Goal: Task Accomplishment & Management: Manage account settings

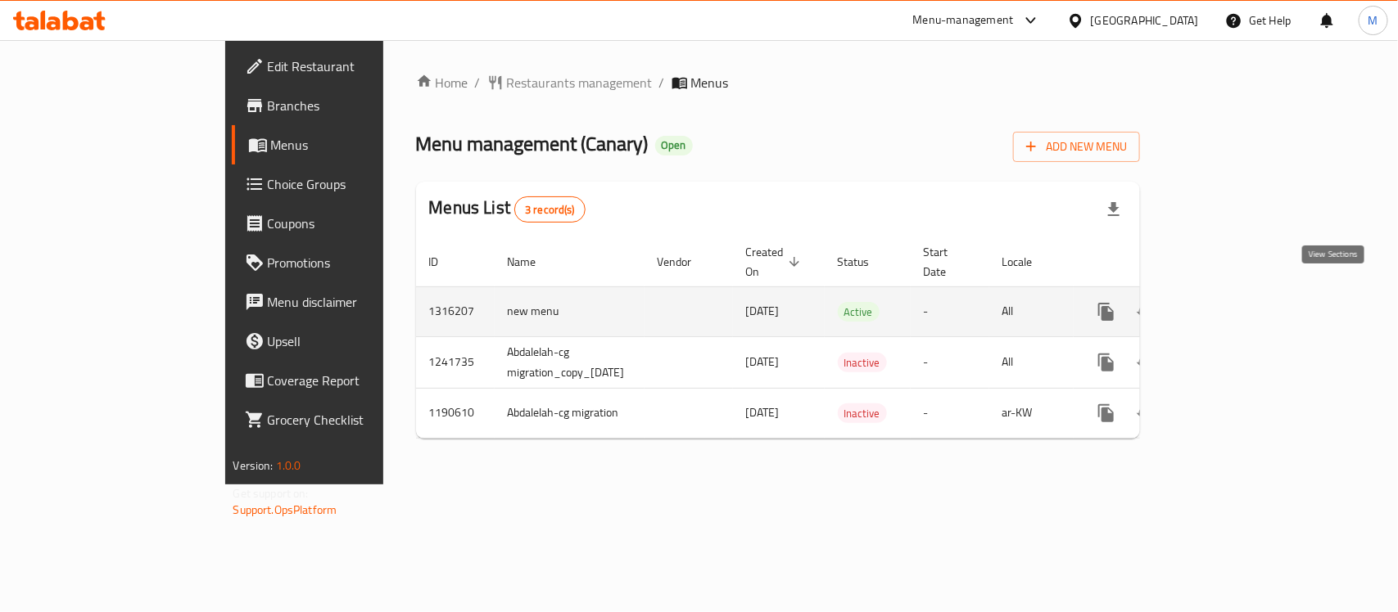
click at [1234, 302] on icon "enhanced table" at bounding box center [1224, 312] width 20 height 20
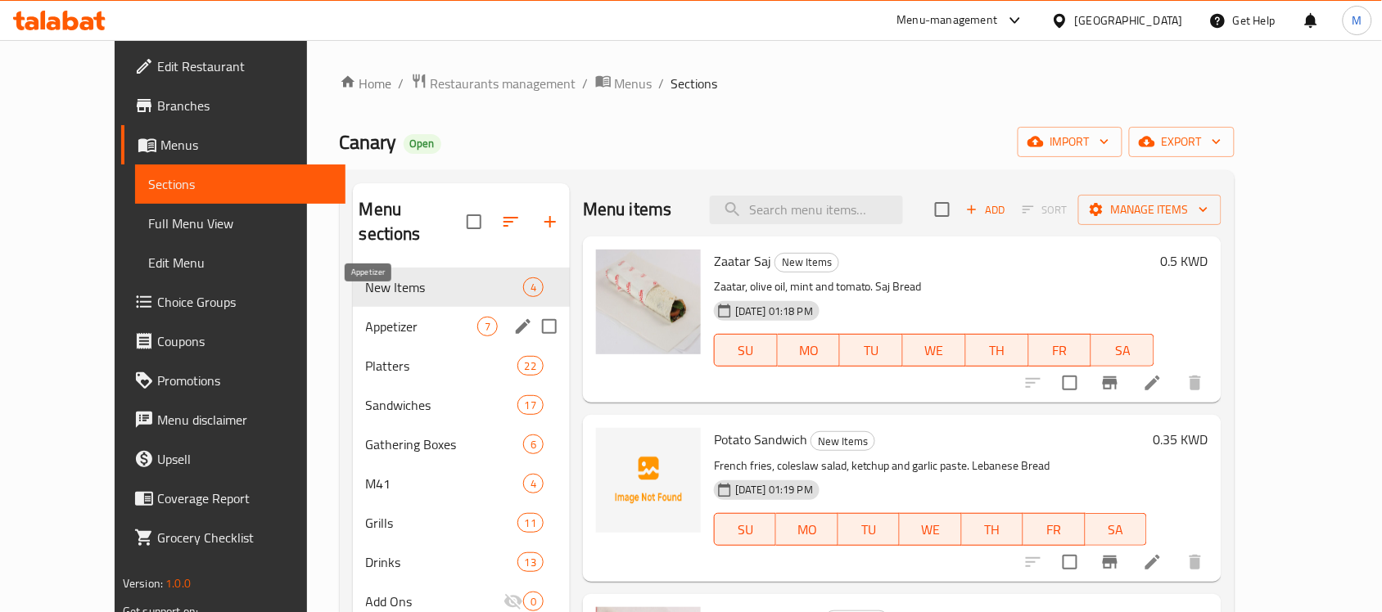
click at [366, 317] on span "Appetizer" at bounding box center [421, 327] width 111 height 20
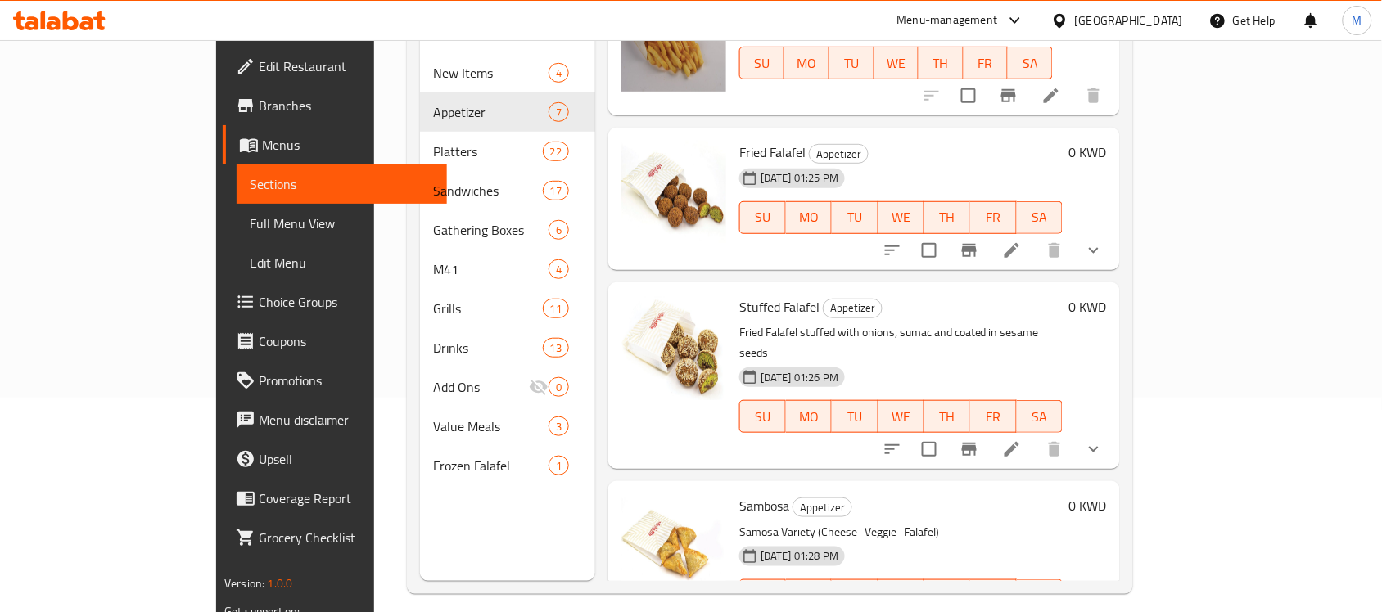
scroll to position [230, 0]
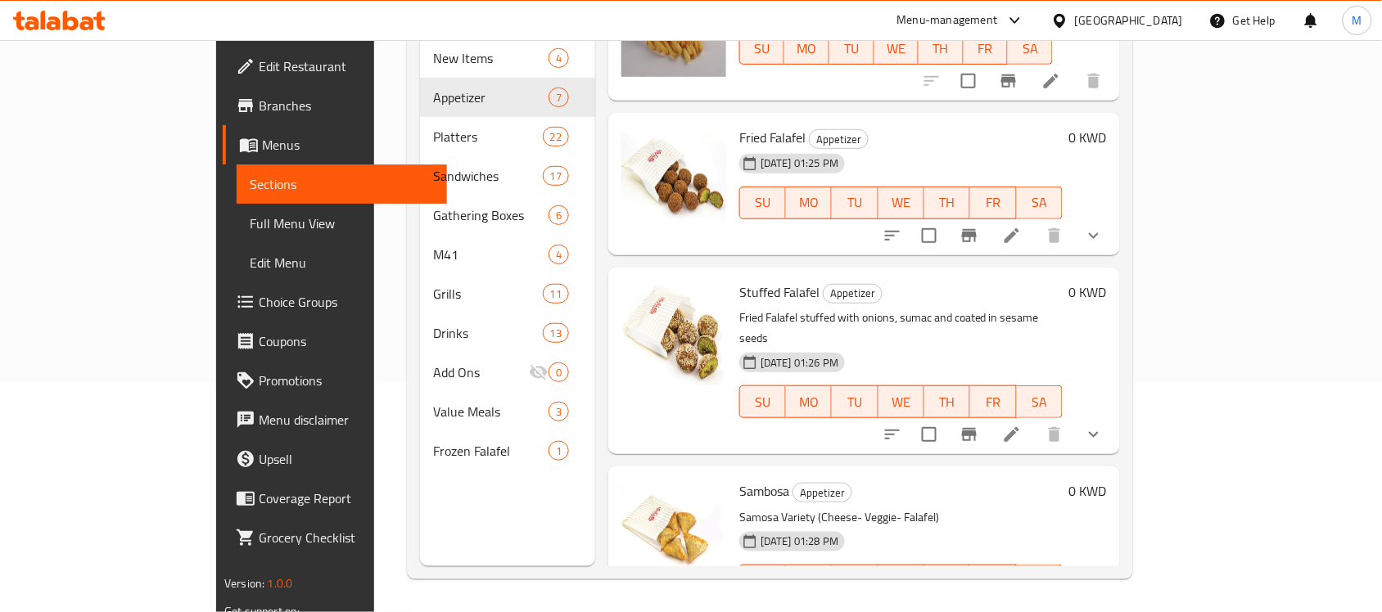
click at [1022, 604] on icon at bounding box center [1012, 614] width 20 height 20
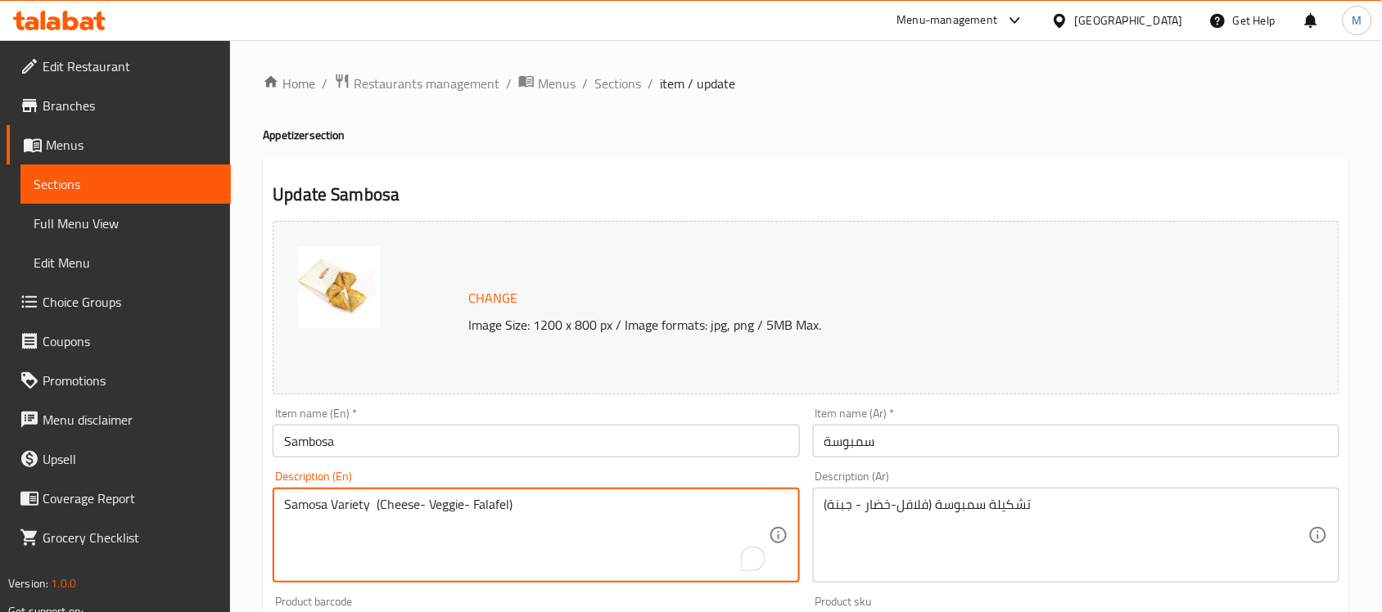
click at [434, 510] on textarea "Samosa Variety (Cheese- Veggie- Falafel)" at bounding box center [526, 536] width 484 height 78
click at [485, 508] on textarea "Samosa Variety (Cheese- Veggie- Falafel)" at bounding box center [526, 536] width 484 height 78
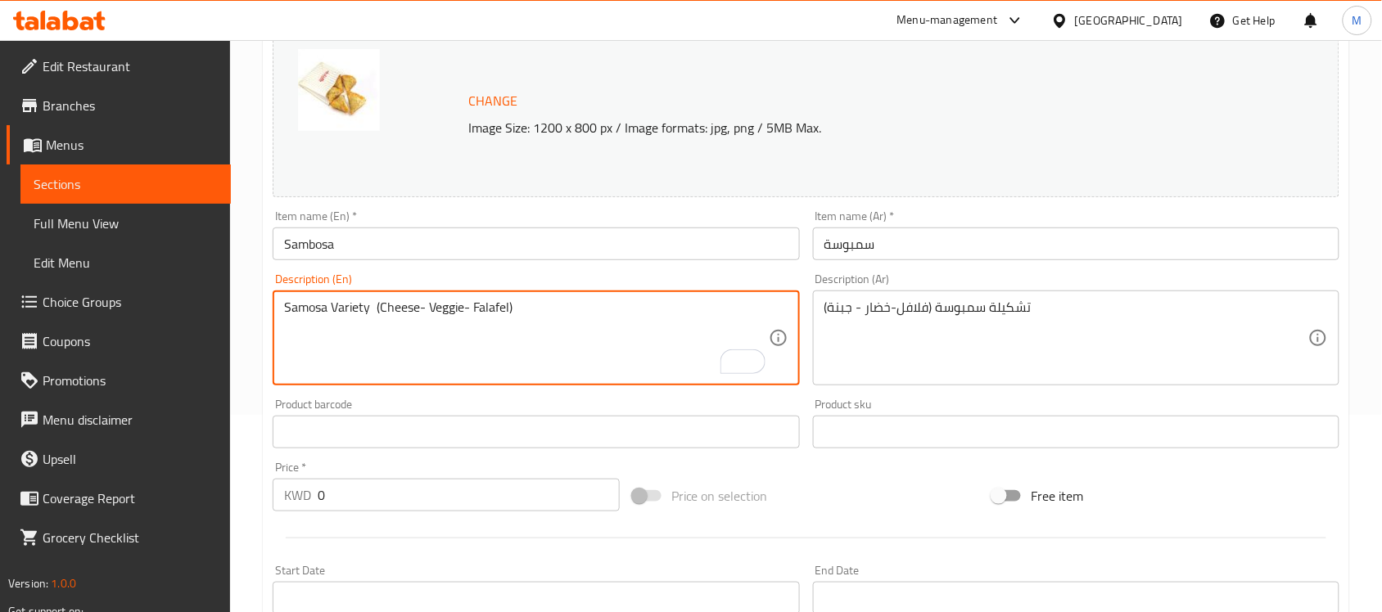
scroll to position [307, 0]
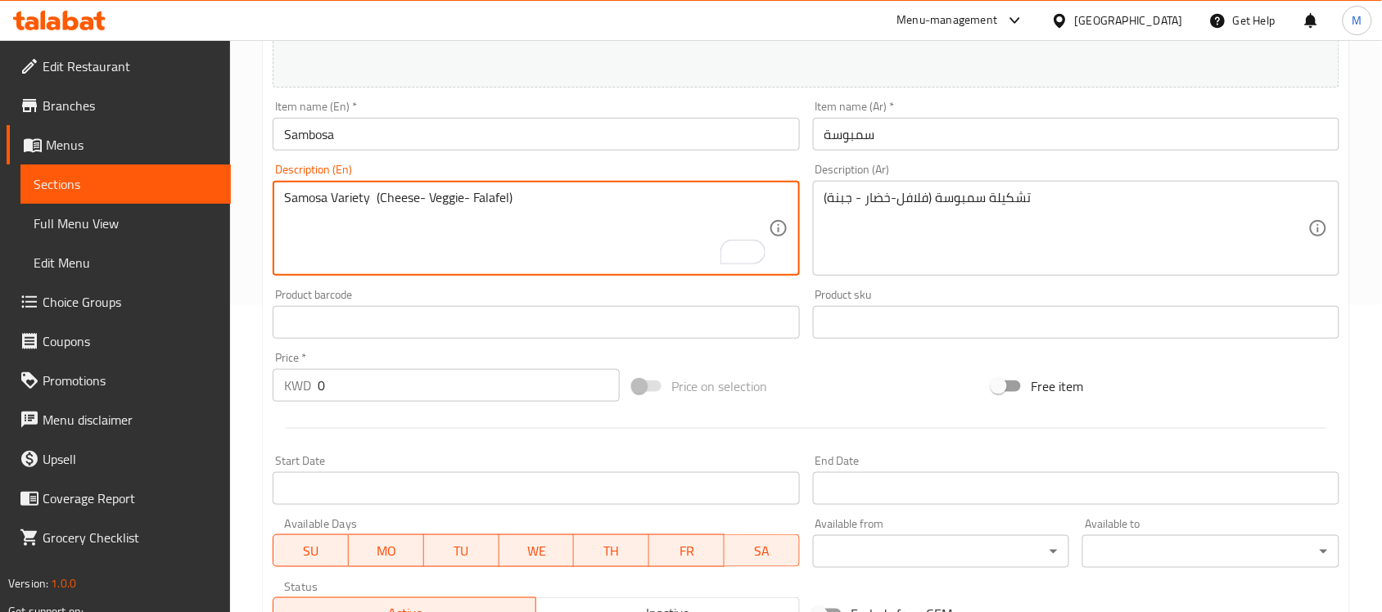
click at [491, 210] on textarea "Samosa Variety (Cheese- Veggie- Falafel)" at bounding box center [526, 229] width 484 height 78
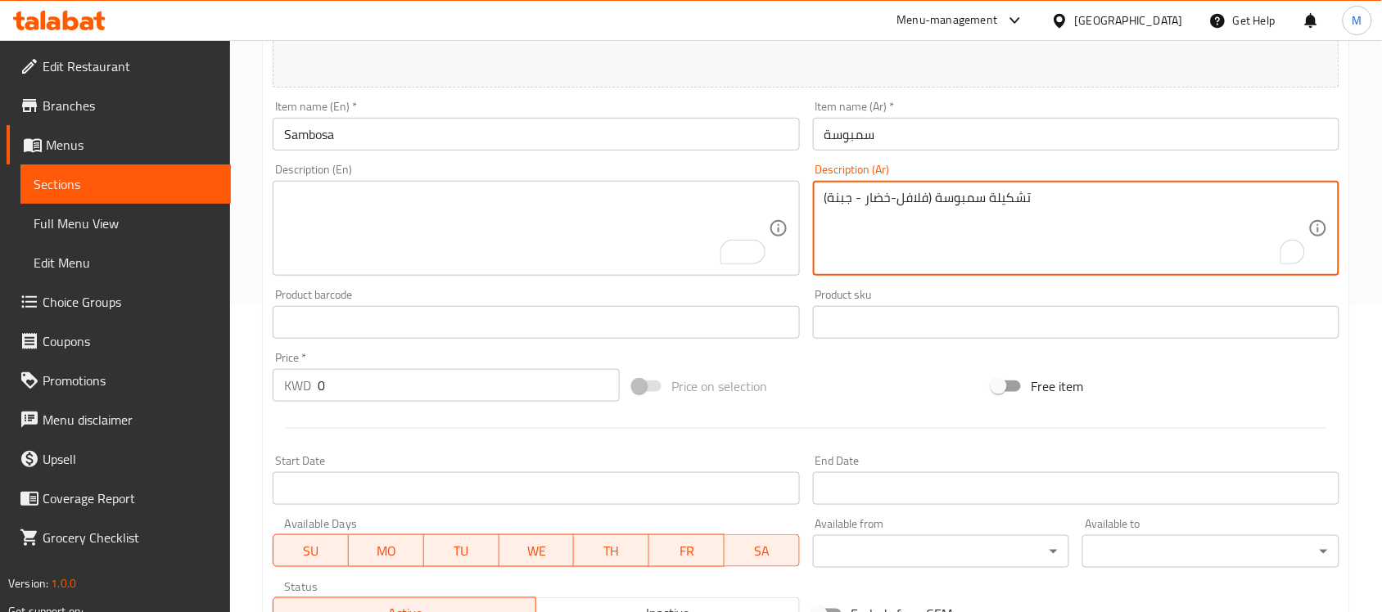
click at [973, 193] on textarea "تشكيلة سمبوسة (فلافل-خضار - جبنة)" at bounding box center [1066, 229] width 484 height 78
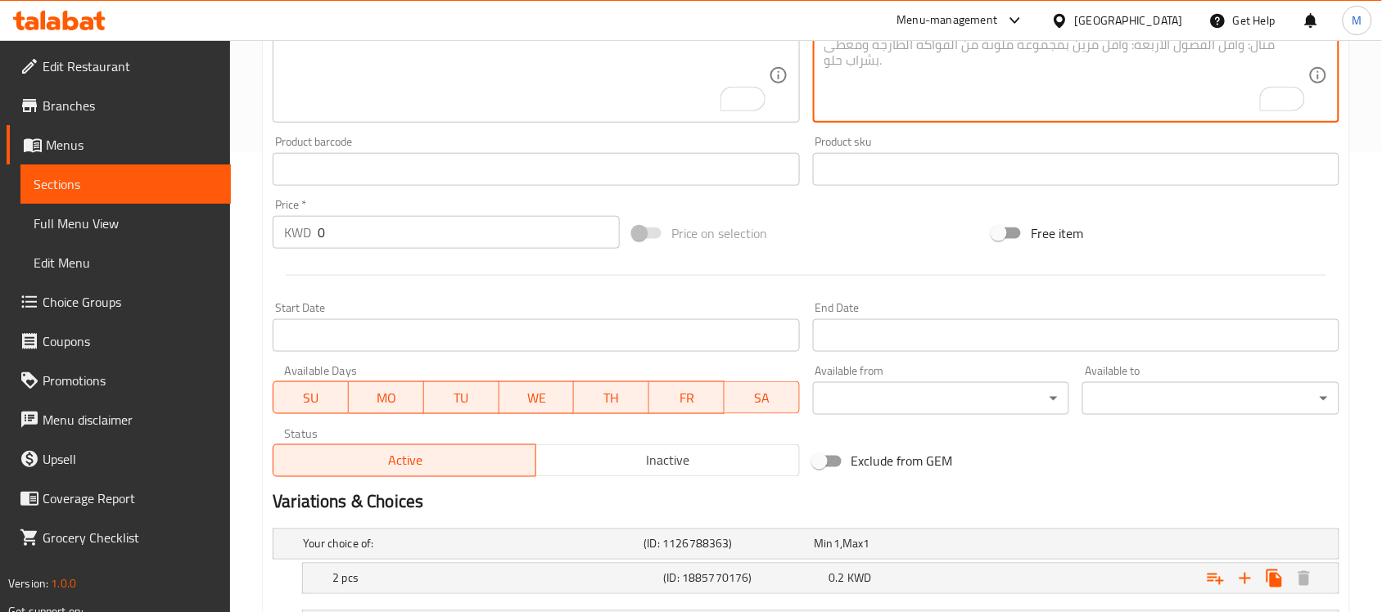
scroll to position [614, 0]
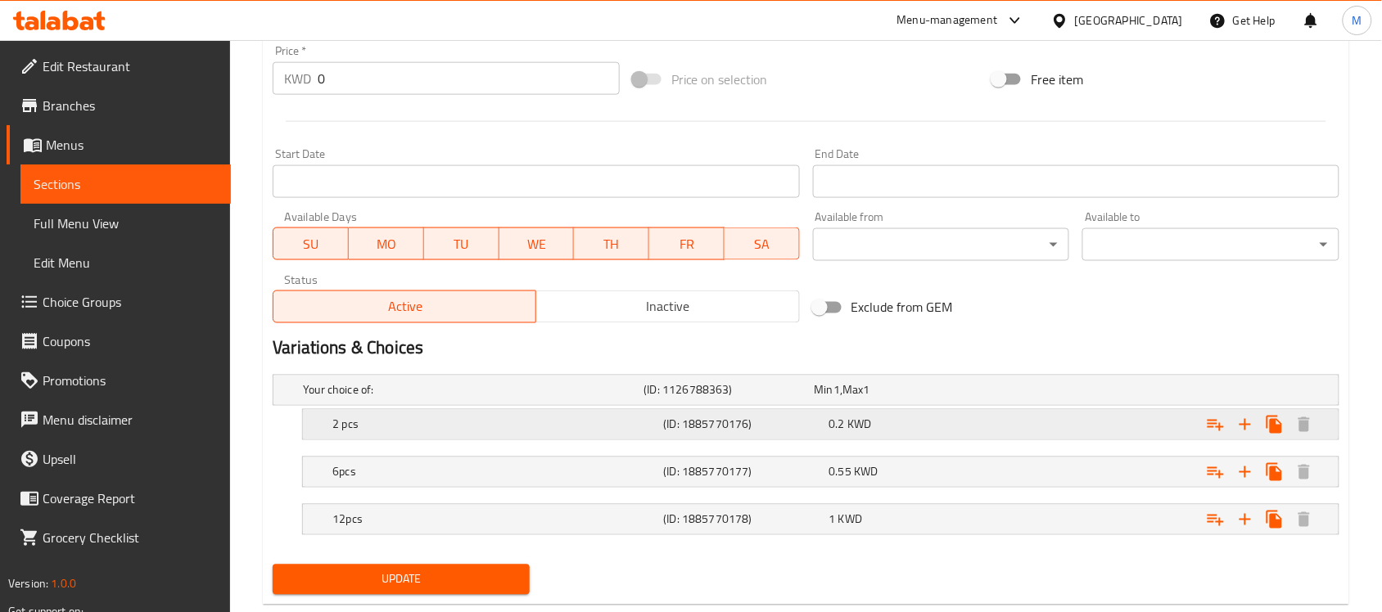
click at [1116, 427] on div "Expand" at bounding box center [1156, 425] width 331 height 36
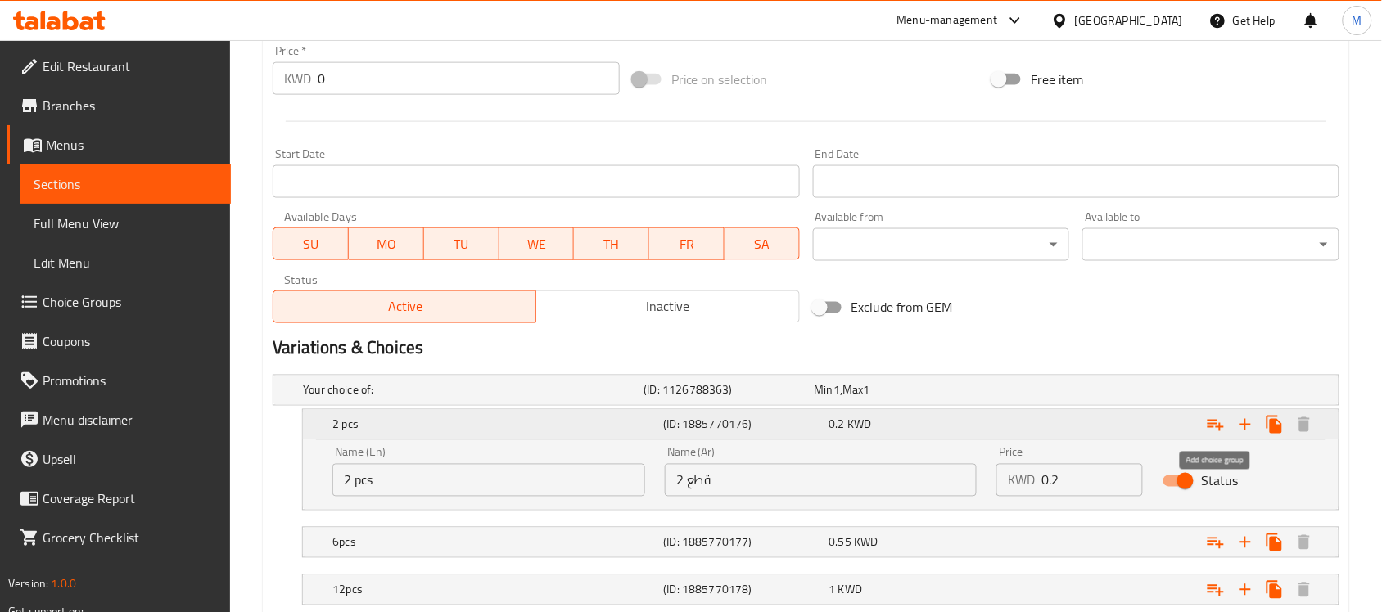
click at [1208, 422] on icon "Expand" at bounding box center [1216, 425] width 16 height 11
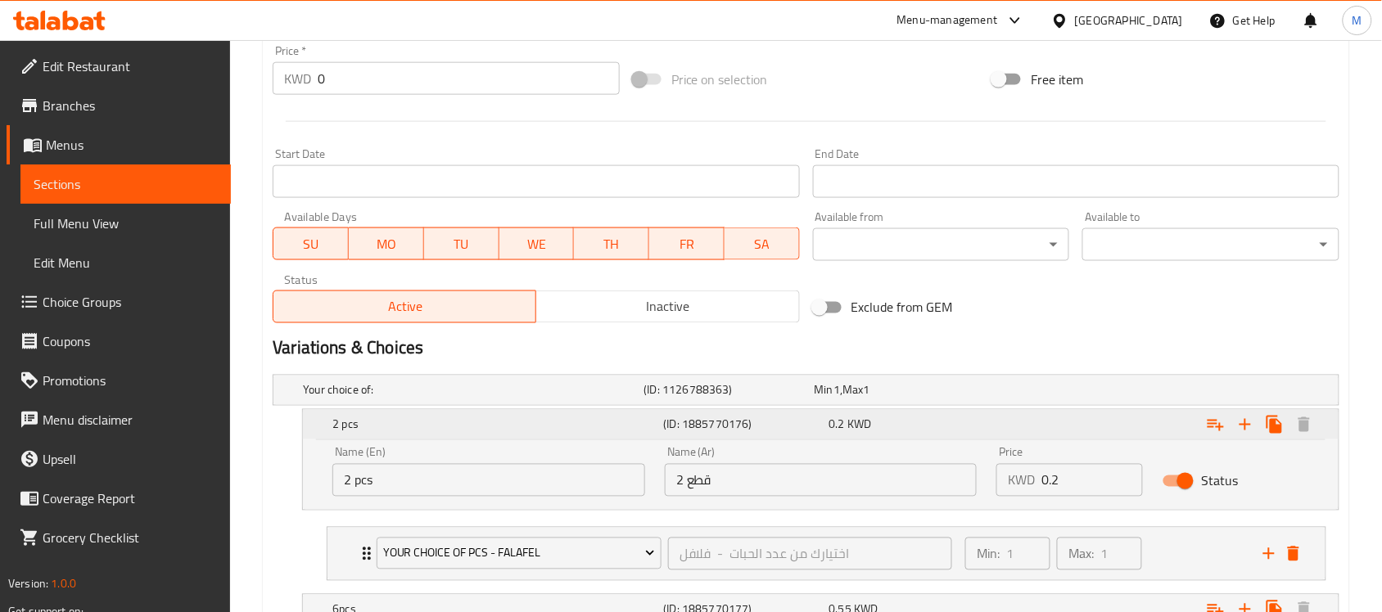
scroll to position [791, 0]
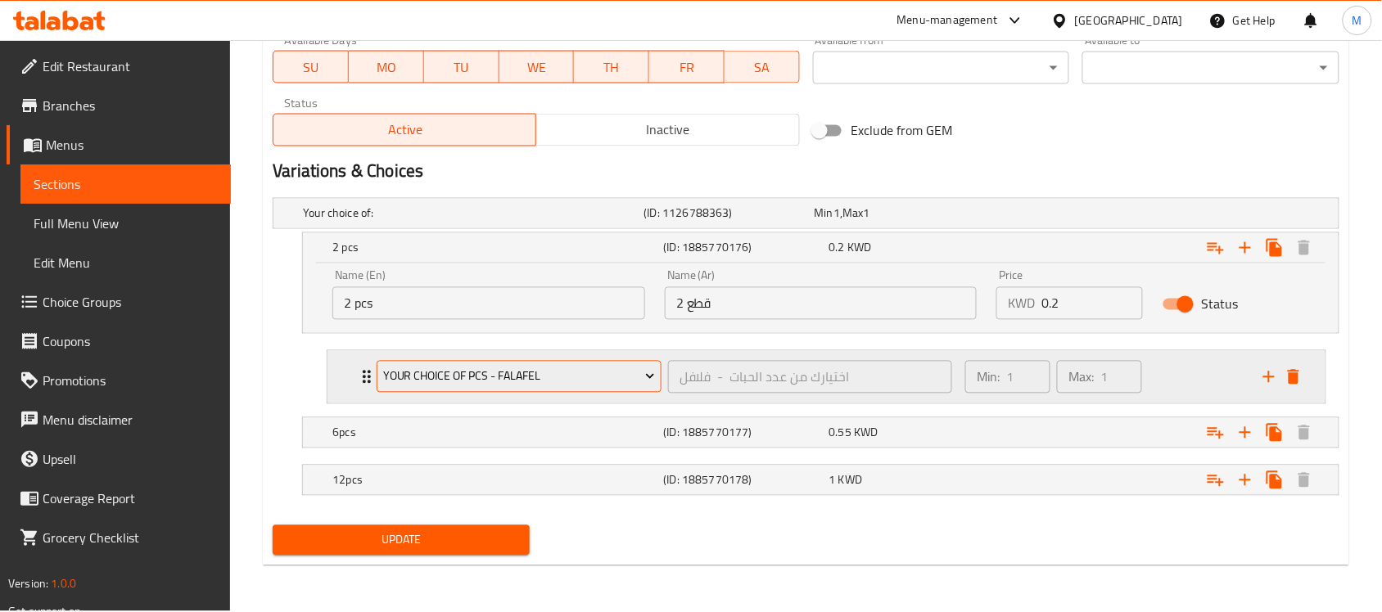
click at [547, 374] on span "Your Choice Of Pcs - Falafel" at bounding box center [519, 377] width 273 height 20
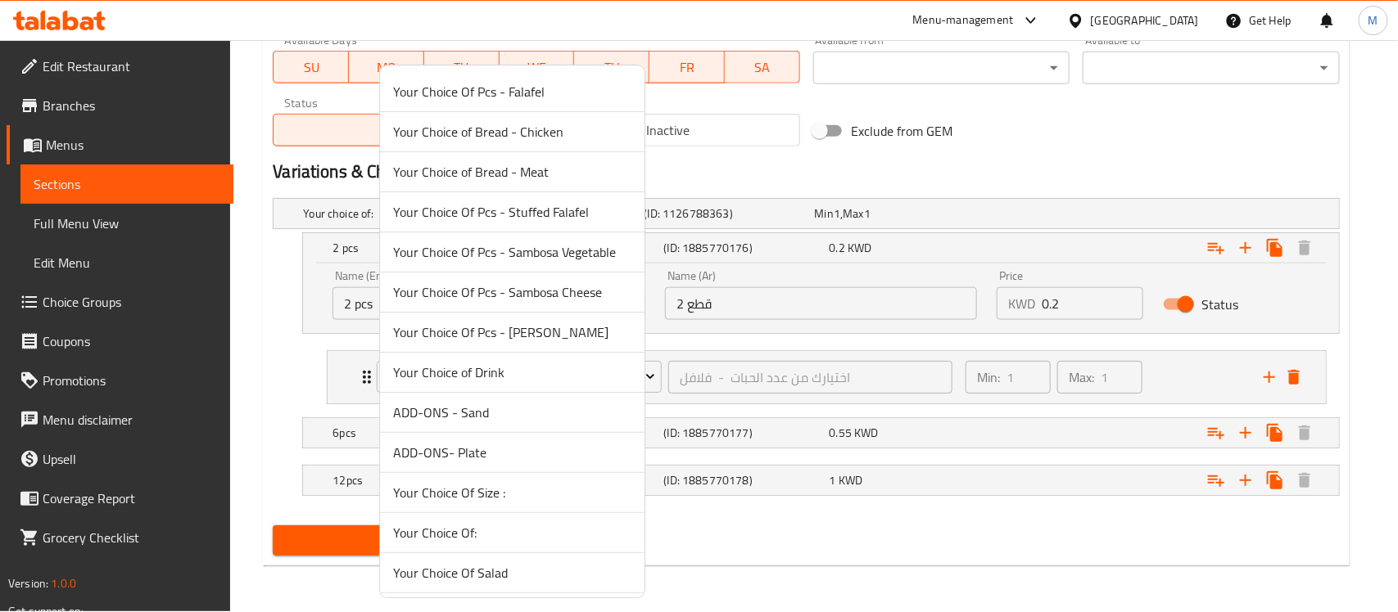
click at [445, 541] on span "Your Choice Of:" at bounding box center [512, 533] width 238 height 20
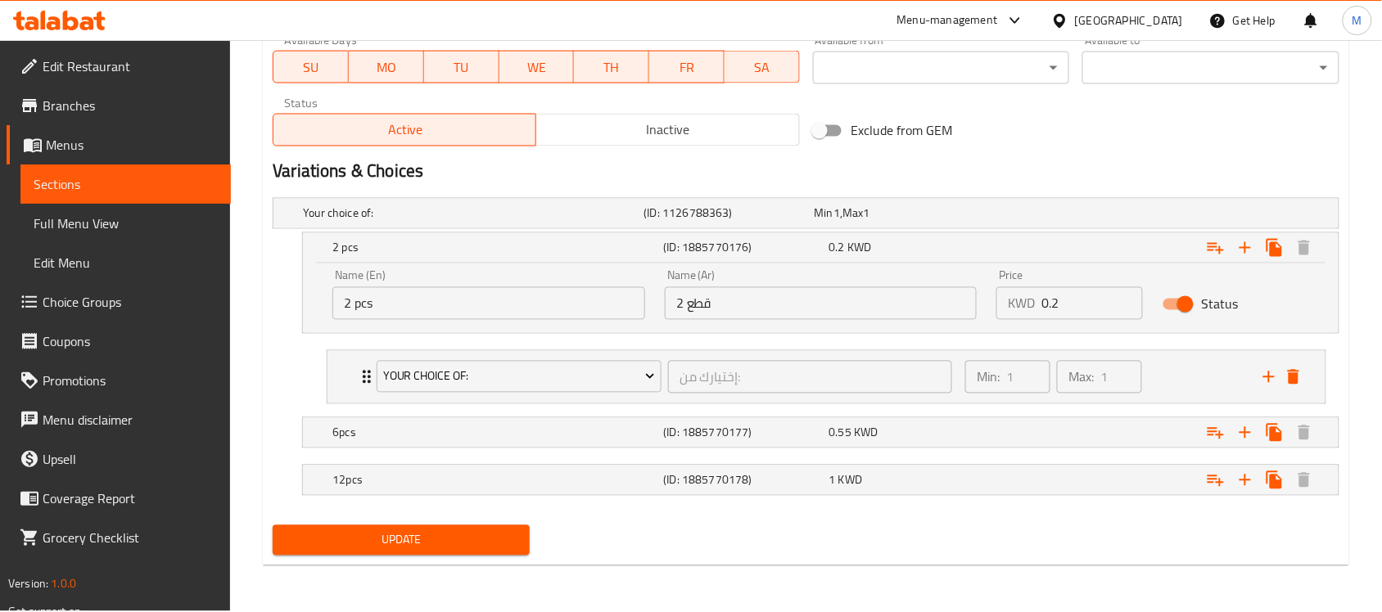
click at [314, 375] on li "Your Choice Of: إختيارك من: ​ Min: 1 ​ Max: 1 ​ Half Chicken (ID: 1058857333) 0…" at bounding box center [827, 377] width 1026 height 67
click at [333, 377] on div "Your Choice Of: إختيارك من: ​ Min: 1 ​ Max: 1 ​" at bounding box center [826, 377] width 998 height 52
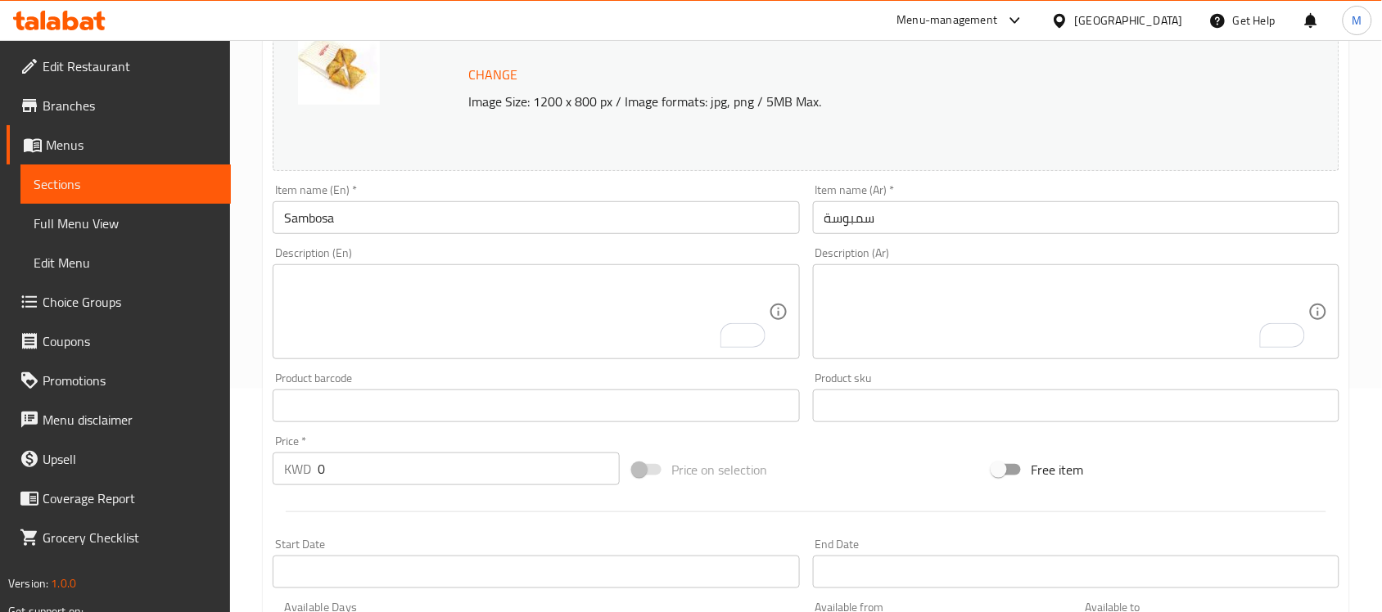
scroll to position [0, 0]
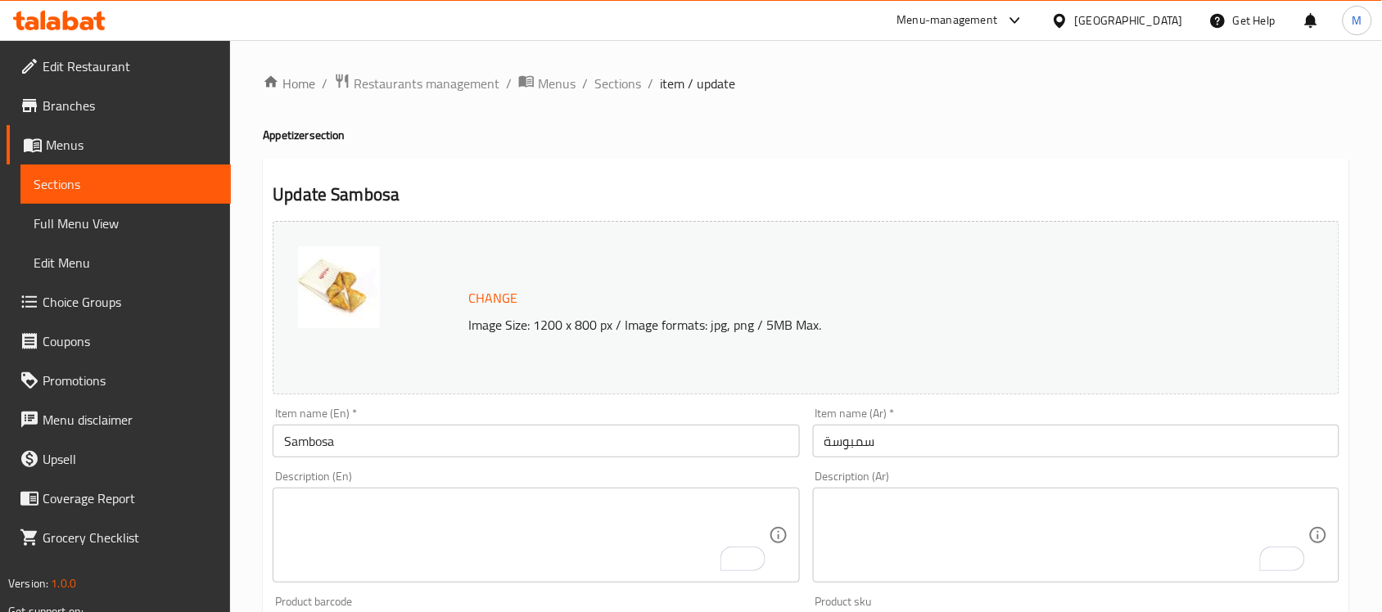
click at [602, 83] on span "Sections" at bounding box center [617, 84] width 47 height 20
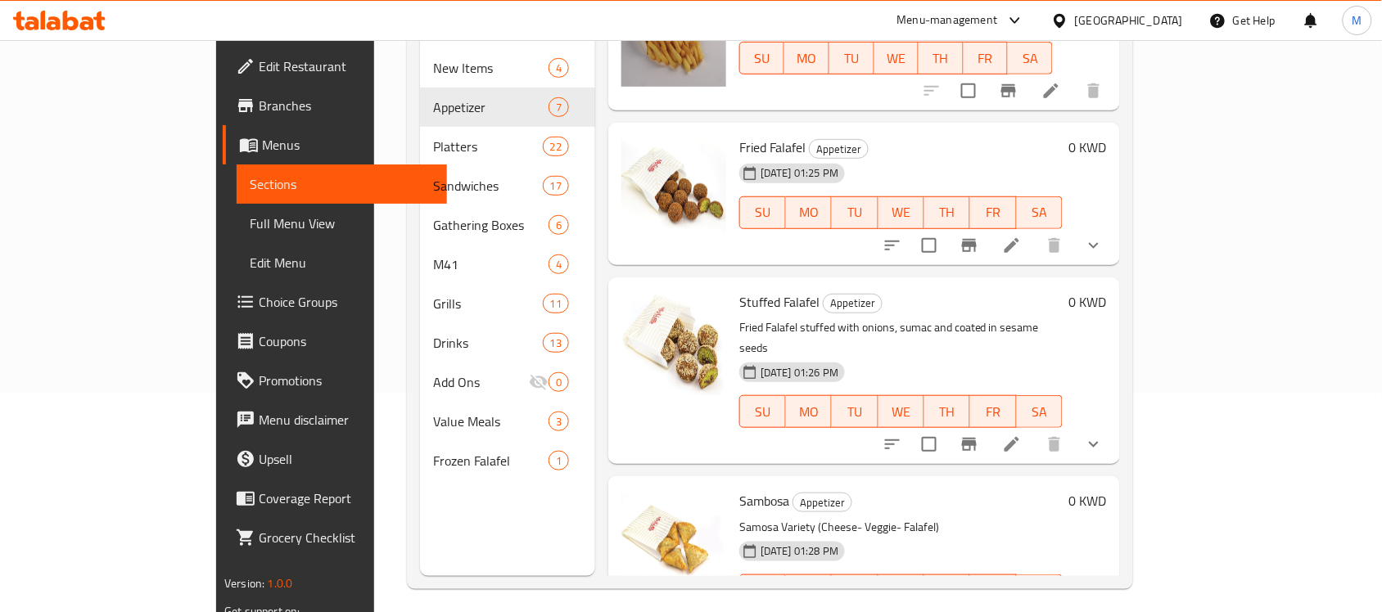
scroll to position [230, 0]
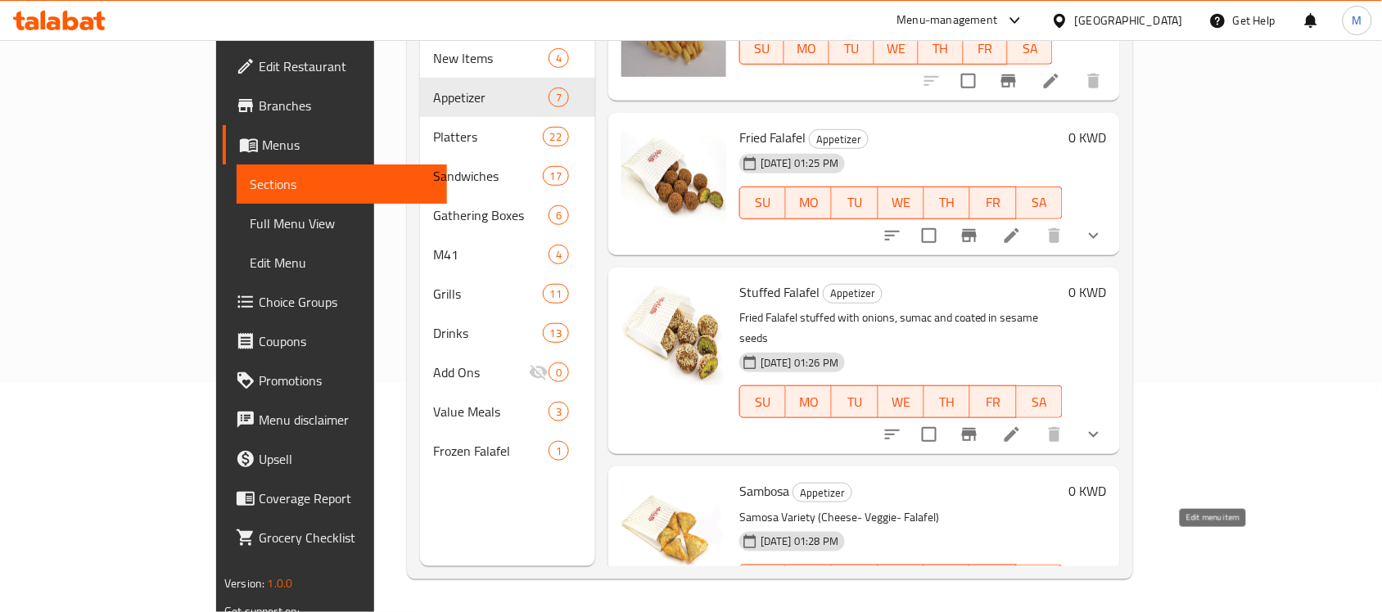
click at [1022, 604] on icon at bounding box center [1012, 614] width 20 height 20
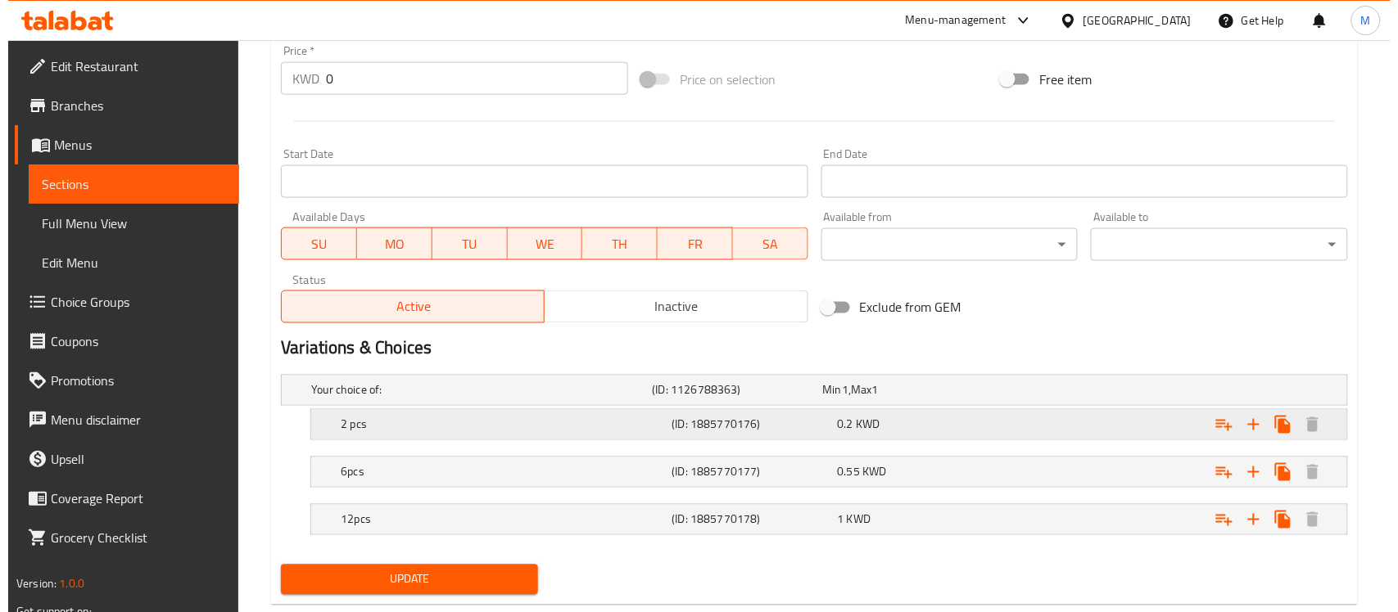
scroll to position [653, 0]
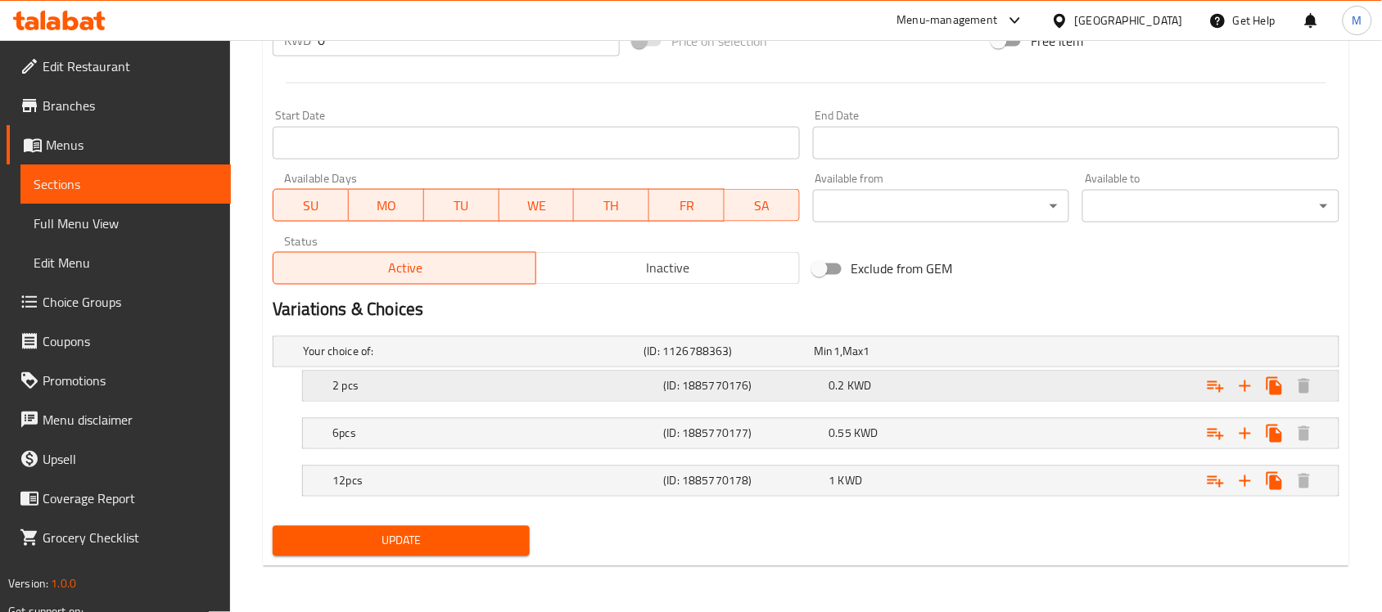
click at [614, 389] on h5 "2 pcs" at bounding box center [494, 386] width 324 height 16
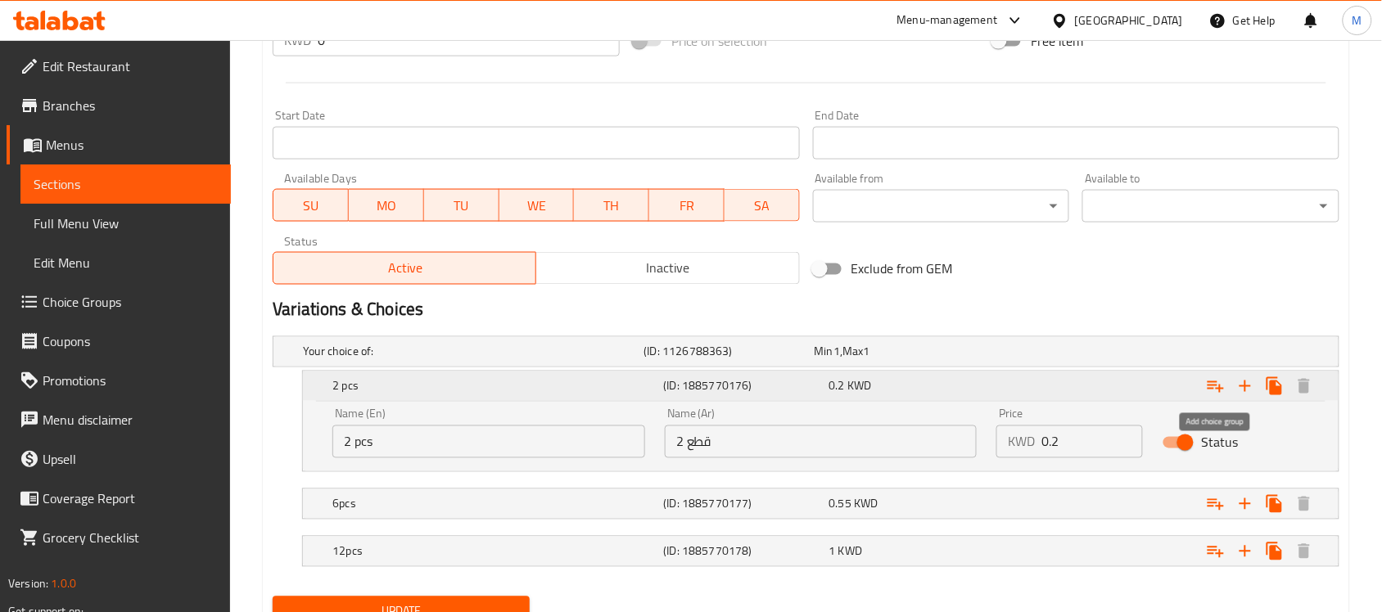
click at [1214, 390] on icon "Expand" at bounding box center [1216, 387] width 20 height 20
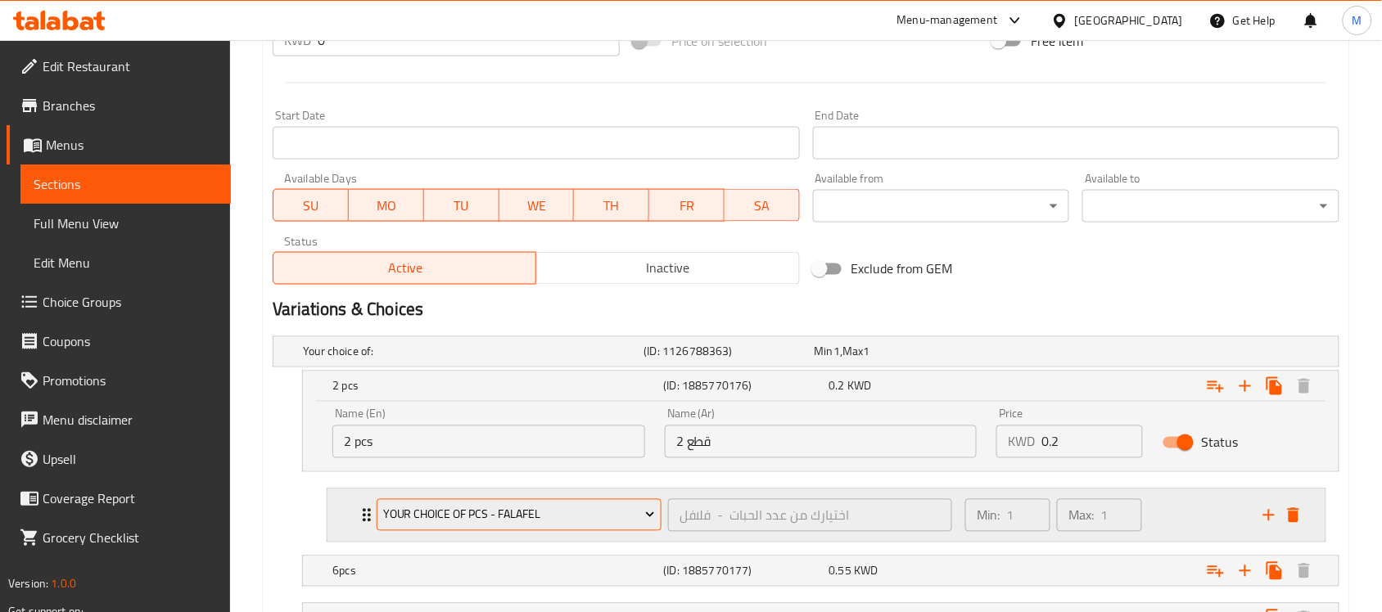
click at [518, 513] on span "Your Choice Of Pcs - Falafel" at bounding box center [519, 515] width 273 height 20
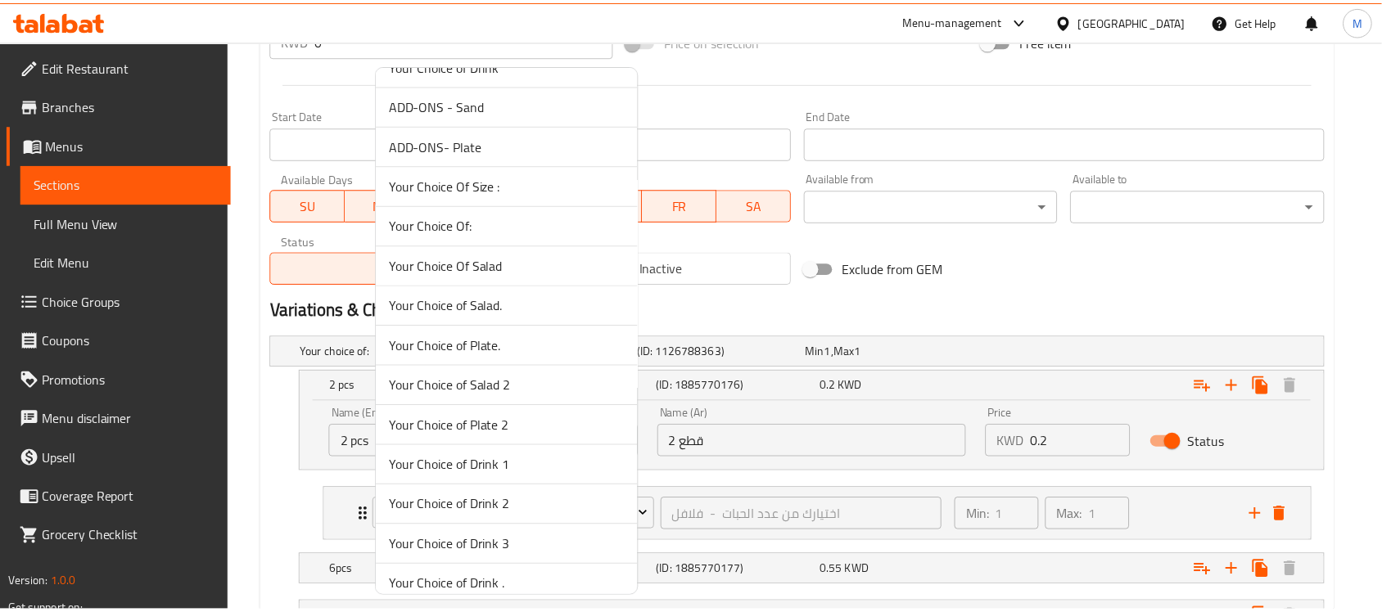
scroll to position [526, 0]
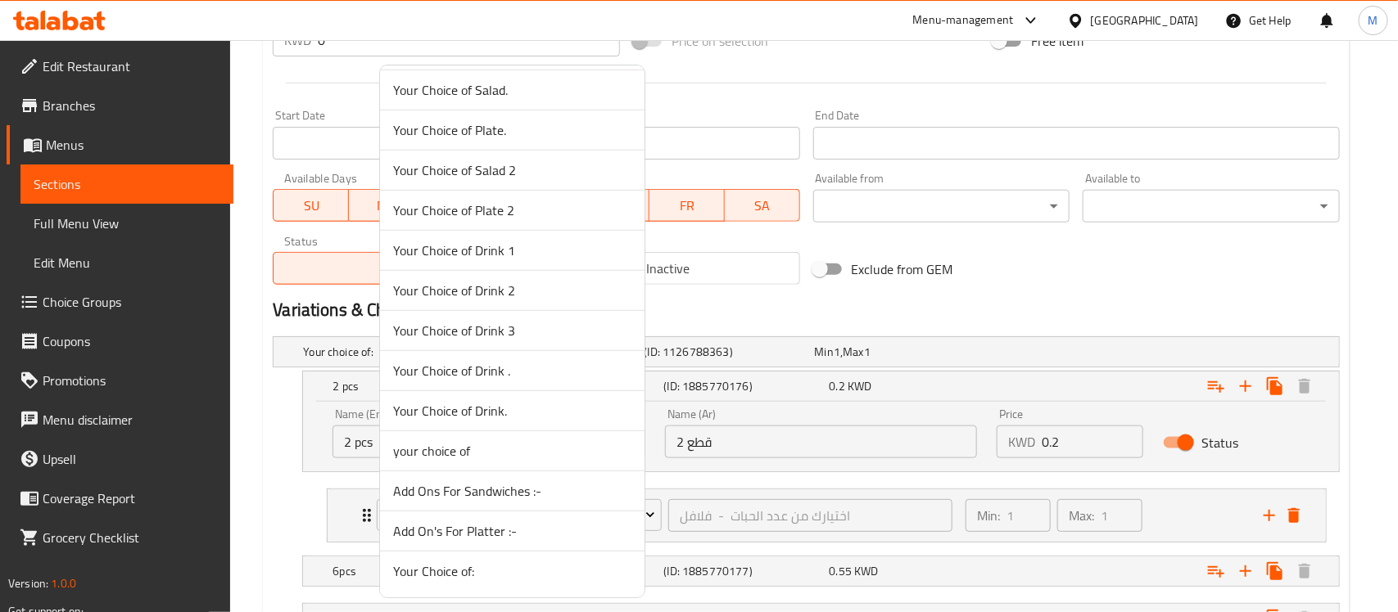
click at [449, 571] on span "Your Choice of:" at bounding box center [512, 572] width 238 height 20
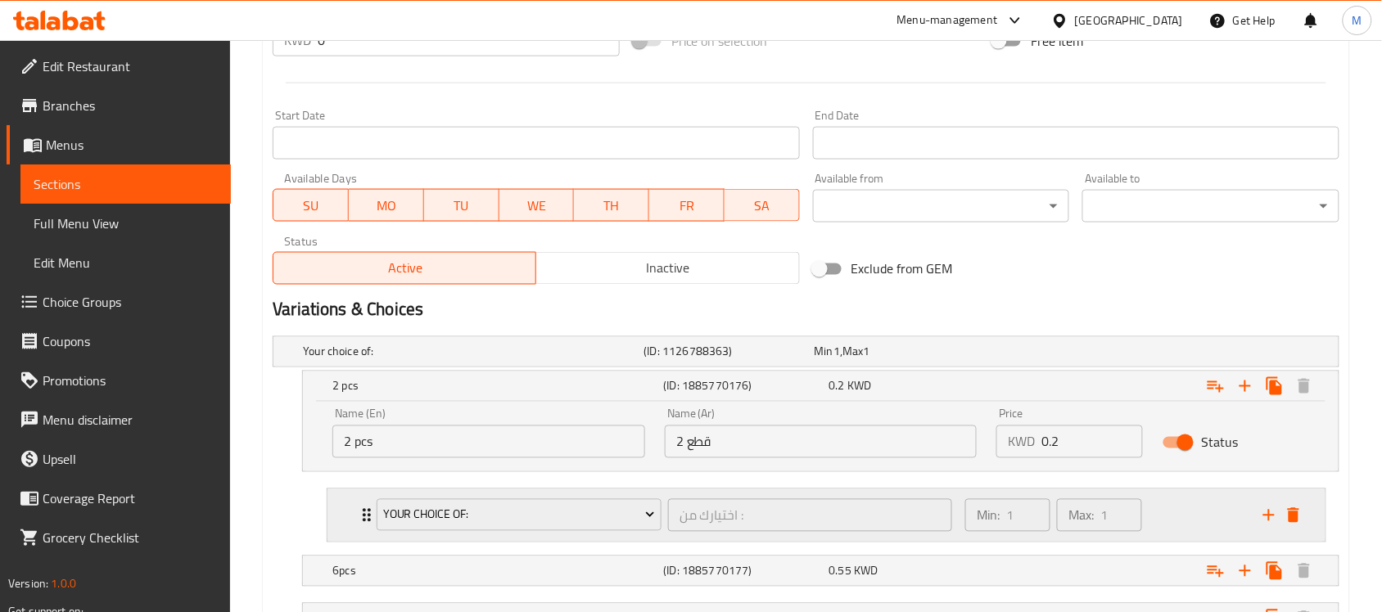
click at [334, 504] on div "Your Choice of: اختيارك من : ​ Min: 1 ​ Max: 1 ​" at bounding box center [826, 516] width 998 height 52
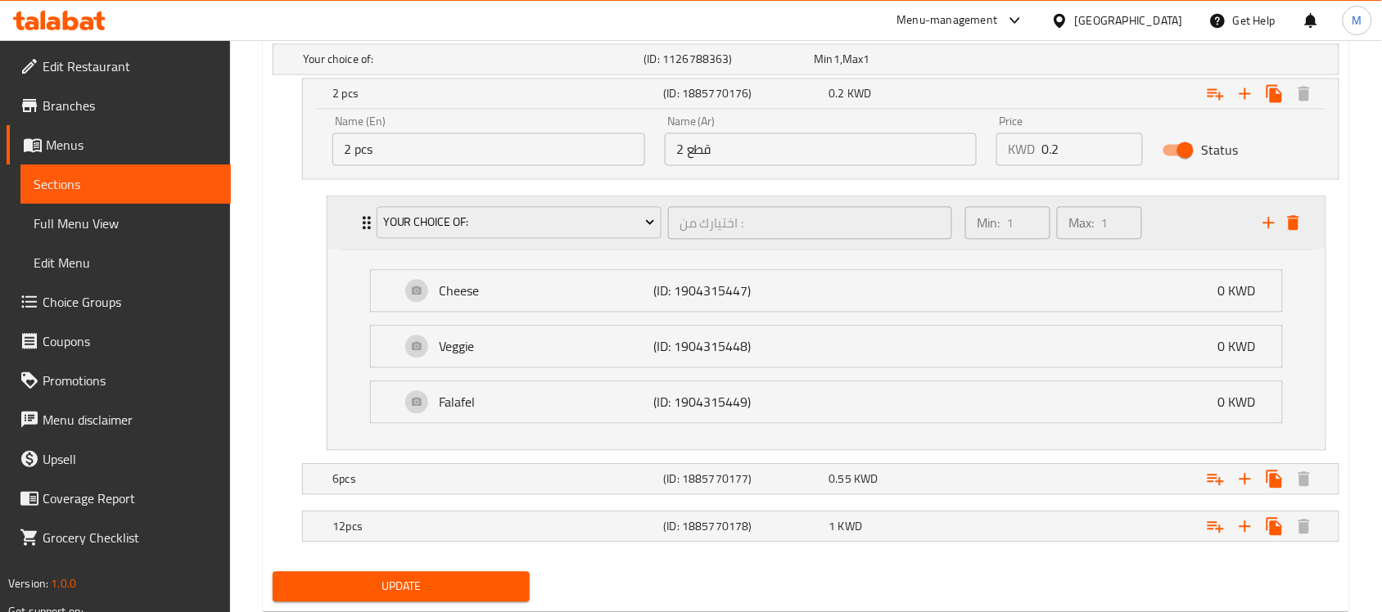
scroll to position [960, 0]
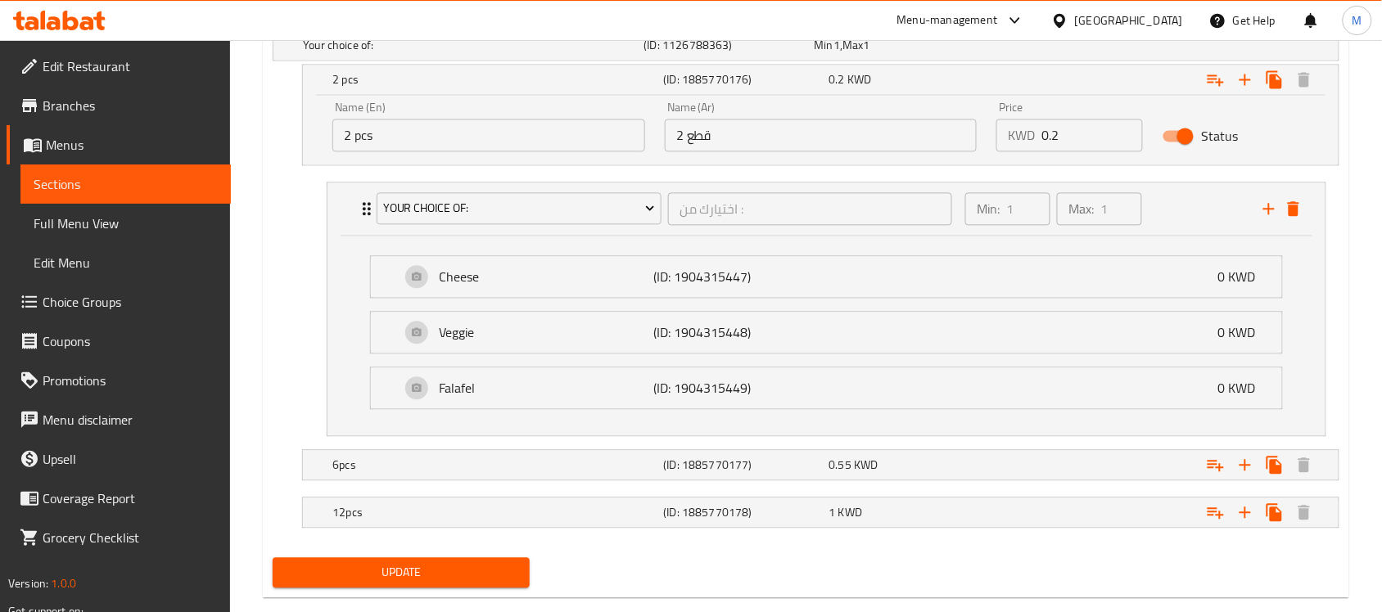
click at [430, 563] on button "Update" at bounding box center [401, 573] width 257 height 30
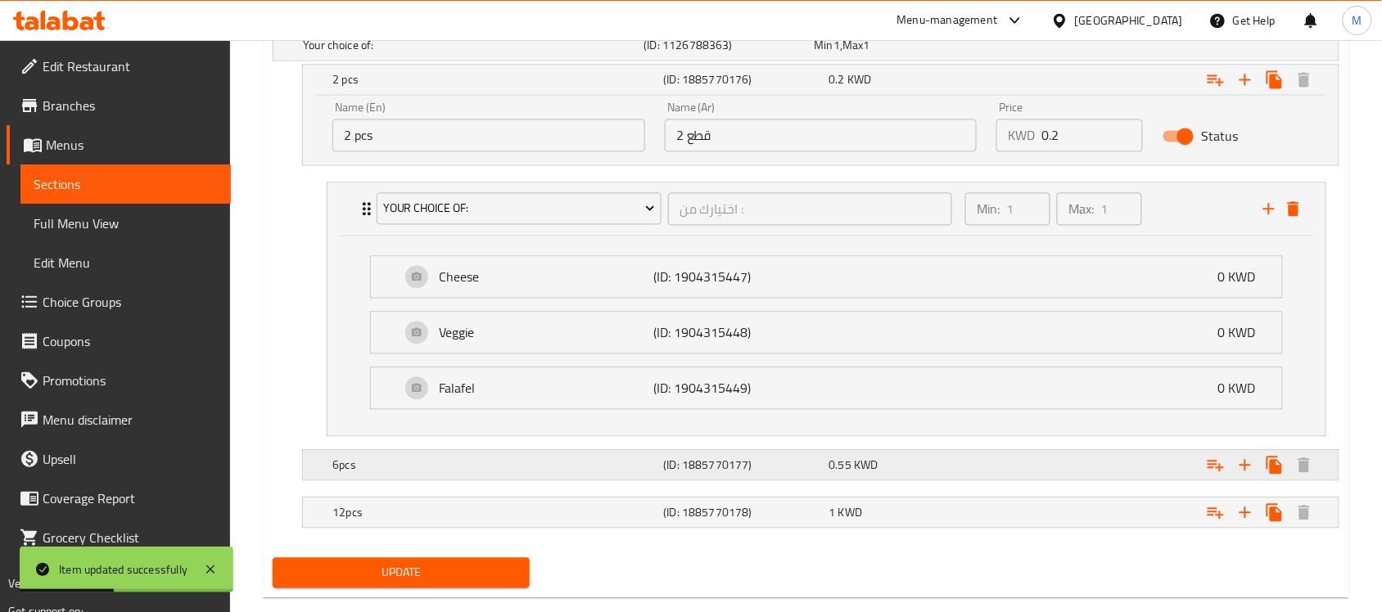
click at [434, 467] on h5 "6pcs" at bounding box center [494, 465] width 324 height 16
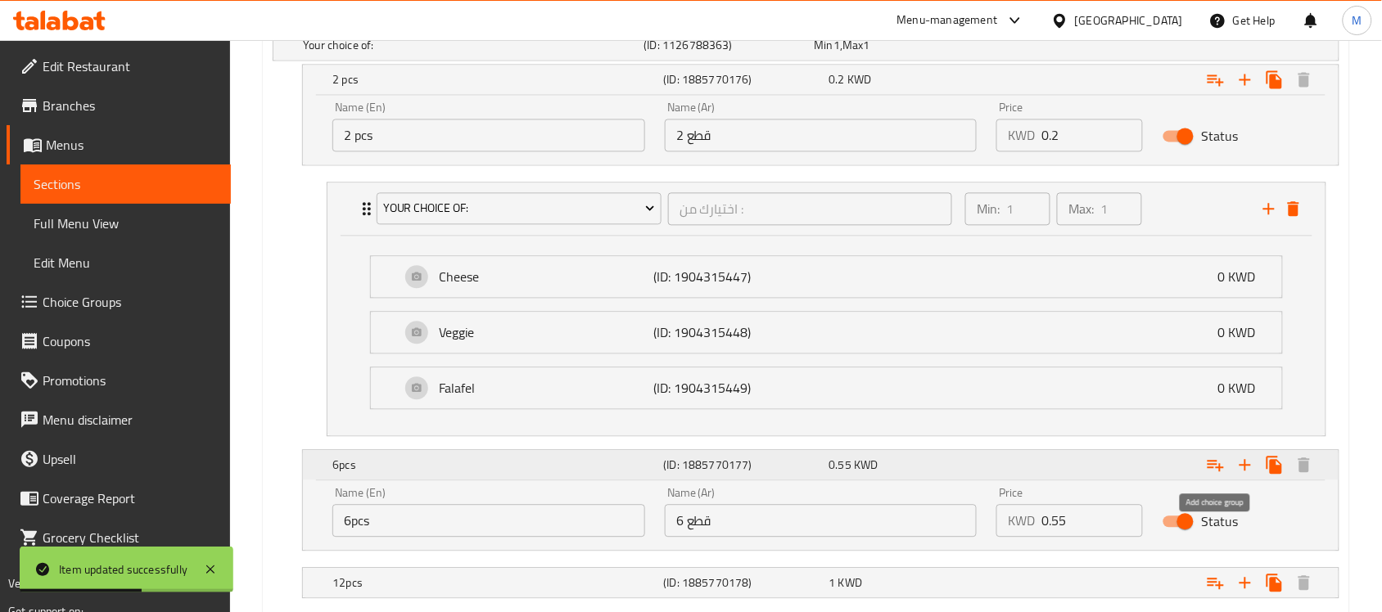
click at [1206, 464] on icon "Expand" at bounding box center [1216, 465] width 20 height 20
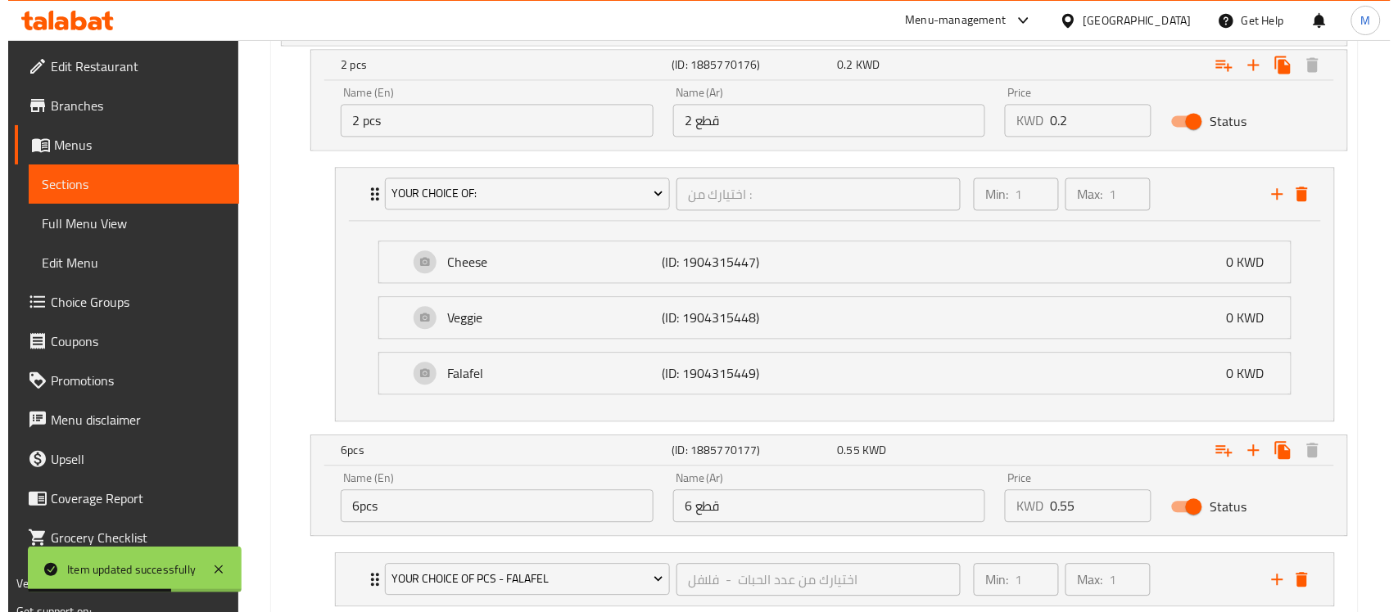
scroll to position [1131, 0]
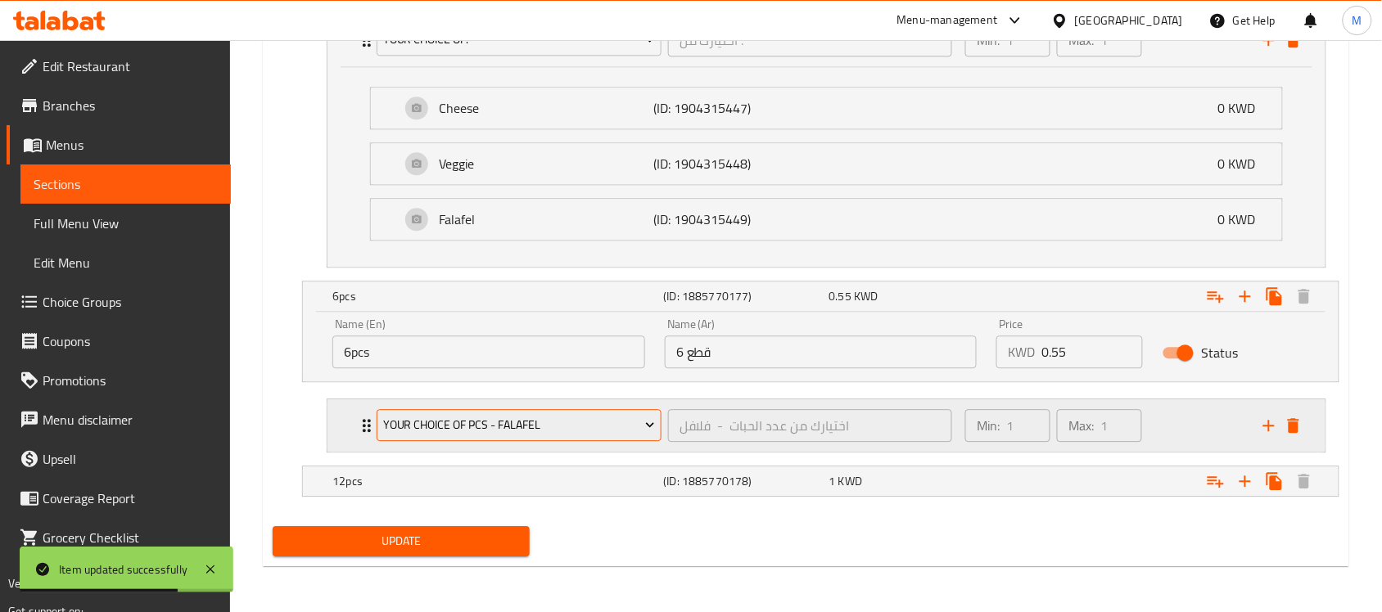
click at [424, 422] on span "Your Choice Of Pcs - Falafel" at bounding box center [519, 425] width 273 height 20
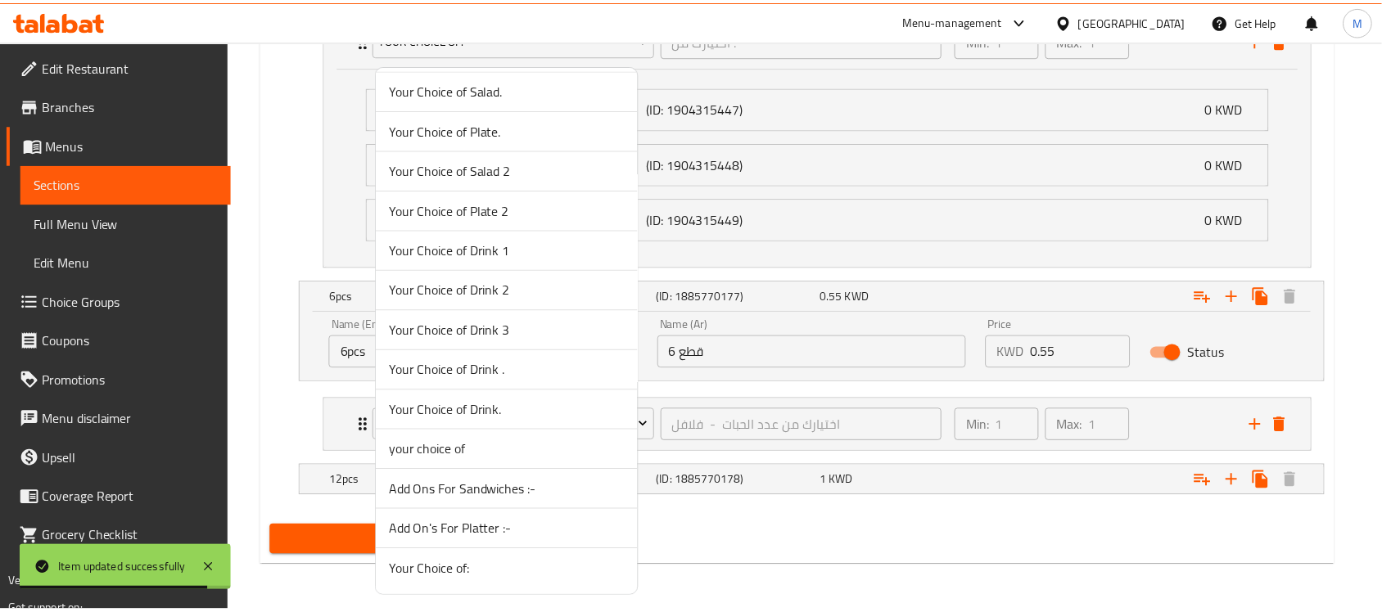
scroll to position [526, 0]
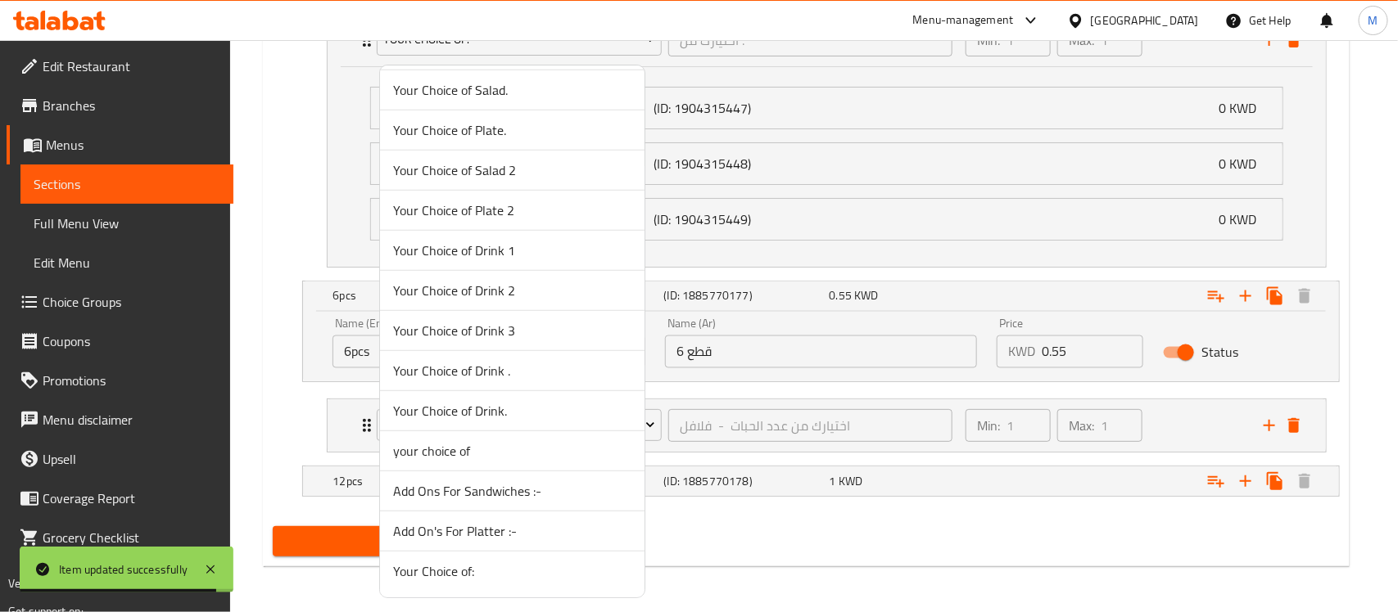
click at [472, 578] on span "Your Choice of:" at bounding box center [512, 572] width 238 height 20
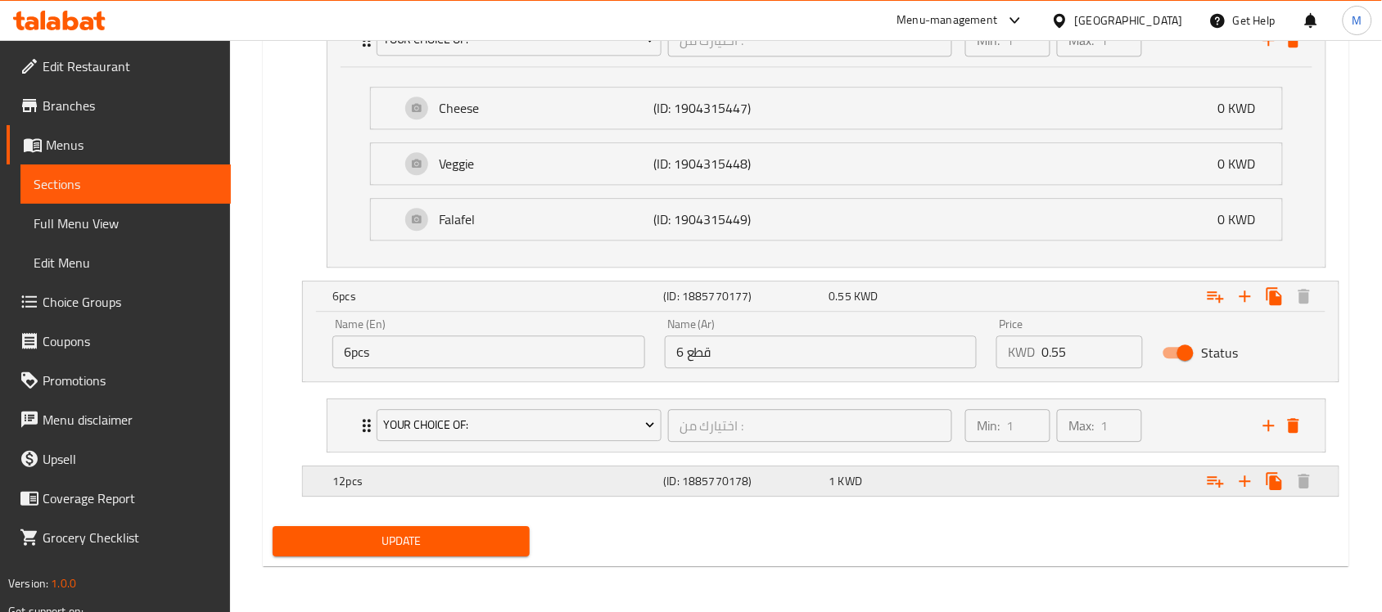
click at [452, 476] on h5 "12pcs" at bounding box center [494, 481] width 324 height 16
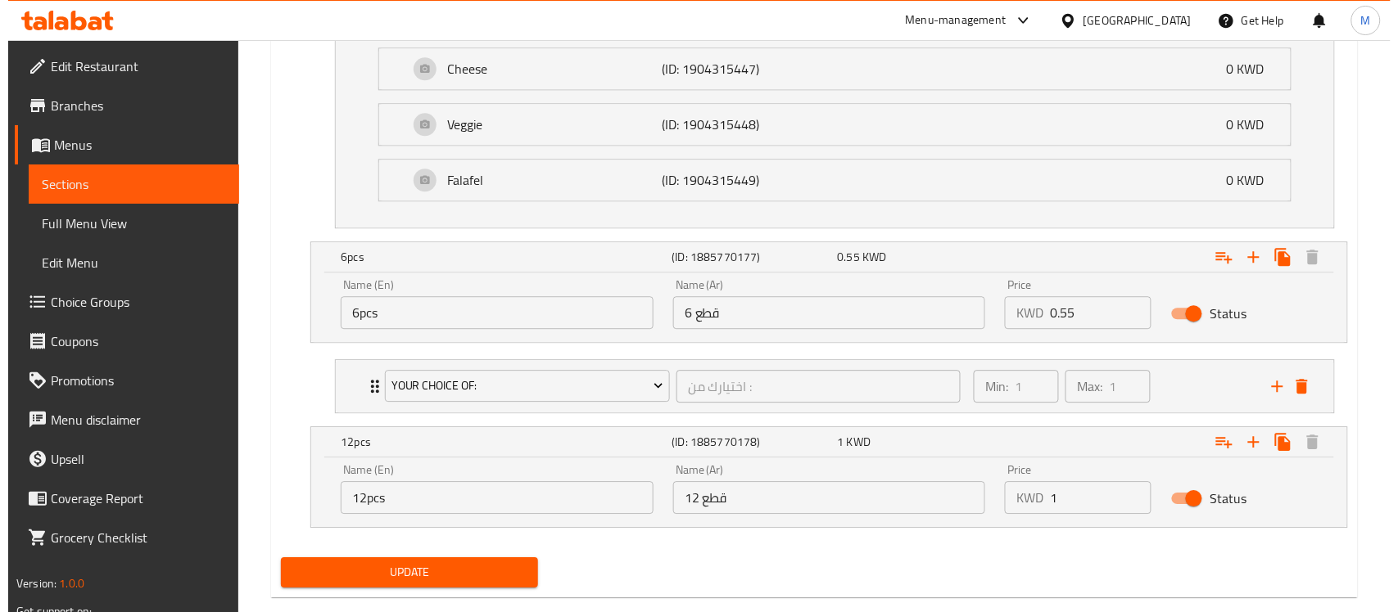
scroll to position [1201, 0]
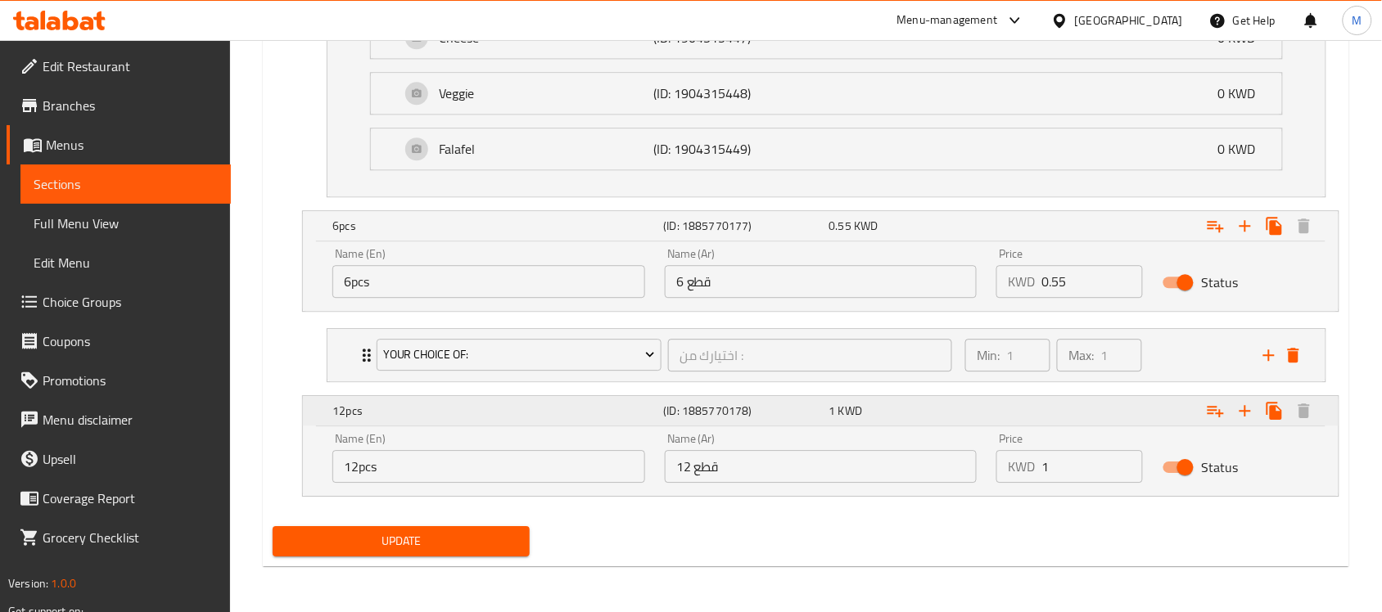
click at [1242, 419] on icon "Expand" at bounding box center [1245, 411] width 20 height 20
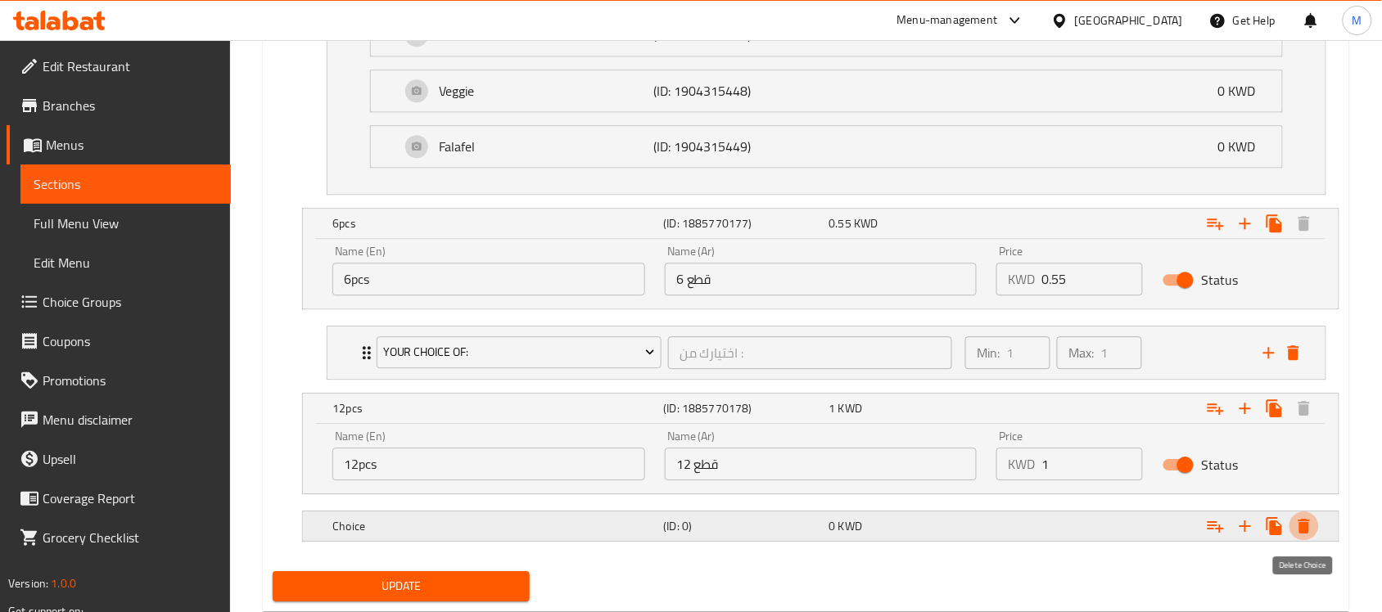
click at [1302, 529] on icon "Expand" at bounding box center [1303, 526] width 11 height 15
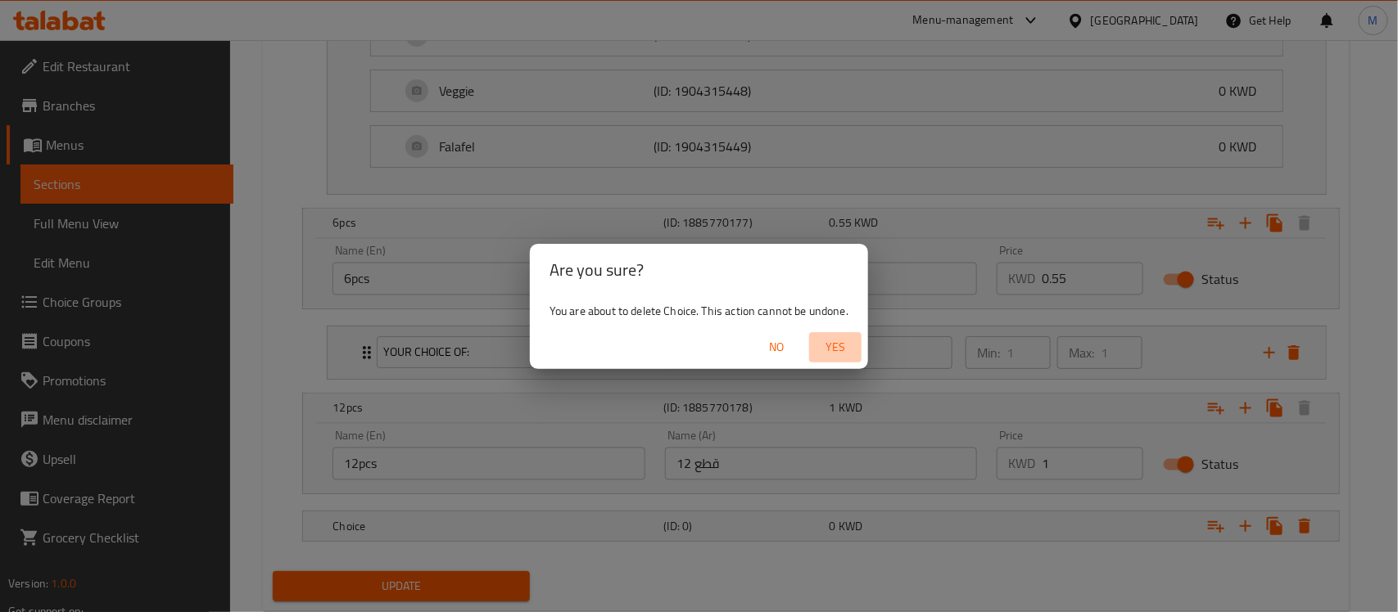
click at [847, 350] on span "Yes" at bounding box center [834, 347] width 39 height 20
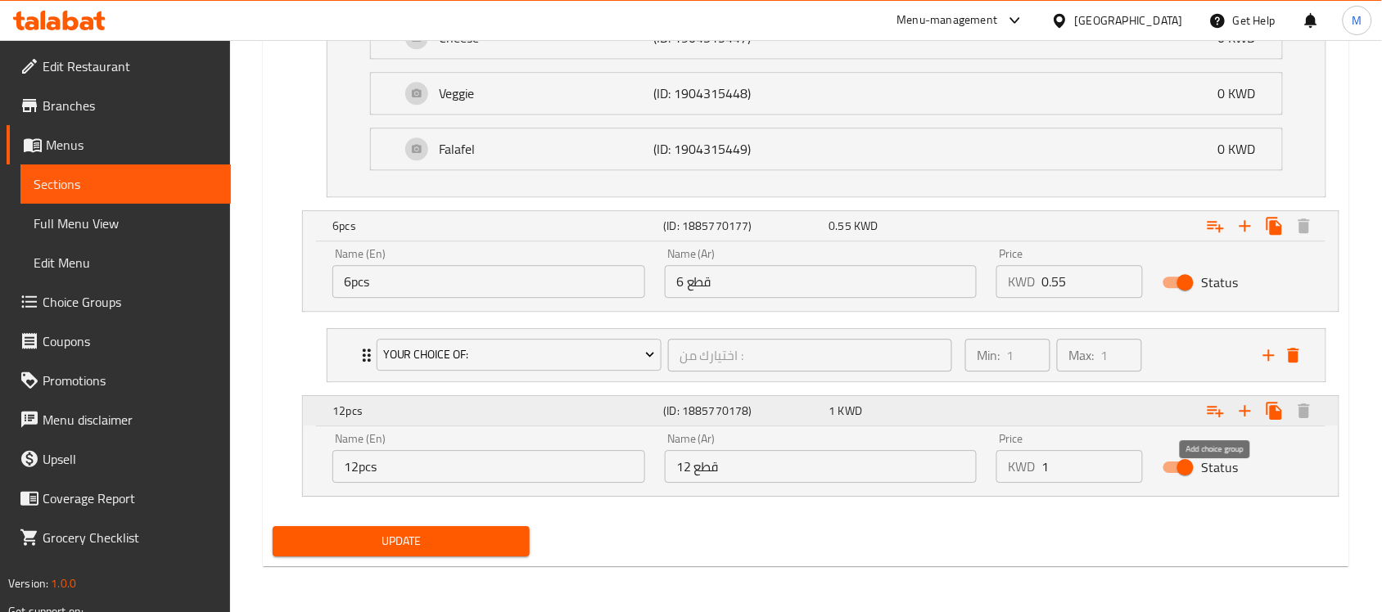
click at [1216, 414] on icon "Expand" at bounding box center [1216, 411] width 20 height 20
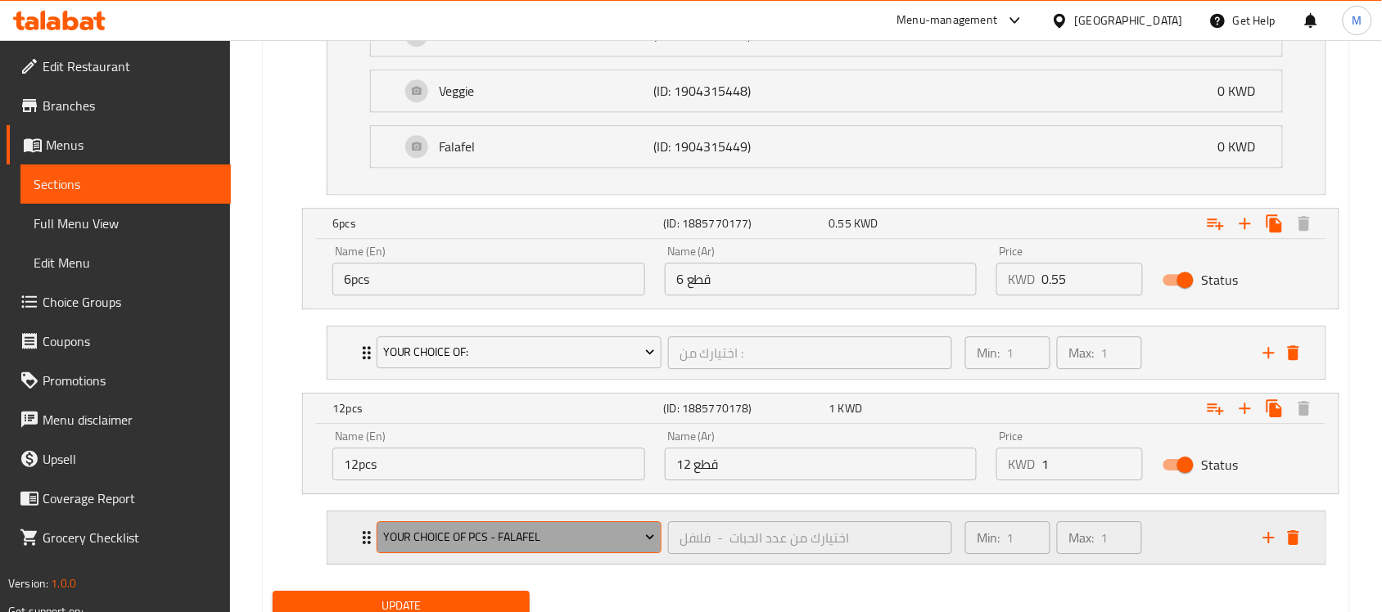
click at [473, 528] on button "Your Choice Of Pcs - Falafel" at bounding box center [519, 538] width 285 height 33
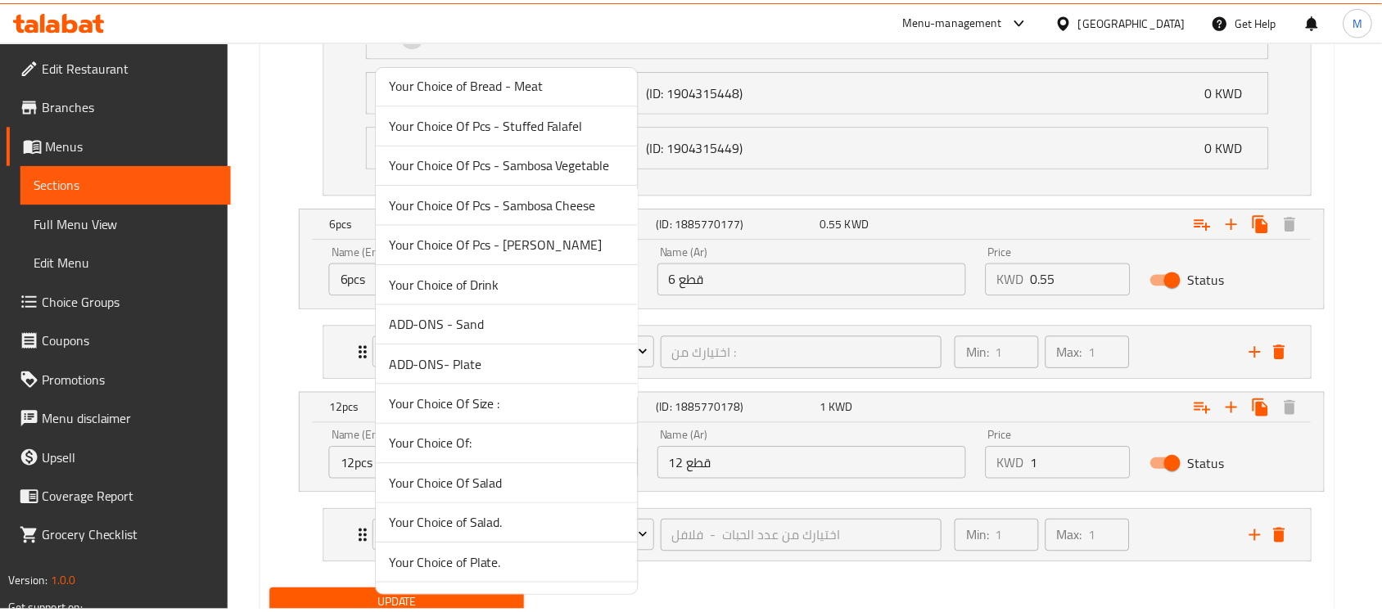
scroll to position [526, 0]
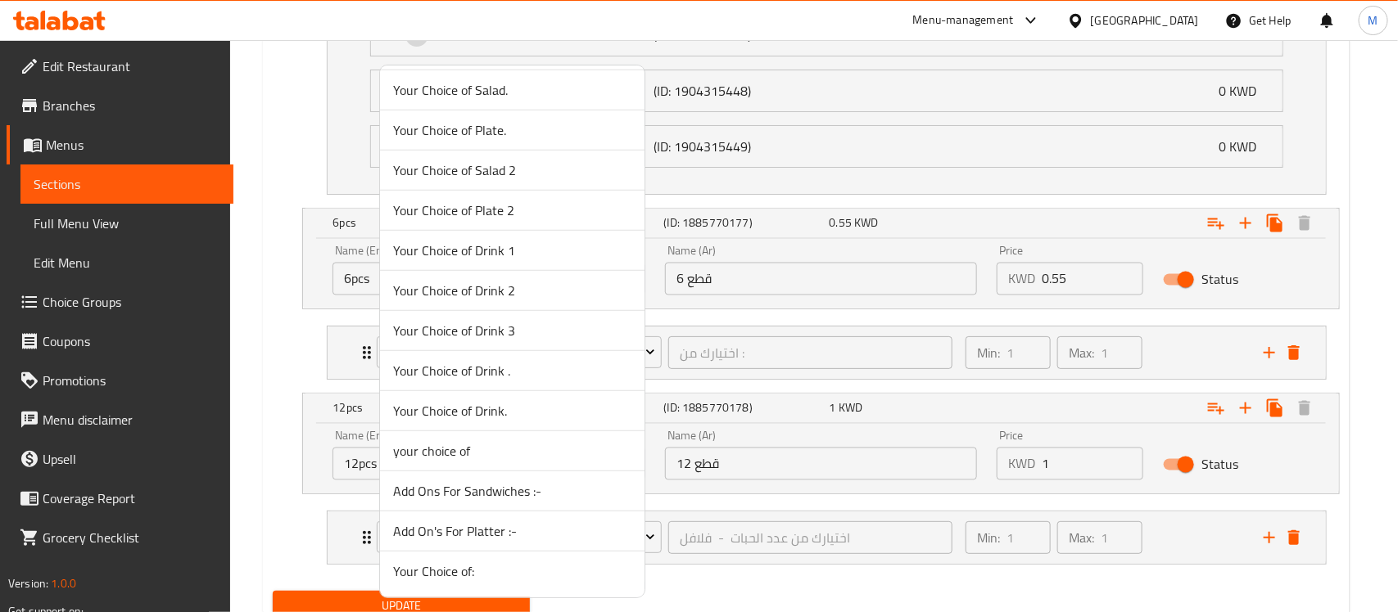
click at [472, 573] on span "Your Choice of:" at bounding box center [512, 572] width 238 height 20
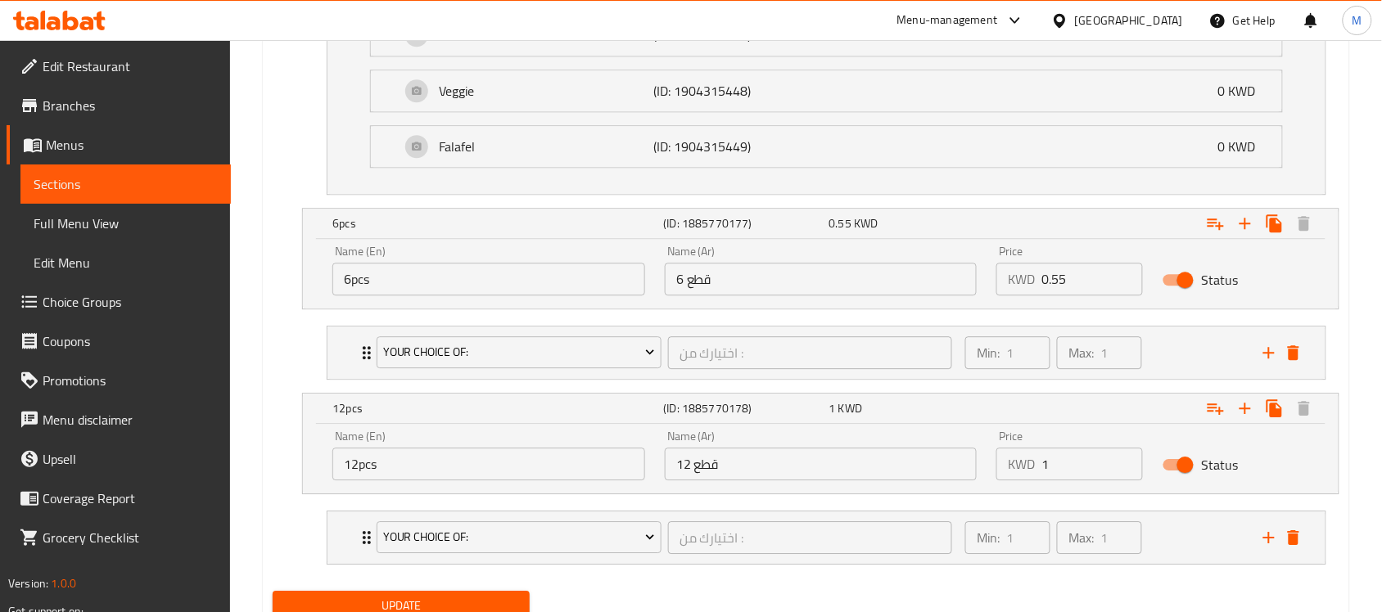
scroll to position [1269, 0]
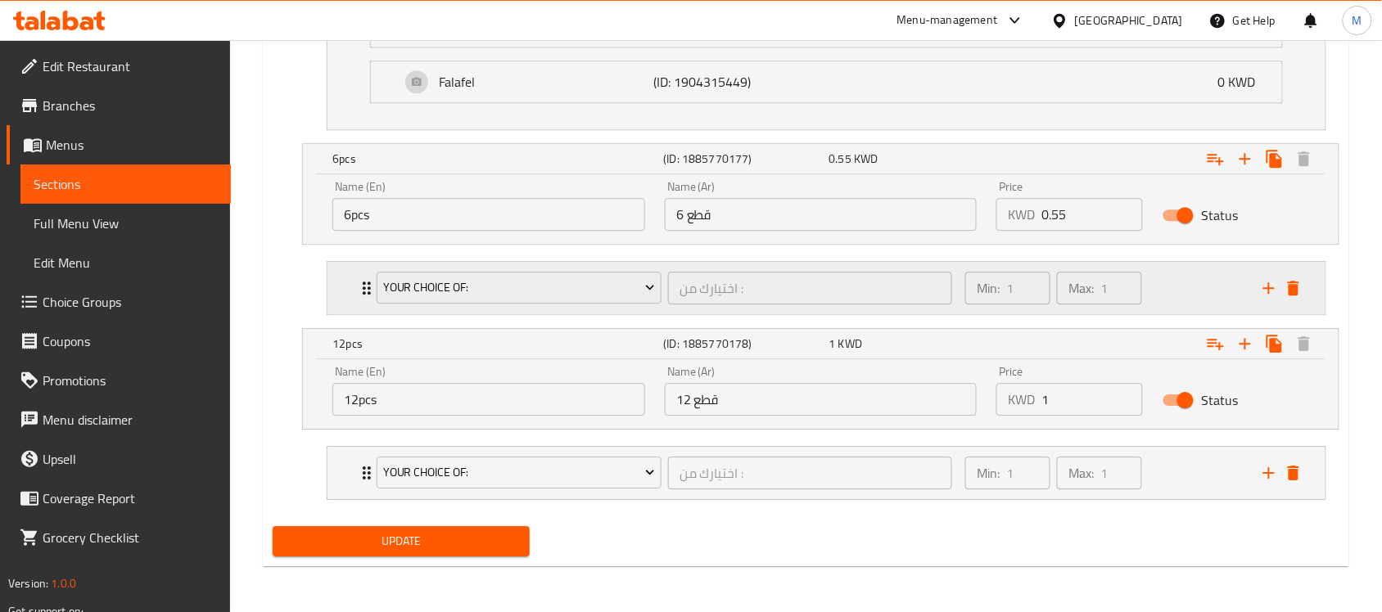
click at [336, 287] on div "Your Choice of: اختيارك من : ​ Min: 1 ​ Max: 1 ​" at bounding box center [826, 288] width 998 height 52
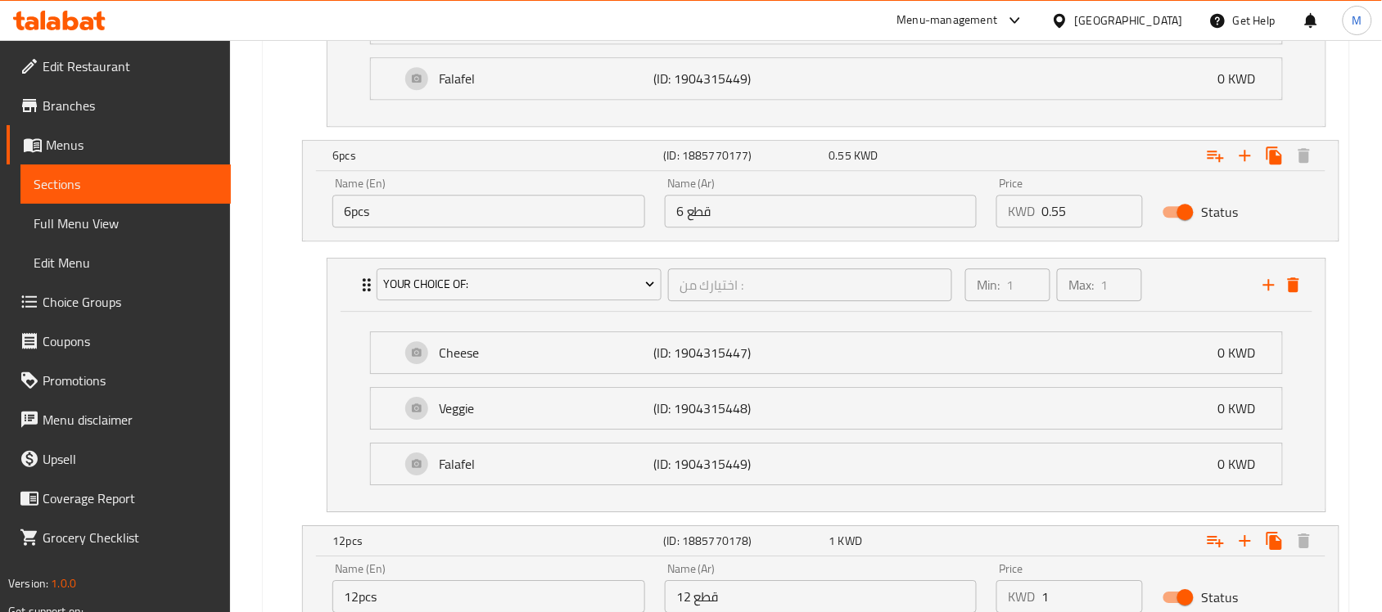
scroll to position [1470, 0]
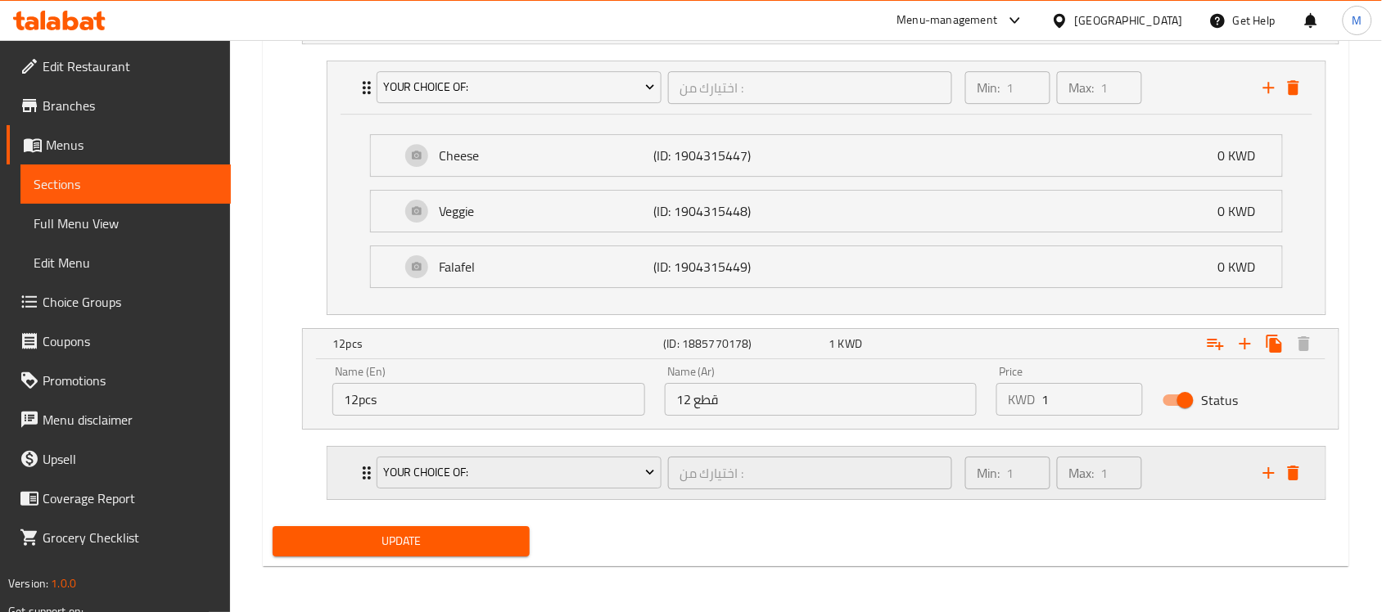
click at [337, 467] on div "Your Choice of: اختيارك من : ​ Min: 1 ​ Max: 1 ​" at bounding box center [826, 473] width 998 height 52
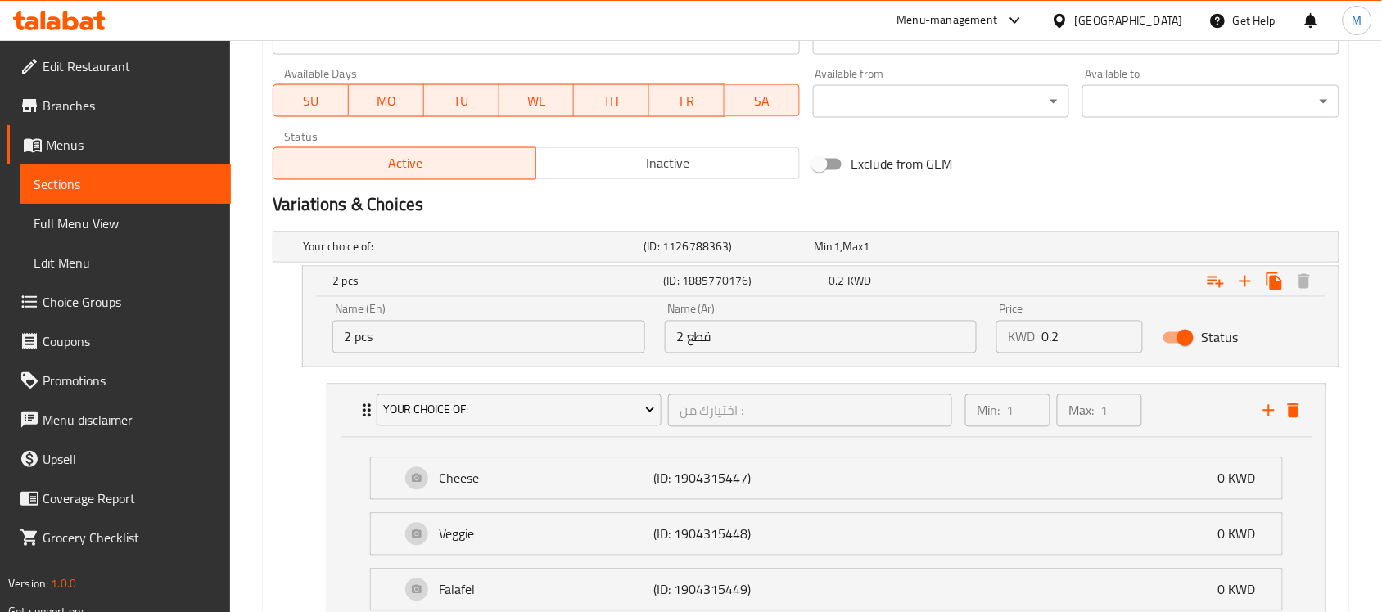
scroll to position [853, 0]
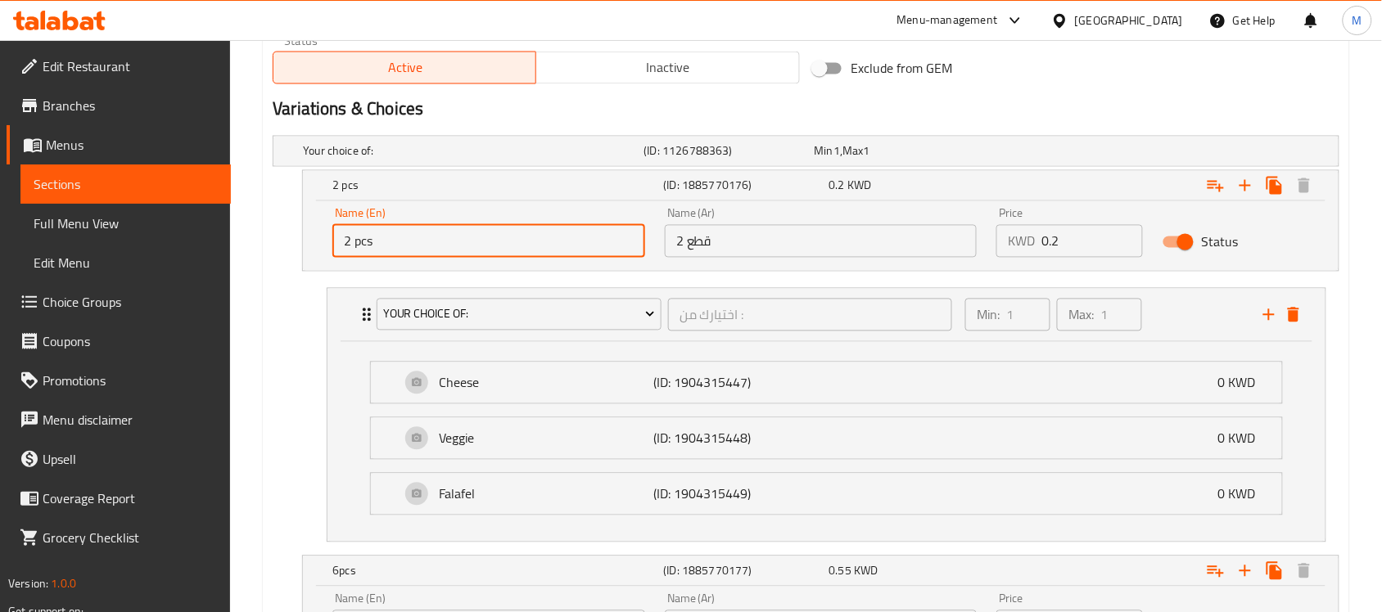
click at [359, 244] on input "2 pcs" at bounding box center [488, 241] width 313 height 33
type input "2 Pcs"
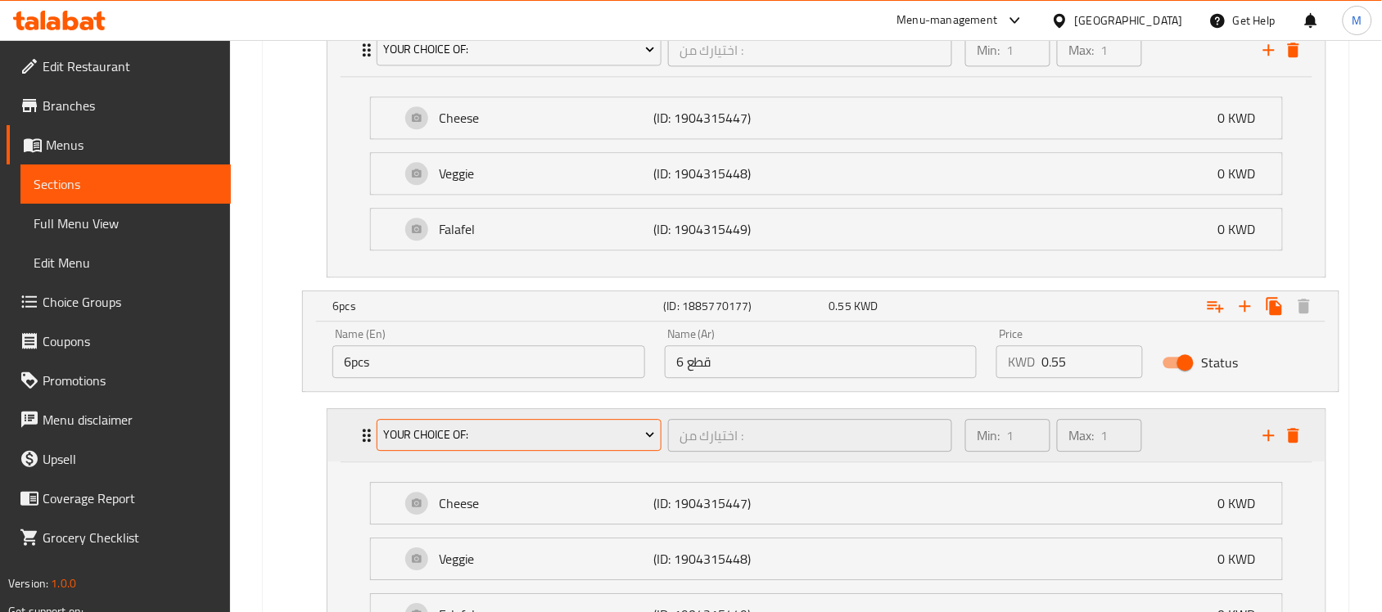
scroll to position [1160, 0]
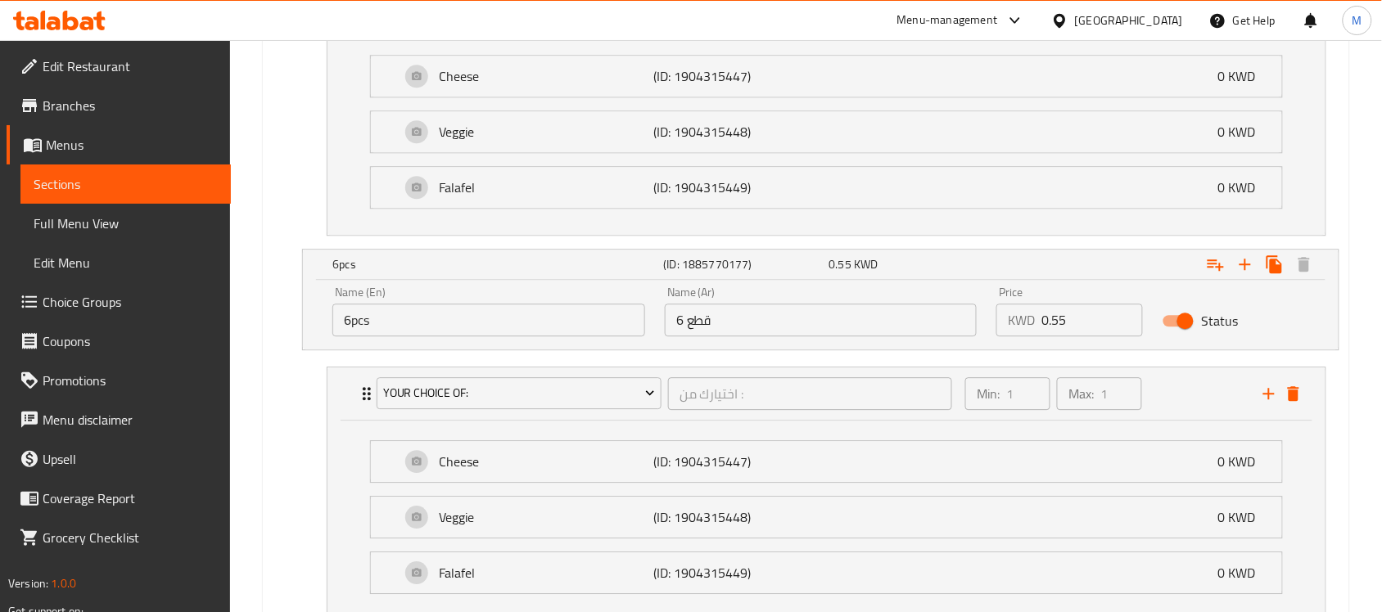
click at [355, 327] on input "6pcs" at bounding box center [488, 320] width 313 height 33
click at [353, 326] on input "6 pcs" at bounding box center [488, 320] width 313 height 33
click at [352, 328] on input "6Pcs" at bounding box center [488, 320] width 313 height 33
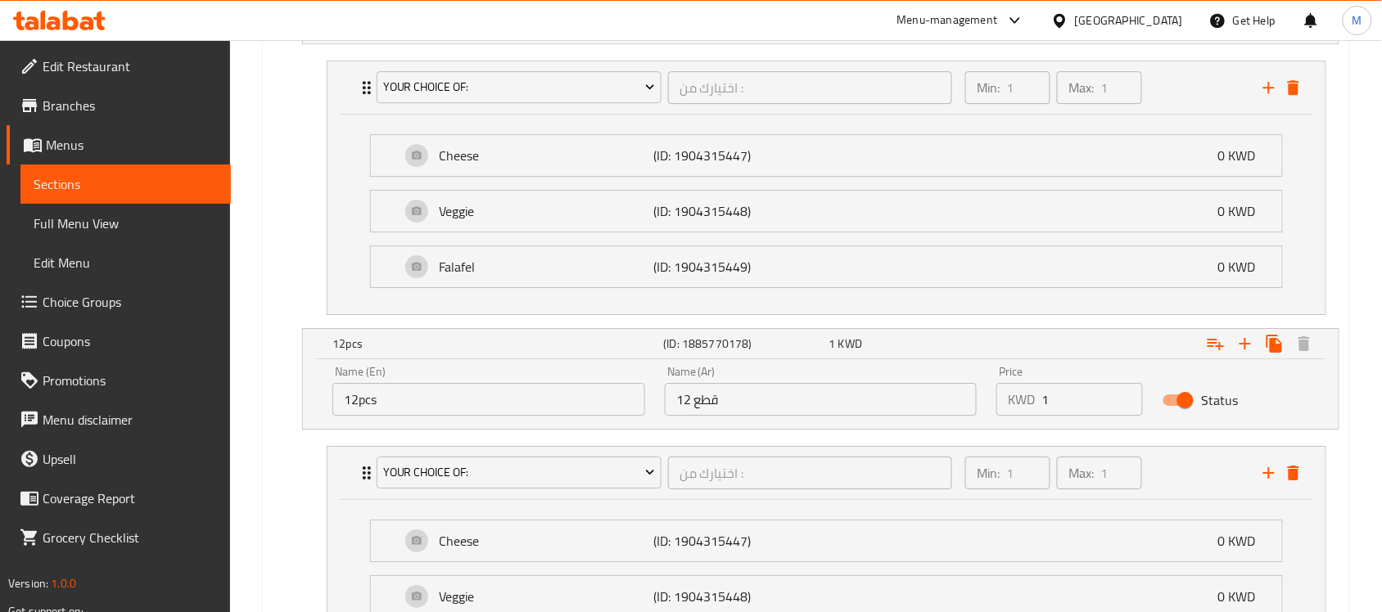
scroll to position [1467, 0]
type input "6 Pcs"
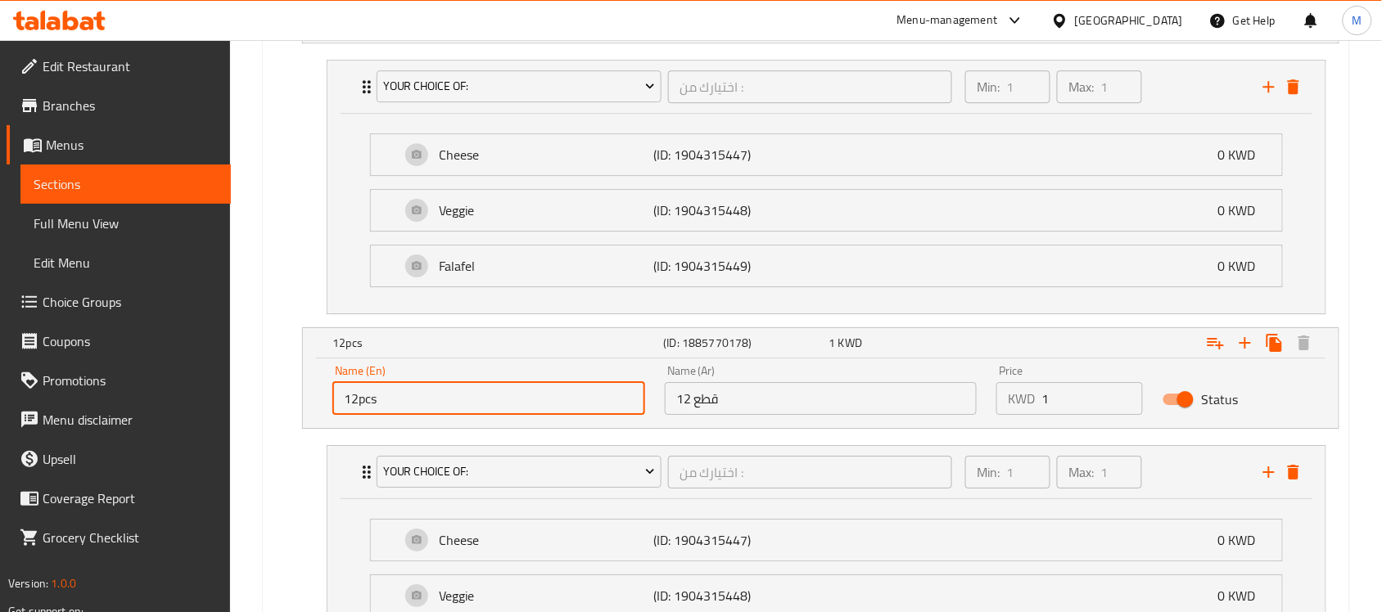
click at [366, 408] on input "12pcs" at bounding box center [488, 398] width 313 height 33
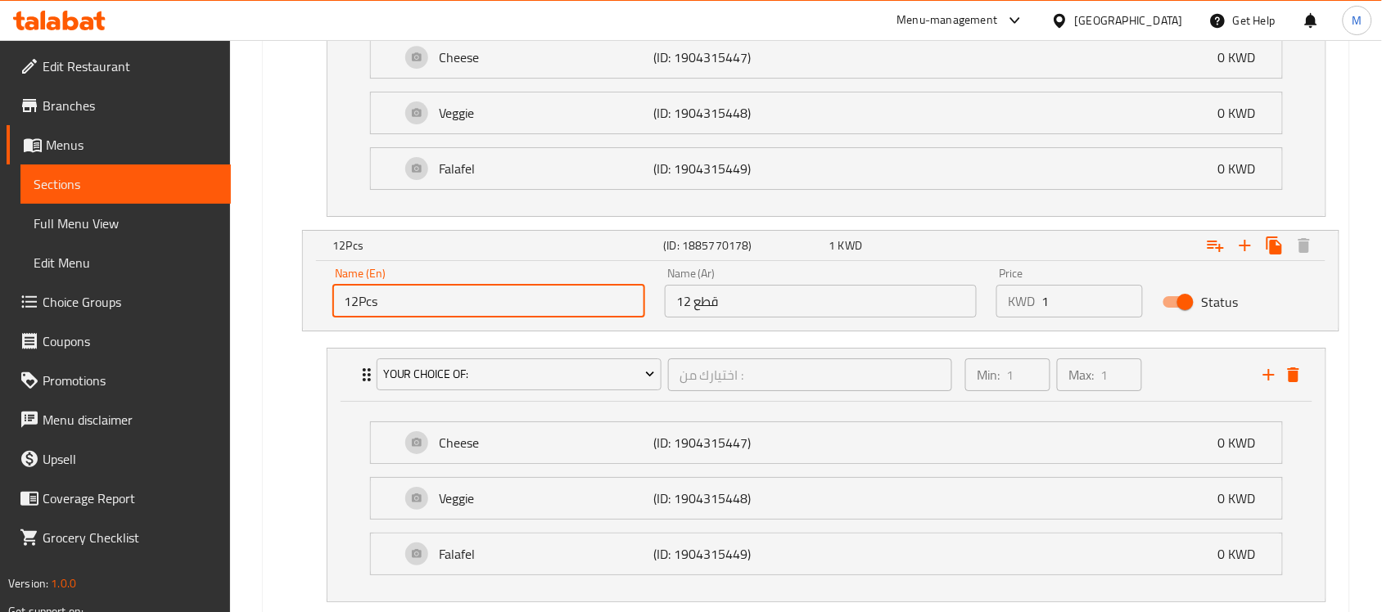
scroll to position [1569, 0]
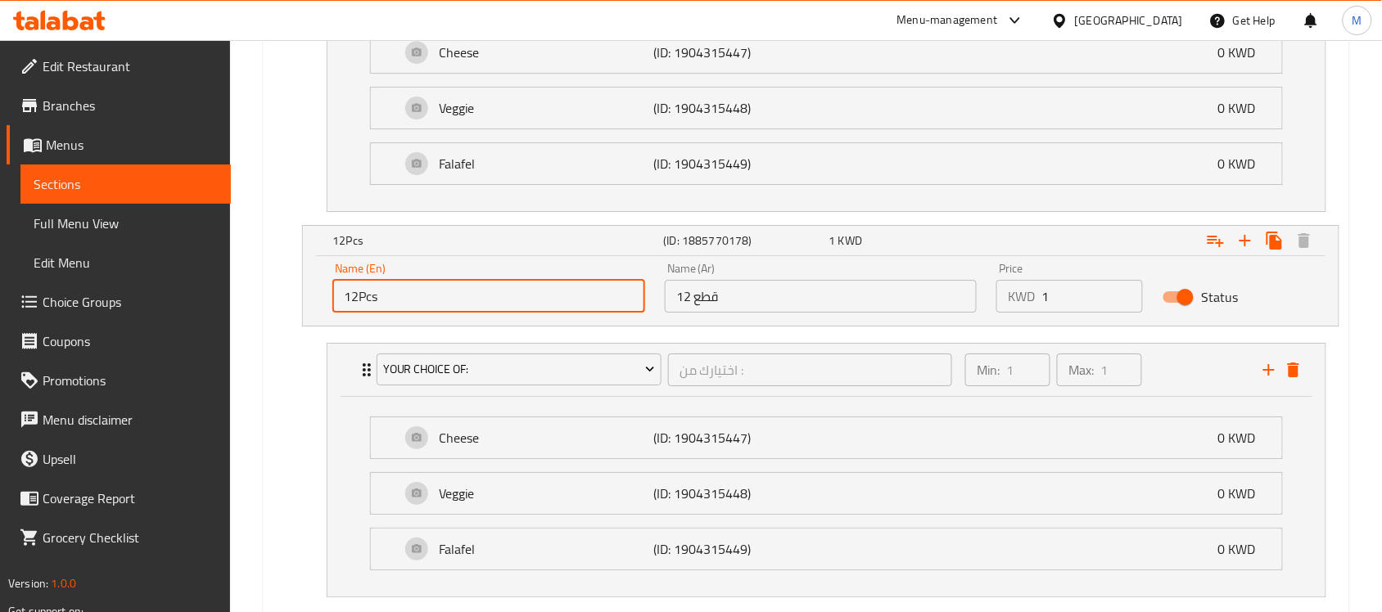
click at [356, 307] on input "12Pcs" at bounding box center [488, 296] width 313 height 33
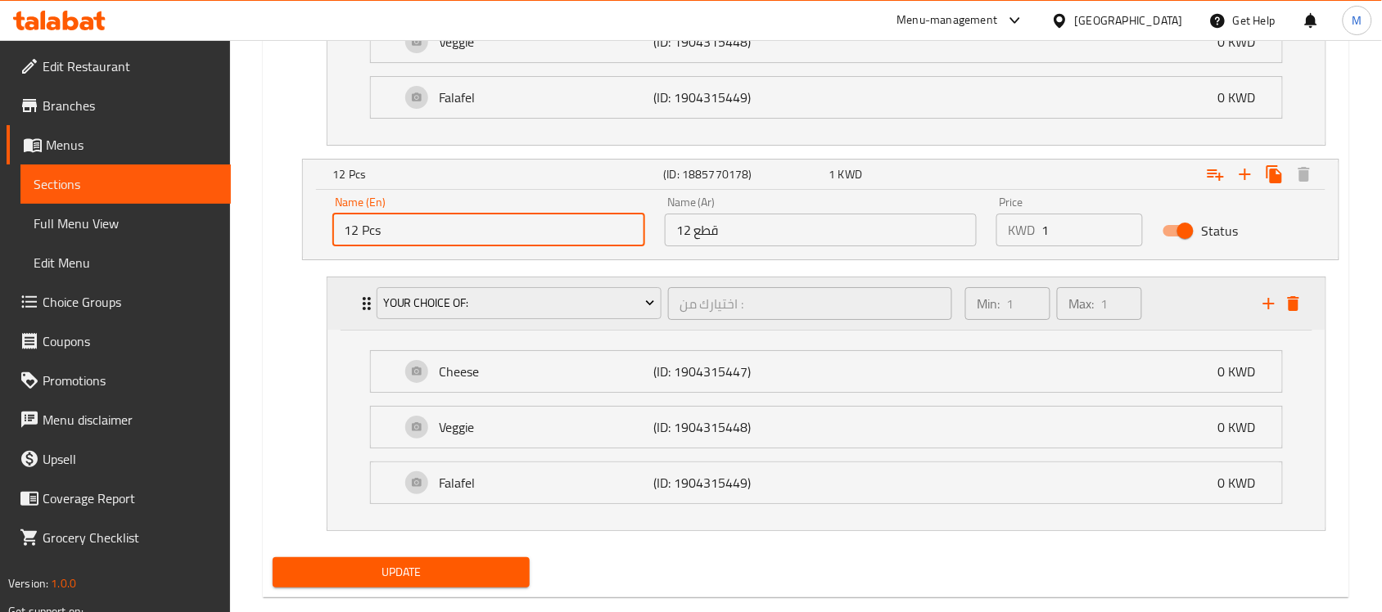
scroll to position [1672, 0]
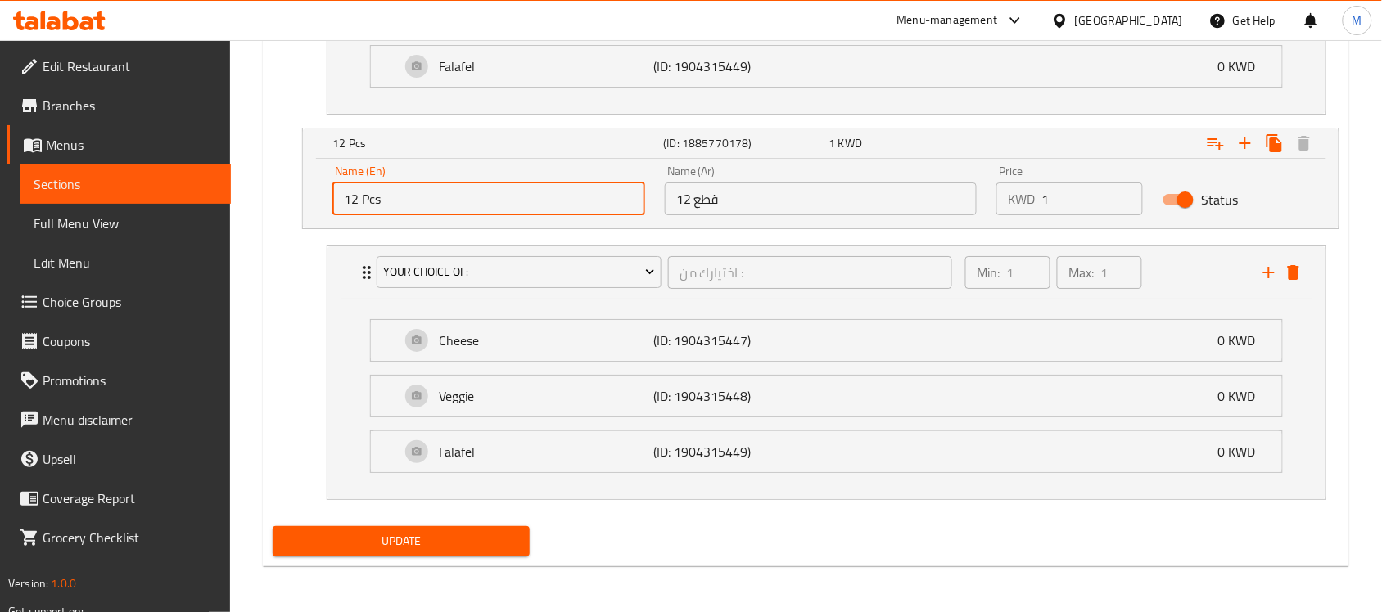
type input "12 Pcs"
click at [411, 555] on button "Update" at bounding box center [401, 541] width 257 height 30
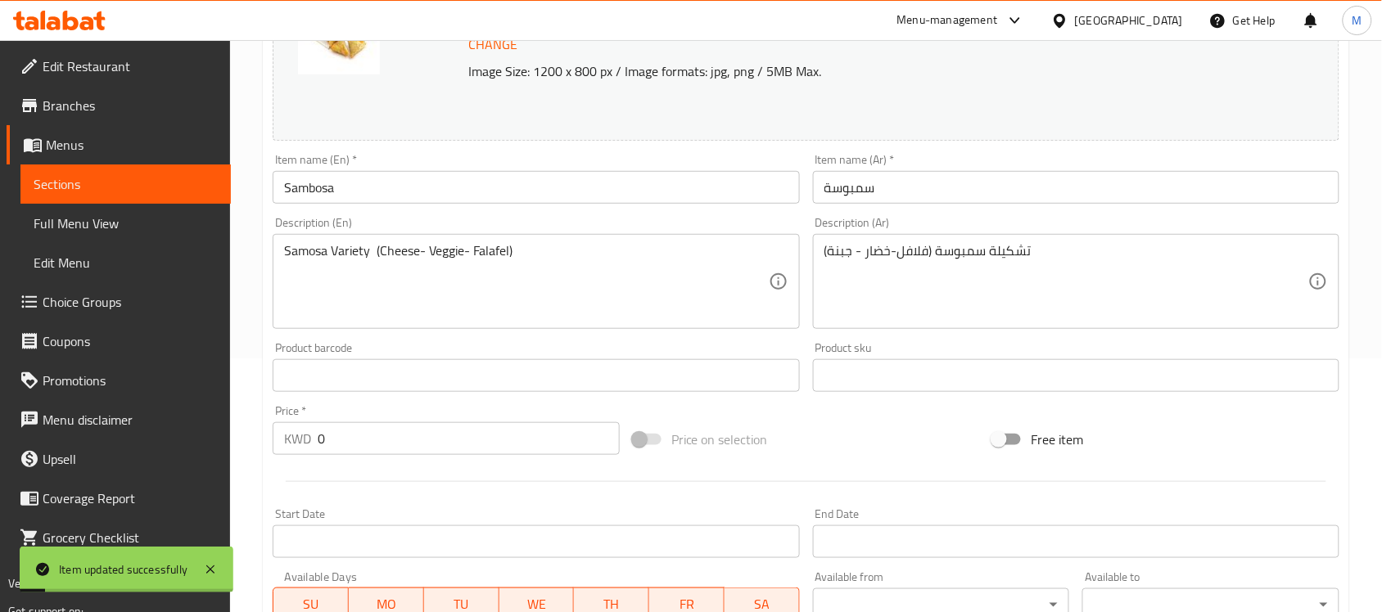
scroll to position [239, 0]
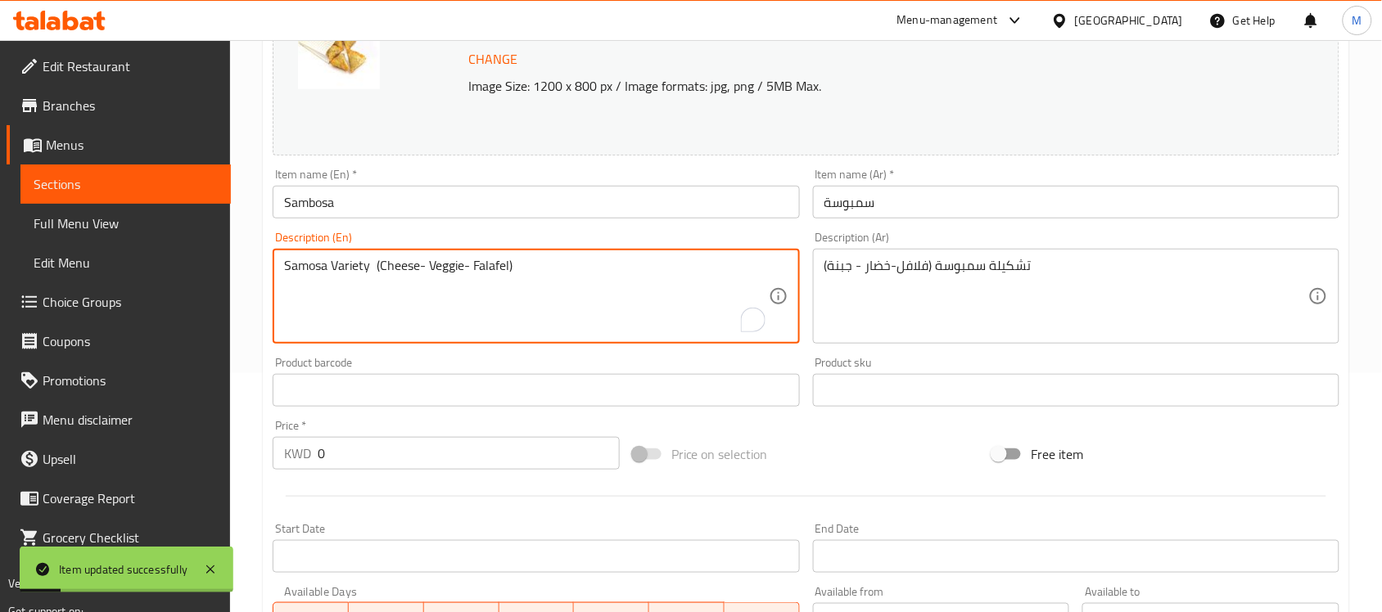
click at [485, 277] on textarea "Samosa Variety (Cheese- Veggie- Falafel)" at bounding box center [526, 297] width 484 height 78
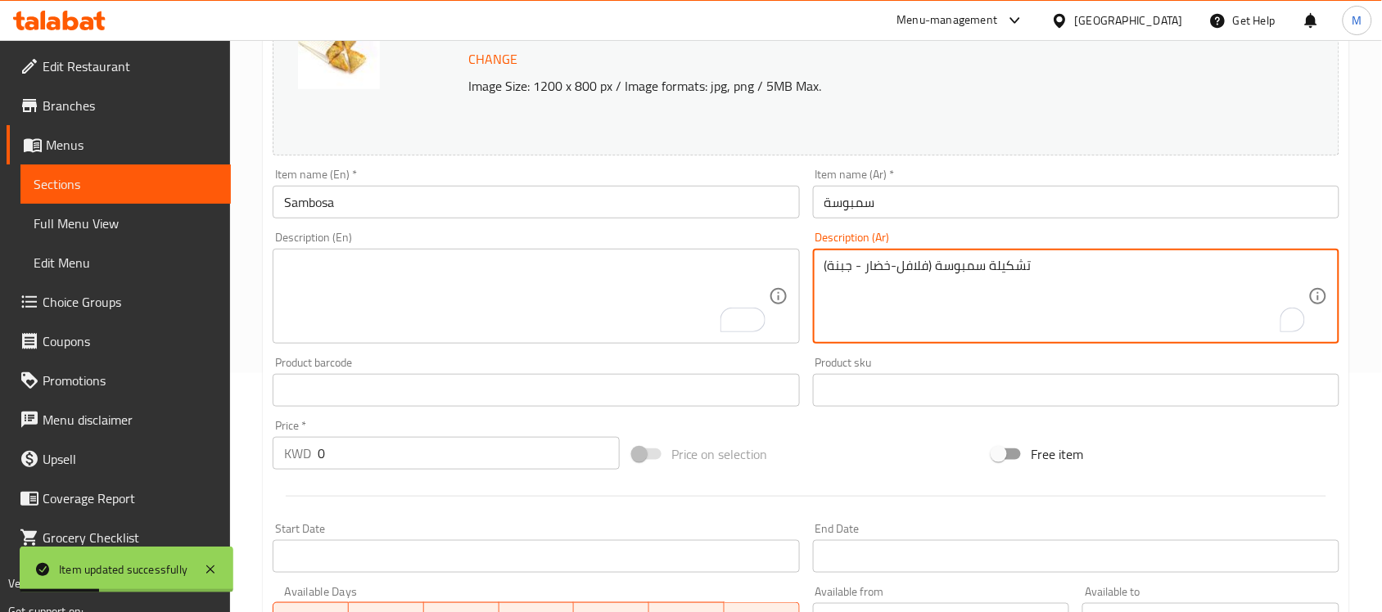
click at [987, 267] on textarea "تشكيلة سمبوسة (فلافل-خضار - جبنة)" at bounding box center [1066, 297] width 484 height 78
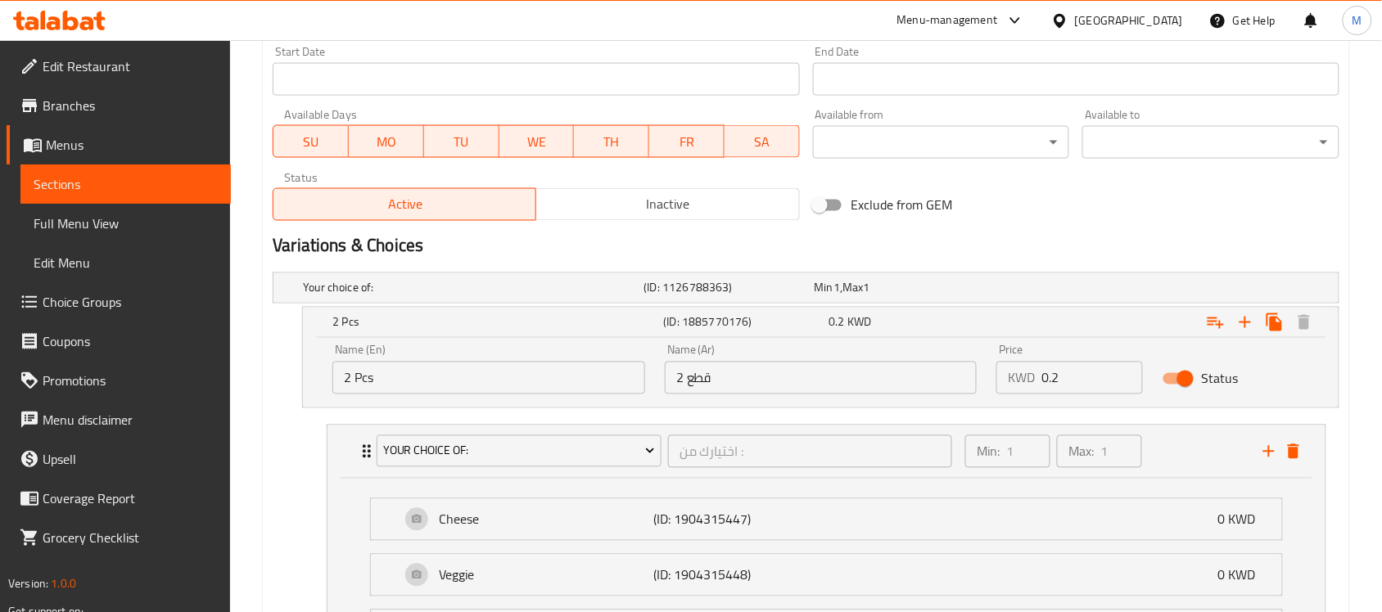
scroll to position [1637, 0]
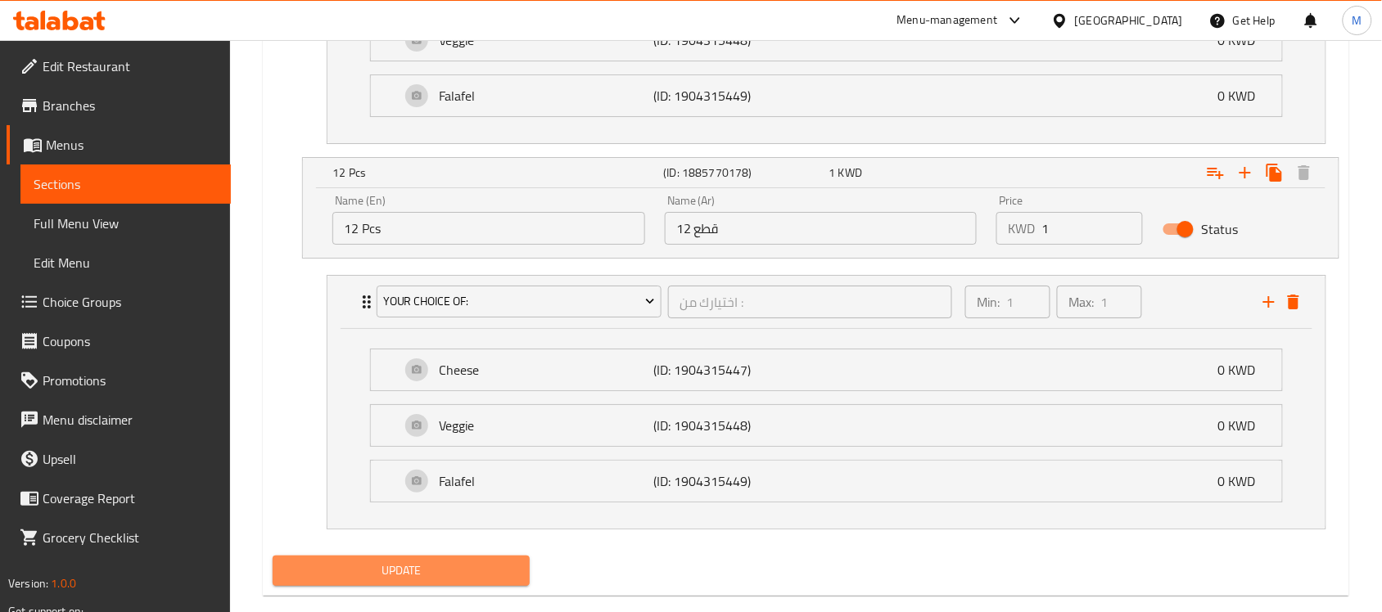
click at [397, 574] on span "Update" at bounding box center [401, 571] width 231 height 20
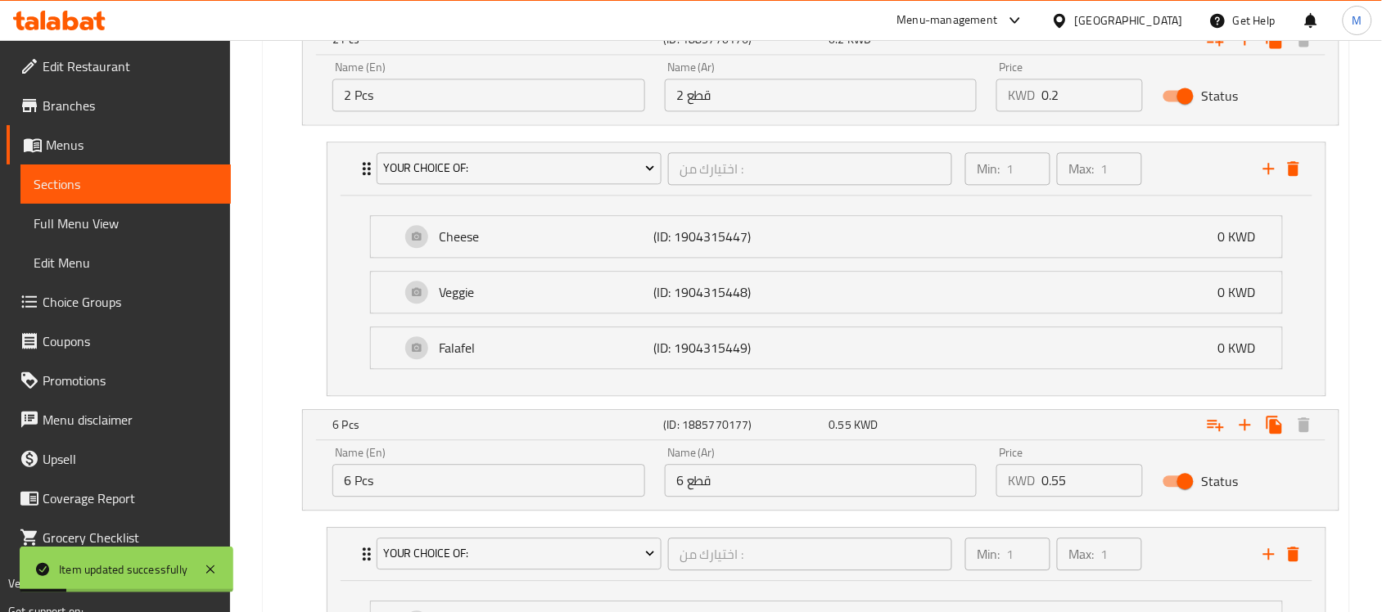
scroll to position [921, 0]
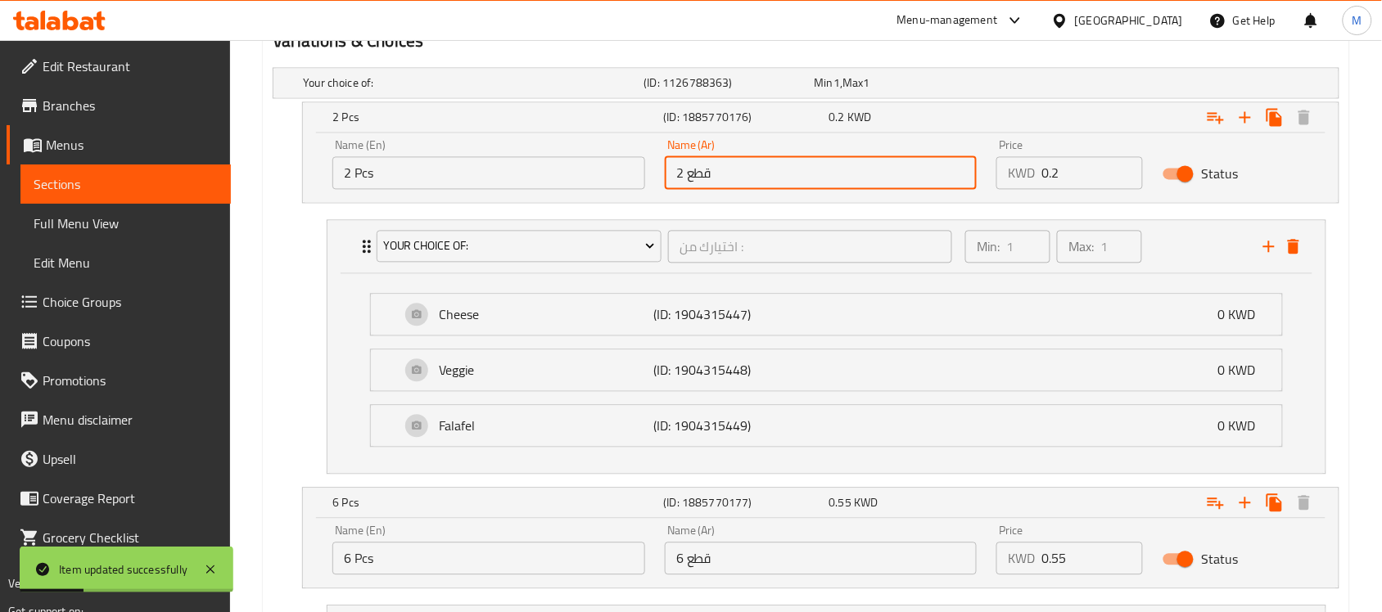
click at [778, 183] on input "2 قطع" at bounding box center [821, 173] width 313 height 33
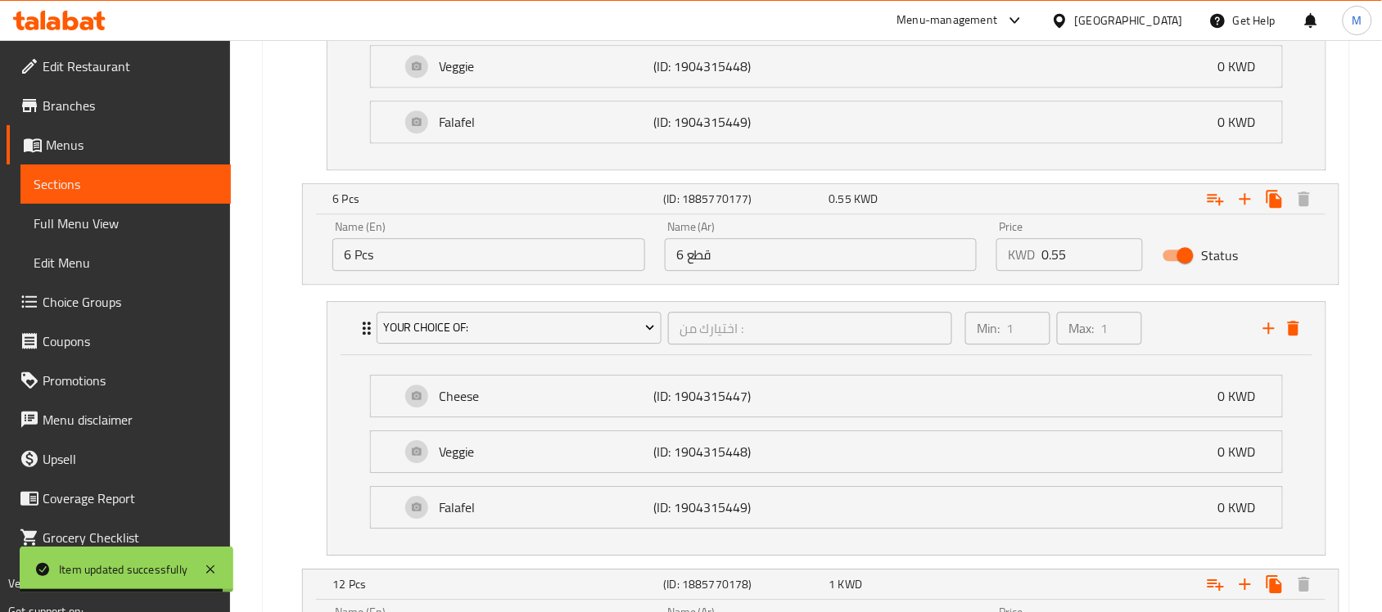
scroll to position [1228, 0]
type input "2 قطعة"
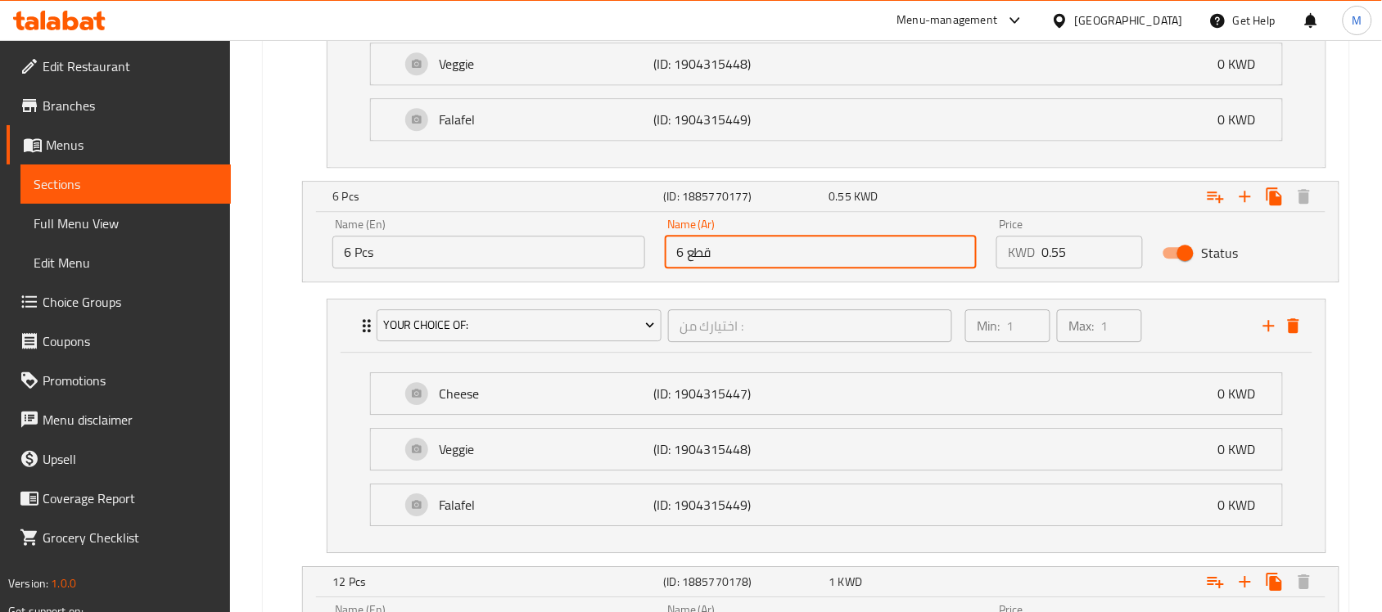
click at [763, 255] on input "6 قطع" at bounding box center [821, 252] width 313 height 33
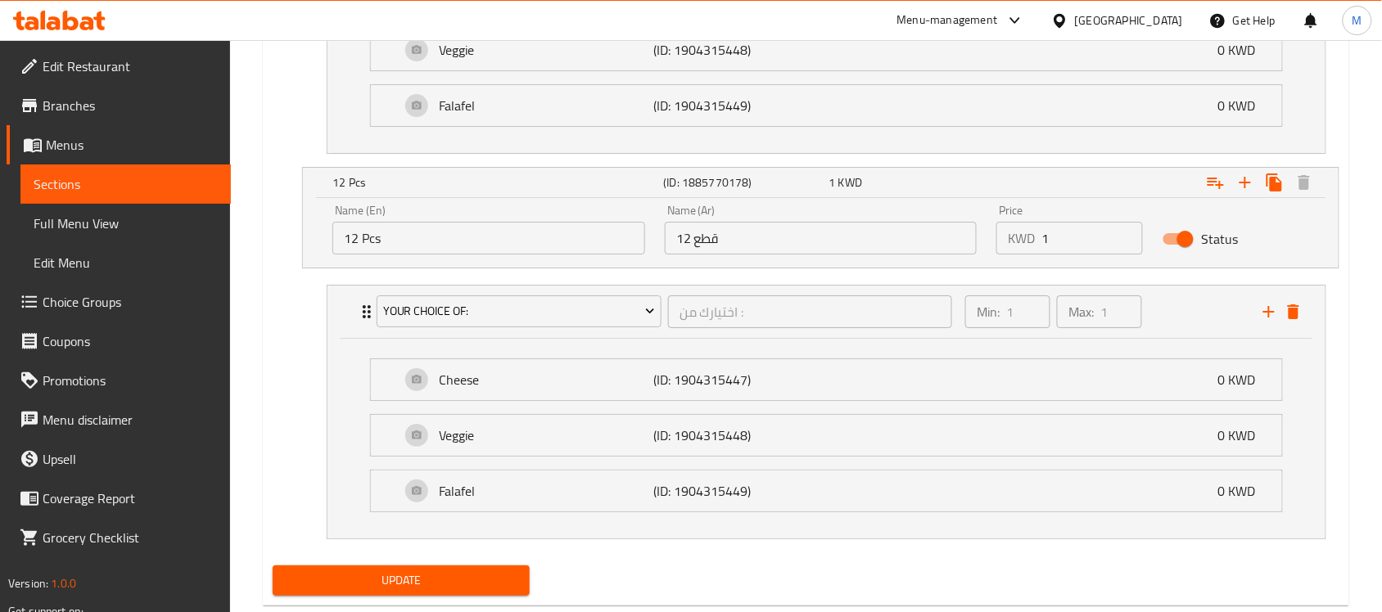
scroll to position [1637, 0]
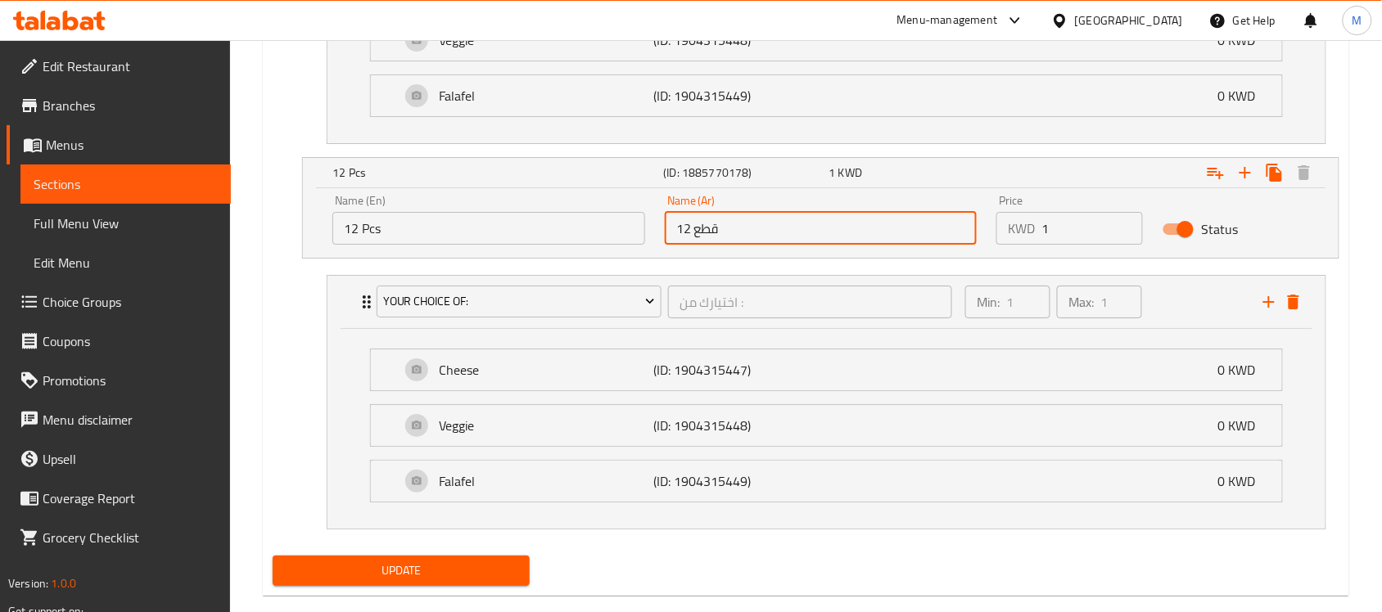
click at [788, 239] on input "12 قطع" at bounding box center [821, 228] width 313 height 33
type input "12 قطعة"
click at [395, 581] on span "Update" at bounding box center [401, 571] width 231 height 20
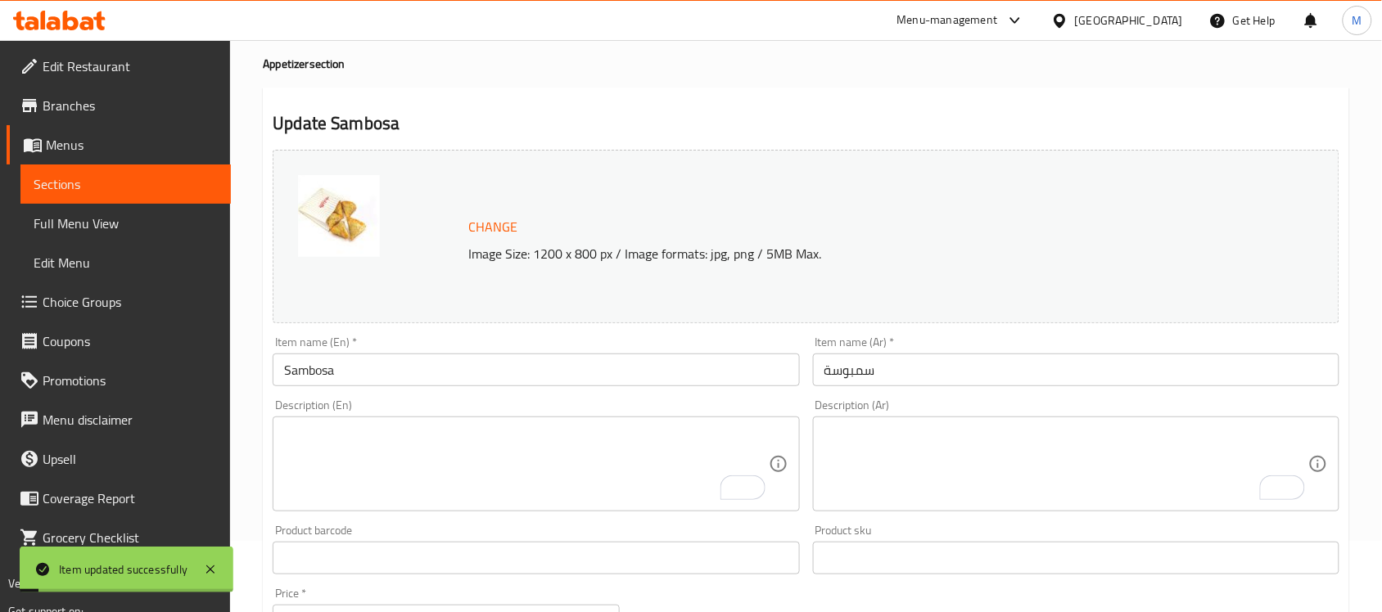
scroll to position [0, 0]
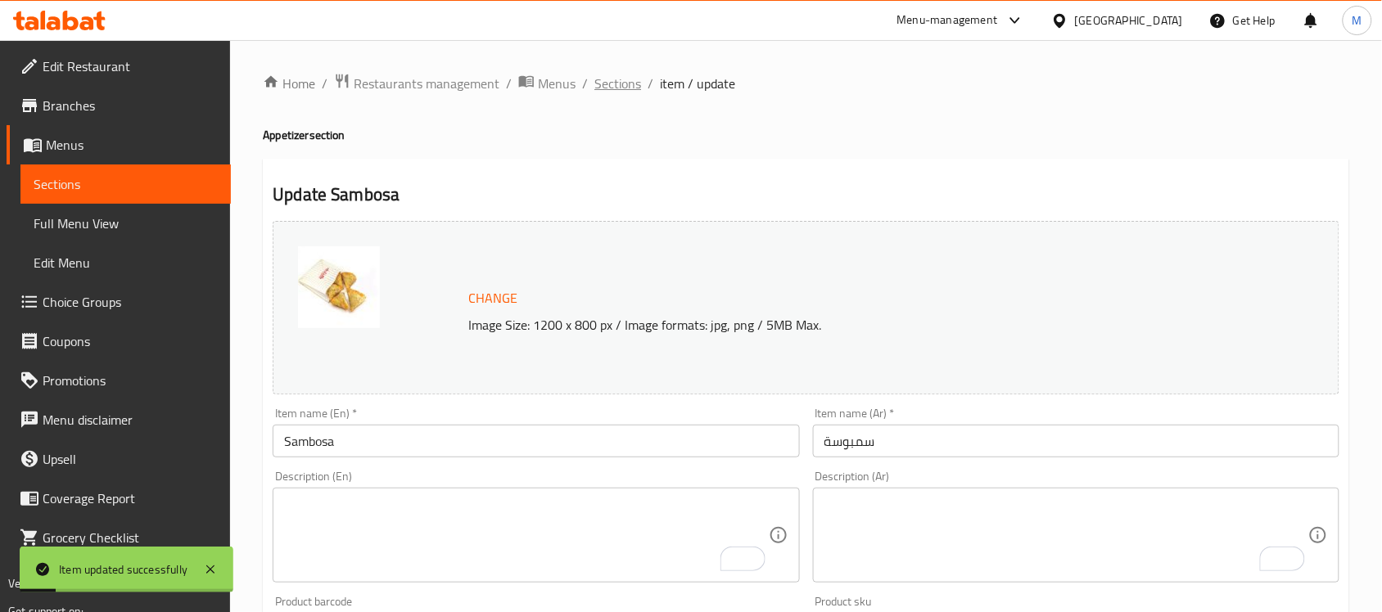
click at [631, 90] on span "Sections" at bounding box center [617, 84] width 47 height 20
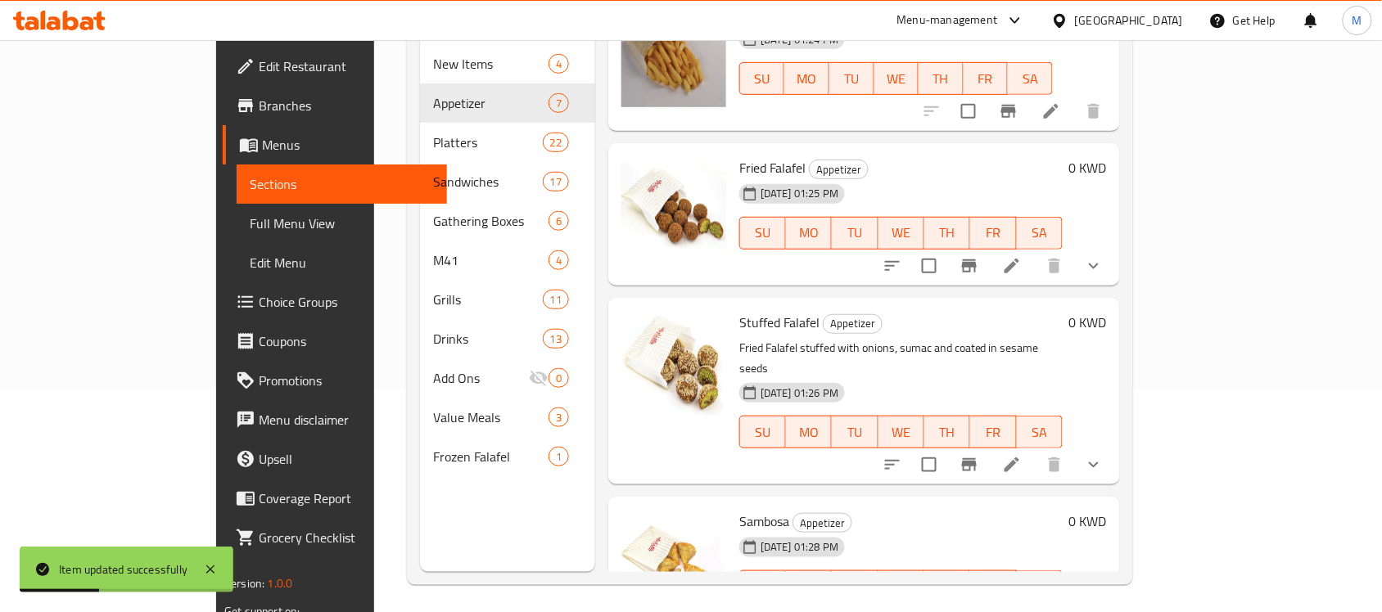
scroll to position [230, 0]
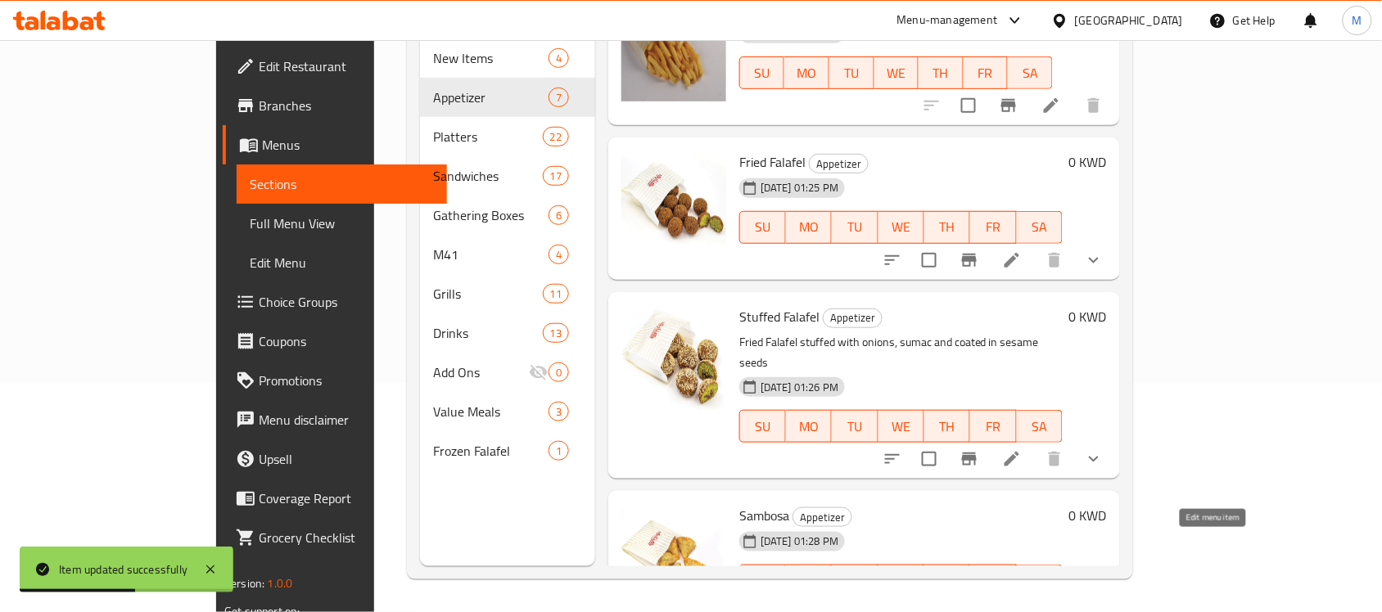
click at [1019, 607] on icon at bounding box center [1012, 614] width 15 height 15
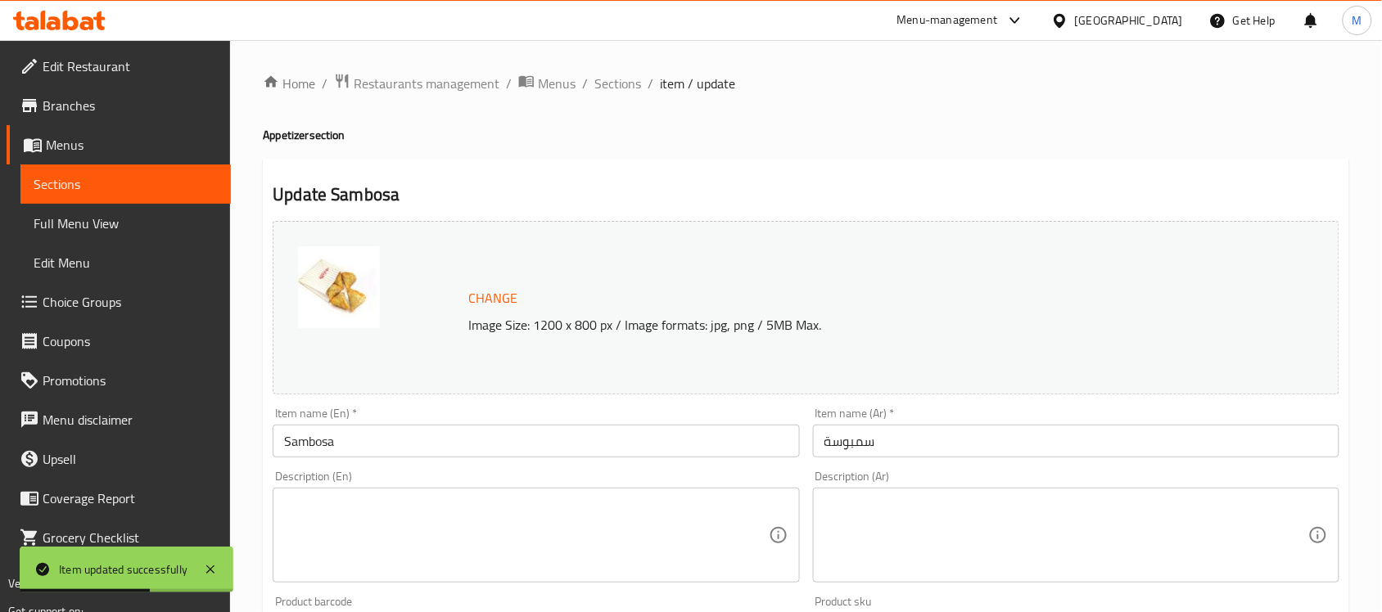
type input "اختيارك من النكهة:"
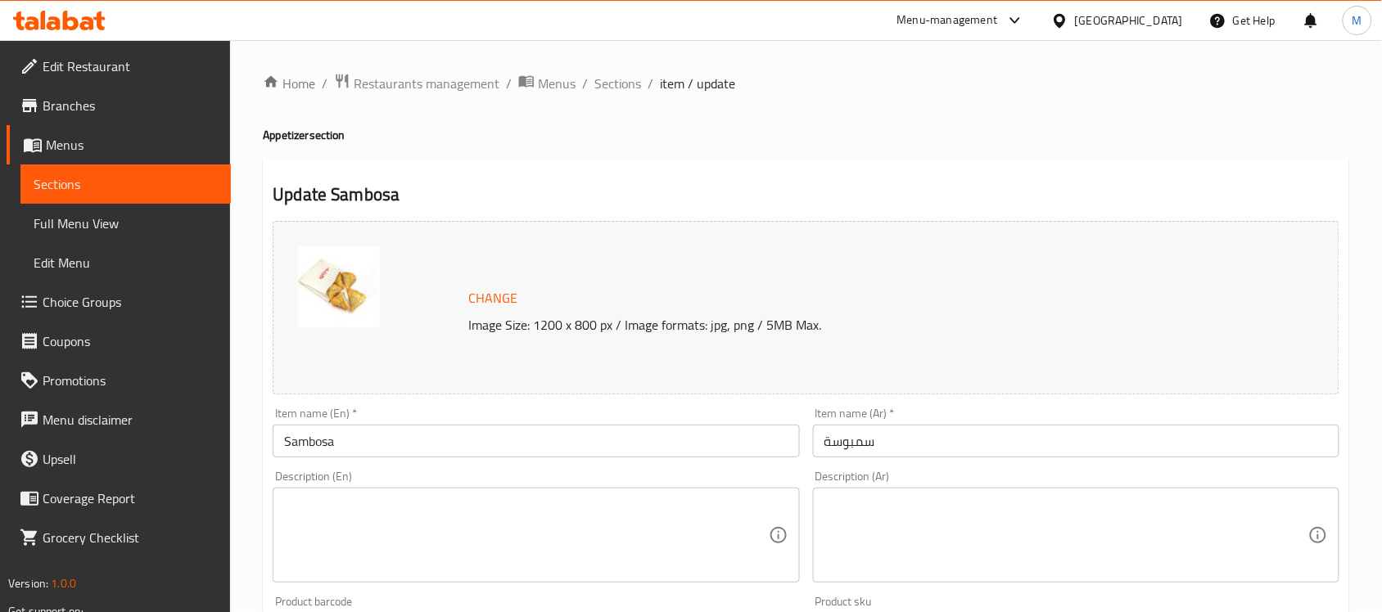
drag, startPoint x: 80, startPoint y: 217, endPoint x: 219, endPoint y: 276, distance: 150.4
click at [80, 217] on span "Full Menu View" at bounding box center [126, 224] width 184 height 20
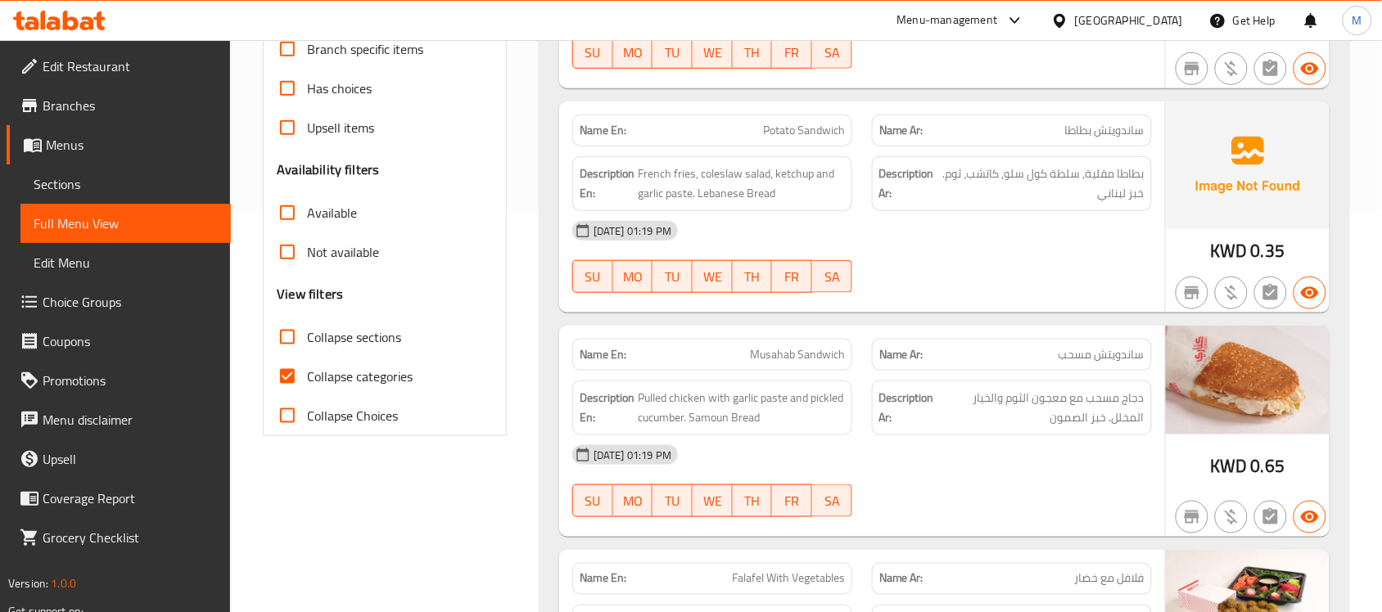
scroll to position [614, 0]
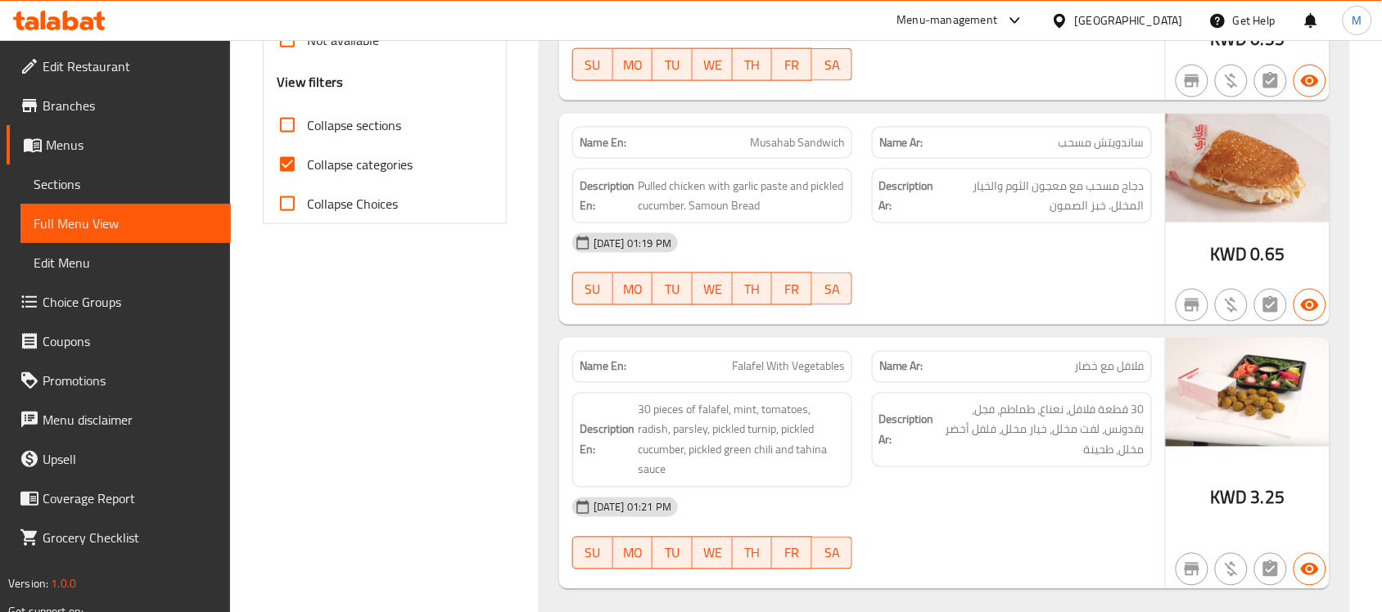
click at [287, 121] on input "Collapse sections" at bounding box center [287, 125] width 39 height 39
checkbox input "true"
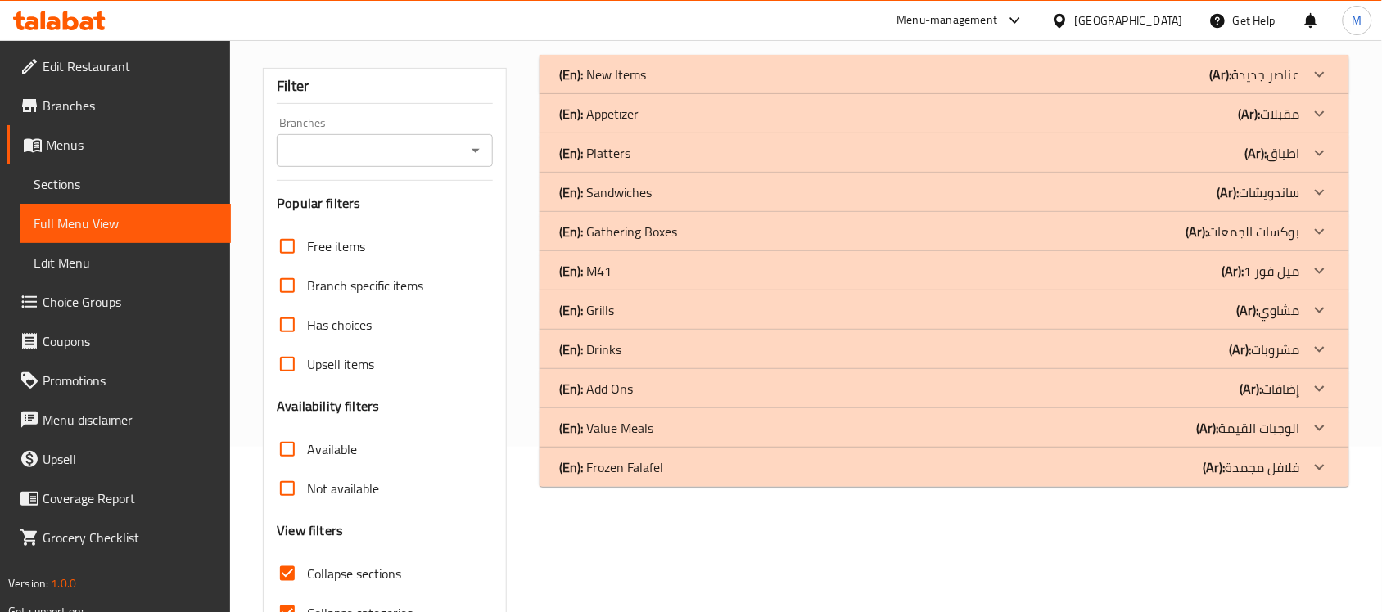
scroll to position [54, 0]
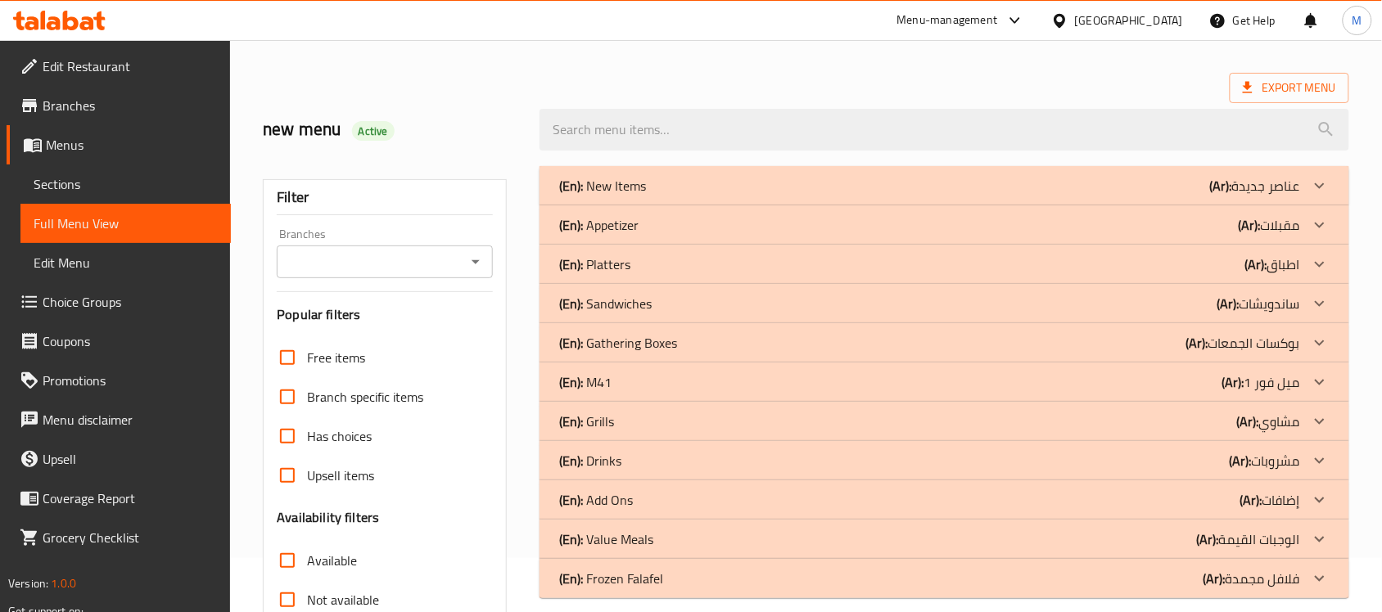
click at [689, 228] on div "(En): Appetizer (Ar): مقبلات" at bounding box center [929, 225] width 741 height 20
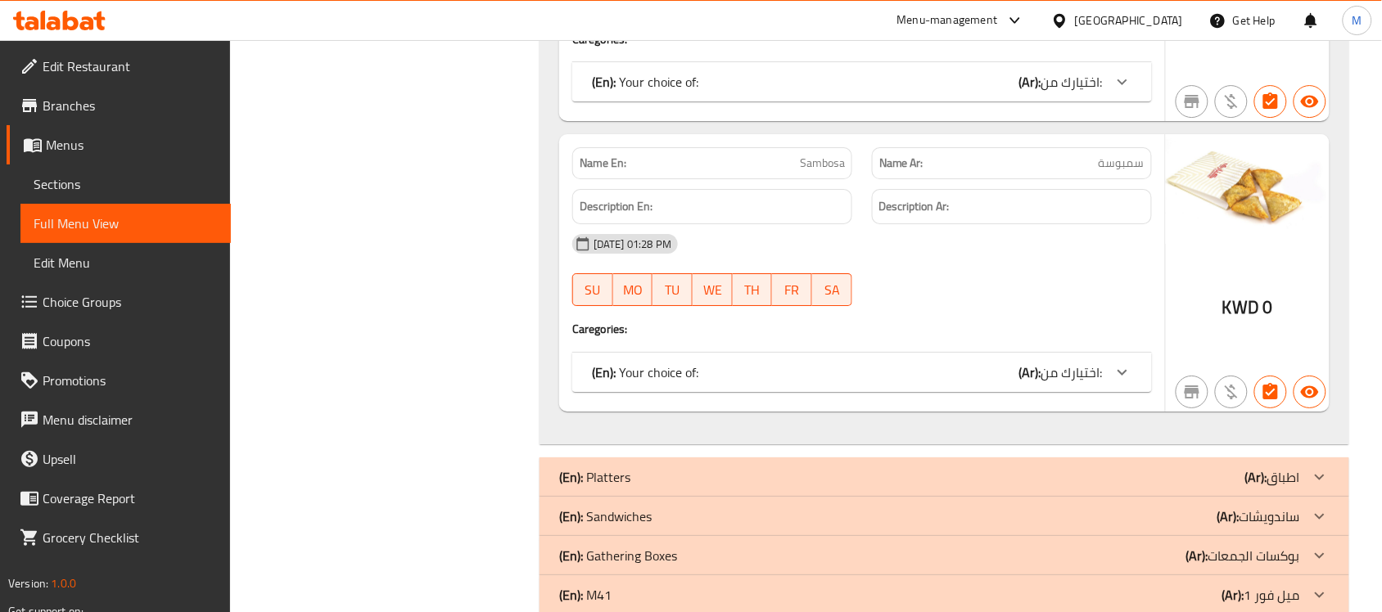
scroll to position [1691, 0]
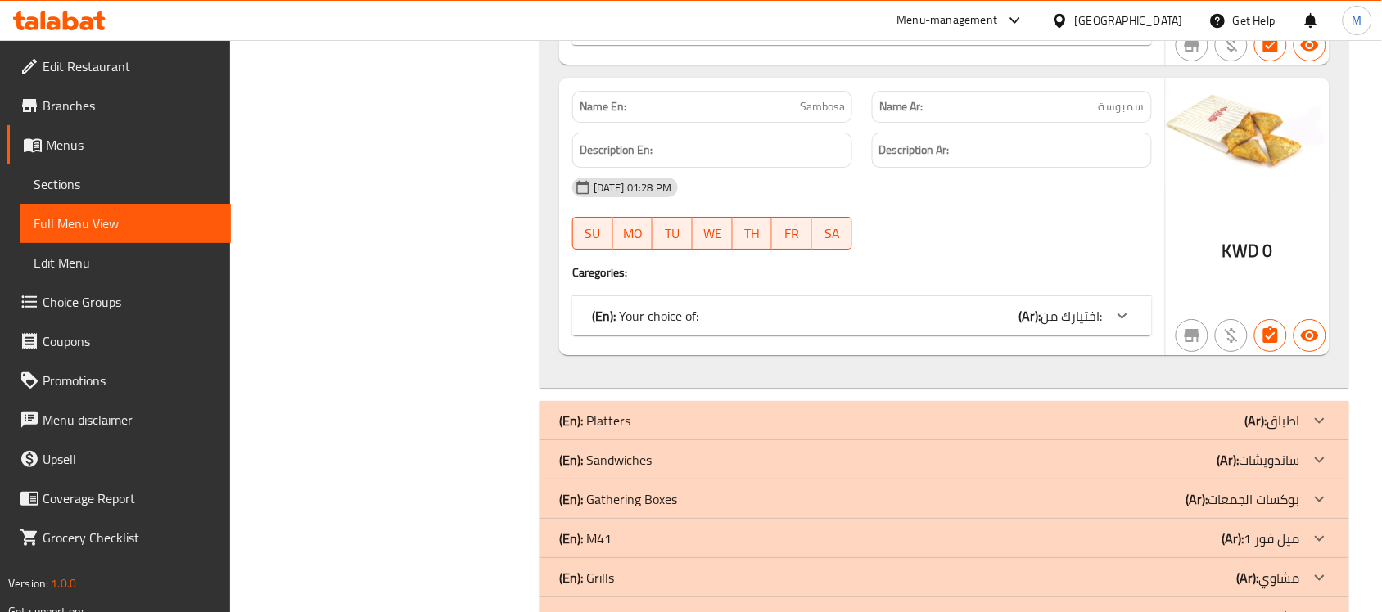
click at [816, 112] on span "Sambosa" at bounding box center [822, 106] width 45 height 17
copy span "Sambosa"
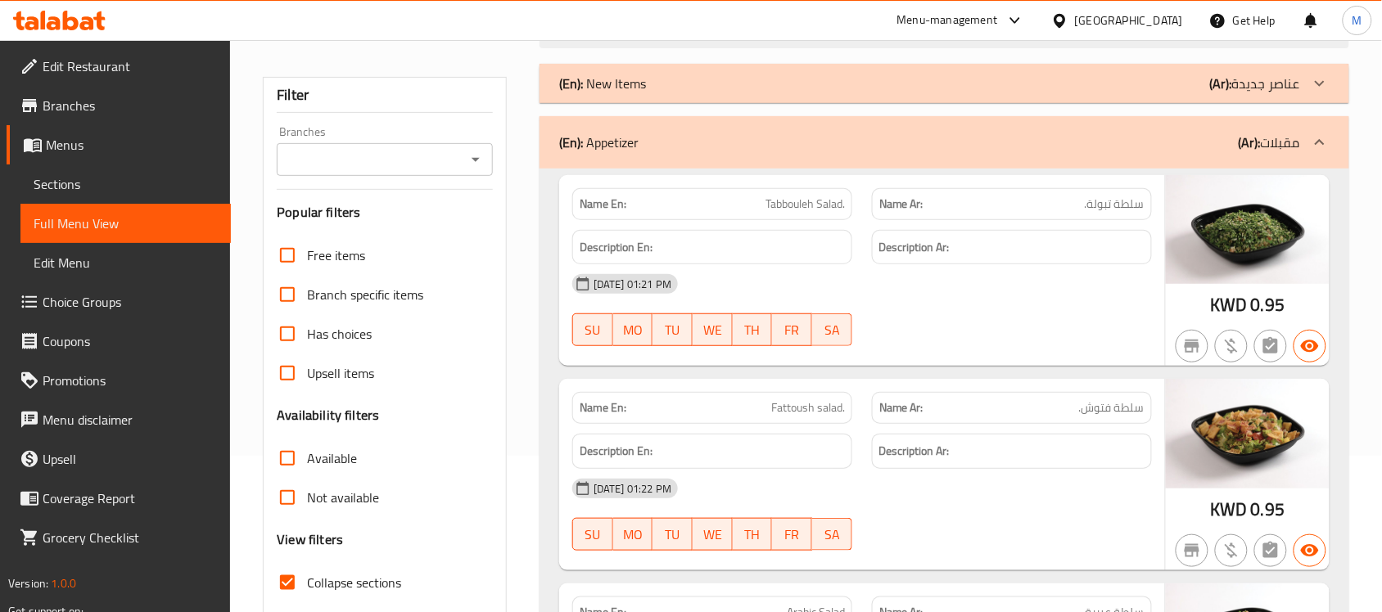
scroll to position [0, 0]
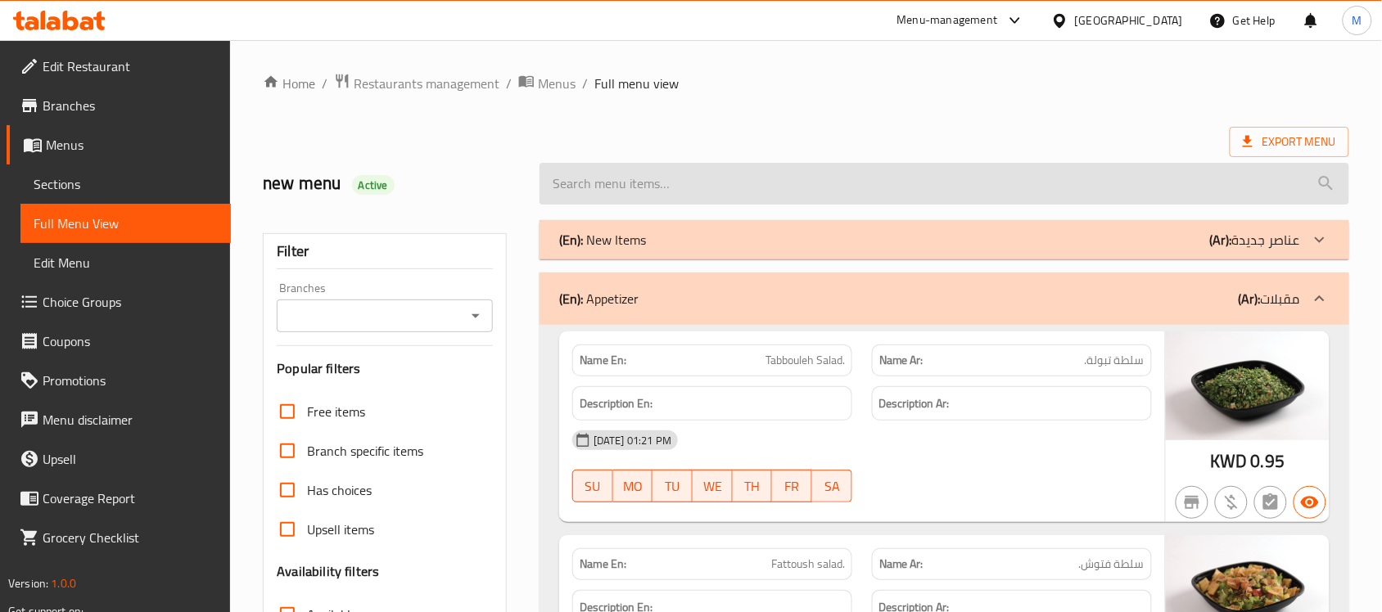
click at [659, 174] on input "search" at bounding box center [945, 184] width 810 height 42
paste input "Sambosa"
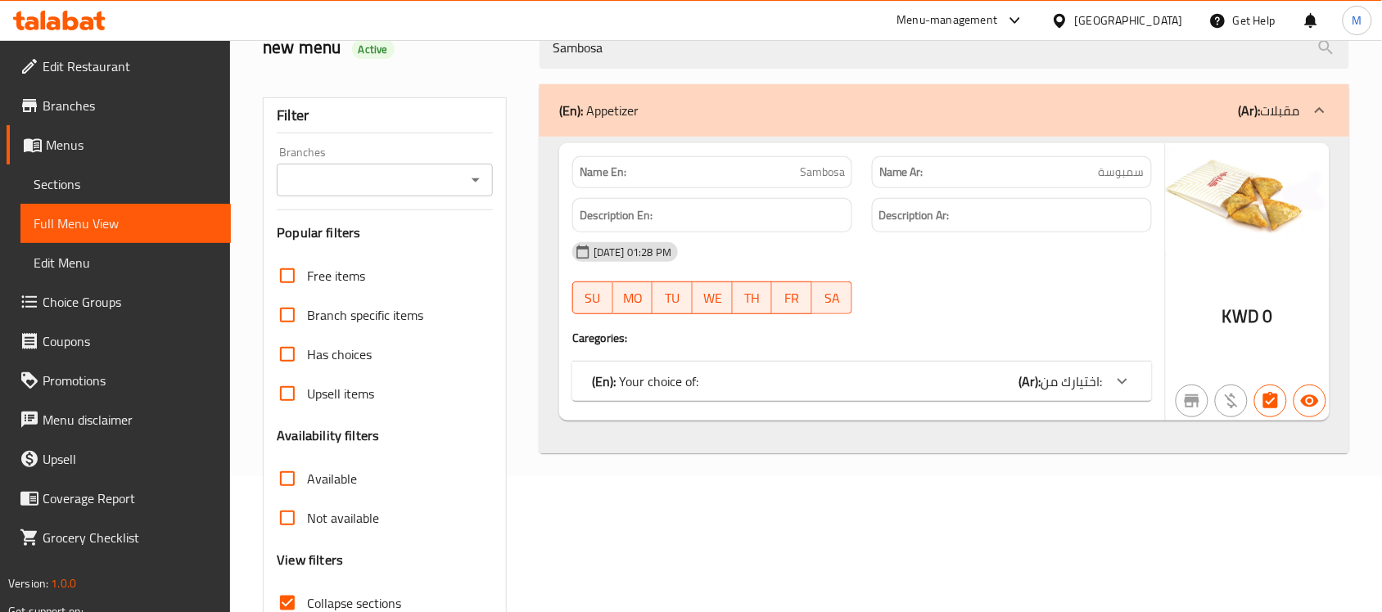
scroll to position [205, 0]
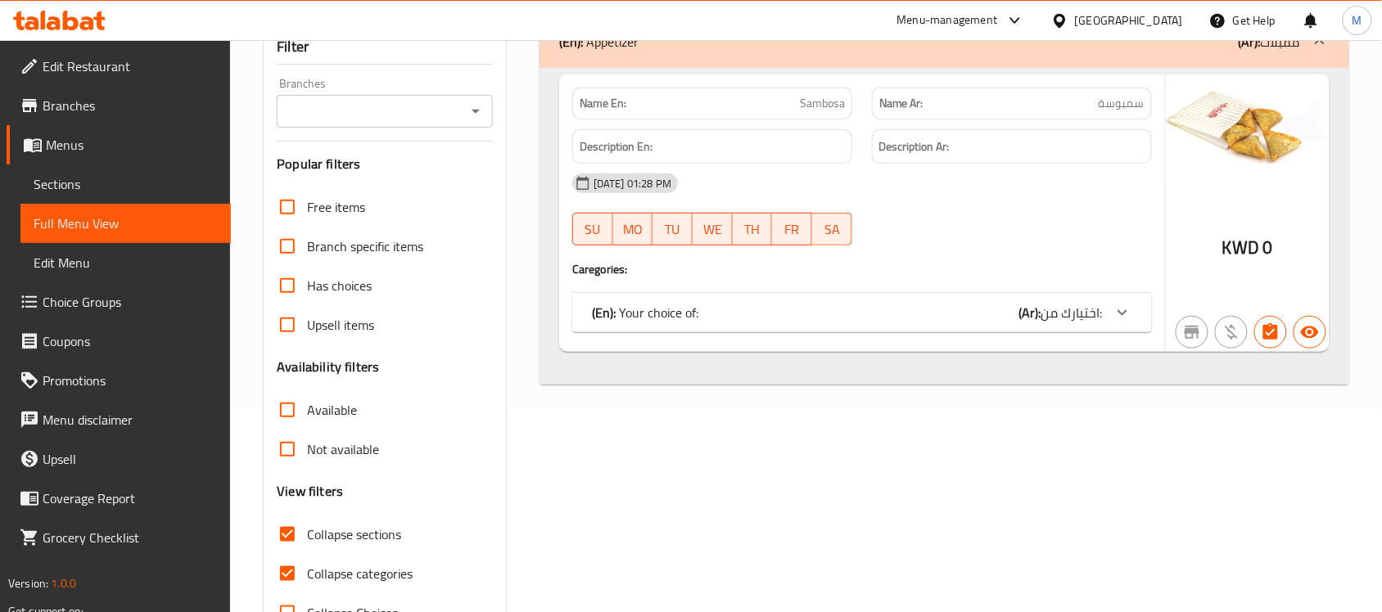
type input "Sambosa"
click at [1126, 323] on div at bounding box center [1122, 312] width 39 height 39
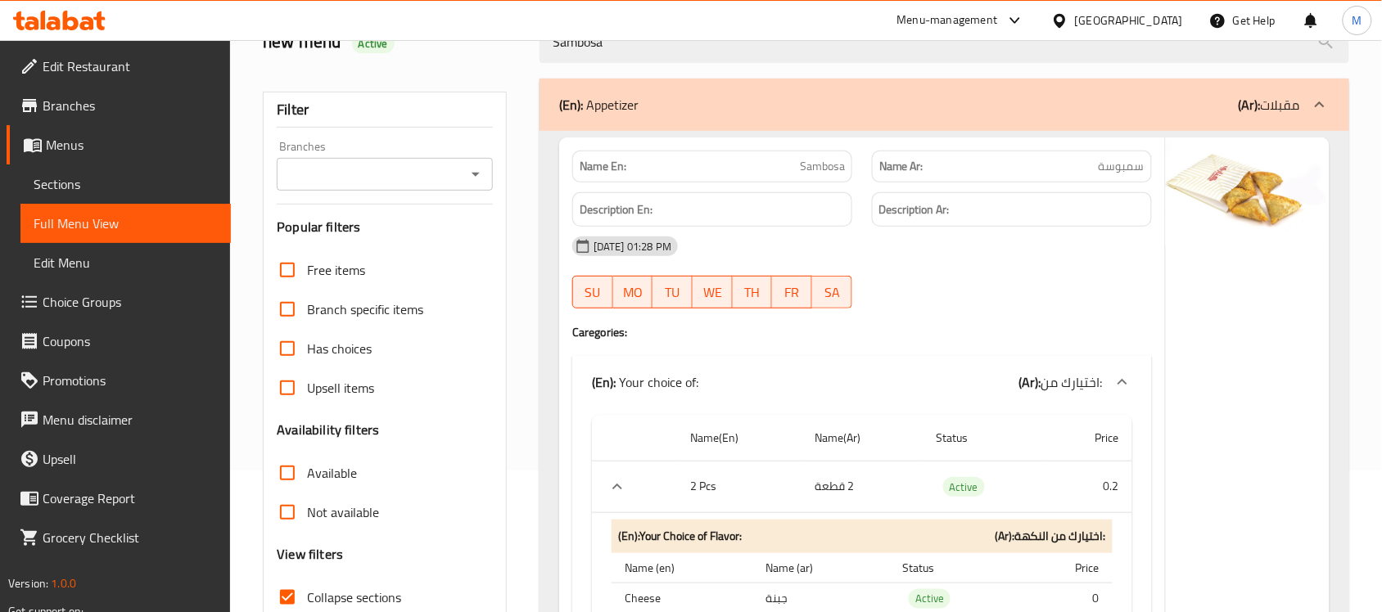
scroll to position [0, 0]
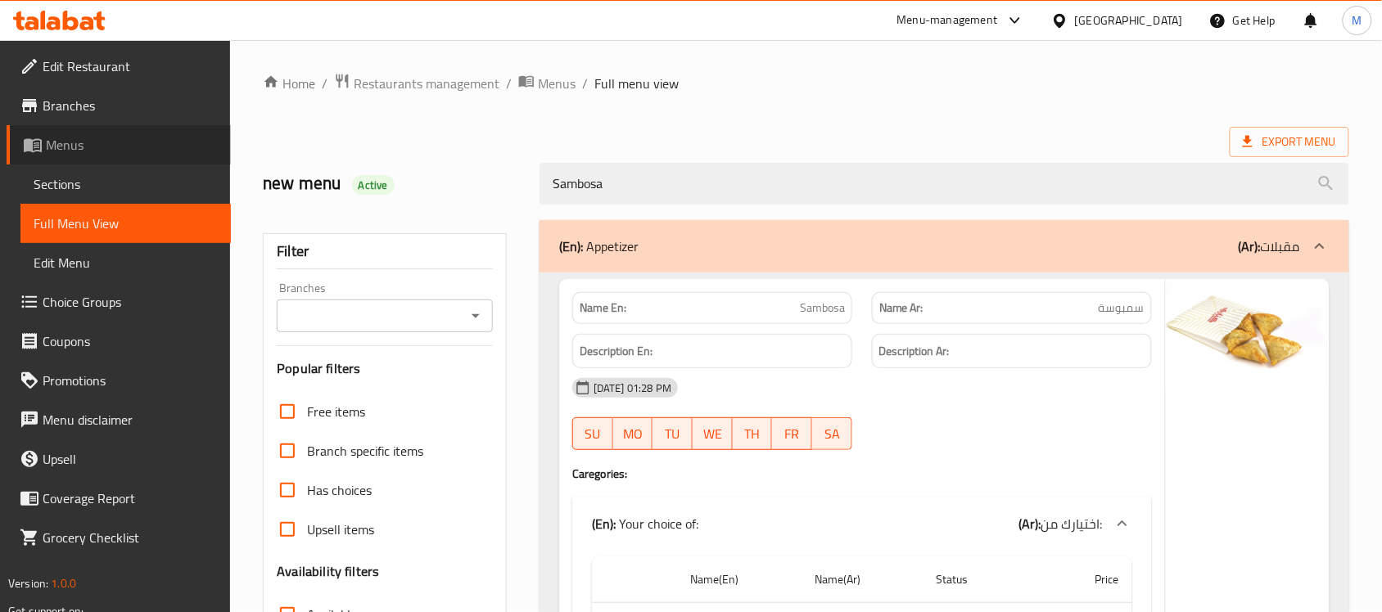
click at [54, 147] on span "Menus" at bounding box center [132, 145] width 172 height 20
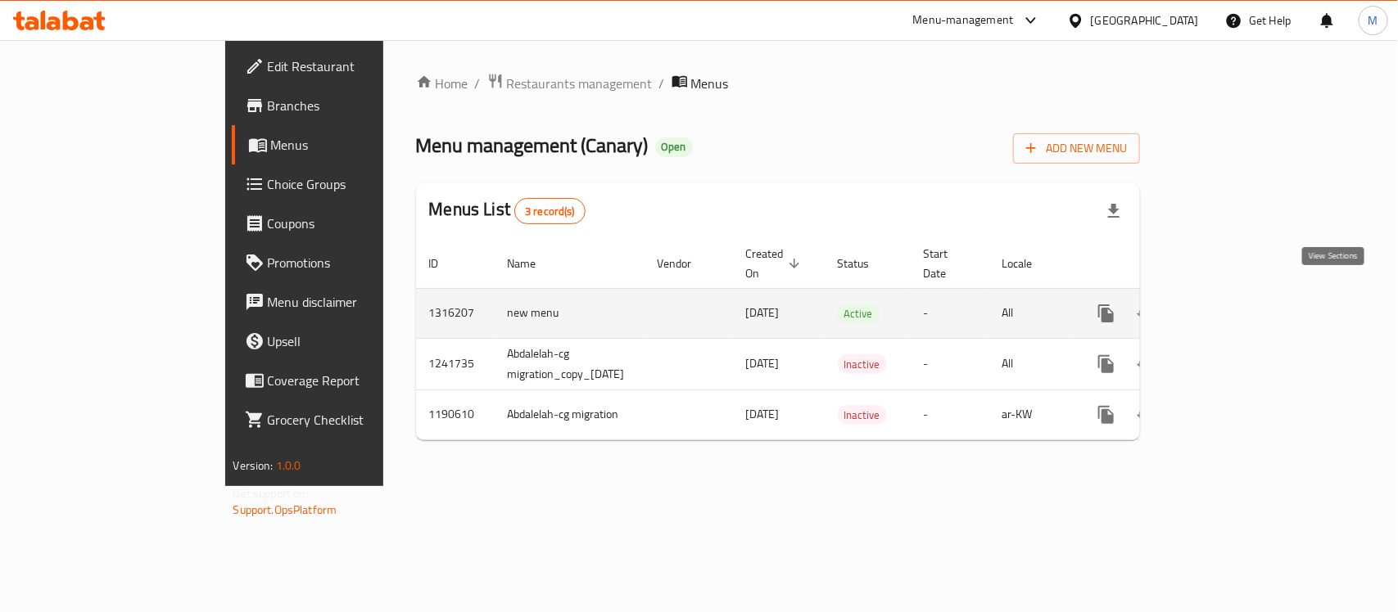
click at [1234, 304] on icon "enhanced table" at bounding box center [1224, 314] width 20 height 20
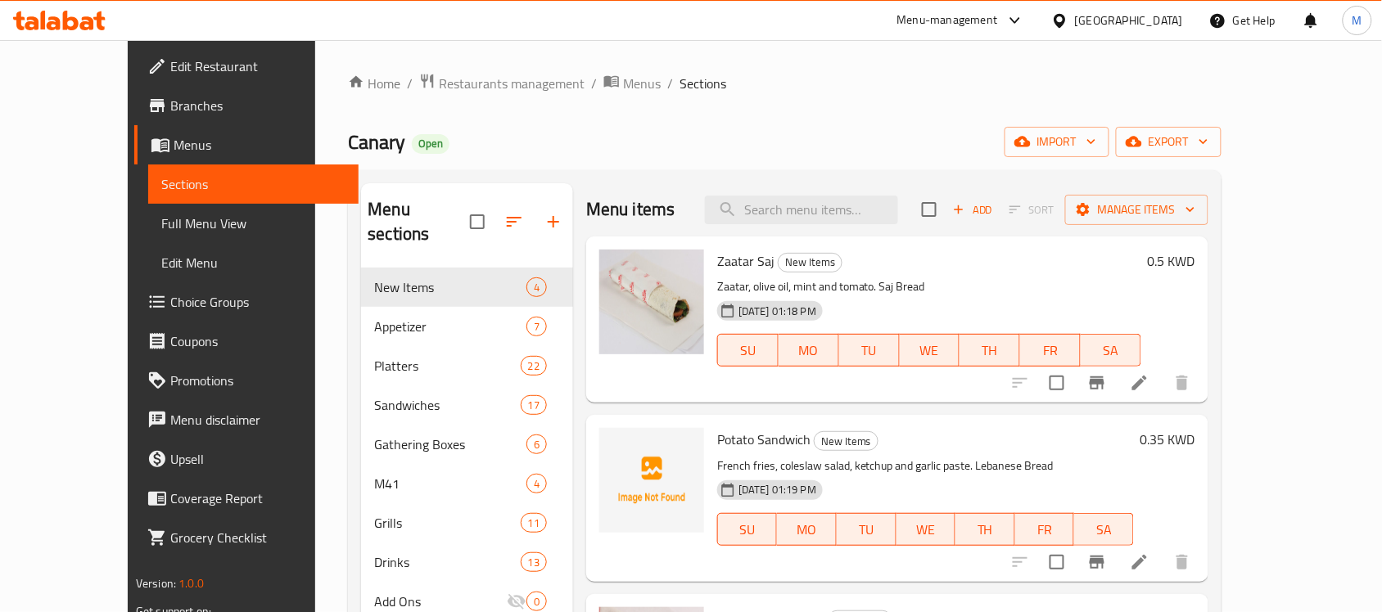
click at [1075, 26] on div at bounding box center [1063, 20] width 24 height 18
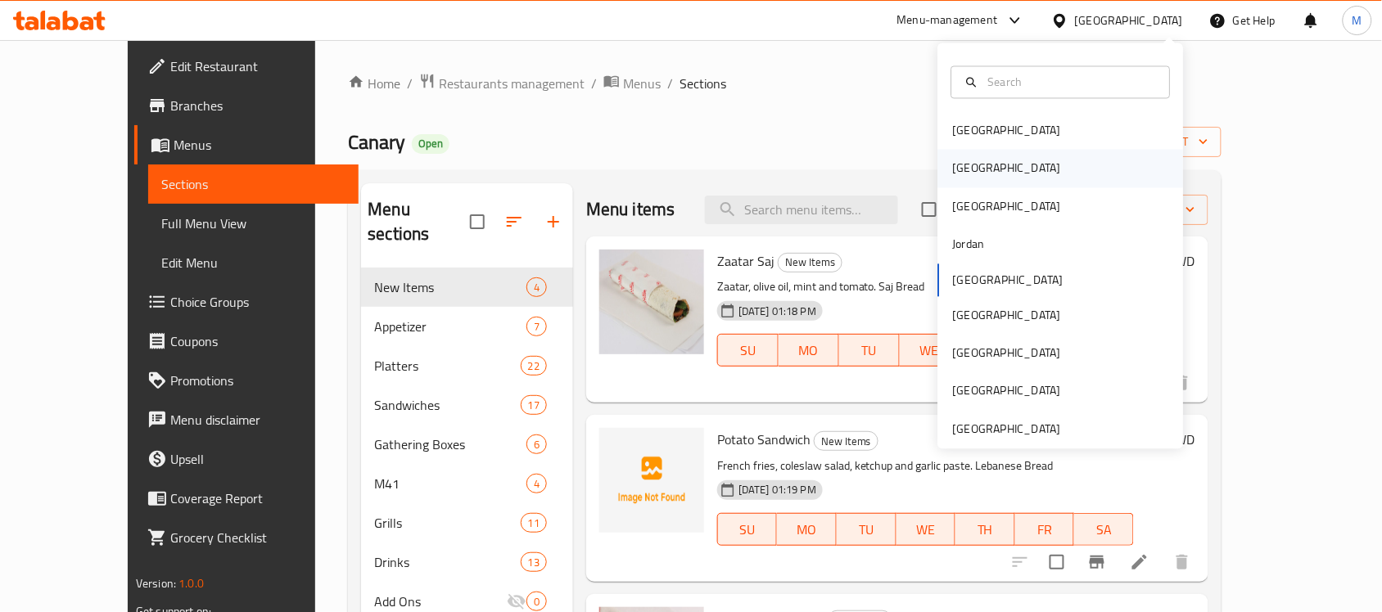
click at [985, 161] on div "[GEOGRAPHIC_DATA]" at bounding box center [1061, 169] width 246 height 38
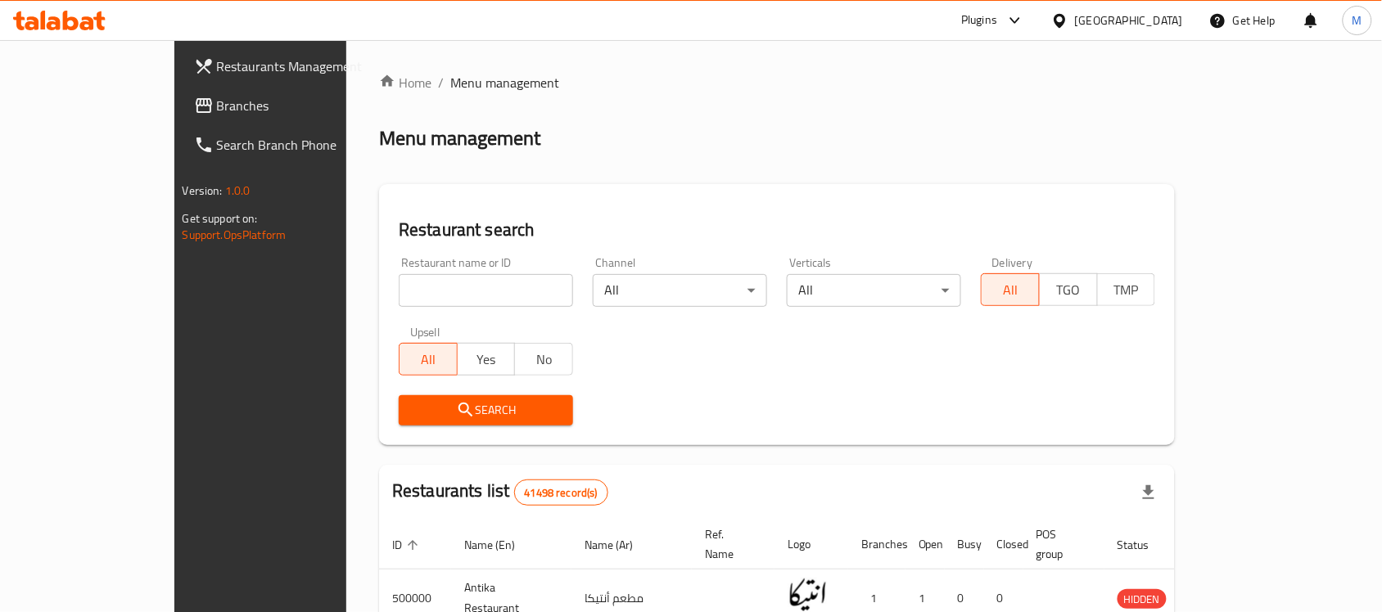
click at [399, 282] on input "search" at bounding box center [486, 290] width 174 height 33
paste input "509678"
type input "509678"
click button "Search" at bounding box center [486, 410] width 174 height 30
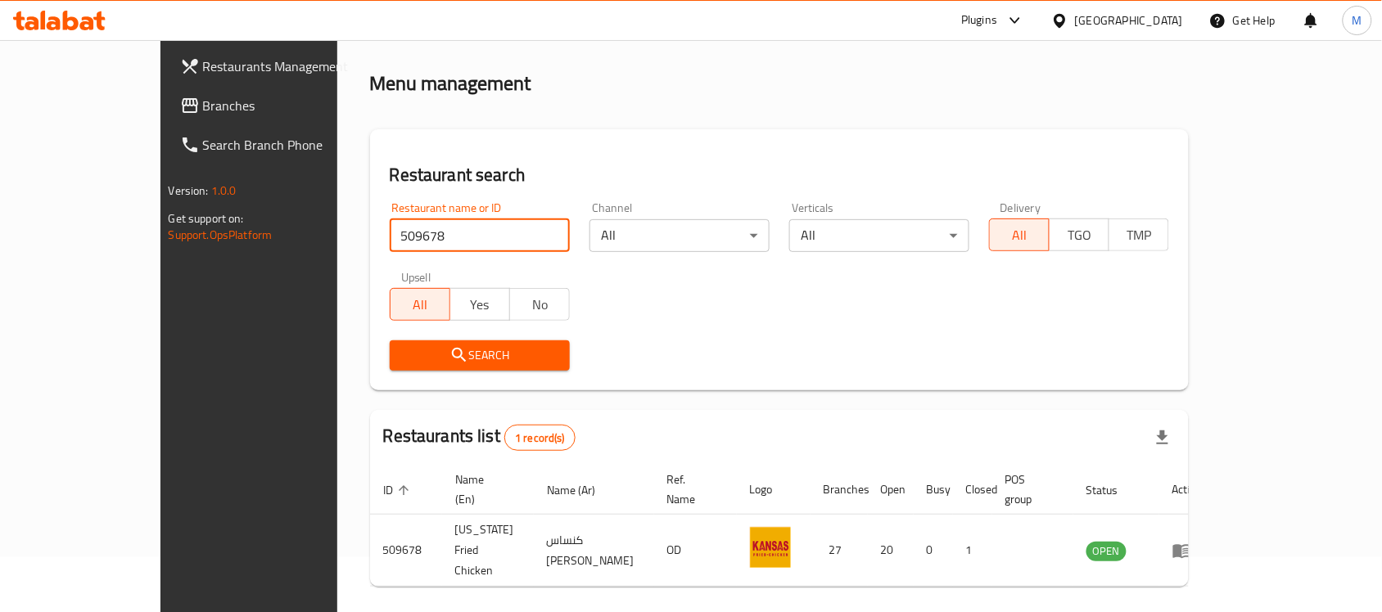
scroll to position [86, 0]
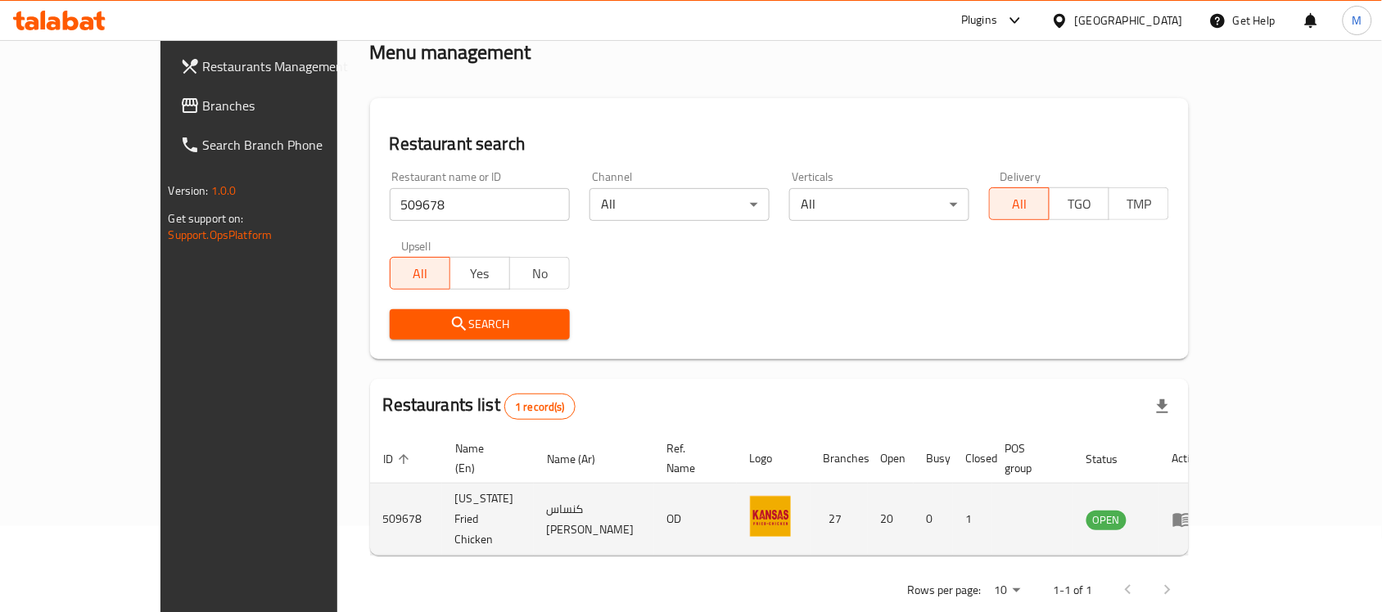
click at [442, 504] on td "Kansas Fried Chicken" at bounding box center [488, 520] width 92 height 72
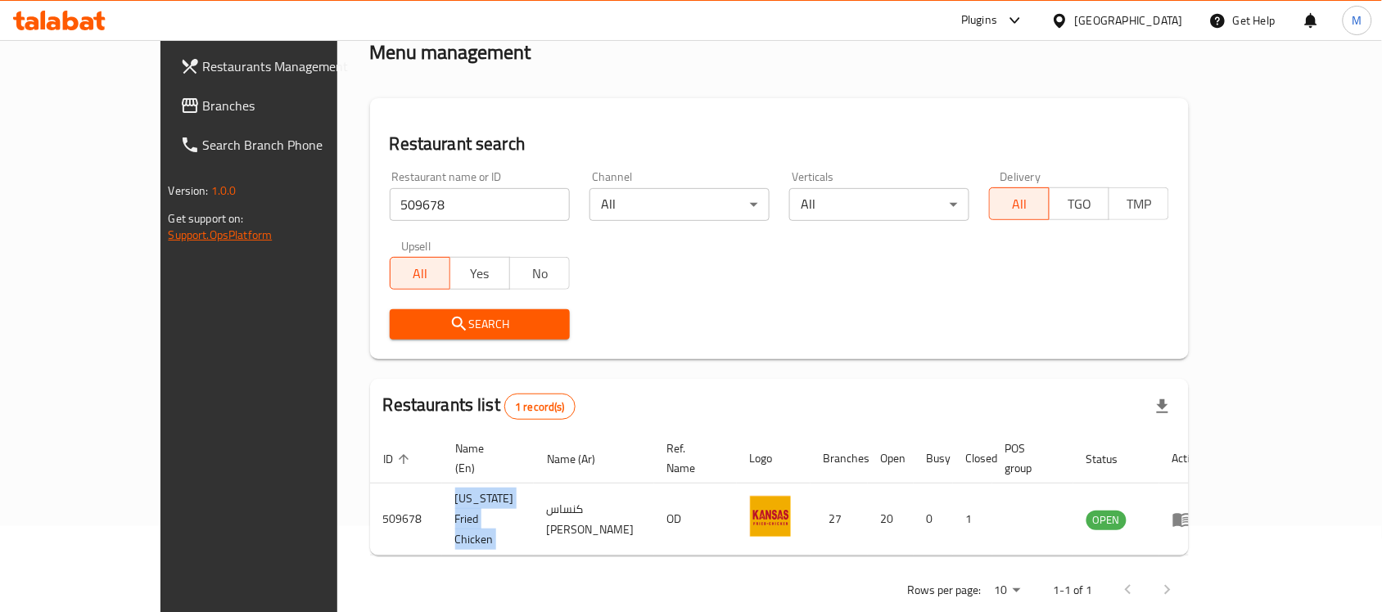
copy td "Kansas Fried Chicken"
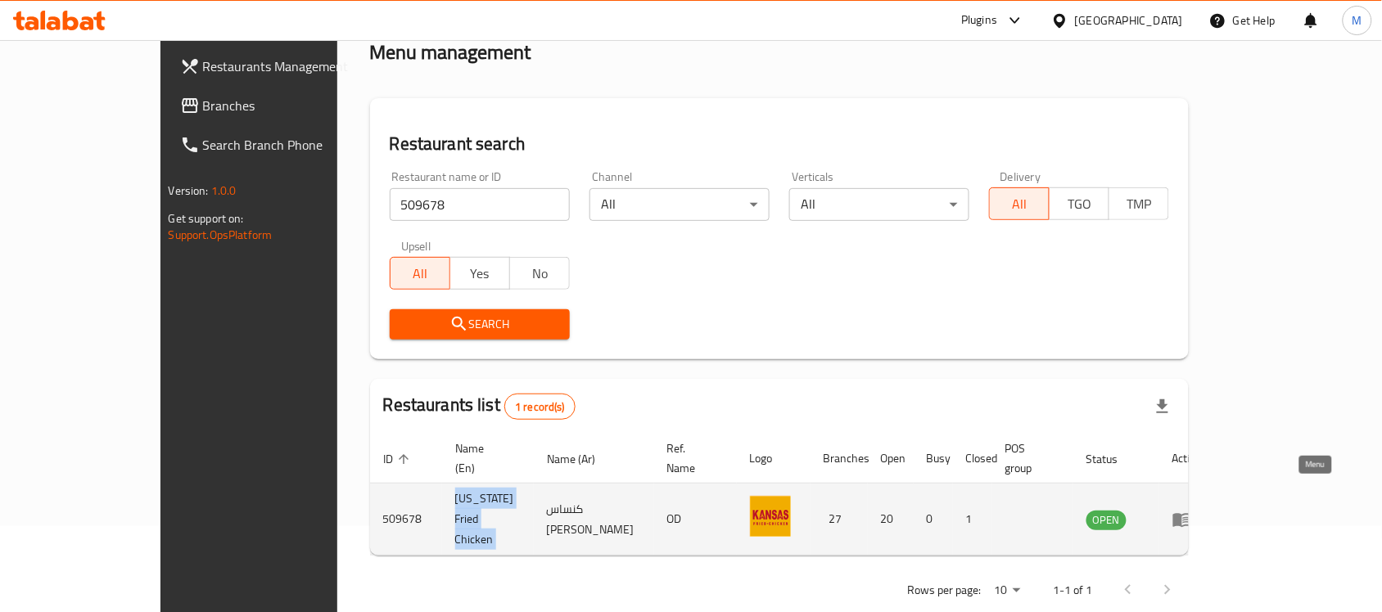
click at [1192, 510] on icon "enhanced table" at bounding box center [1182, 520] width 20 height 20
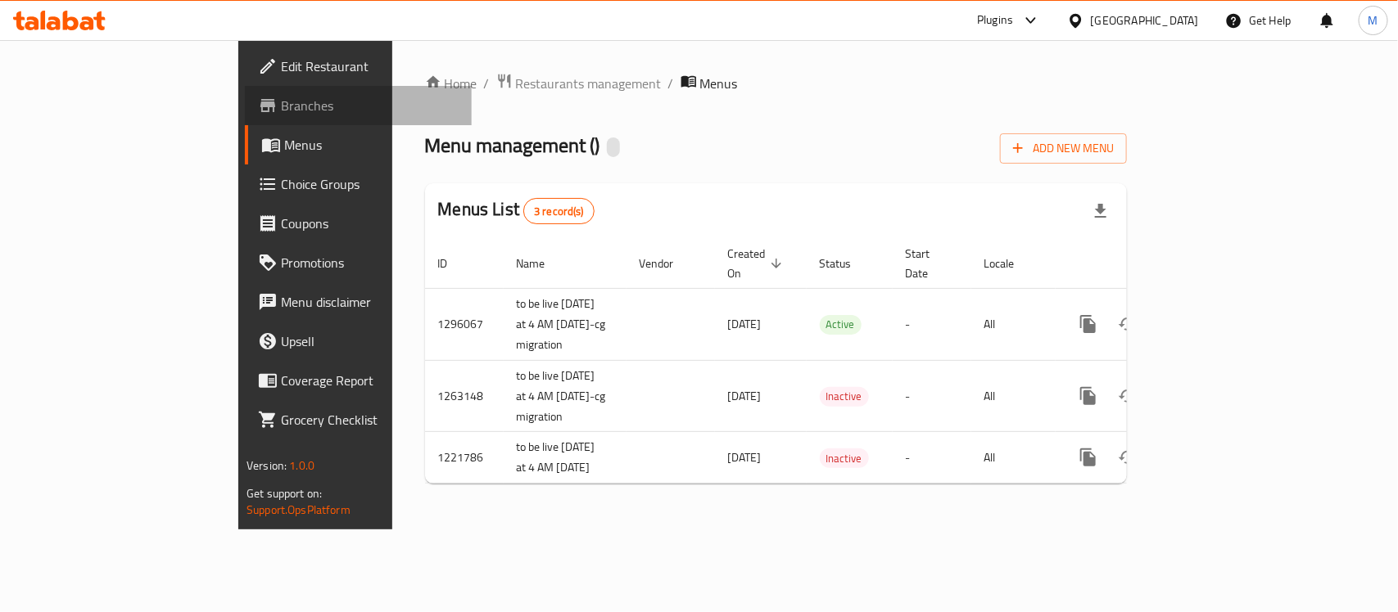
click at [281, 106] on span "Branches" at bounding box center [370, 106] width 178 height 20
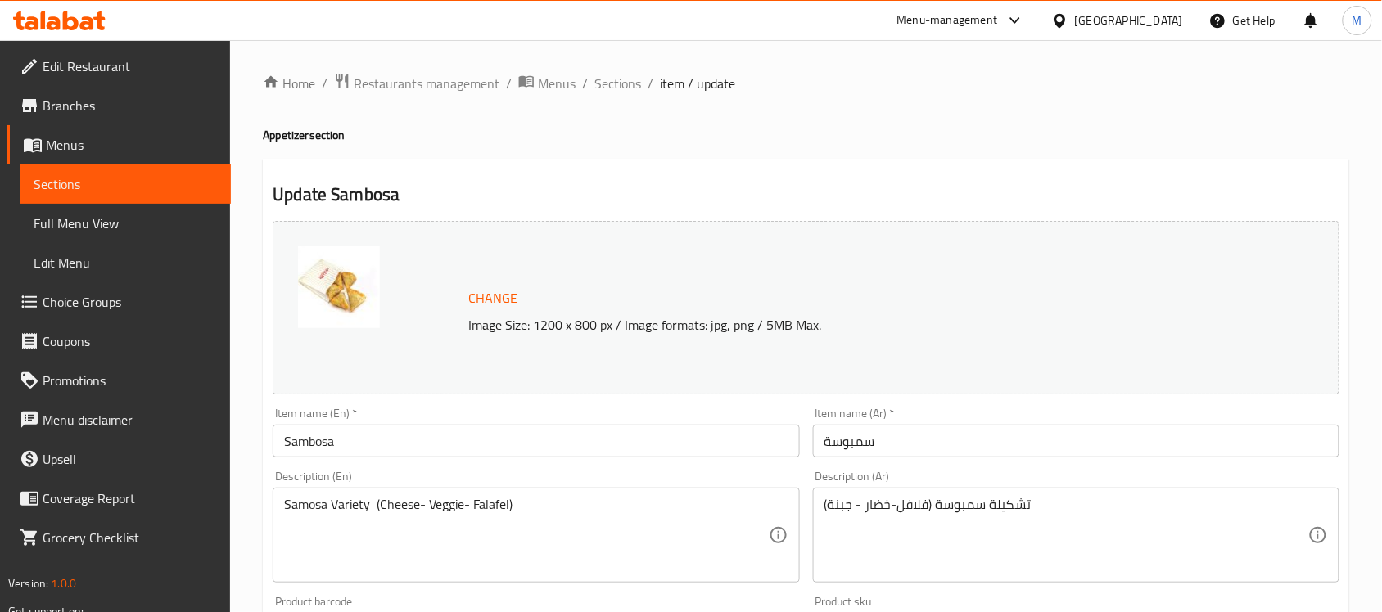
click at [79, 307] on span "Choice Groups" at bounding box center [130, 302] width 175 height 20
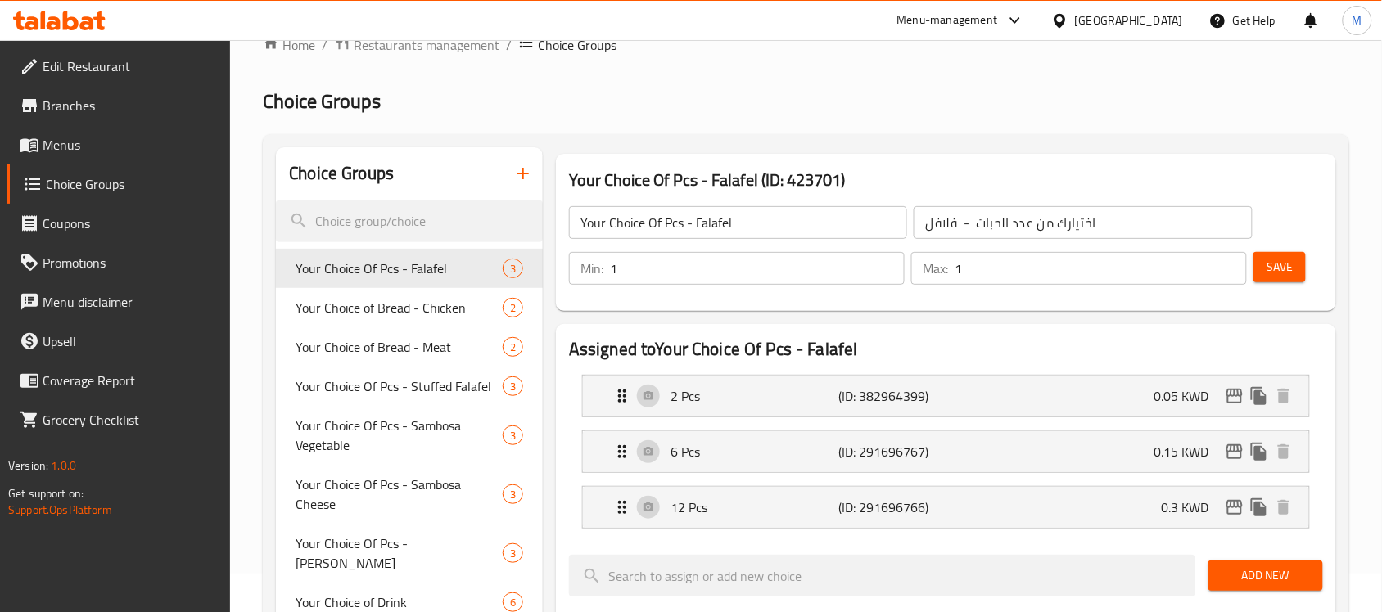
scroll to position [30, 0]
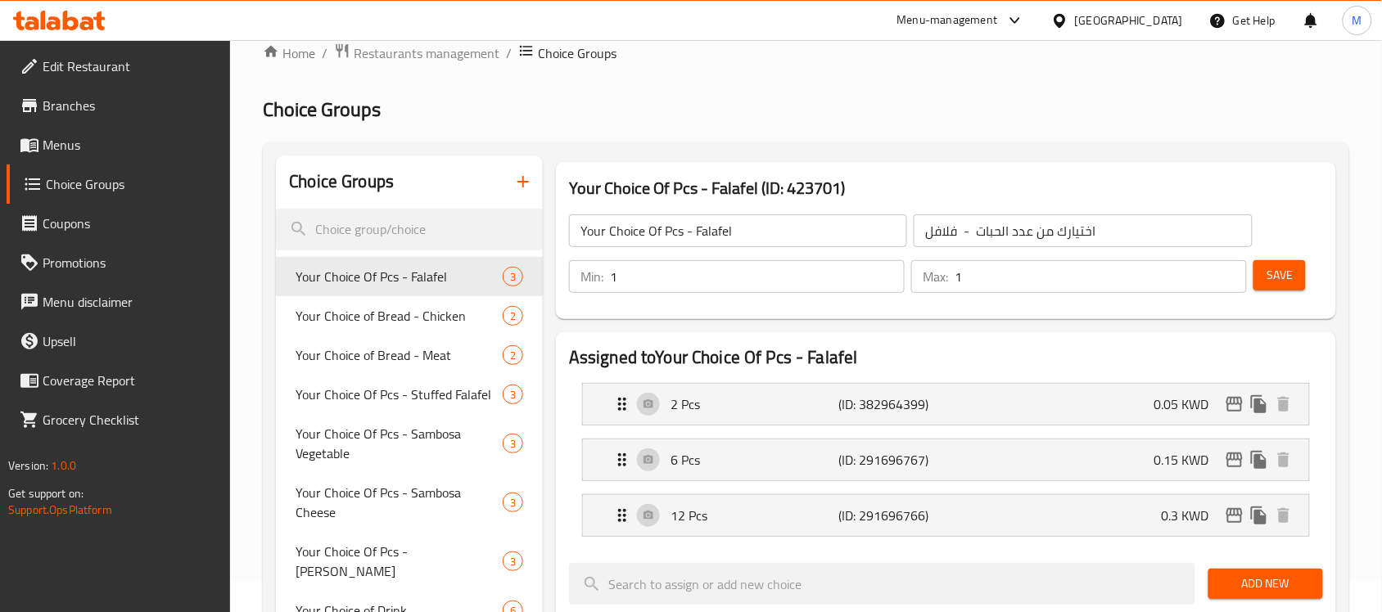
click at [518, 184] on icon "button" at bounding box center [523, 182] width 20 height 20
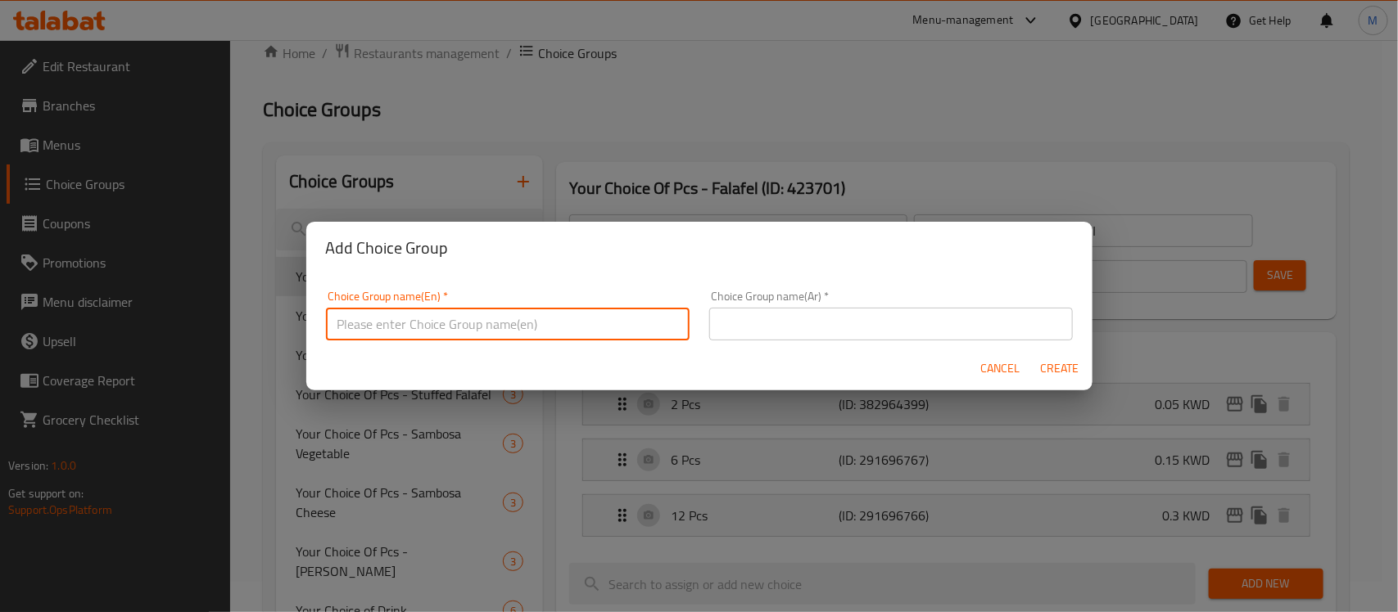
click at [598, 330] on input "text" at bounding box center [508, 324] width 364 height 33
type input "Your Choice of :"
click at [796, 323] on input "text" at bounding box center [891, 324] width 364 height 33
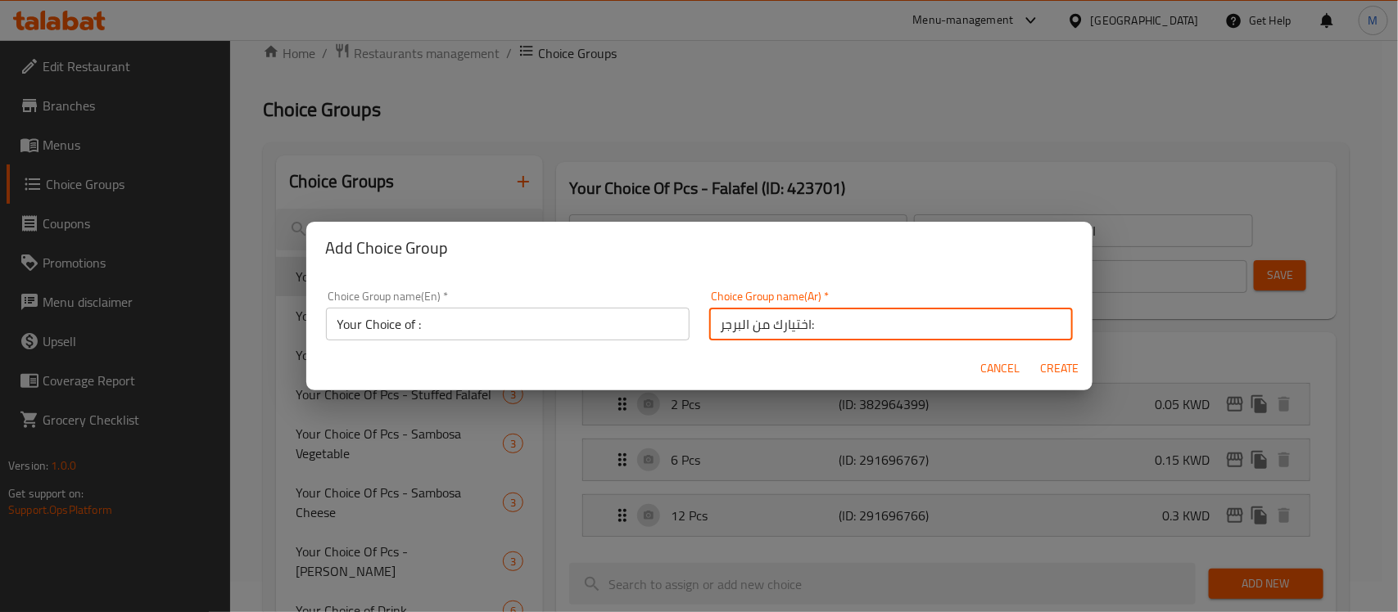
click at [722, 324] on input "اختيارك من البرجر:" at bounding box center [891, 324] width 364 height 33
type input "اختيارك من :"
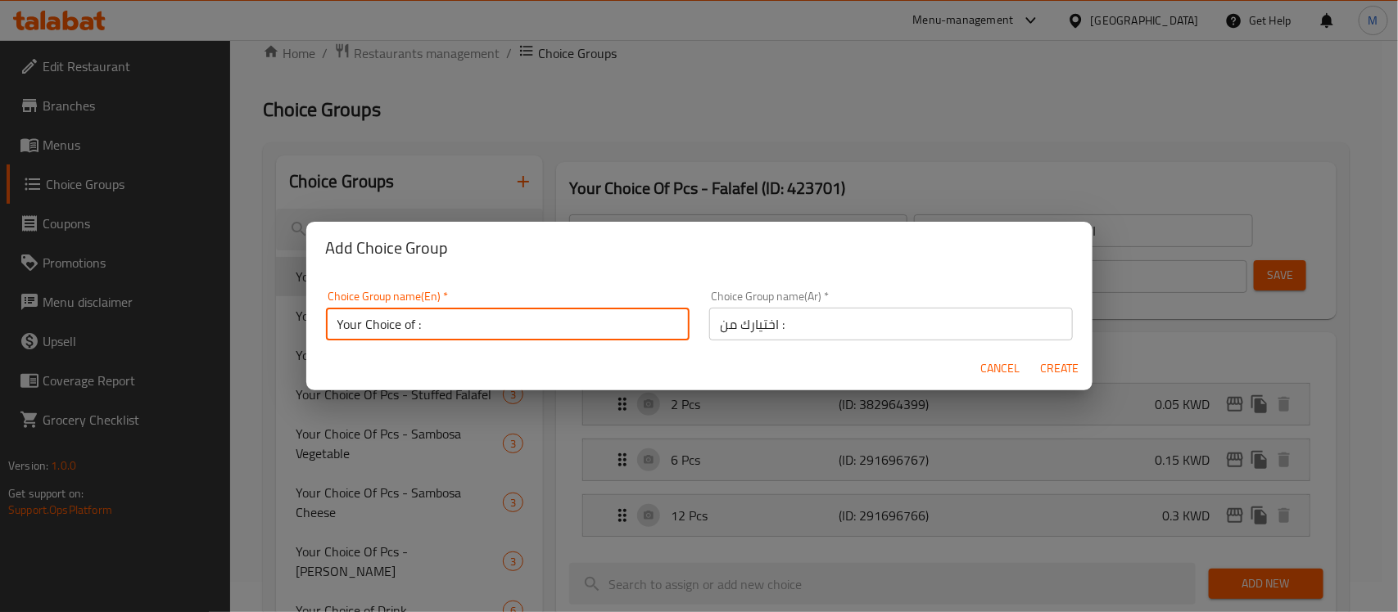
click at [412, 321] on input "Your Choice of :" at bounding box center [508, 324] width 364 height 33
click at [416, 329] on input "Your Choice of :" at bounding box center [508, 324] width 364 height 33
click at [418, 329] on input "Your Choice of :" at bounding box center [508, 324] width 364 height 33
type input "Your Choice of:"
click at [1060, 364] on span "Create" at bounding box center [1059, 369] width 39 height 20
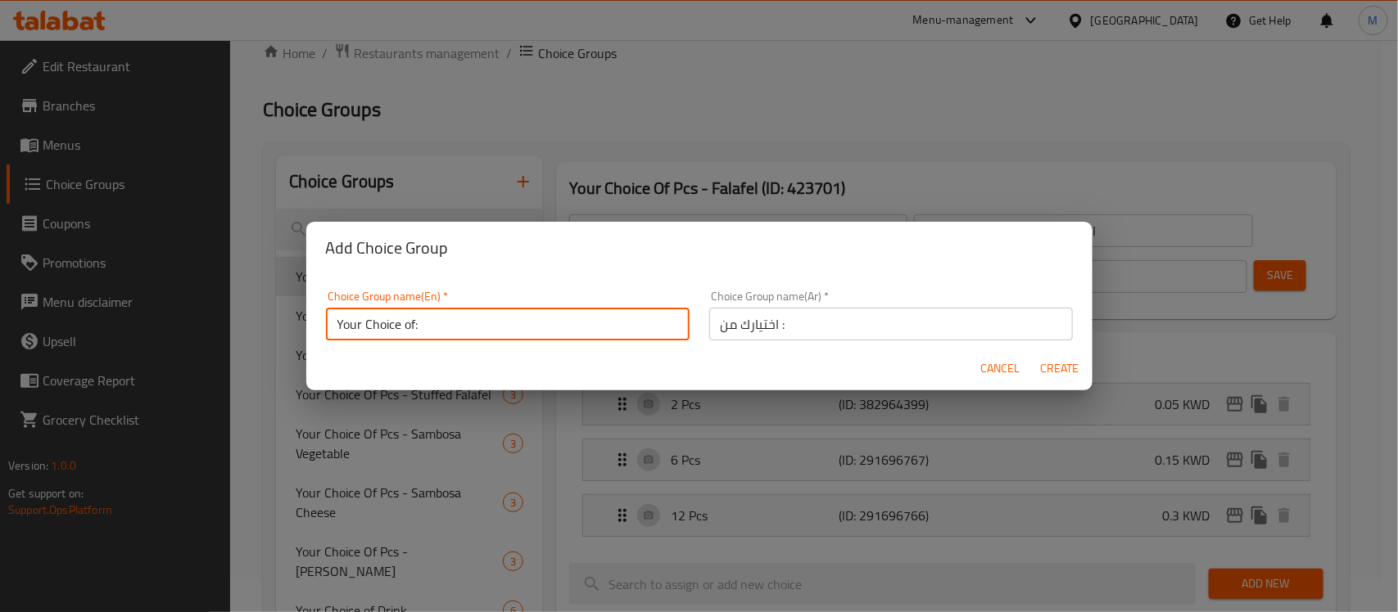
type input "Your Choice of:"
type input "اختيارك من :"
type input "0"
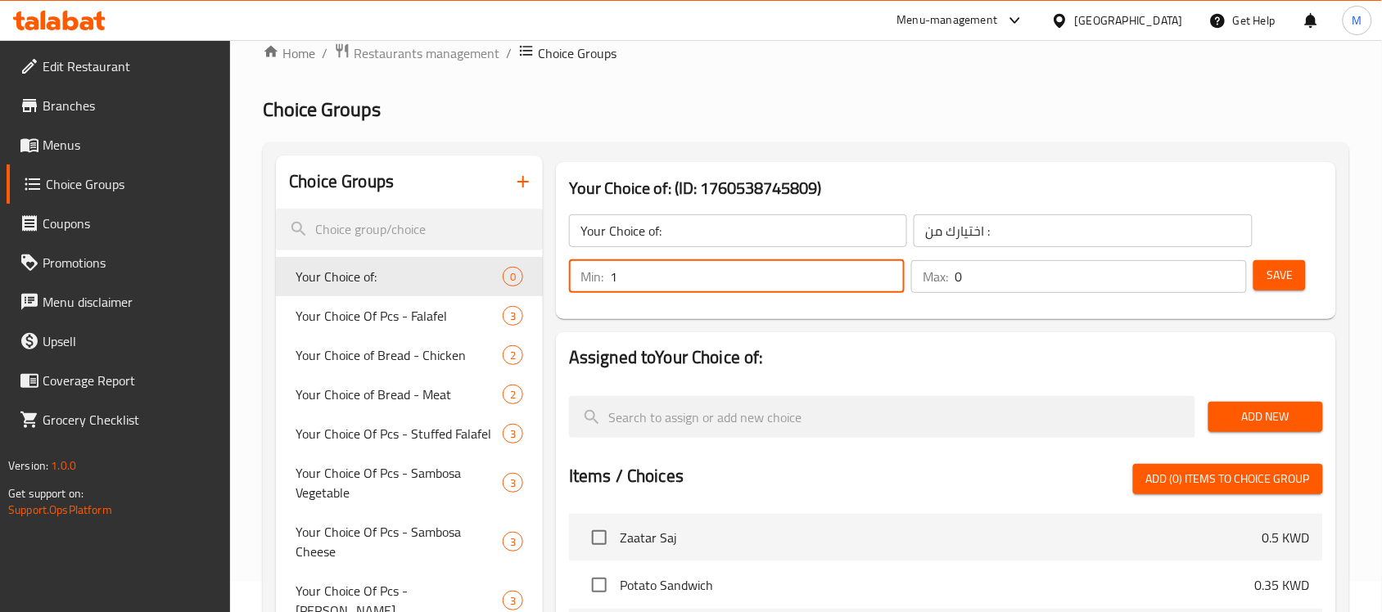
type input "1"
click at [886, 268] on input "1" at bounding box center [757, 276] width 295 height 33
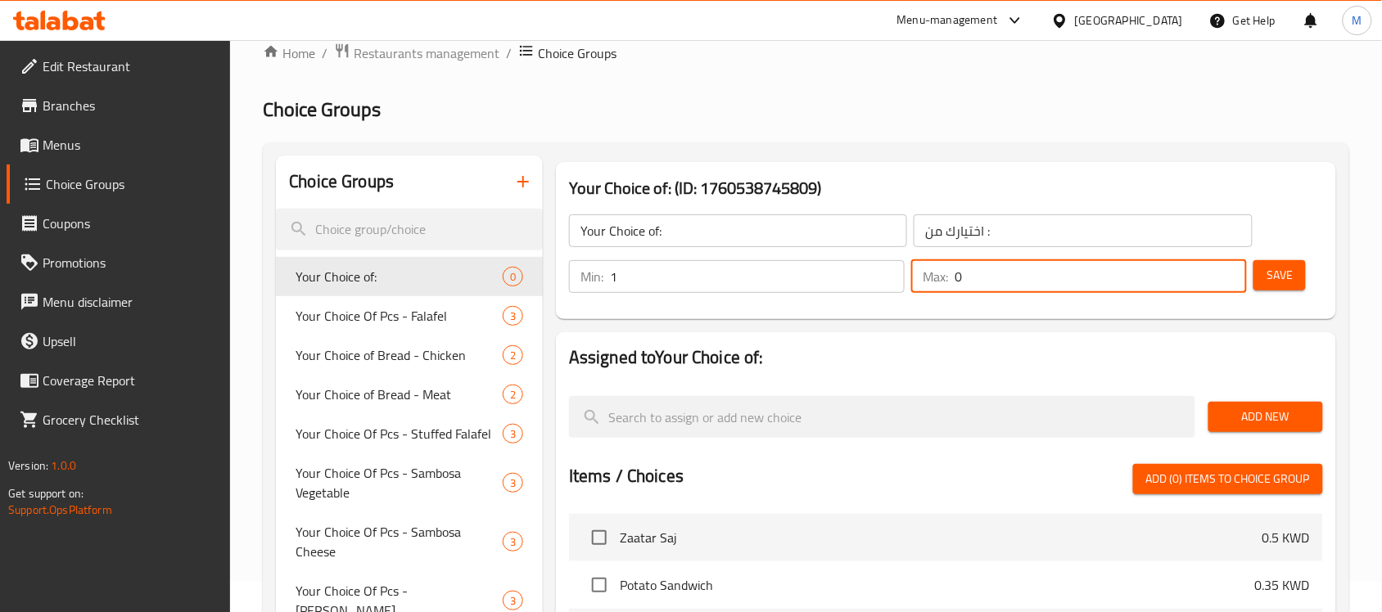
click at [1229, 262] on input "0" at bounding box center [1101, 276] width 292 height 33
type input "1"
click at [1229, 269] on input "1" at bounding box center [1101, 276] width 292 height 33
click at [1238, 418] on span "Add New" at bounding box center [1266, 417] width 88 height 20
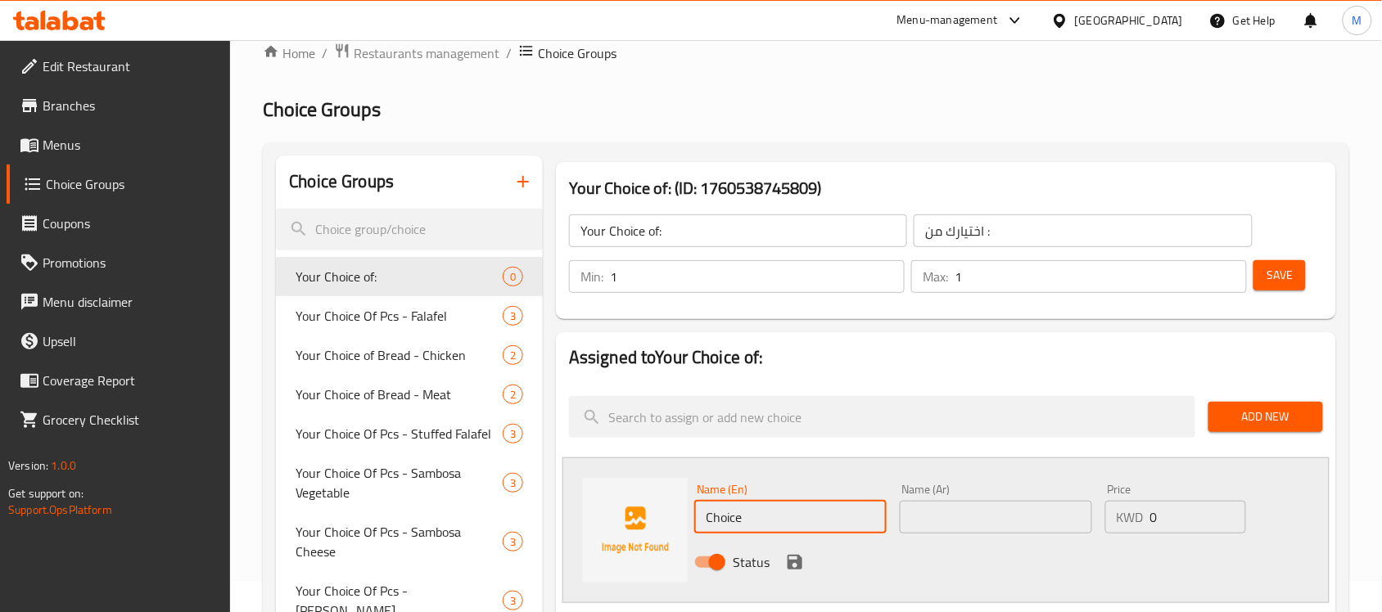
click at [757, 501] on input "Choice" at bounding box center [790, 517] width 192 height 33
paste input "chees"
drag, startPoint x: 710, startPoint y: 522, endPoint x: 702, endPoint y: 522, distance: 8.2
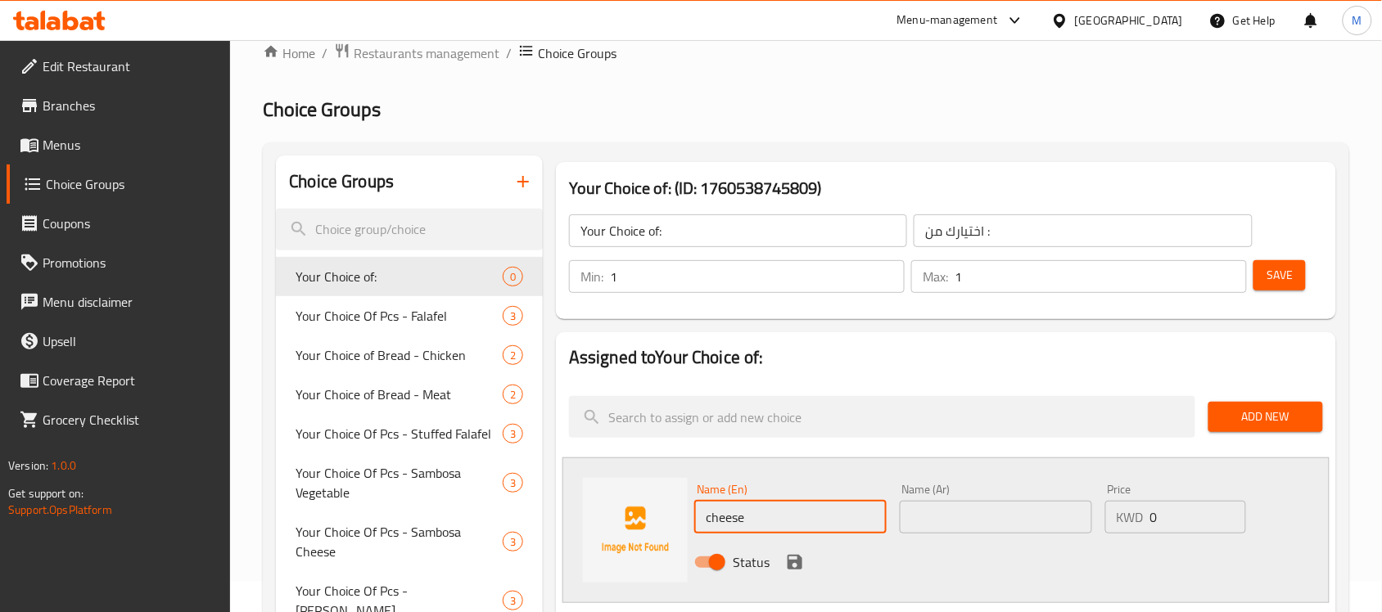
click at [702, 522] on input "cheese" at bounding box center [790, 517] width 192 height 33
type input "Cheese"
click at [918, 525] on input "text" at bounding box center [996, 517] width 192 height 33
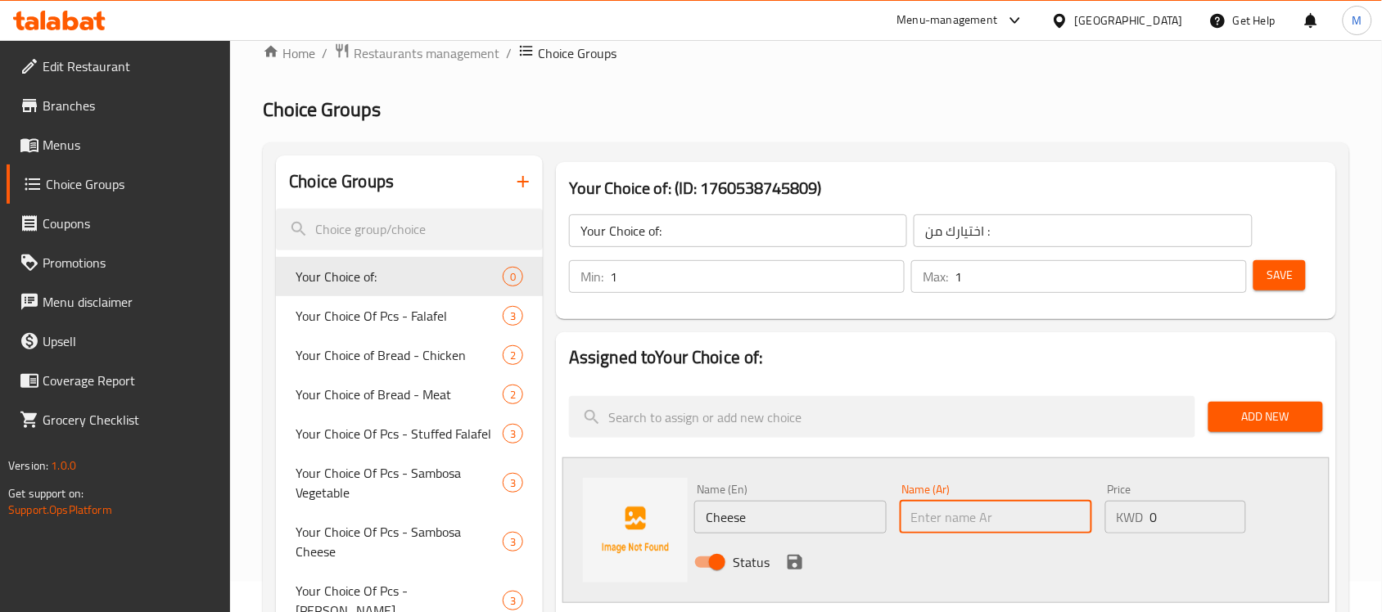
scroll to position [133, 0]
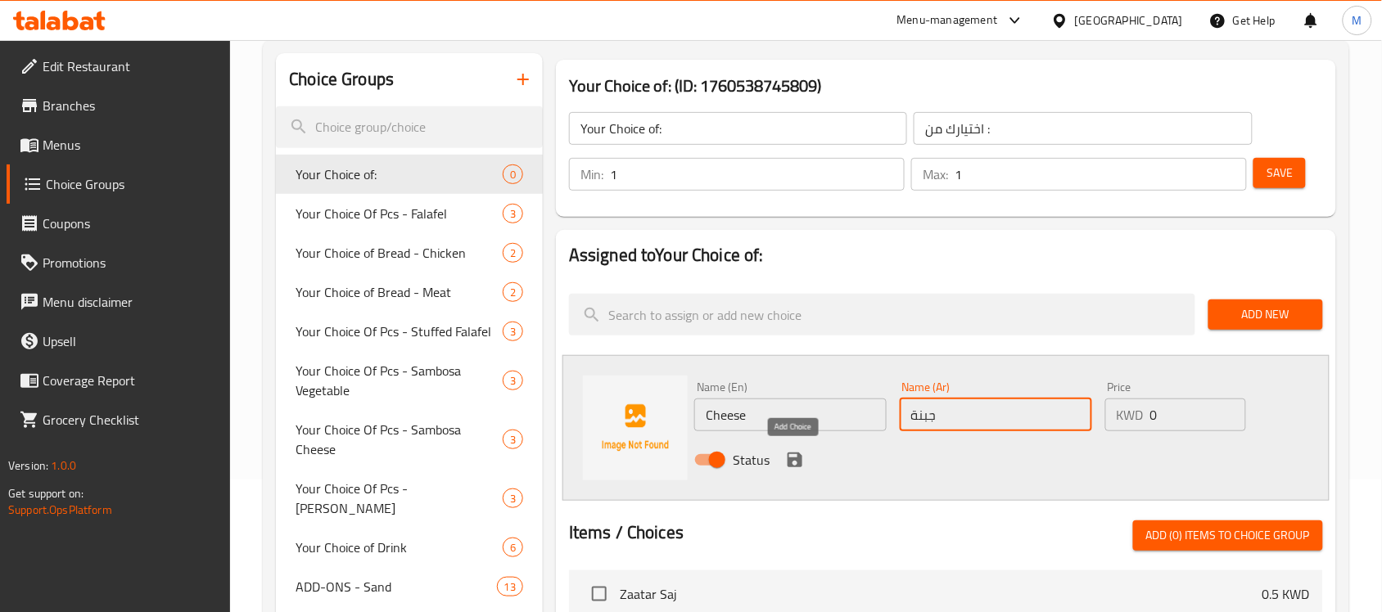
type input "جبنة"
click at [796, 458] on icon "save" at bounding box center [795, 460] width 15 height 15
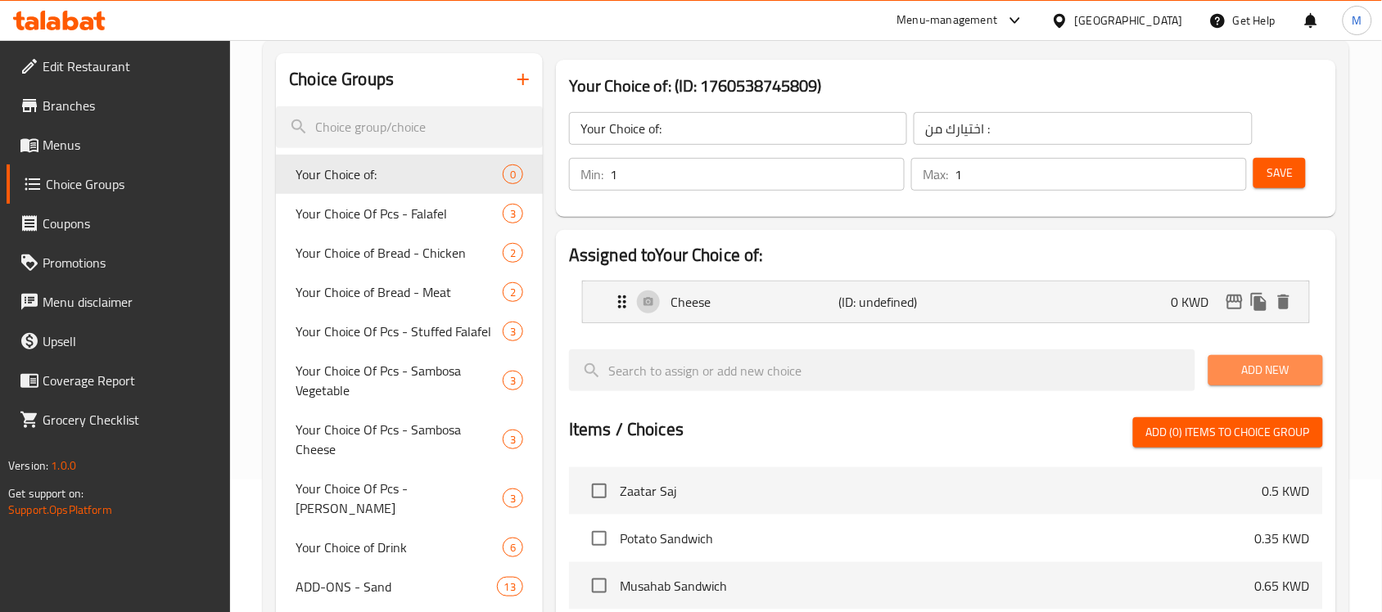
click at [1234, 377] on span "Add New" at bounding box center [1266, 370] width 88 height 20
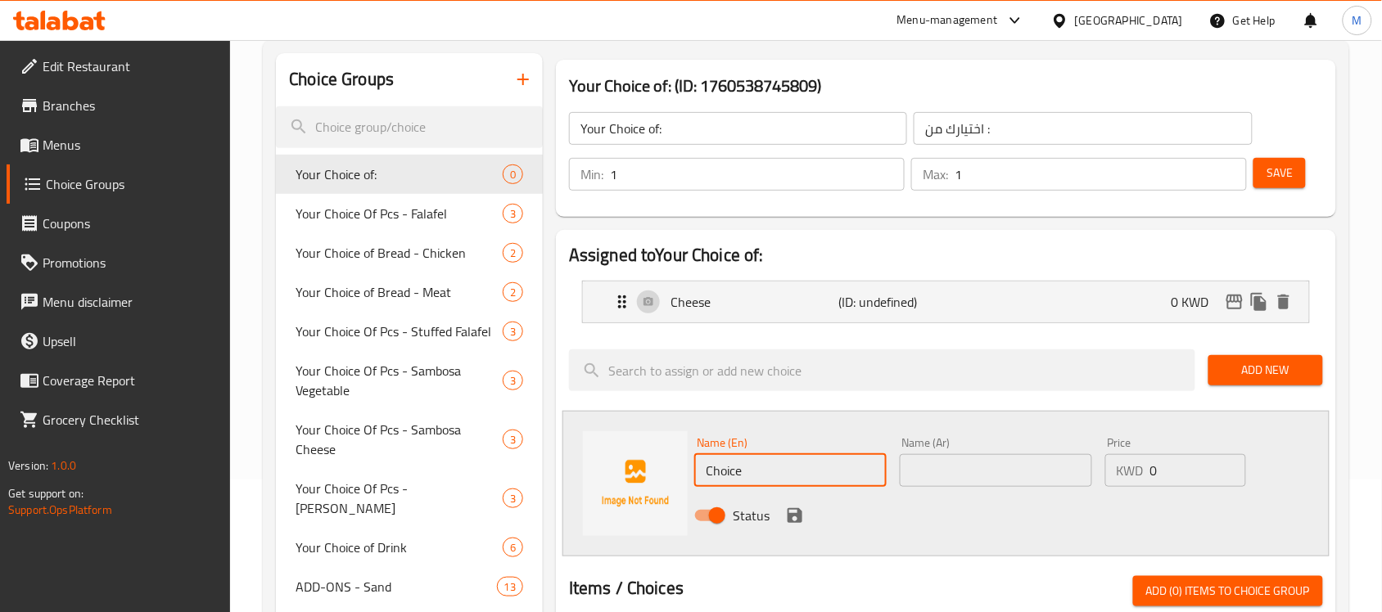
click at [760, 483] on input "Choice" at bounding box center [790, 470] width 192 height 33
paste input "Veggi"
type input "Veggie"
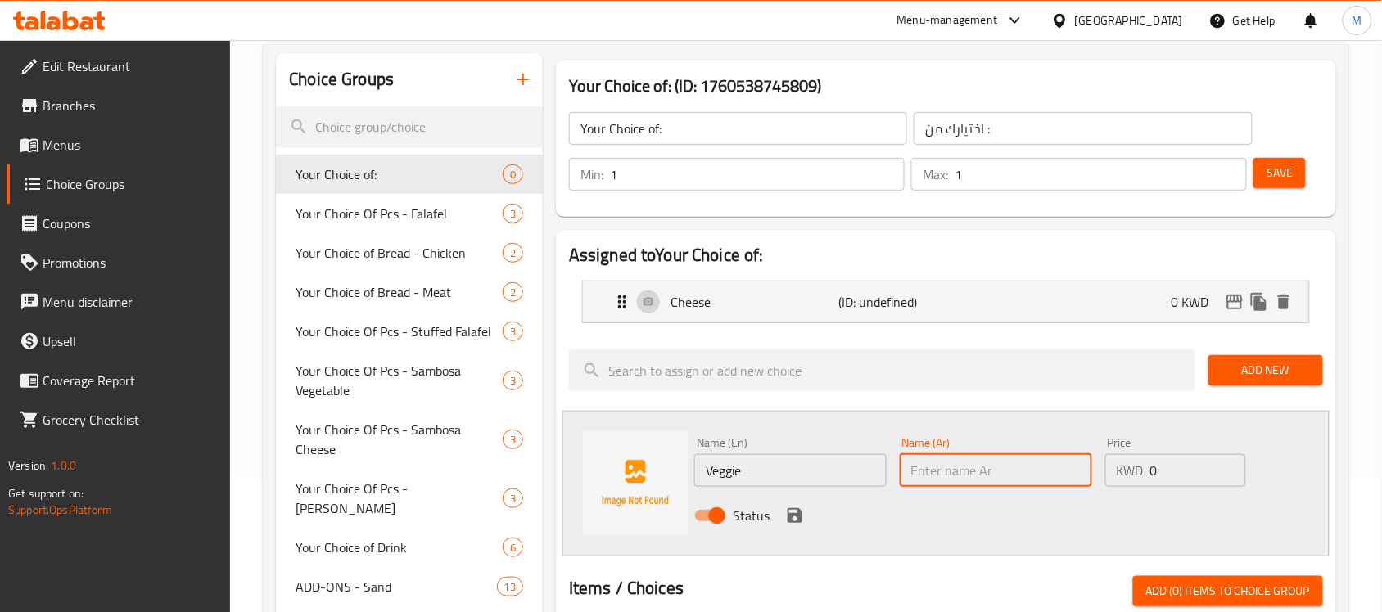
click at [997, 479] on input "text" at bounding box center [996, 470] width 192 height 33
type input "خضار"
click at [793, 517] on icon "save" at bounding box center [795, 516] width 20 height 20
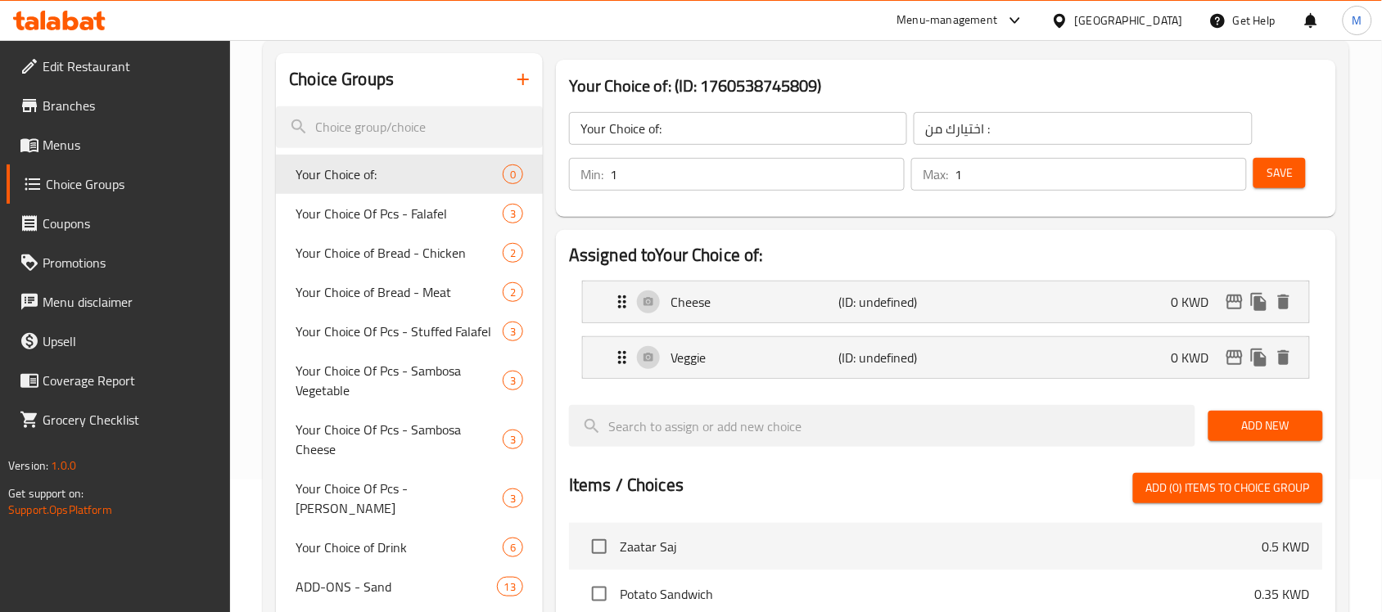
click at [1226, 423] on span "Add New" at bounding box center [1266, 426] width 88 height 20
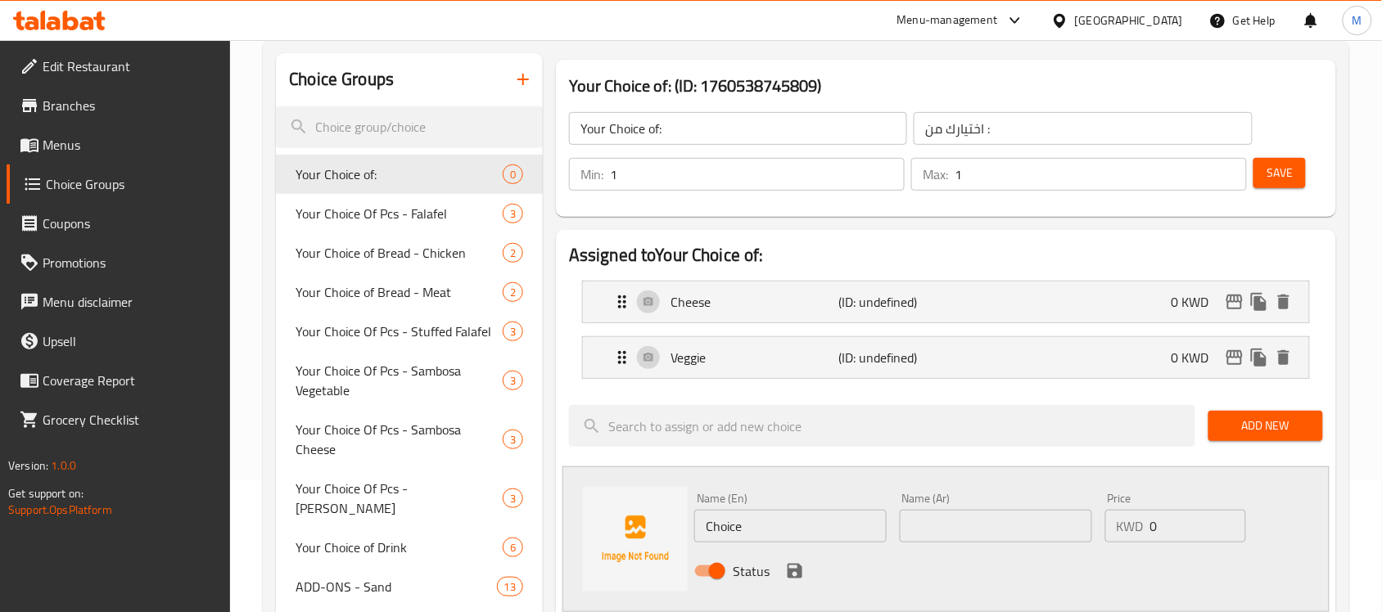
click at [749, 531] on input "Choice" at bounding box center [790, 526] width 192 height 33
paste input "Falafel"
type input "Falafel"
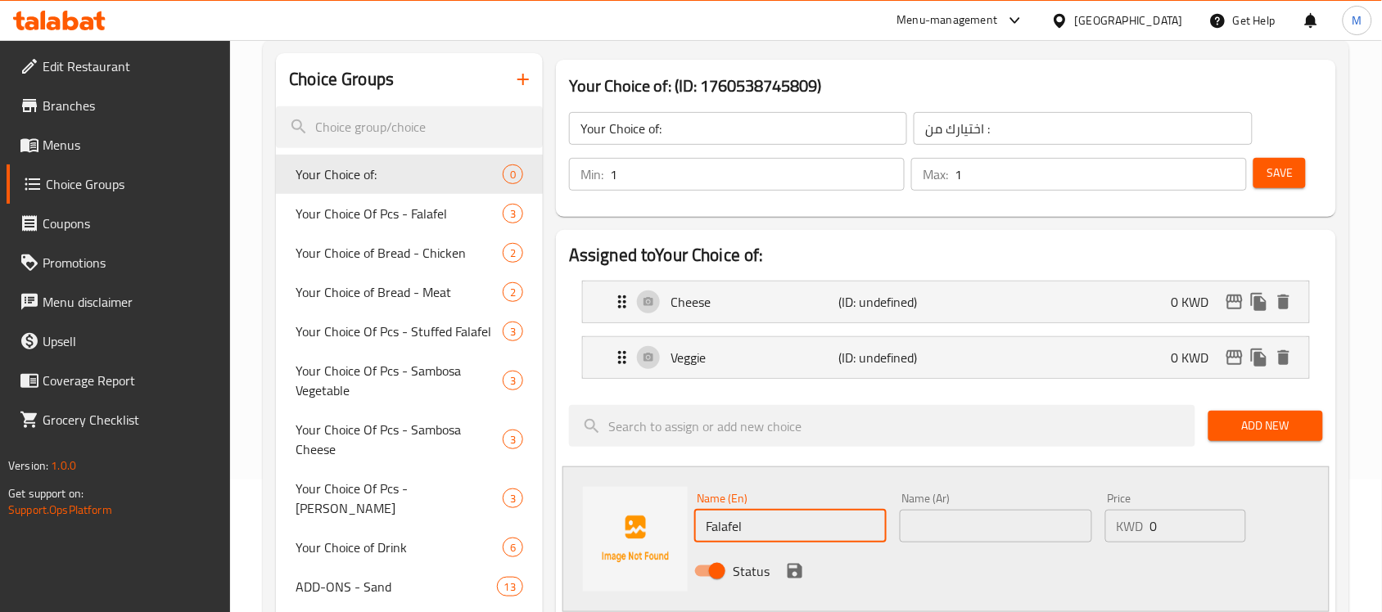
click at [982, 528] on input "text" at bounding box center [996, 526] width 192 height 33
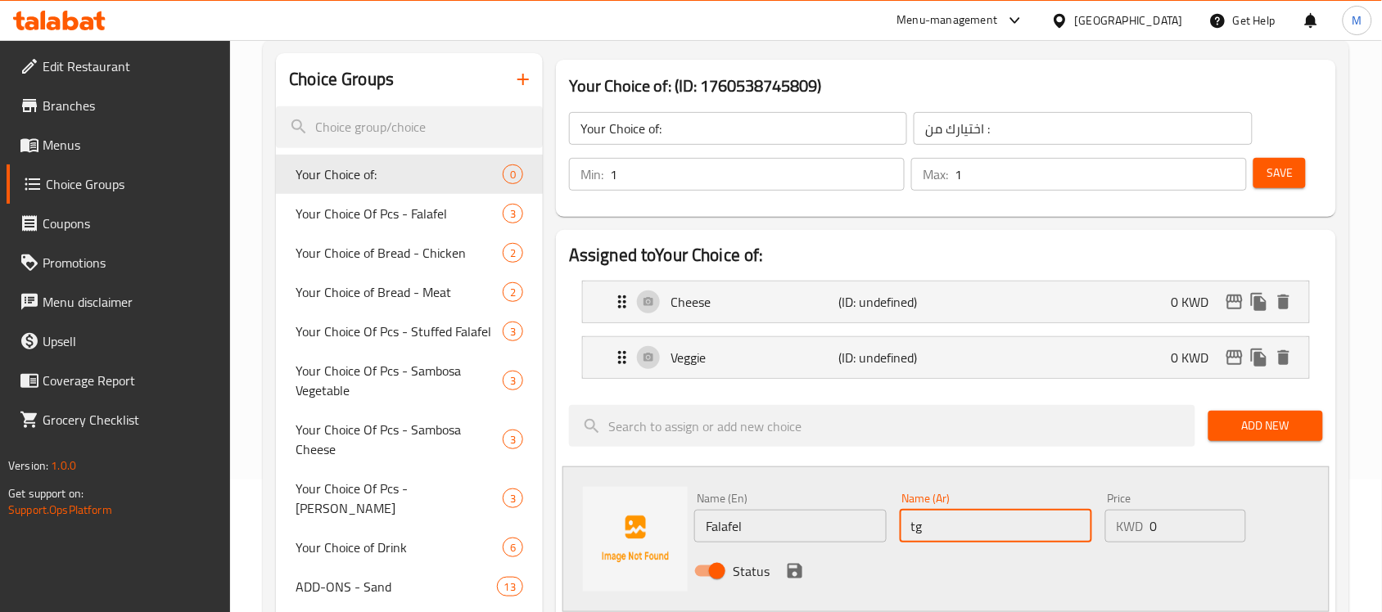
type input "t"
click at [928, 522] on input "فلافل" at bounding box center [996, 526] width 192 height 33
type input "فلافل"
click at [795, 571] on icon "save" at bounding box center [795, 571] width 15 height 15
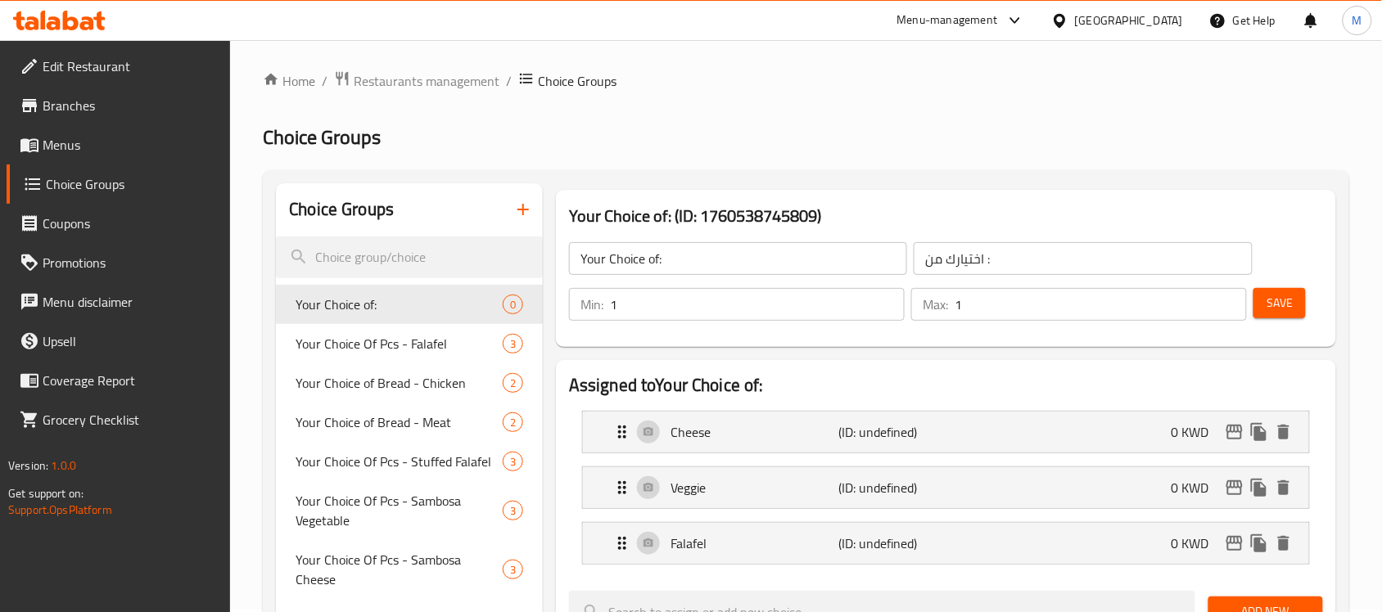
scroll to position [0, 0]
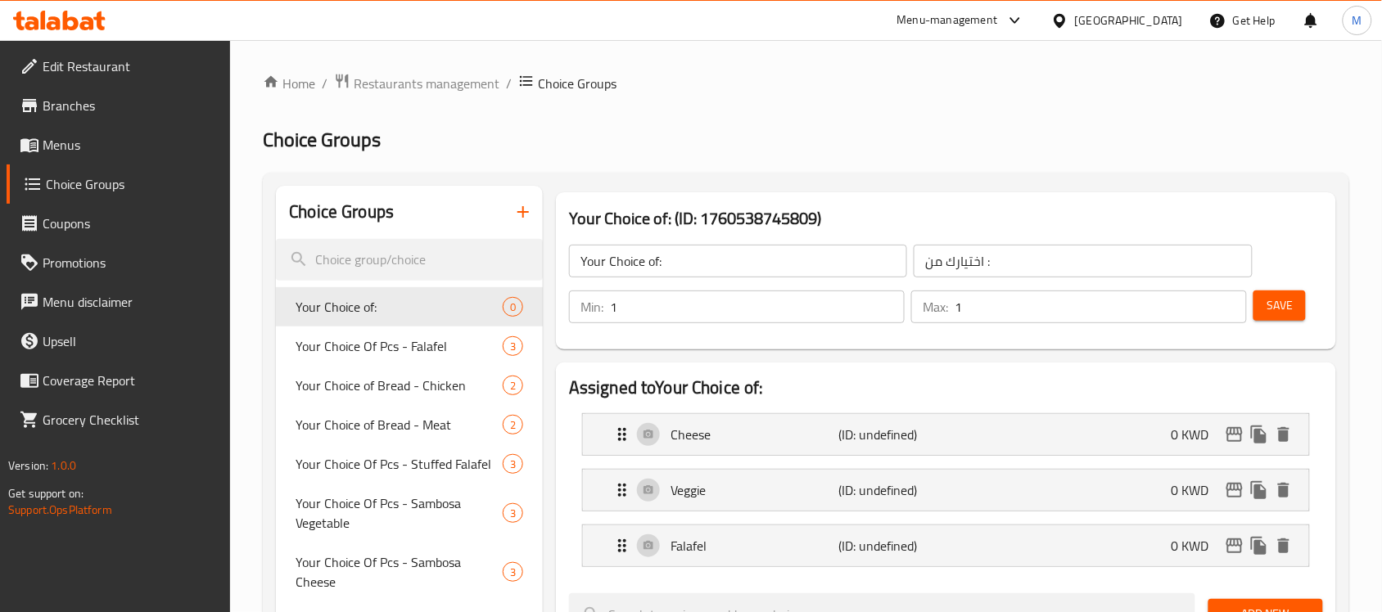
click at [1269, 322] on div "Save" at bounding box center [1281, 306] width 63 height 39
click at [1276, 309] on span "Save" at bounding box center [1280, 306] width 26 height 20
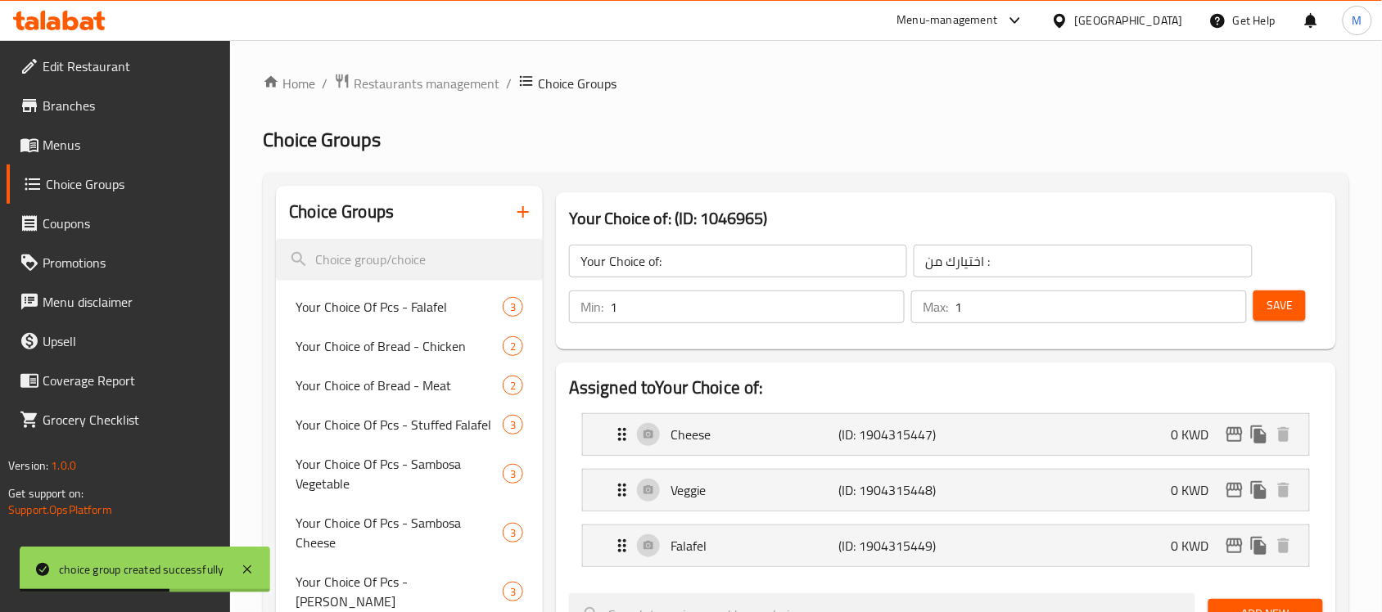
click at [1279, 308] on span "Save" at bounding box center [1280, 306] width 26 height 20
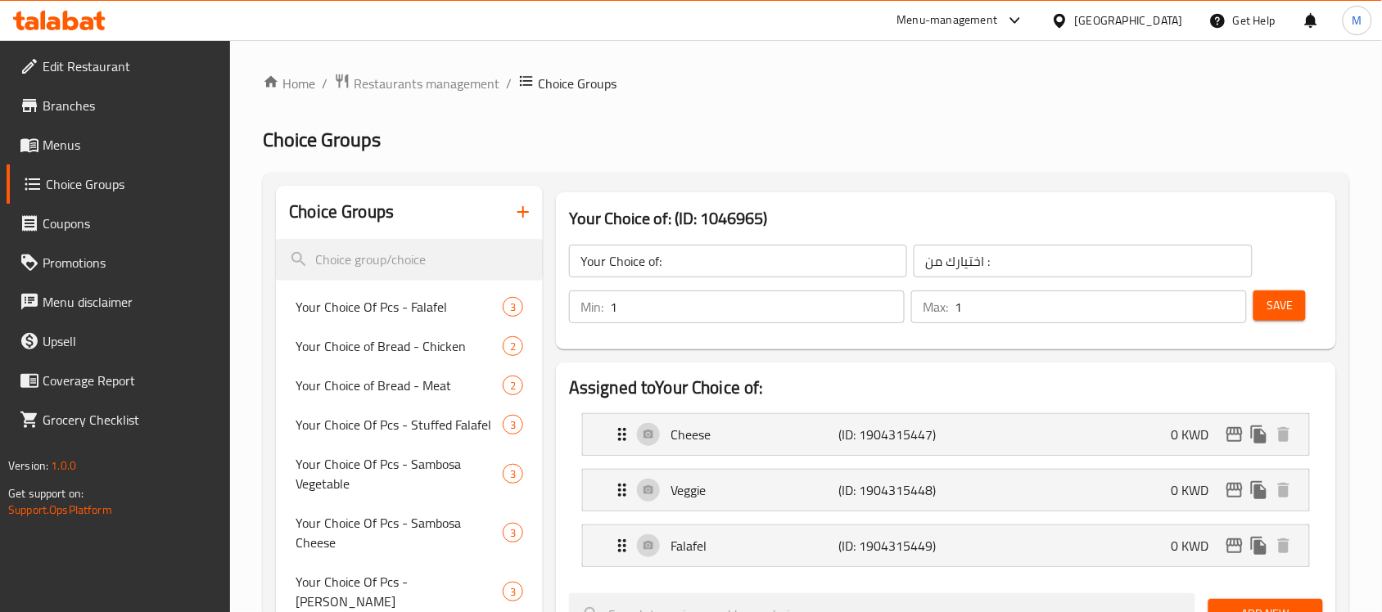
click at [657, 260] on input "Your Choice of:" at bounding box center [738, 261] width 338 height 33
type input "Your Choice of Flavor:"
click at [1038, 264] on input "اختيارك من :" at bounding box center [1083, 261] width 338 height 33
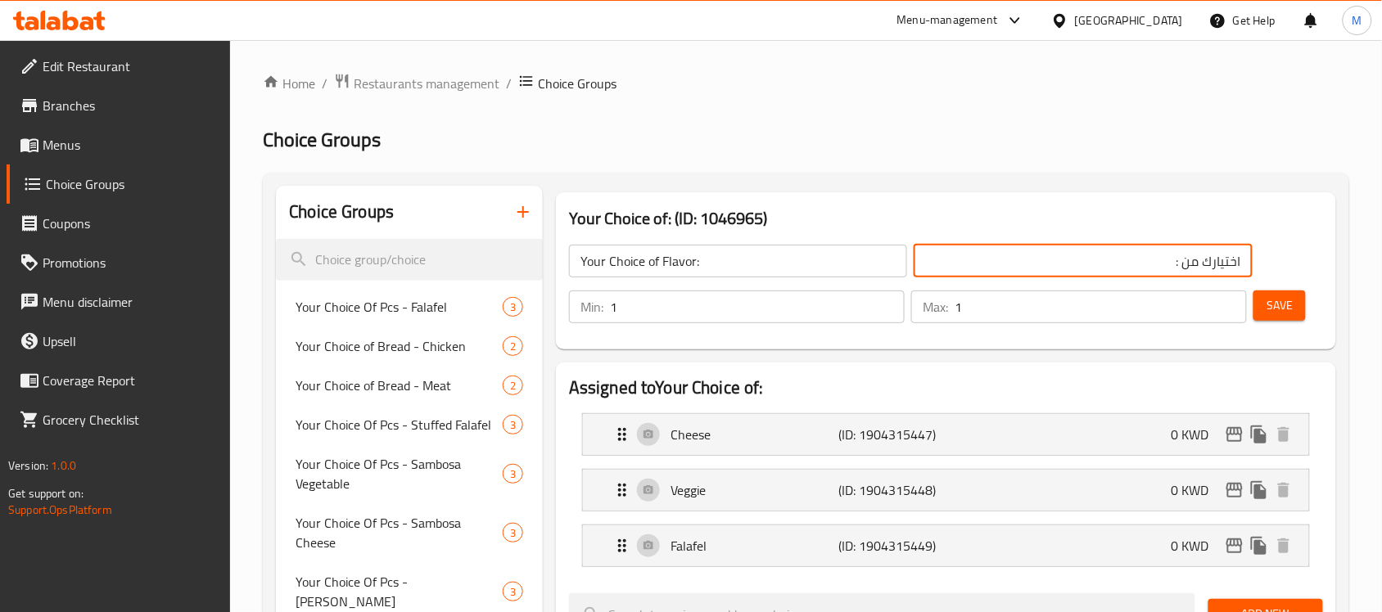
click at [1181, 267] on input "اختيارك من :" at bounding box center [1083, 261] width 338 height 33
click at [1177, 267] on input "اختيارك من :" at bounding box center [1083, 261] width 338 height 33
click at [1181, 266] on input "اختيارك من :" at bounding box center [1083, 261] width 338 height 33
type input "اختيارك من النكهة:"
click at [1274, 309] on span "Save" at bounding box center [1280, 306] width 26 height 20
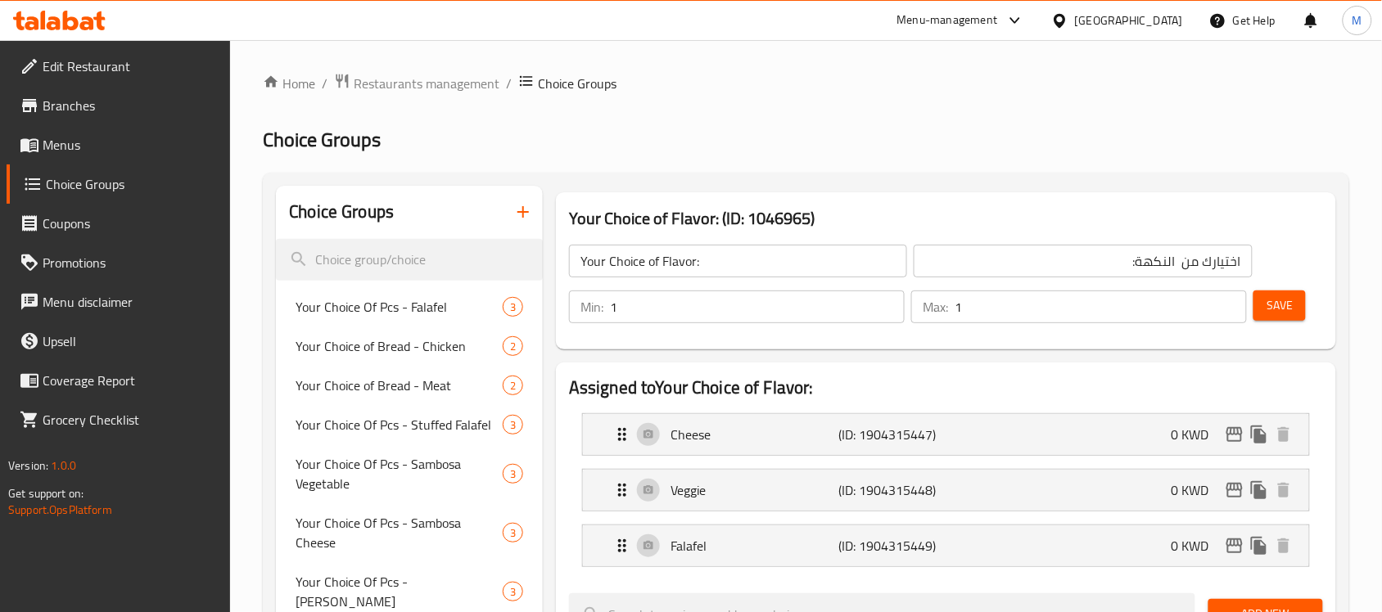
click at [1068, 23] on icon at bounding box center [1059, 20] width 17 height 17
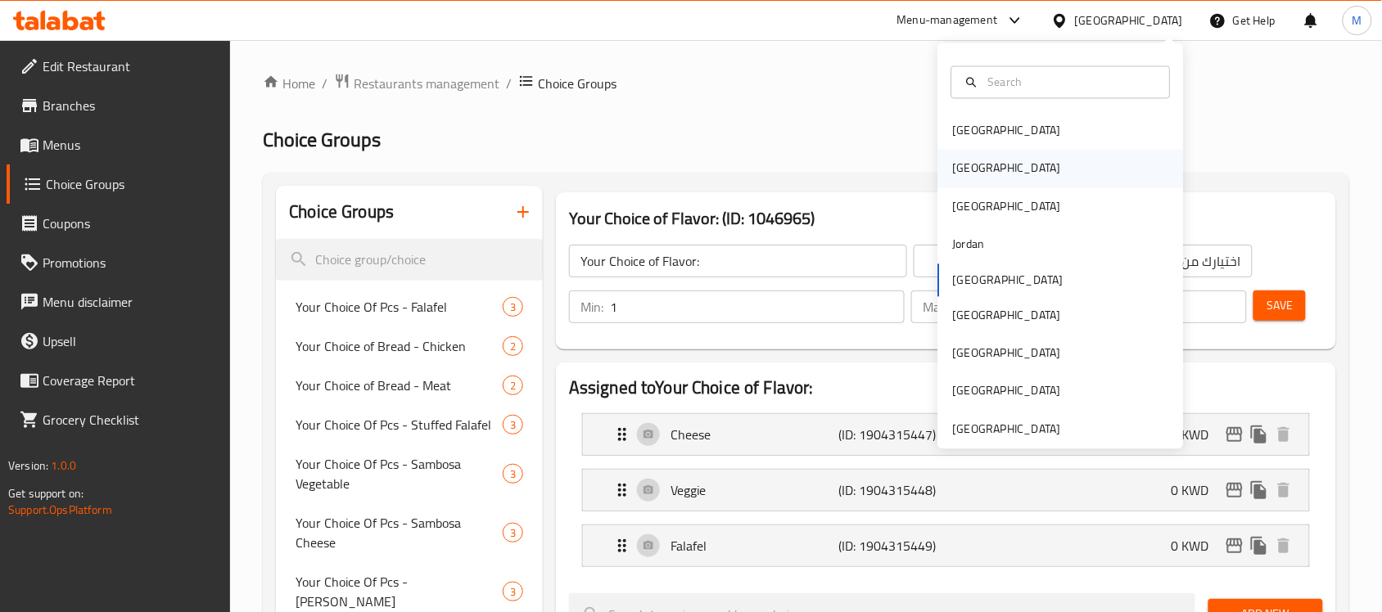
click at [1021, 172] on div "[GEOGRAPHIC_DATA]" at bounding box center [1061, 169] width 246 height 38
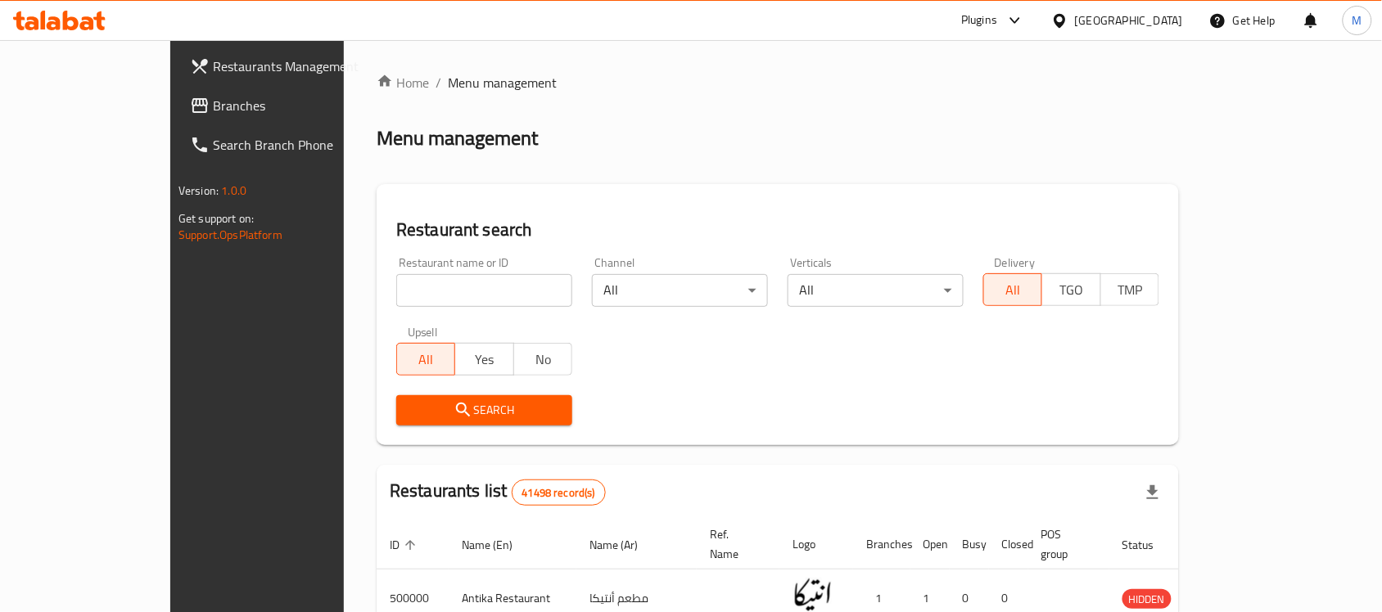
click at [997, 15] on div "Plugins" at bounding box center [979, 21] width 36 height 20
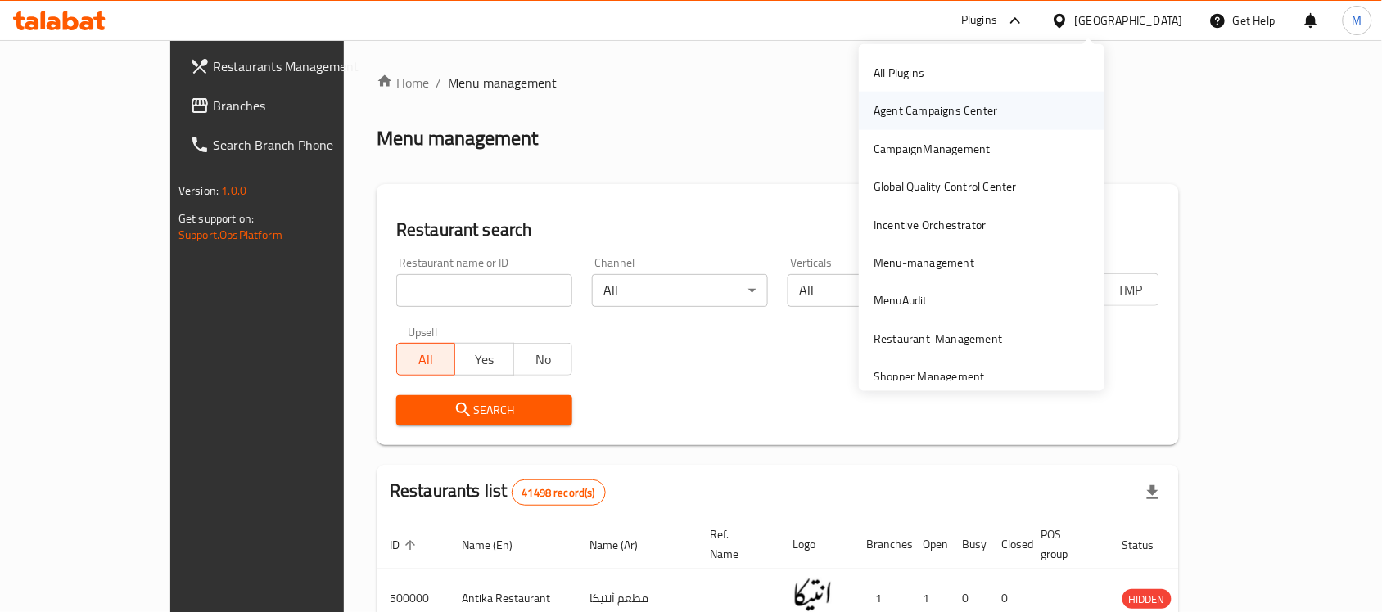
click at [1007, 111] on div "Agent Campaigns Center" at bounding box center [982, 111] width 246 height 38
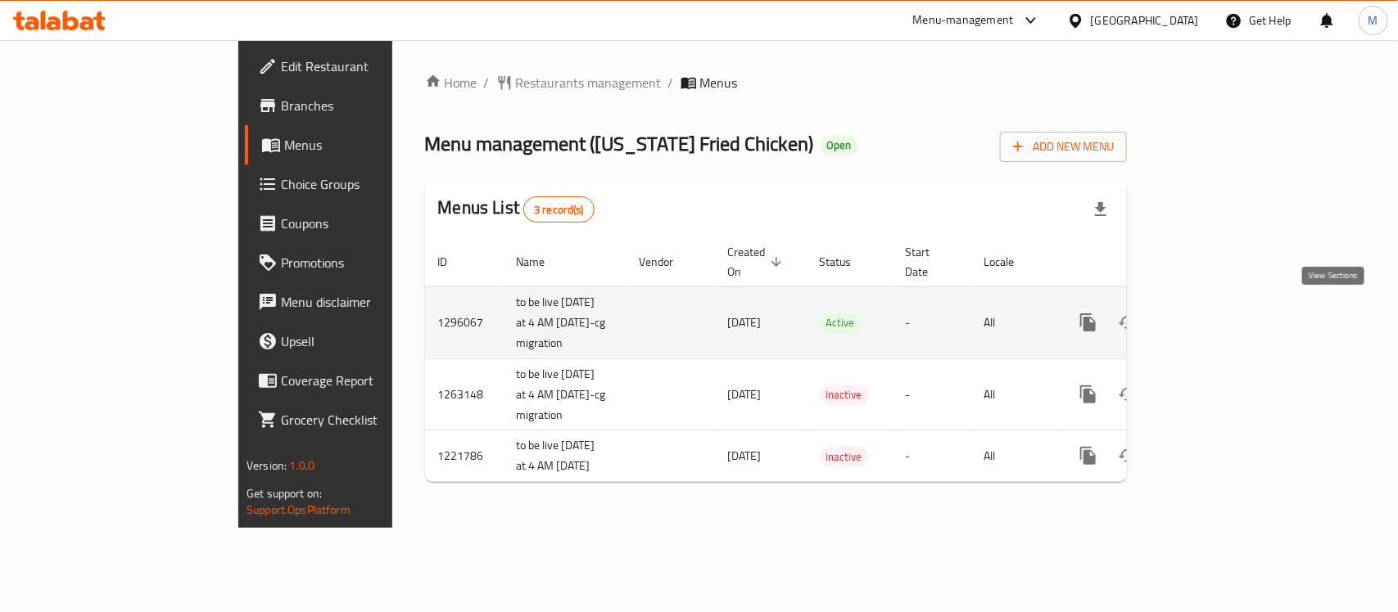
click at [1216, 313] on icon "enhanced table" at bounding box center [1206, 323] width 20 height 20
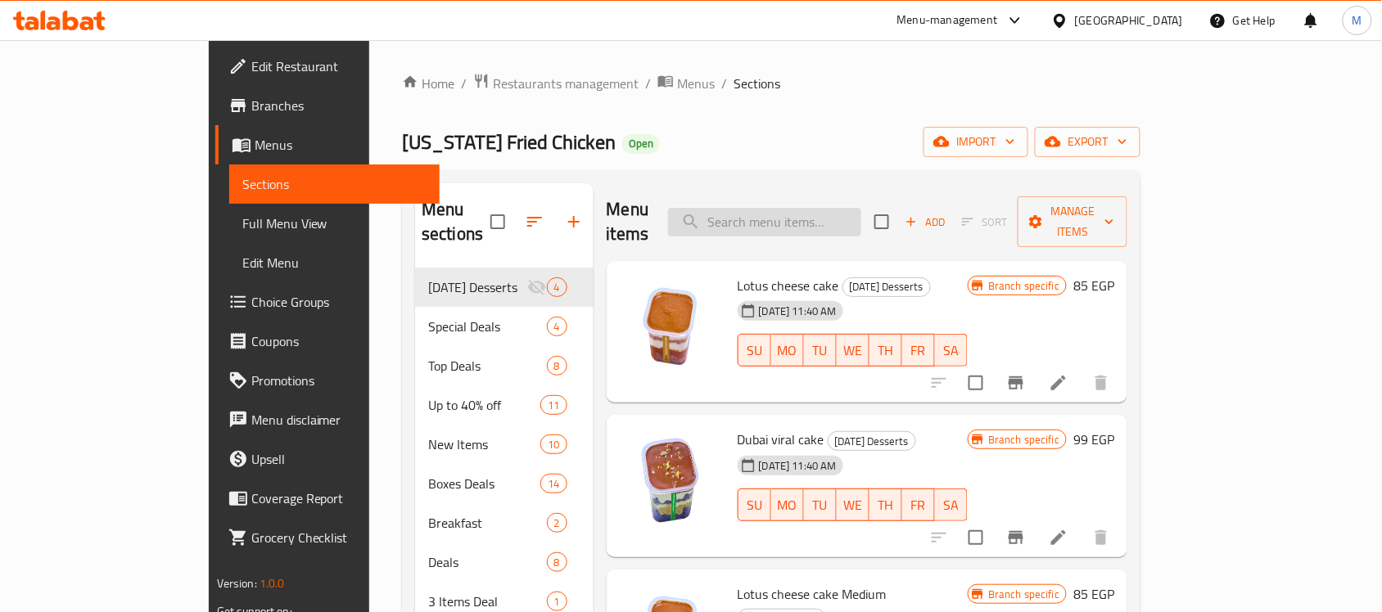
click at [804, 221] on input "search" at bounding box center [764, 222] width 193 height 29
paste input "Chicken Burger"
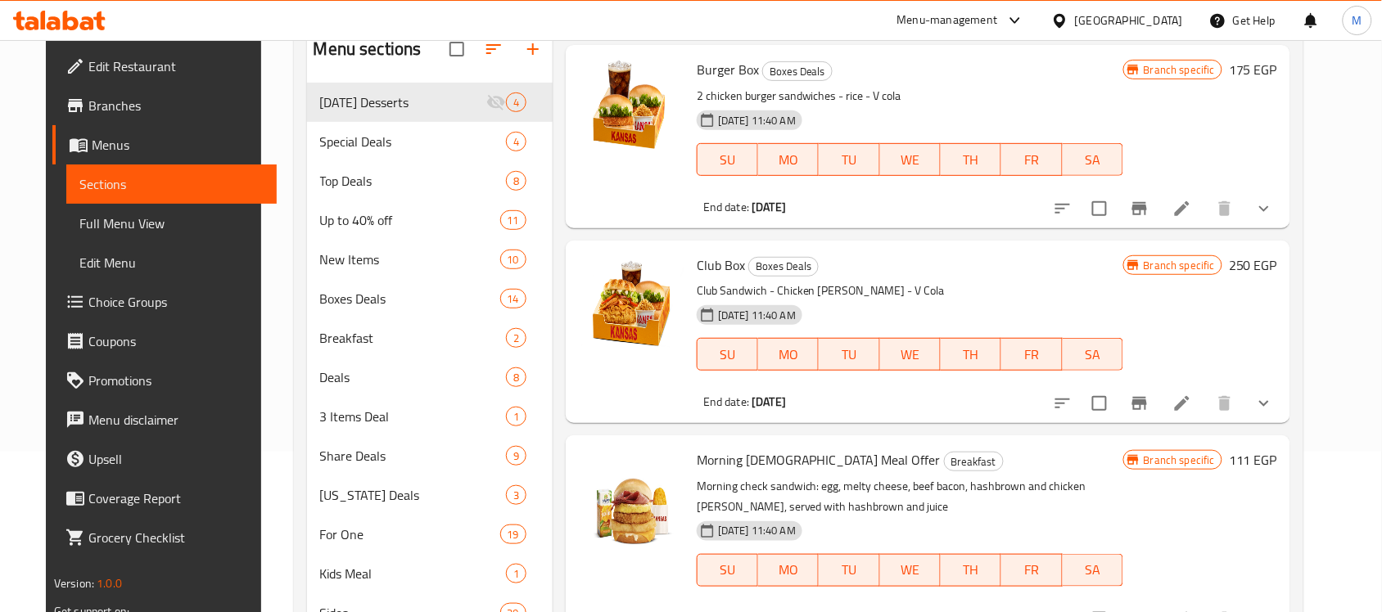
scroll to position [27, 0]
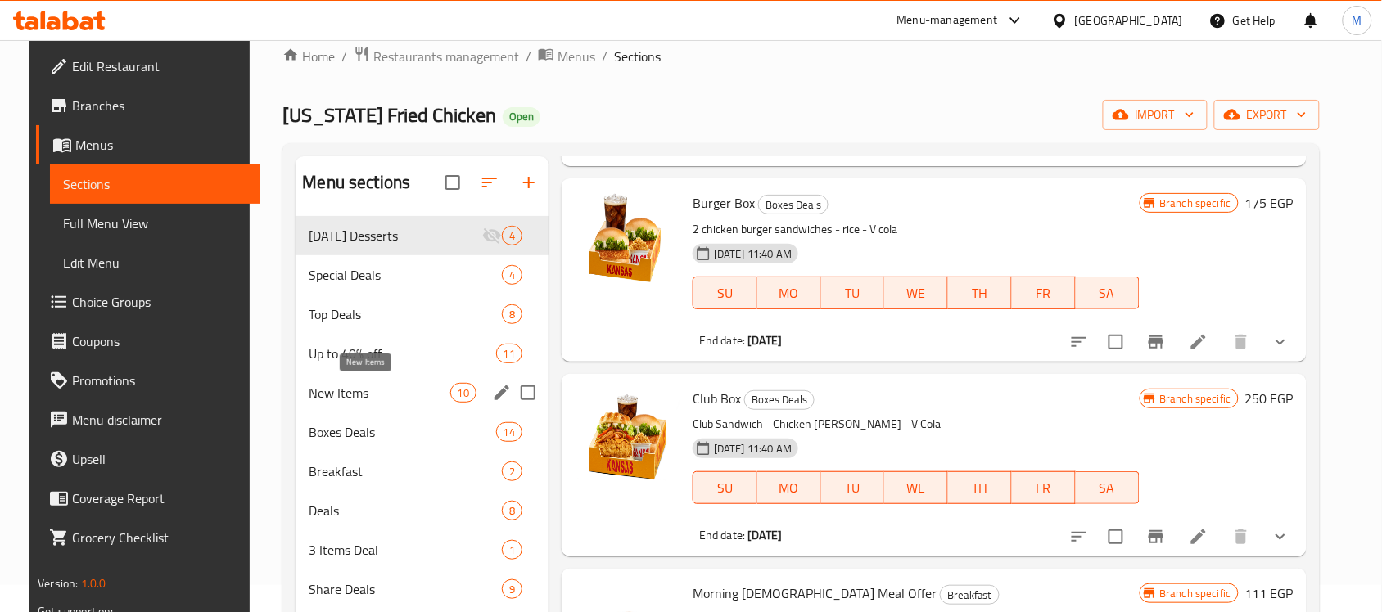
click at [350, 385] on span "New Items" at bounding box center [379, 393] width 141 height 20
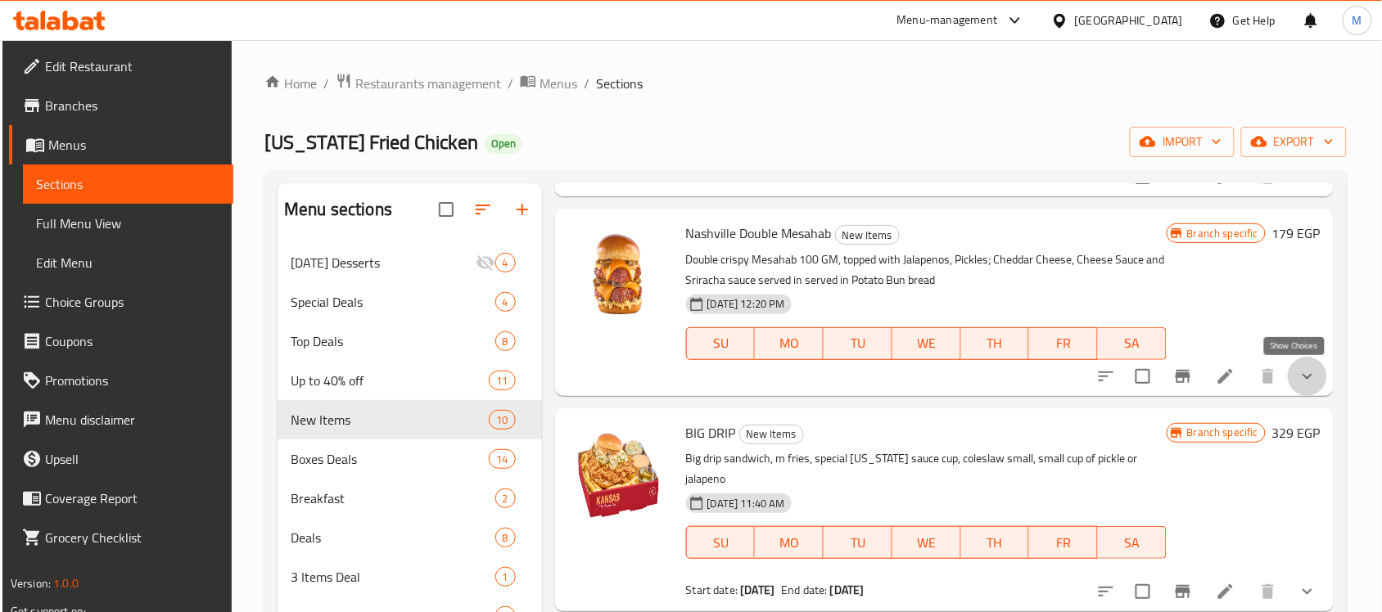
click at [1298, 377] on icon "show more" at bounding box center [1308, 377] width 20 height 20
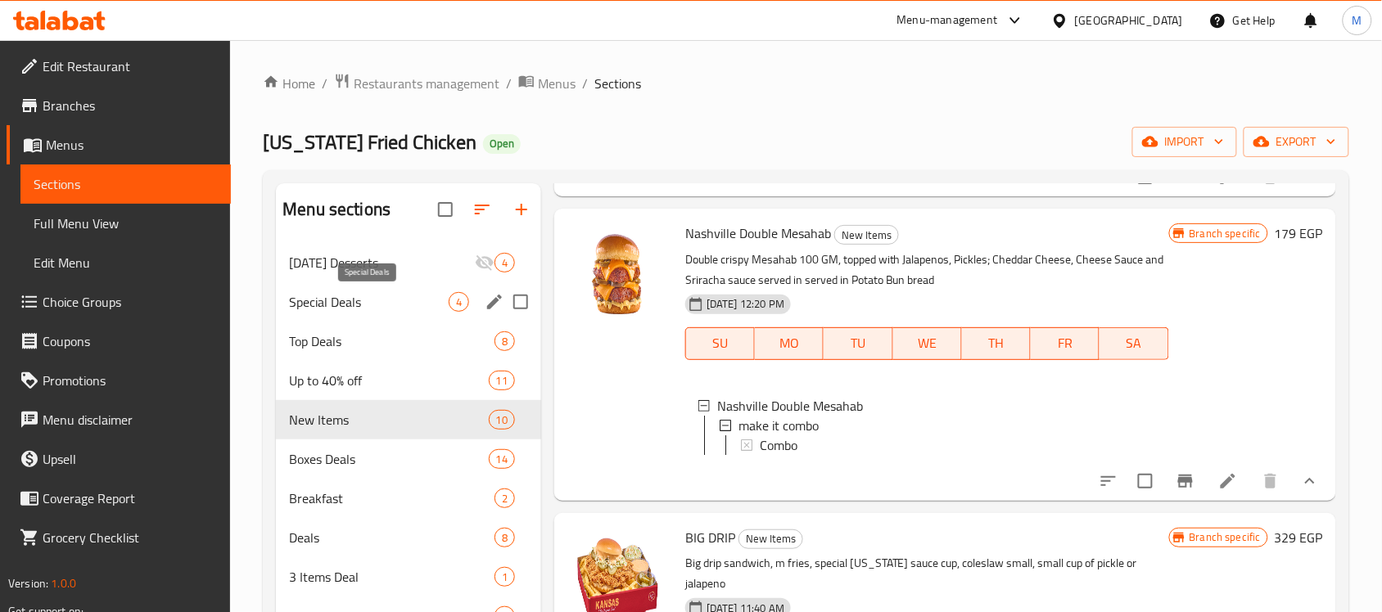
click at [299, 300] on span "Special Deals" at bounding box center [369, 302] width 160 height 20
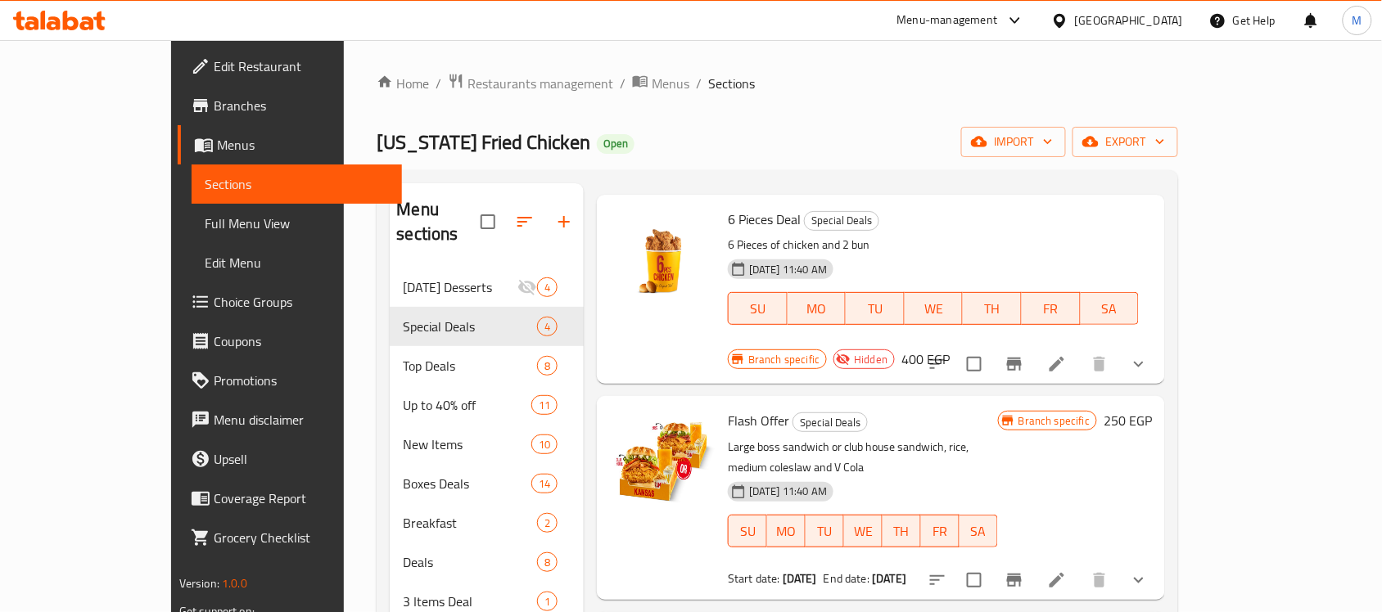
scroll to position [102, 0]
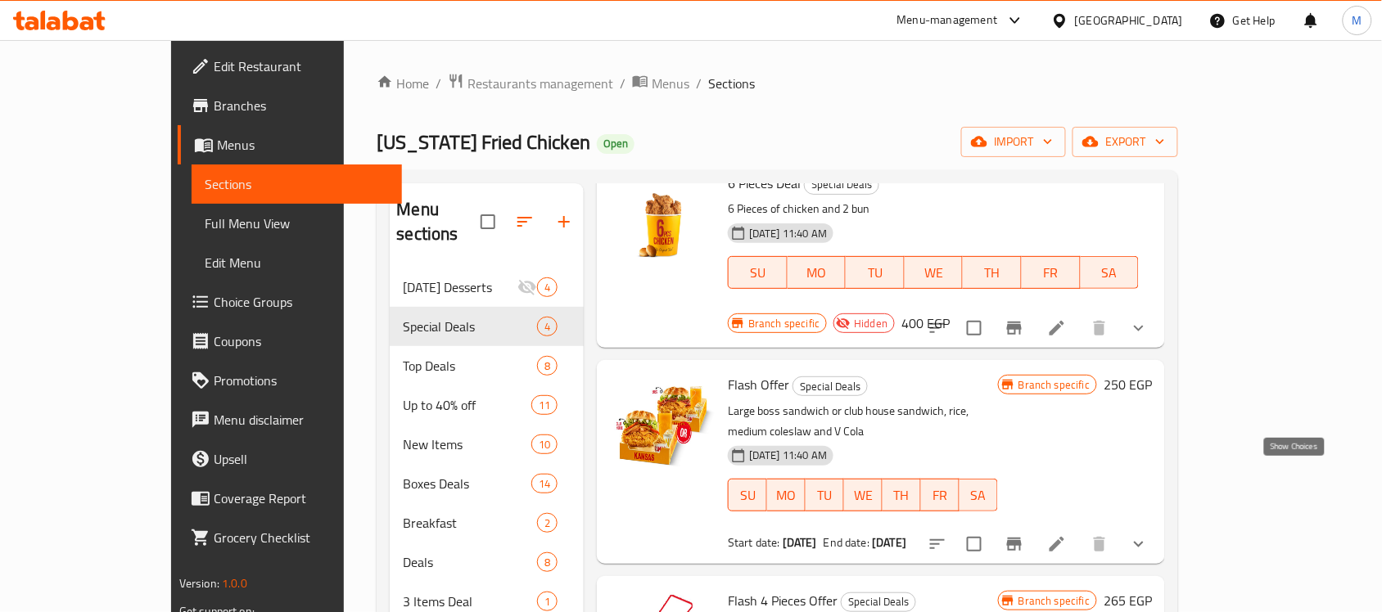
click at [1149, 535] on icon "show more" at bounding box center [1139, 545] width 20 height 20
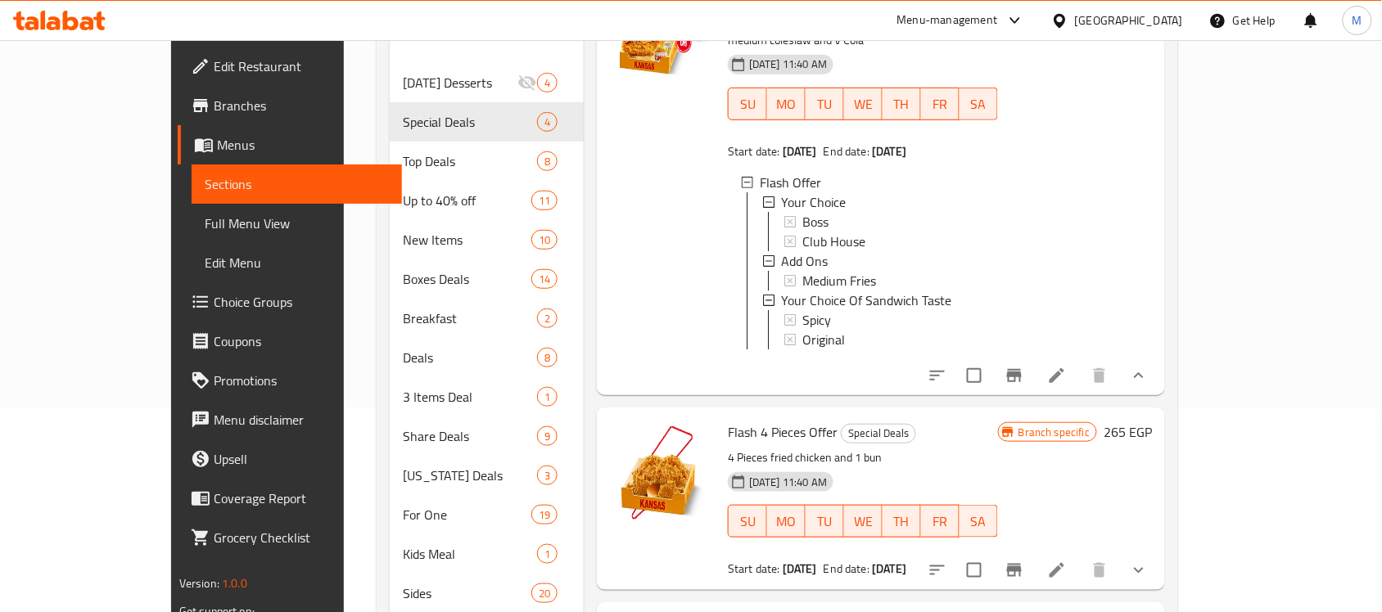
scroll to position [325, 0]
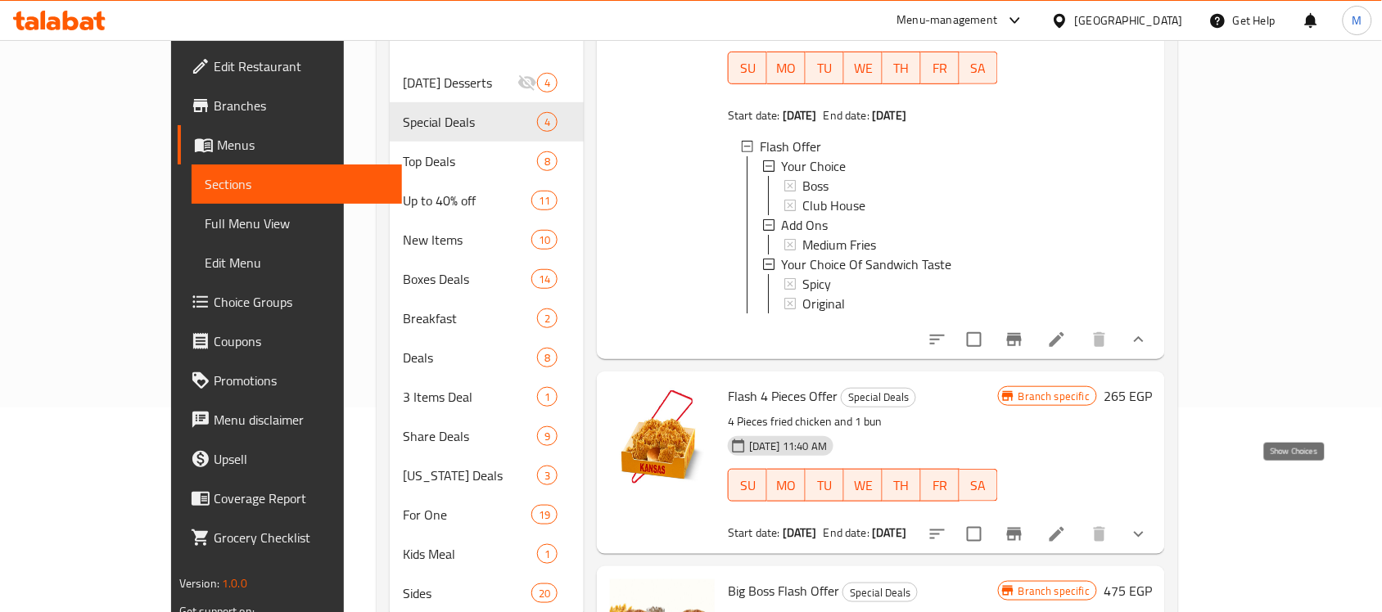
click at [1149, 525] on icon "show more" at bounding box center [1139, 535] width 20 height 20
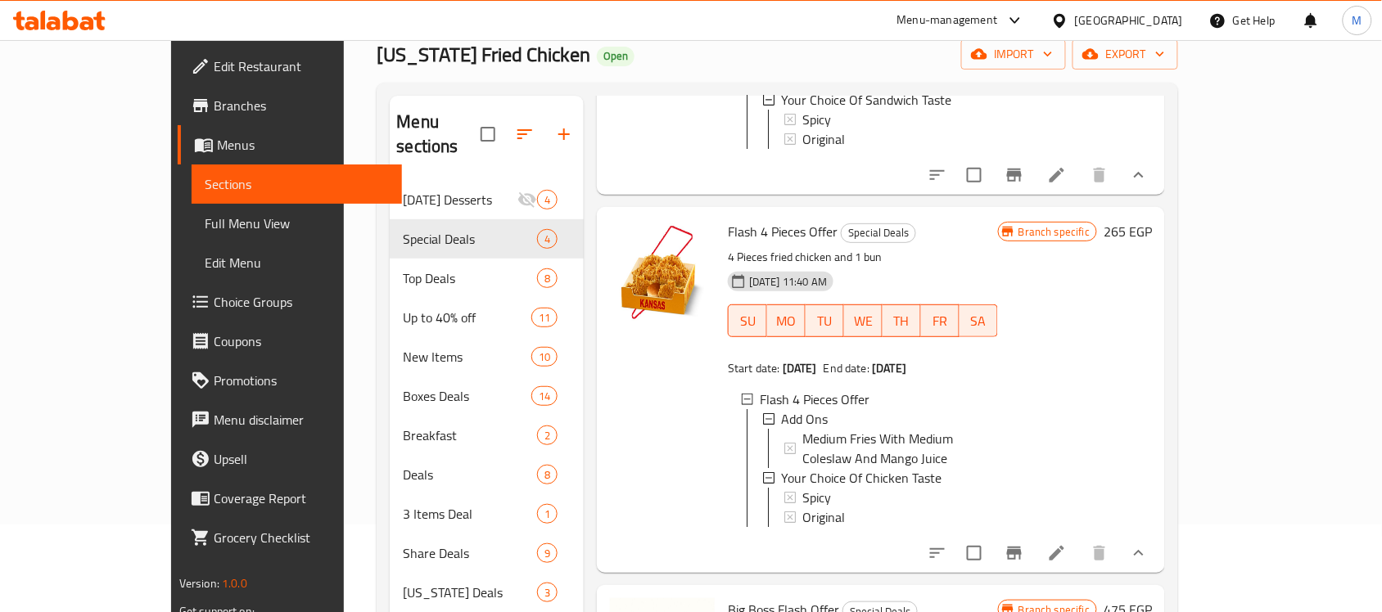
scroll to position [0, 0]
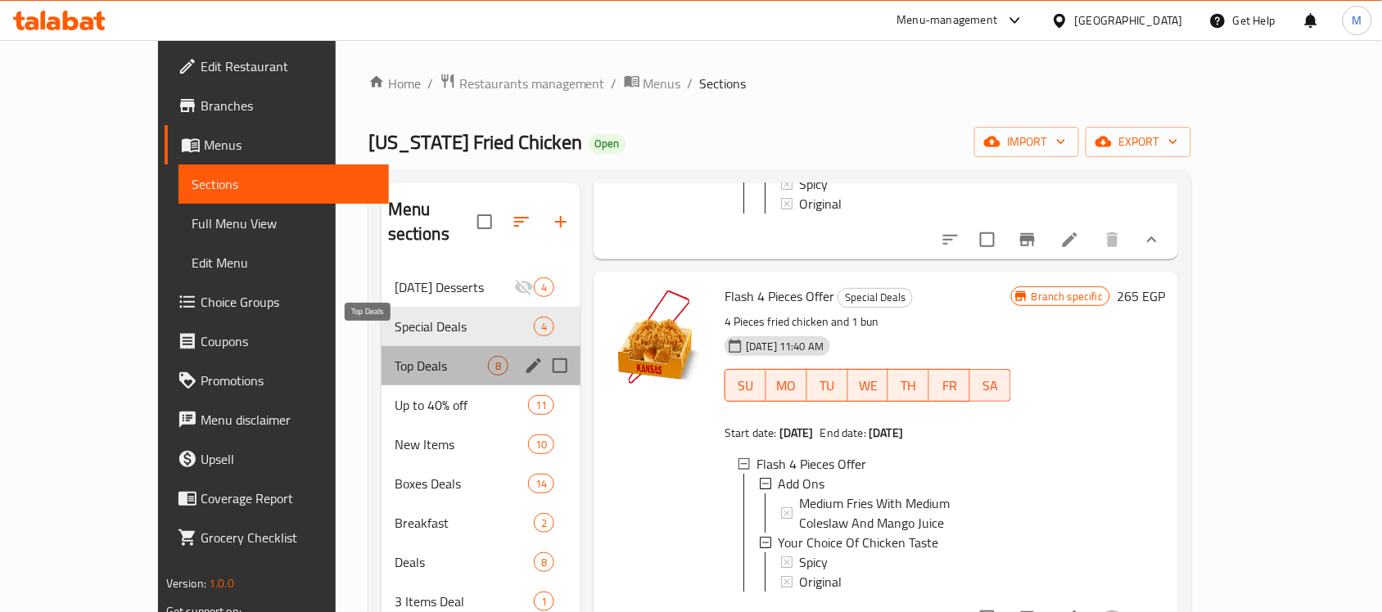
click at [395, 356] on span "Top Deals" at bounding box center [441, 366] width 93 height 20
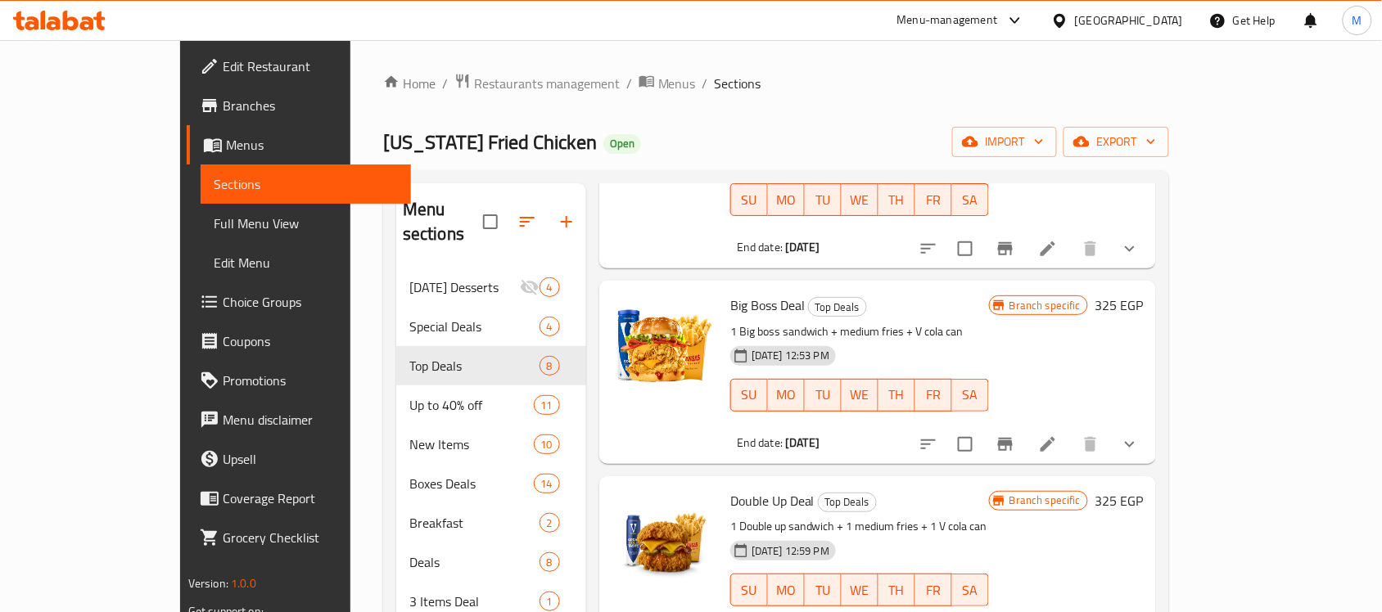
click at [1140, 435] on icon "show more" at bounding box center [1130, 445] width 20 height 20
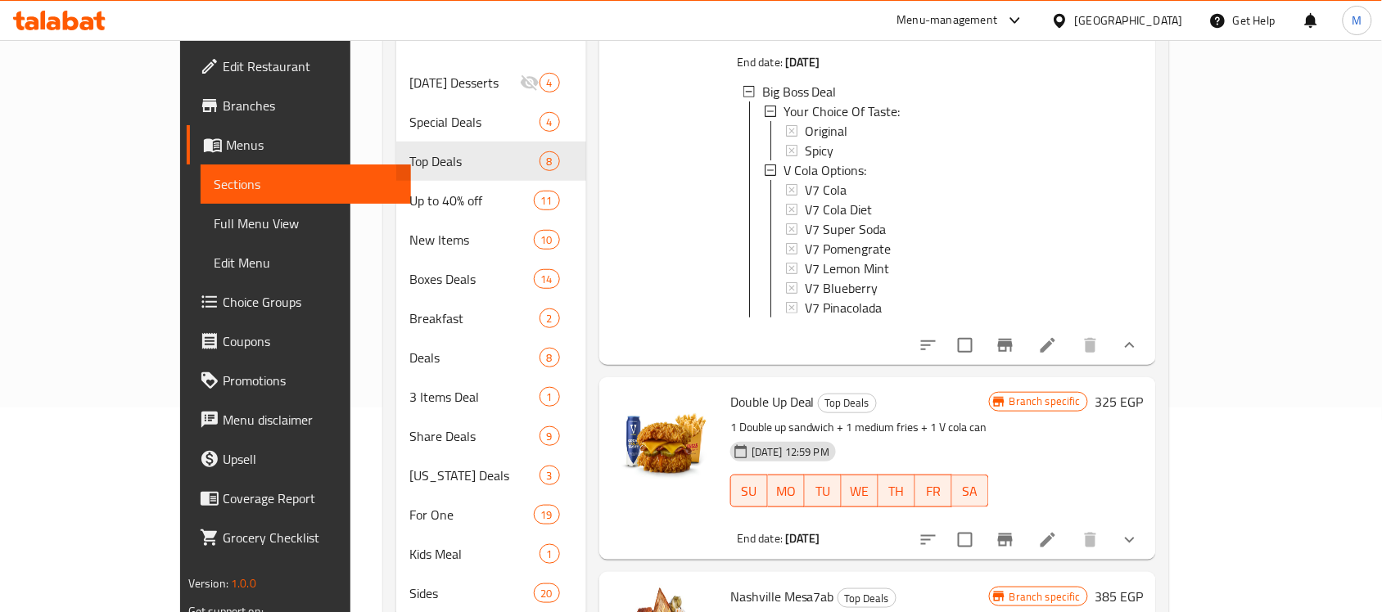
scroll to position [914, 0]
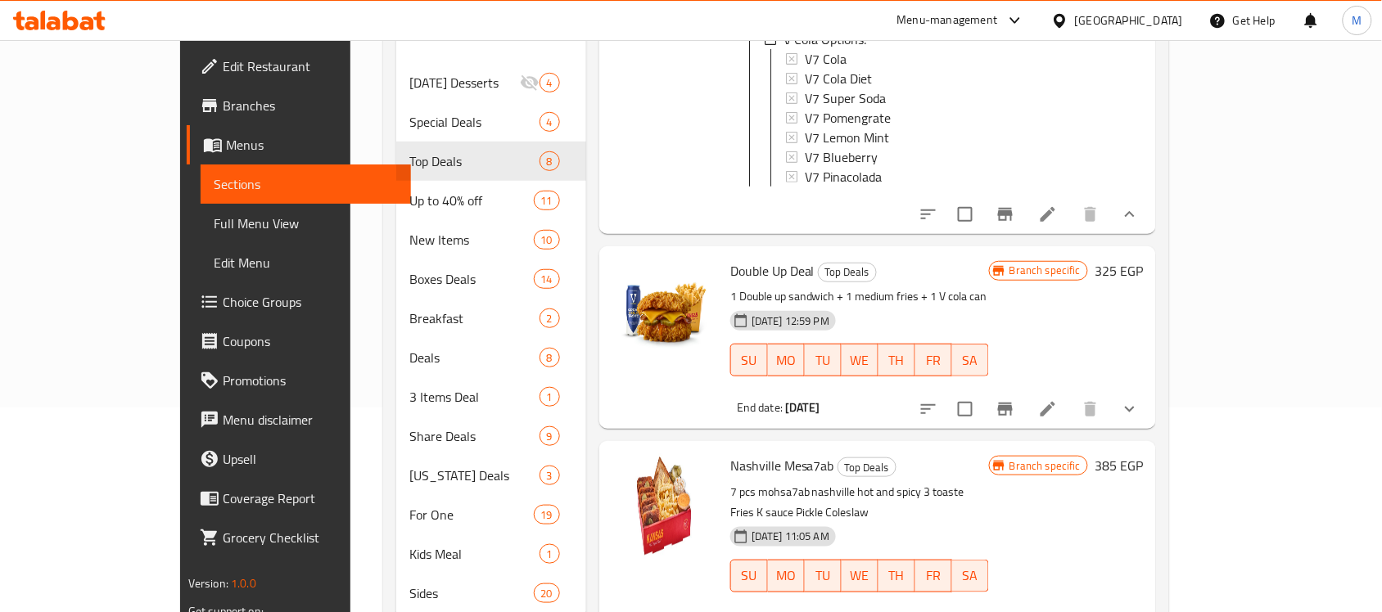
click at [1149, 390] on button "show more" at bounding box center [1129, 409] width 39 height 39
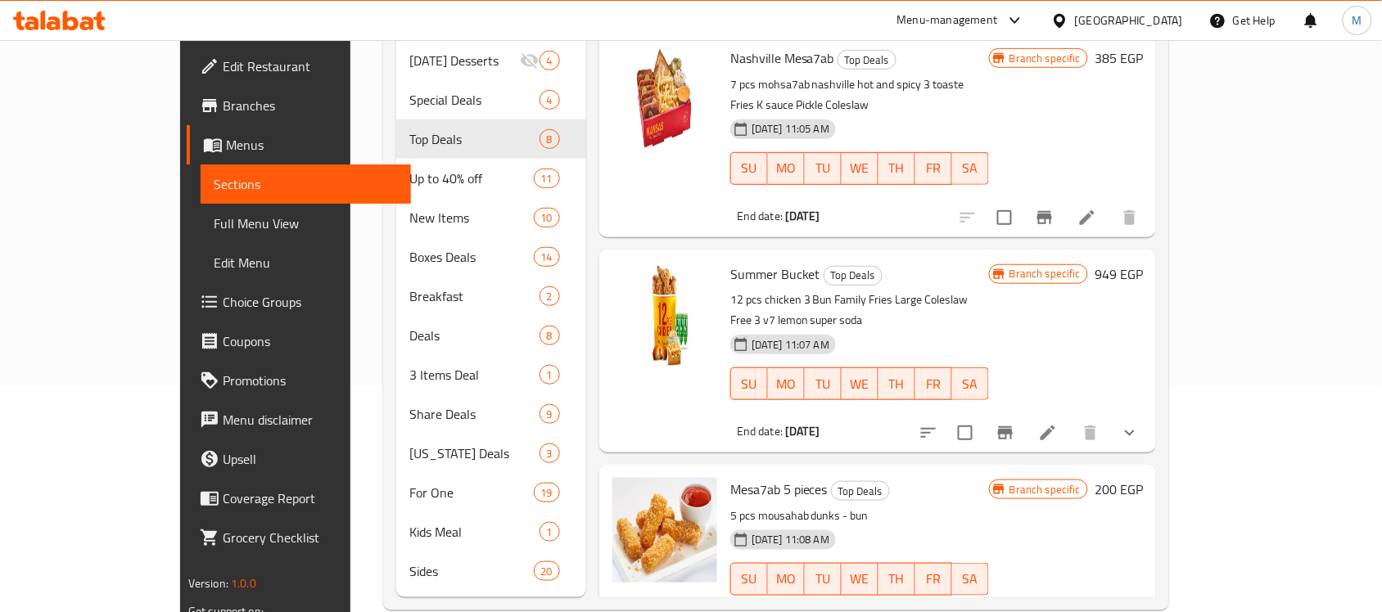
scroll to position [232, 0]
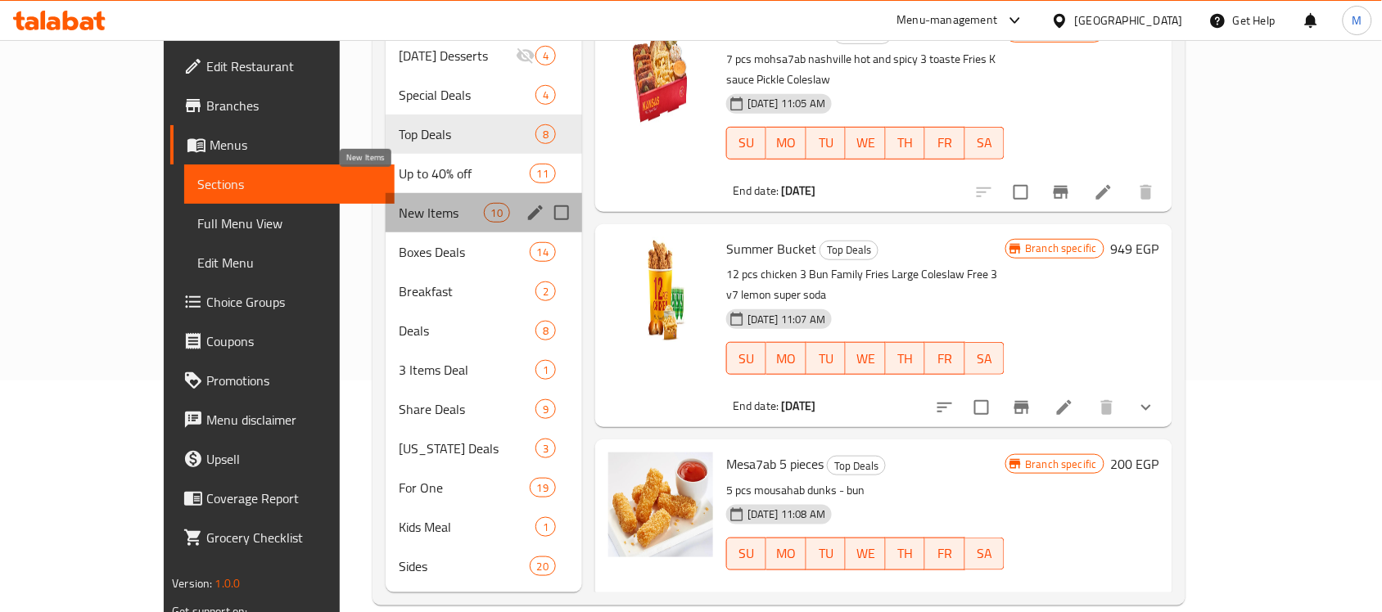
click at [399, 203] on span "New Items" at bounding box center [441, 213] width 85 height 20
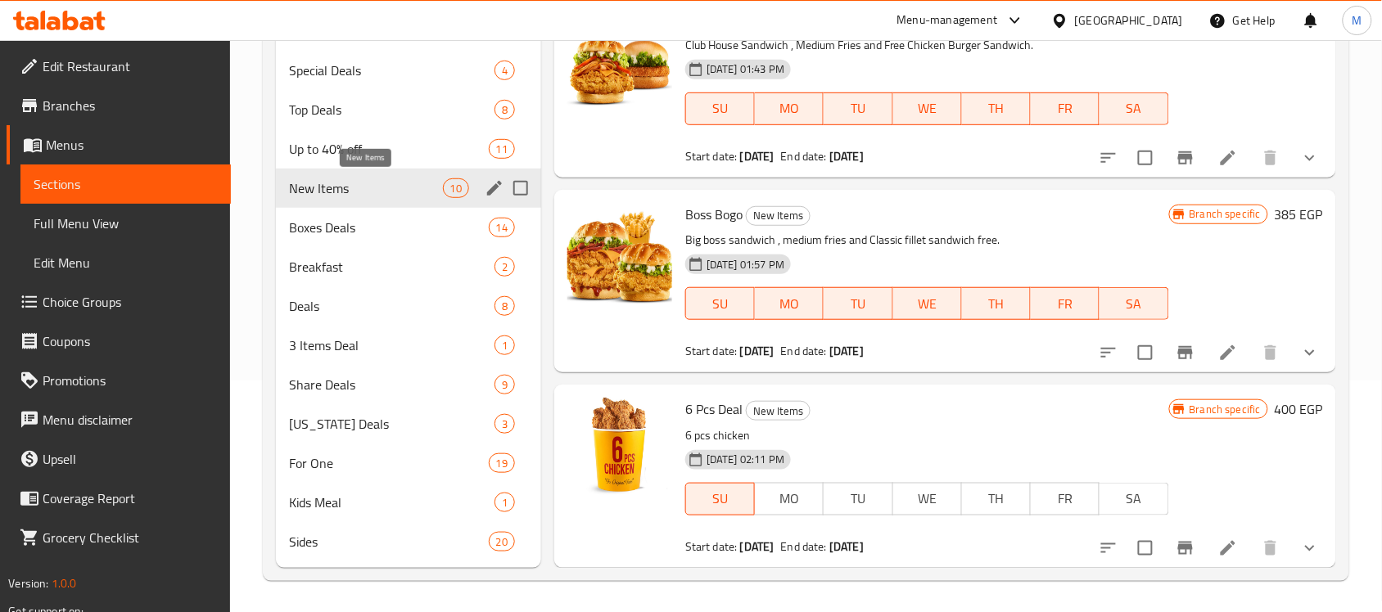
scroll to position [1434, 0]
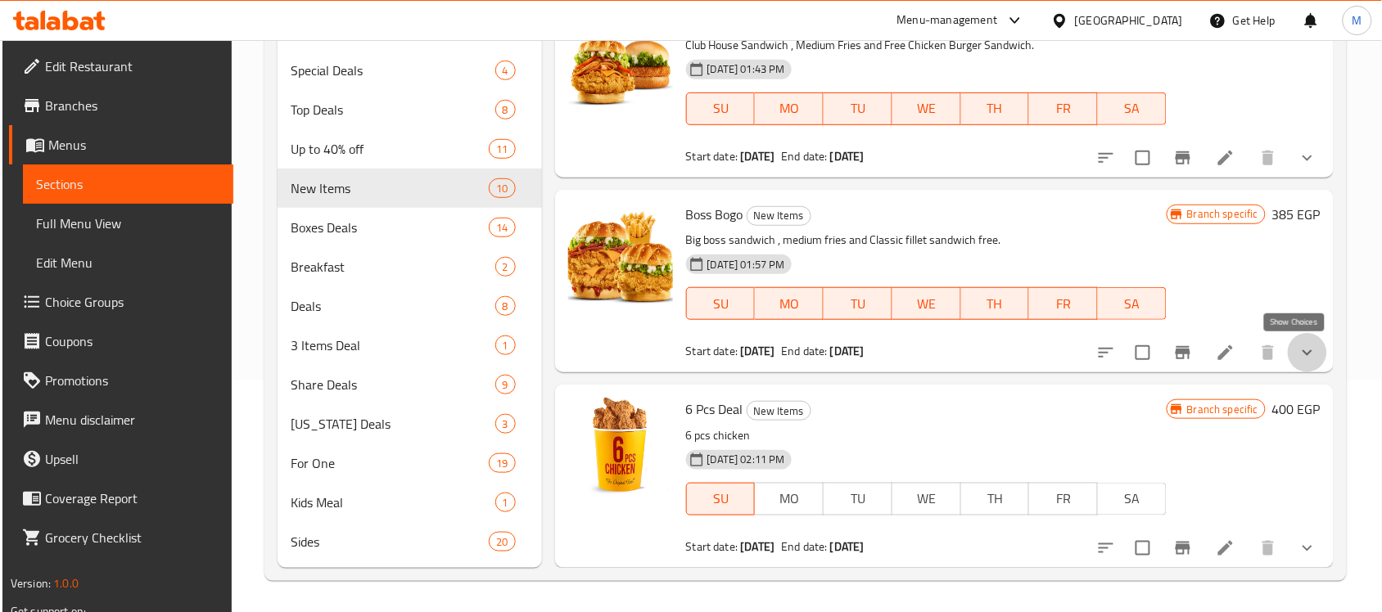
click at [1298, 350] on icon "show more" at bounding box center [1308, 353] width 20 height 20
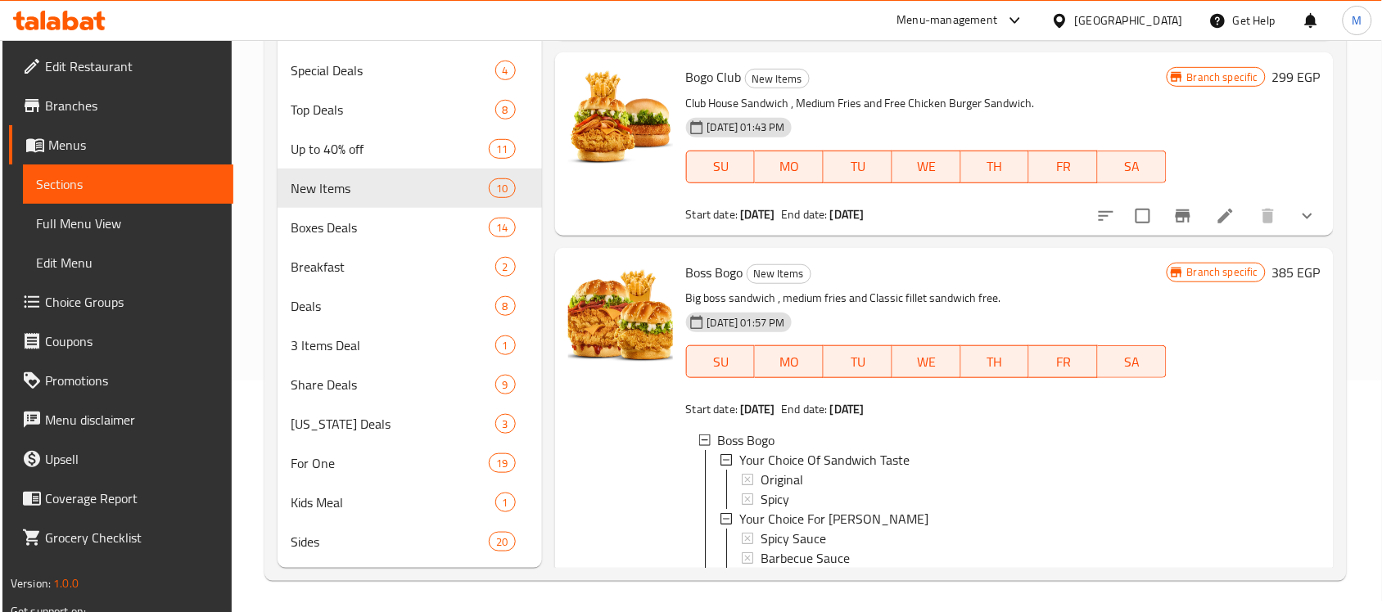
scroll to position [1230, 0]
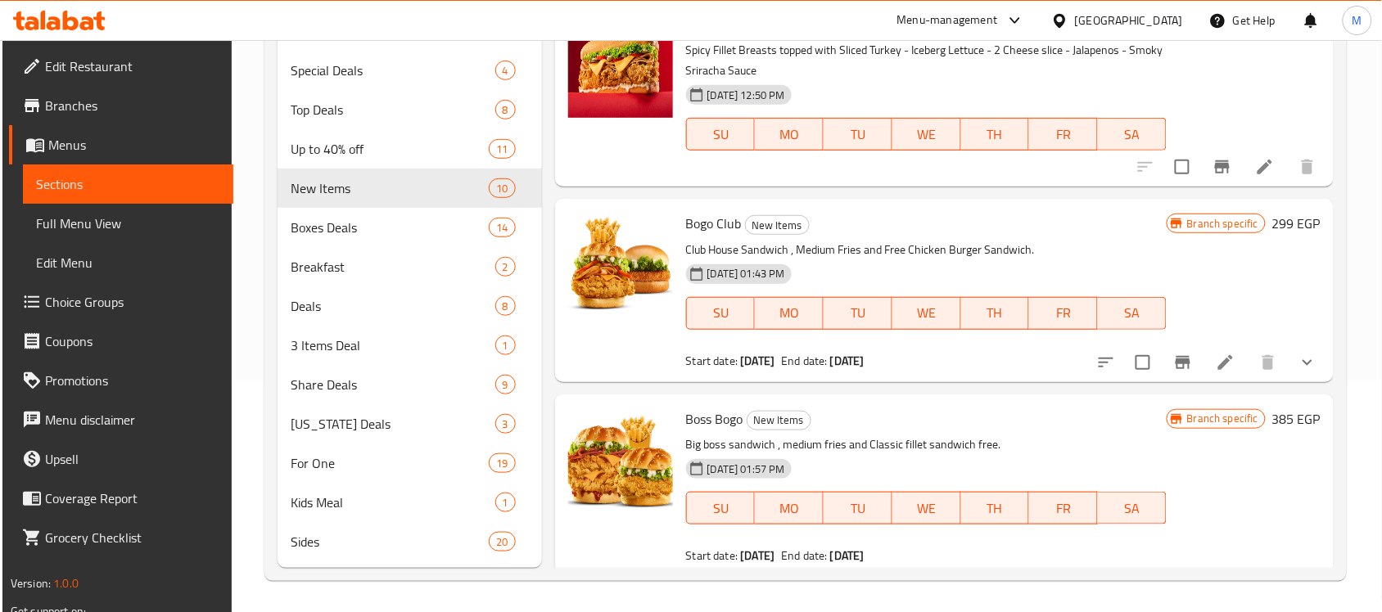
click at [1298, 362] on icon "show more" at bounding box center [1308, 363] width 20 height 20
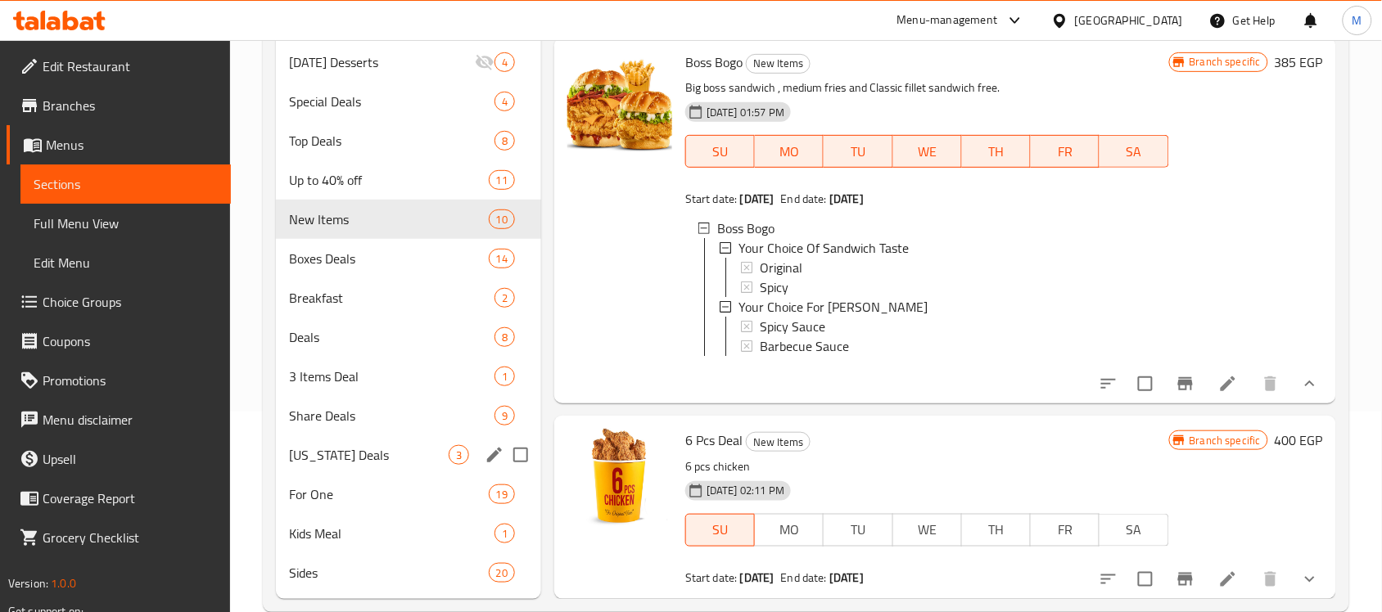
scroll to position [232, 0]
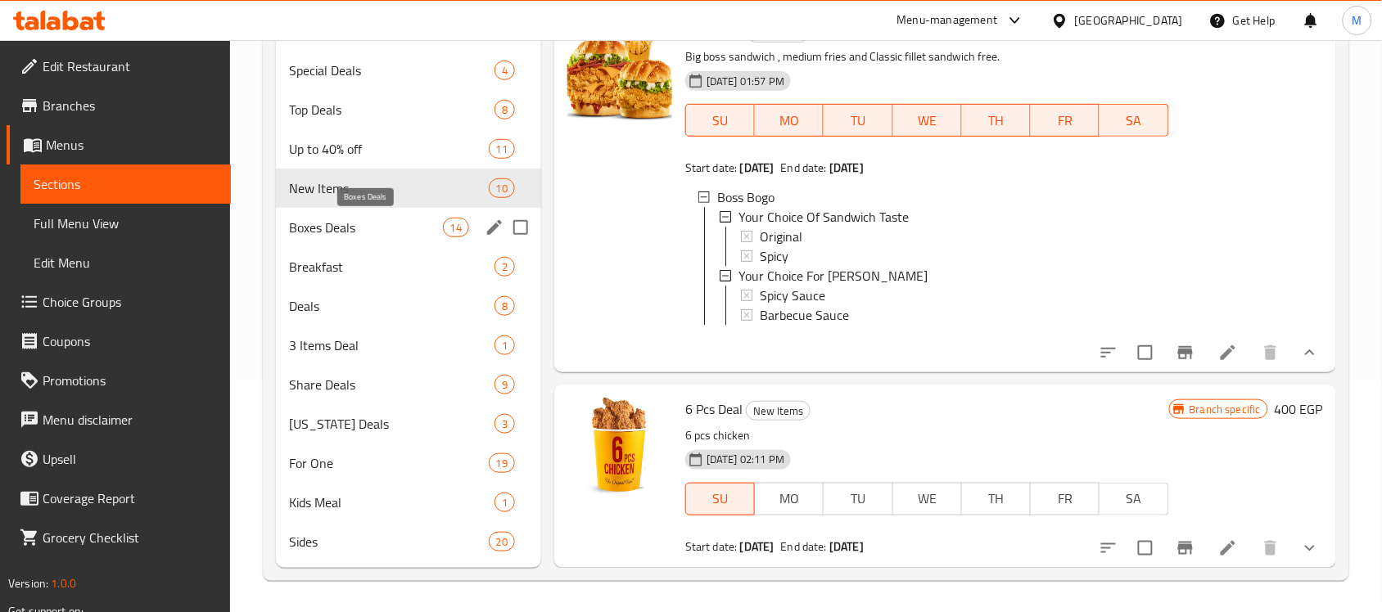
click at [323, 229] on span "Boxes Deals" at bounding box center [365, 228] width 153 height 20
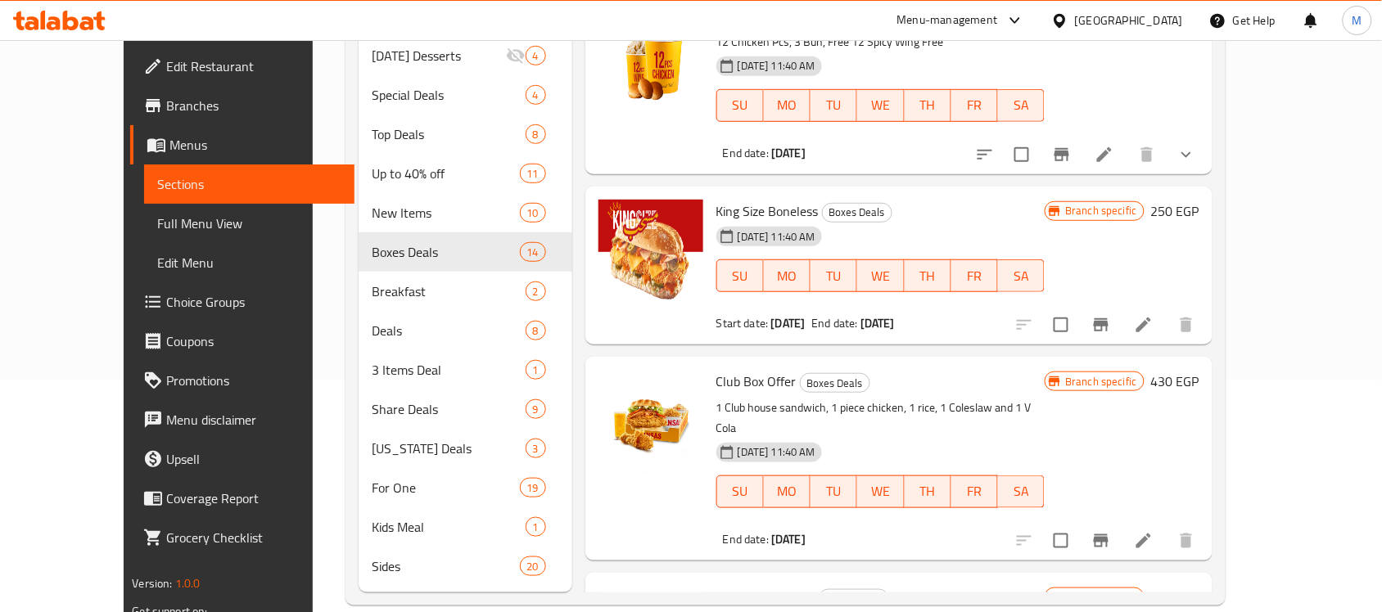
scroll to position [2154, 0]
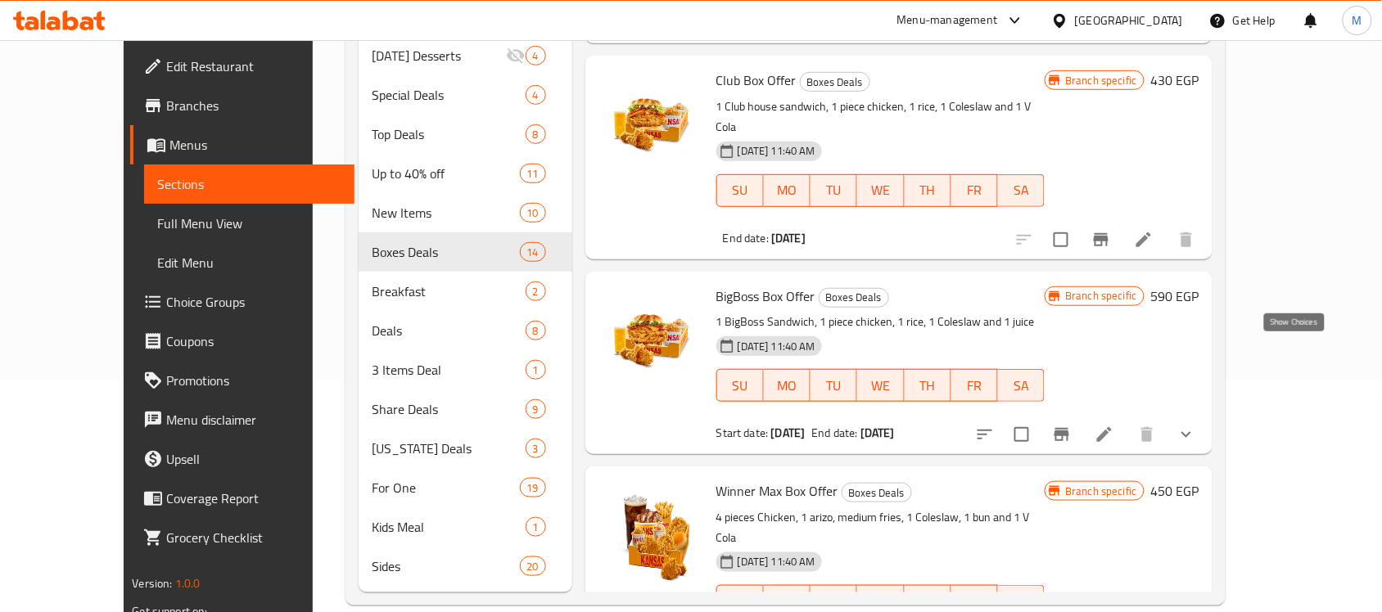
click at [1196, 425] on icon "show more" at bounding box center [1186, 435] width 20 height 20
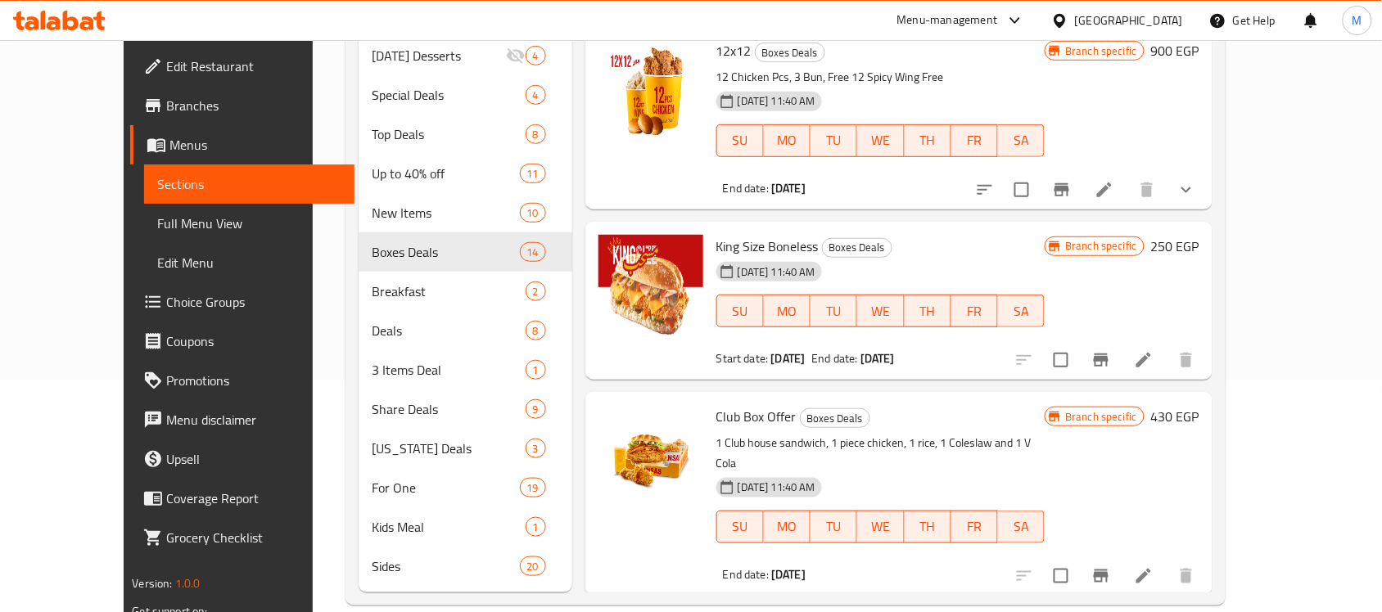
scroll to position [1782, 0]
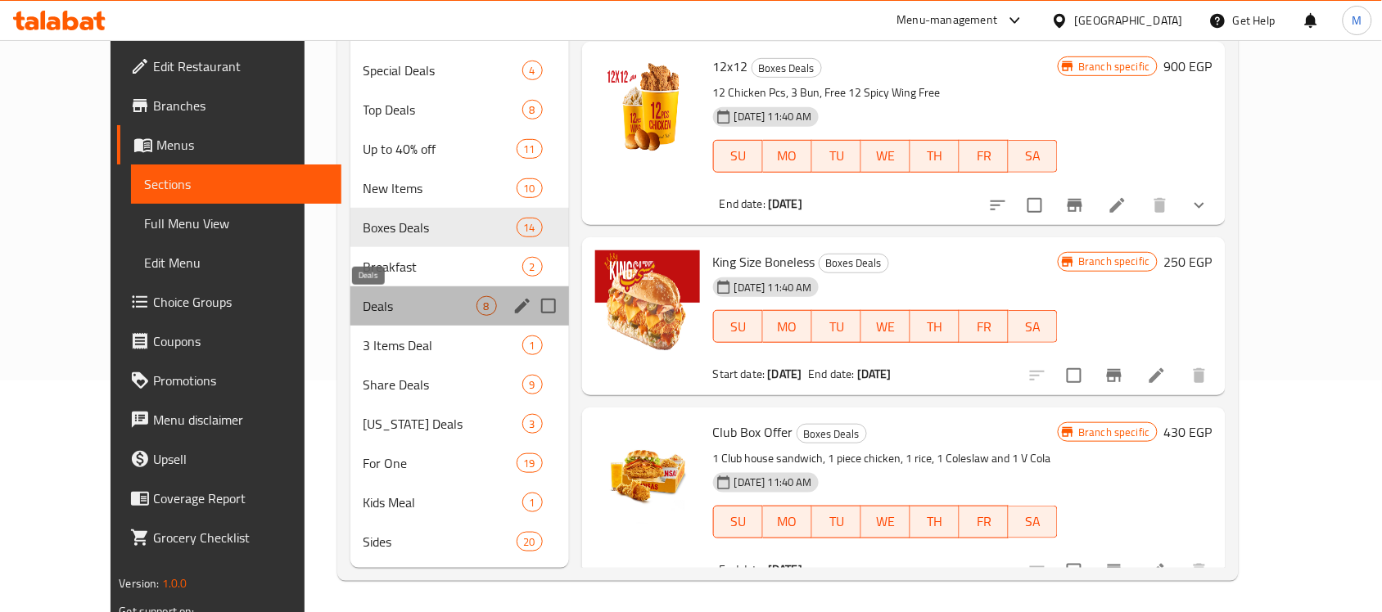
click at [364, 309] on span "Deals" at bounding box center [420, 306] width 113 height 20
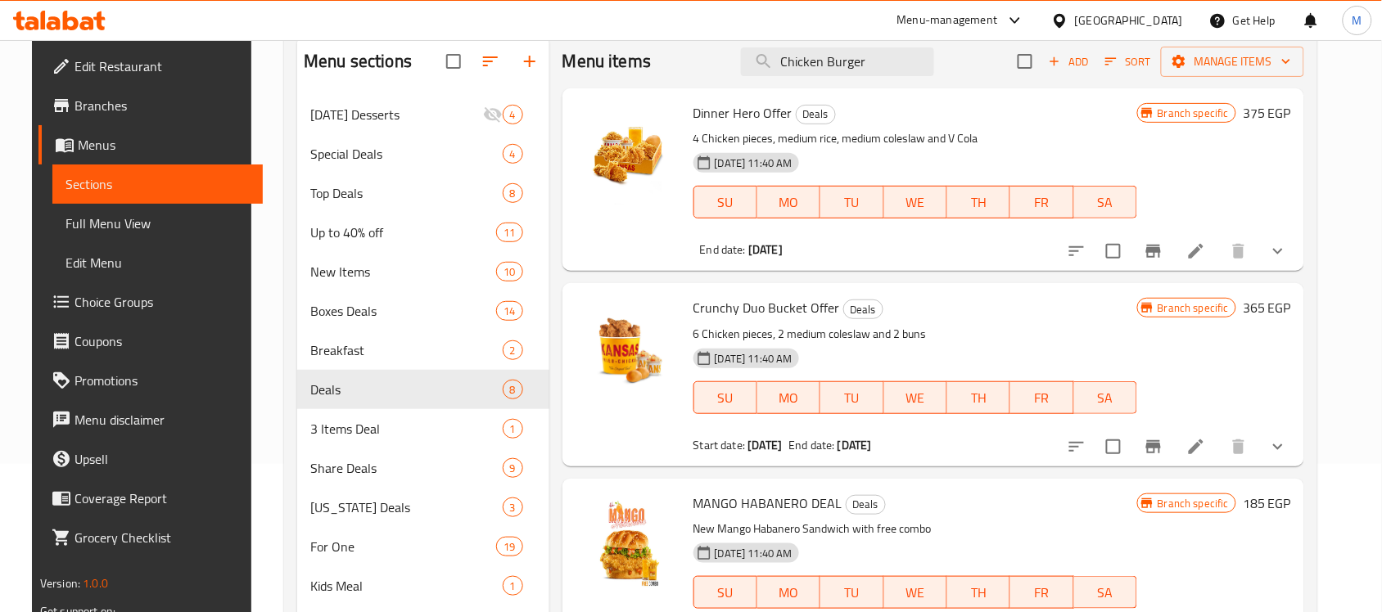
scroll to position [27, 0]
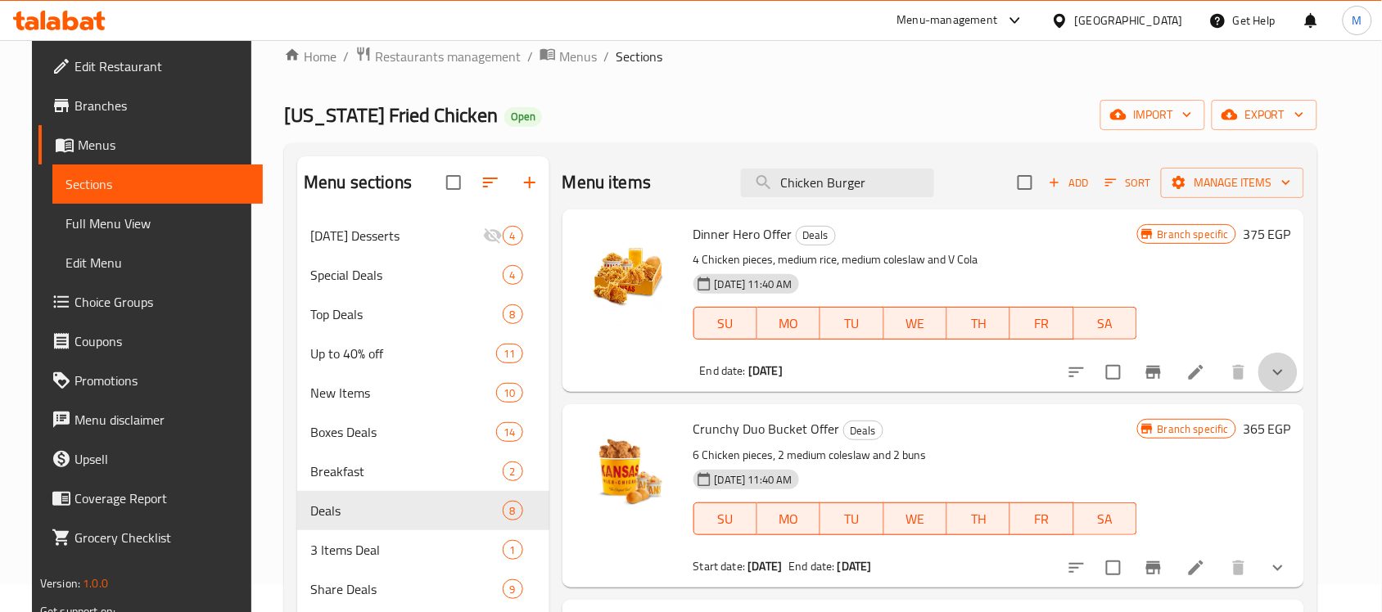
click at [1288, 369] on icon "show more" at bounding box center [1278, 373] width 20 height 20
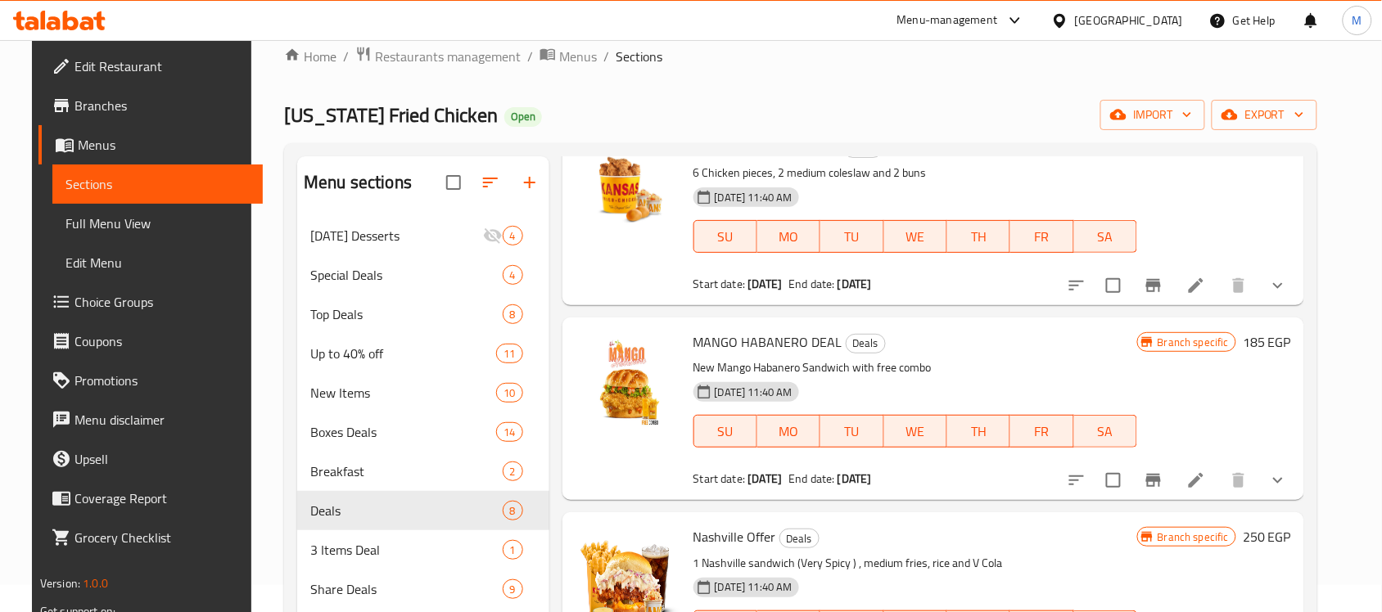
scroll to position [409, 0]
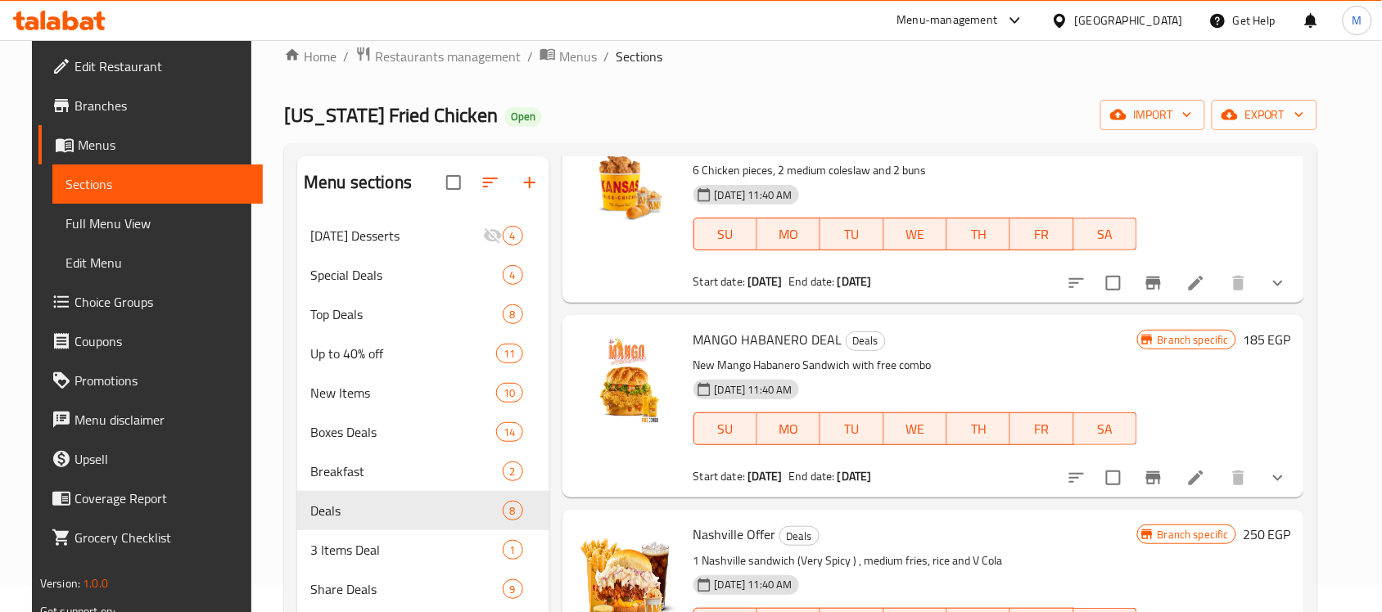
click at [1288, 293] on icon "show more" at bounding box center [1278, 283] width 20 height 20
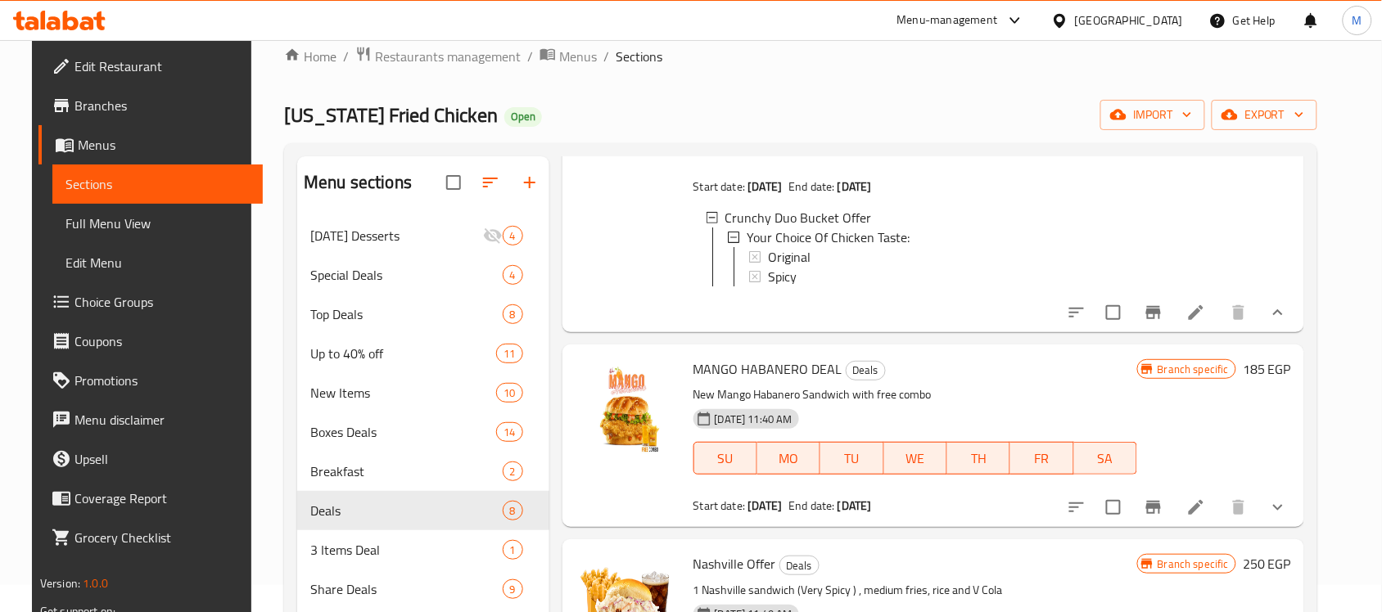
scroll to position [716, 0]
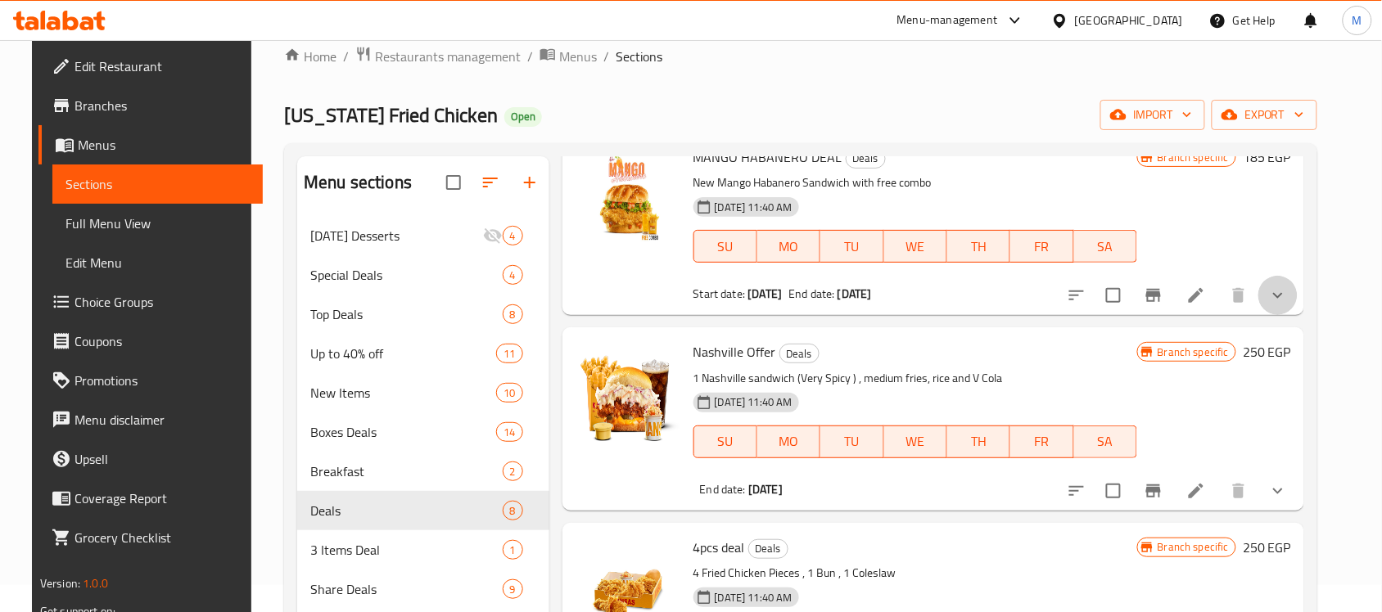
click at [1288, 305] on icon "show more" at bounding box center [1278, 296] width 20 height 20
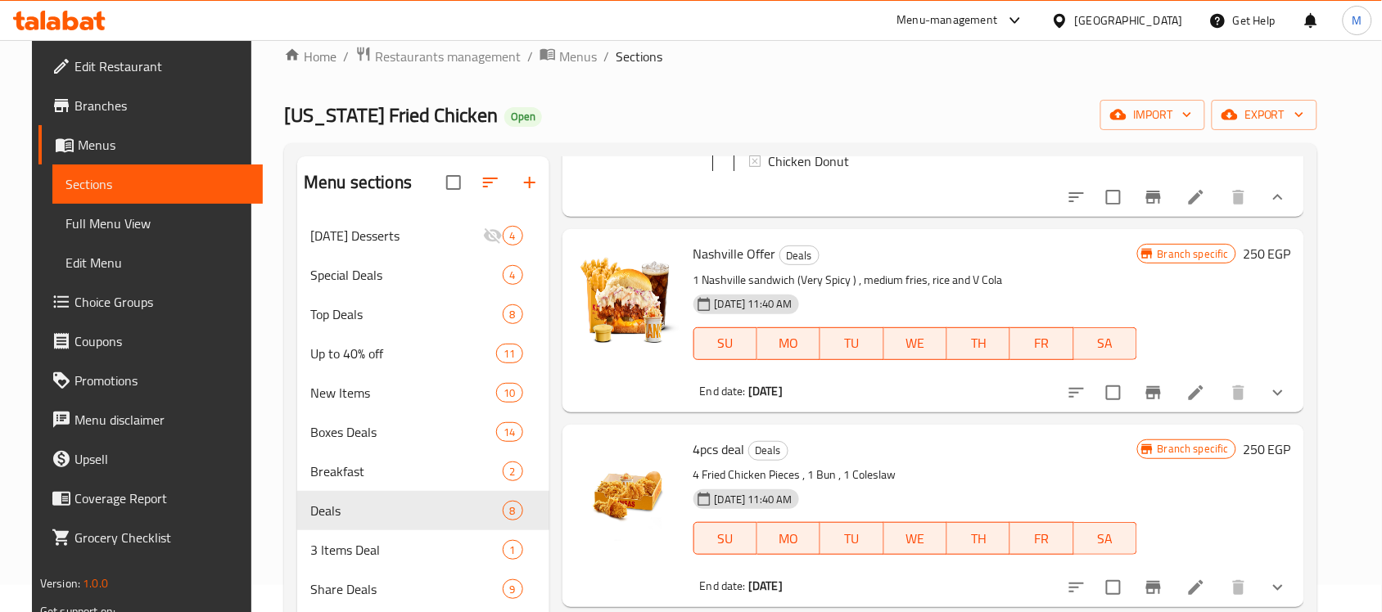
scroll to position [921, 0]
click at [1288, 401] on icon "show more" at bounding box center [1278, 392] width 20 height 20
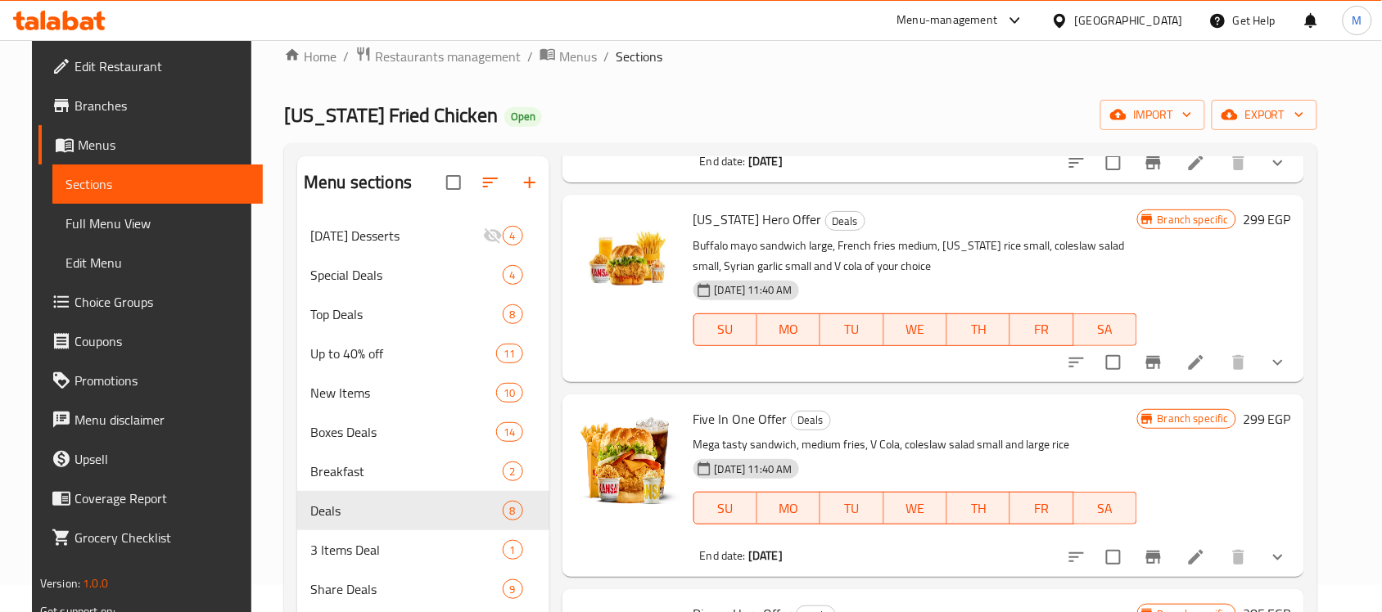
scroll to position [1511, 0]
click at [1288, 366] on icon "show more" at bounding box center [1278, 363] width 20 height 20
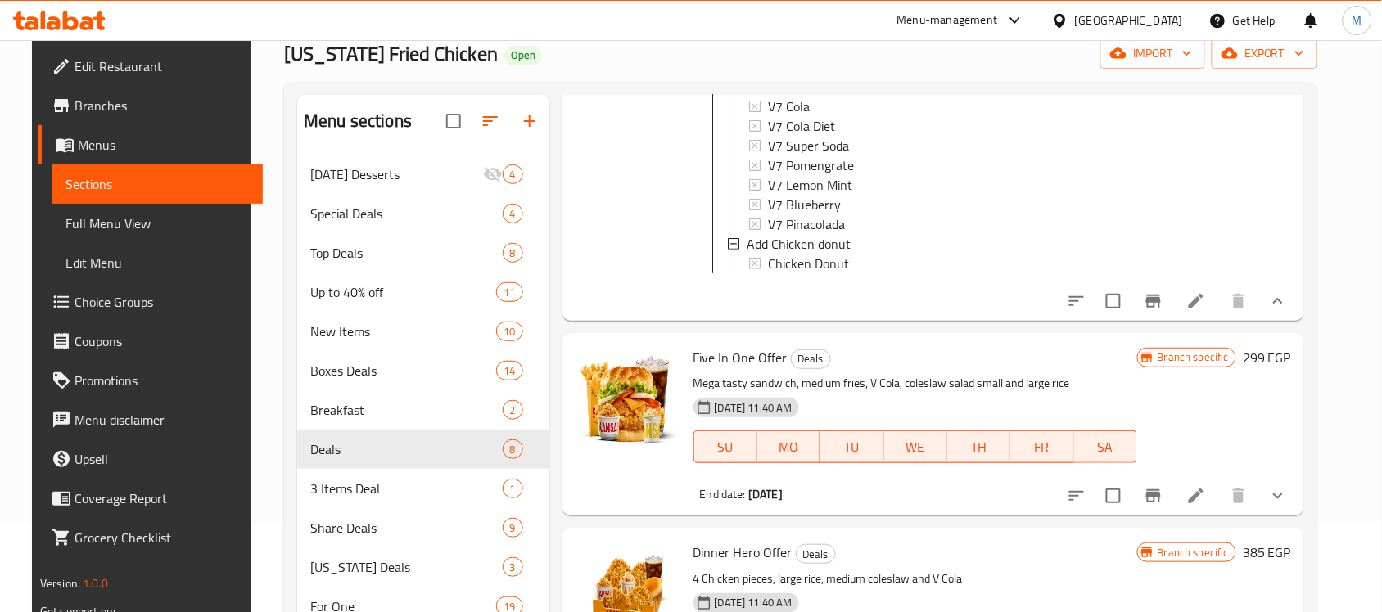
scroll to position [232, 0]
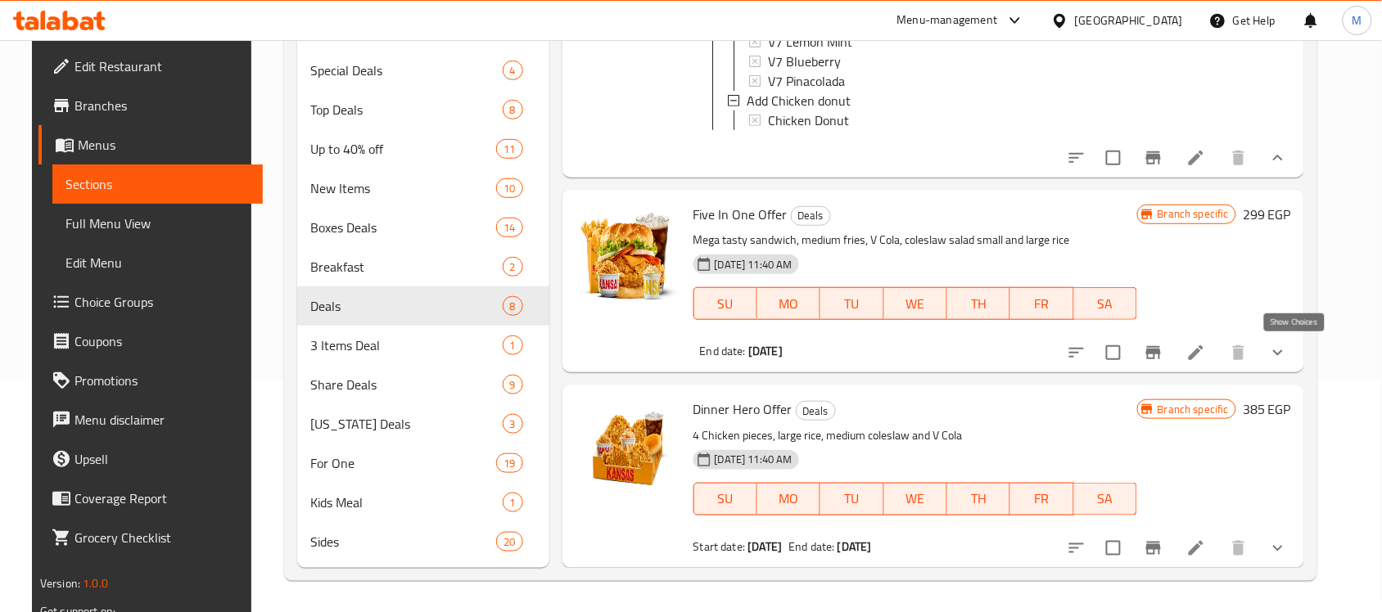
click at [1288, 345] on icon "show more" at bounding box center [1278, 353] width 20 height 20
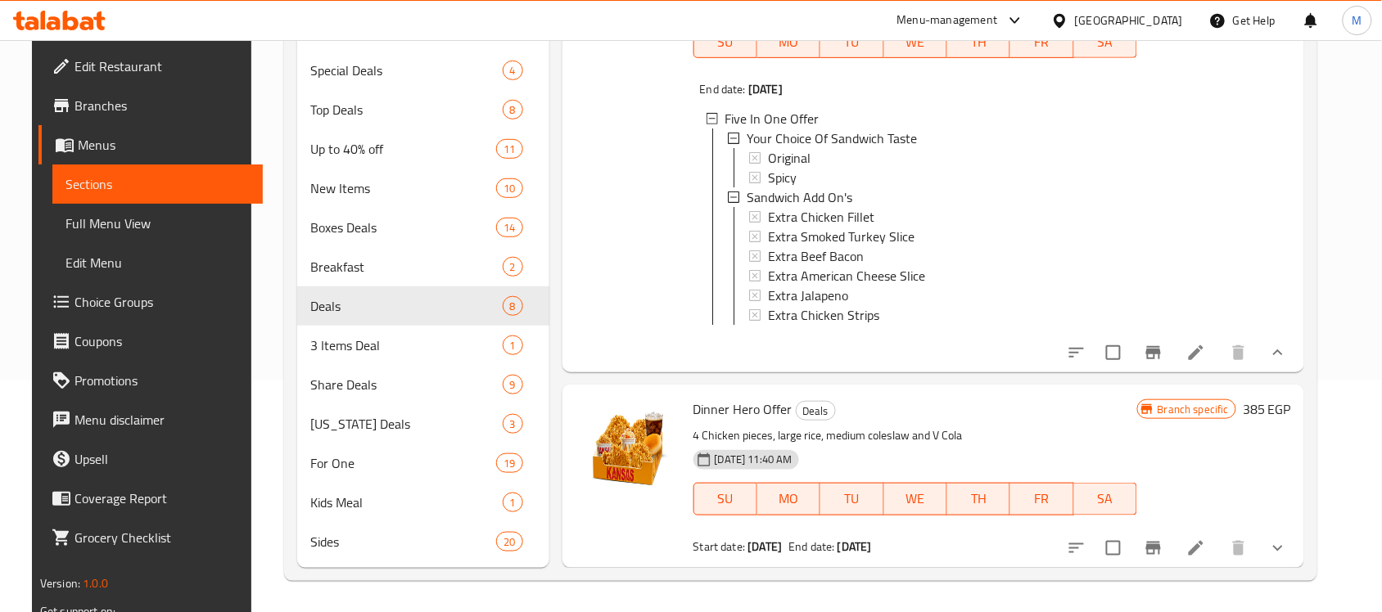
scroll to position [2104, 0]
click at [1288, 547] on icon "show more" at bounding box center [1278, 549] width 20 height 20
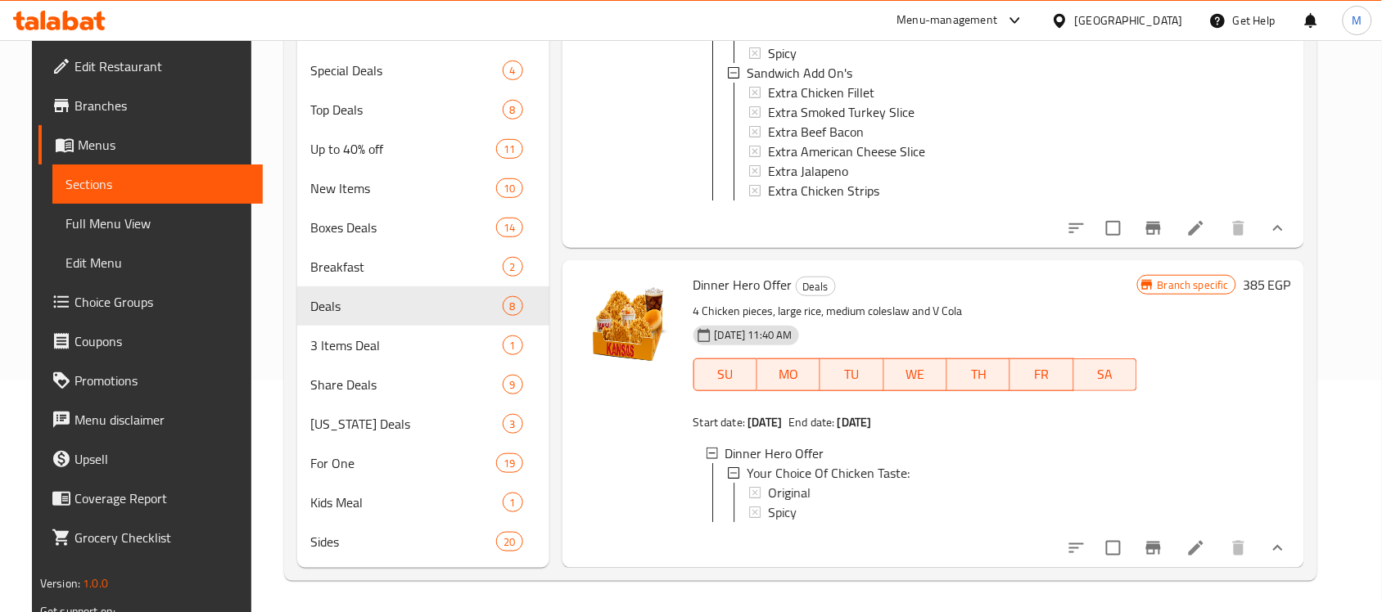
scroll to position [2244, 0]
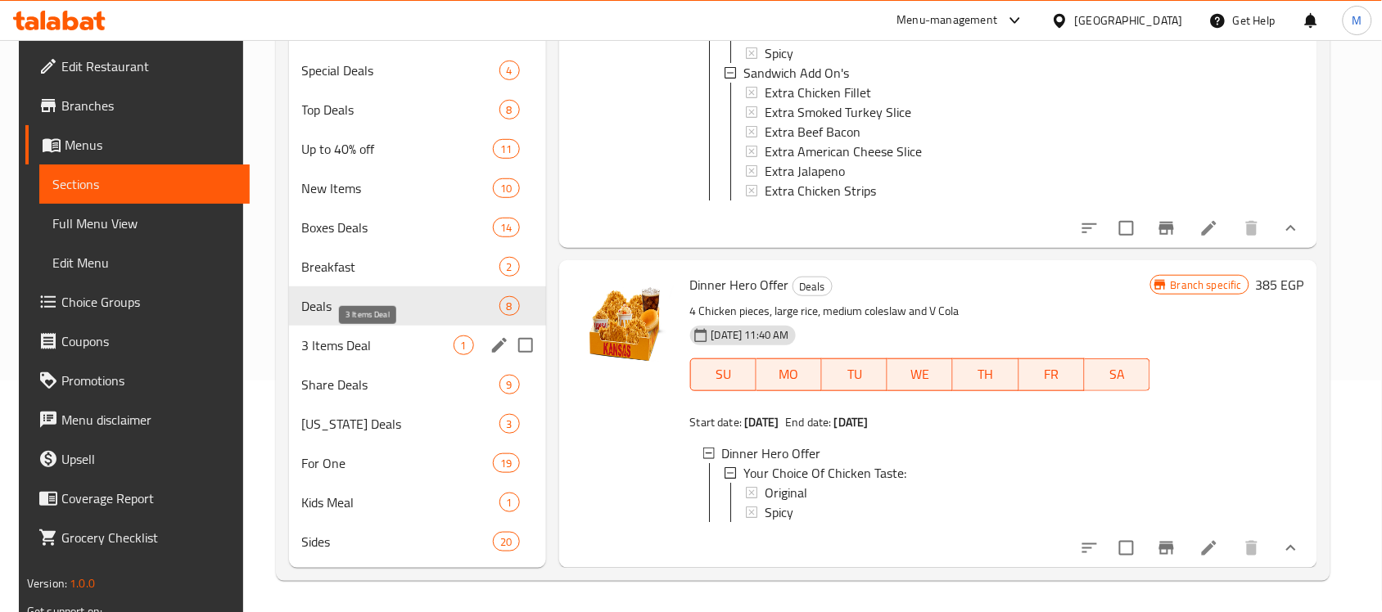
click at [302, 344] on span "3 Items Deal" at bounding box center [377, 346] width 151 height 20
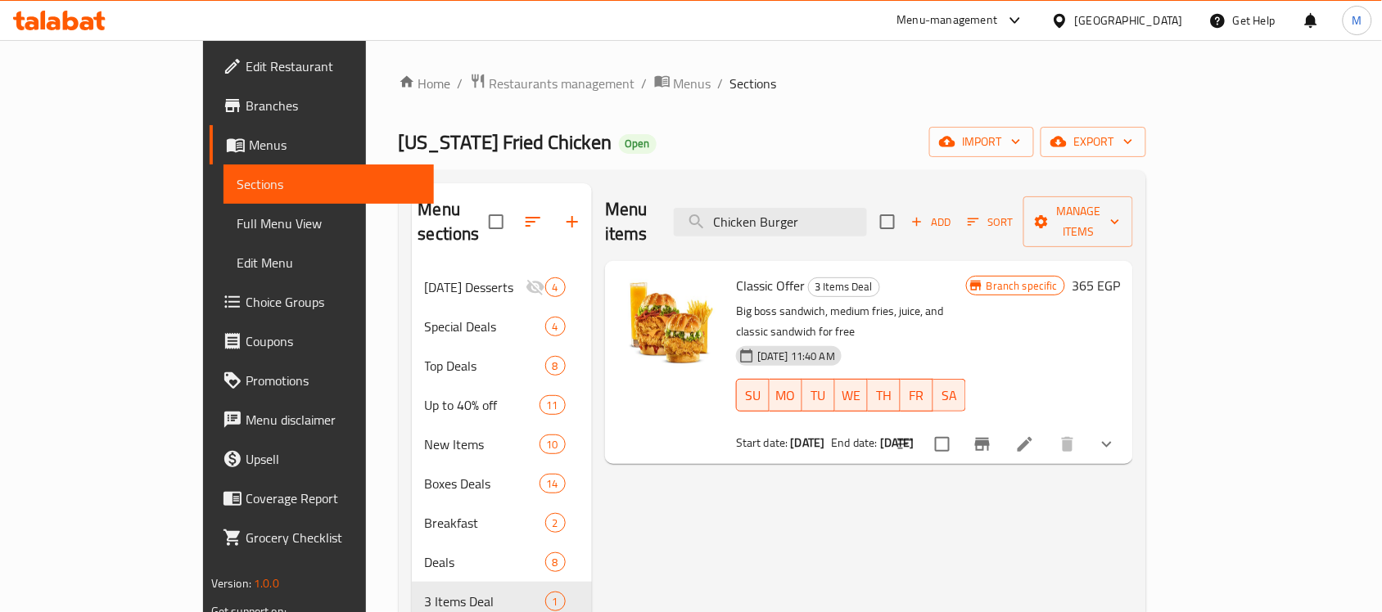
click at [852, 226] on div "Menu items Chicken Burger Add Sort Manage items" at bounding box center [869, 222] width 528 height 78
click at [857, 211] on input "Chicken Burger" at bounding box center [770, 222] width 193 height 29
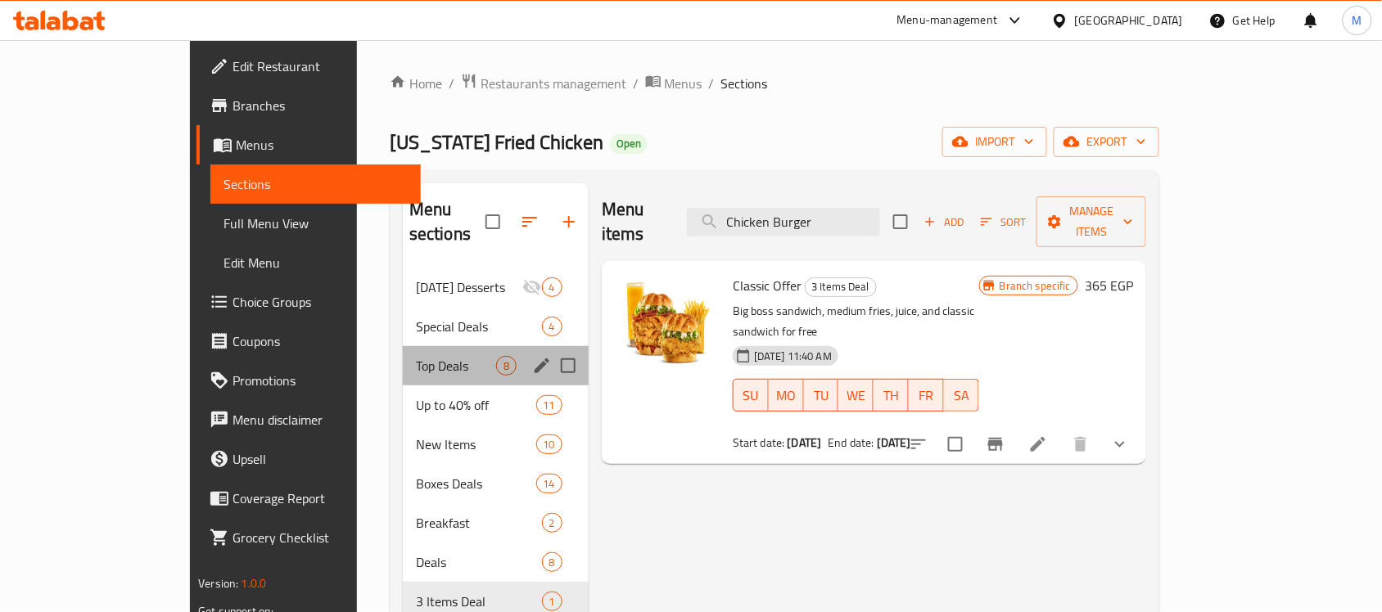
click at [403, 346] on div "Top Deals 8" at bounding box center [496, 365] width 186 height 39
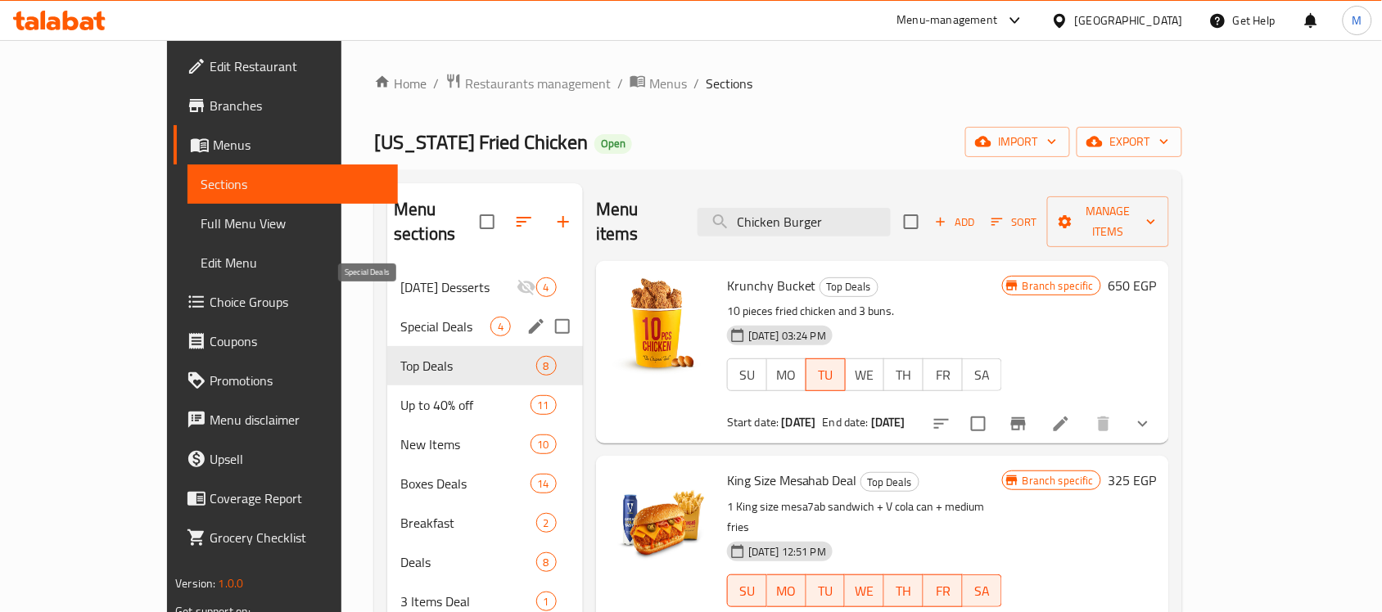
click at [400, 317] on span "Special Deals" at bounding box center [445, 327] width 90 height 20
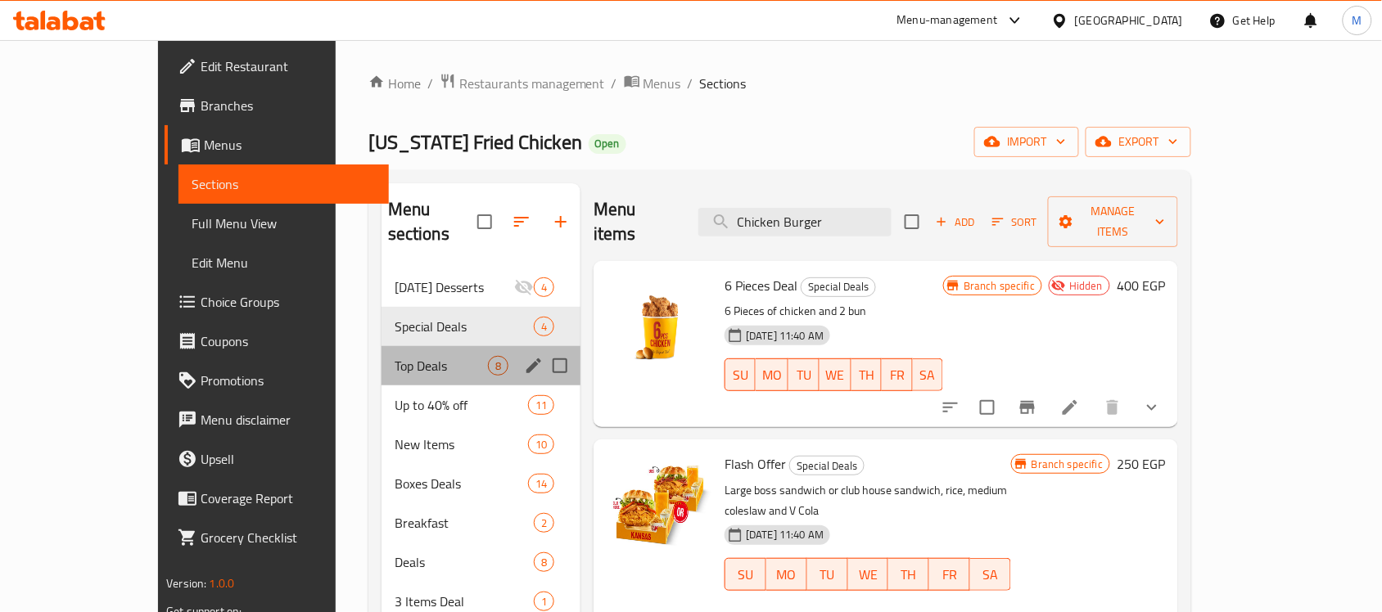
click at [382, 359] on div "Top Deals 8" at bounding box center [481, 365] width 199 height 39
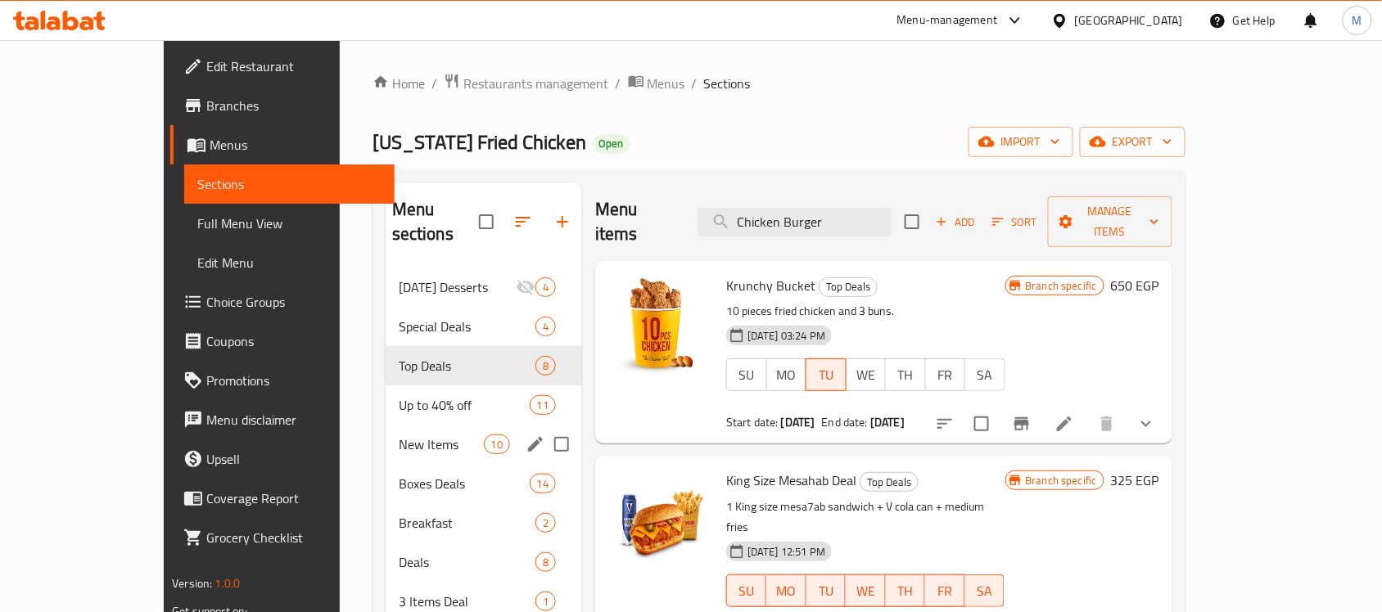
click at [386, 425] on div "New Items 10" at bounding box center [484, 444] width 196 height 39
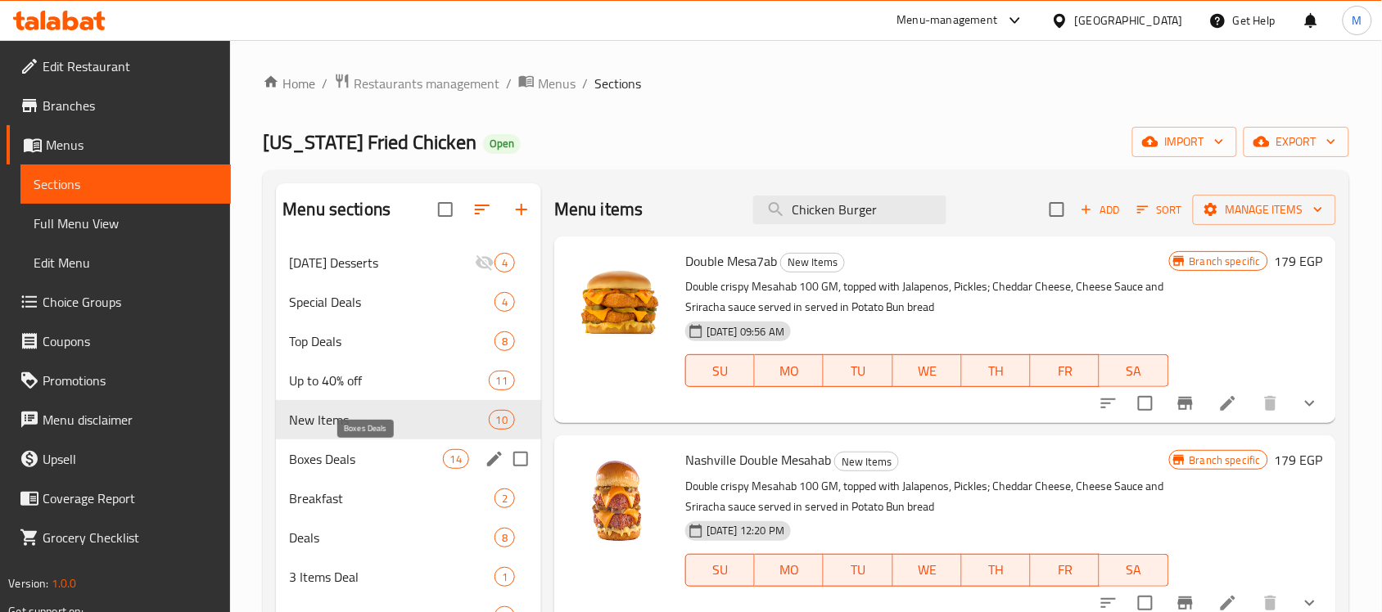
click at [359, 455] on span "Boxes Deals" at bounding box center [365, 459] width 153 height 20
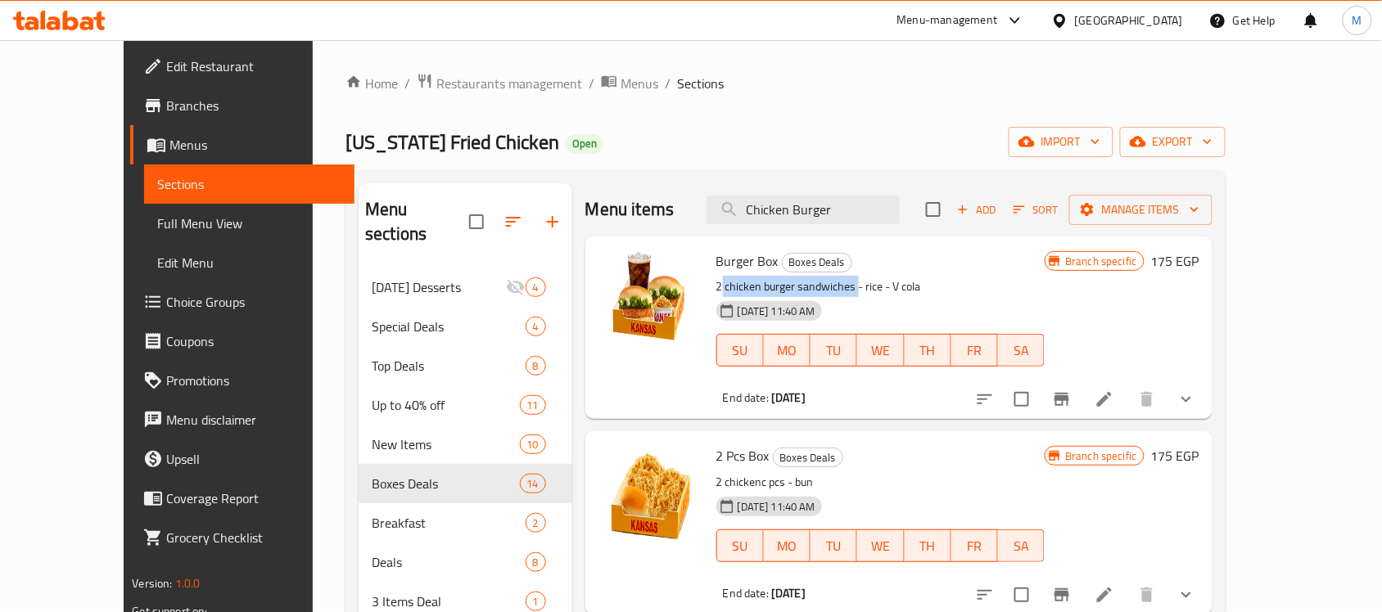
drag, startPoint x: 824, startPoint y: 291, endPoint x: 689, endPoint y: 285, distance: 135.2
click at [716, 285] on p "2 chicken burger sandwiches - rice - V cola" at bounding box center [880, 287] width 329 height 20
click at [1196, 408] on icon "show more" at bounding box center [1186, 400] width 20 height 20
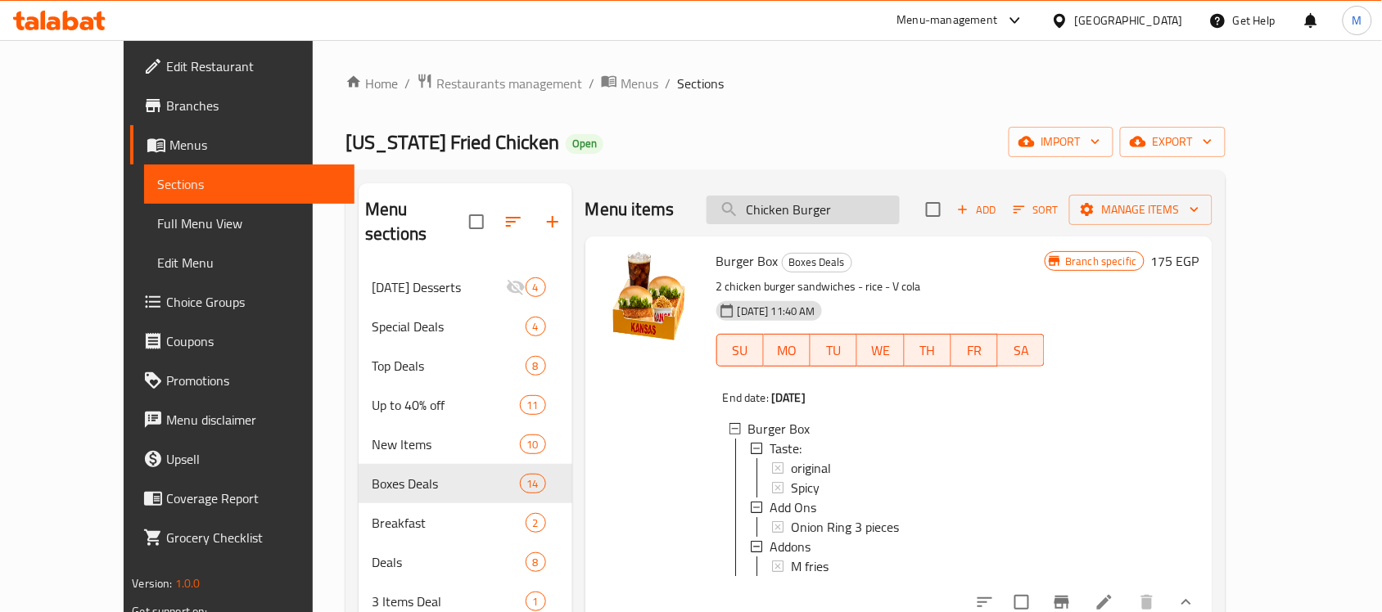
click at [878, 215] on input "Chicken Burger" at bounding box center [803, 210] width 193 height 29
click at [802, 217] on input "Chicken Burger" at bounding box center [803, 210] width 193 height 29
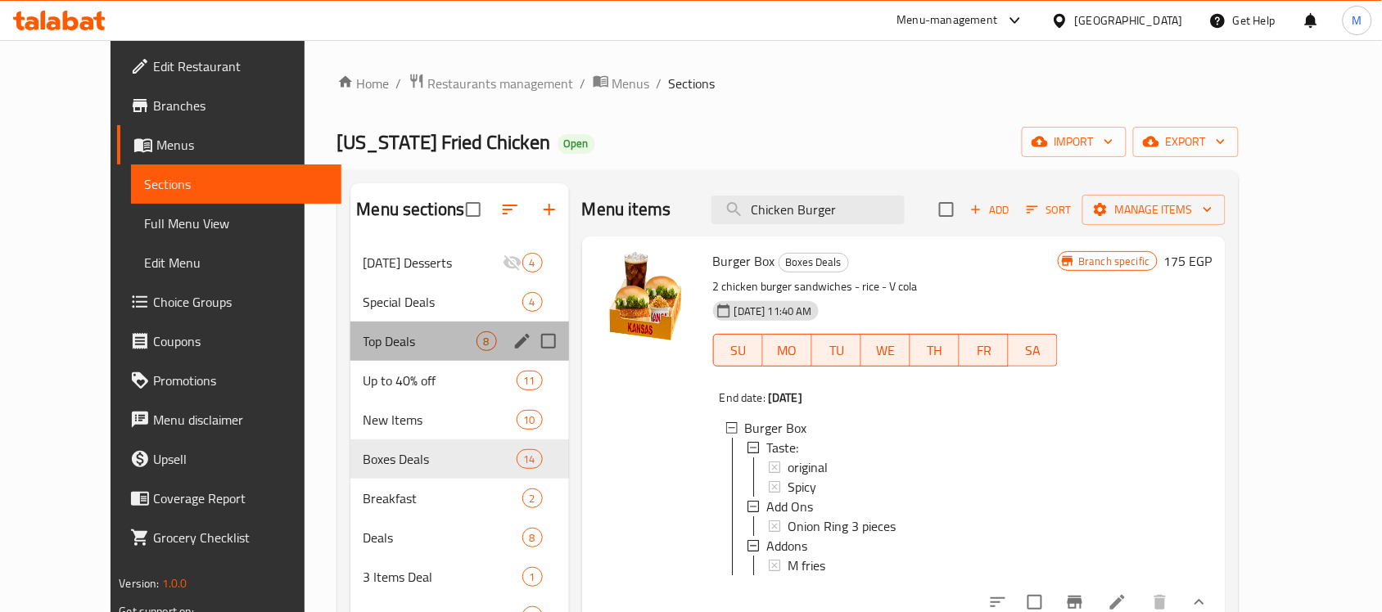
click at [350, 357] on div "Top Deals 8" at bounding box center [459, 341] width 219 height 39
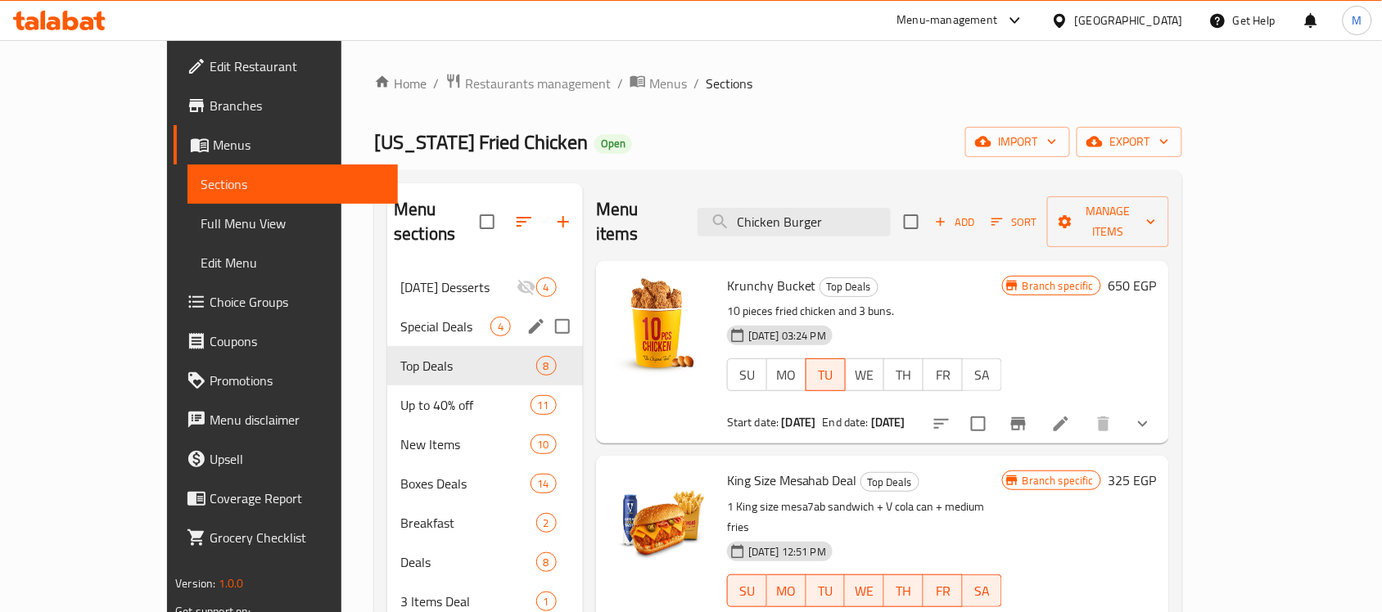
click at [400, 317] on span "Special Deals" at bounding box center [445, 327] width 90 height 20
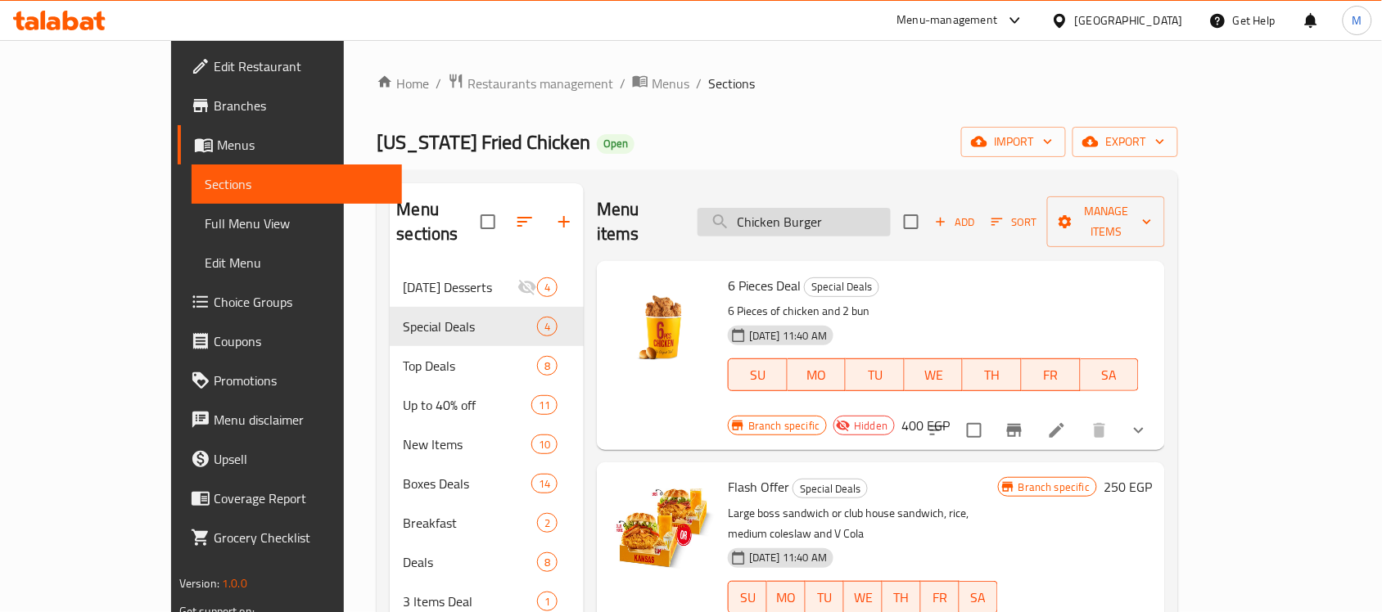
click at [849, 218] on input "Chicken Burger" at bounding box center [794, 222] width 193 height 29
click at [885, 218] on input "Chicken Burger" at bounding box center [794, 222] width 193 height 29
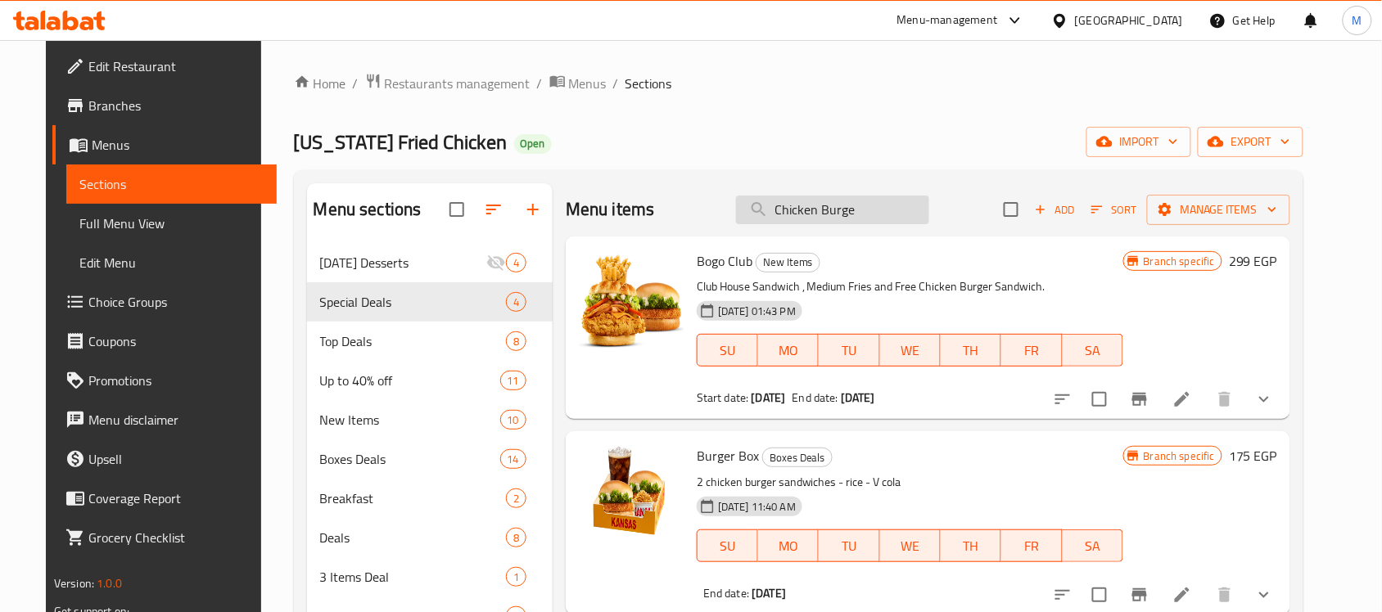
type input "Chicken Burger"
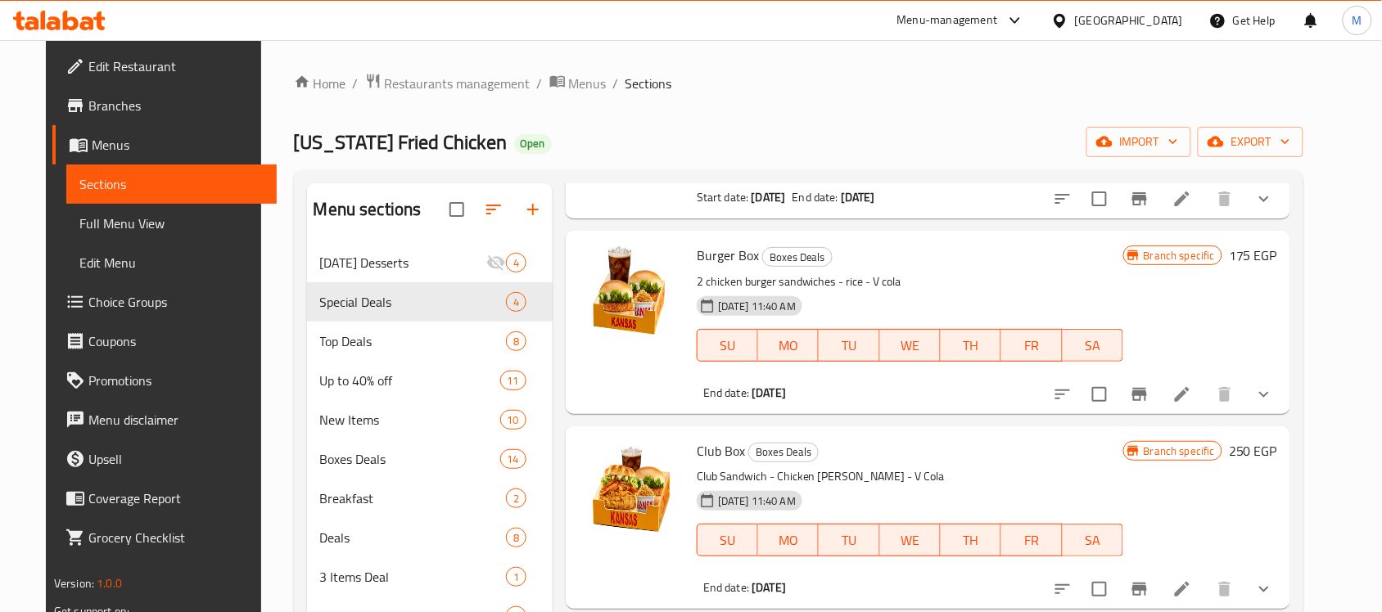
scroll to position [205, 0]
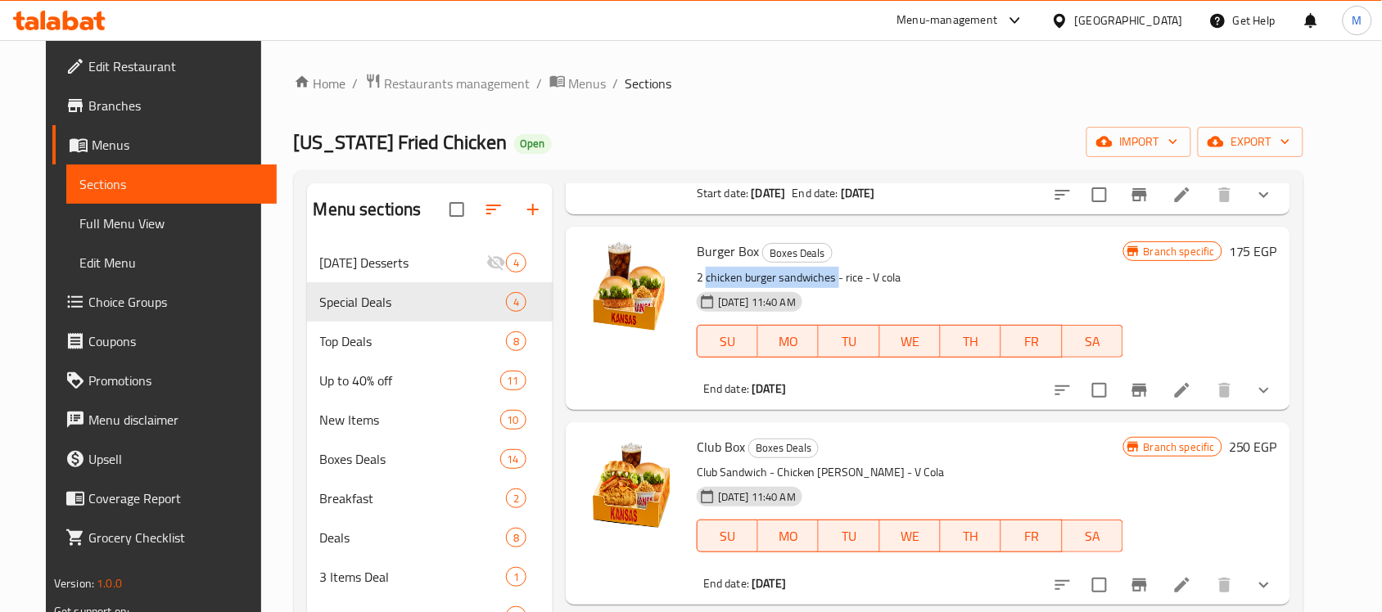
drag, startPoint x: 824, startPoint y: 280, endPoint x: 696, endPoint y: 280, distance: 128.5
click at [697, 280] on p "2 chicken burger sandwiches - rice - V cola" at bounding box center [910, 278] width 427 height 20
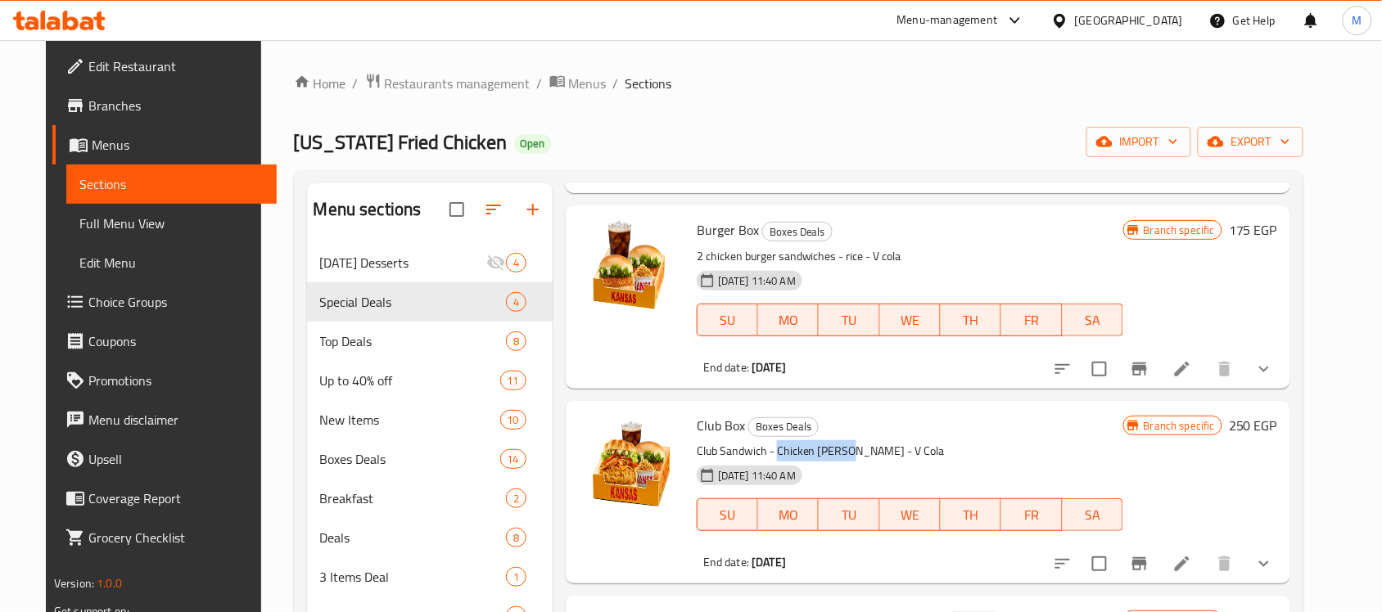
drag, startPoint x: 836, startPoint y: 449, endPoint x: 767, endPoint y: 451, distance: 68.8
click at [767, 451] on p "Club Sandwich - Chicken Burger - Rice - V Cola" at bounding box center [910, 451] width 427 height 20
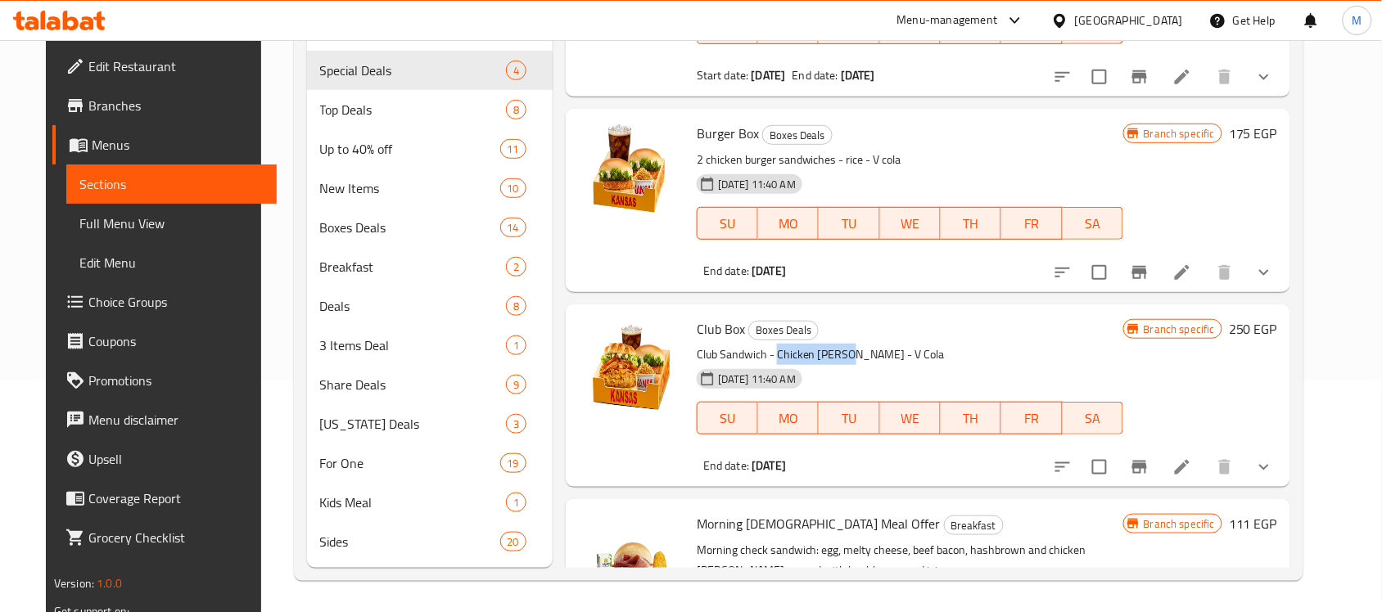
scroll to position [0, 0]
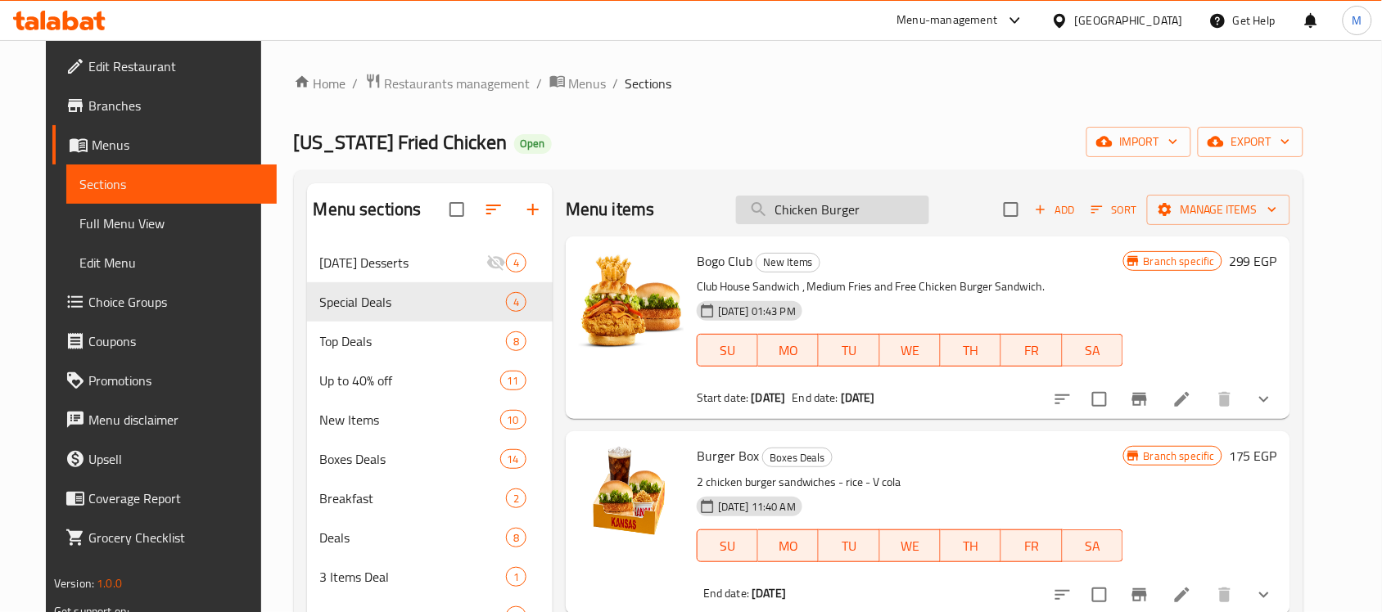
click at [839, 219] on input "Chicken Burger" at bounding box center [832, 210] width 193 height 29
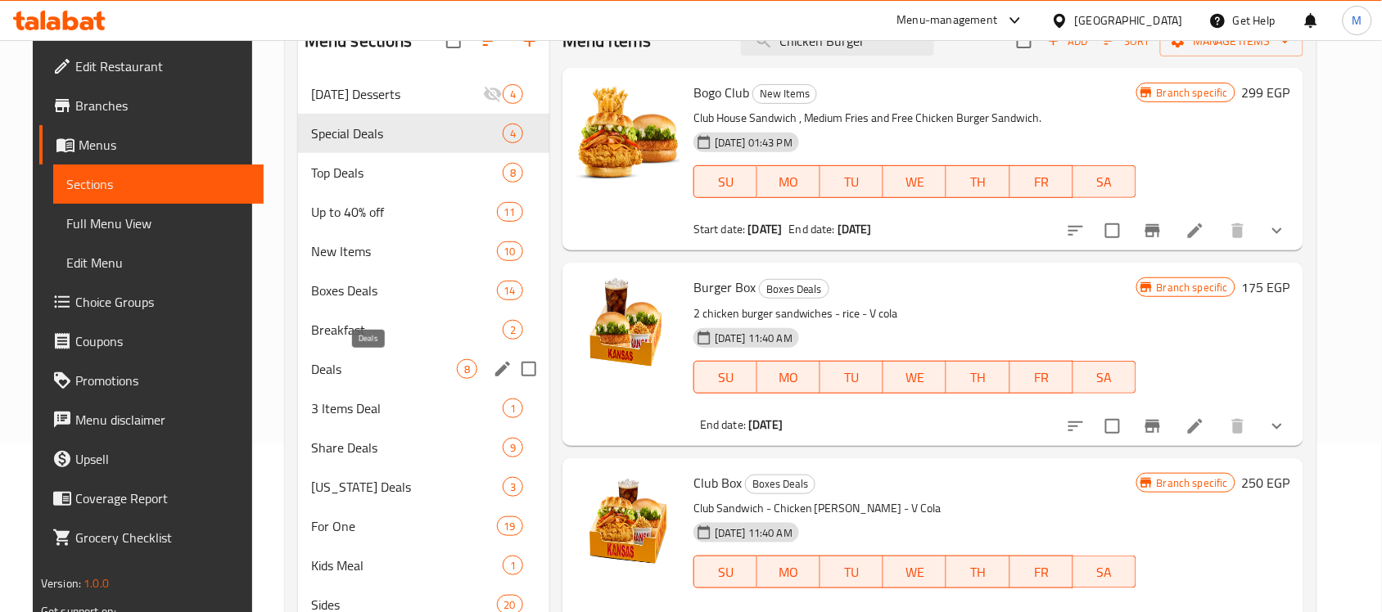
scroll to position [205, 0]
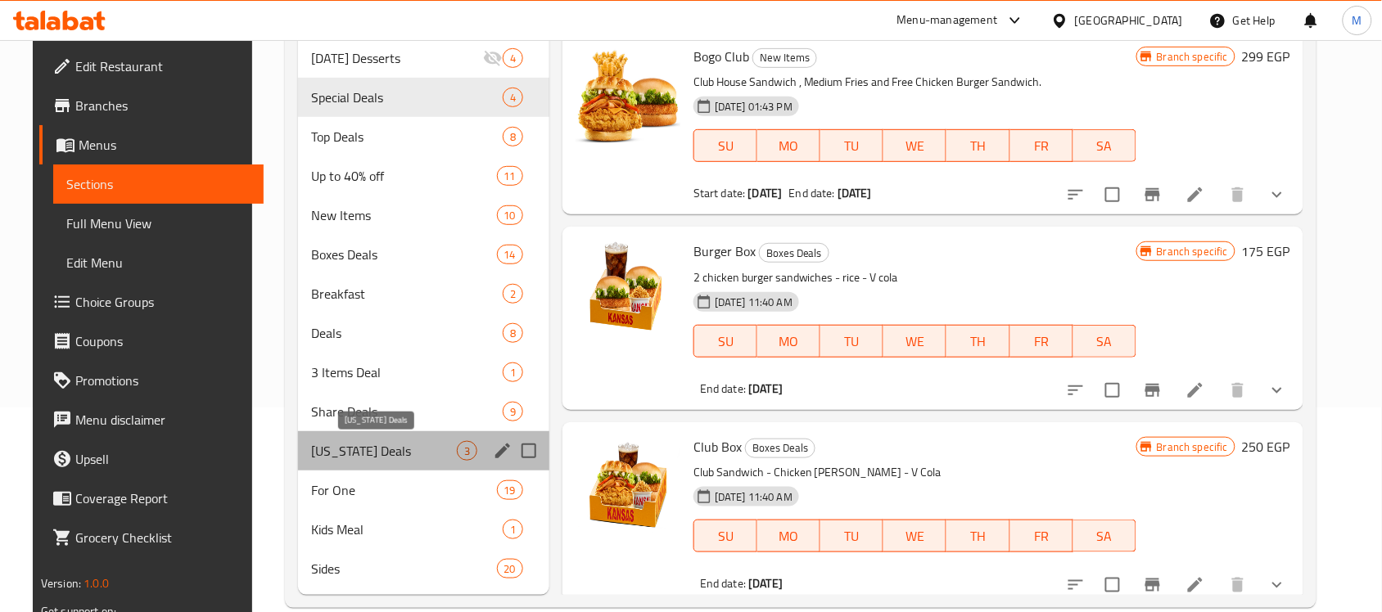
click at [332, 454] on span "Kansas Deals" at bounding box center [384, 451] width 146 height 20
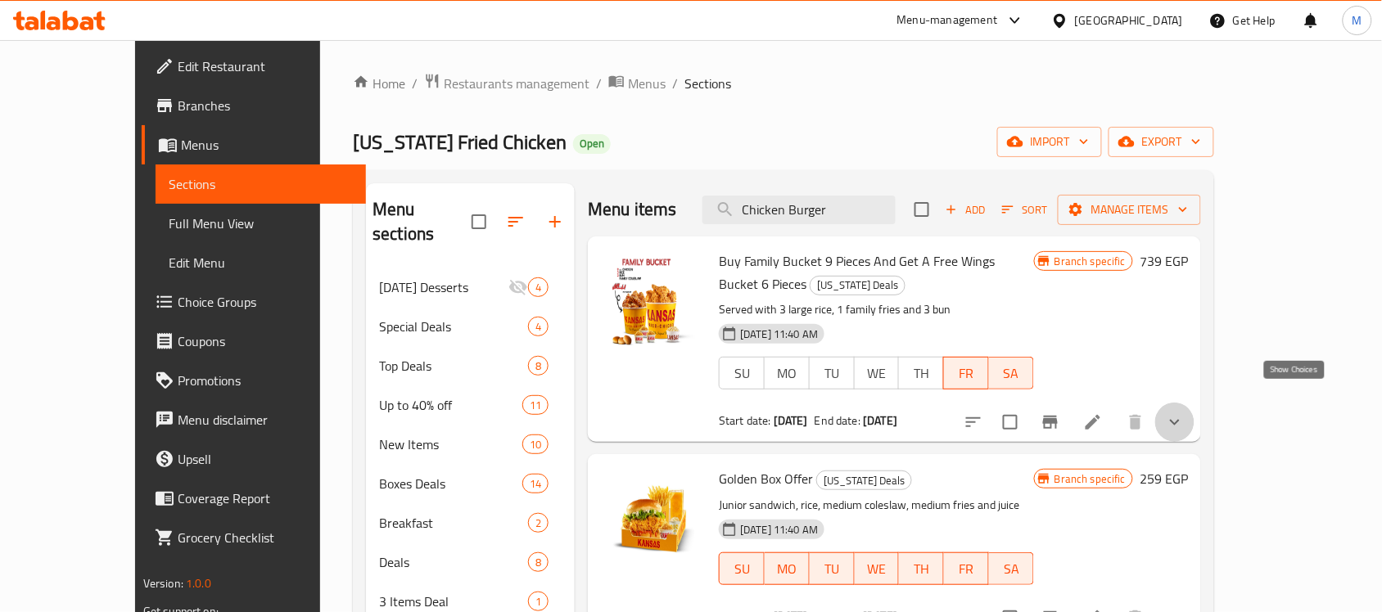
click at [1185, 413] on icon "show more" at bounding box center [1175, 423] width 20 height 20
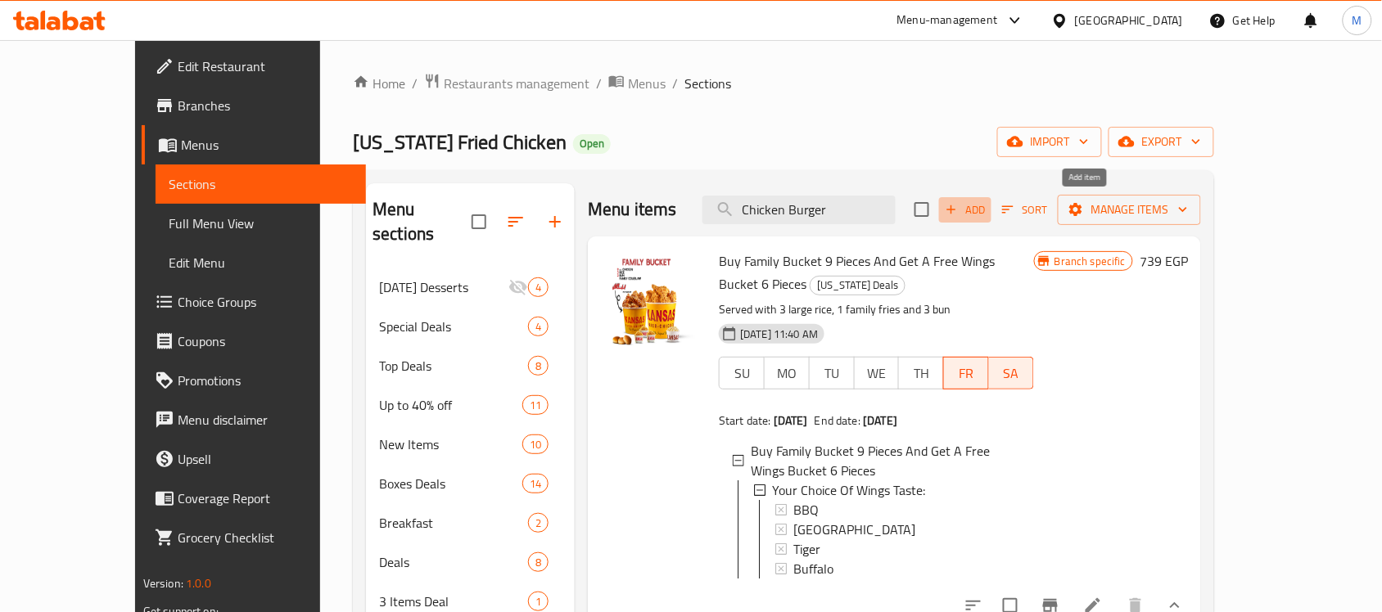
click at [987, 213] on span "Add" at bounding box center [965, 210] width 44 height 19
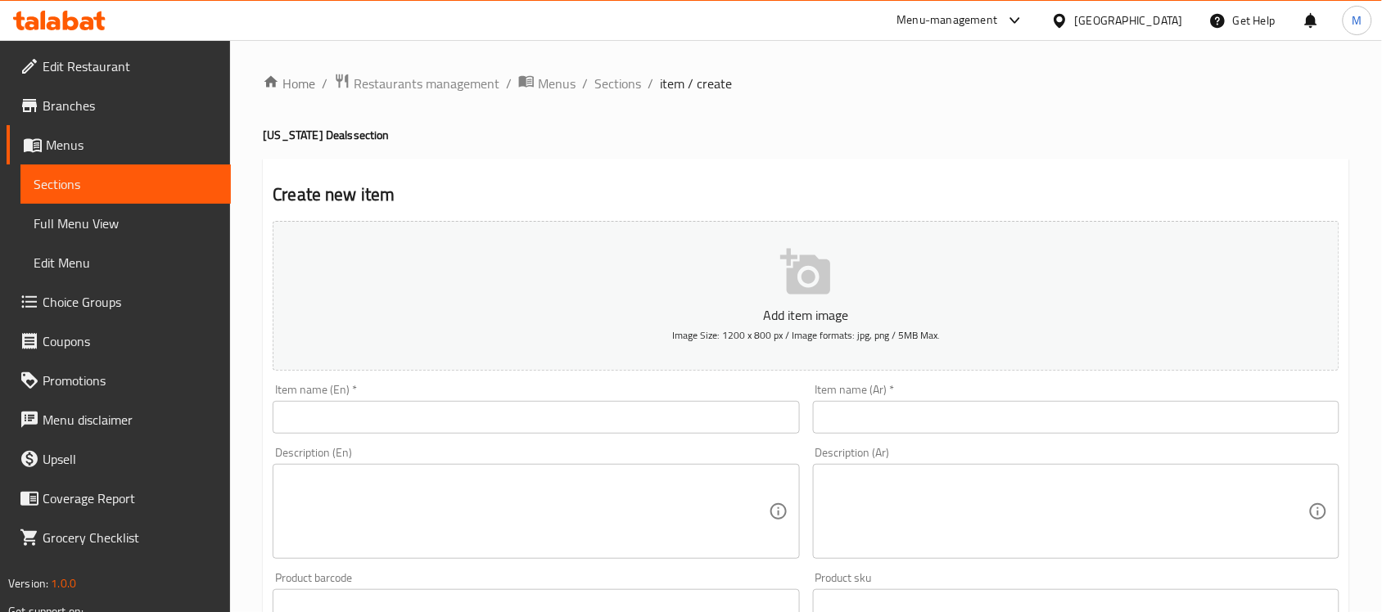
click at [436, 422] on input "text" at bounding box center [536, 417] width 526 height 33
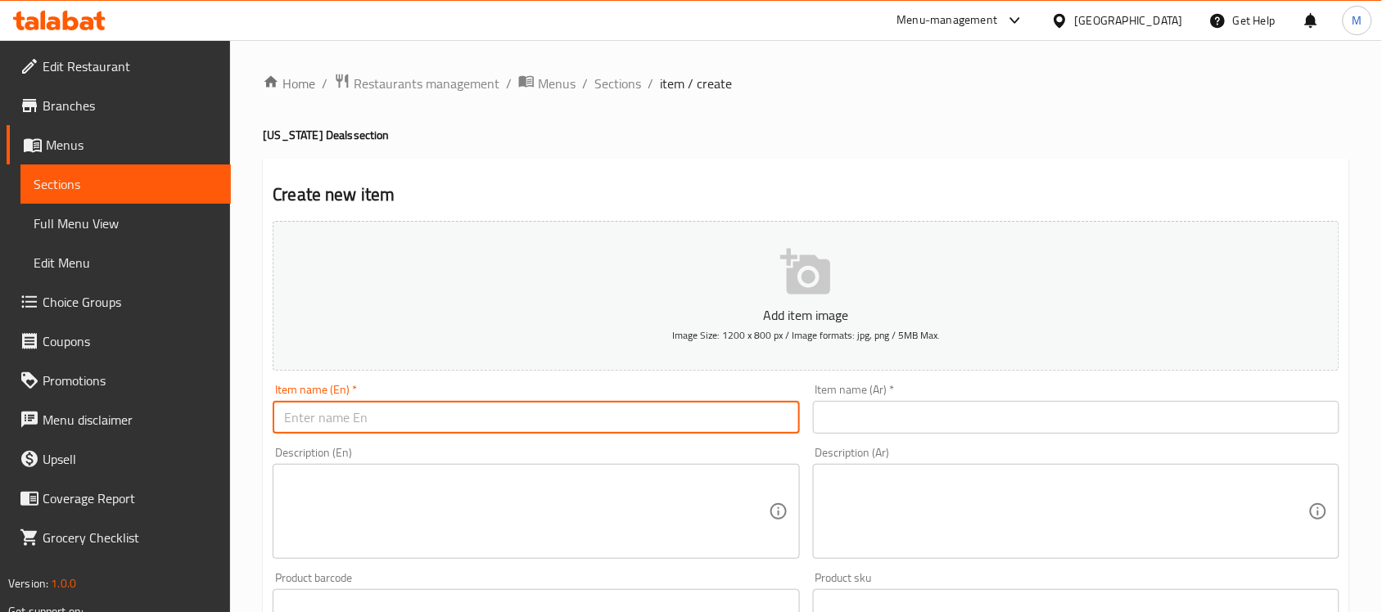
paste input "Chicken Burger Deal"
type input "Chicken Burger Deal"
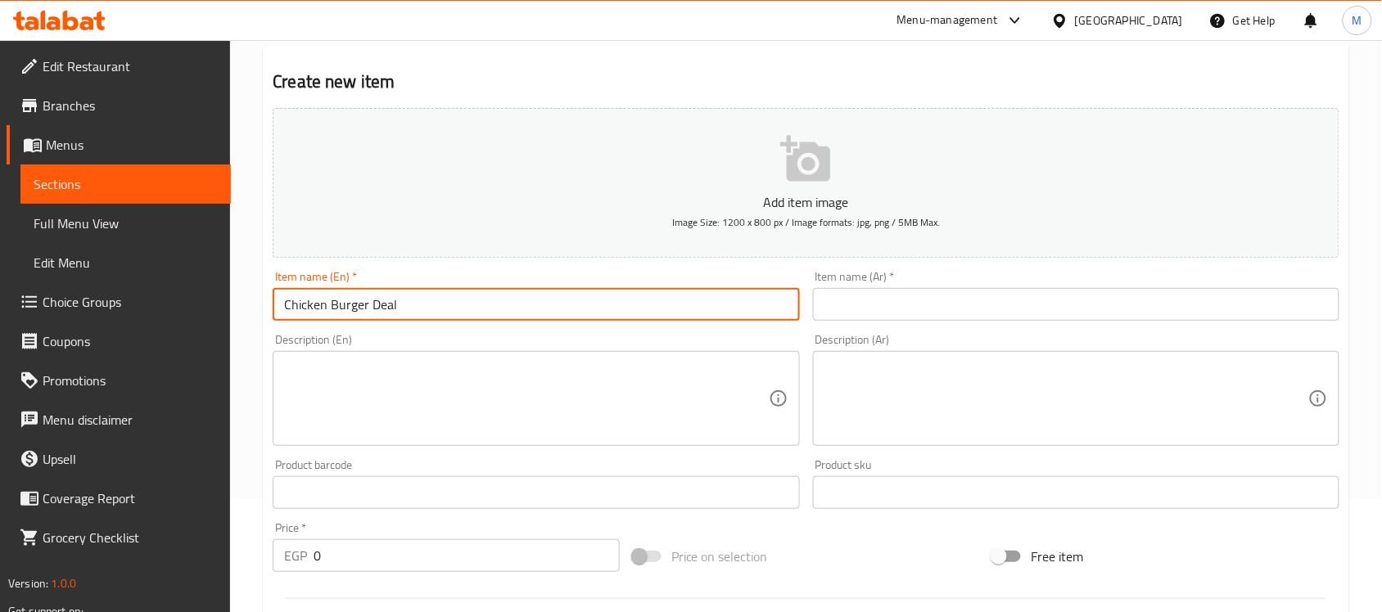
scroll to position [307, 0]
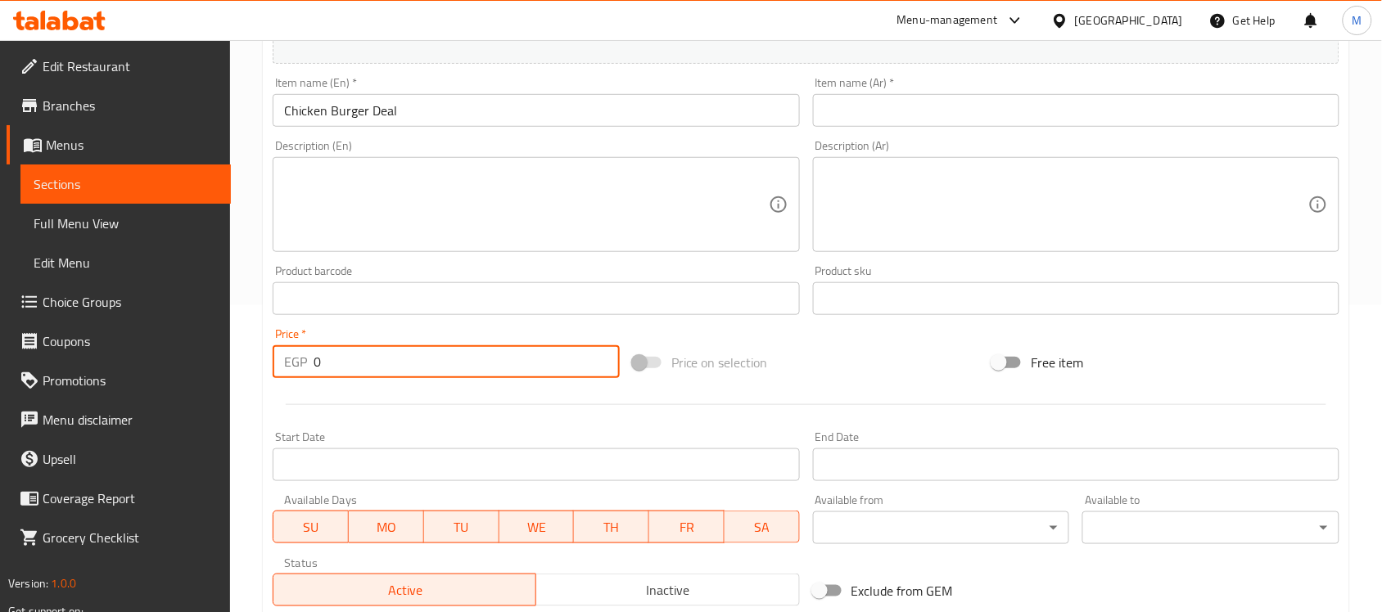
drag, startPoint x: 337, startPoint y: 369, endPoint x: 299, endPoint y: 374, distance: 38.8
click at [299, 374] on div "EGP 0 Price *" at bounding box center [446, 361] width 347 height 33
paste input "30"
type input "300"
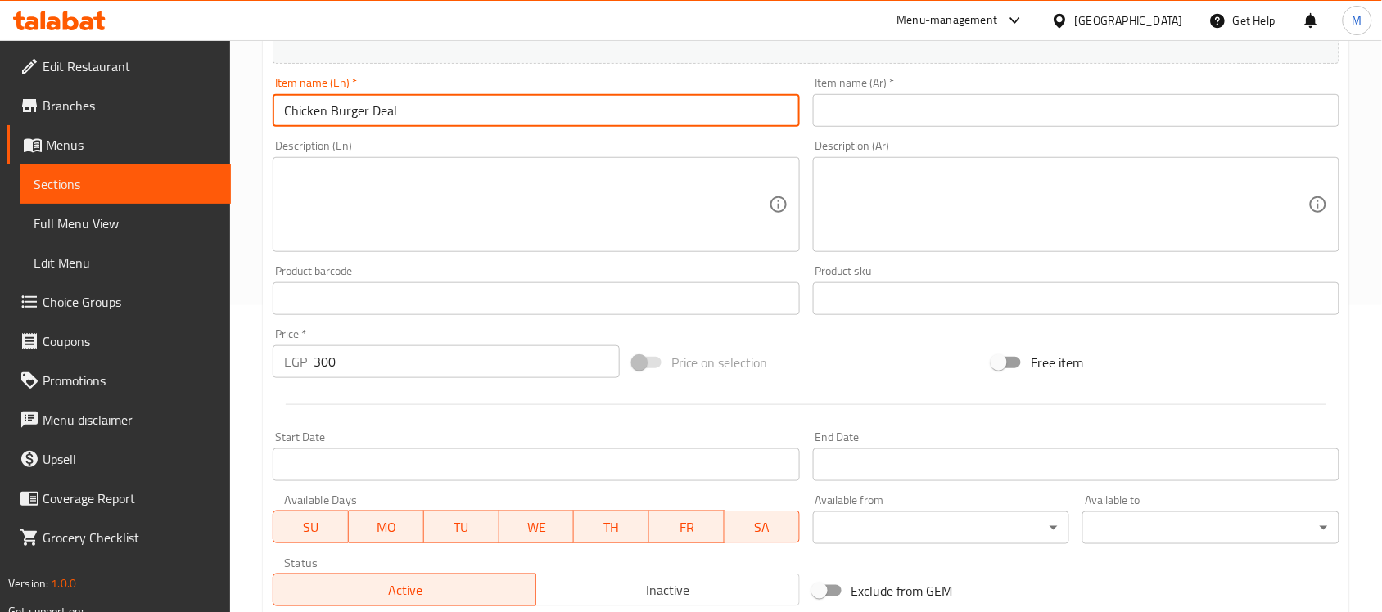
click at [414, 123] on input "Chicken Burger Deal" at bounding box center [536, 110] width 526 height 33
click at [984, 124] on input "text" at bounding box center [1076, 110] width 526 height 33
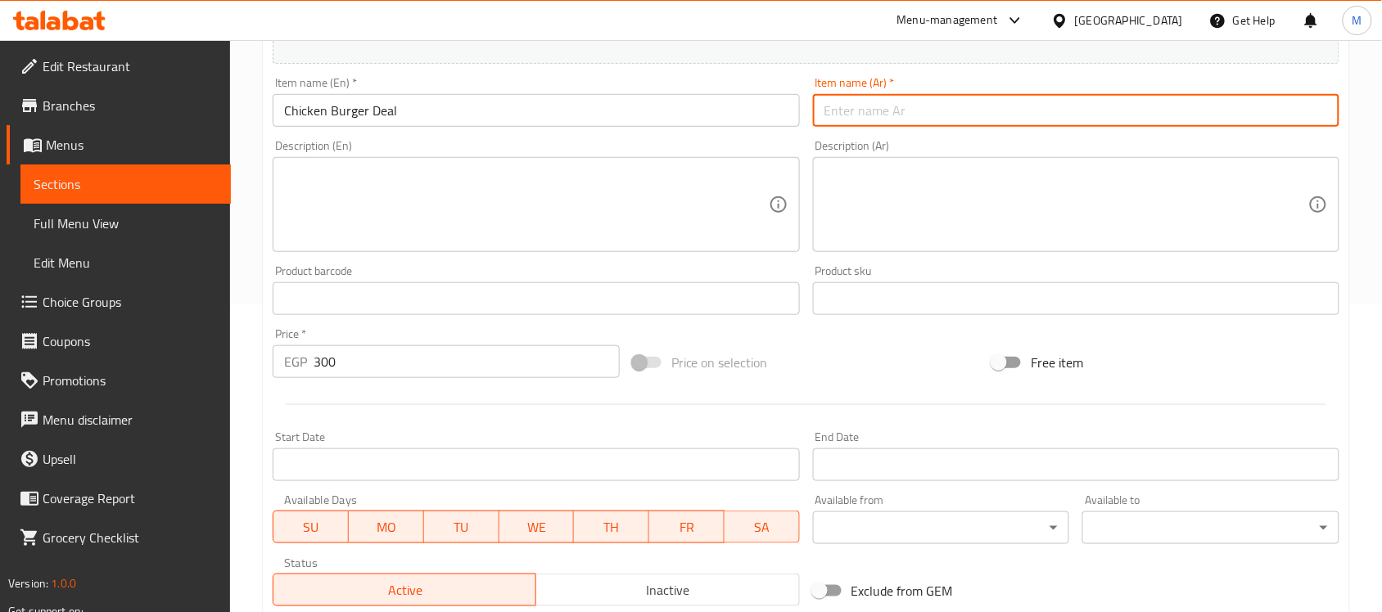
paste input "عرض برجر الدجاج"
type input "عرض برجر الدجاج"
click at [415, 174] on textarea at bounding box center [526, 205] width 484 height 78
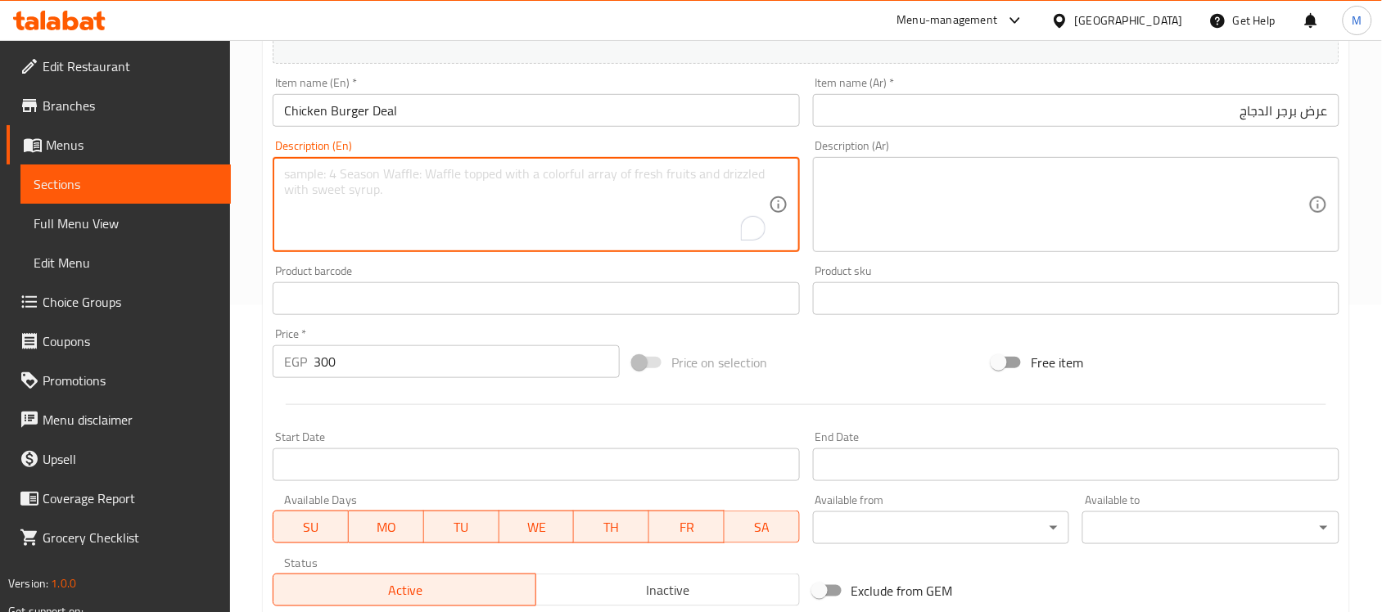
paste textarea "4 Chicken Burger Sandwiches."
click at [382, 181] on textarea "4 Chicken Burger Sandwiches." at bounding box center [526, 205] width 484 height 78
click at [500, 185] on textarea "4 chicken burger sandwiches." at bounding box center [526, 205] width 484 height 78
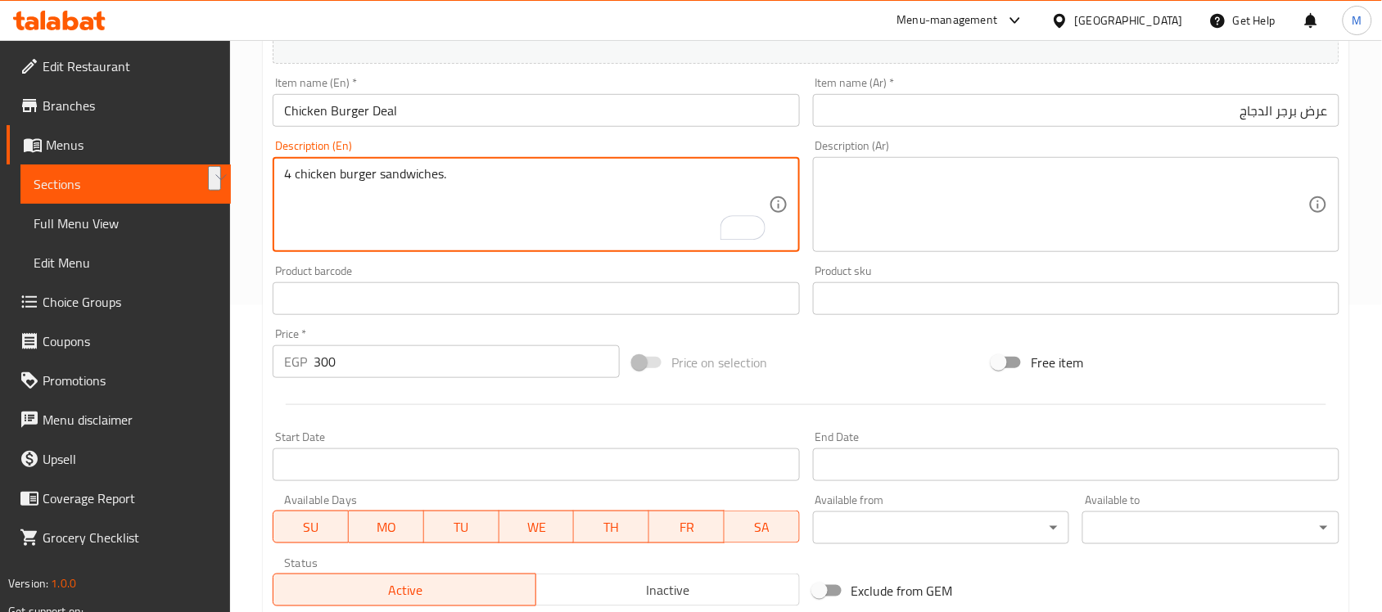
click at [500, 185] on textarea "4 chicken burger sandwiches." at bounding box center [526, 205] width 484 height 78
type textarea "4 chicken burger sandwiches."
click at [1091, 165] on div "Description (Ar)" at bounding box center [1076, 204] width 526 height 95
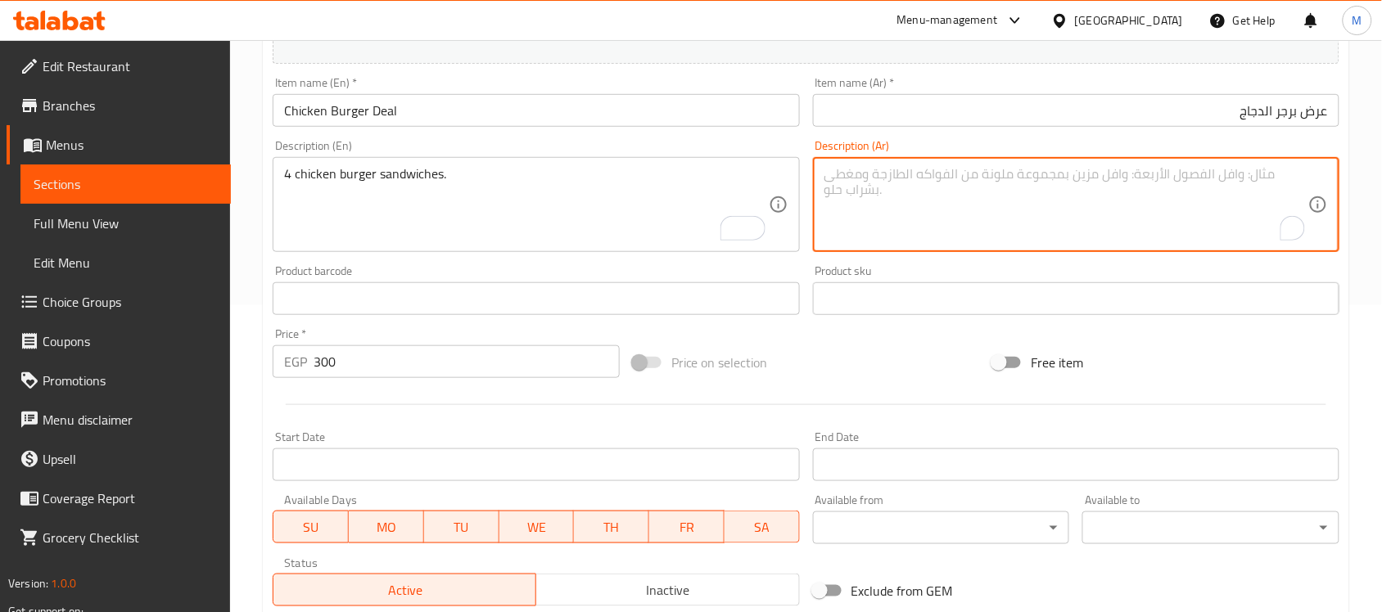
paste textarea "4 ساندويتشات برجر دجاج."
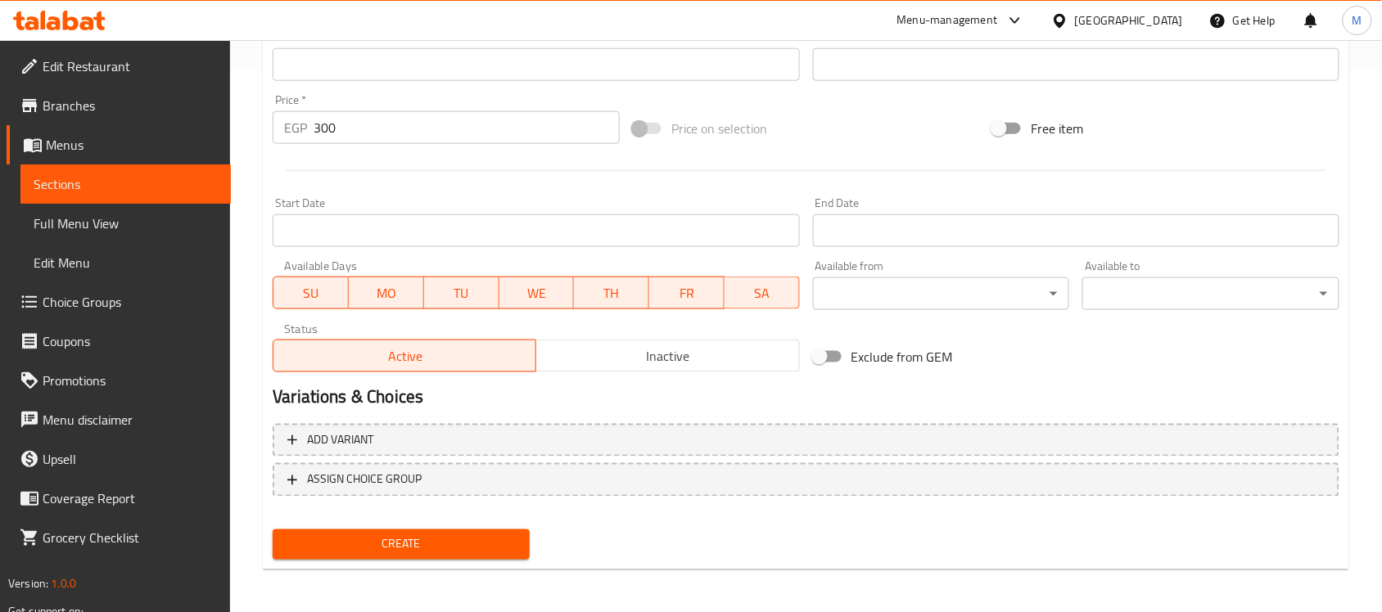
type textarea "4 ساندويتشات برجر دجاج."
click at [733, 362] on span "Inactive" at bounding box center [668, 357] width 250 height 24
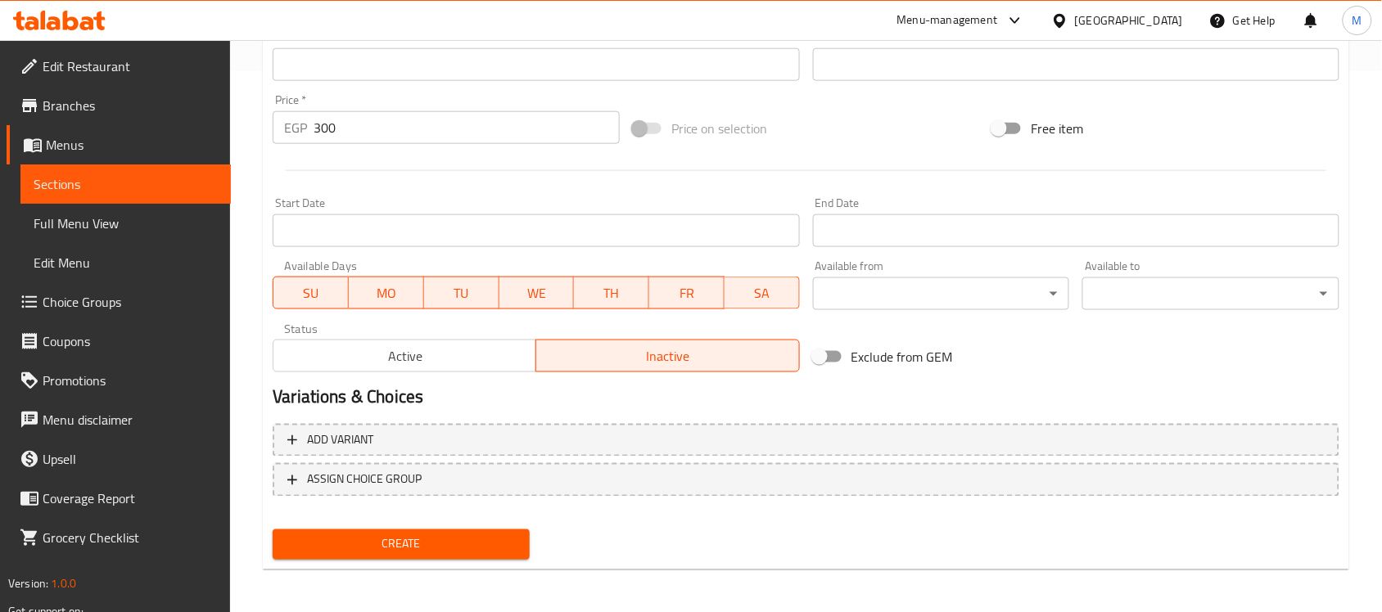
click at [405, 235] on input "Start Date" at bounding box center [536, 231] width 526 height 33
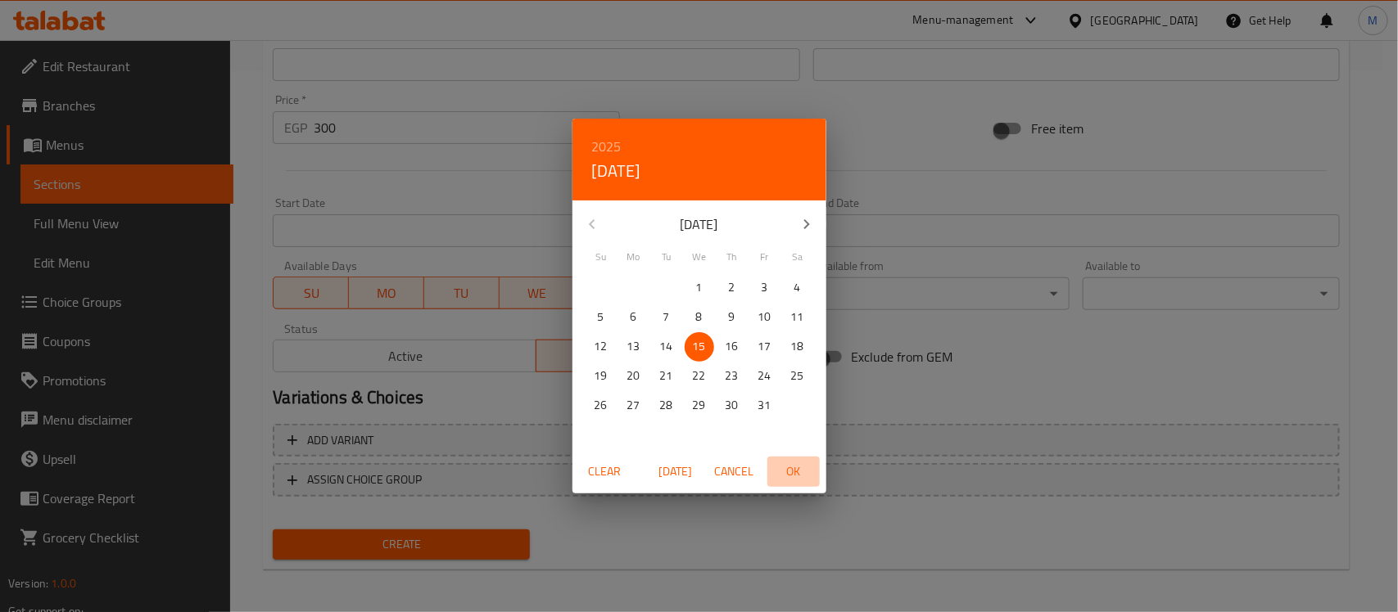
click at [790, 473] on span "OK" at bounding box center [793, 472] width 39 height 20
type input "[DATE]"
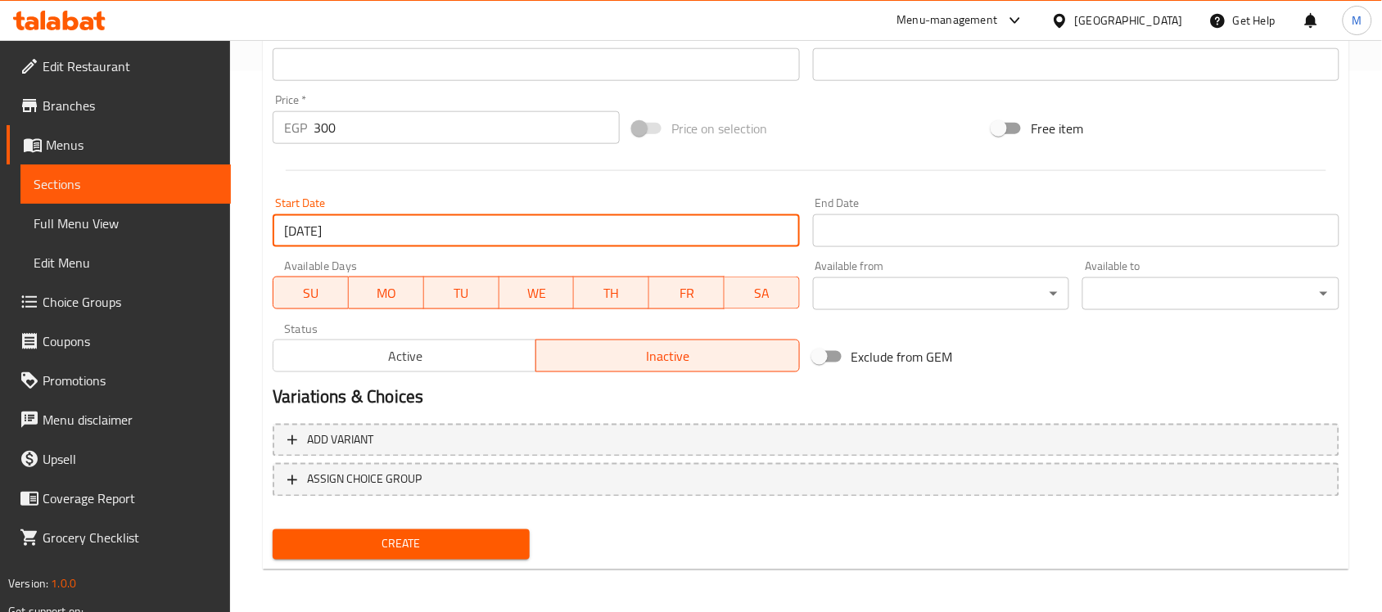
click at [870, 230] on input "Start Date" at bounding box center [1076, 231] width 526 height 33
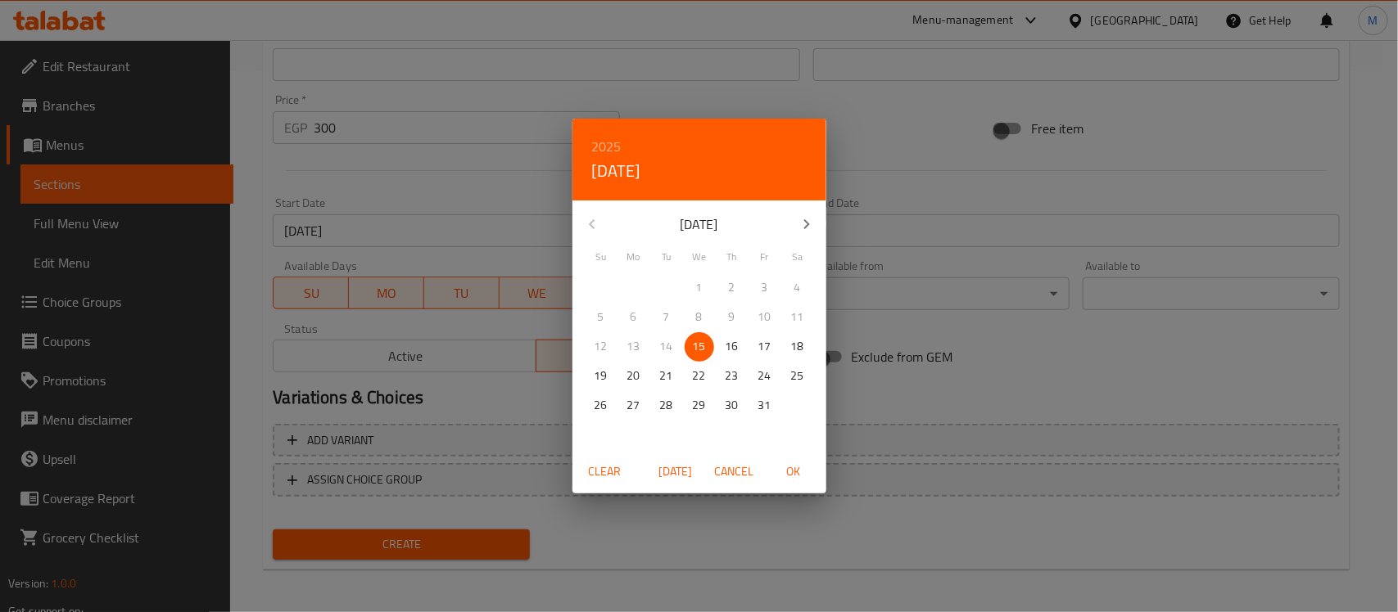
click at [592, 136] on h6 "2025" at bounding box center [606, 146] width 29 height 23
click at [672, 330] on div "2028" at bounding box center [699, 334] width 254 height 33
click at [598, 278] on p "1" at bounding box center [601, 288] width 7 height 20
click at [800, 472] on span "OK" at bounding box center [793, 472] width 39 height 20
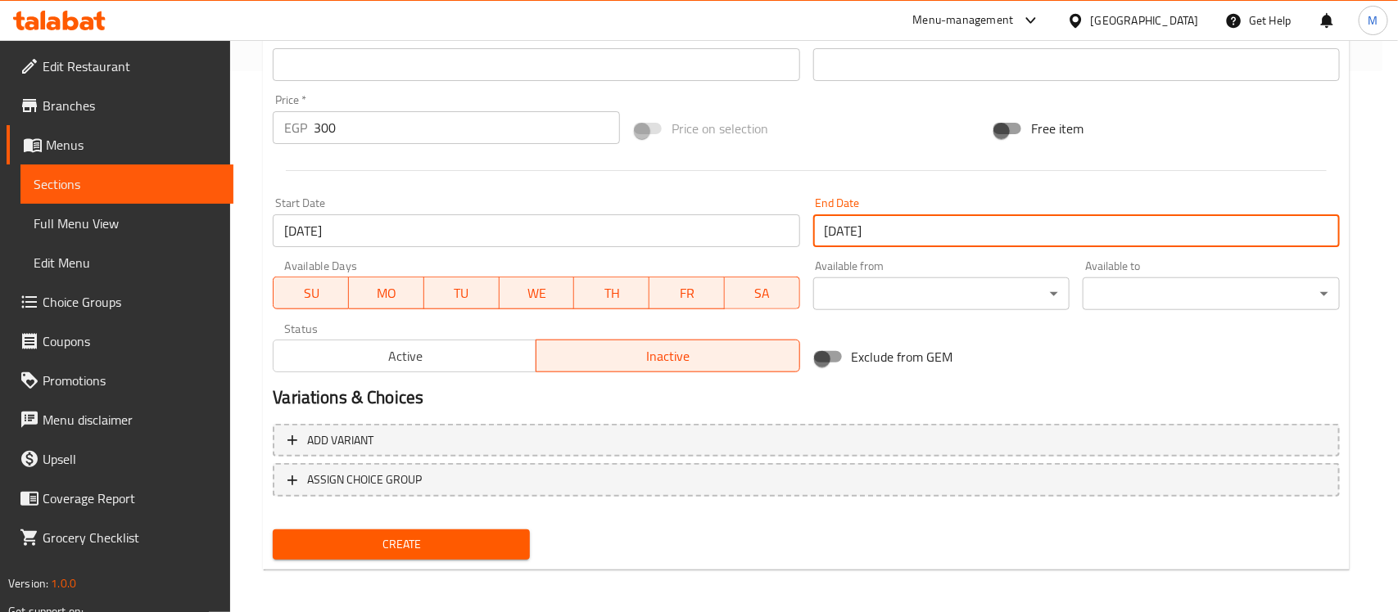
type input "01-10-2028"
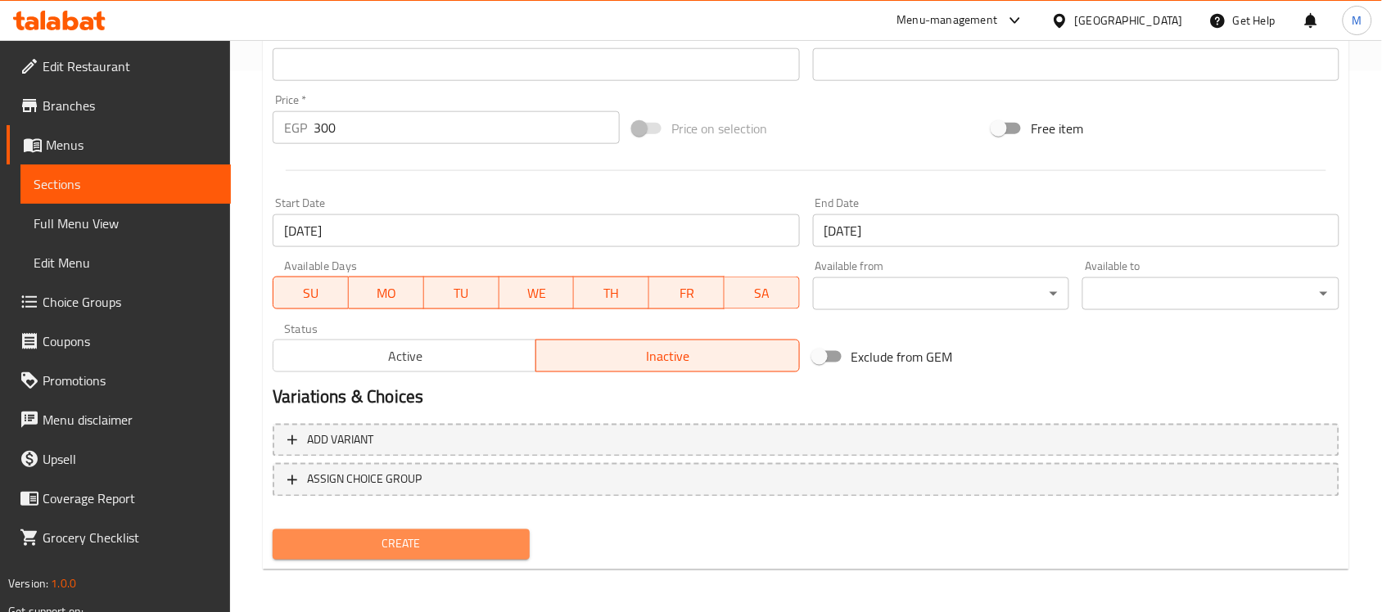
click at [467, 543] on span "Create" at bounding box center [401, 545] width 231 height 20
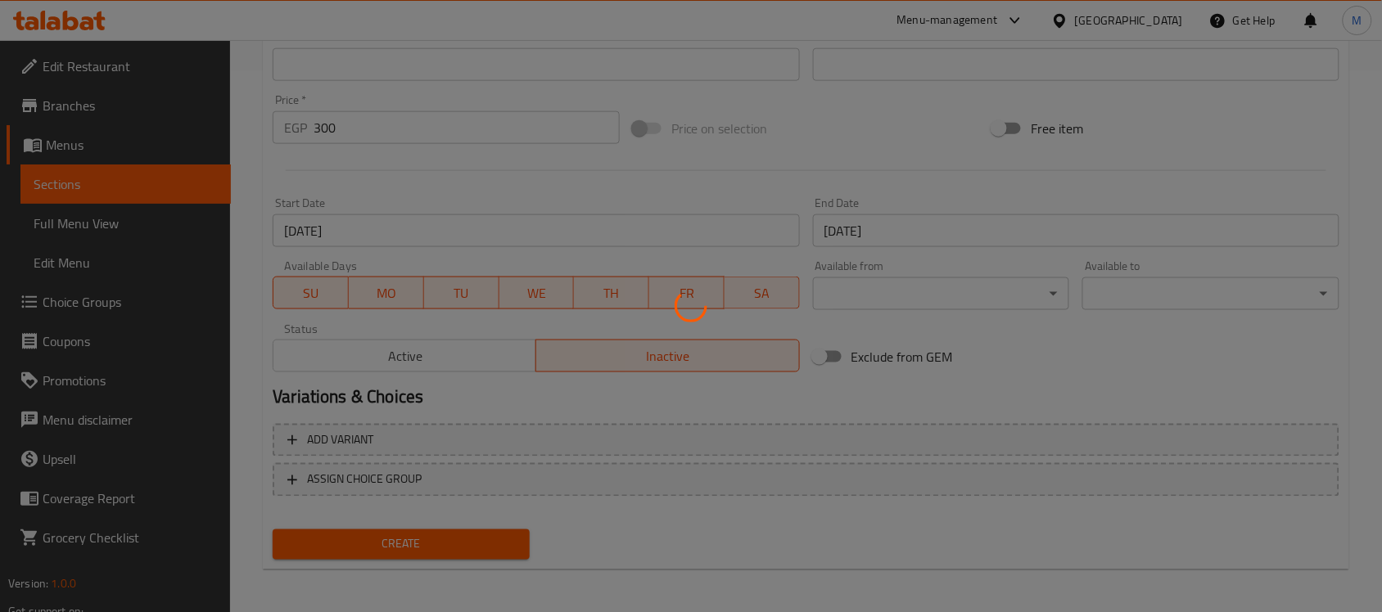
type input "0"
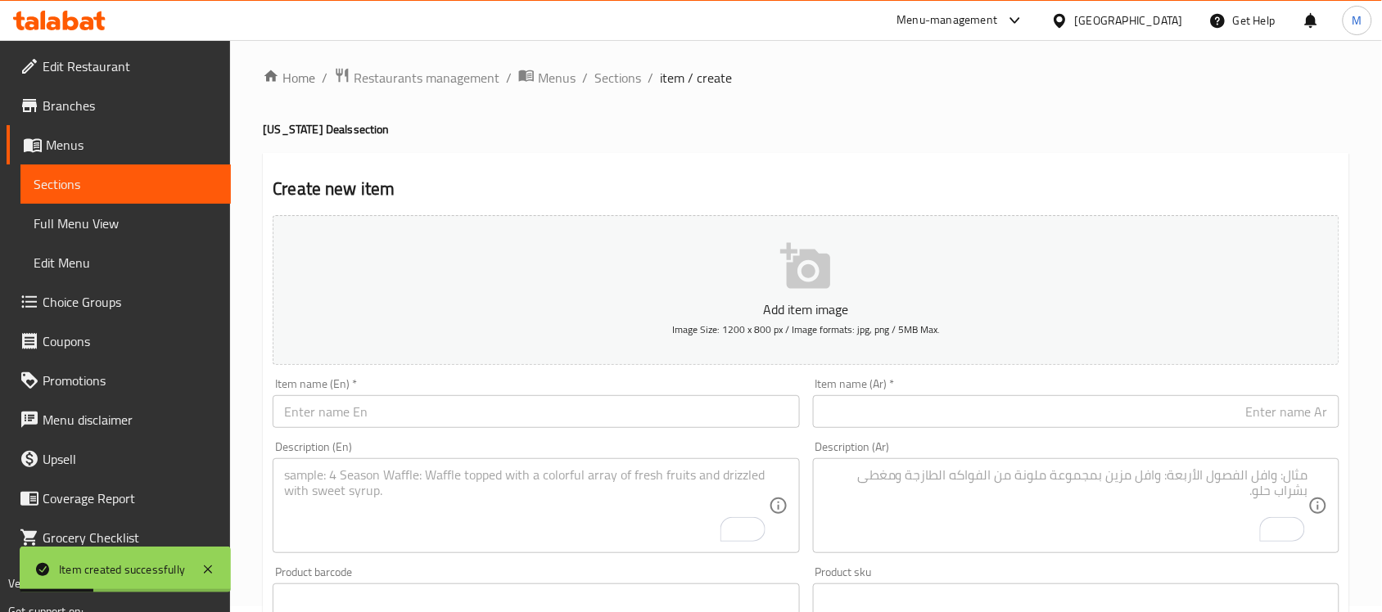
scroll to position [0, 0]
click at [602, 78] on span "Sections" at bounding box center [617, 84] width 47 height 20
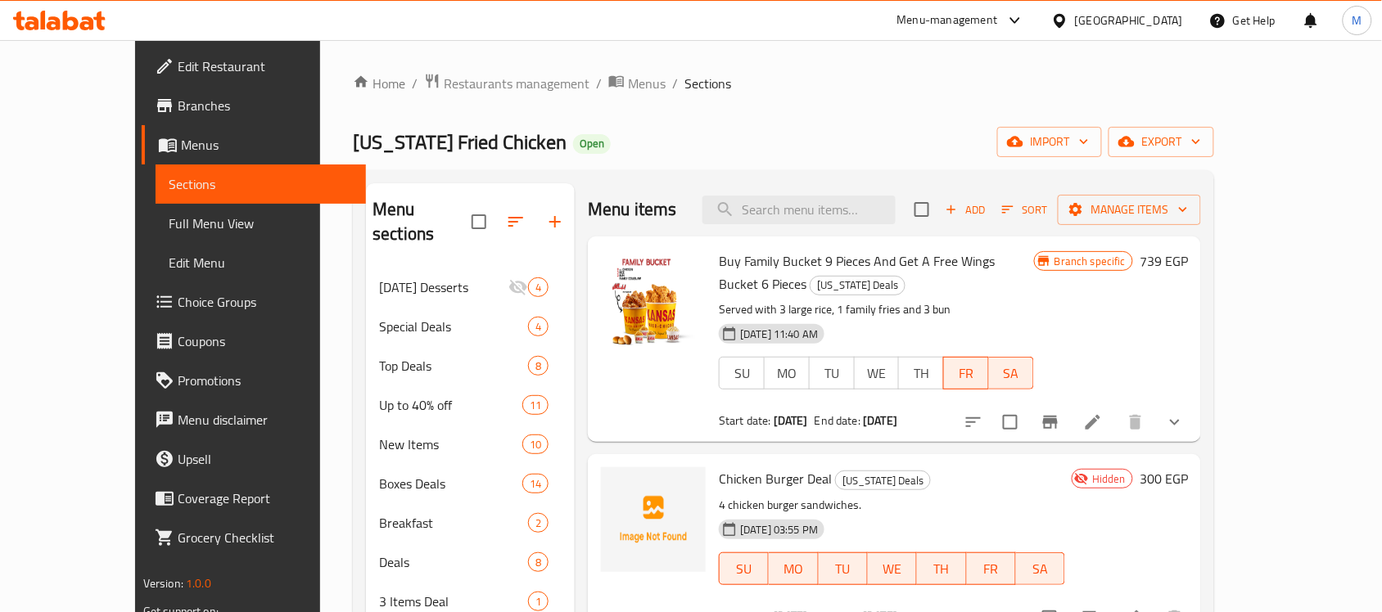
click at [178, 102] on span "Branches" at bounding box center [265, 106] width 175 height 20
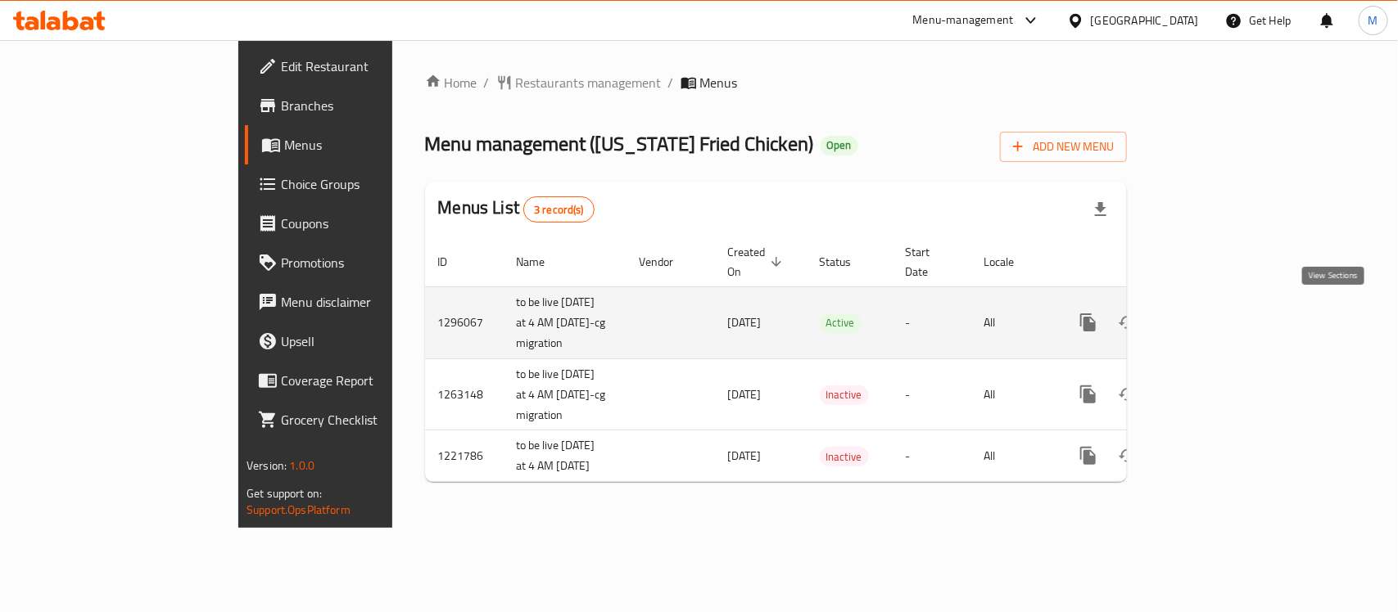
click at [1216, 317] on icon "enhanced table" at bounding box center [1206, 323] width 20 height 20
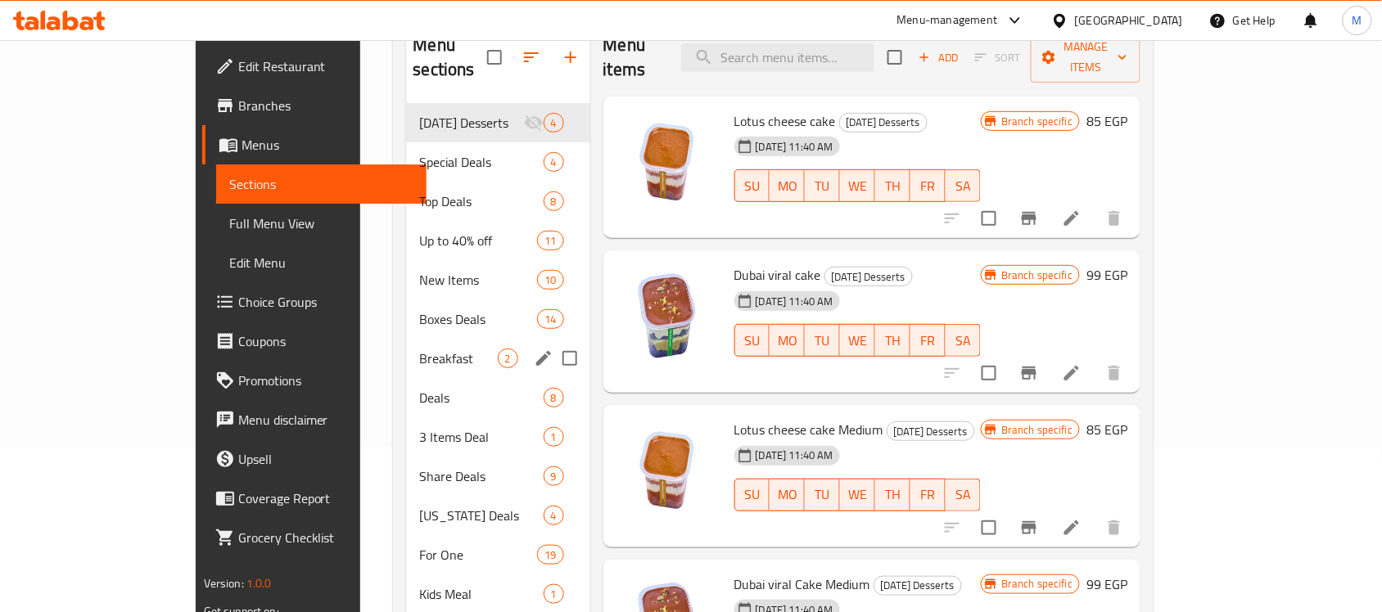
scroll to position [205, 0]
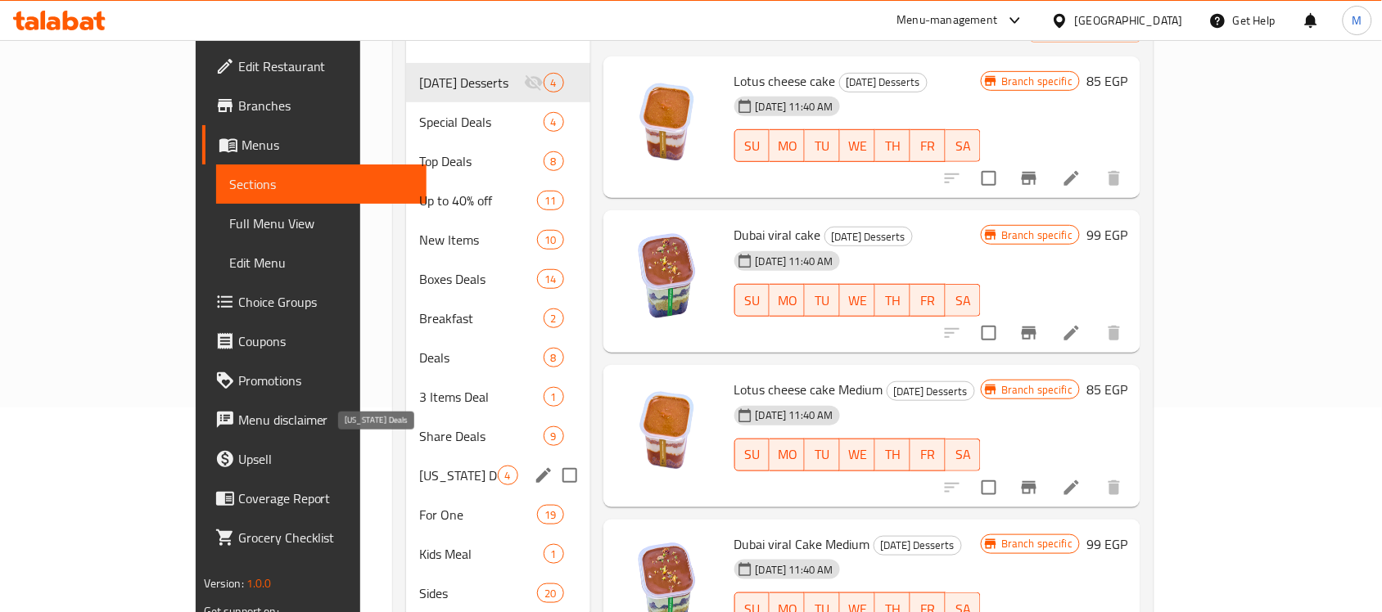
click at [419, 466] on span "[US_STATE] Deals" at bounding box center [458, 476] width 78 height 20
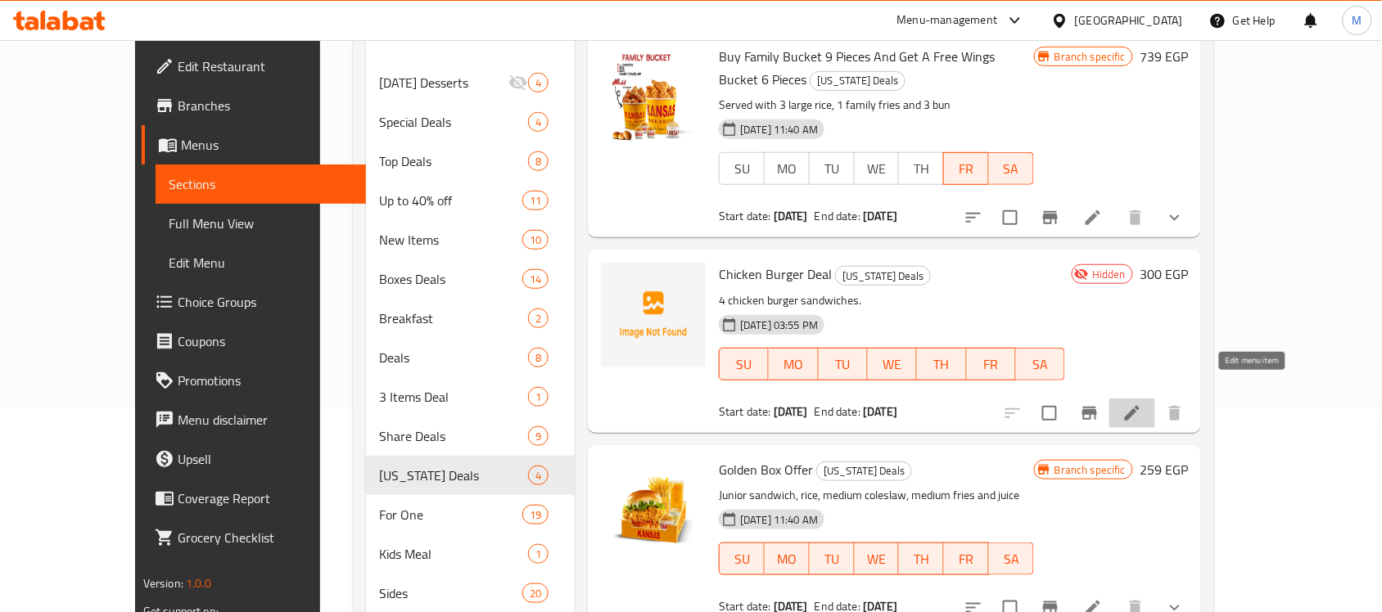
click at [1140, 406] on icon at bounding box center [1132, 413] width 15 height 15
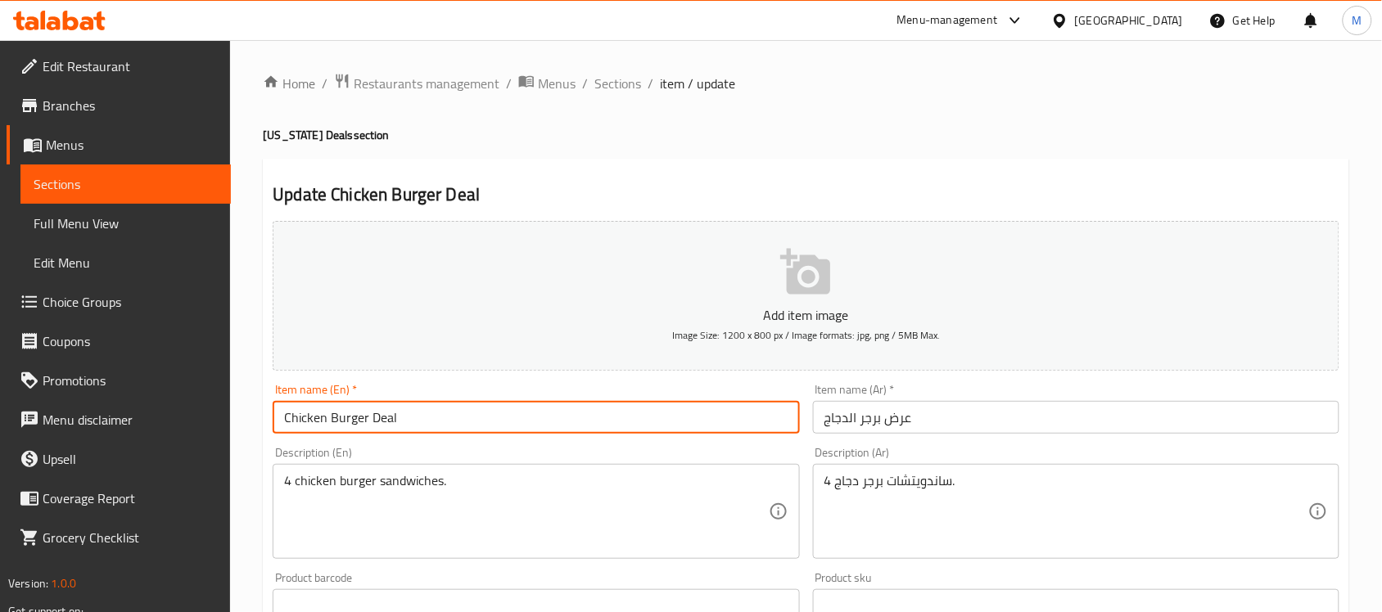
click at [529, 426] on input "Chicken Burger Deal" at bounding box center [536, 417] width 526 height 33
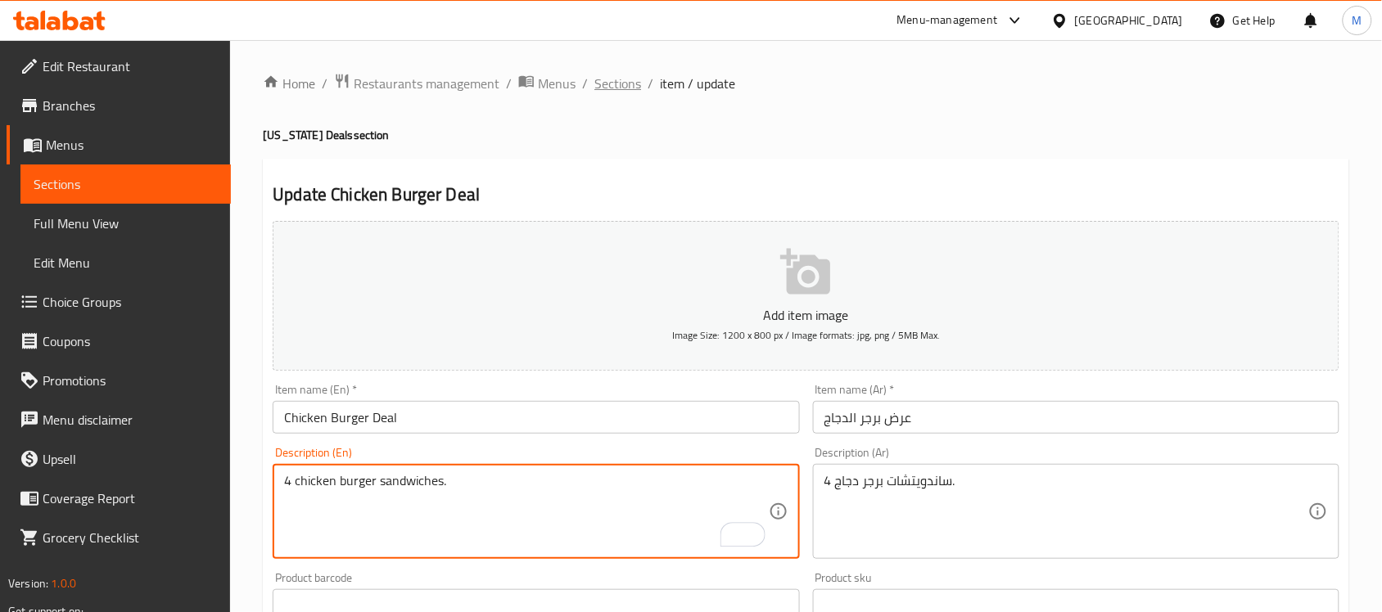
click at [612, 79] on span "Sections" at bounding box center [617, 84] width 47 height 20
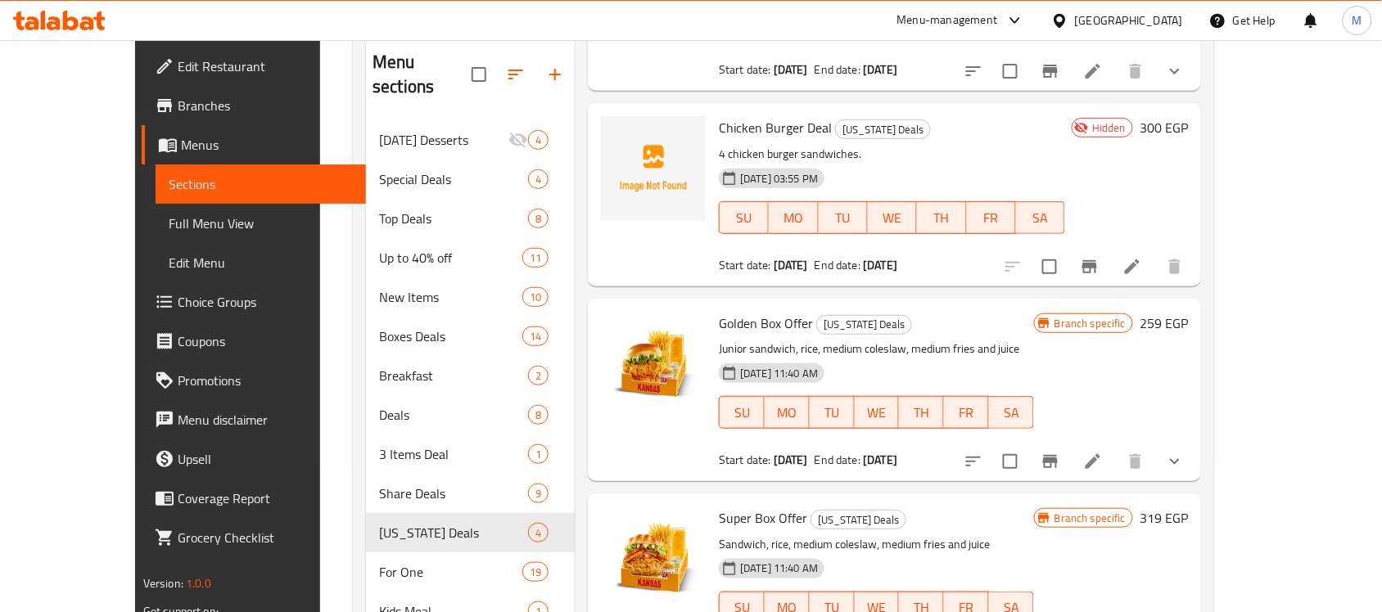
scroll to position [205, 0]
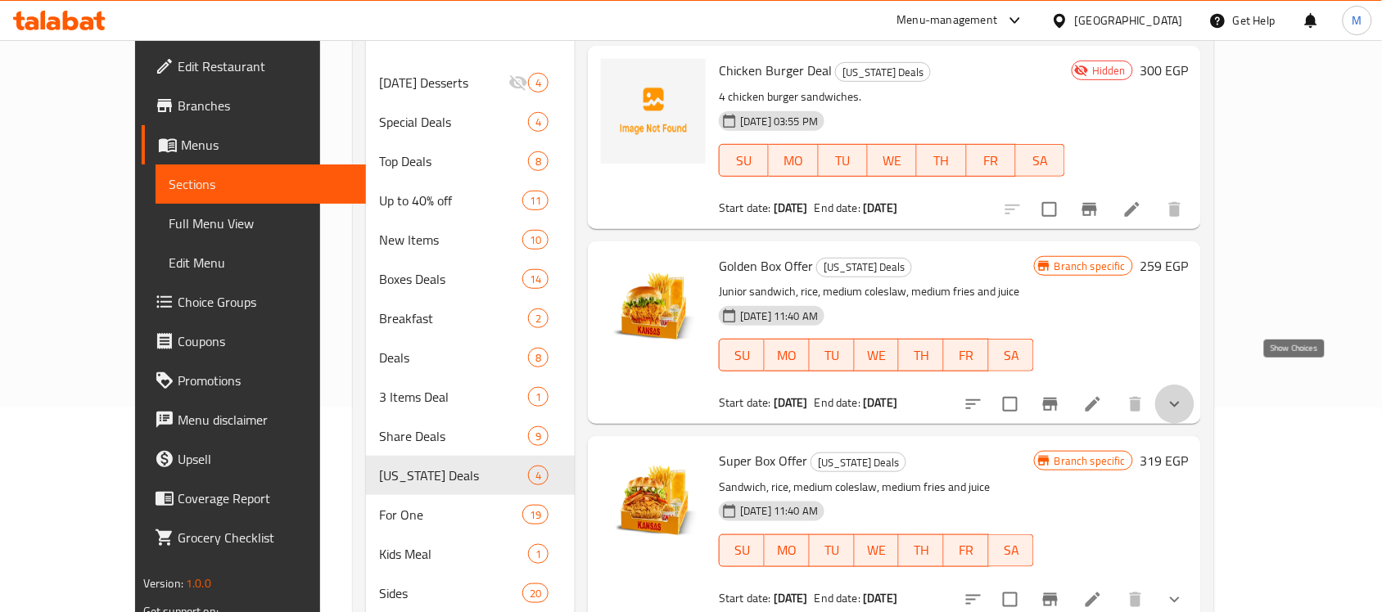
click at [1185, 395] on icon "show more" at bounding box center [1175, 405] width 20 height 20
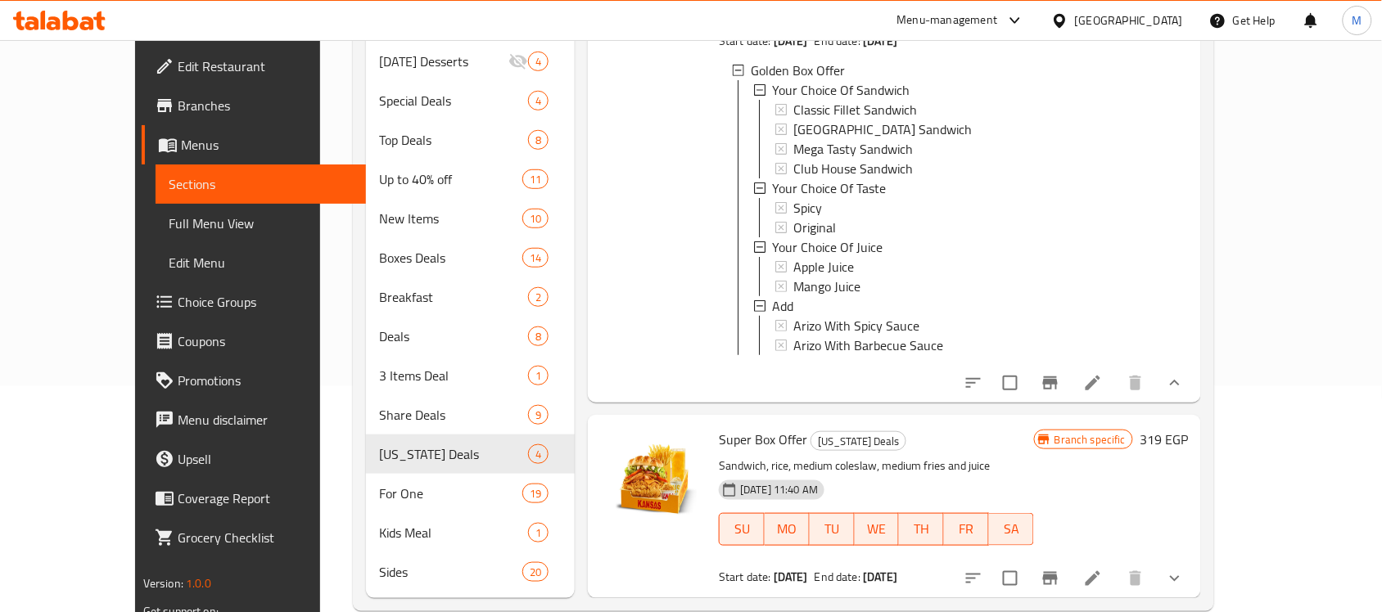
scroll to position [232, 0]
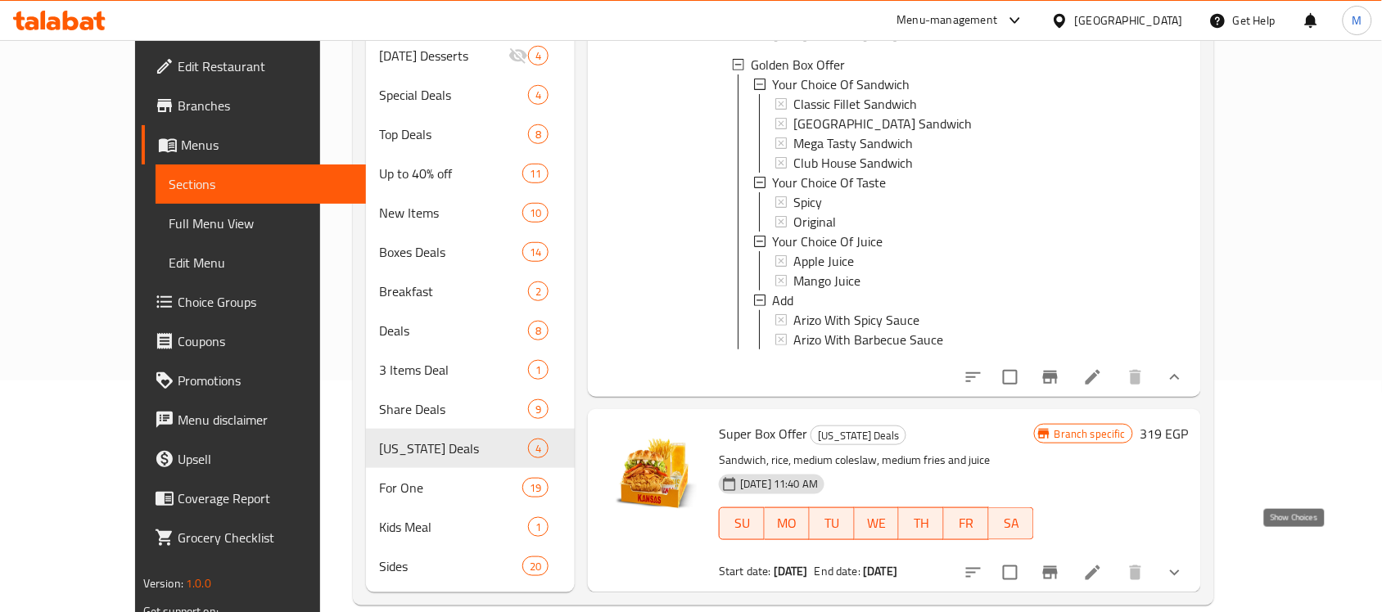
click at [1185, 563] on icon "show more" at bounding box center [1175, 573] width 20 height 20
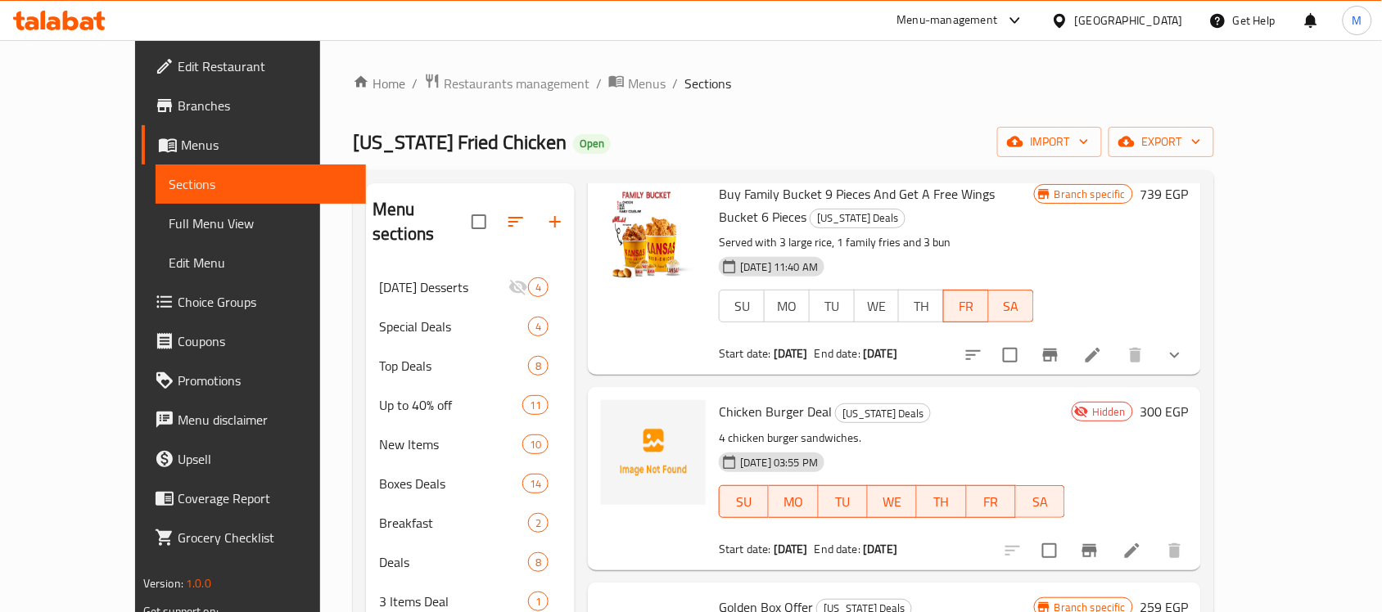
scroll to position [102, 0]
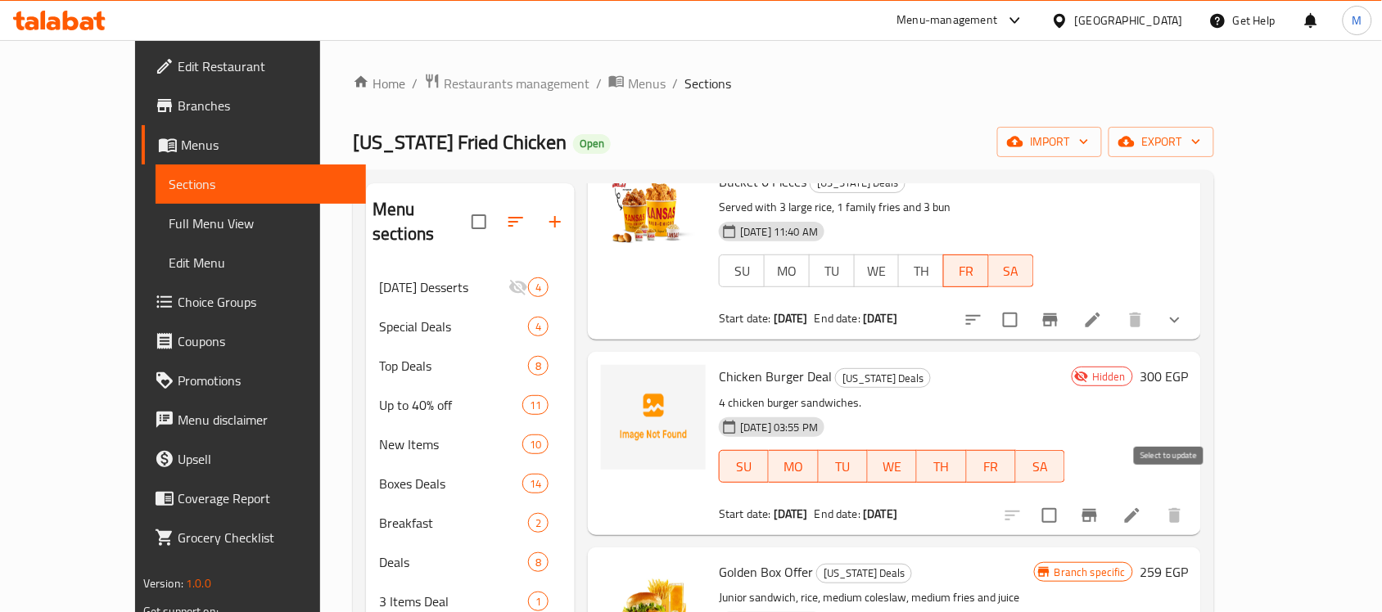
click at [1067, 499] on input "checkbox" at bounding box center [1049, 516] width 34 height 34
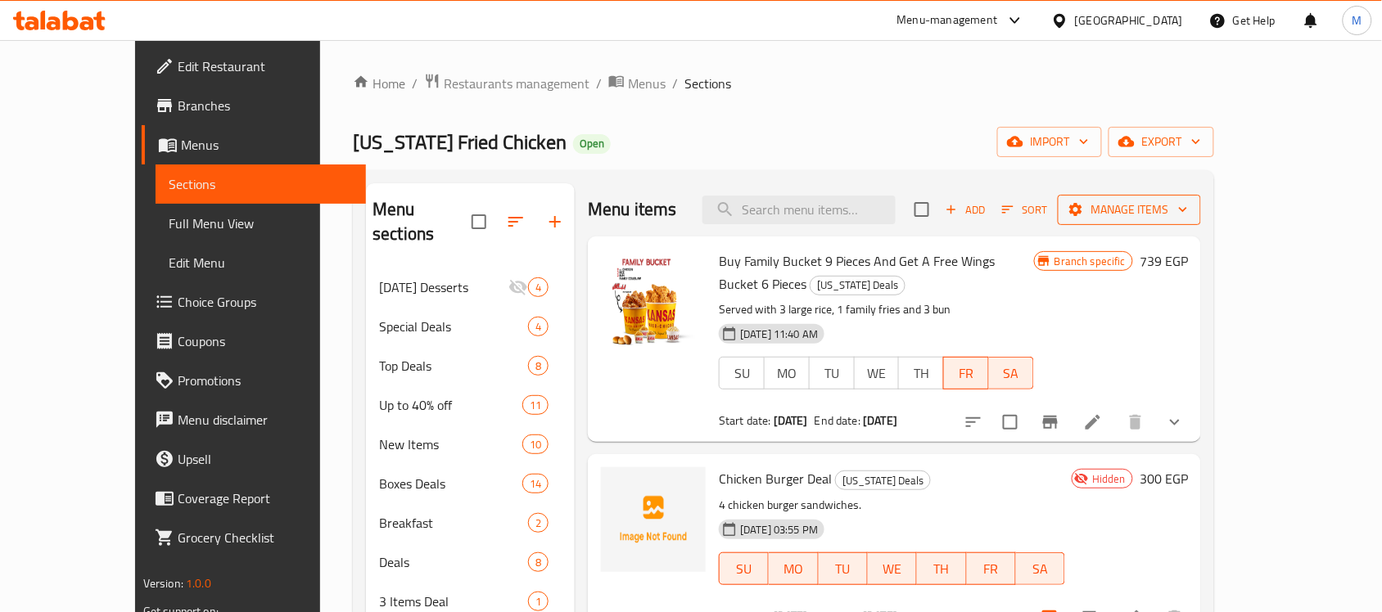
click at [1188, 202] on span "Manage items" at bounding box center [1129, 210] width 117 height 20
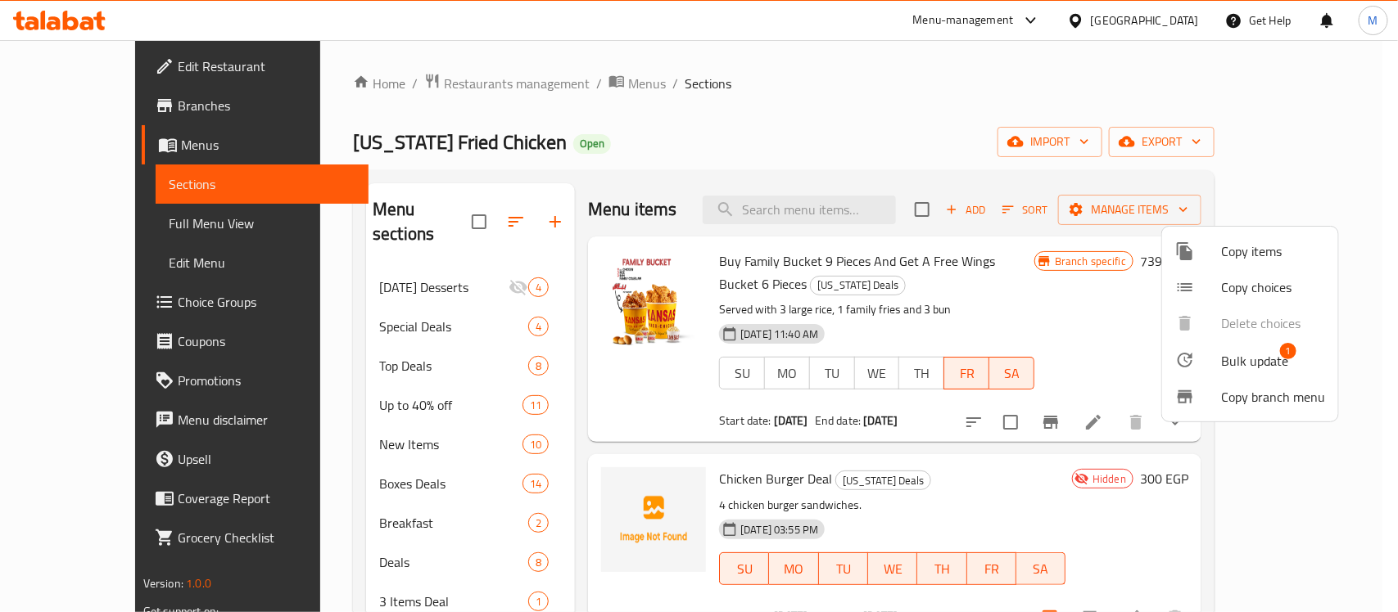
click at [1249, 366] on span "Bulk update" at bounding box center [1254, 361] width 67 height 20
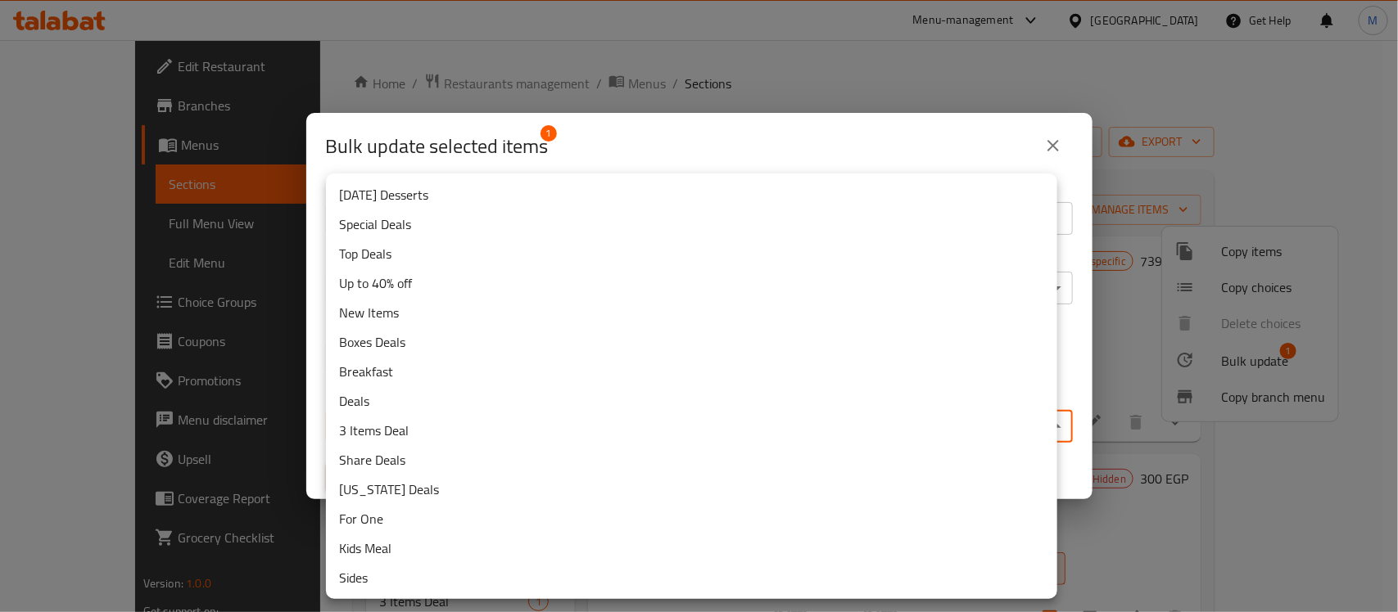
click at [403, 420] on body "​ Menu-management Egypt Get Help M Edit Restaurant Branches Menus Sections Full…" at bounding box center [699, 326] width 1398 height 572
click at [383, 313] on li "New Items" at bounding box center [691, 312] width 731 height 29
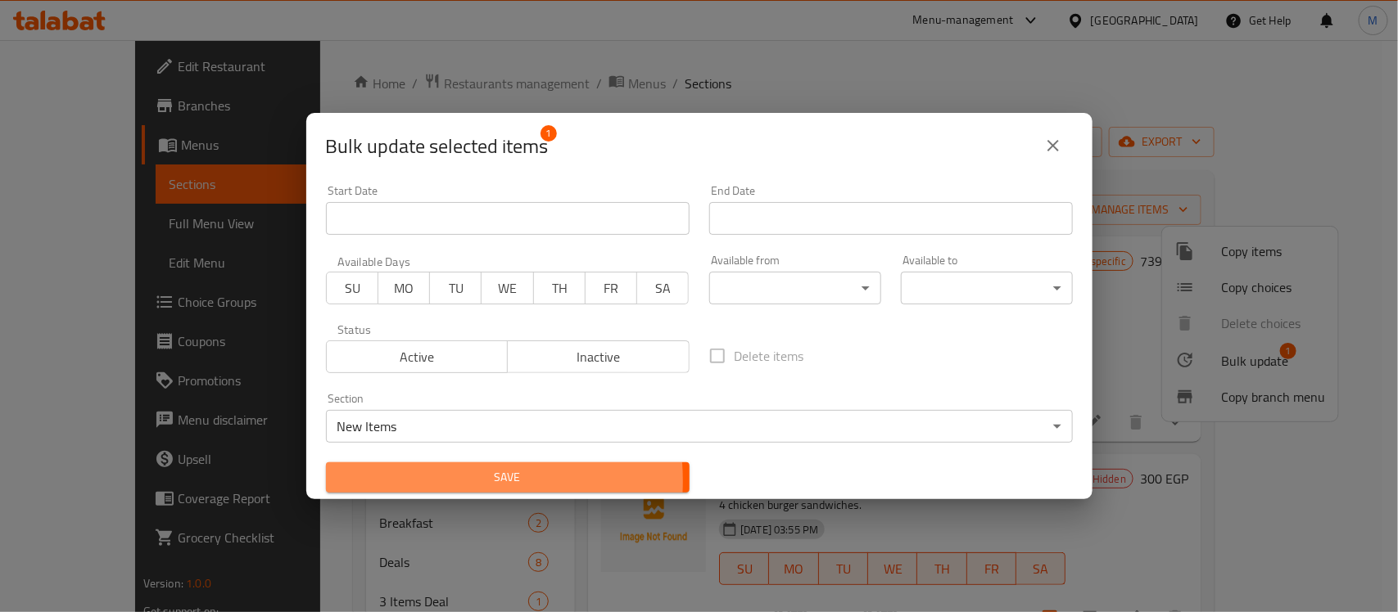
click at [427, 481] on span "Save" at bounding box center [507, 477] width 337 height 20
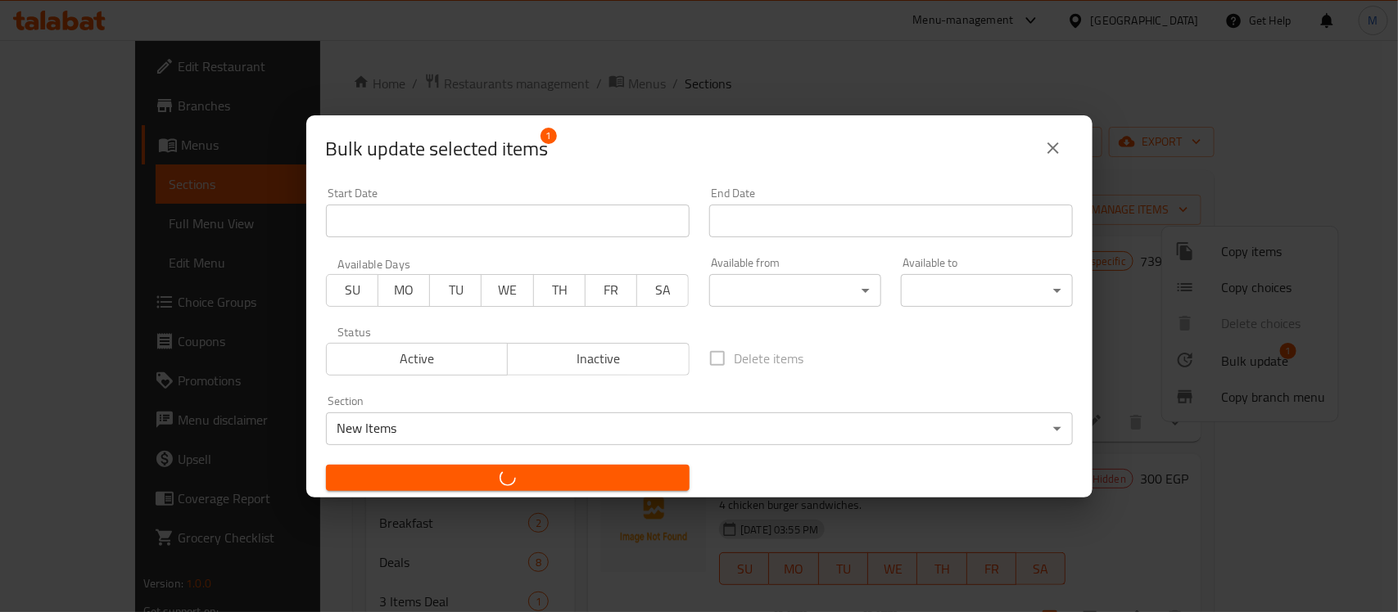
checkbox input "false"
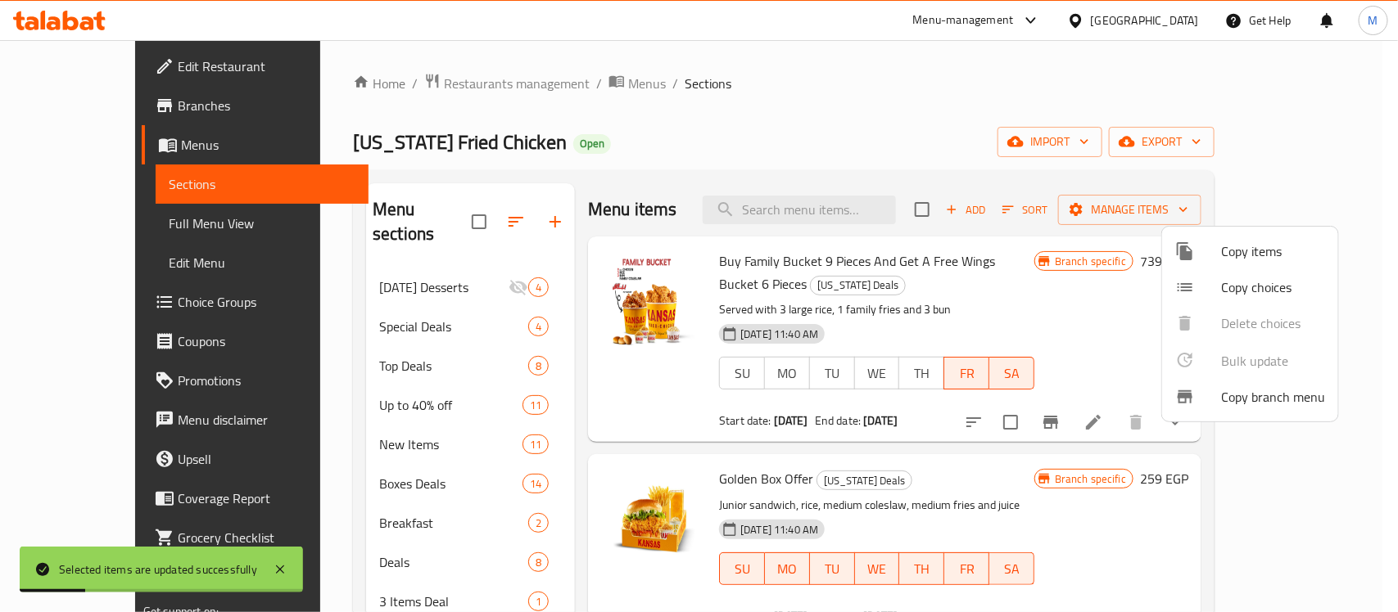
click at [713, 119] on div at bounding box center [699, 306] width 1398 height 612
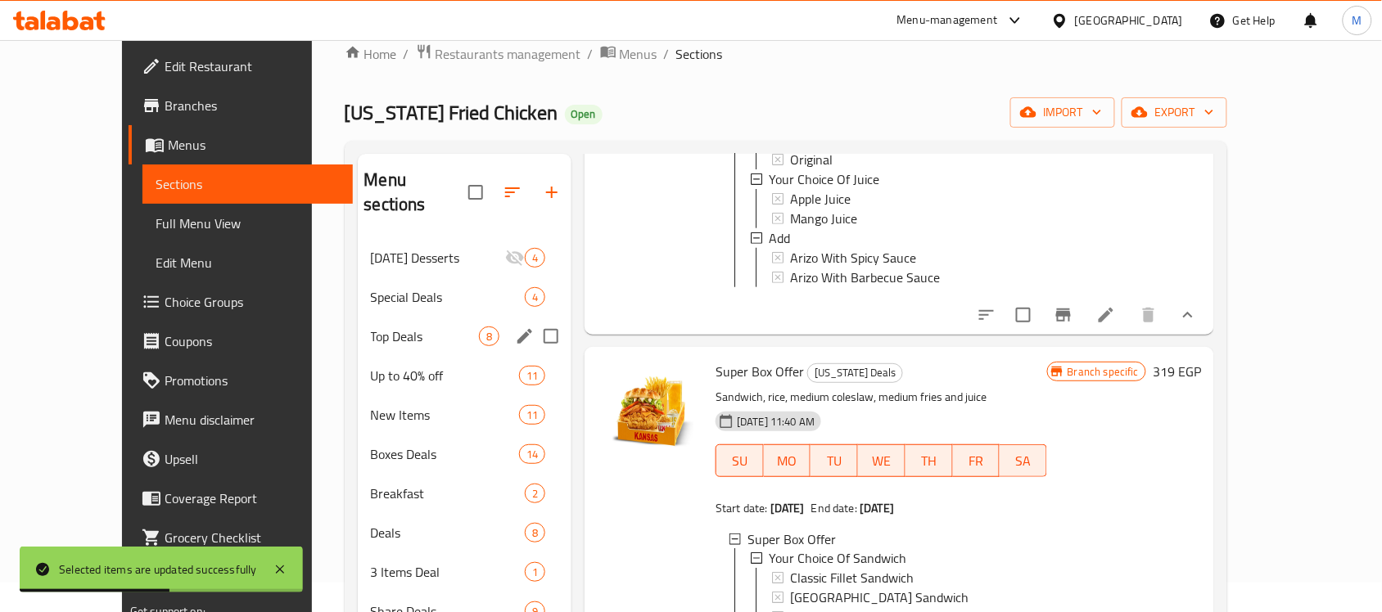
scroll to position [27, 0]
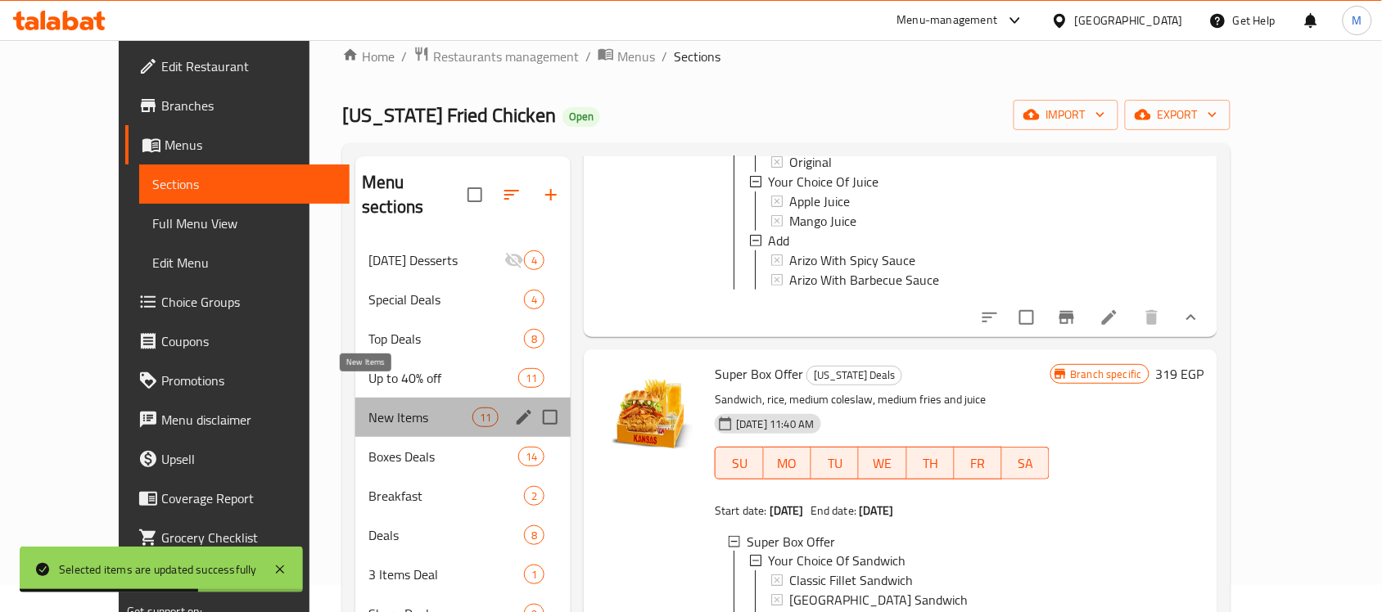
click at [368, 408] on span "New Items" at bounding box center [420, 418] width 104 height 20
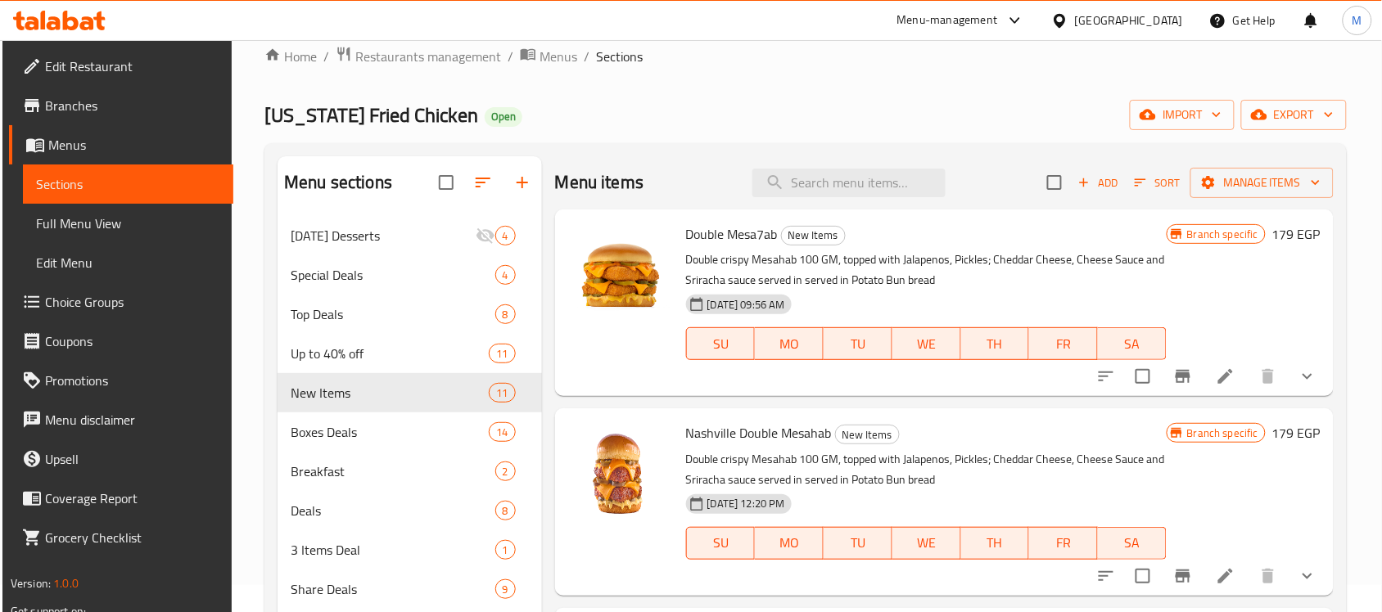
click at [115, 103] on span "Branches" at bounding box center [132, 106] width 175 height 20
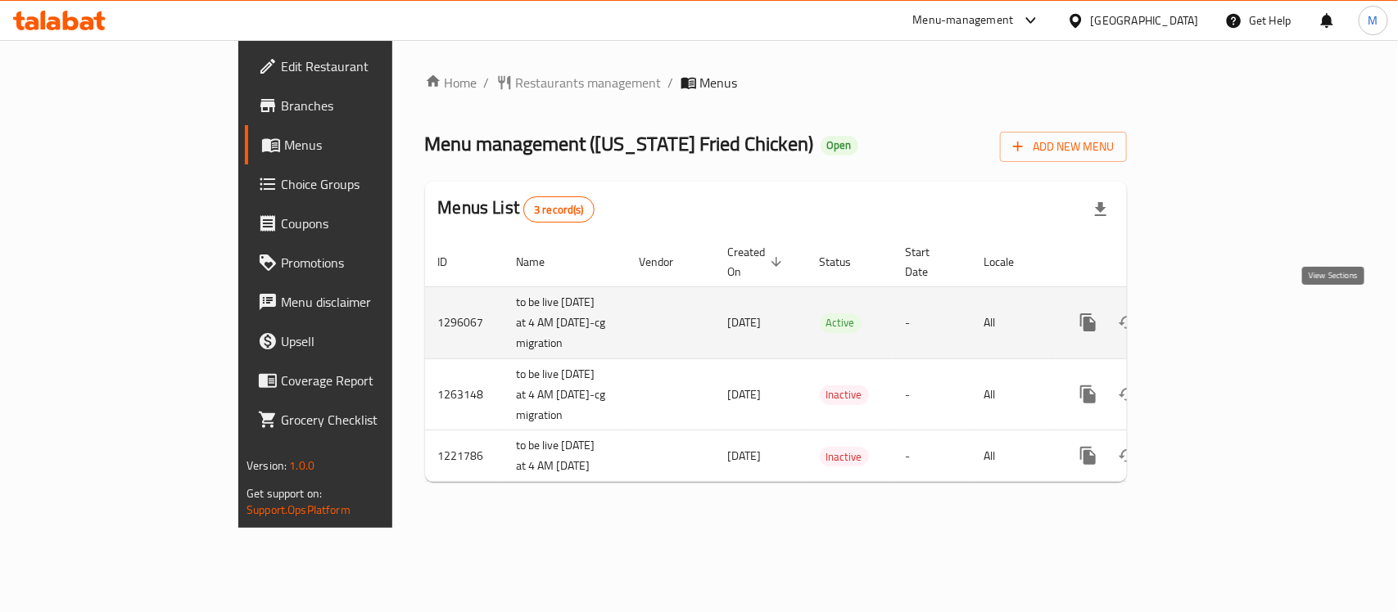
click at [1216, 314] on icon "enhanced table" at bounding box center [1206, 323] width 20 height 20
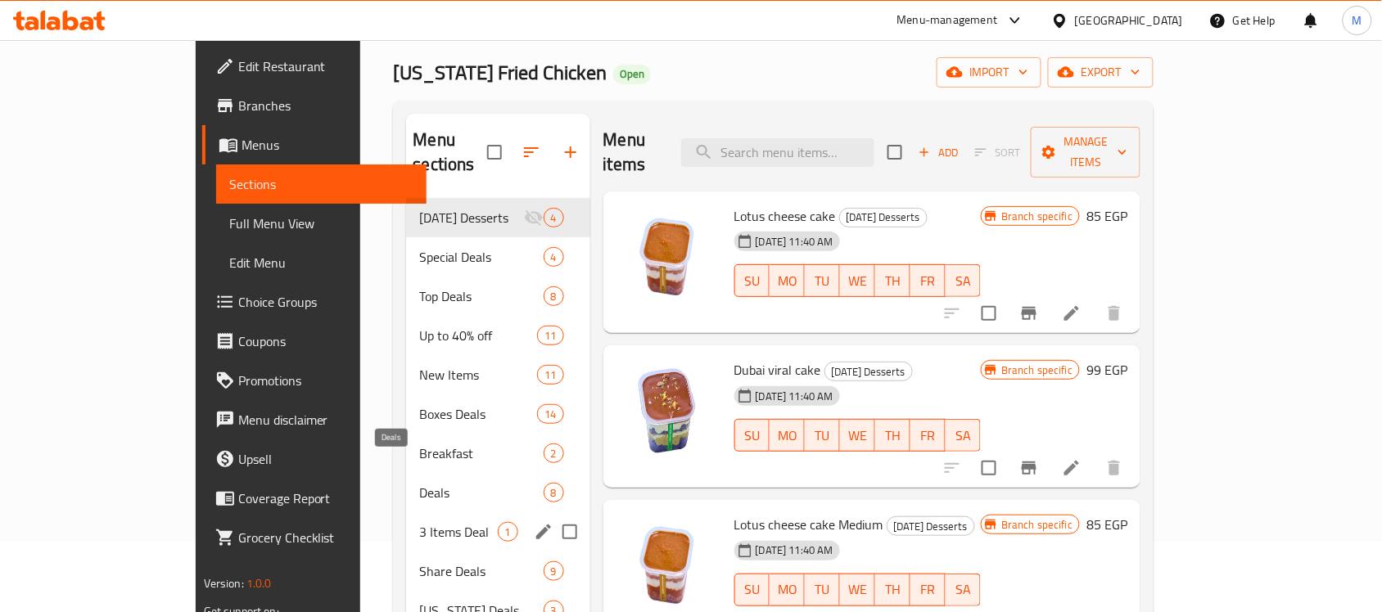
scroll to position [102, 0]
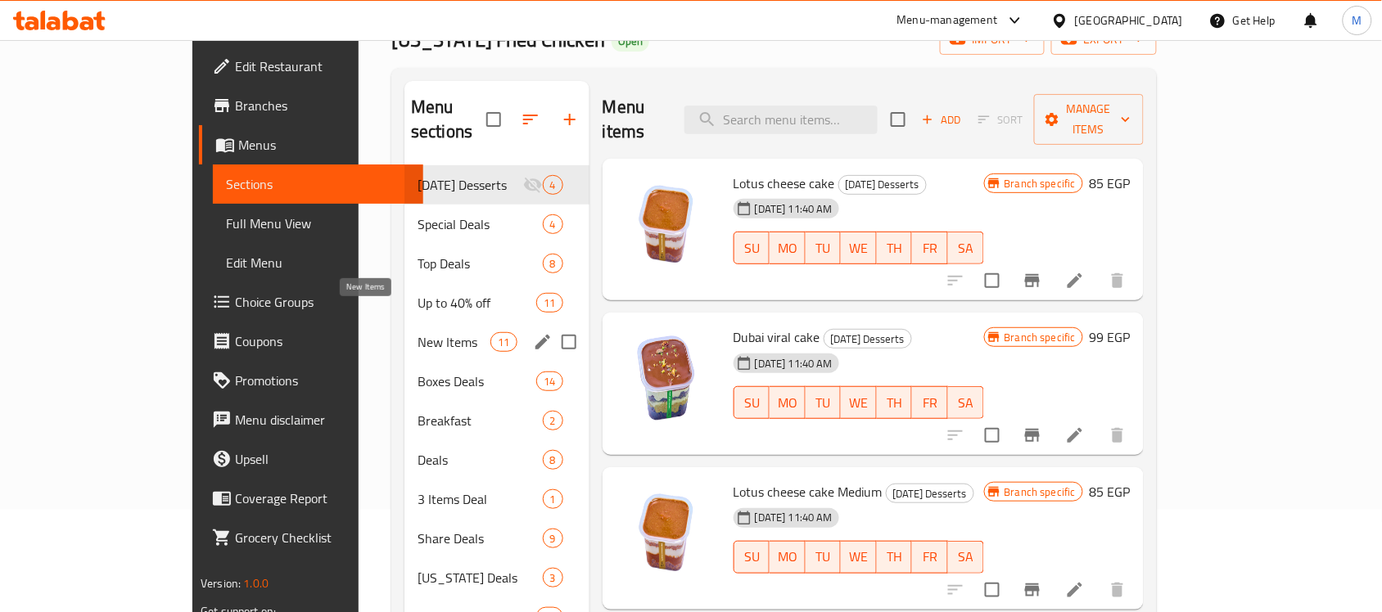
click at [418, 332] on span "New Items" at bounding box center [454, 342] width 73 height 20
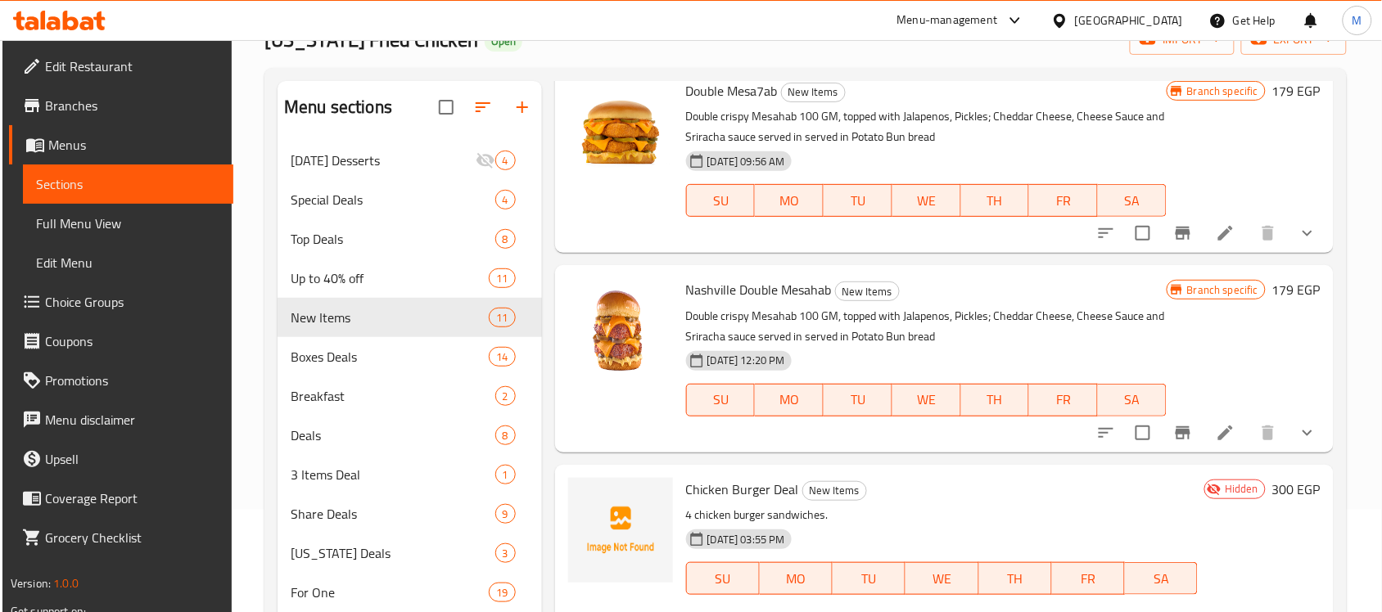
scroll to position [102, 0]
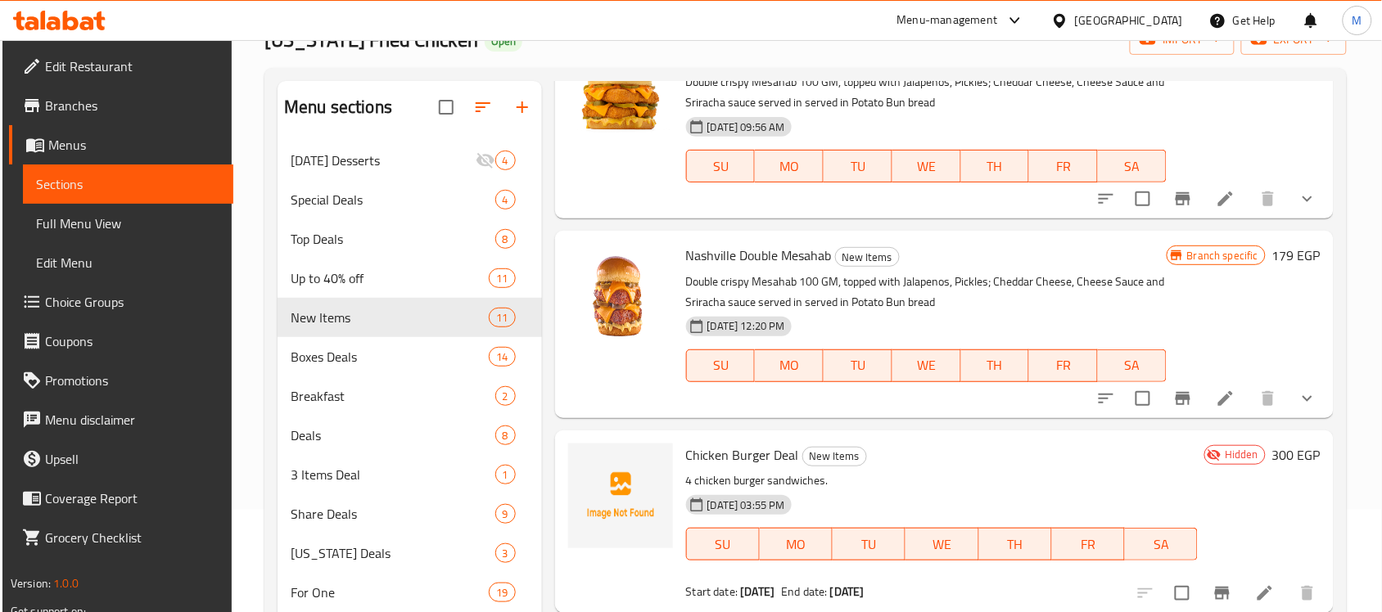
click at [694, 467] on span "Chicken Burger Deal" at bounding box center [742, 455] width 113 height 25
copy h6 "Chicken Burger Deal"
click at [136, 222] on span "Full Menu View" at bounding box center [128, 224] width 184 height 20
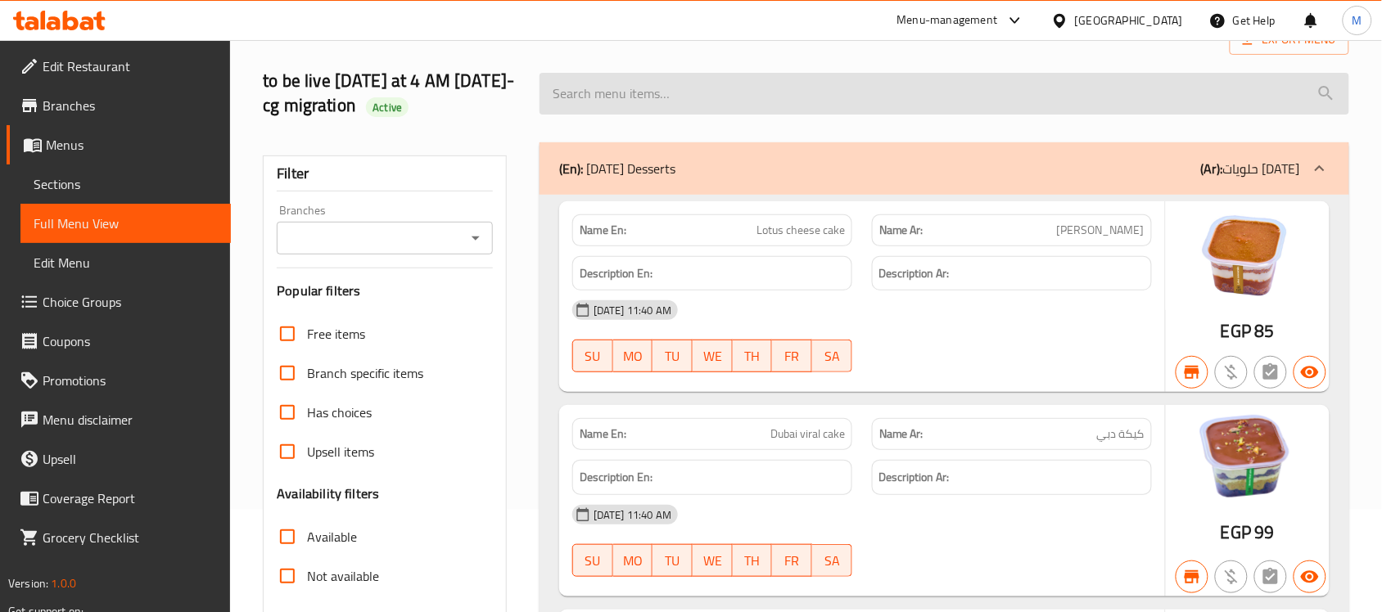
click at [891, 99] on input "search" at bounding box center [945, 94] width 810 height 42
paste input "Chicken Burger Deal"
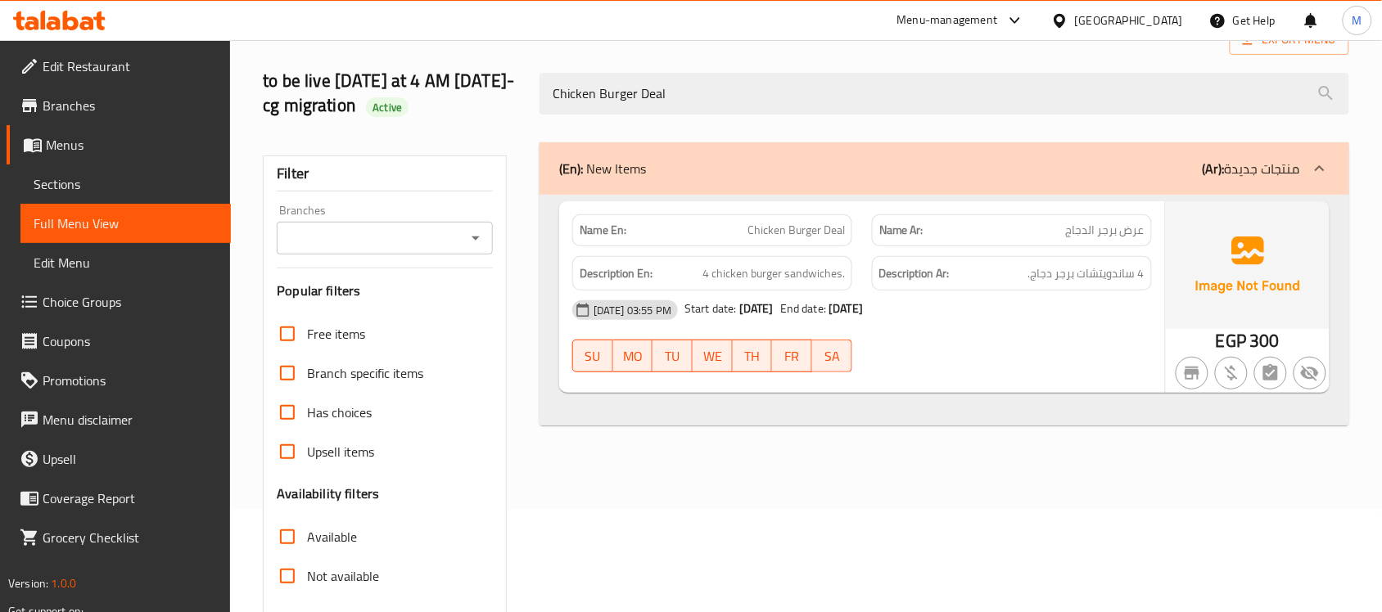
type input "Chicken Burger Deal"
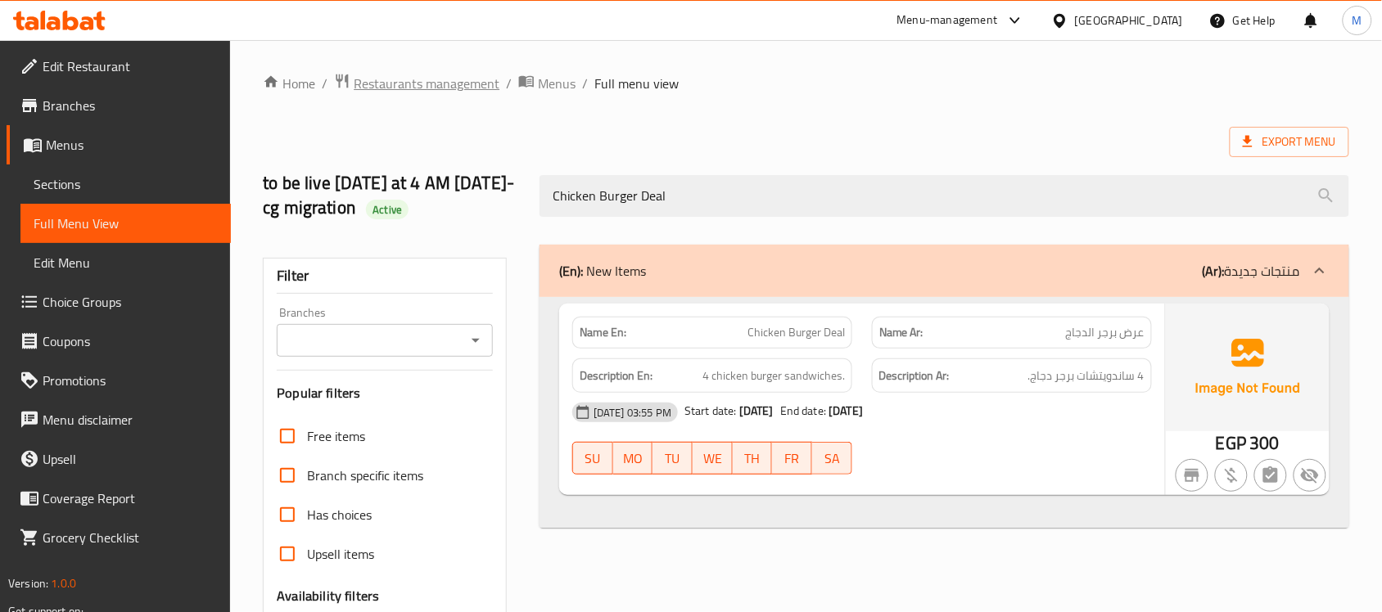
click at [371, 90] on span "Restaurants management" at bounding box center [427, 84] width 146 height 20
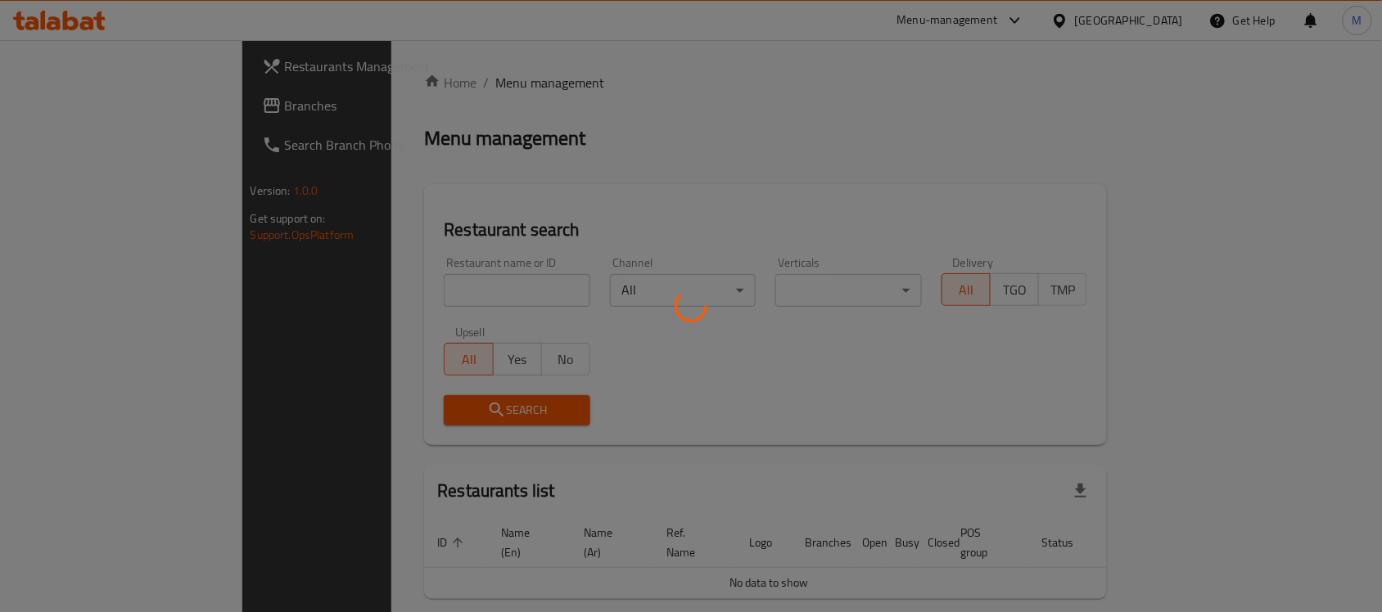
click at [336, 284] on div at bounding box center [691, 306] width 1382 height 612
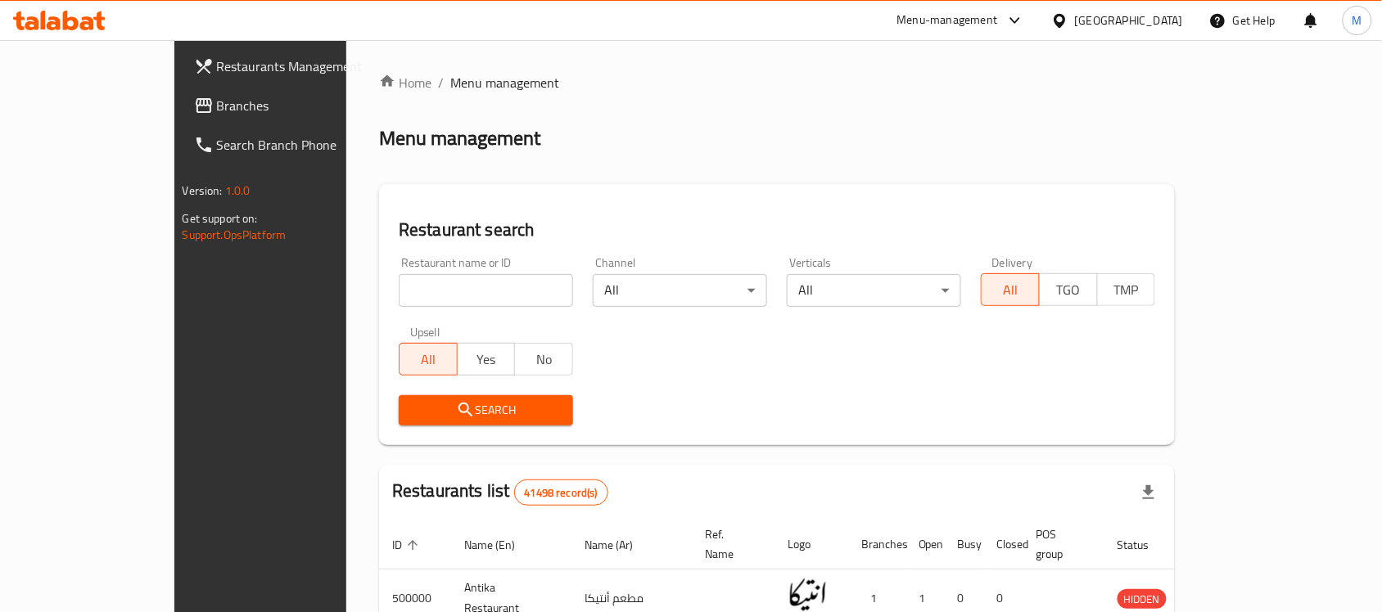
click at [399, 282] on input "search" at bounding box center [486, 290] width 174 height 33
paste input "667733"
type input "667733"
click button "Search" at bounding box center [486, 410] width 174 height 30
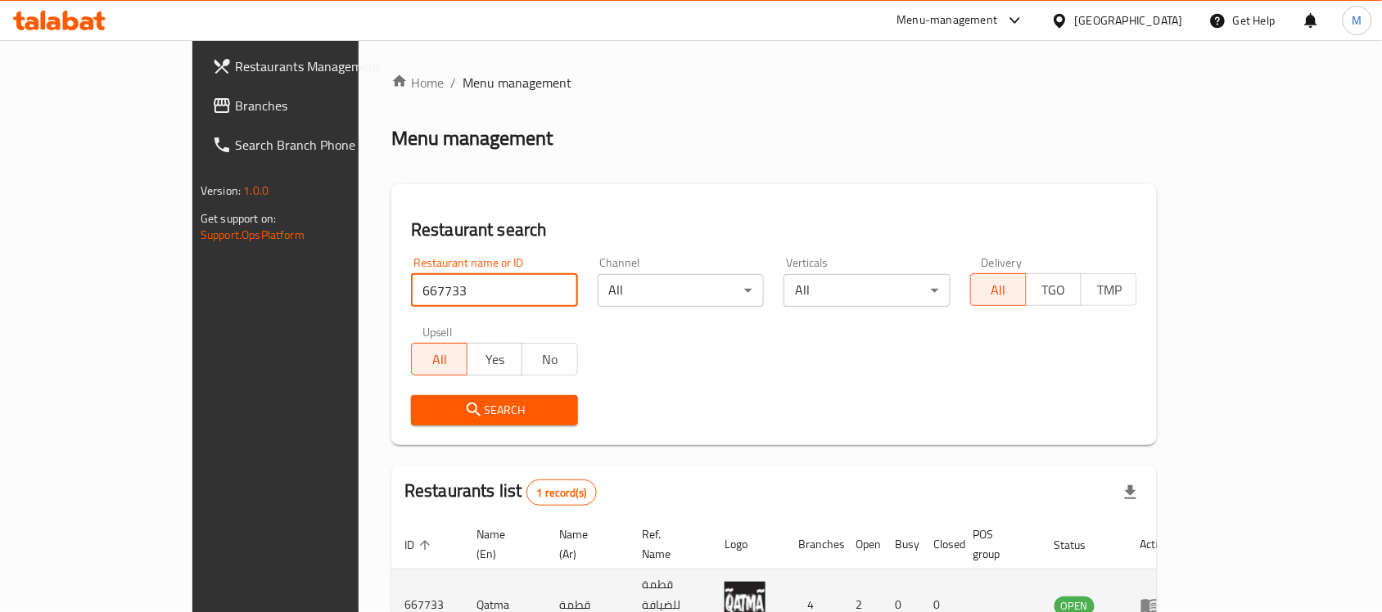
click at [1160, 596] on icon "enhanced table" at bounding box center [1150, 606] width 20 height 20
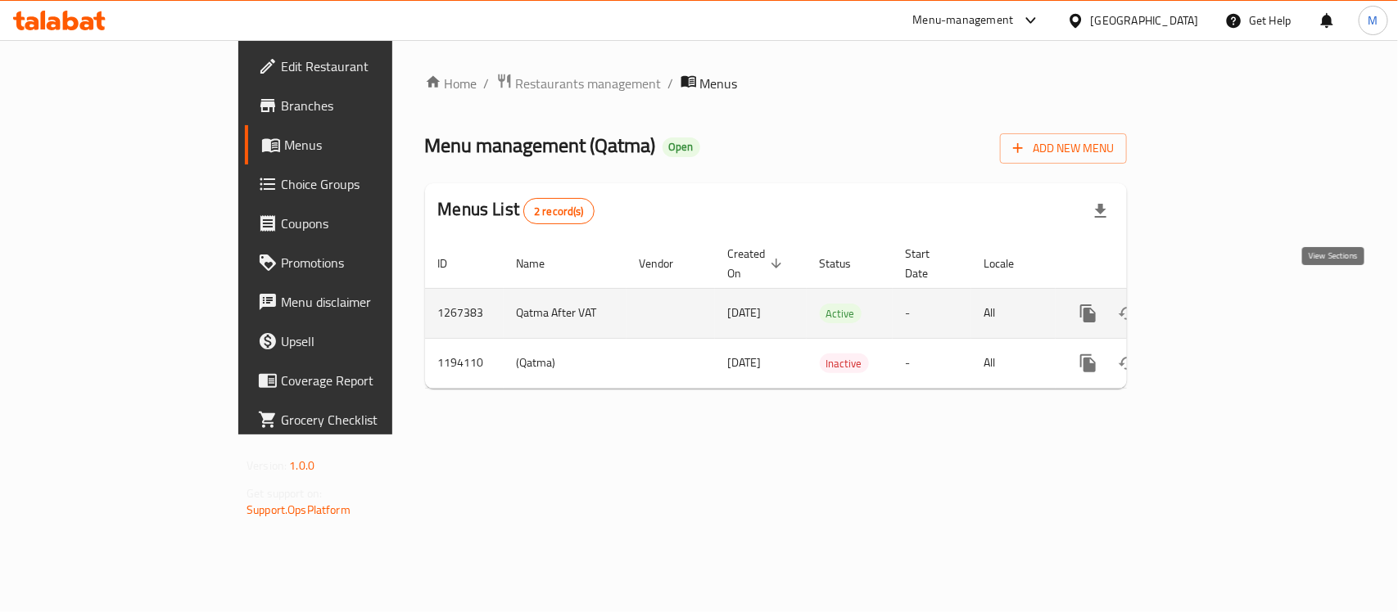
click at [1216, 304] on icon "enhanced table" at bounding box center [1206, 314] width 20 height 20
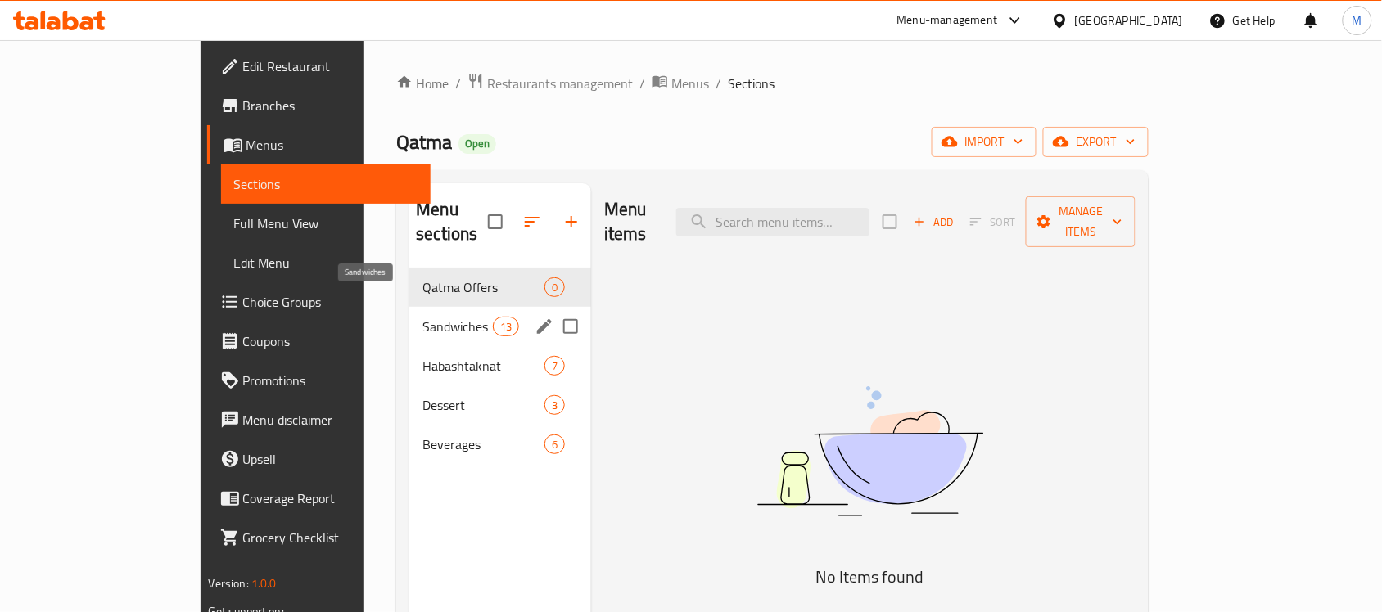
click at [422, 317] on span "Sandwiches" at bounding box center [457, 327] width 70 height 20
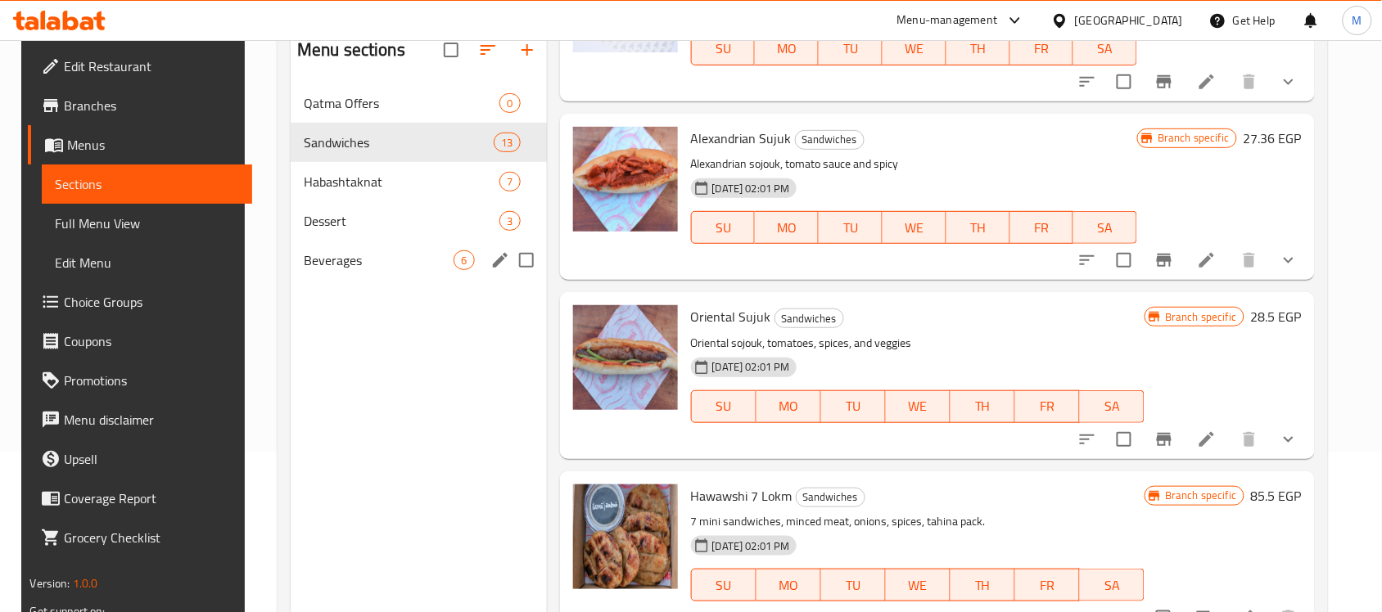
scroll to position [25, 0]
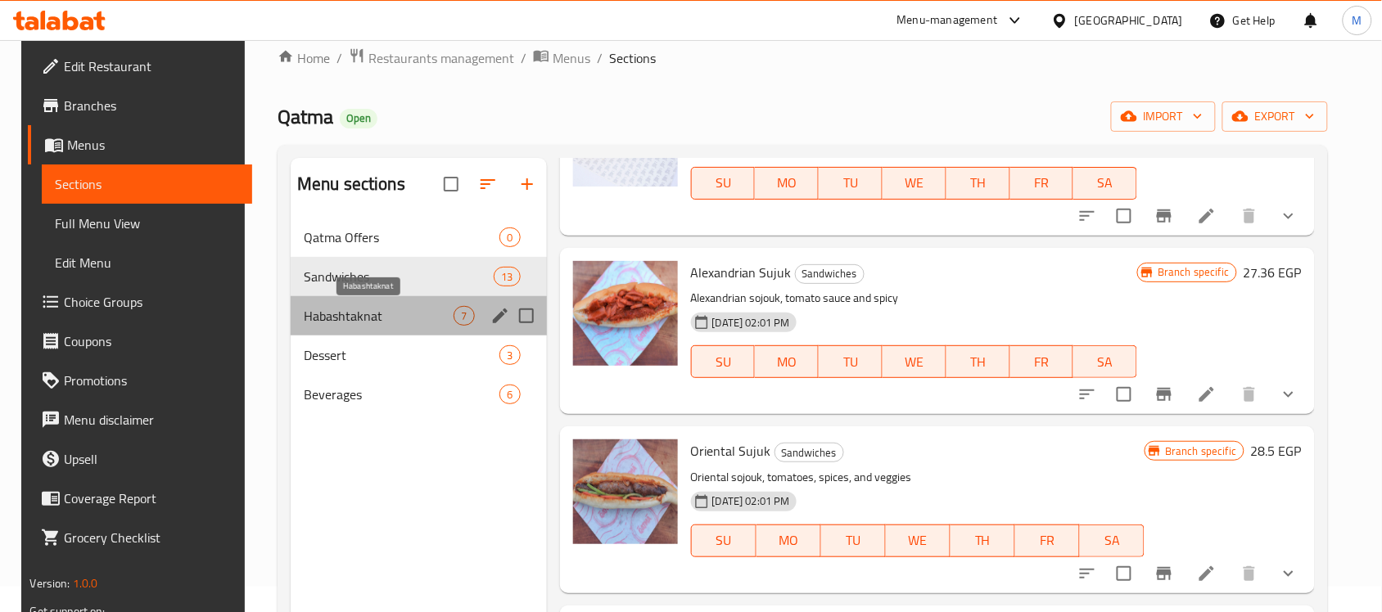
click at [350, 320] on span "Habashtaknat" at bounding box center [379, 316] width 151 height 20
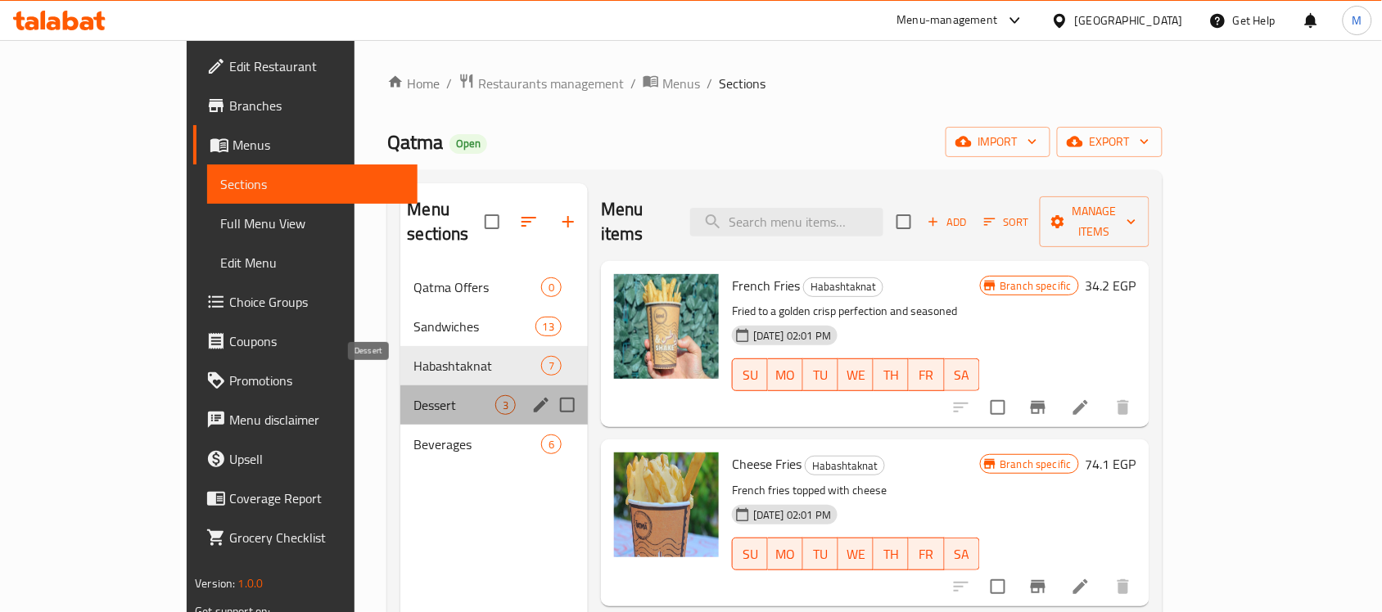
click at [413, 395] on span "Dessert" at bounding box center [453, 405] width 81 height 20
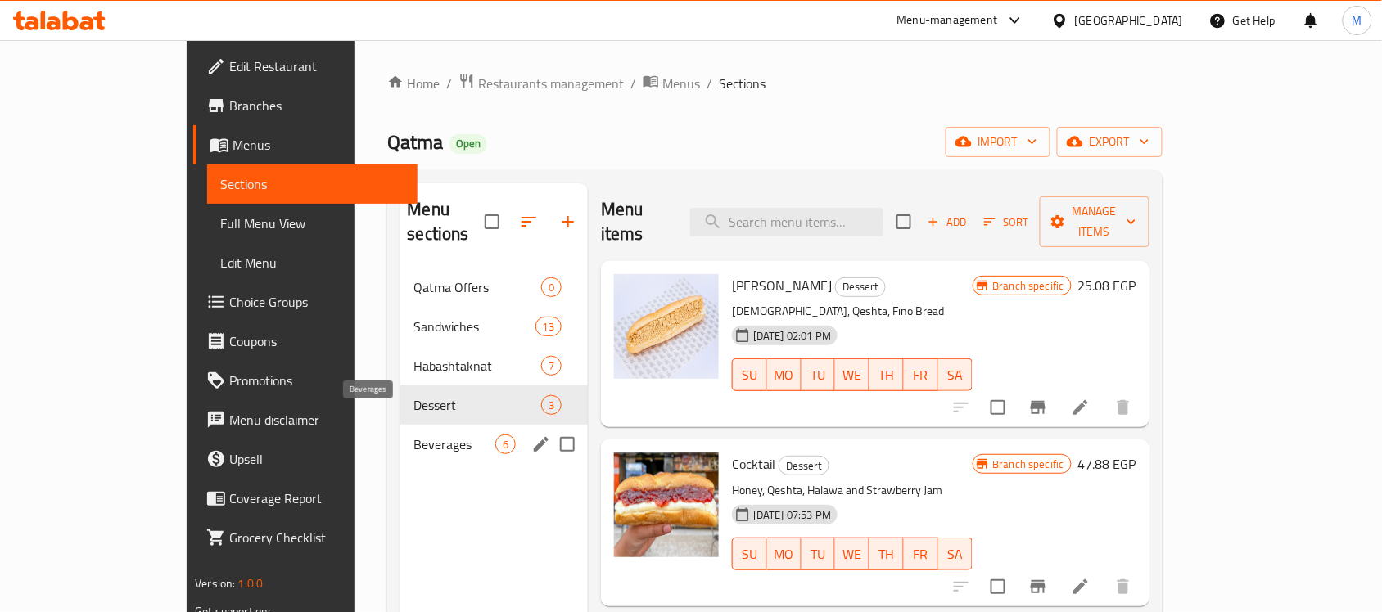
click at [413, 435] on span "Beverages" at bounding box center [453, 445] width 81 height 20
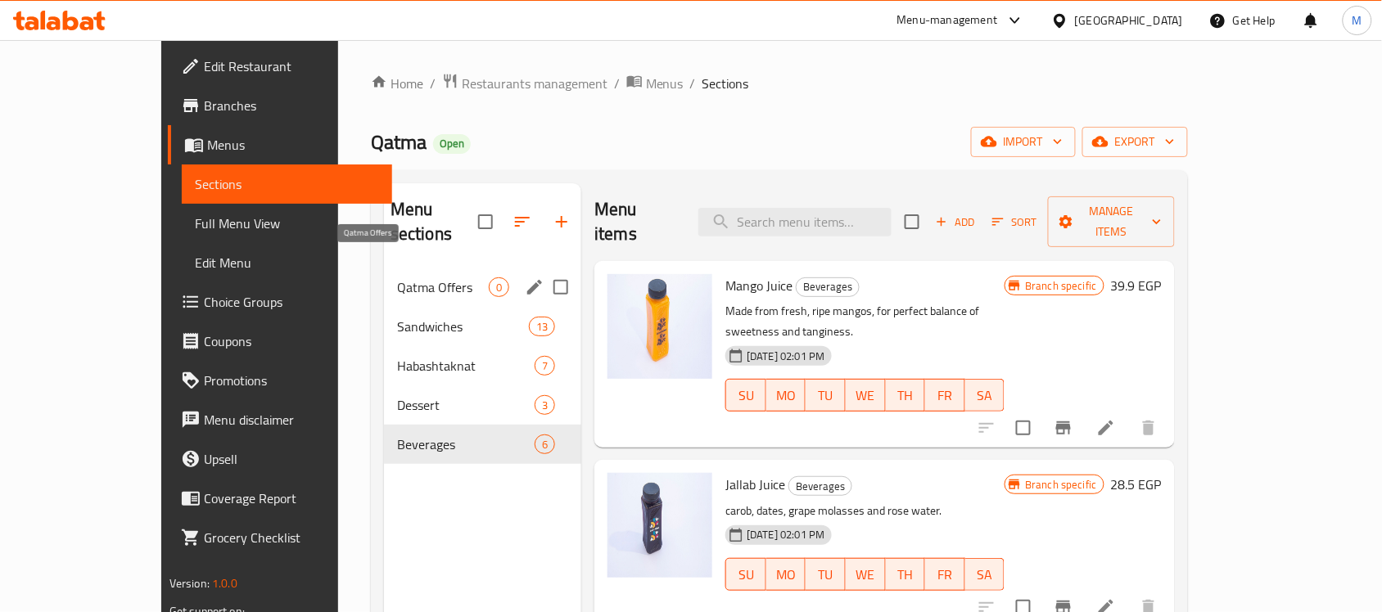
click at [397, 278] on span "Qatma Offers" at bounding box center [443, 288] width 92 height 20
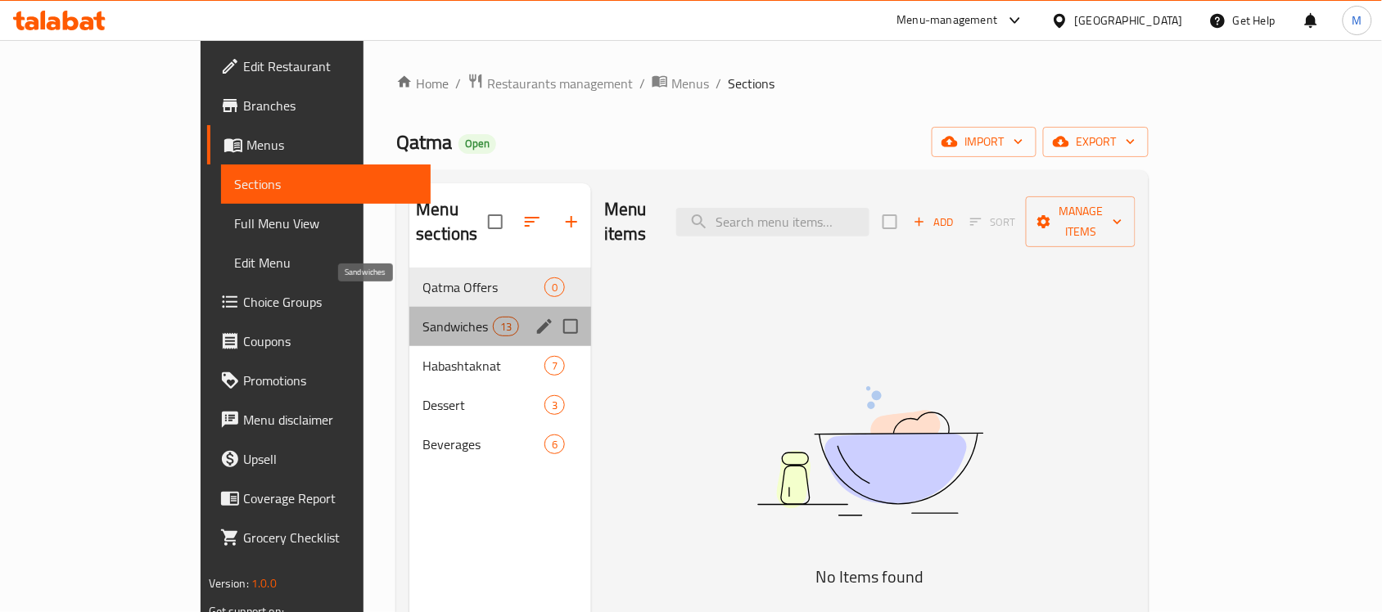
click at [422, 317] on span "Sandwiches" at bounding box center [457, 327] width 70 height 20
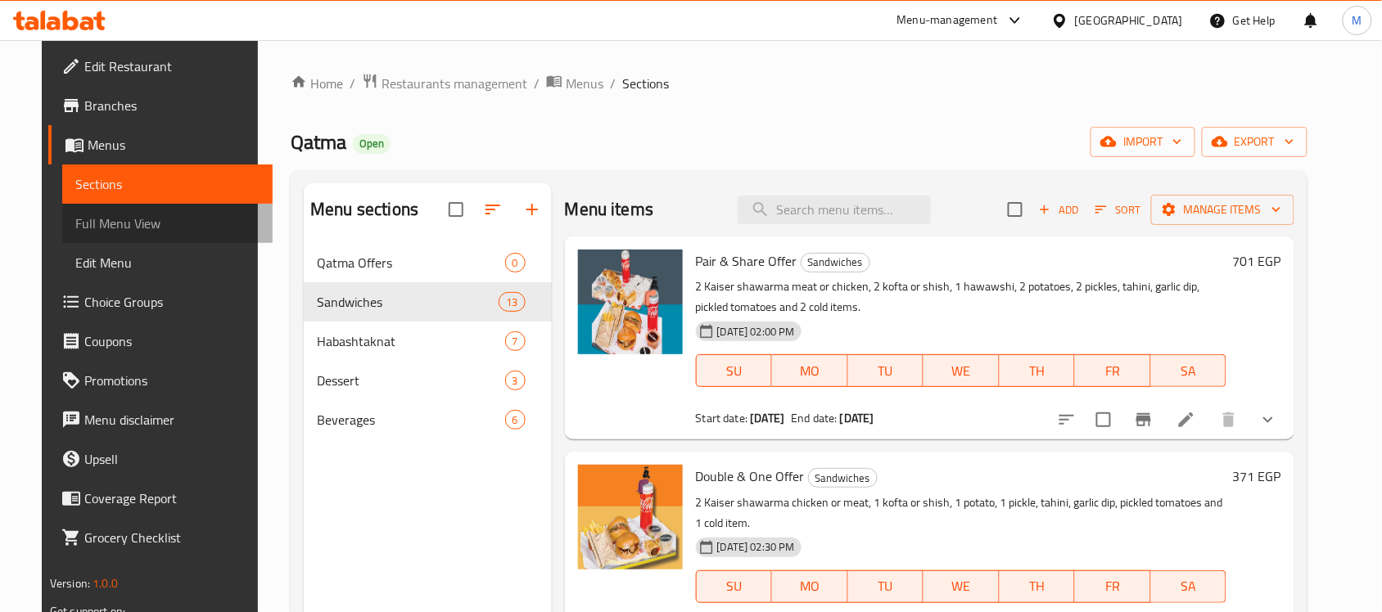
click at [75, 224] on span "Full Menu View" at bounding box center [167, 224] width 184 height 20
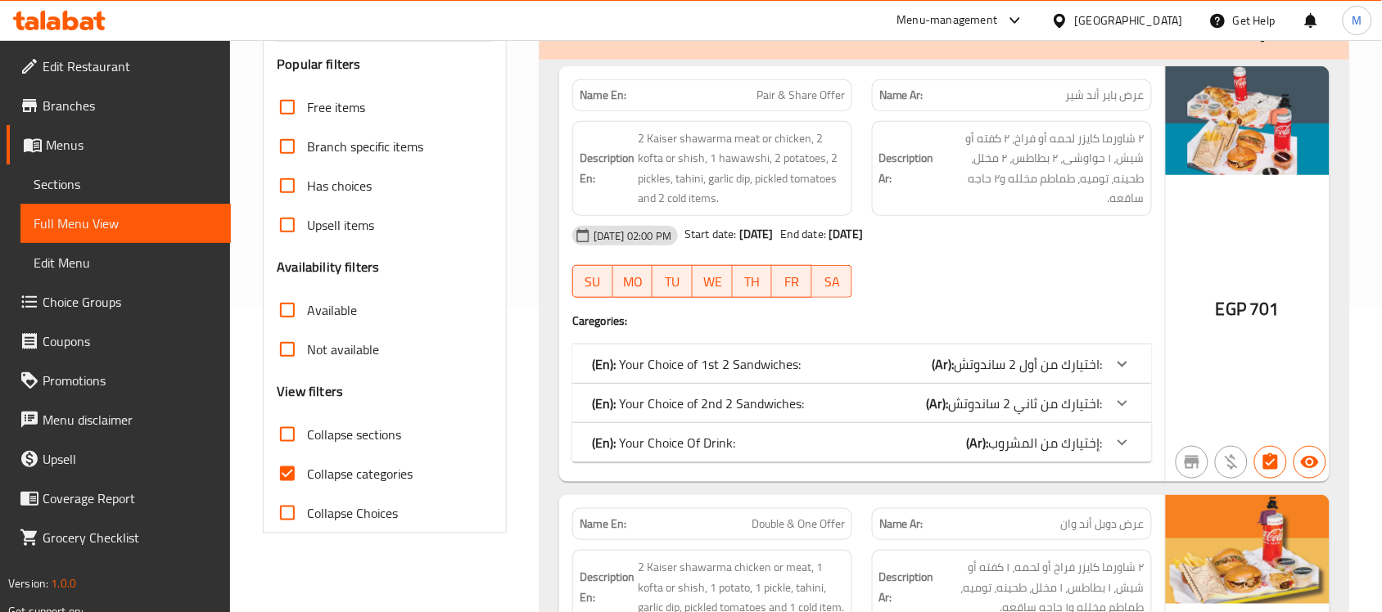
scroll to position [205, 0]
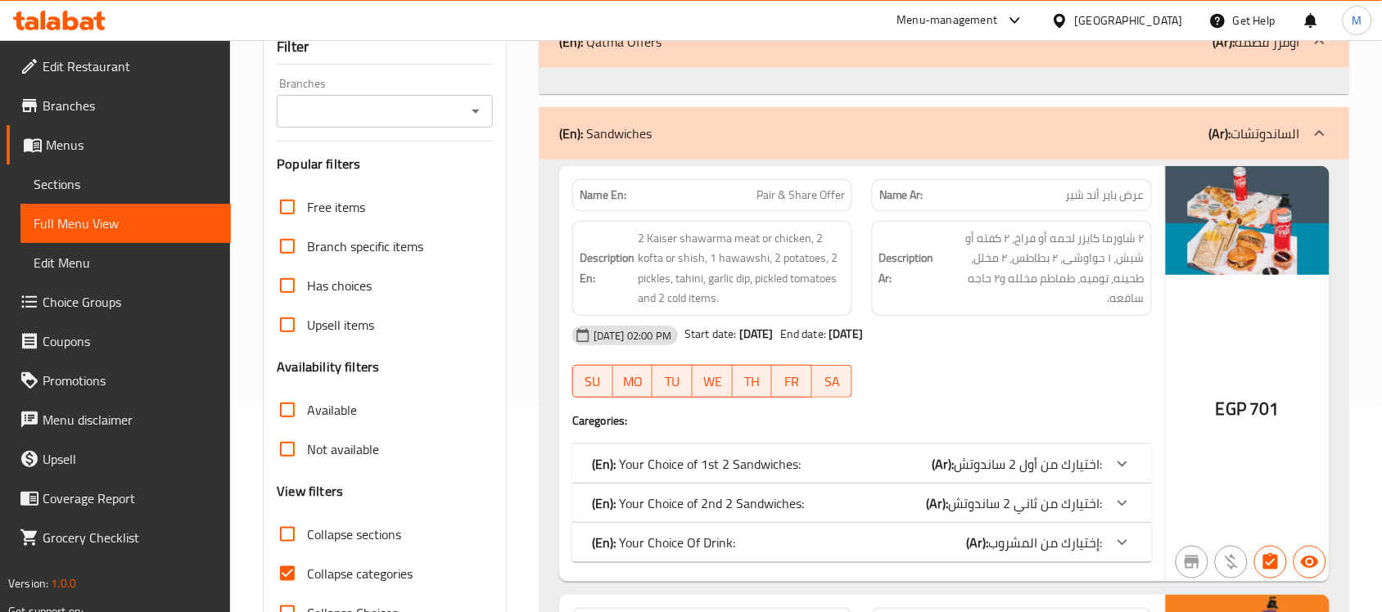
click at [288, 537] on input "Collapse sections" at bounding box center [287, 534] width 39 height 39
checkbox input "true"
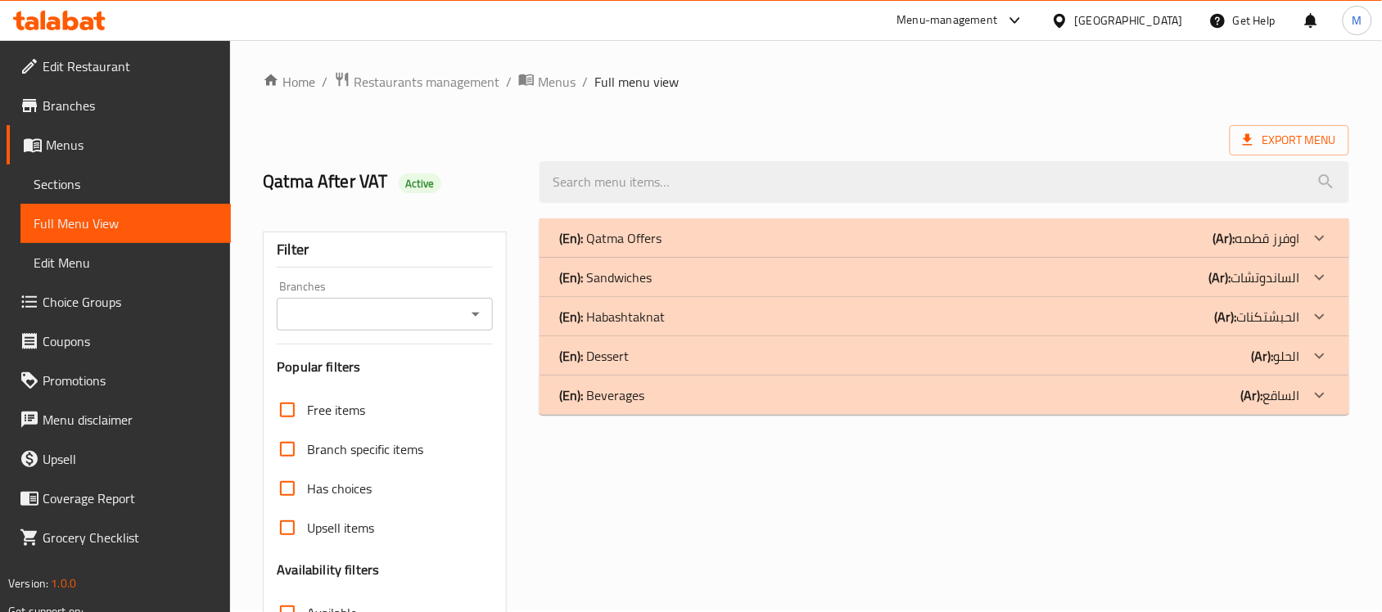
scroll to position [0, 0]
click at [1159, 277] on div "(En): Sandwiches (Ar): الساندوتشات" at bounding box center [929, 279] width 741 height 20
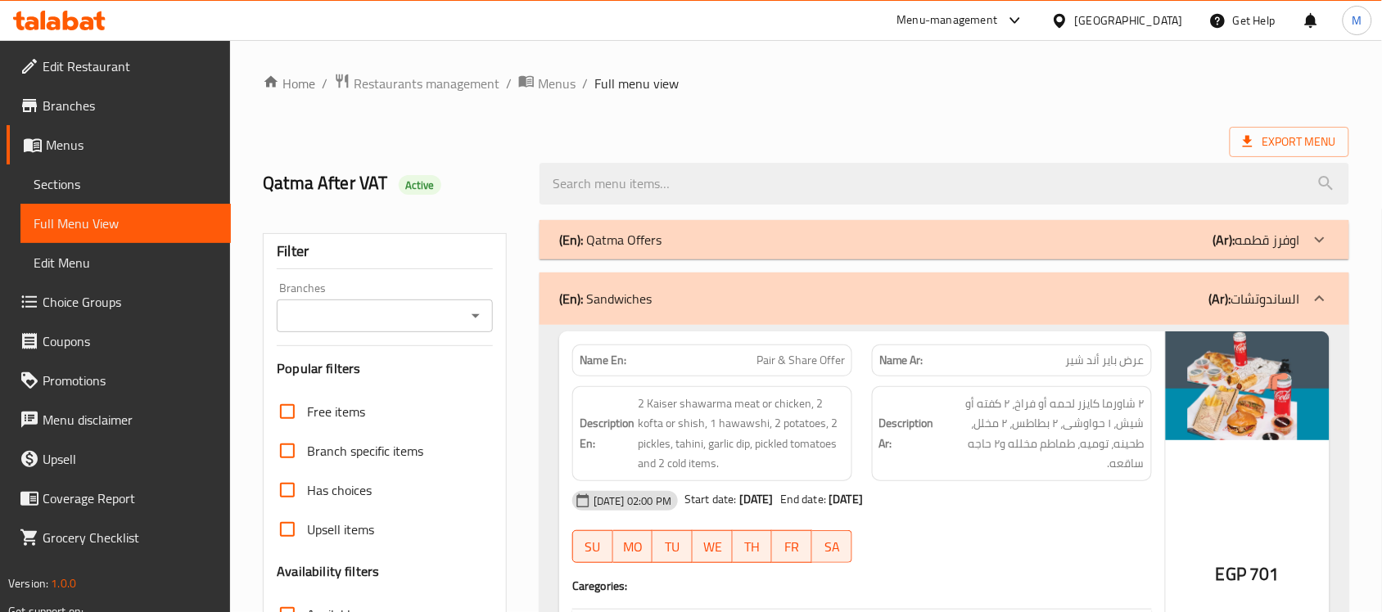
scroll to position [512, 0]
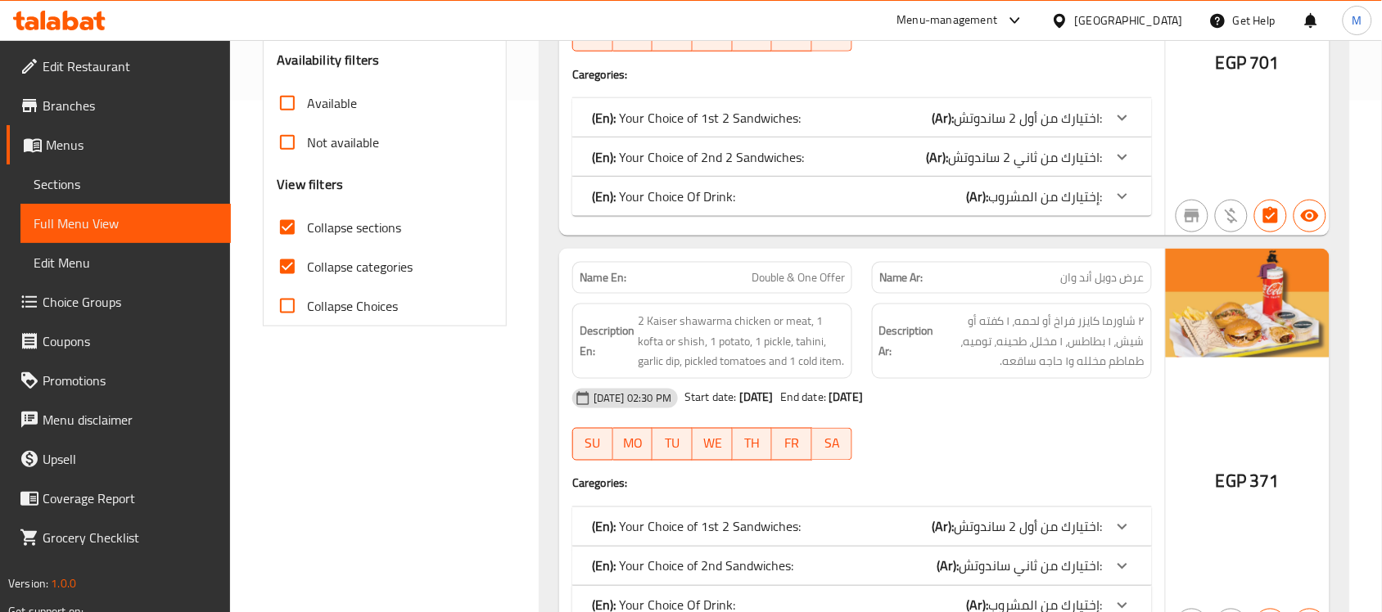
click at [288, 269] on input "Collapse categories" at bounding box center [287, 266] width 39 height 39
checkbox input "false"
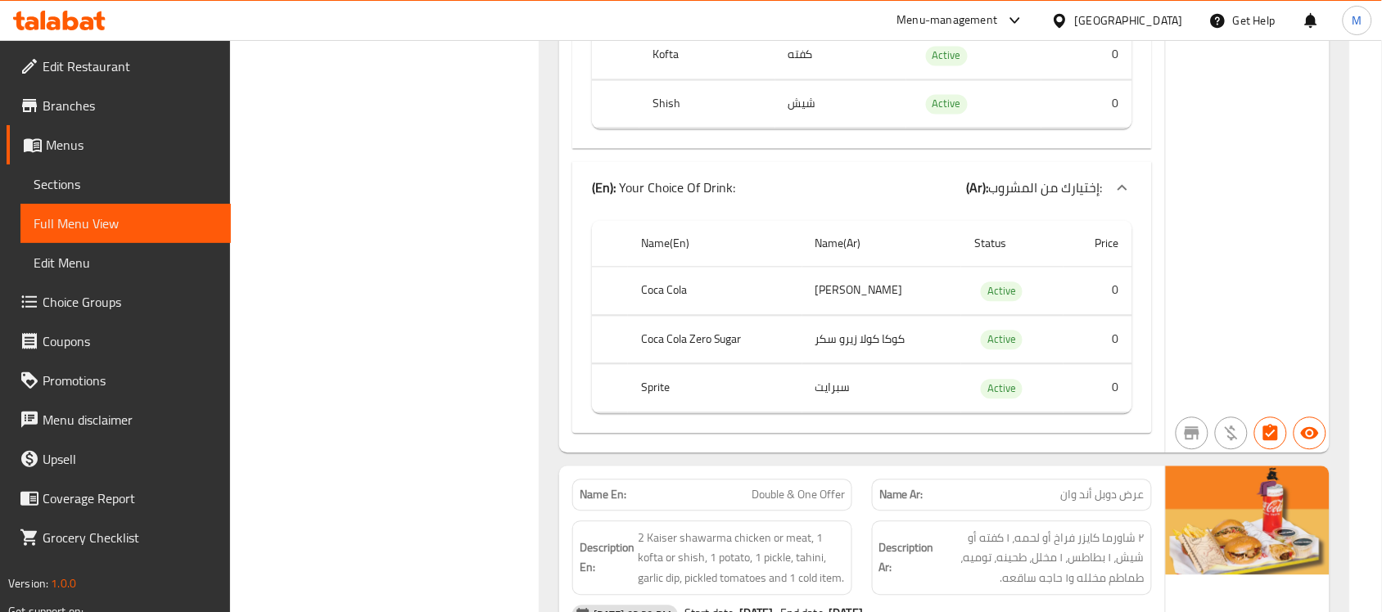
scroll to position [921, 0]
click at [1119, 189] on icon at bounding box center [1123, 187] width 20 height 20
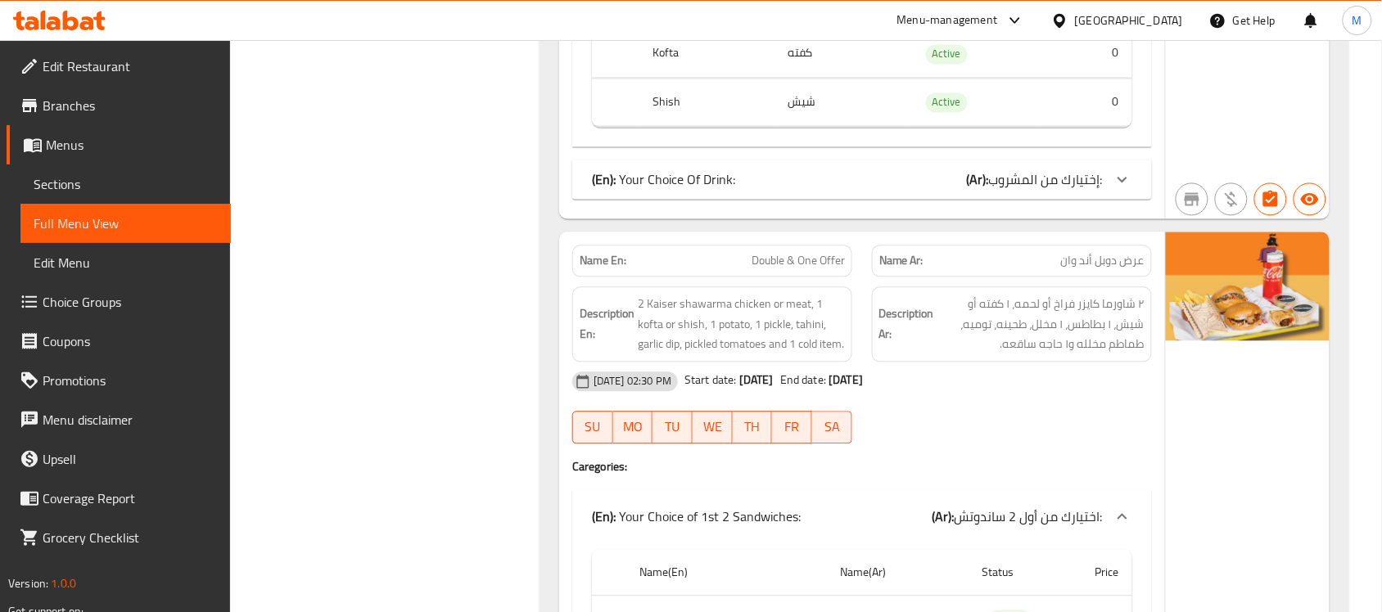
click at [1119, 189] on icon at bounding box center [1123, 180] width 20 height 20
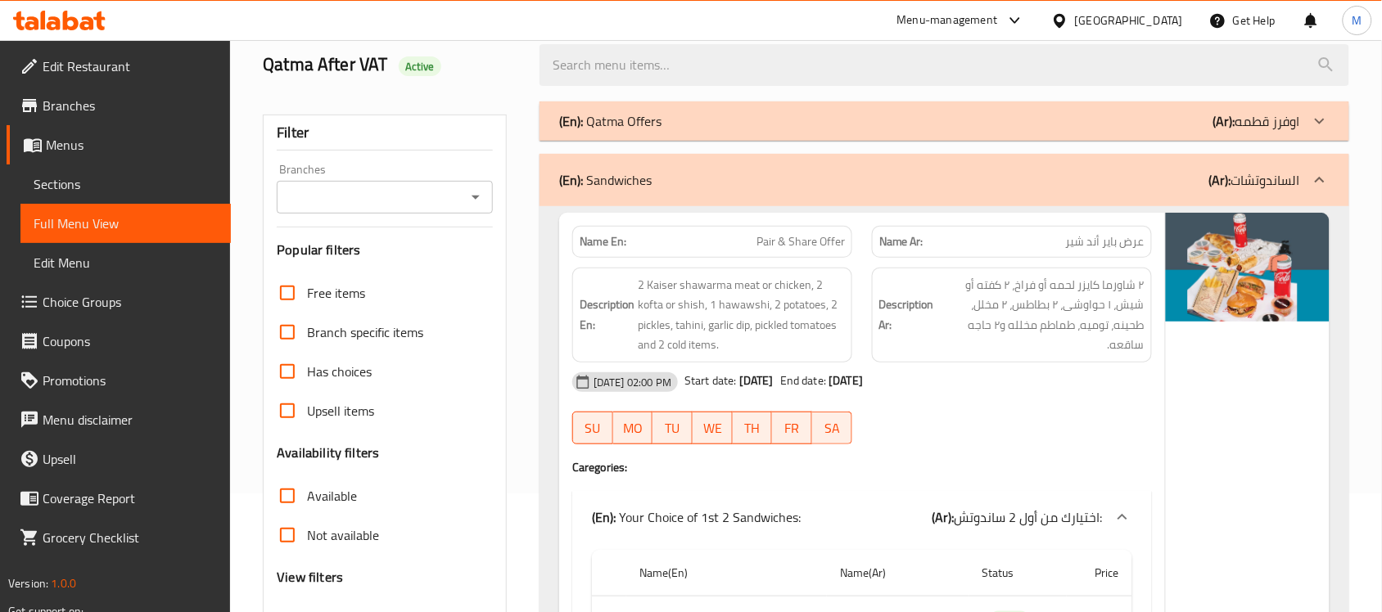
scroll to position [0, 0]
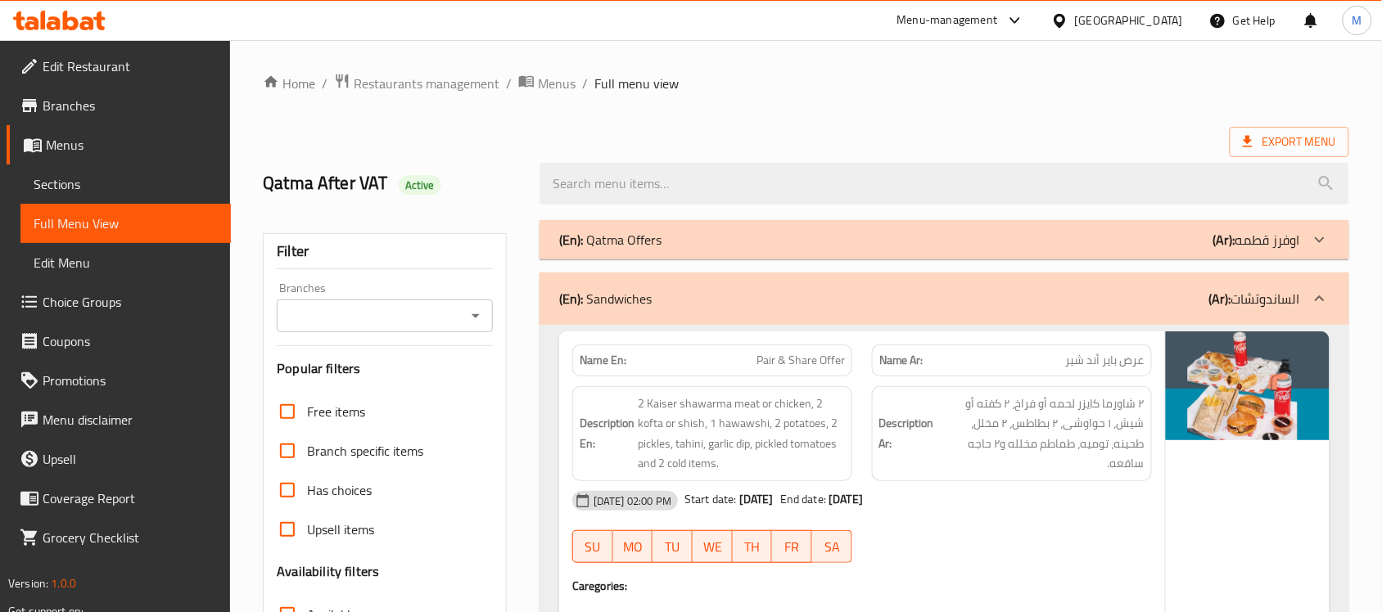
click at [76, 140] on span "Menus" at bounding box center [132, 145] width 172 height 20
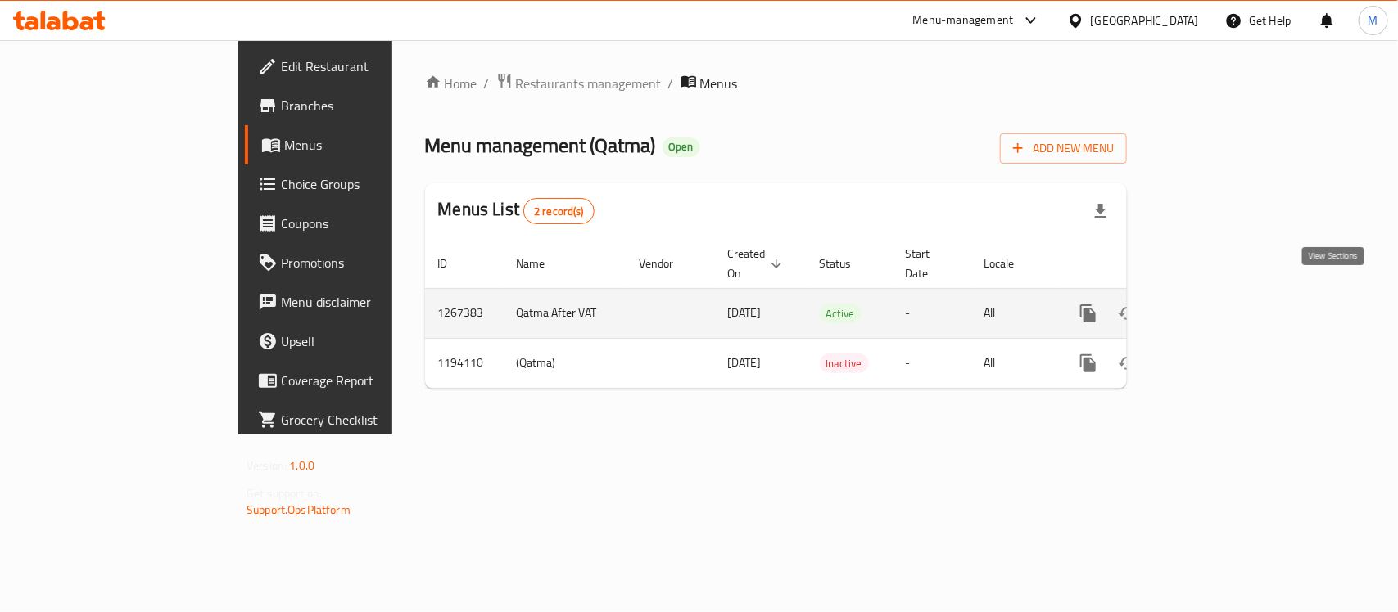
click at [1216, 304] on icon "enhanced table" at bounding box center [1206, 314] width 20 height 20
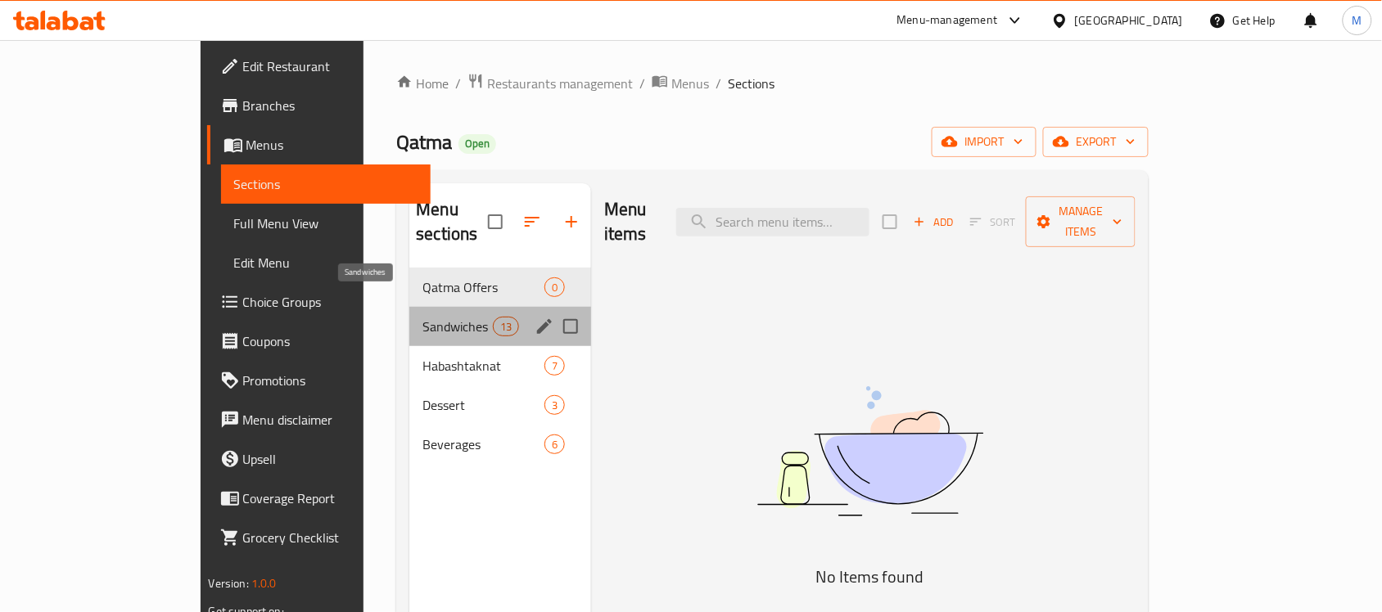
click at [422, 317] on span "Sandwiches" at bounding box center [457, 327] width 70 height 20
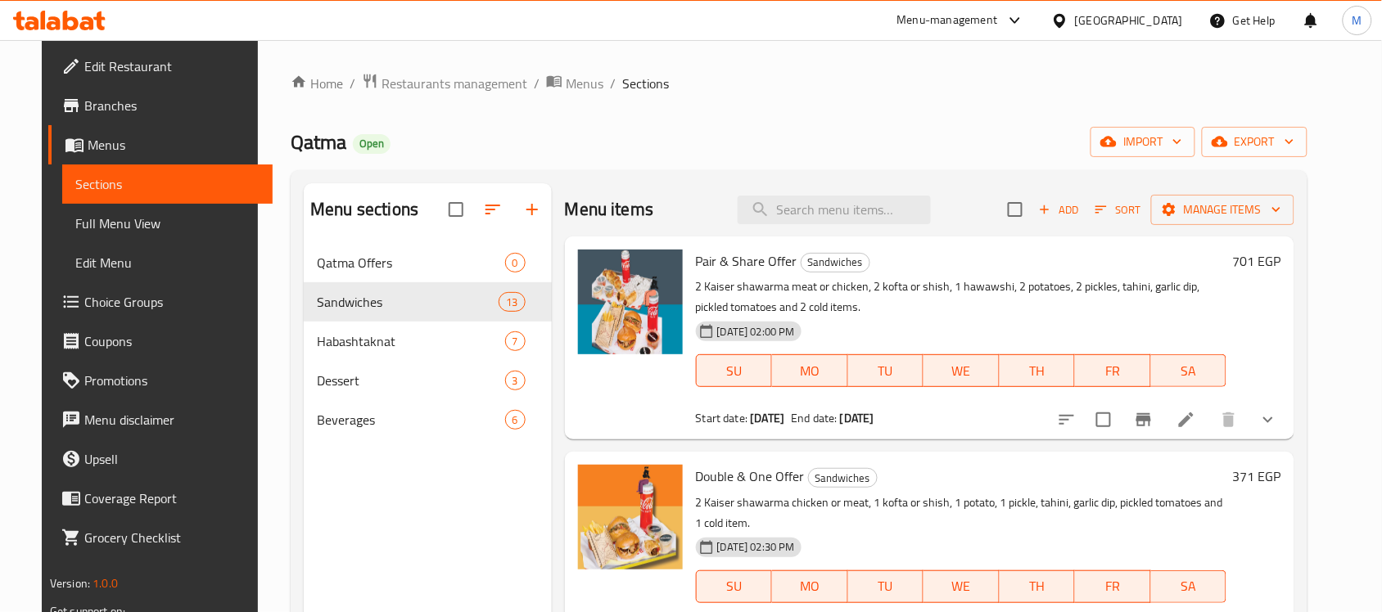
click at [1278, 426] on icon "show more" at bounding box center [1268, 420] width 20 height 20
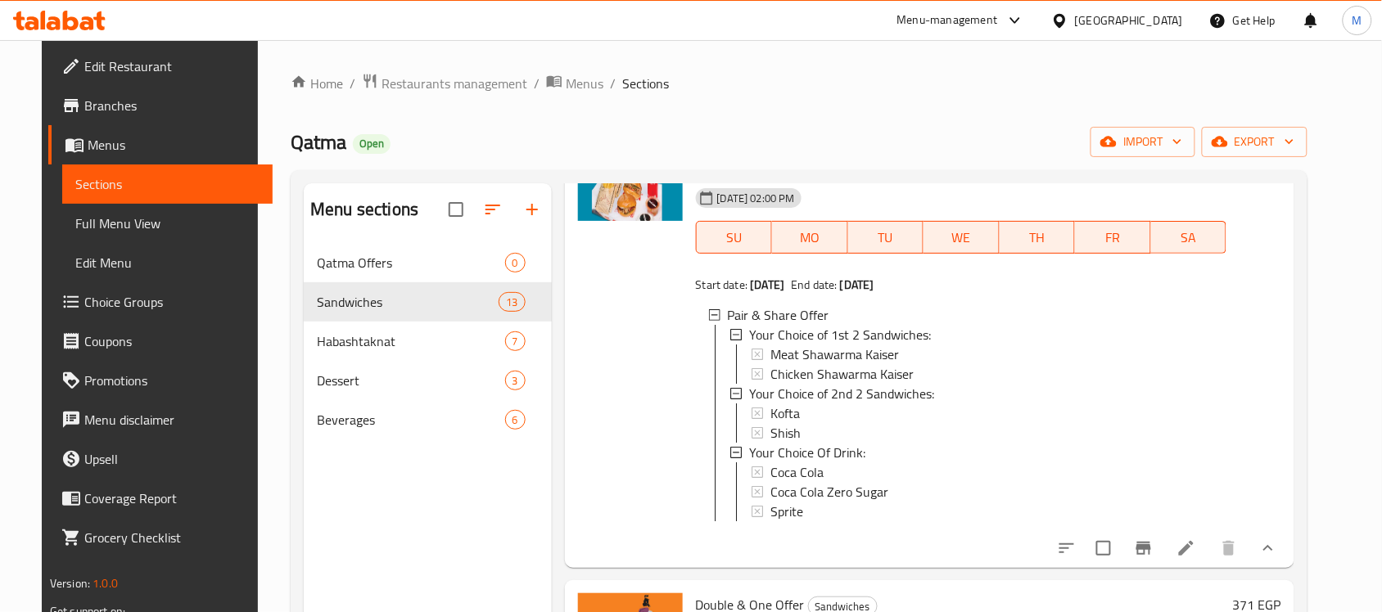
scroll to position [307, 0]
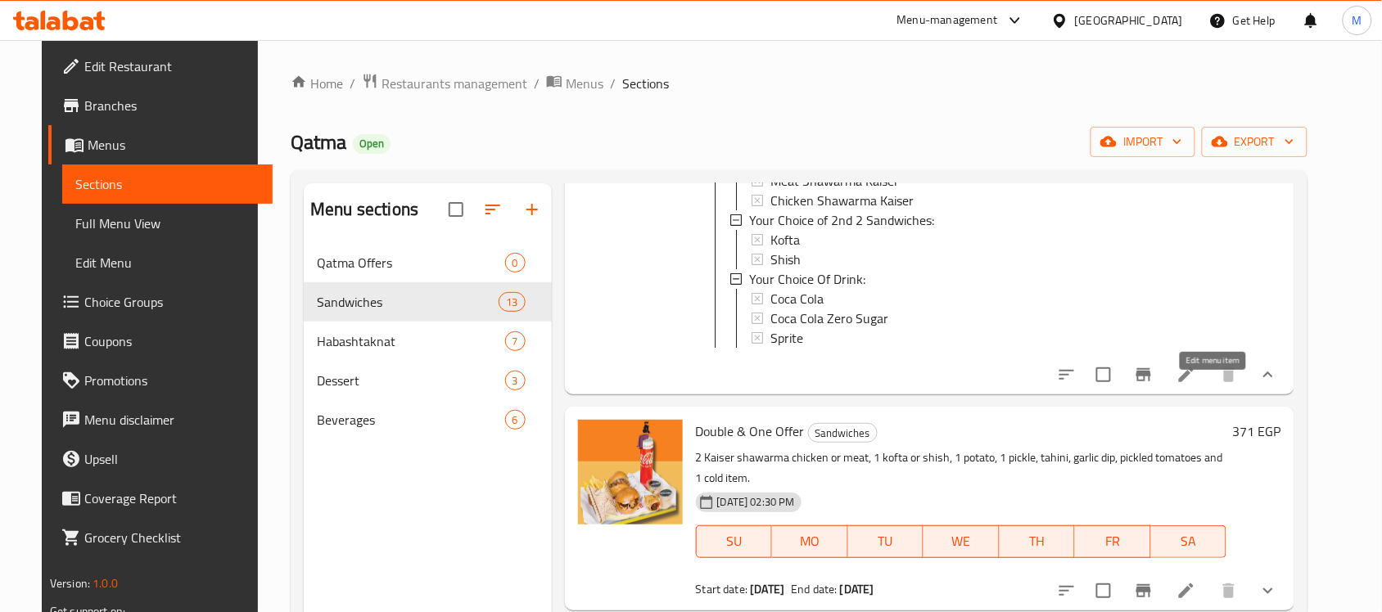
click at [1196, 385] on icon at bounding box center [1186, 375] width 20 height 20
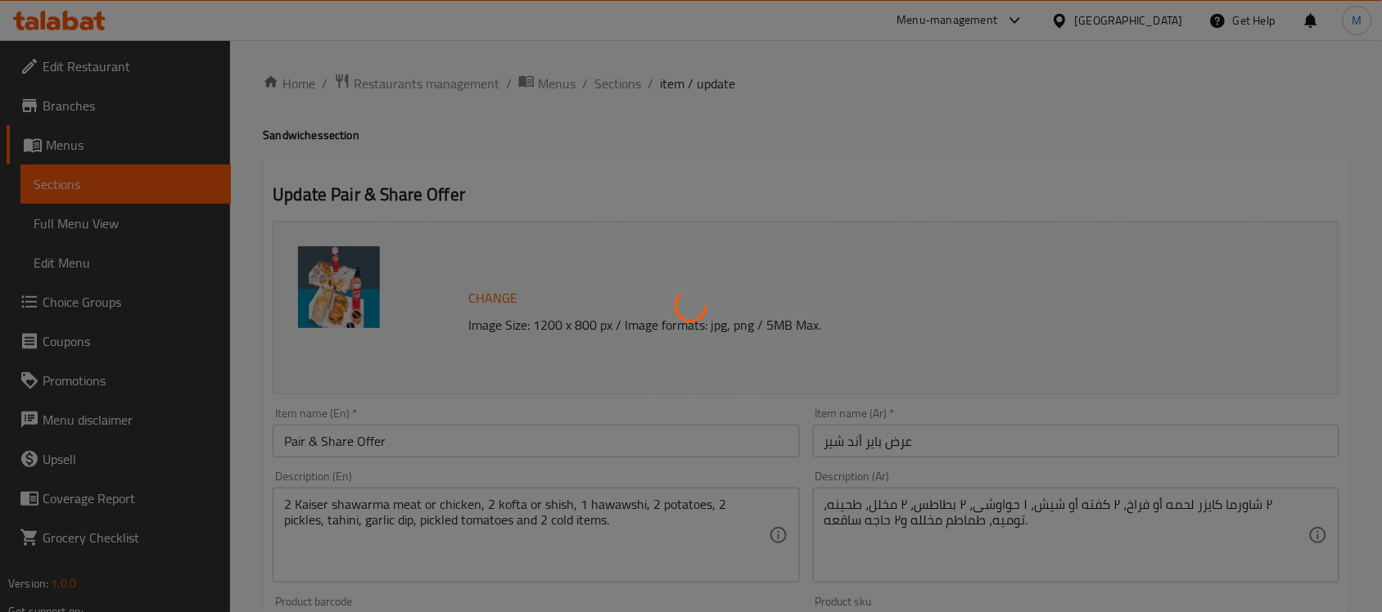
type input "اختيارك من أول 2 ساندوتش:"
type input "1"
type input "اختيارك من ثاني 2 ساندوتش:"
type input "1"
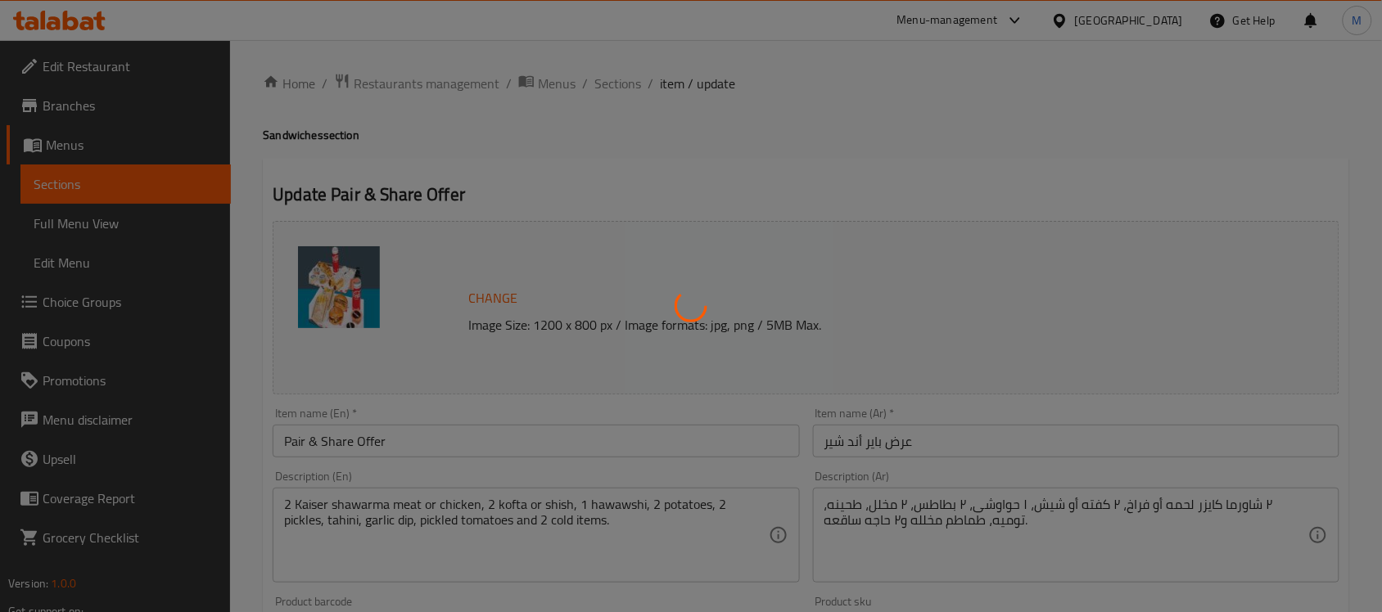
type input "1"
type input "إختيارك من المشروب:"
type input "1"
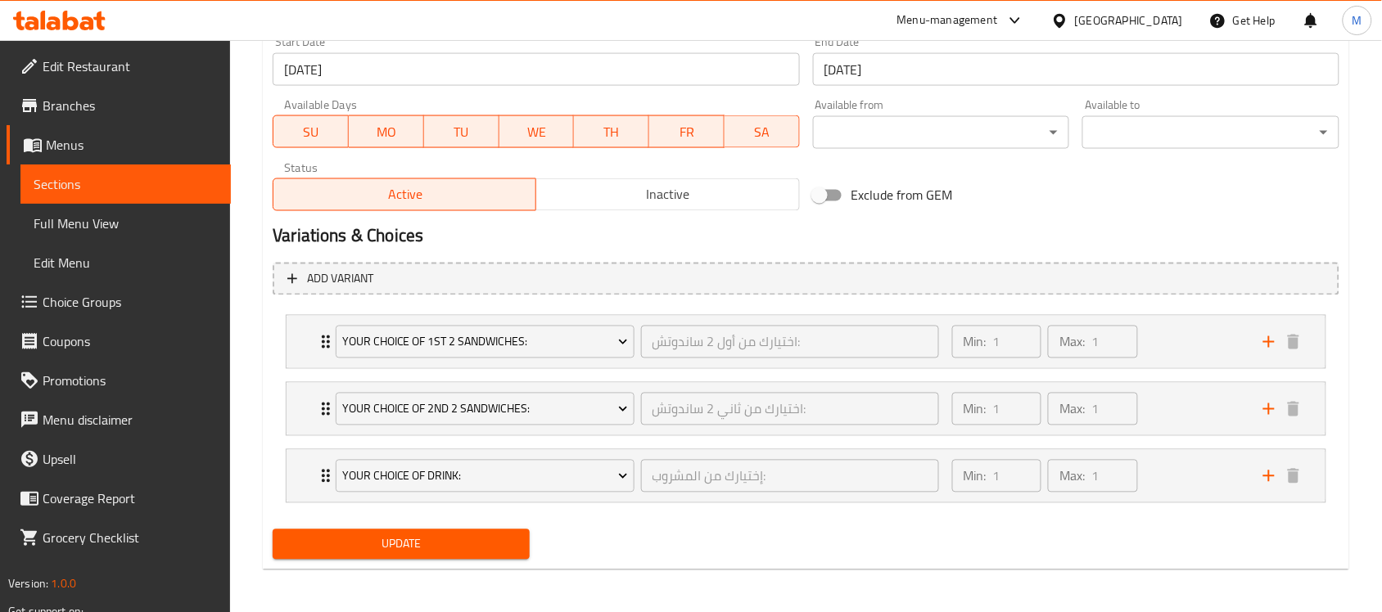
scroll to position [729, 0]
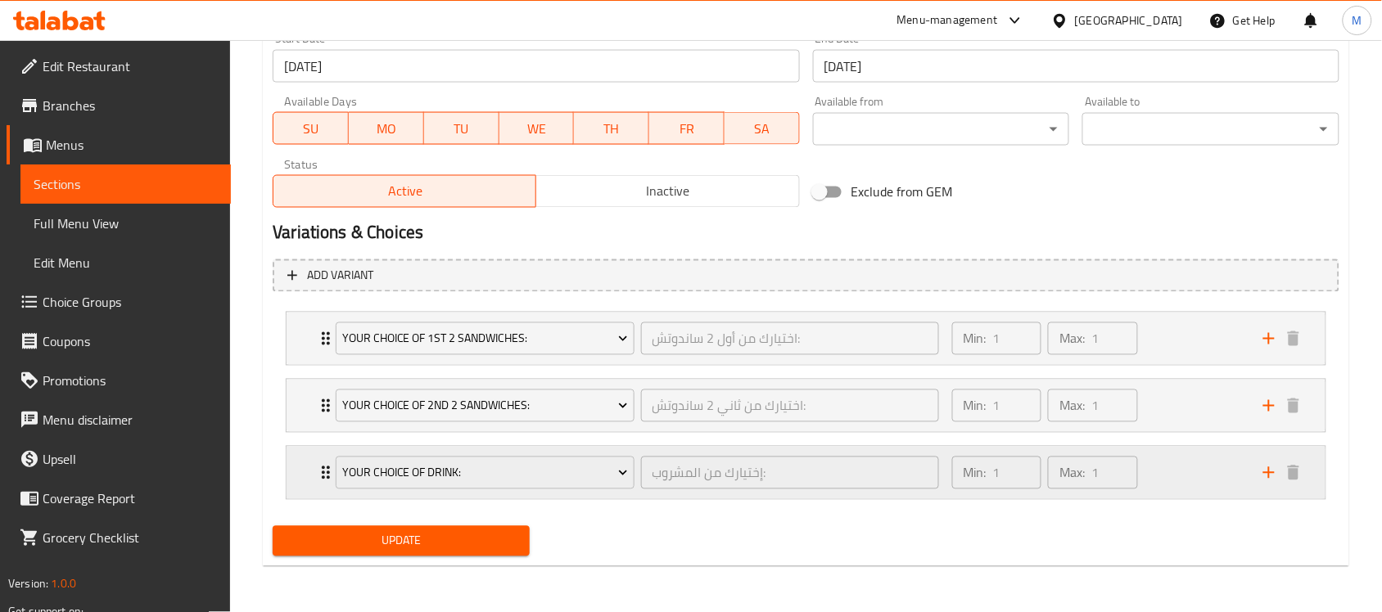
click at [303, 480] on div "Your Choice Of Drink: إختيارك من المشروب: ​ Min: 1 ​ Max: 1 ​" at bounding box center [806, 473] width 1039 height 52
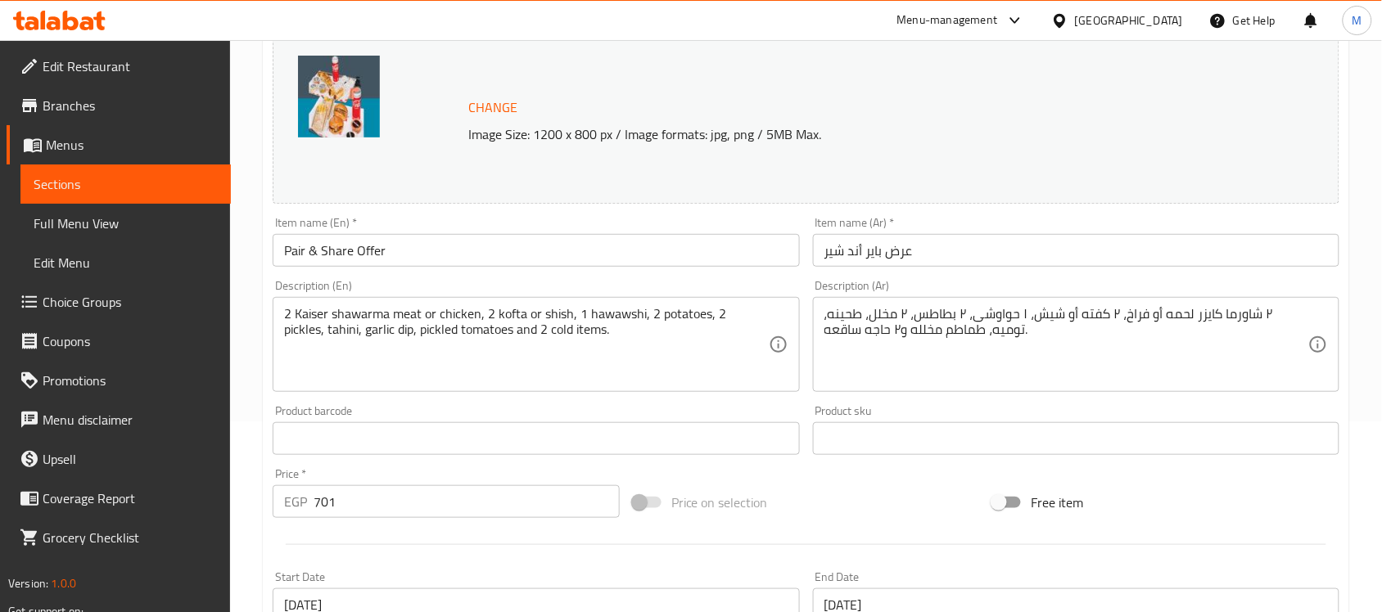
scroll to position [0, 0]
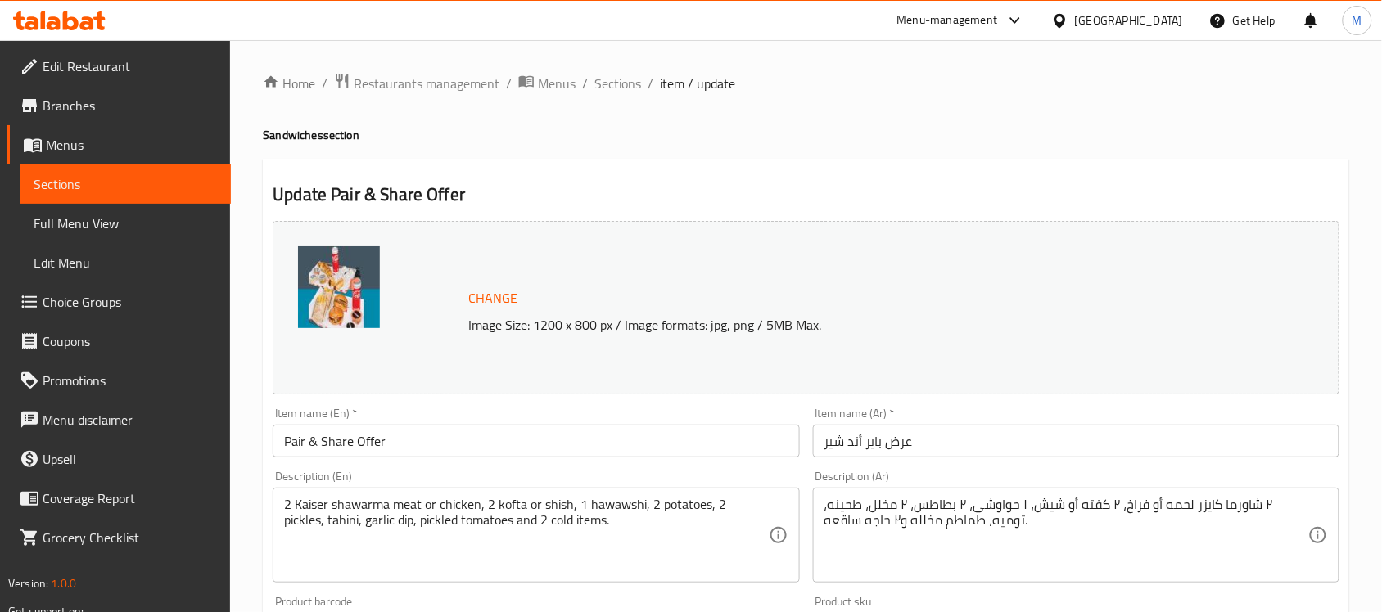
drag, startPoint x: 612, startPoint y: 84, endPoint x: 616, endPoint y: 117, distance: 33.0
click at [612, 84] on span "Sections" at bounding box center [617, 84] width 47 height 20
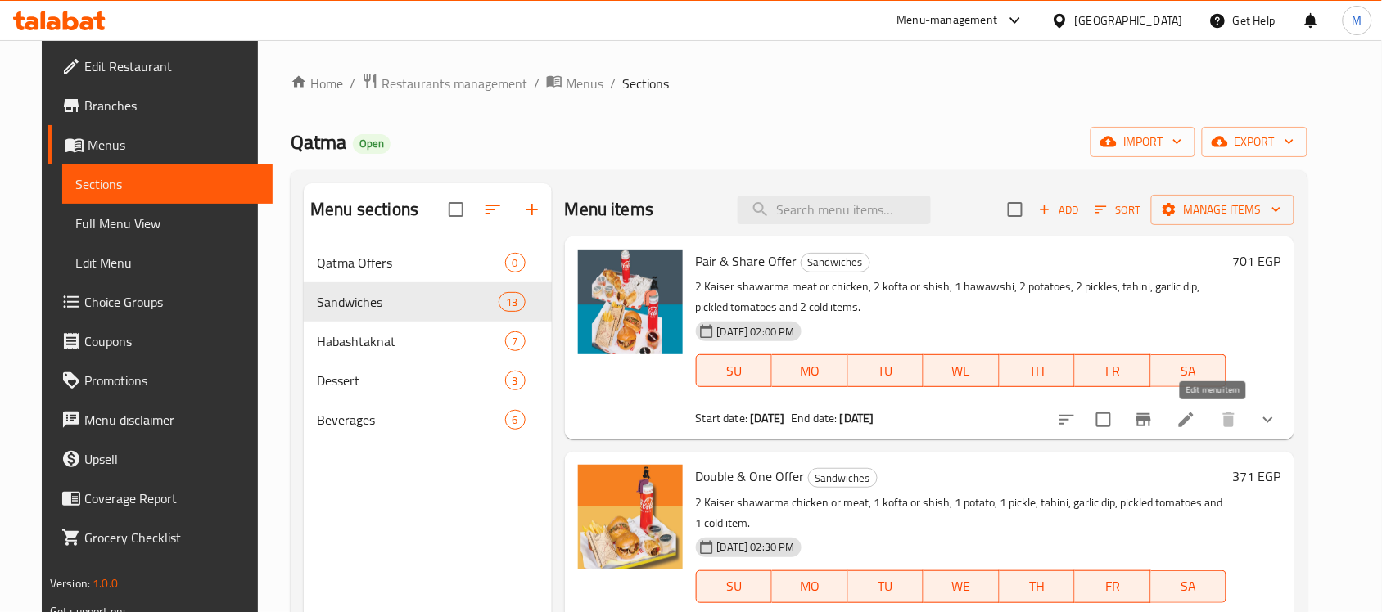
click at [1196, 414] on icon at bounding box center [1186, 420] width 20 height 20
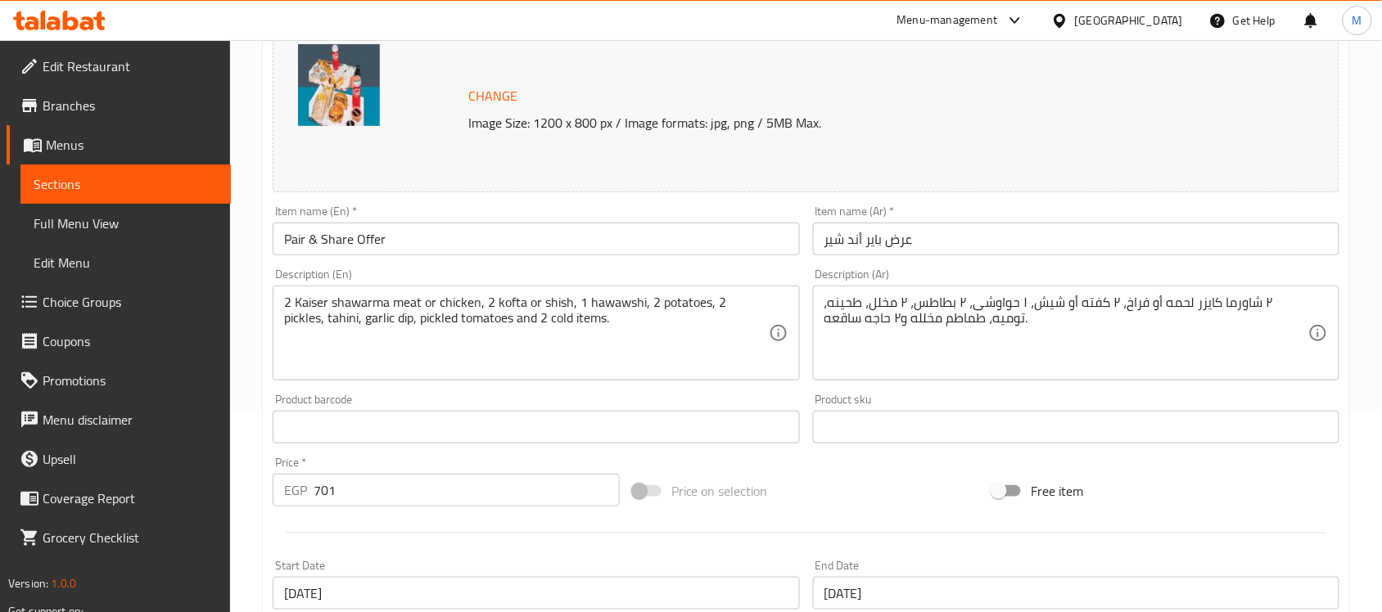
scroll to position [205, 0]
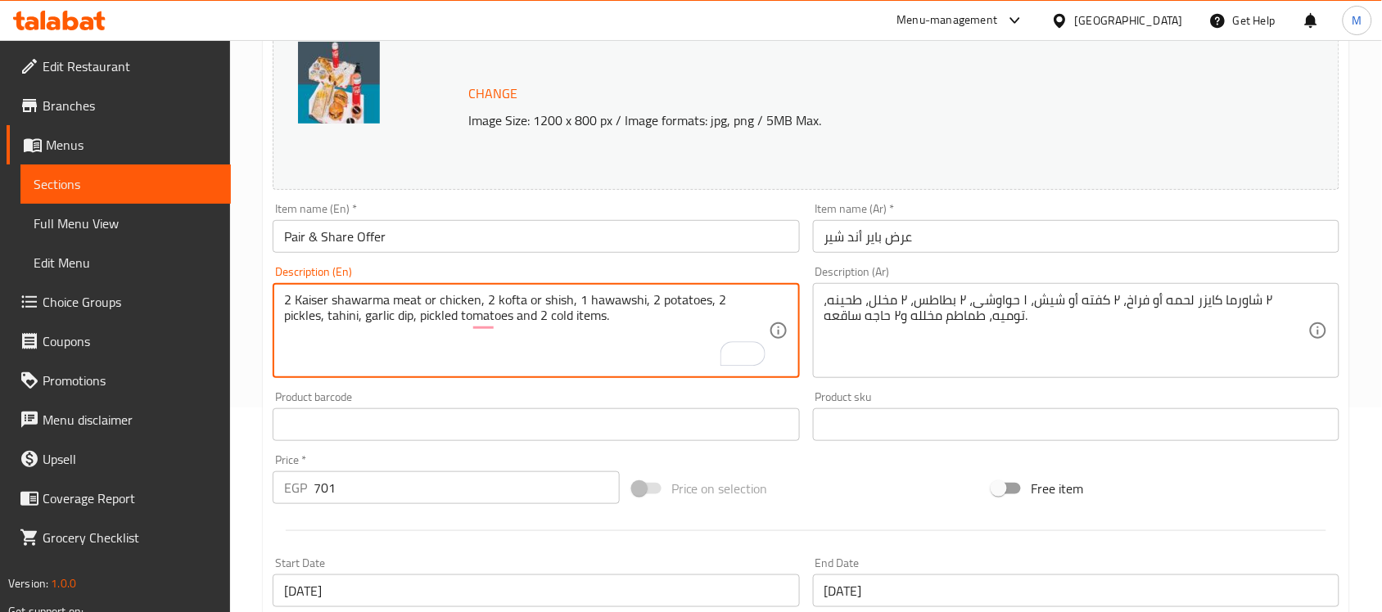
click at [549, 314] on textarea "2 Kaiser shawarma meat or chicken, 2 kofta or shish, 1 hawawshi, 2 potatoes, 2 …" at bounding box center [526, 331] width 484 height 78
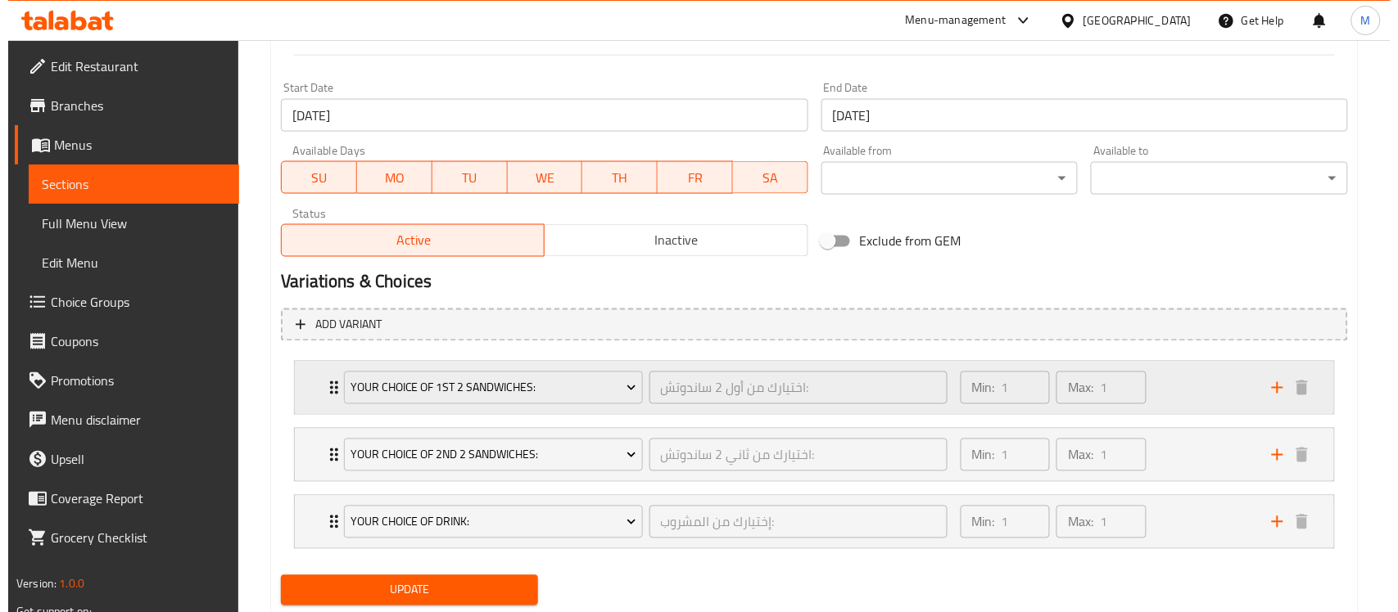
scroll to position [716, 0]
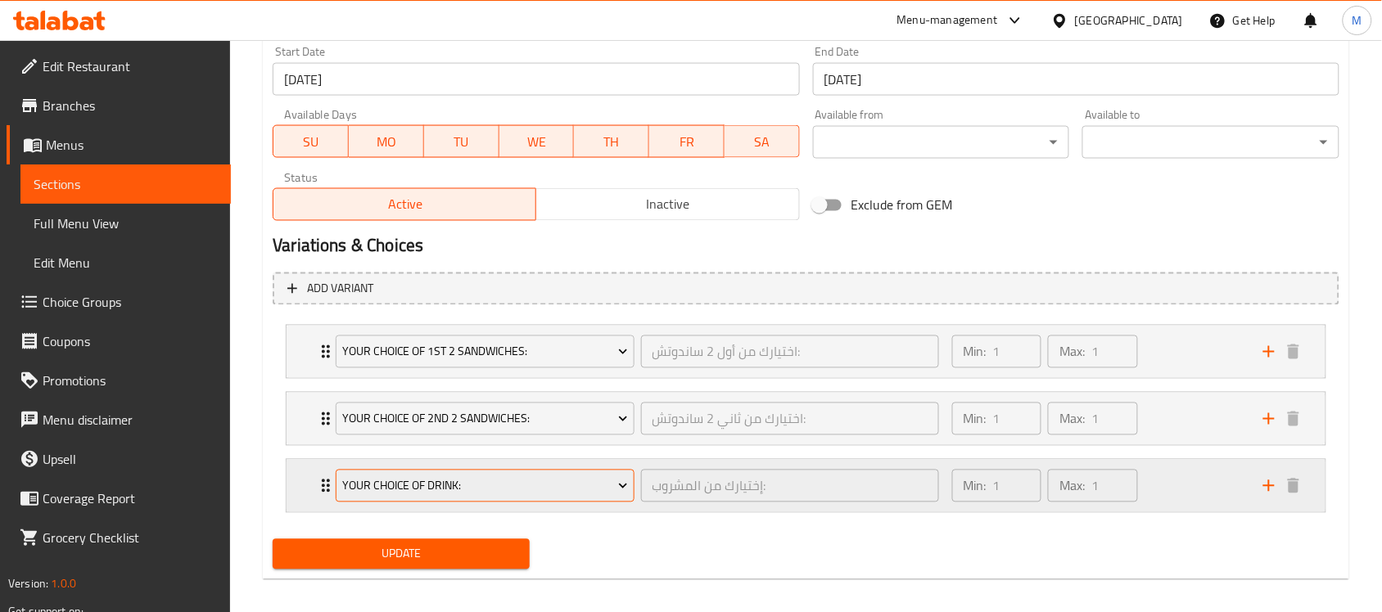
type textarea "2 Kaiser shawarma meat or chicken, 2 kofta or shish, 1 hawawshi, 2 potatoes, 2 …"
click at [422, 489] on span "Your Choice Of Drink:" at bounding box center [485, 486] width 286 height 20
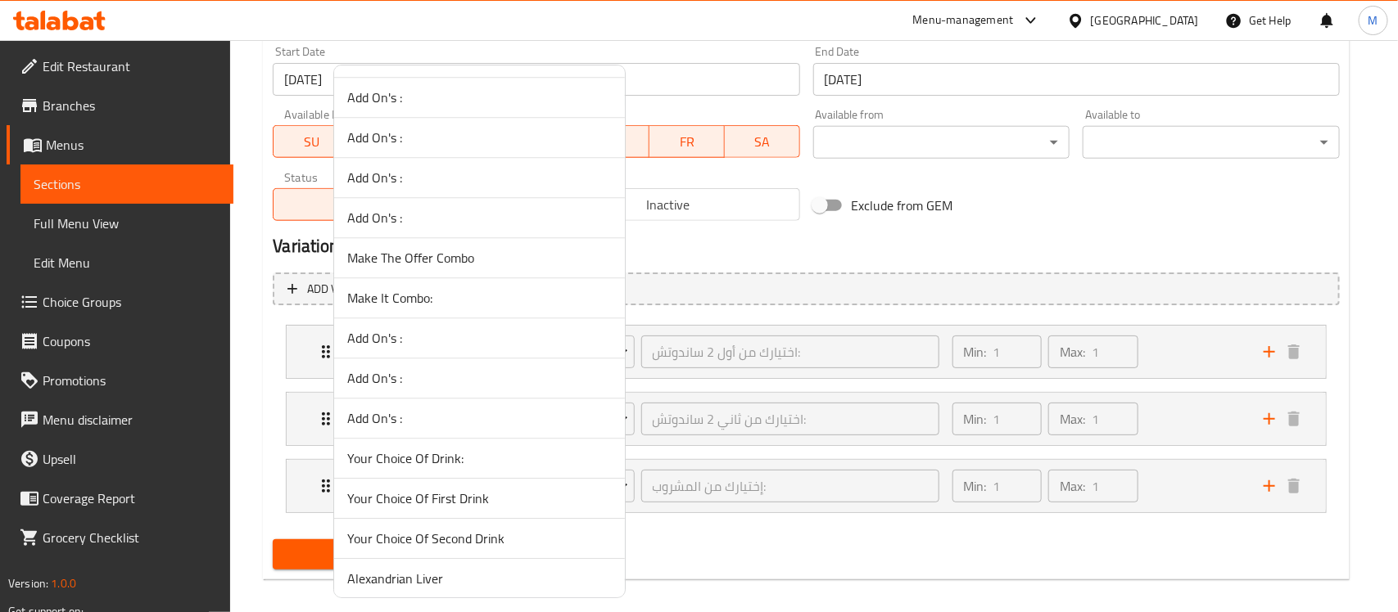
scroll to position [2149, 0]
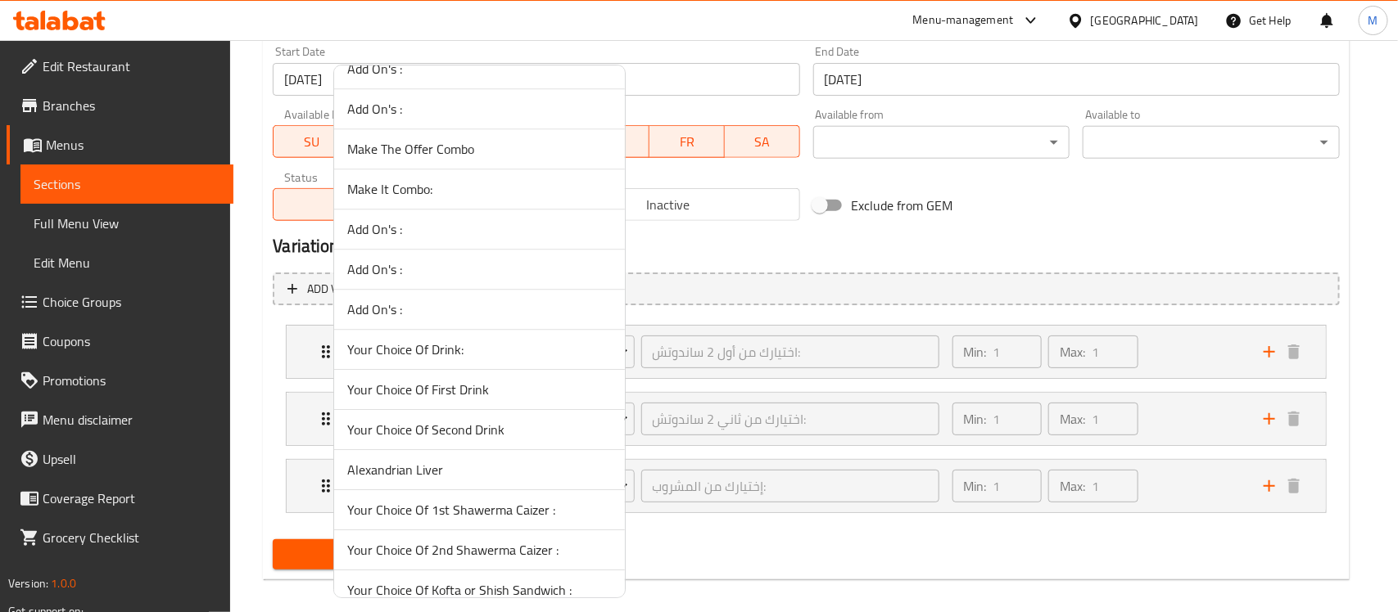
click at [529, 394] on span "Your Choice Of First Drink" at bounding box center [479, 390] width 264 height 20
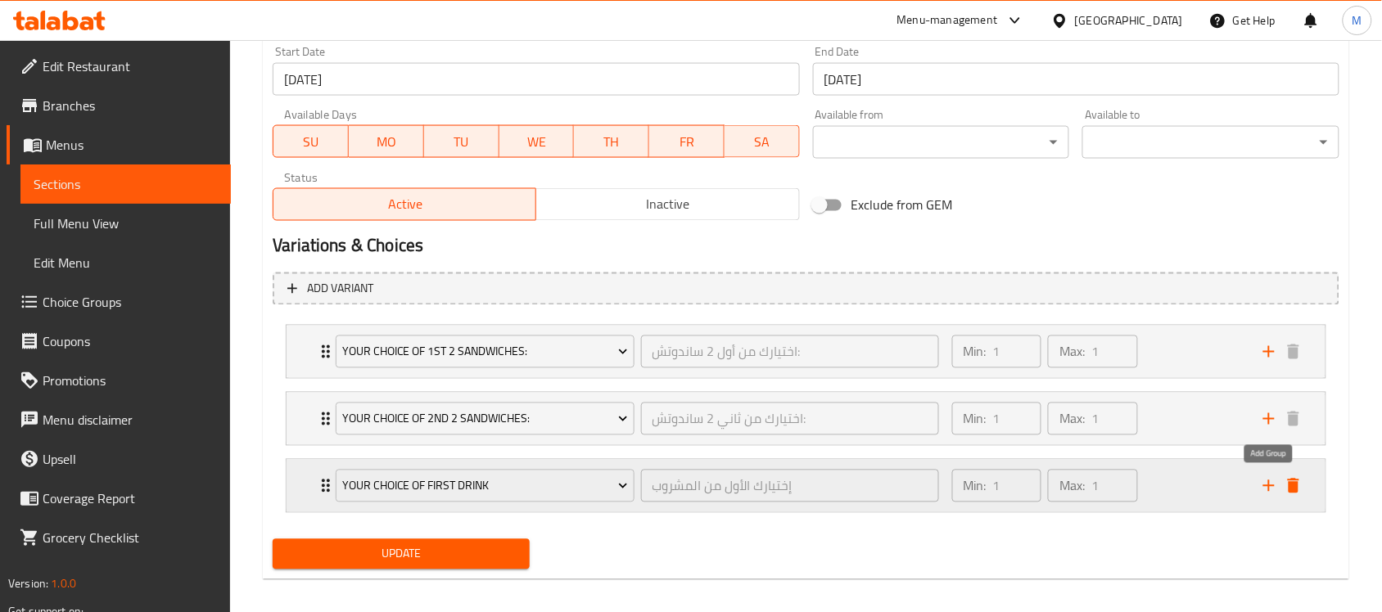
click at [1261, 489] on icon "add" at bounding box center [1269, 486] width 20 height 20
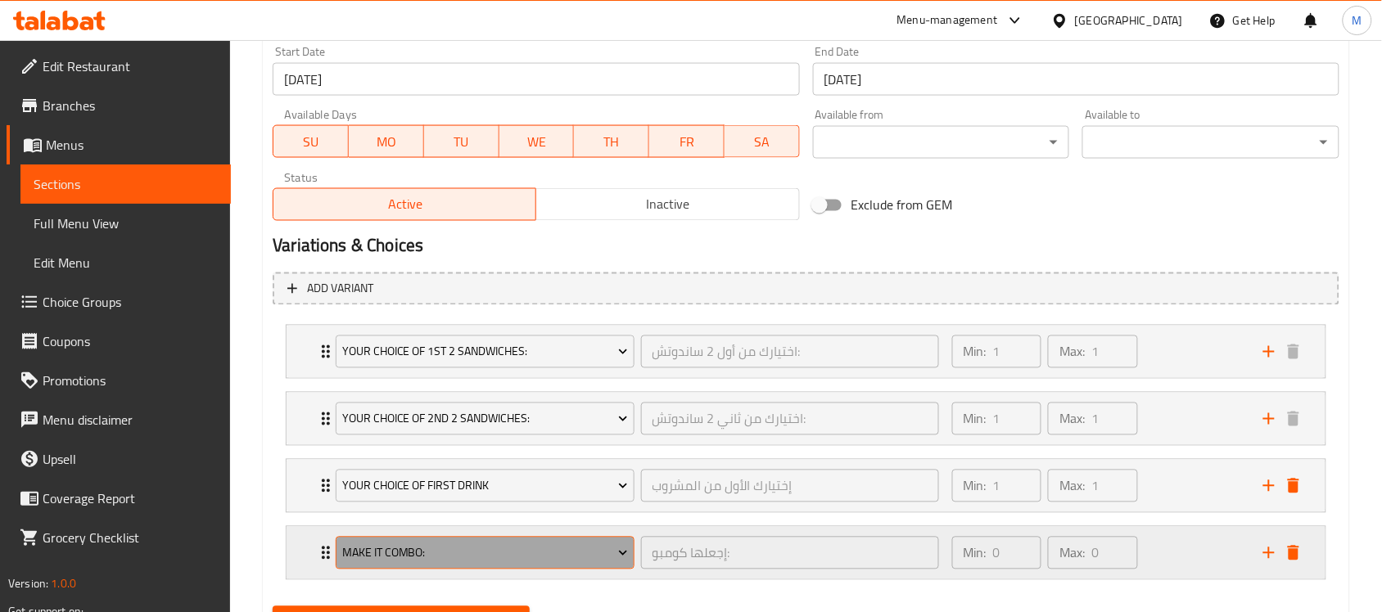
click at [536, 558] on span "Make It Combo:" at bounding box center [485, 554] width 286 height 20
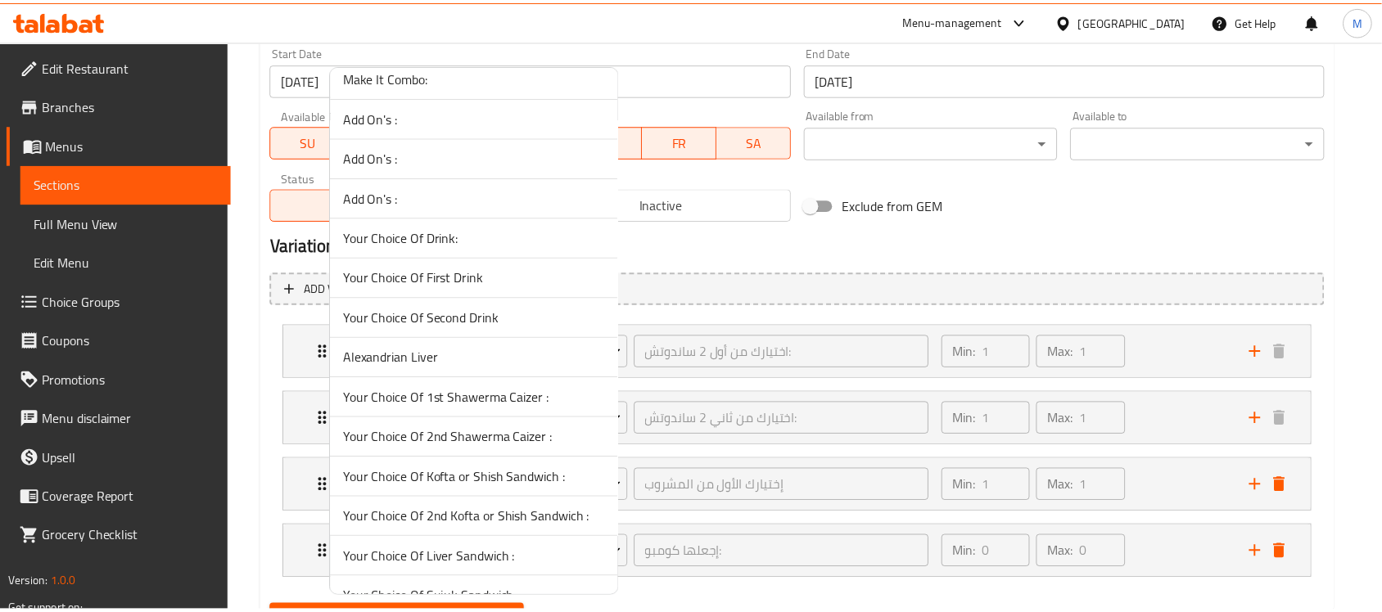
scroll to position [2251, 0]
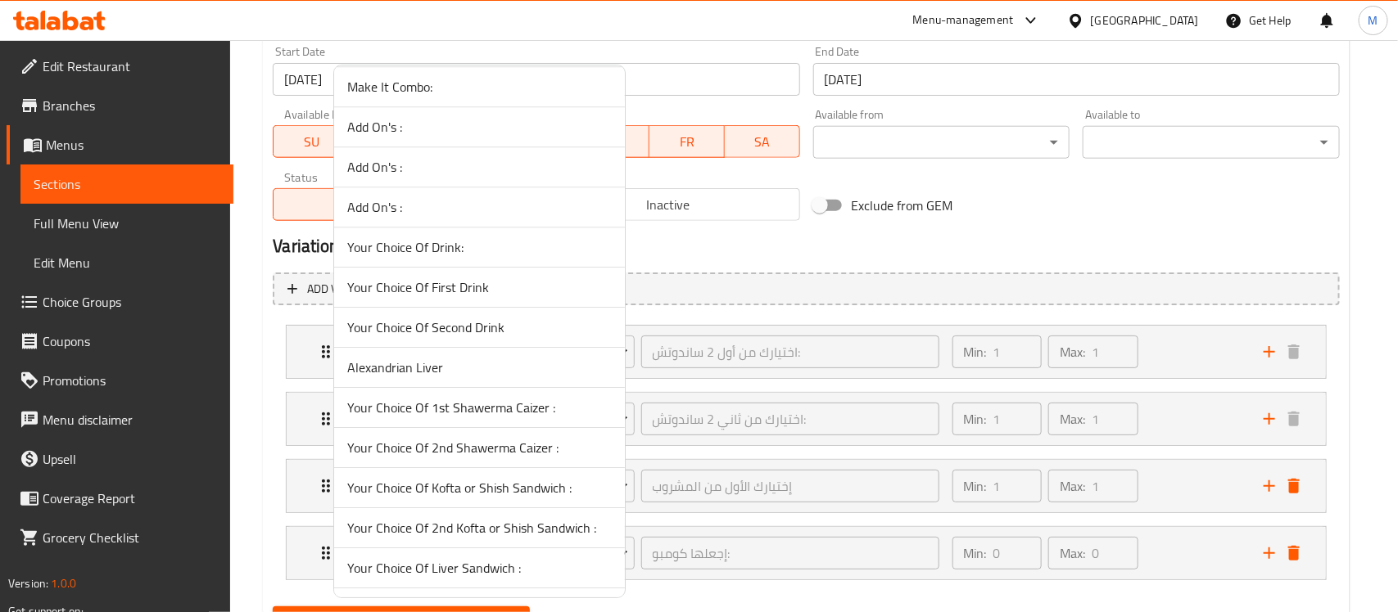
click at [443, 332] on span "Your Choice Of Second Drink" at bounding box center [479, 328] width 264 height 20
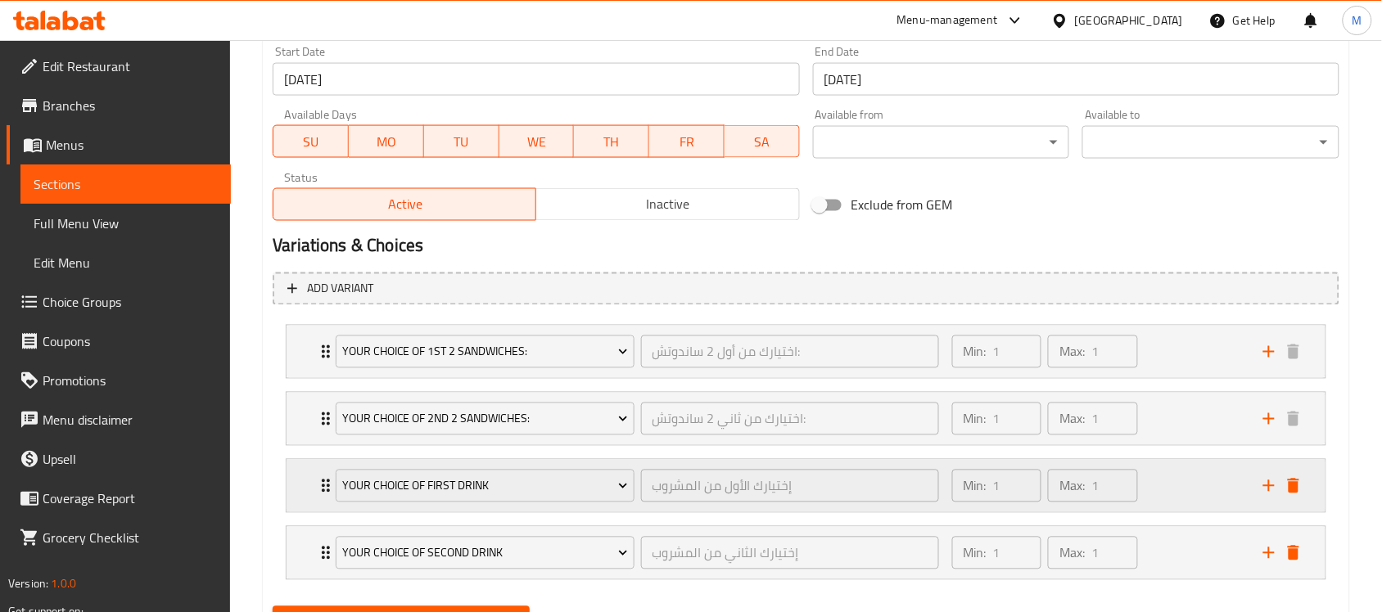
click at [307, 500] on div "Your Choice Of First Drink إختيارك الأول من المشروب ​ Min: 1 ​ Max: 1 ​" at bounding box center [806, 486] width 1039 height 52
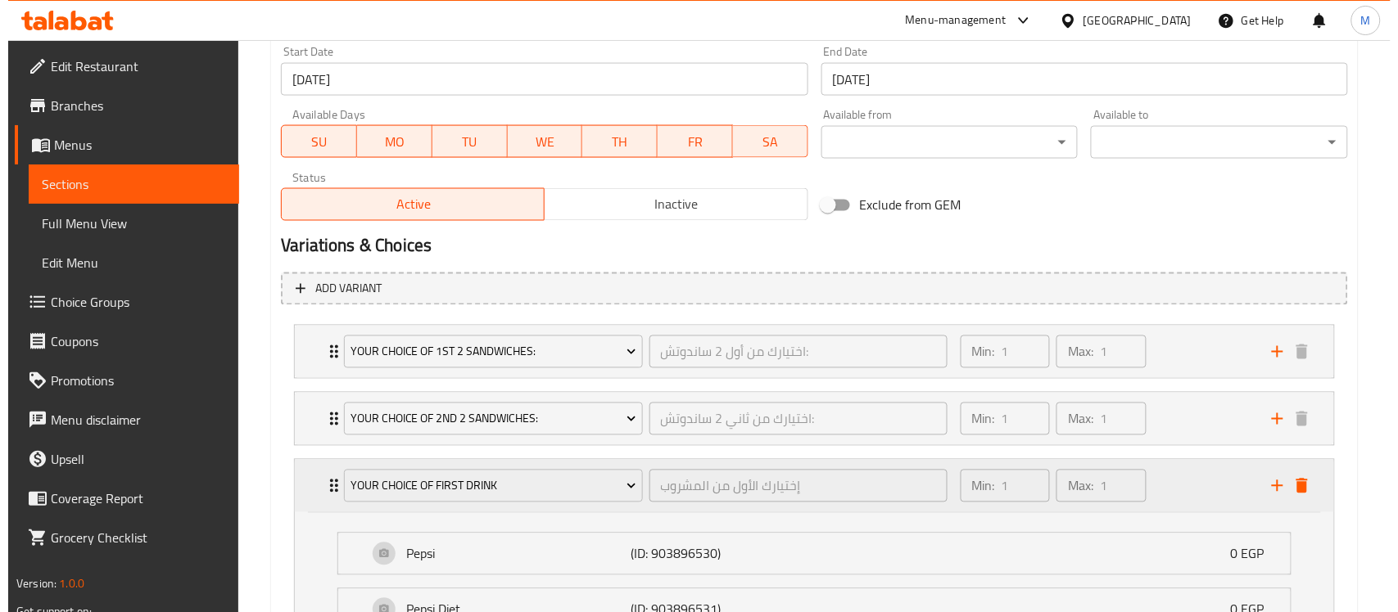
scroll to position [921, 0]
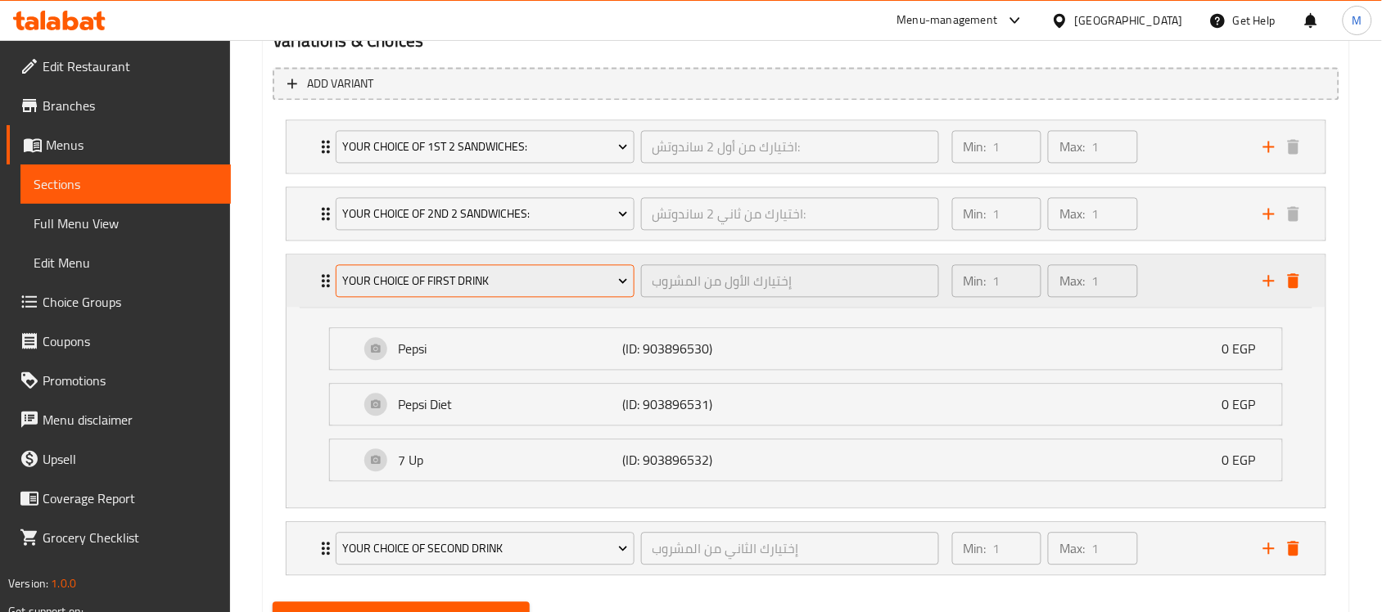
click at [538, 287] on span "Your Choice Of First Drink" at bounding box center [485, 282] width 286 height 20
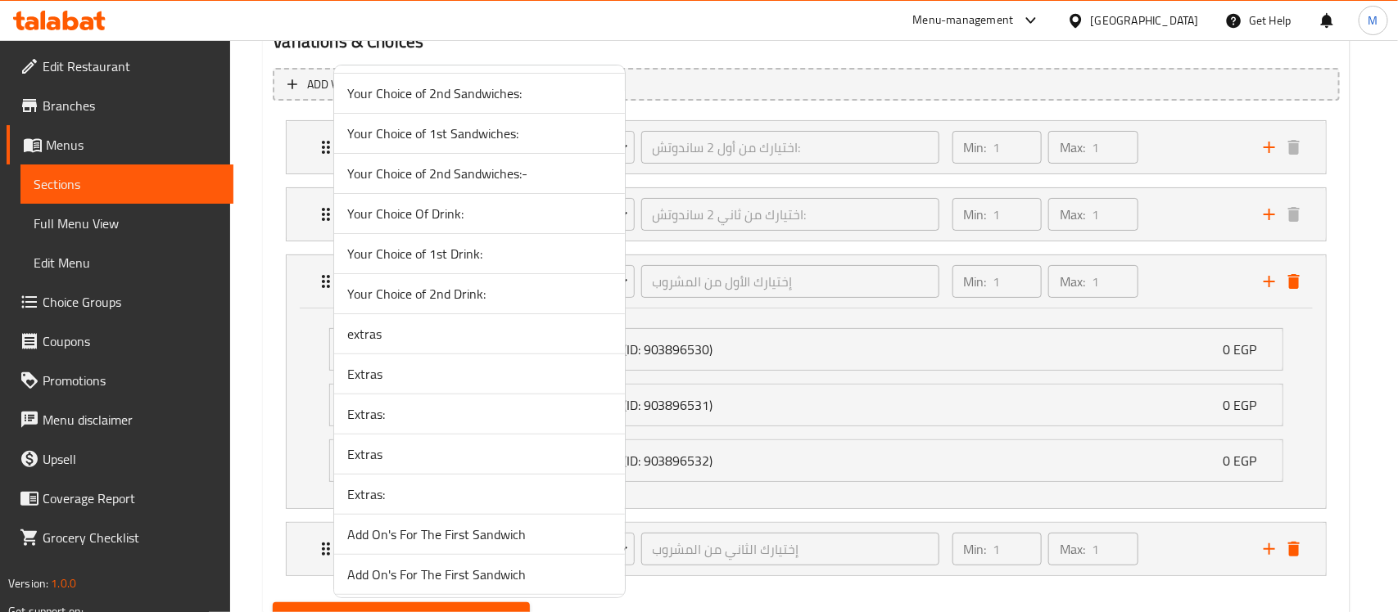
scroll to position [2837, 0]
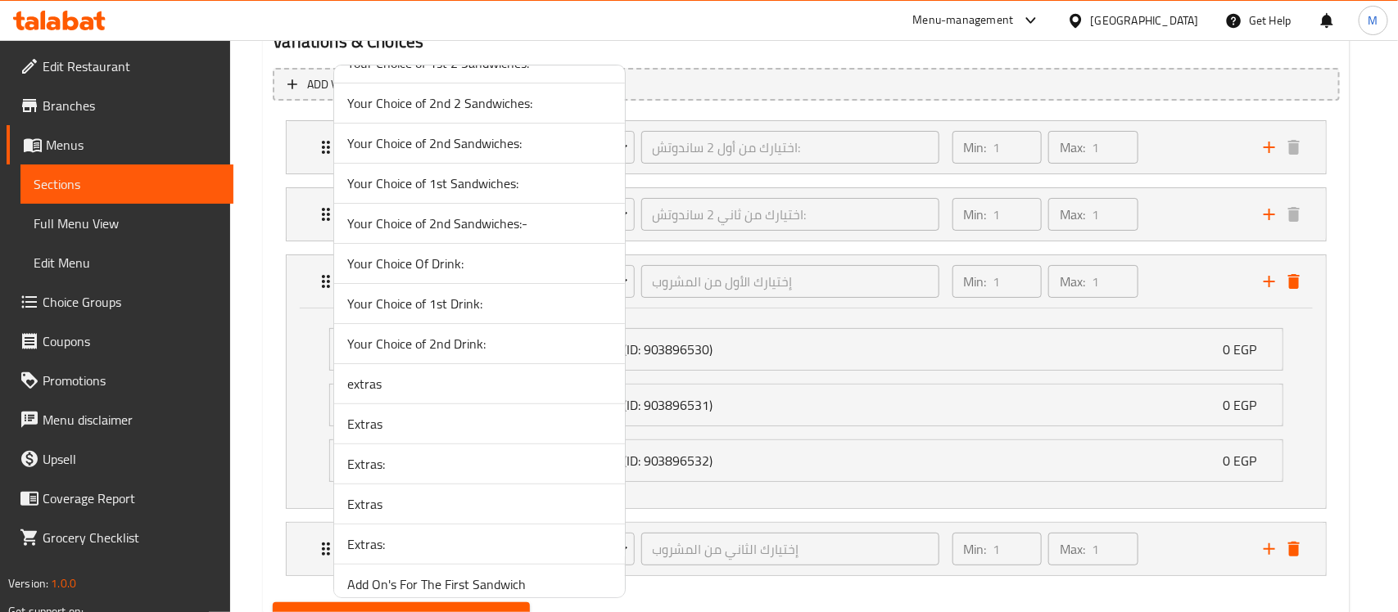
click at [463, 314] on span "Your Choice of 1st Drink:" at bounding box center [479, 304] width 264 height 20
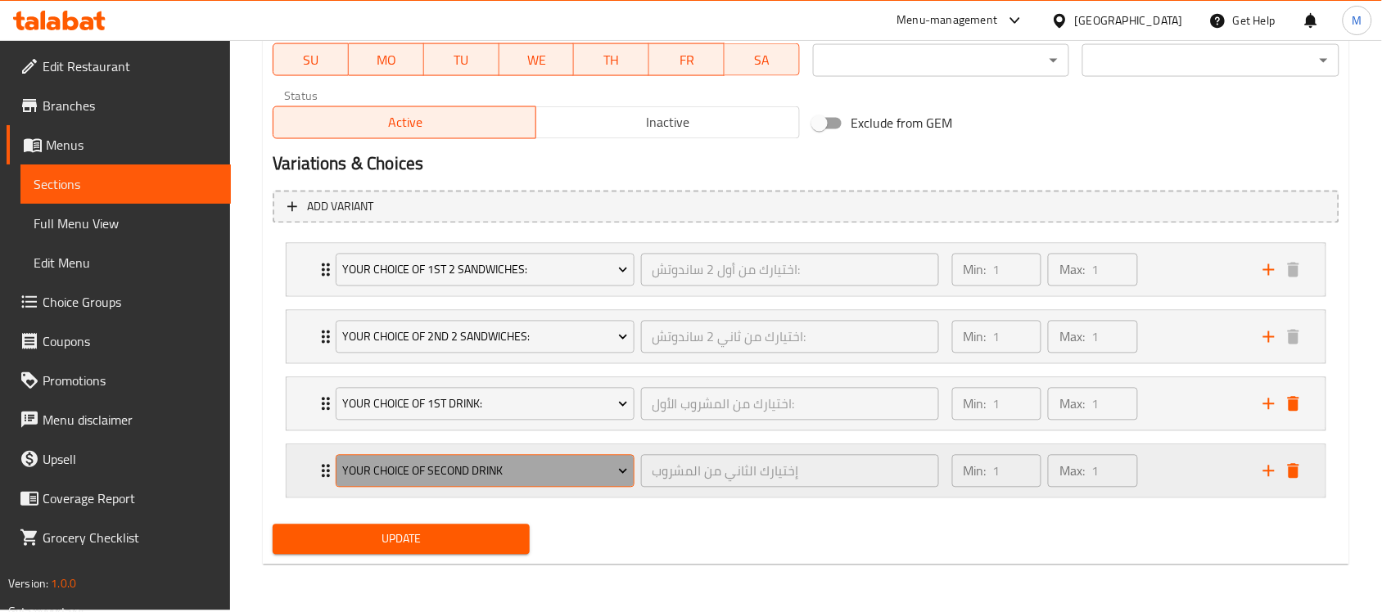
click at [455, 473] on span "Your Choice Of Second Drink" at bounding box center [485, 472] width 286 height 20
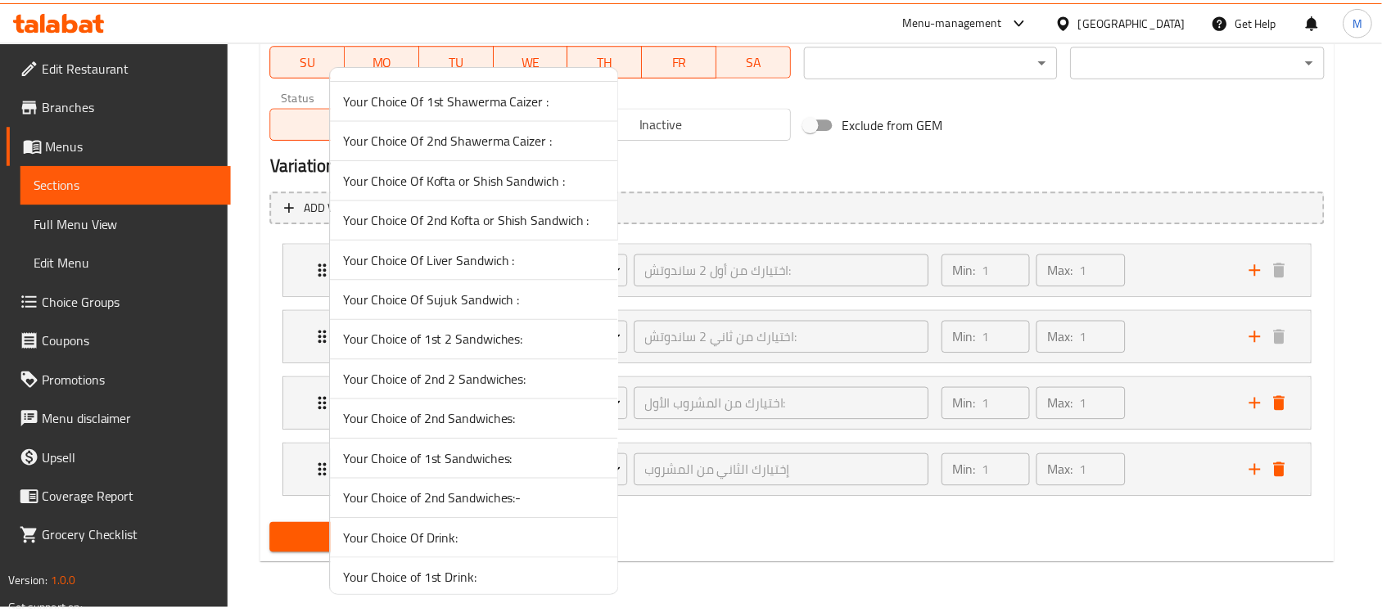
scroll to position [2865, 0]
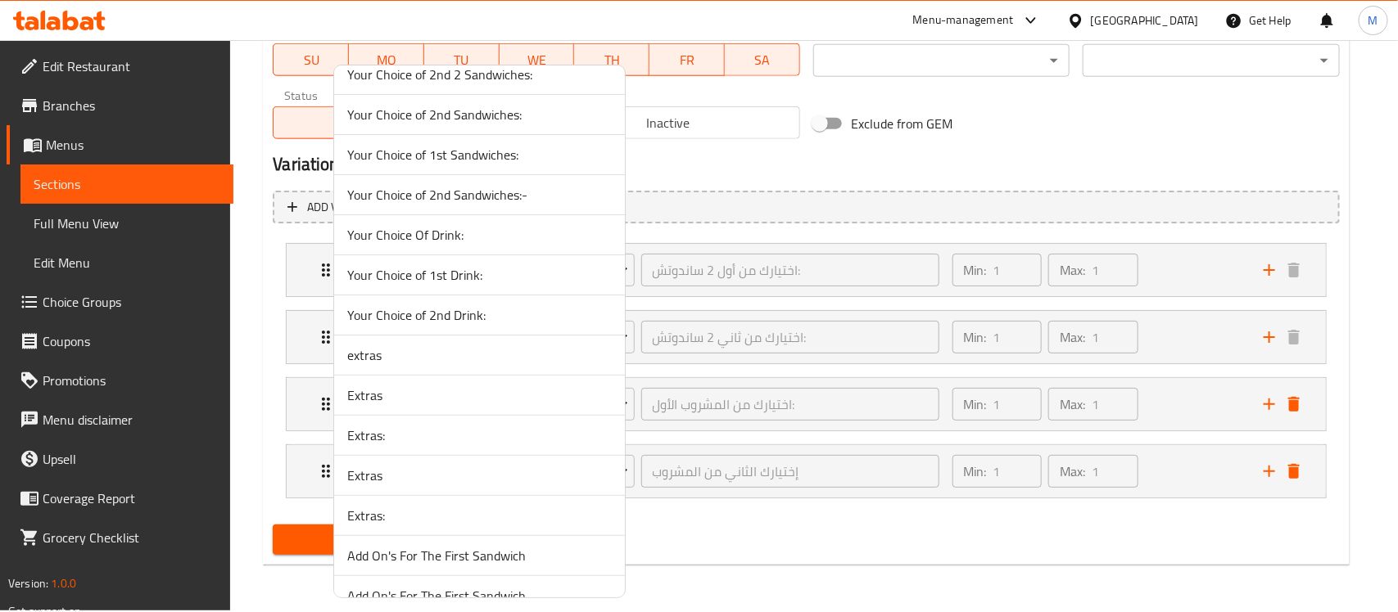
click at [491, 325] on span "Your Choice of 2nd Drink:" at bounding box center [479, 315] width 264 height 20
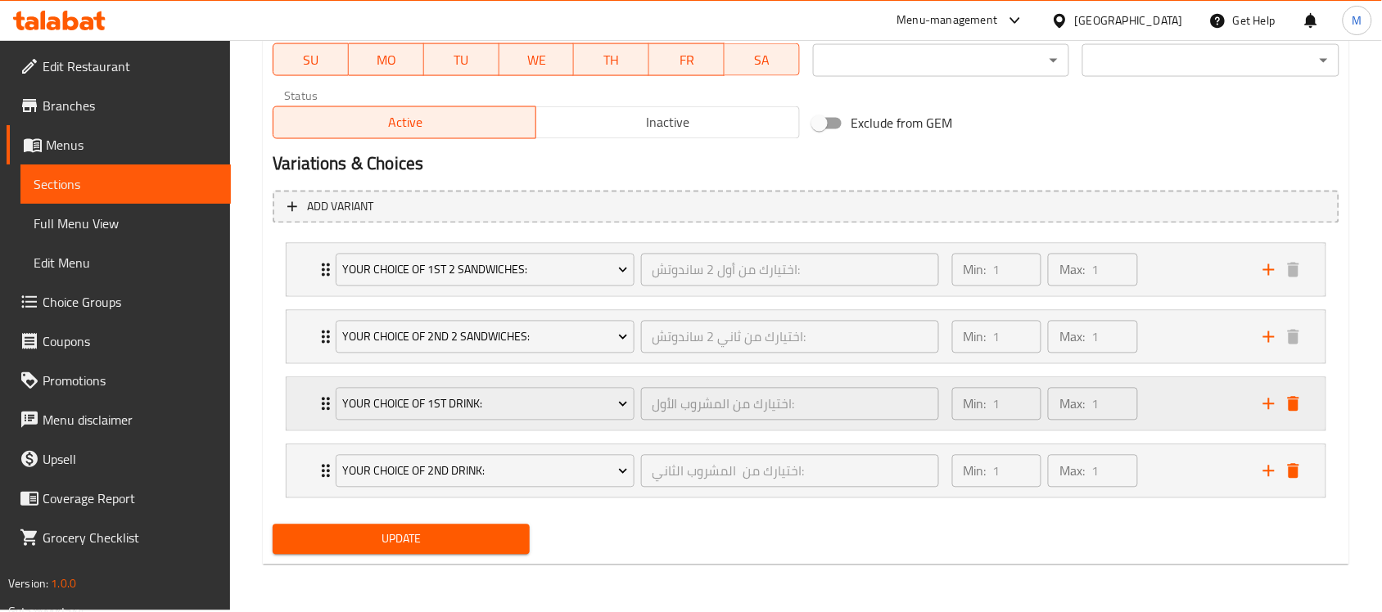
click at [316, 418] on div "Your Choice of 1st Drink: اختيارك من المشروب الأول: ​ Min: 1 ​ Max: 1 ​" at bounding box center [811, 404] width 990 height 52
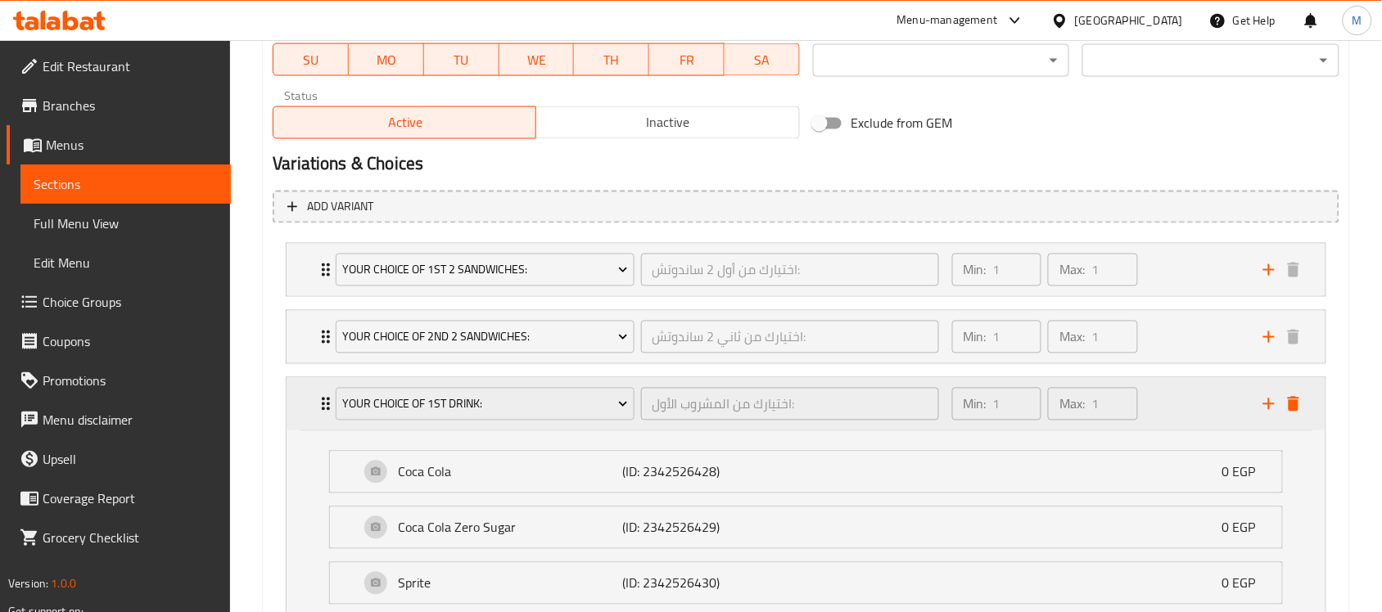
scroll to position [1000, 0]
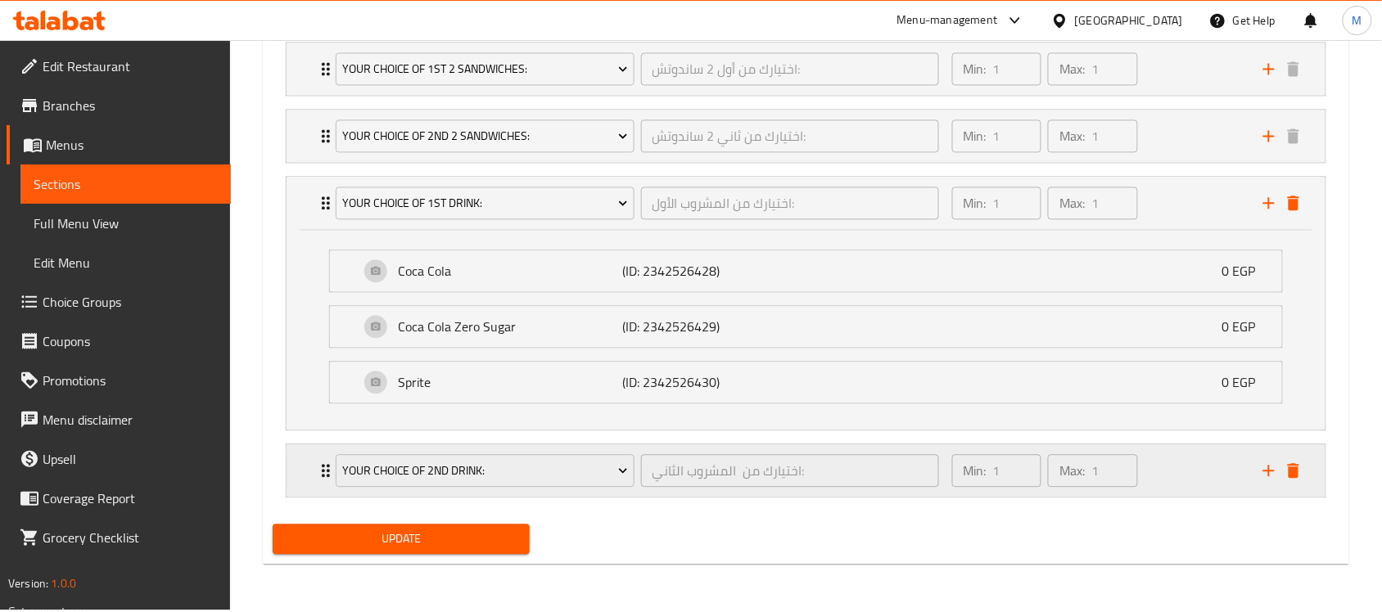
click at [303, 452] on div "Your Choice of 2nd Drink: اختيارك من المشروب الثاني: ​ Min: 1 ​ Max: 1 ​" at bounding box center [806, 471] width 1039 height 52
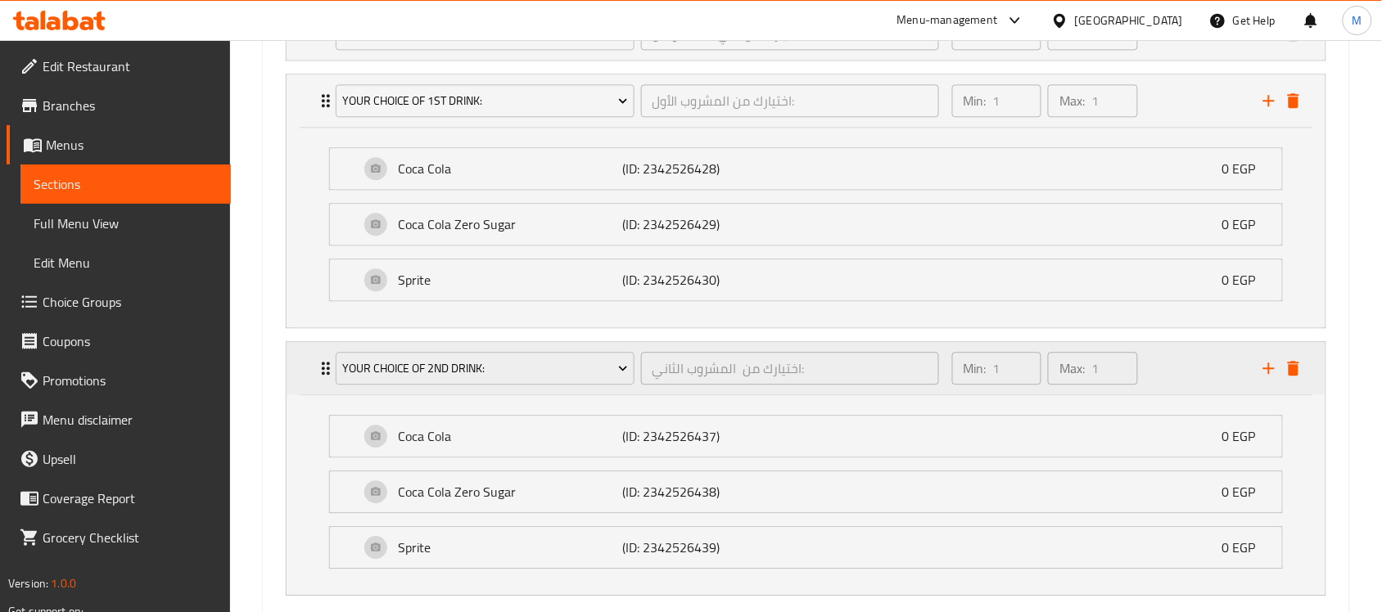
scroll to position [1201, 0]
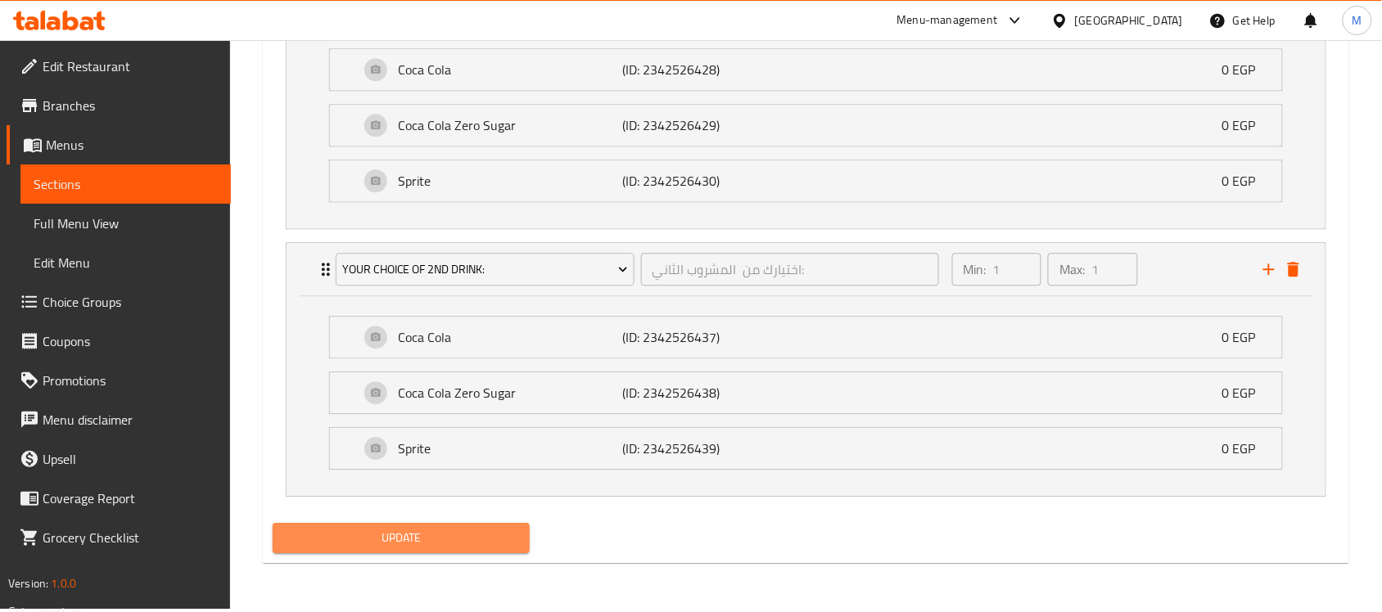
click at [422, 547] on span "Update" at bounding box center [401, 538] width 231 height 20
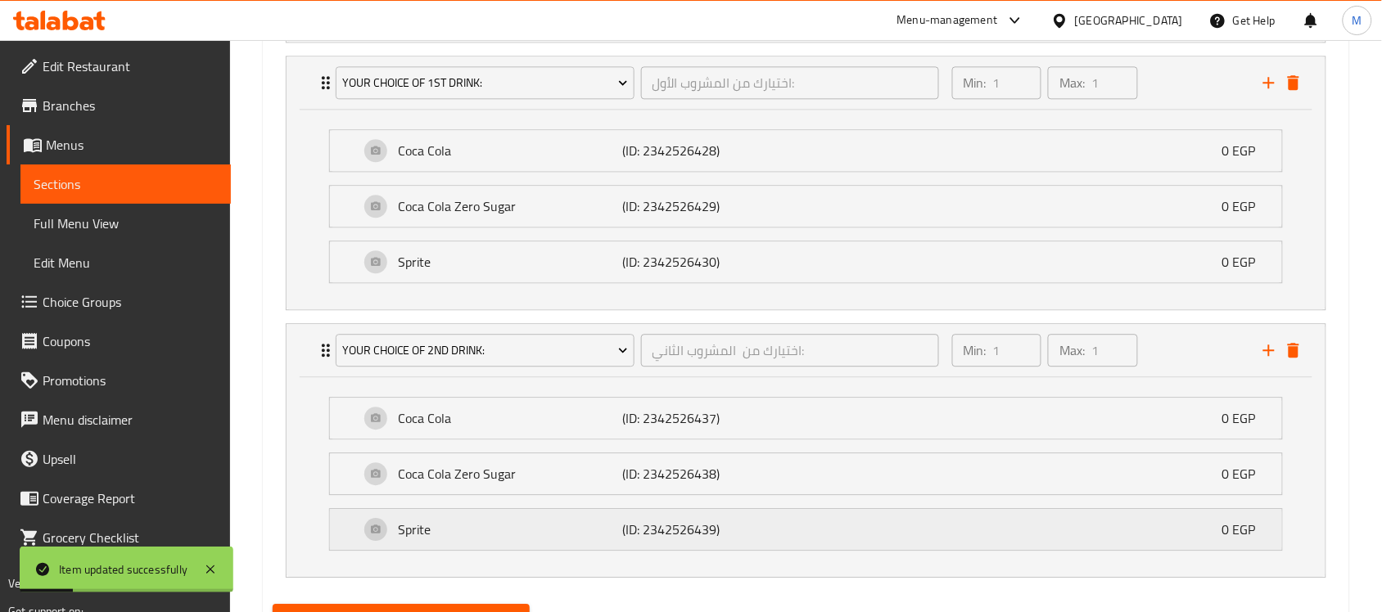
scroll to position [1099, 0]
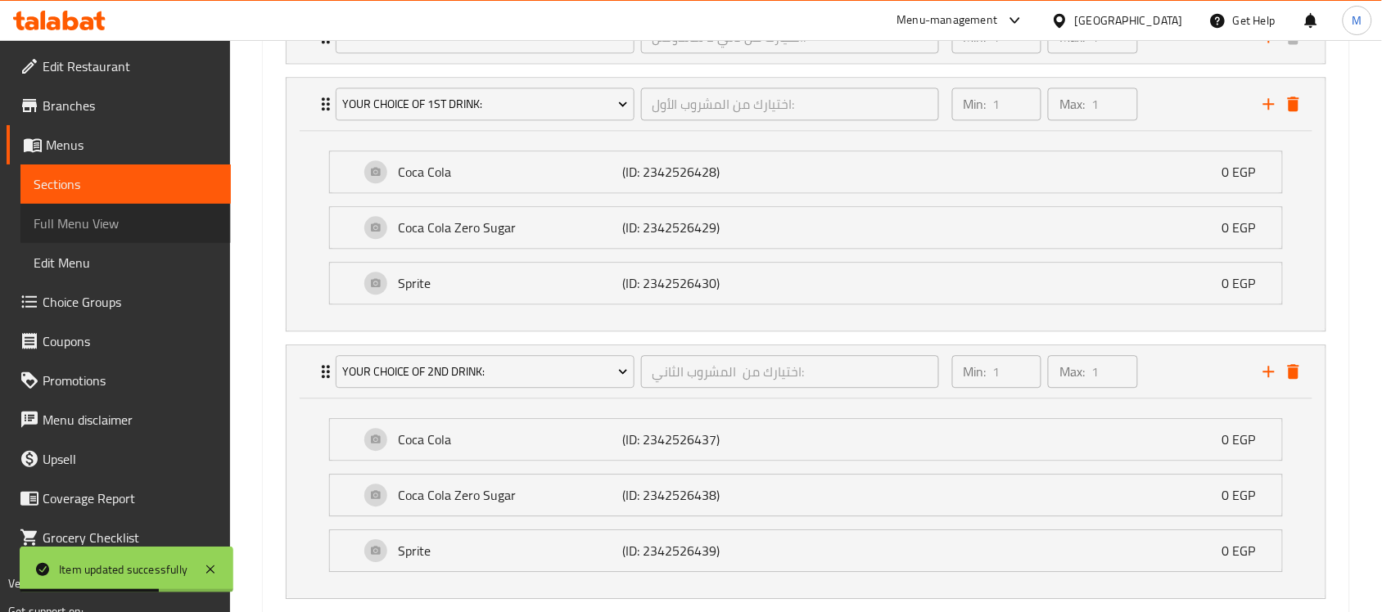
click at [96, 217] on span "Full Menu View" at bounding box center [126, 224] width 184 height 20
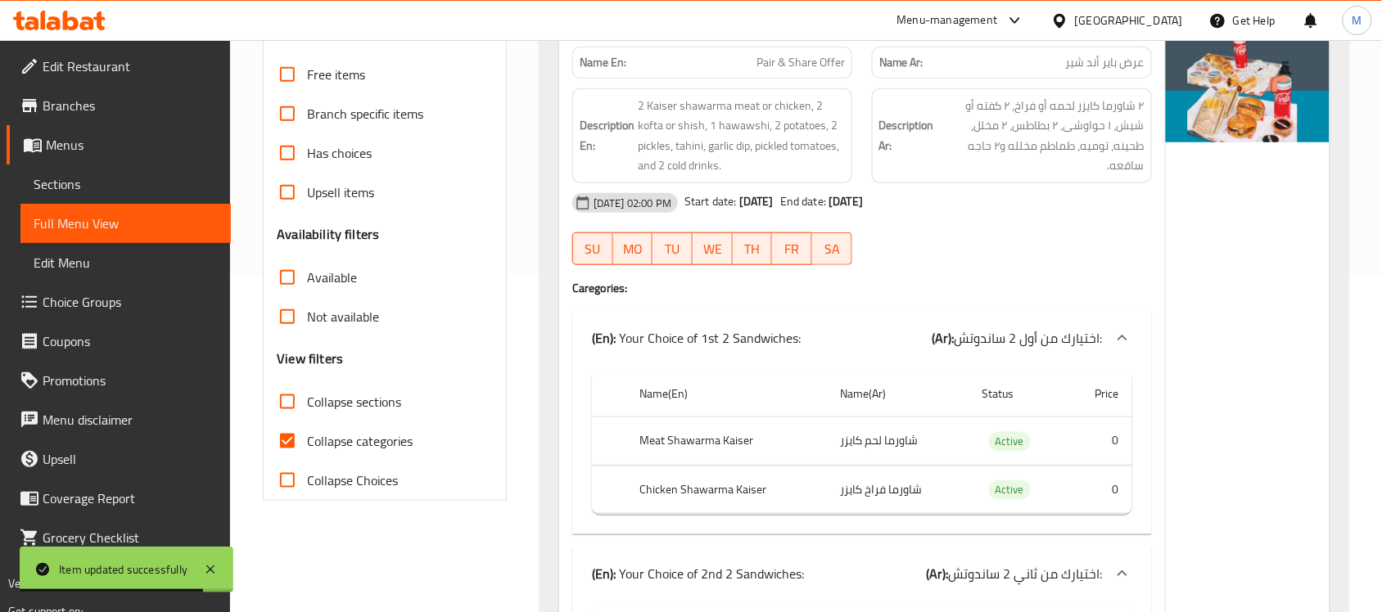
scroll to position [382, 0]
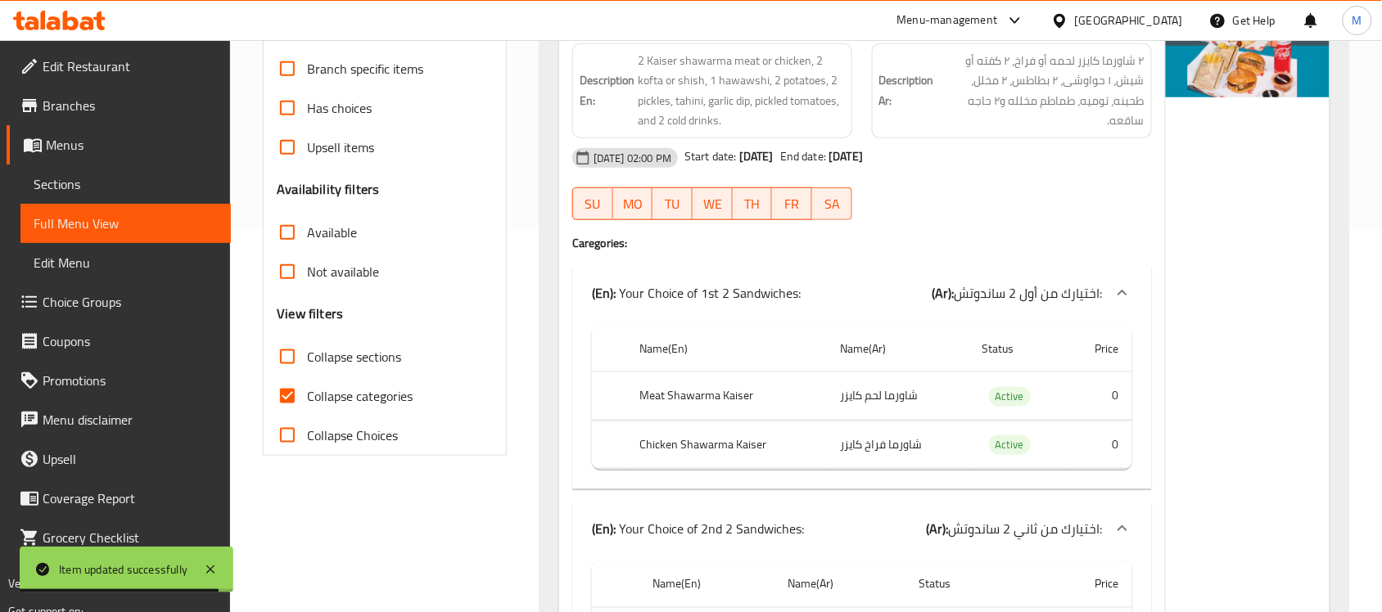
click at [289, 358] on input "Collapse sections" at bounding box center [287, 356] width 39 height 39
checkbox input "true"
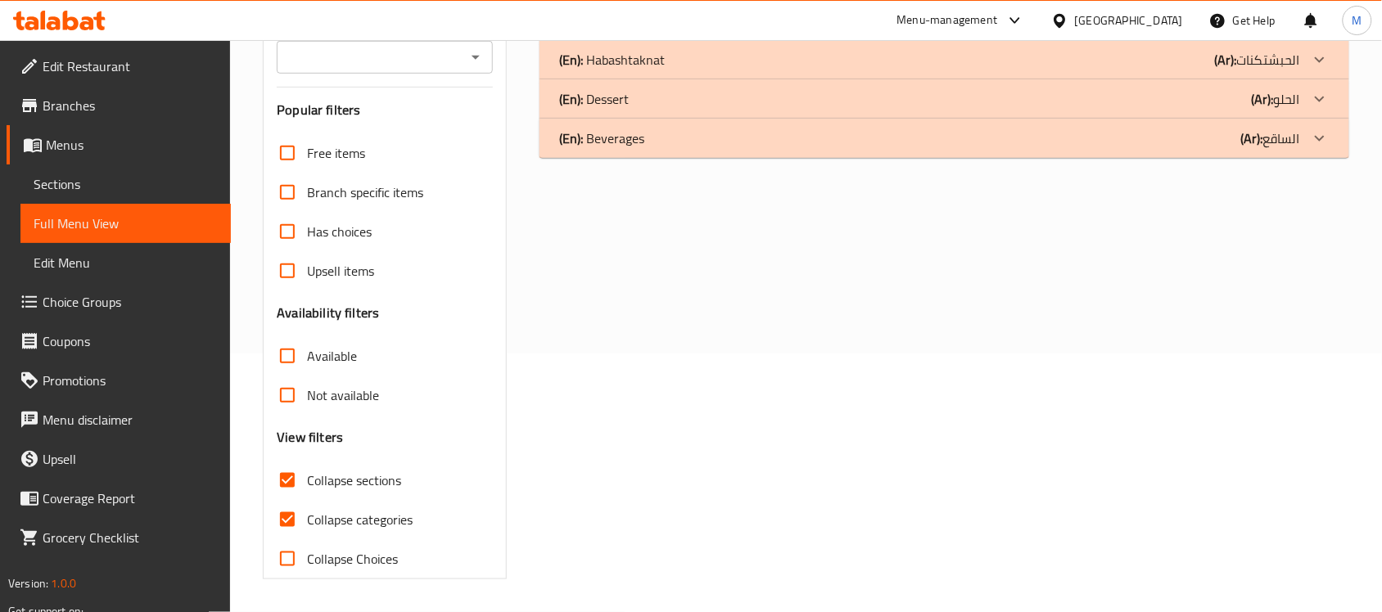
scroll to position [259, 0]
click at [288, 398] on input "Not available" at bounding box center [287, 395] width 39 height 39
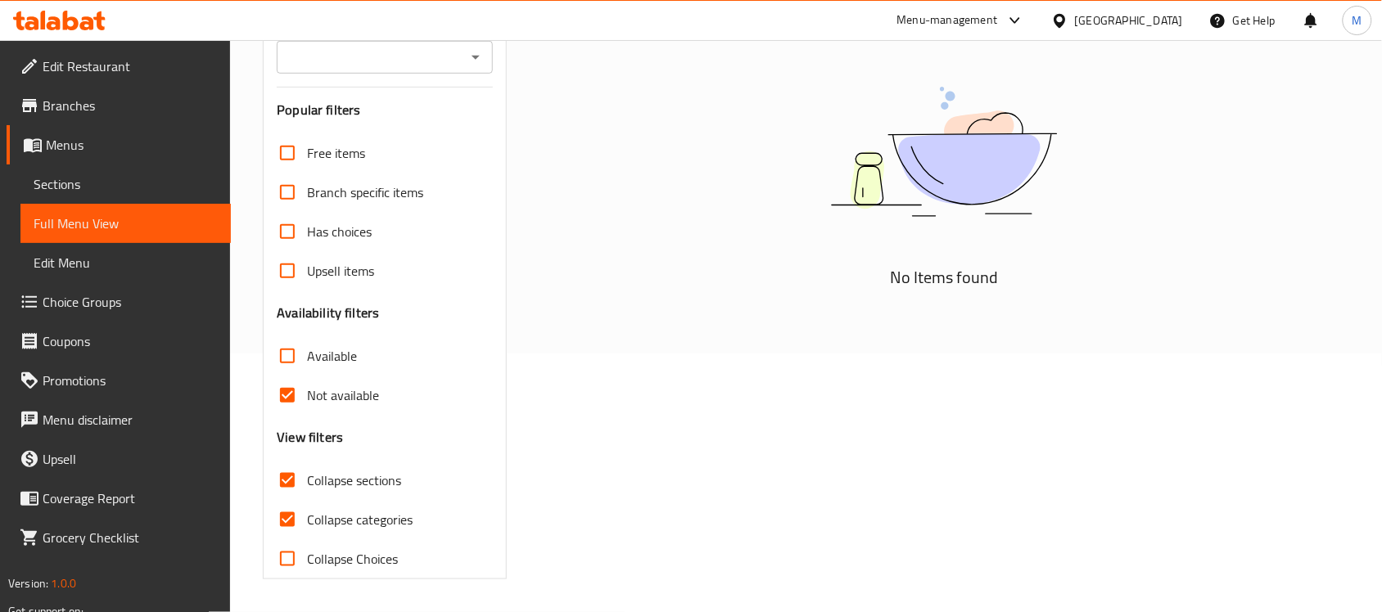
click at [288, 398] on input "Not available" at bounding box center [287, 395] width 39 height 39
checkbox input "false"
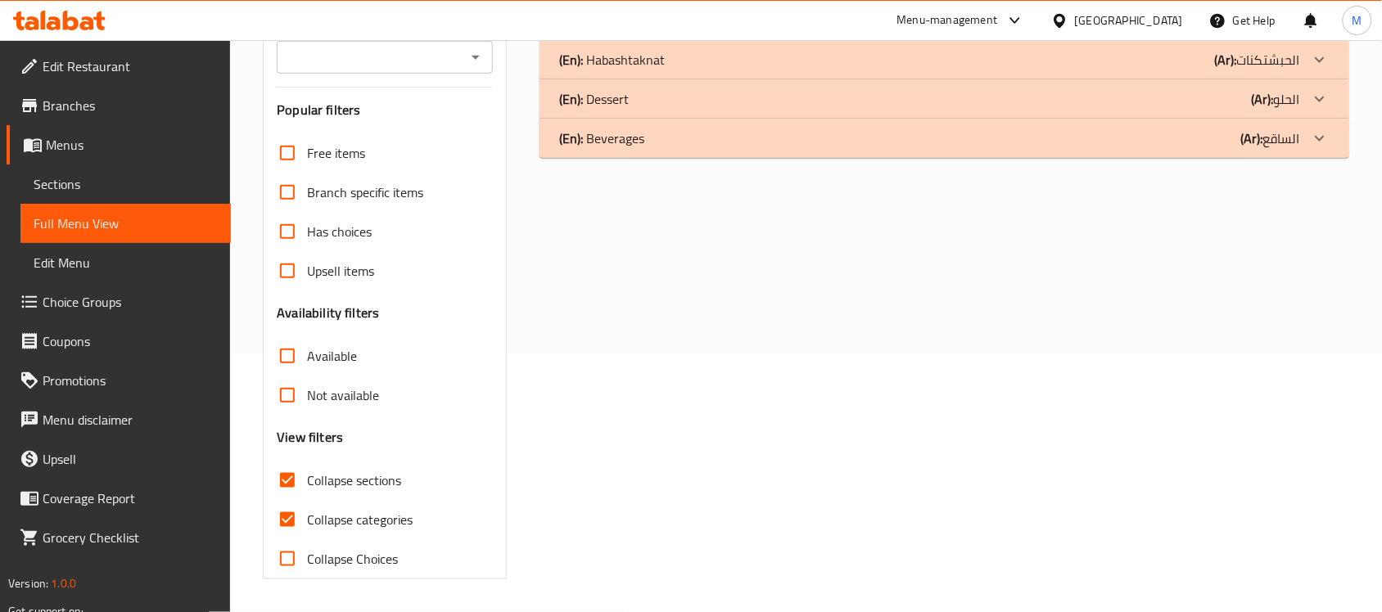
click at [285, 518] on input "Collapse categories" at bounding box center [287, 519] width 39 height 39
checkbox input "false"
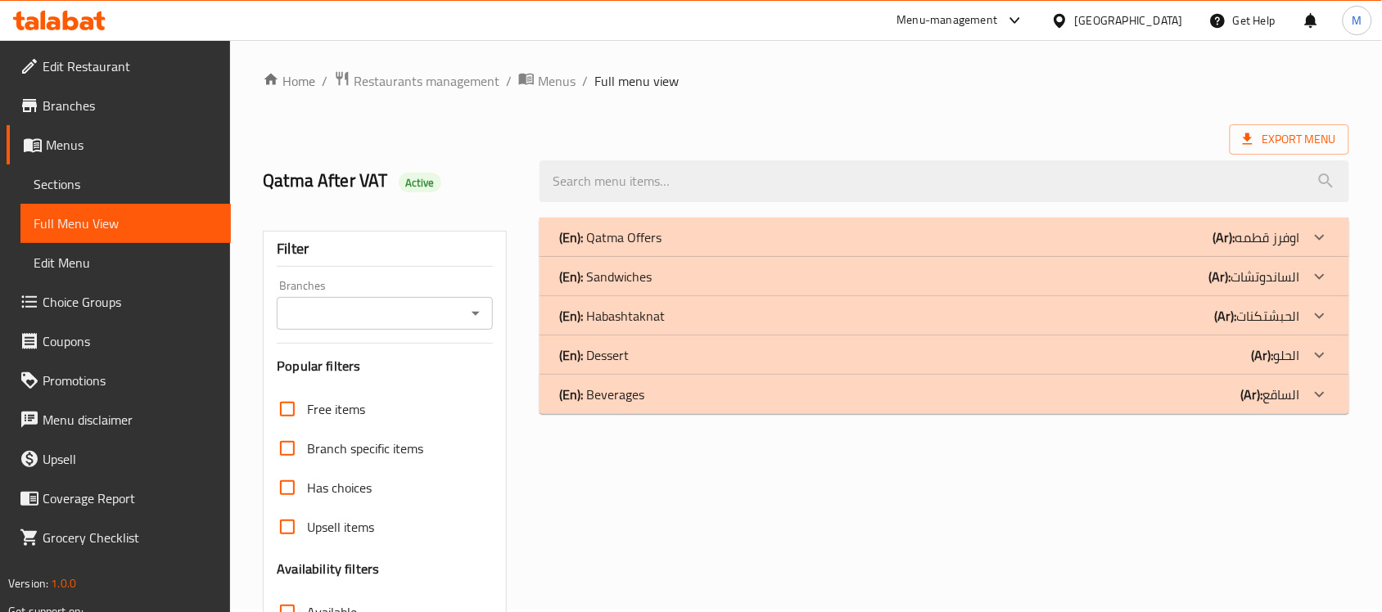
scroll to position [0, 0]
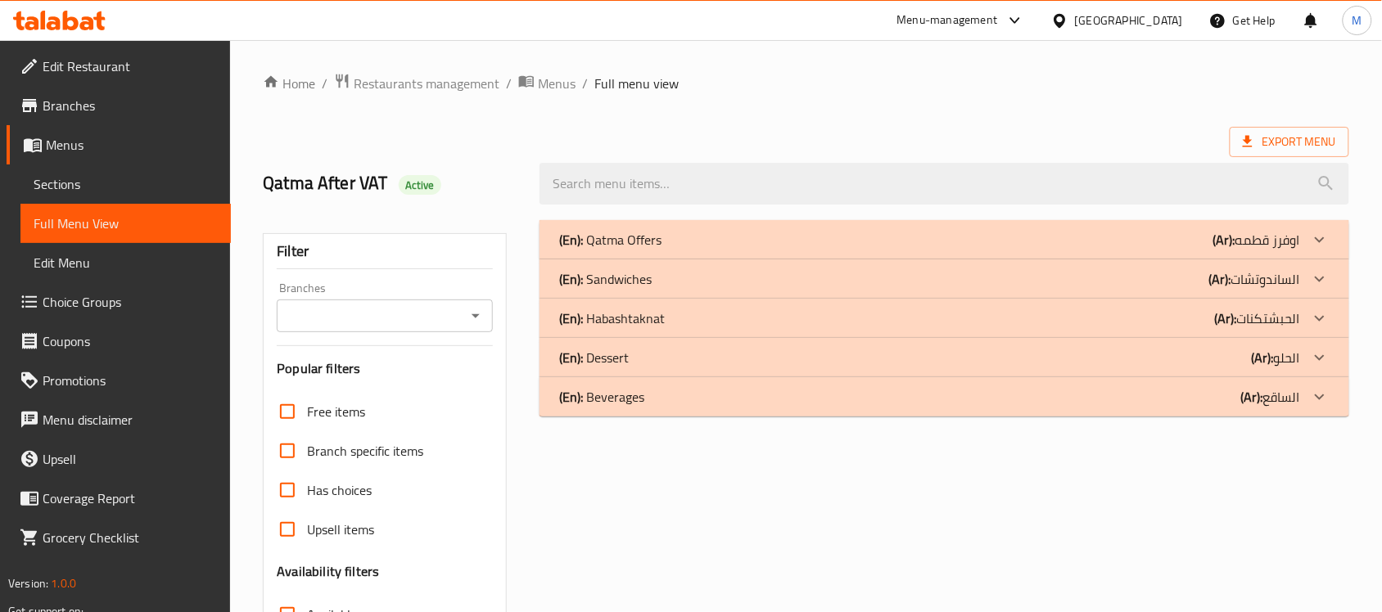
click at [1140, 280] on div "(En): Sandwiches (Ar): الساندوتشات" at bounding box center [929, 279] width 741 height 20
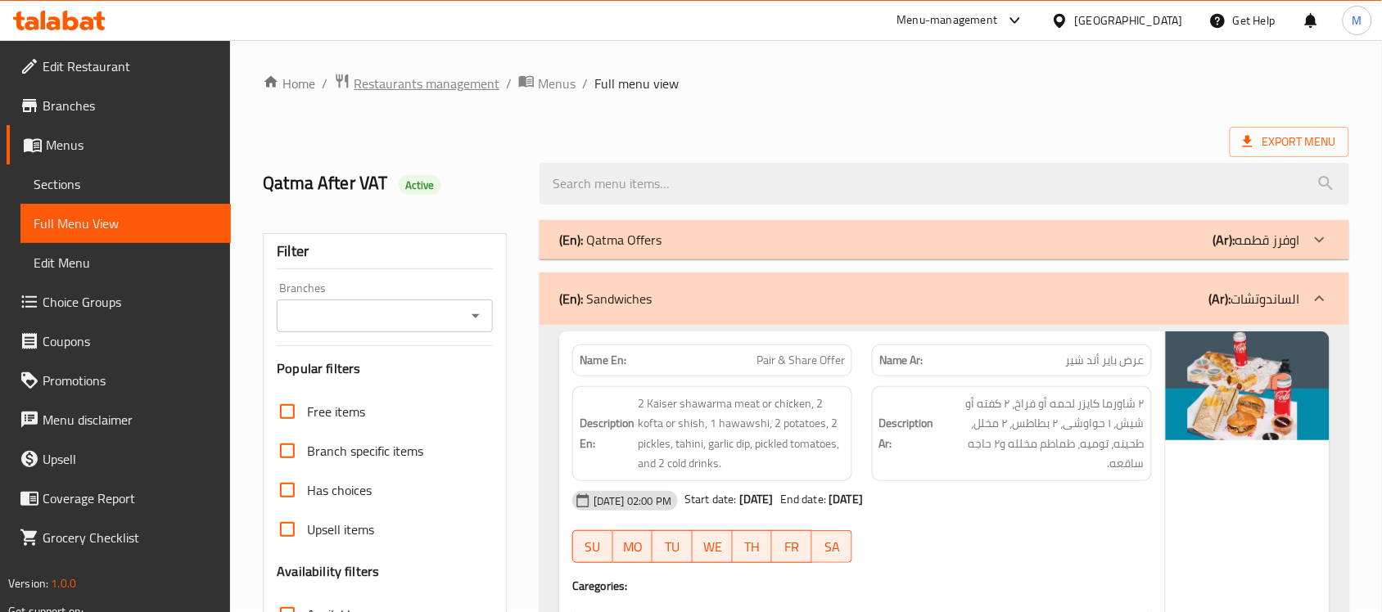
click at [434, 86] on span "Restaurants management" at bounding box center [427, 84] width 146 height 20
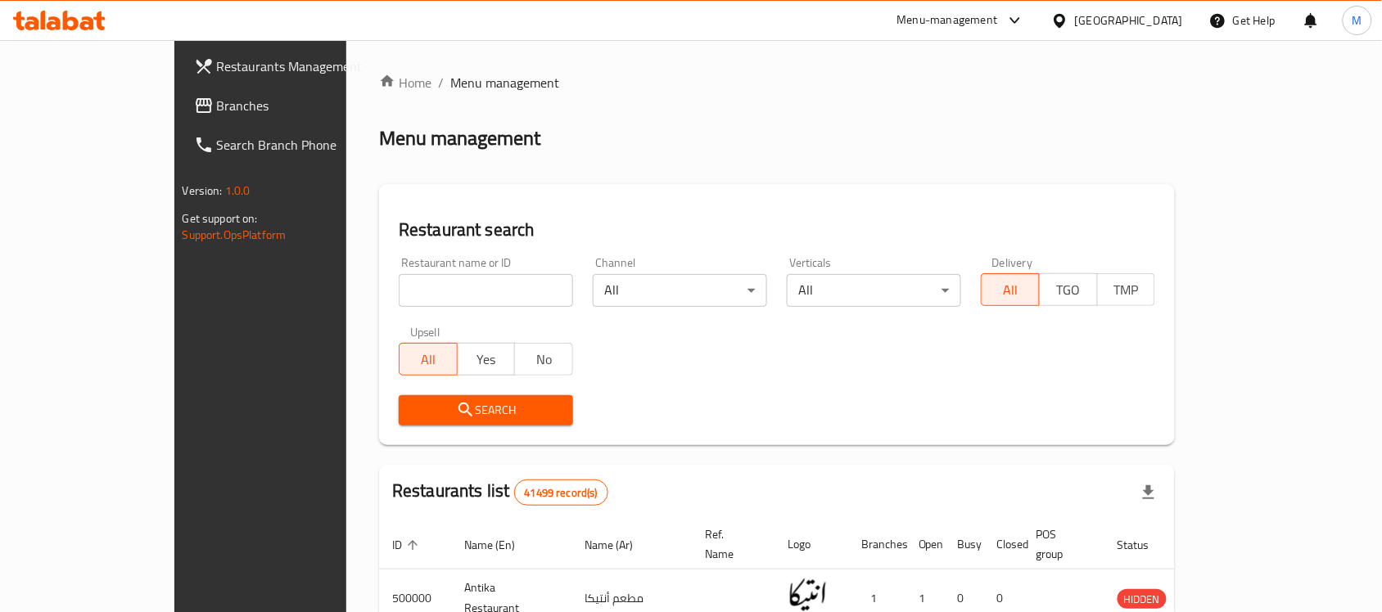
click at [399, 285] on input "search" at bounding box center [486, 290] width 174 height 33
paste input "696733"
type input "696733"
click button "Search" at bounding box center [486, 410] width 174 height 30
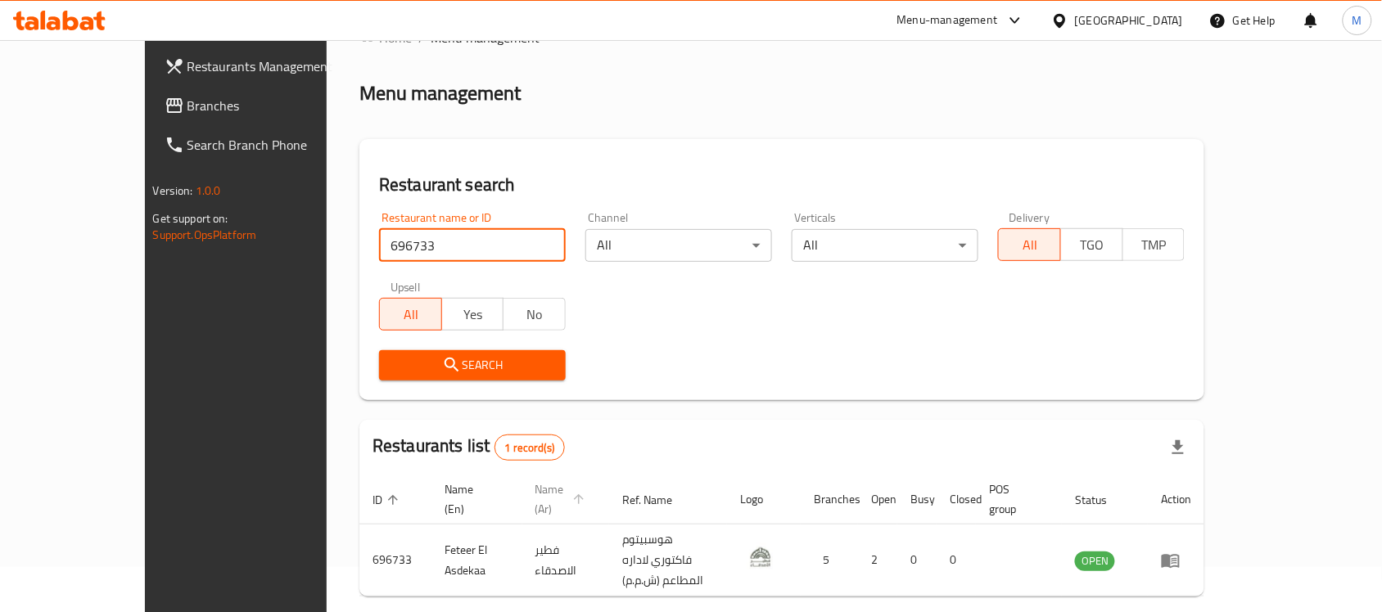
scroll to position [86, 0]
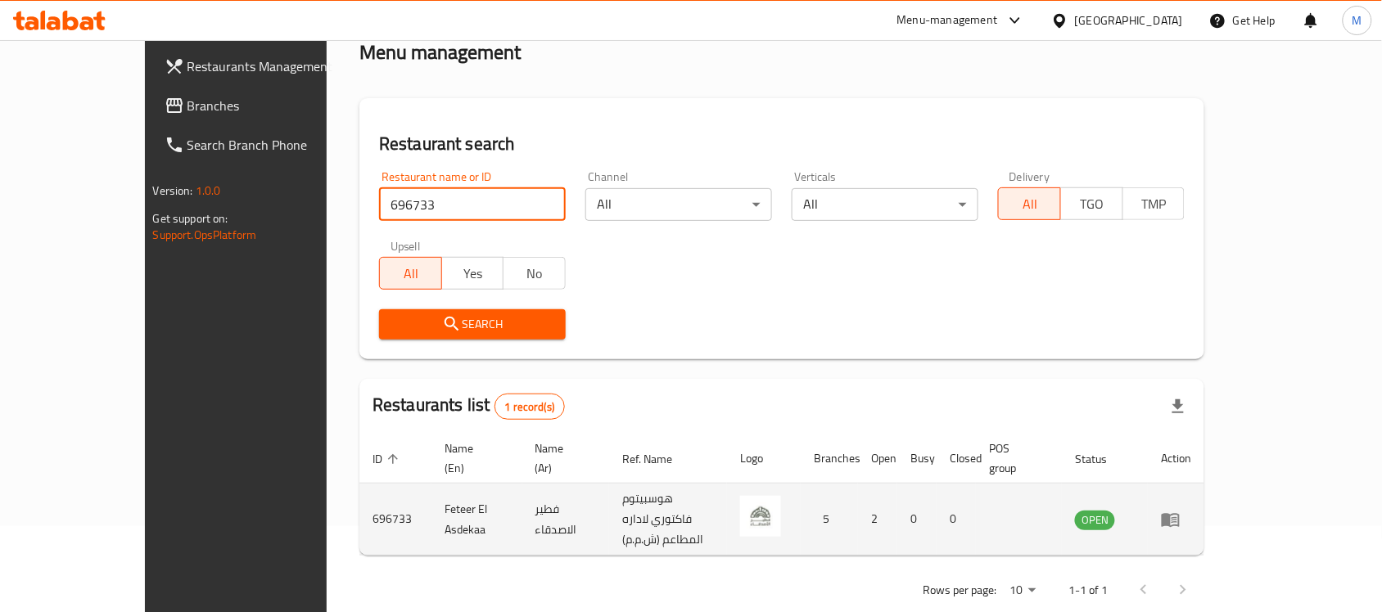
click at [431, 494] on td "Feteer El Asdekaa" at bounding box center [476, 520] width 91 height 72
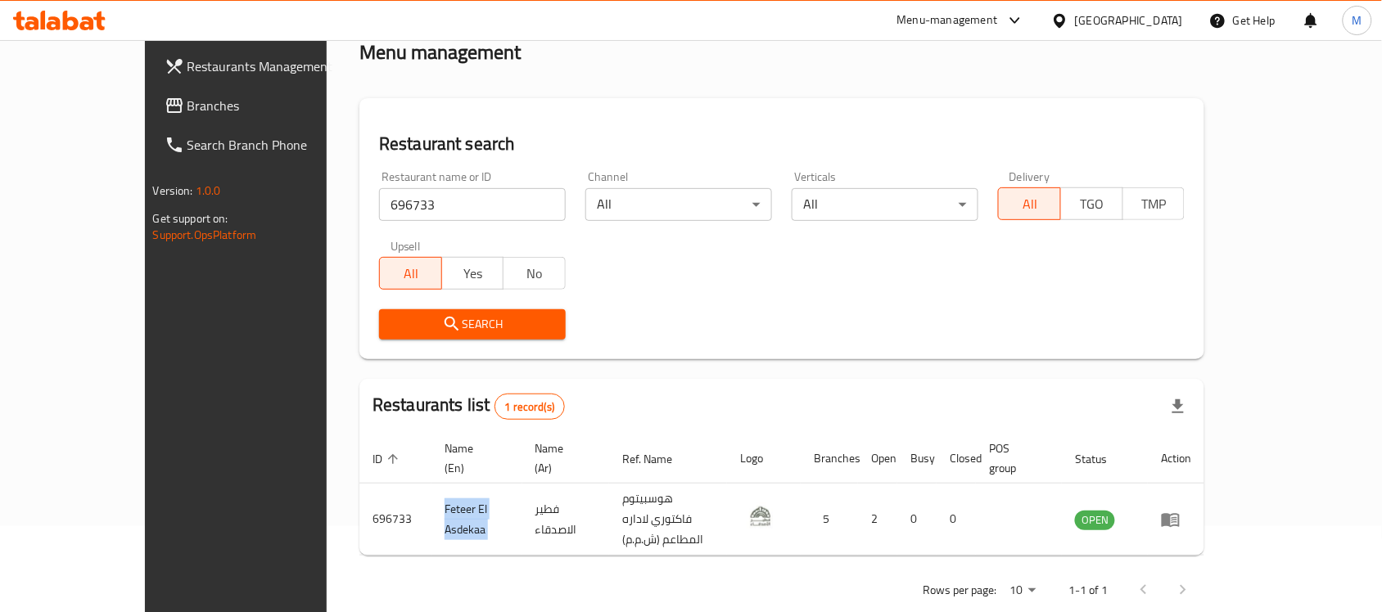
copy td "Feteer El Asdekaa"
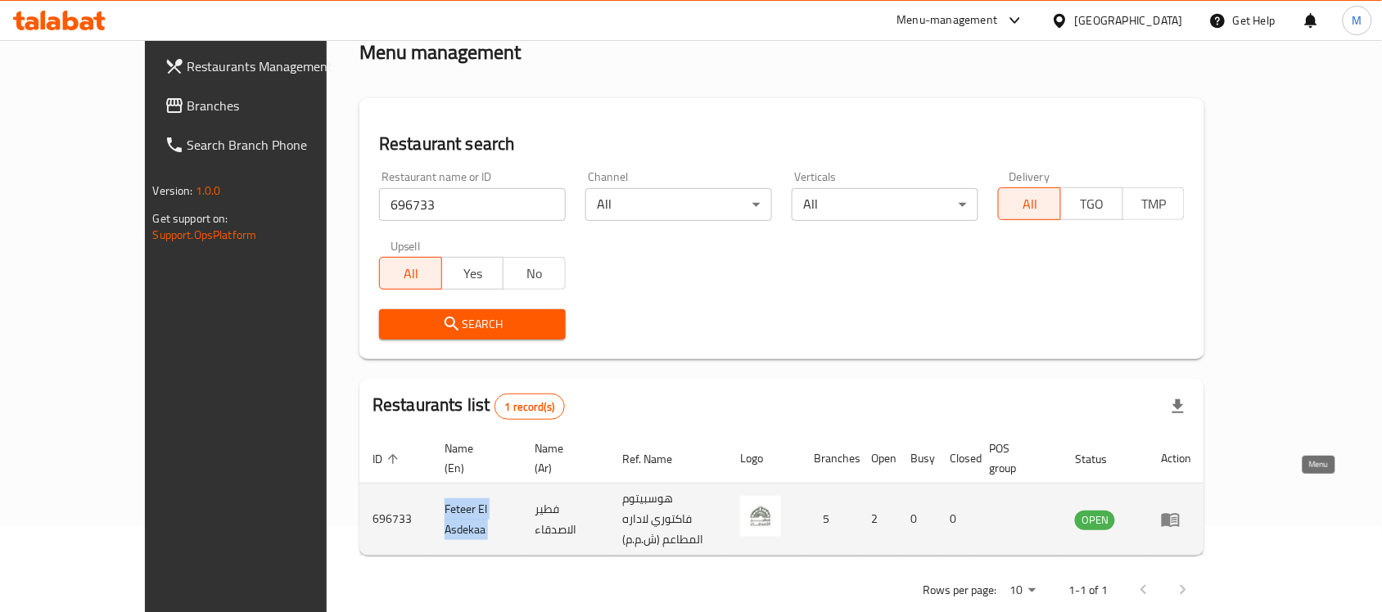
click at [1177, 517] on icon "enhanced table" at bounding box center [1175, 520] width 6 height 7
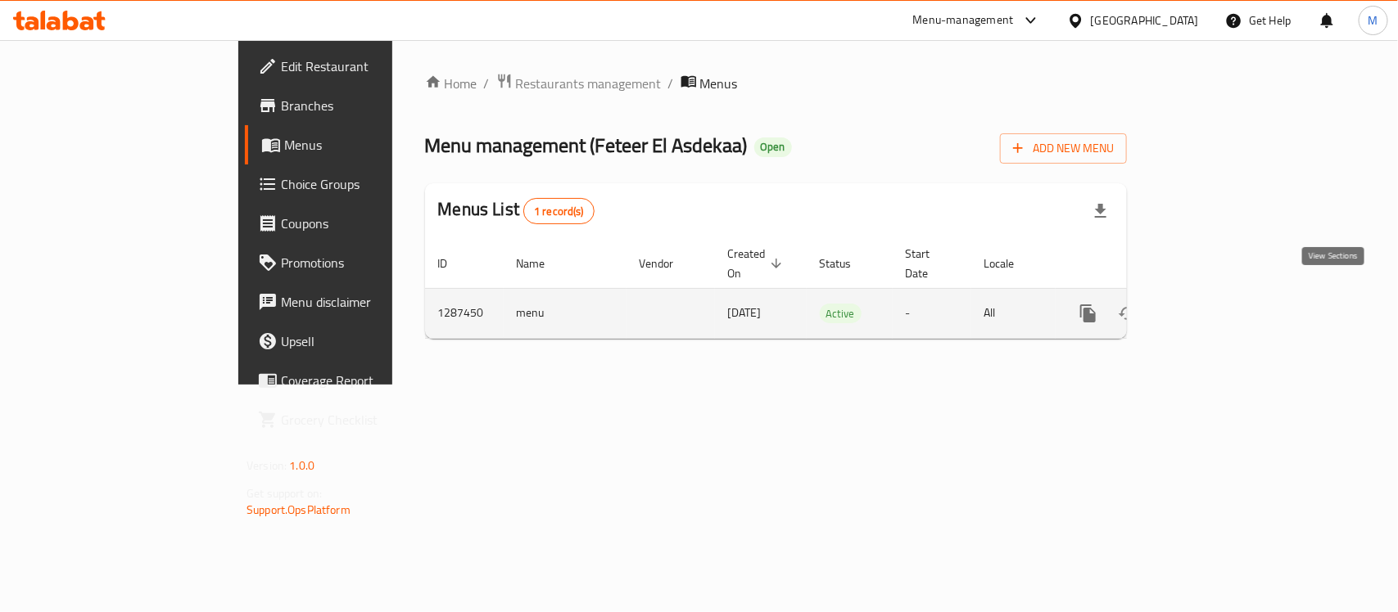
click at [1216, 304] on icon "enhanced table" at bounding box center [1206, 314] width 20 height 20
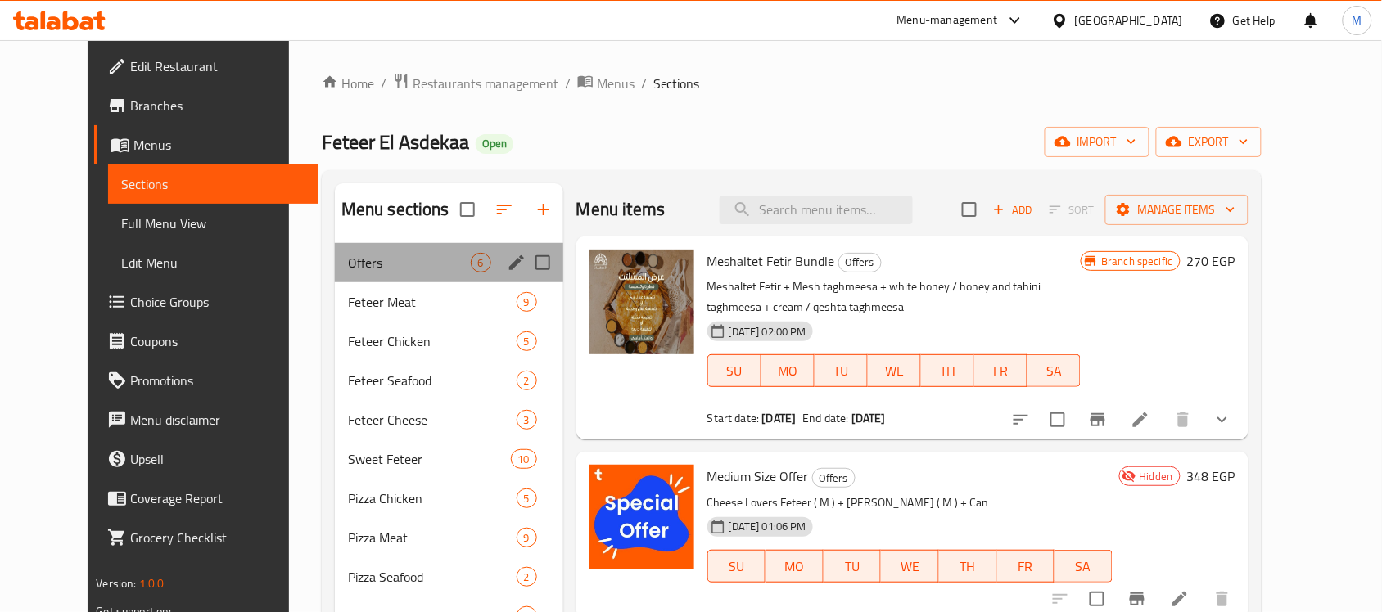
click at [403, 275] on div "Offers 6" at bounding box center [449, 262] width 228 height 39
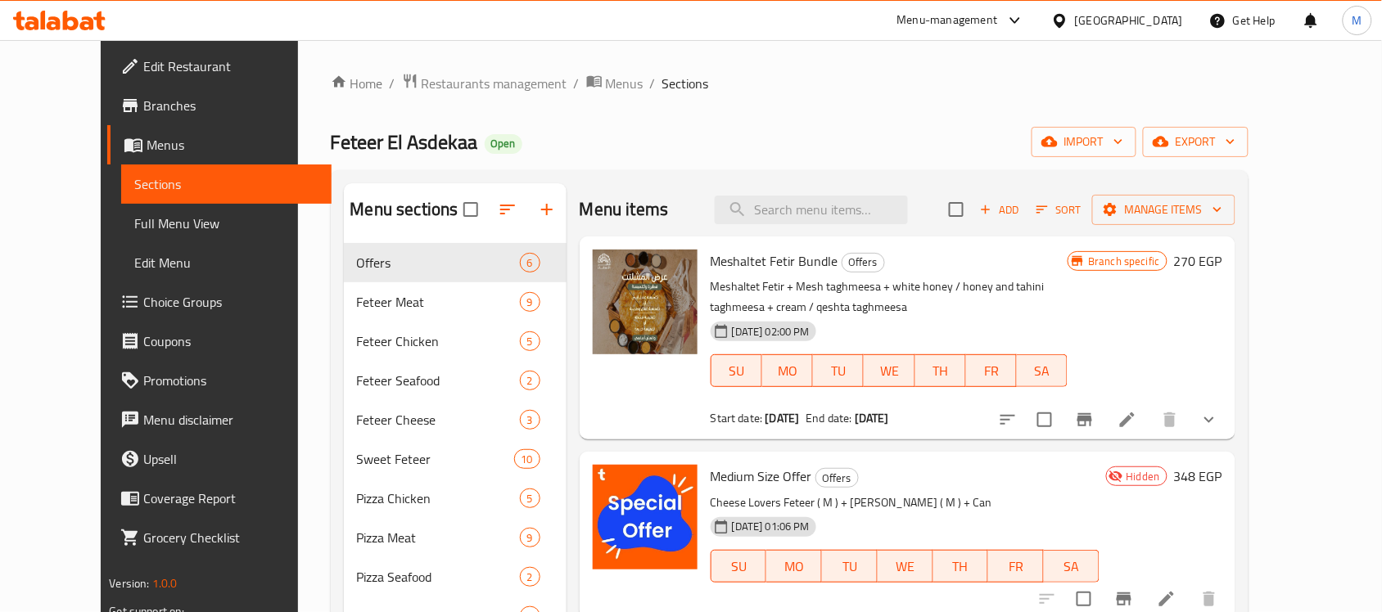
scroll to position [102, 0]
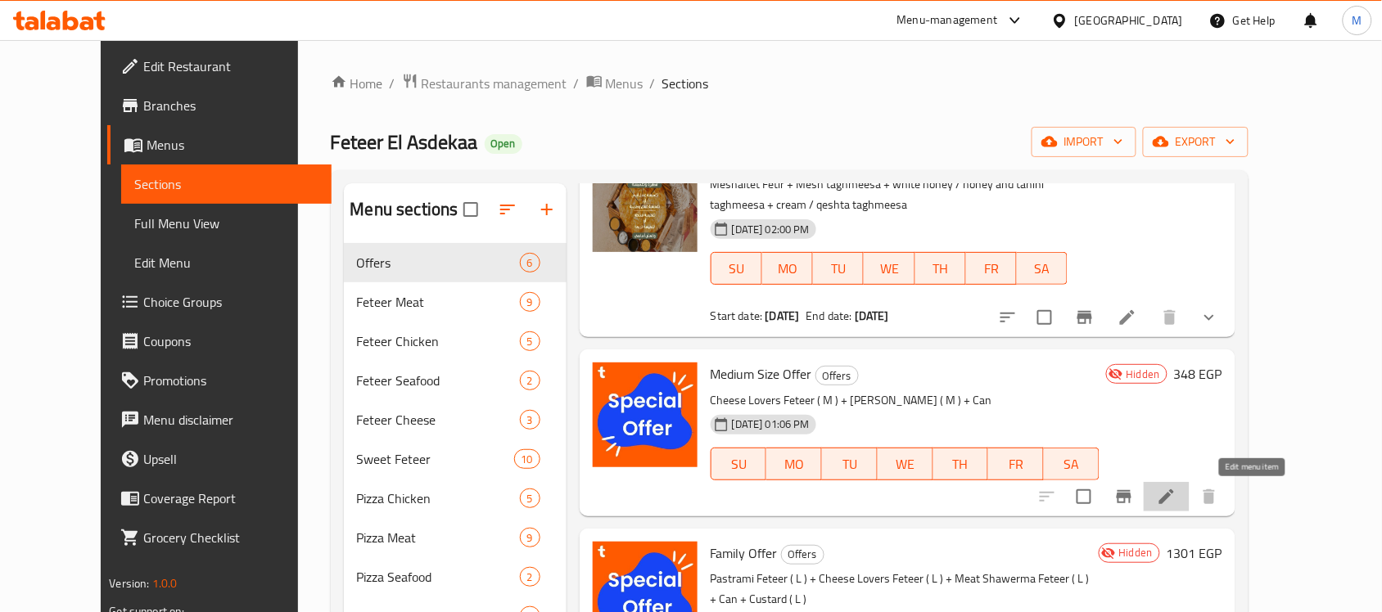
click at [1176, 489] on icon at bounding box center [1167, 497] width 20 height 20
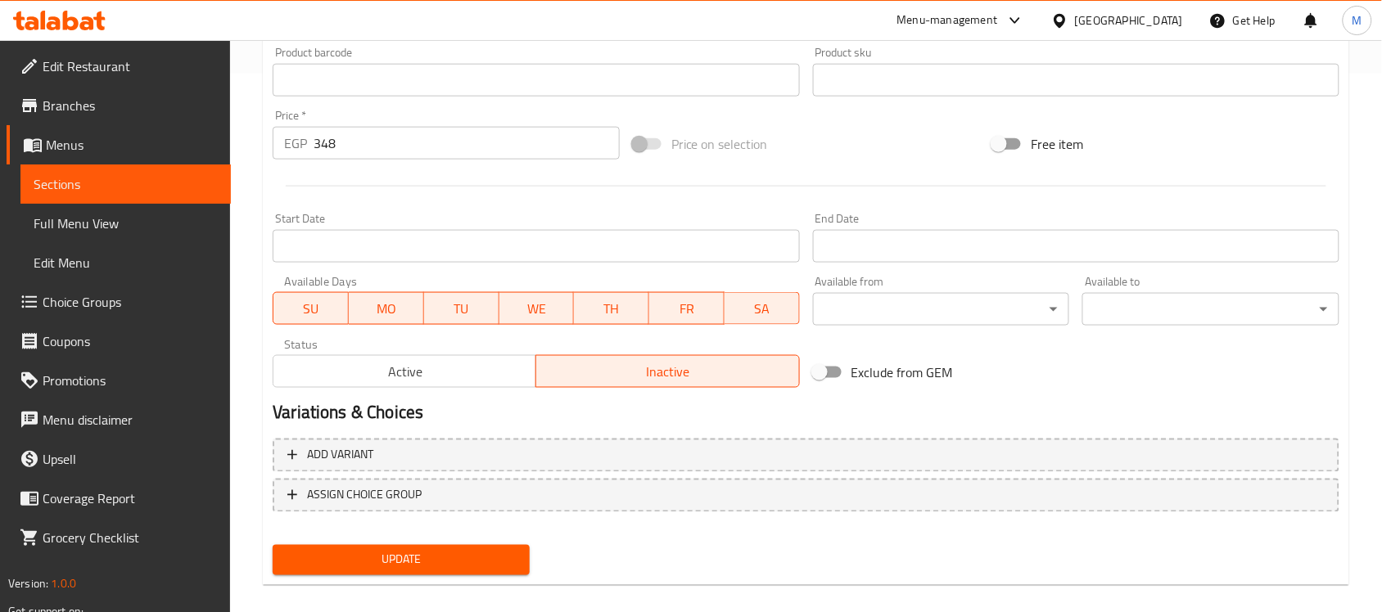
scroll to position [554, 0]
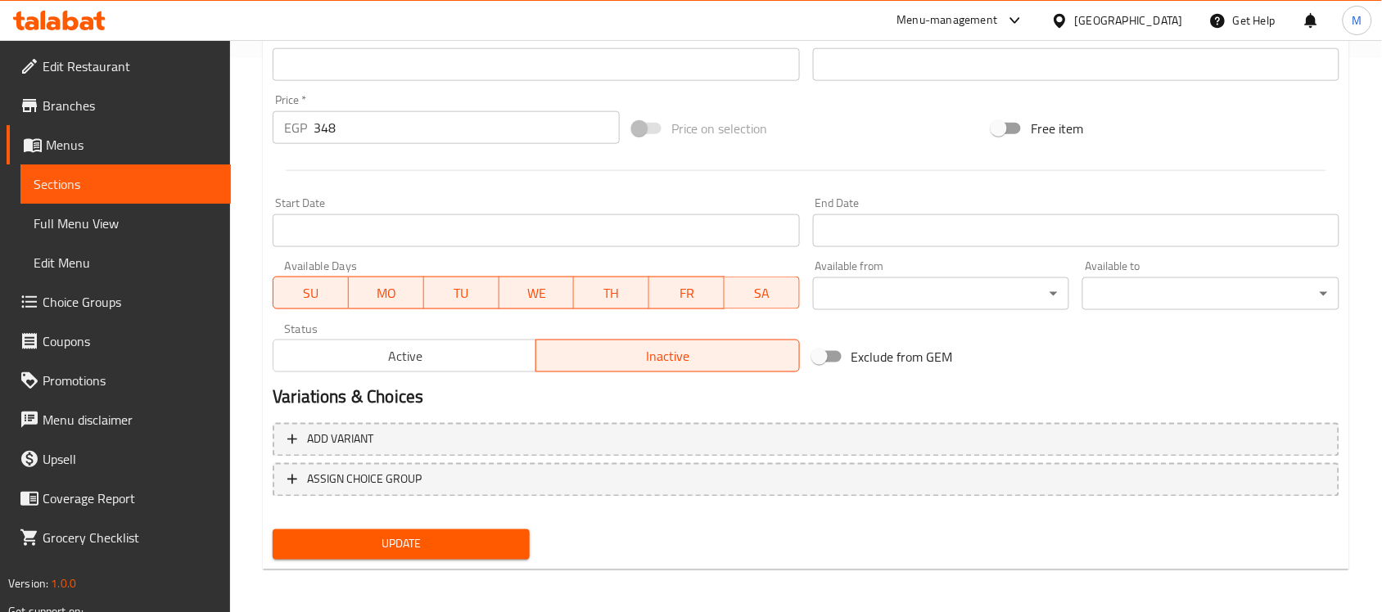
click at [382, 231] on input "Start Date" at bounding box center [536, 231] width 526 height 33
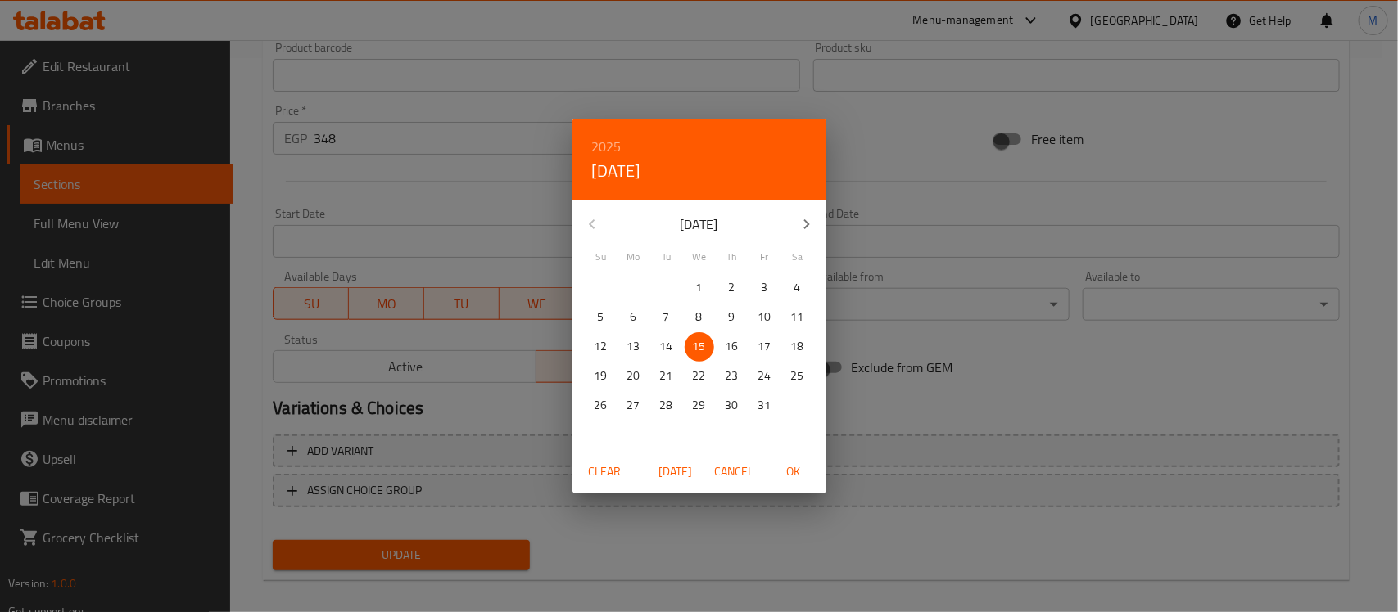
click at [783, 477] on span "OK" at bounding box center [793, 472] width 39 height 20
type input "[DATE]"
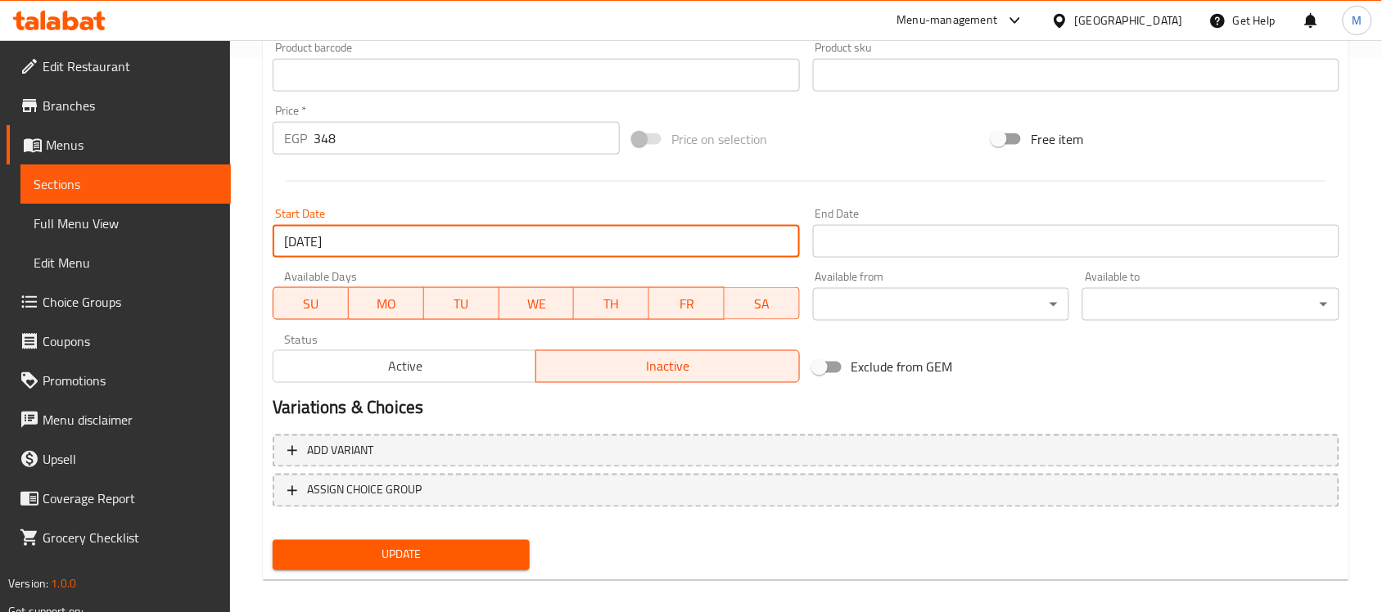
click at [889, 244] on input "Start Date" at bounding box center [1076, 241] width 526 height 33
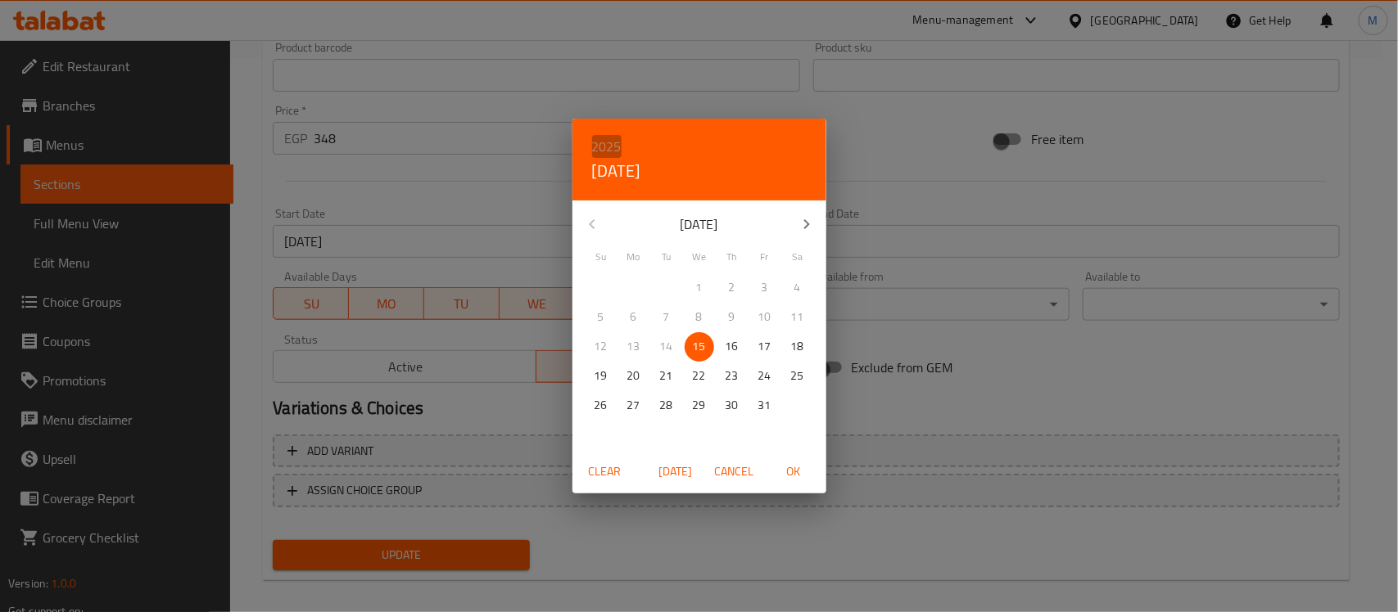
click at [616, 137] on h6 "2025" at bounding box center [606, 146] width 29 height 23
click at [684, 258] on div "2026" at bounding box center [699, 268] width 254 height 33
click at [729, 283] on p "1" at bounding box center [732, 288] width 7 height 20
click at [801, 475] on span "OK" at bounding box center [793, 472] width 39 height 20
type input "[DATE]"
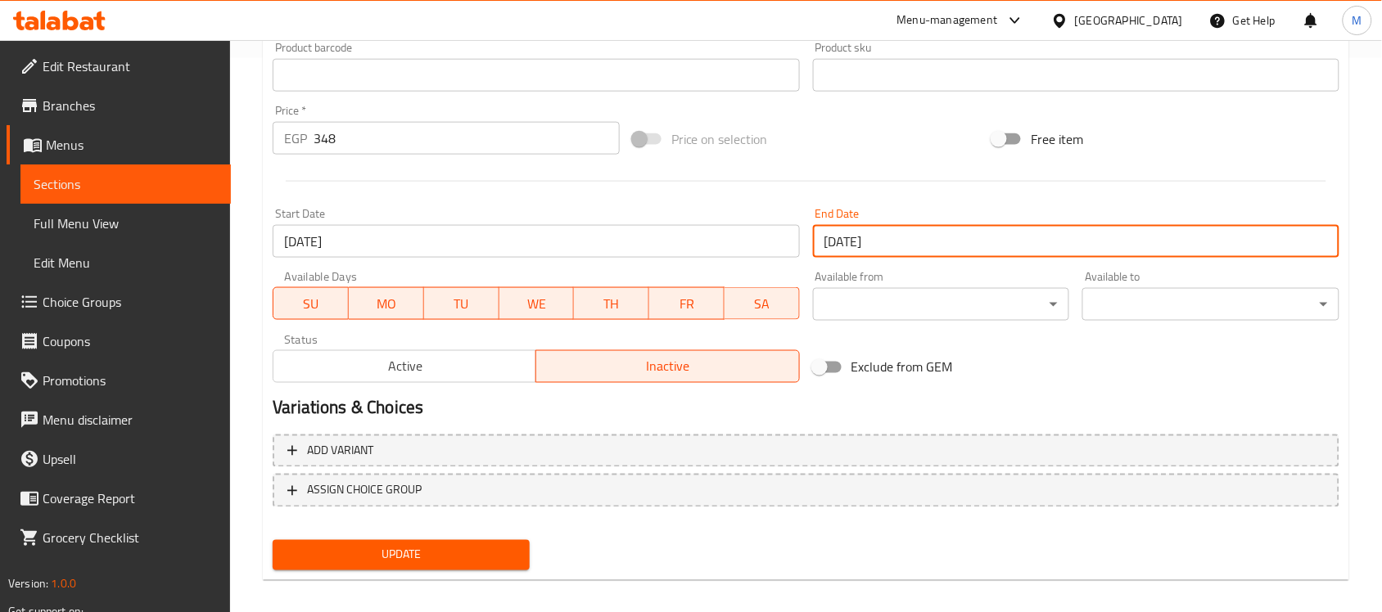
click at [379, 559] on span "Update" at bounding box center [401, 555] width 231 height 20
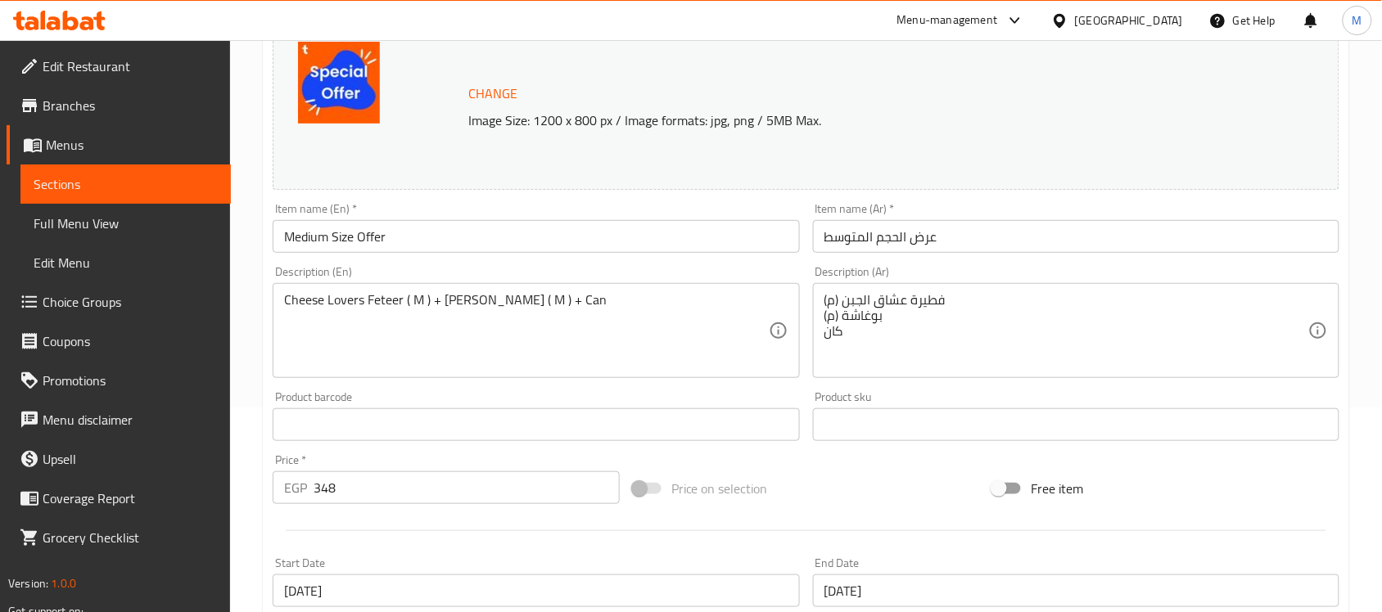
scroll to position [0, 0]
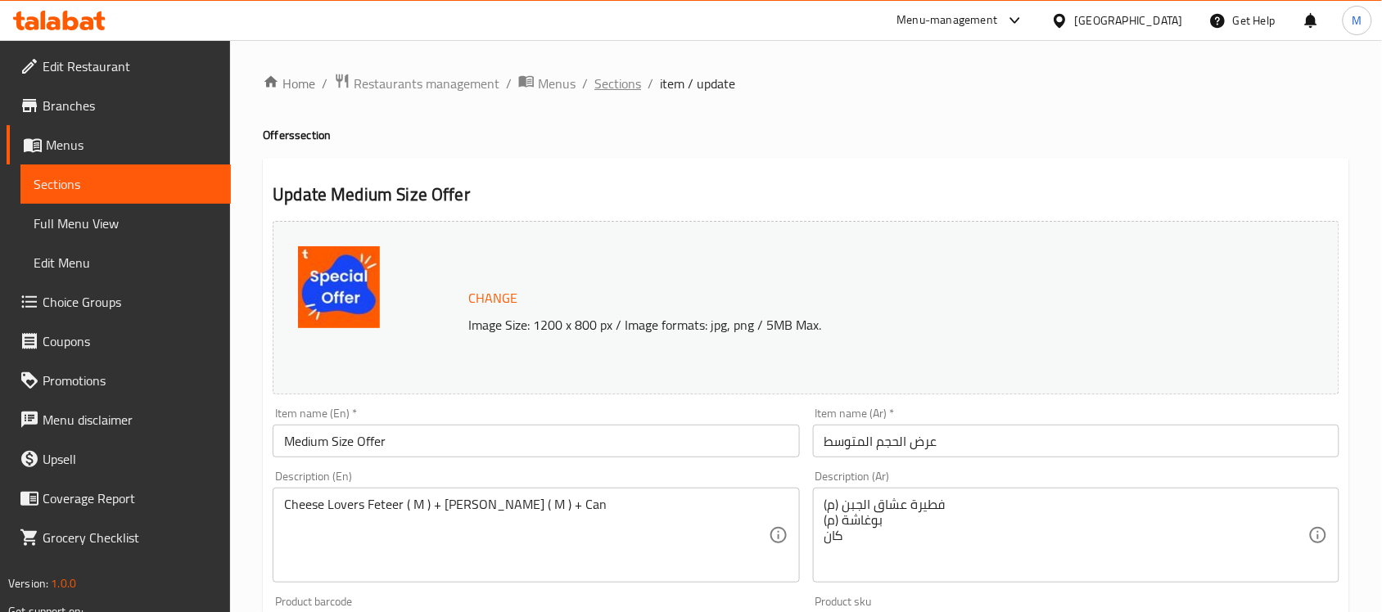
click at [619, 84] on span "Sections" at bounding box center [617, 84] width 47 height 20
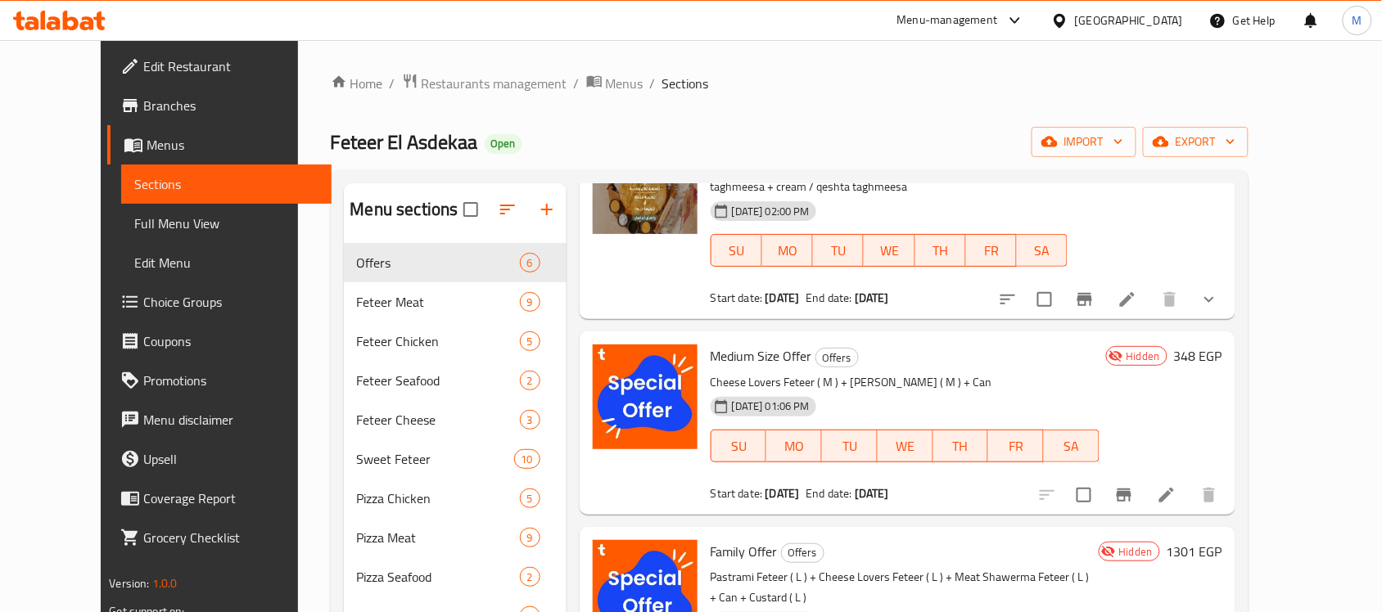
scroll to position [205, 0]
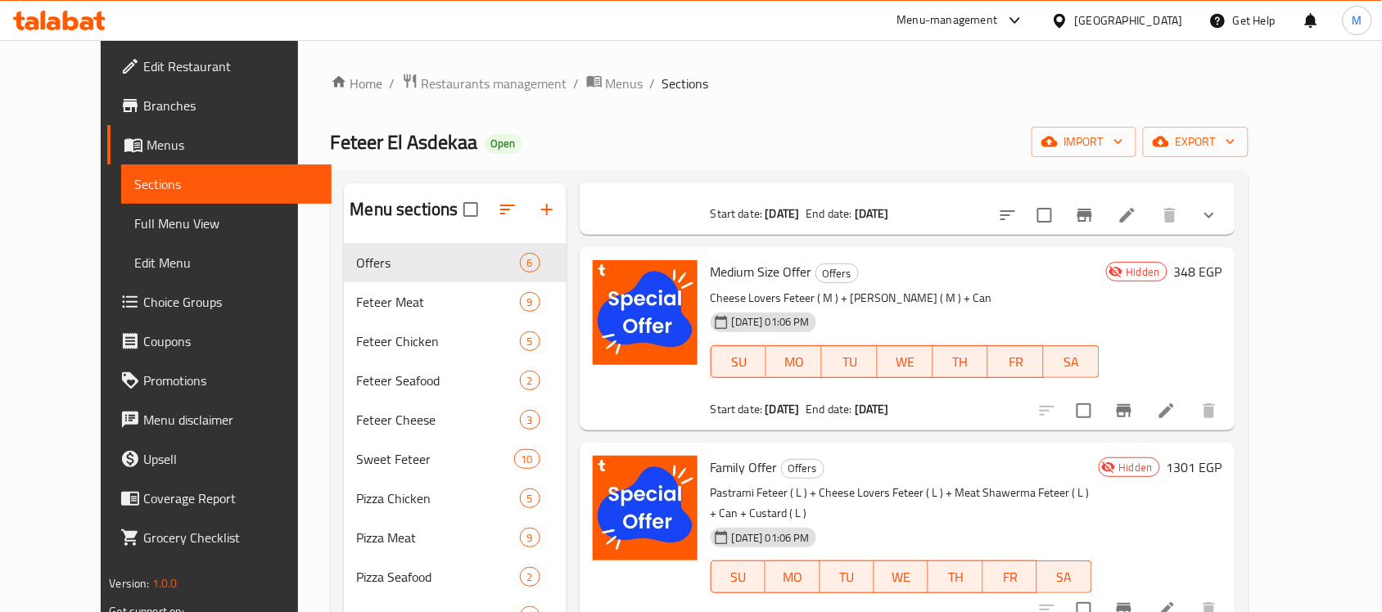
click at [1176, 414] on icon at bounding box center [1167, 411] width 20 height 20
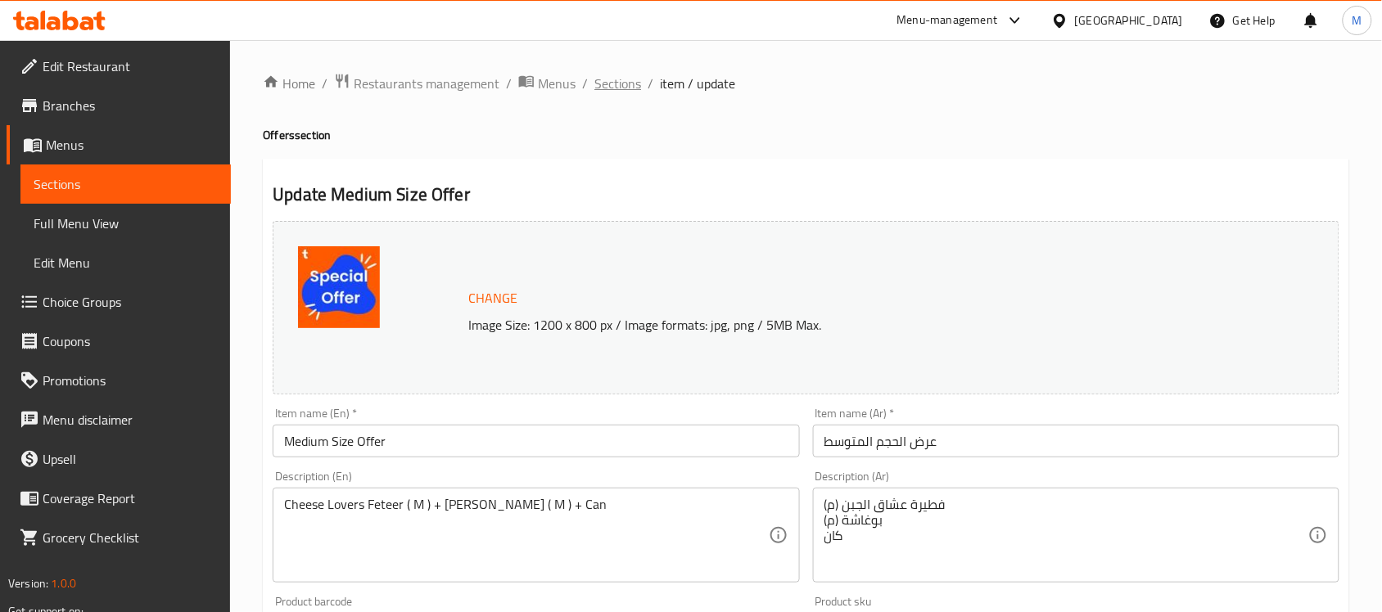
click at [615, 92] on span "Sections" at bounding box center [617, 84] width 47 height 20
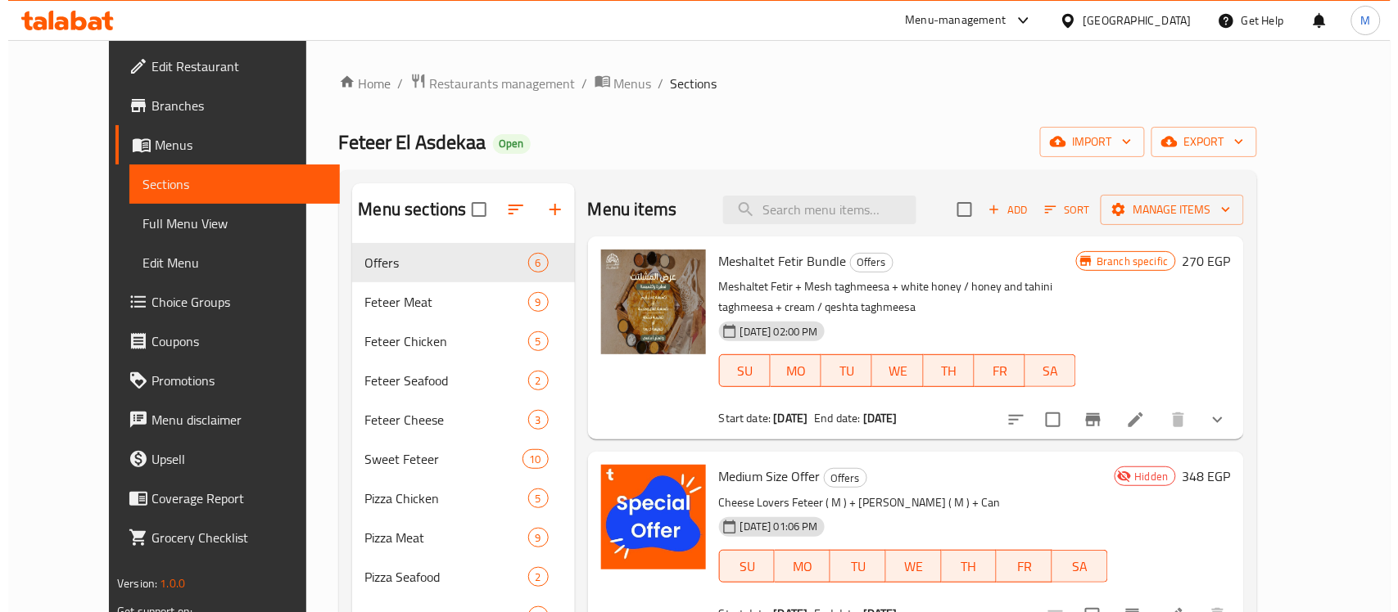
scroll to position [237, 0]
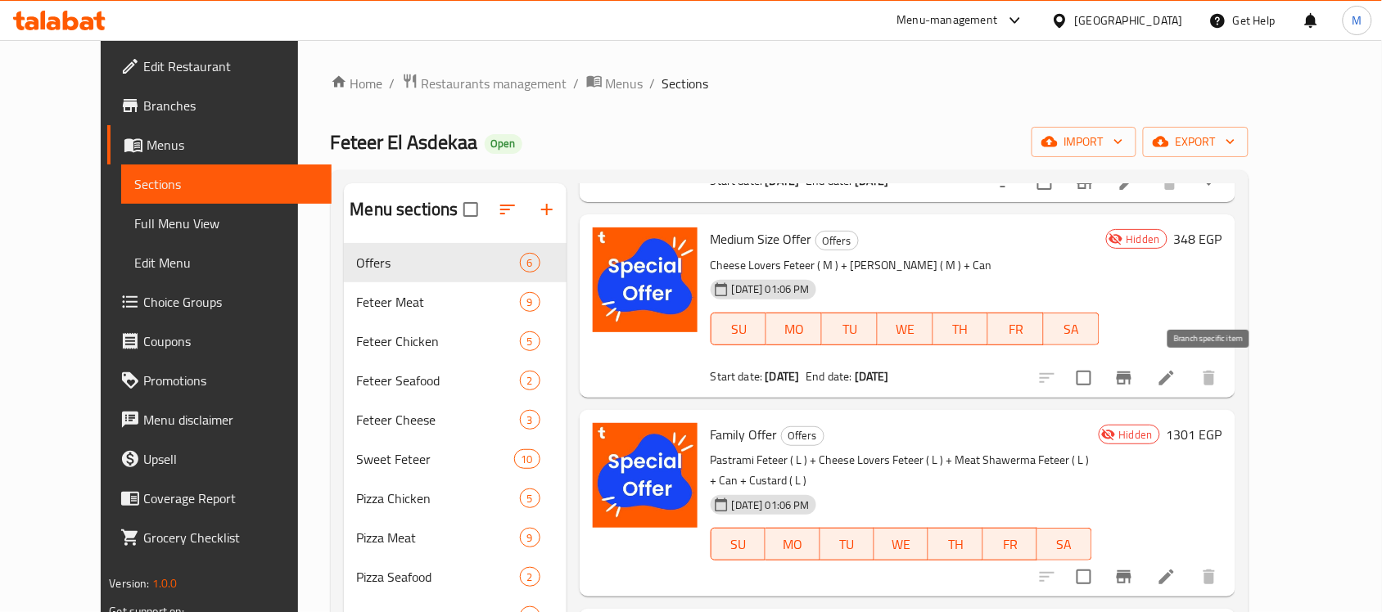
click at [1131, 383] on icon "Branch-specific-item" at bounding box center [1124, 378] width 15 height 13
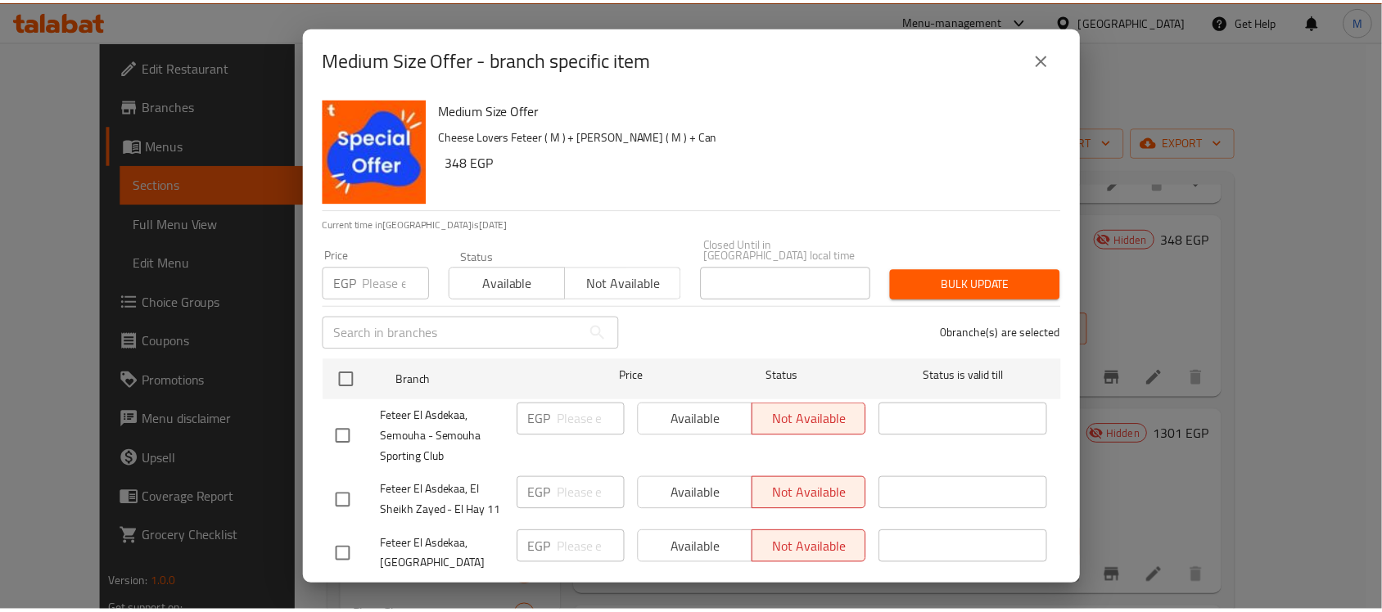
scroll to position [135, 0]
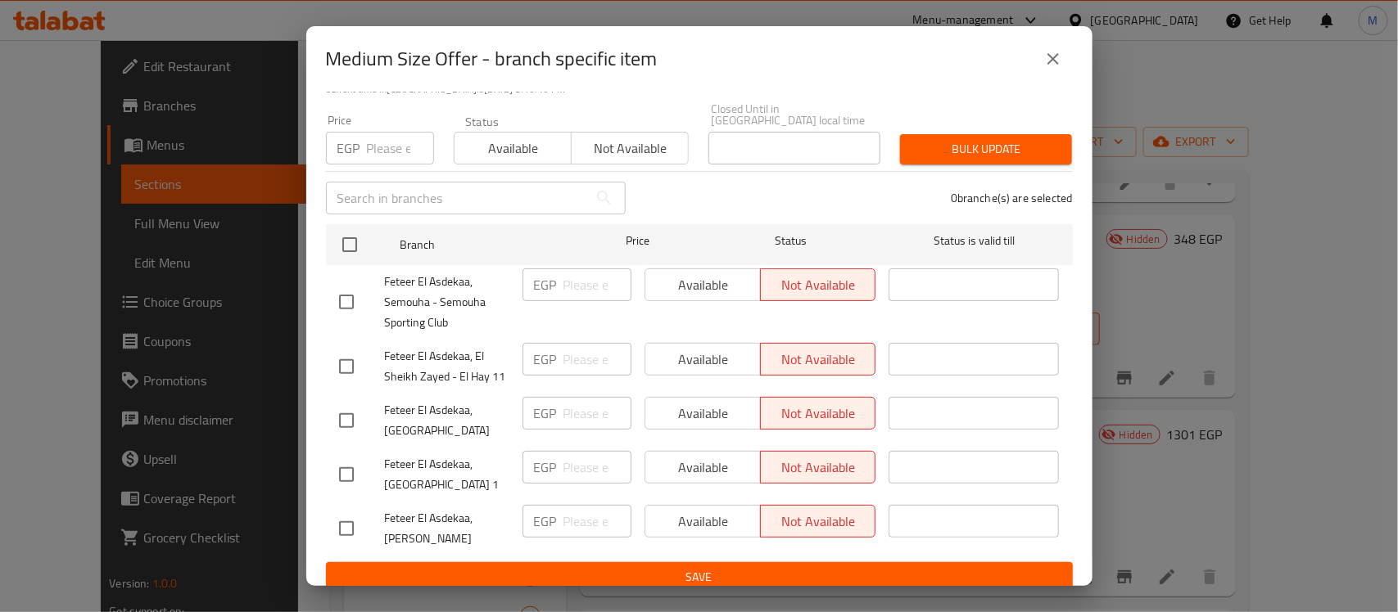
click at [1054, 60] on icon "close" at bounding box center [1052, 58] width 11 height 11
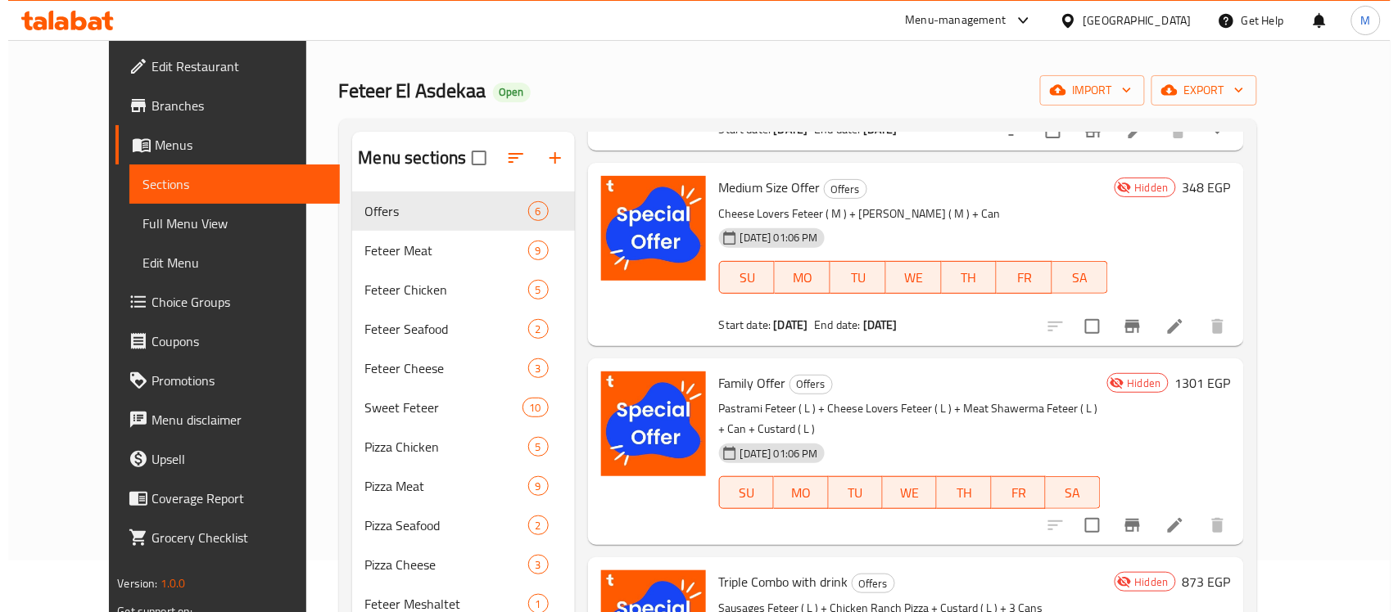
scroll to position [102, 0]
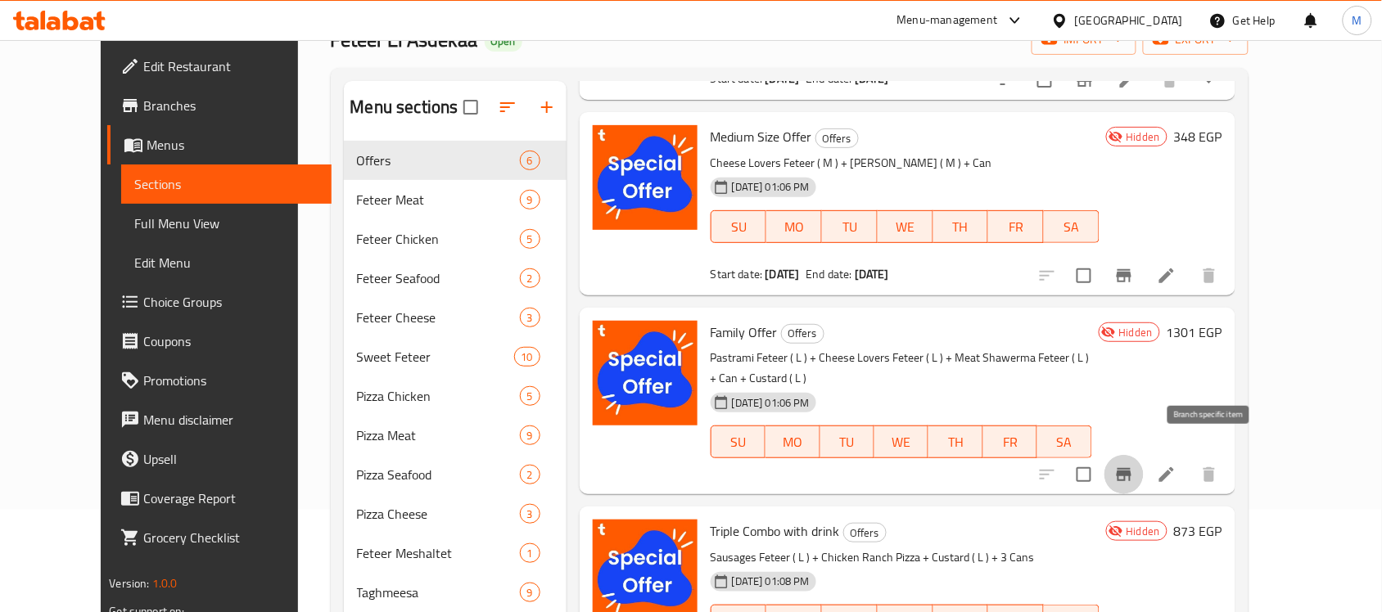
click at [1134, 465] on icon "Branch-specific-item" at bounding box center [1124, 475] width 20 height 20
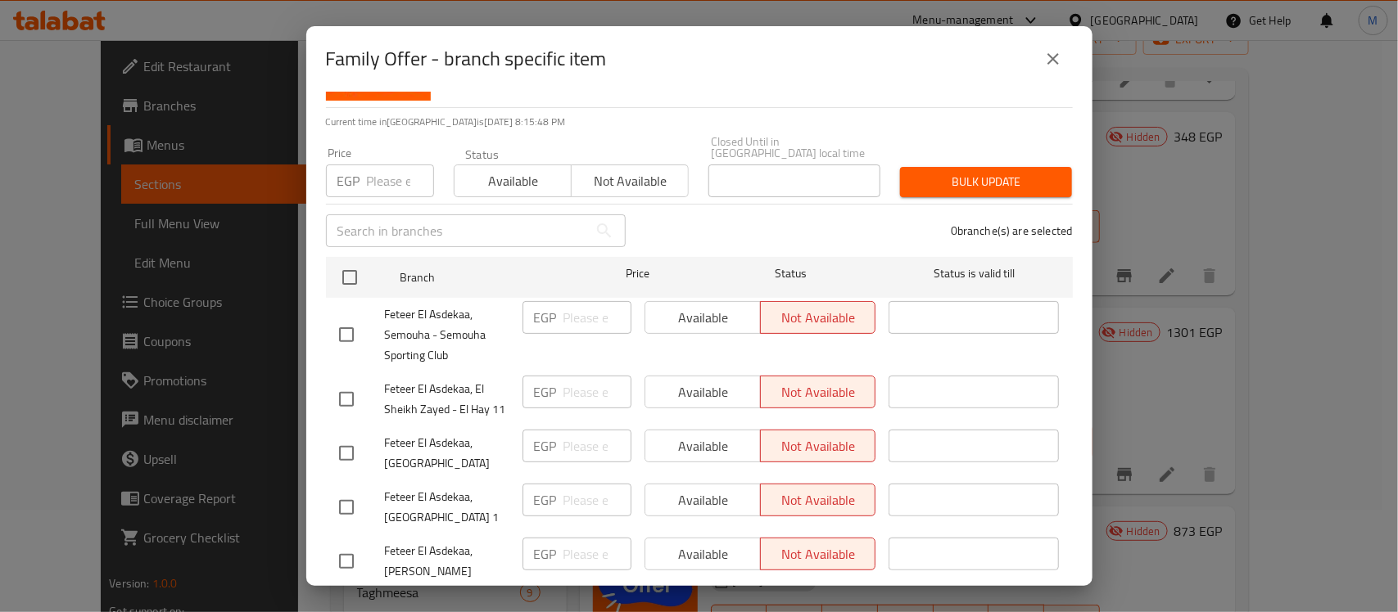
click at [1046, 50] on icon "close" at bounding box center [1053, 59] width 20 height 20
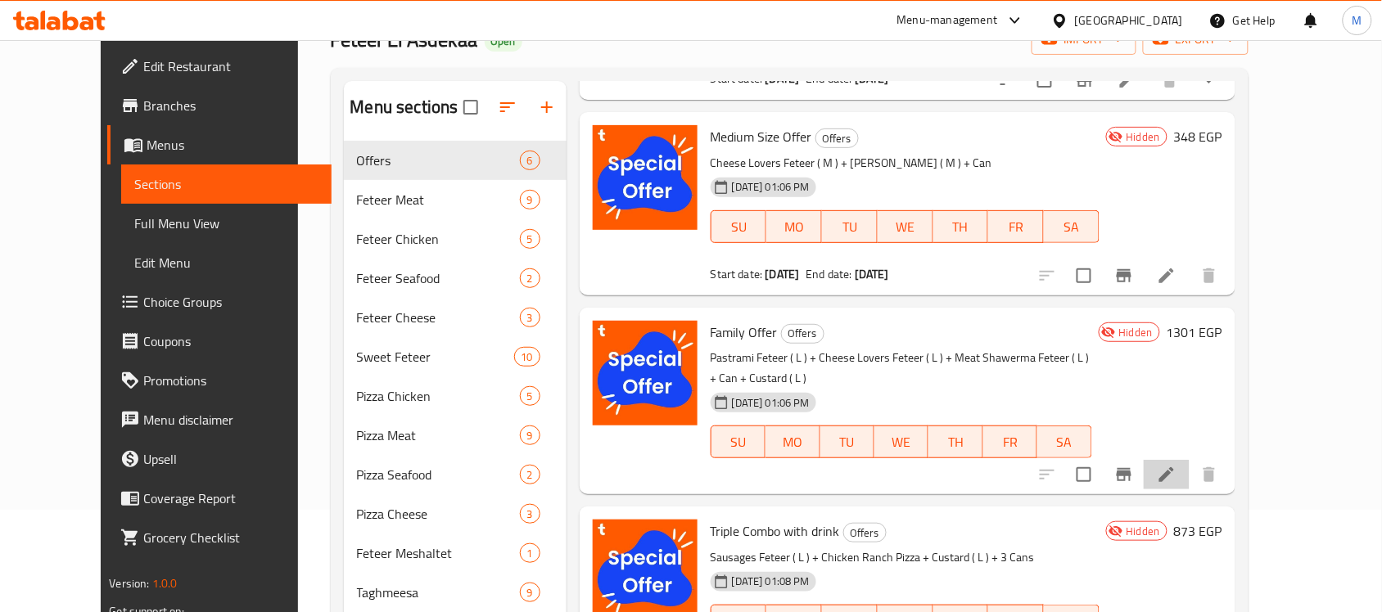
click at [1190, 460] on li at bounding box center [1167, 474] width 46 height 29
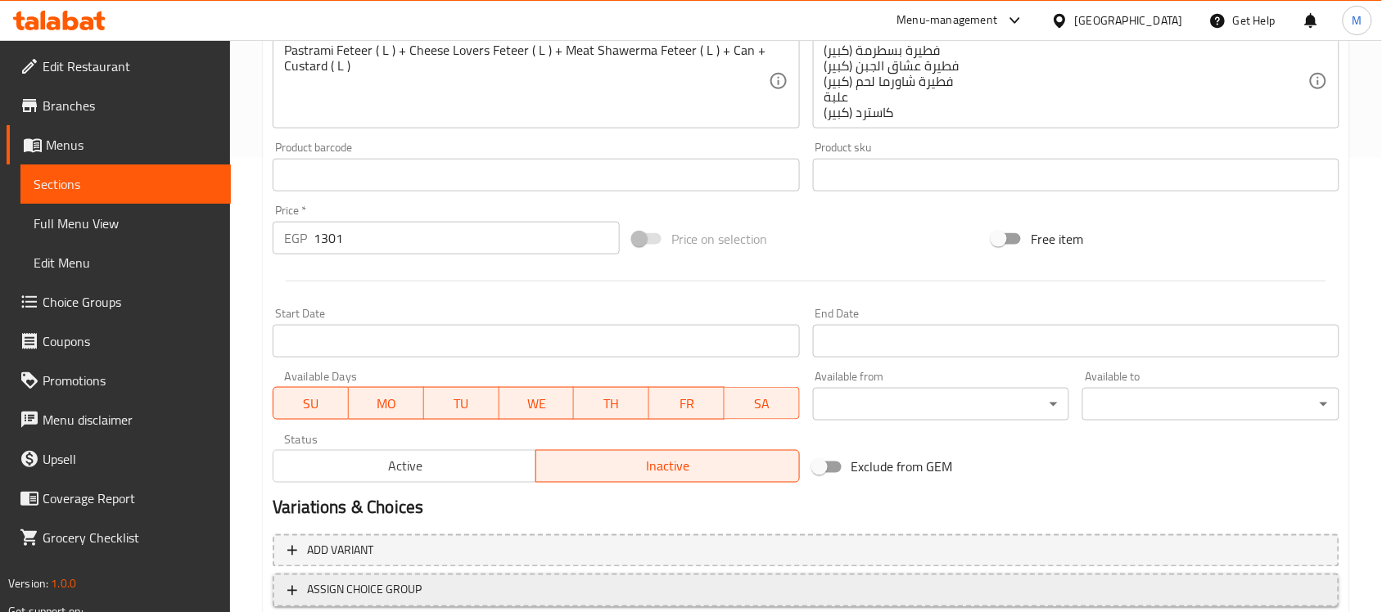
scroll to position [566, 0]
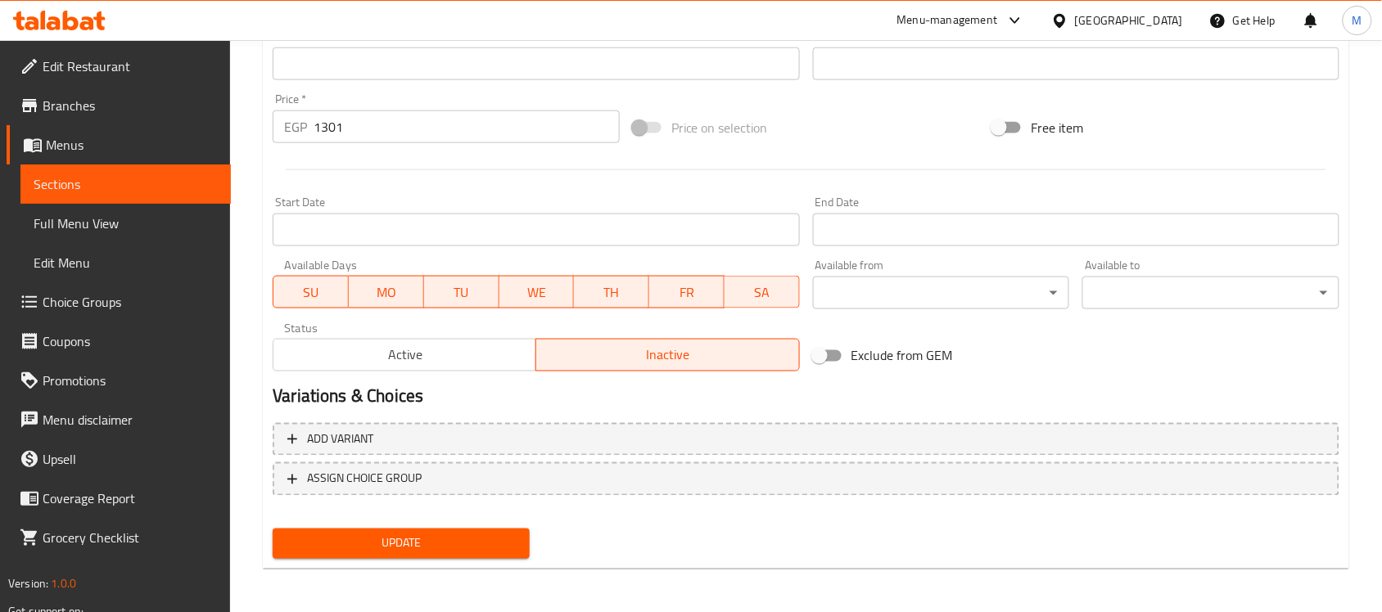
click at [504, 221] on input "Start Date" at bounding box center [536, 230] width 526 height 33
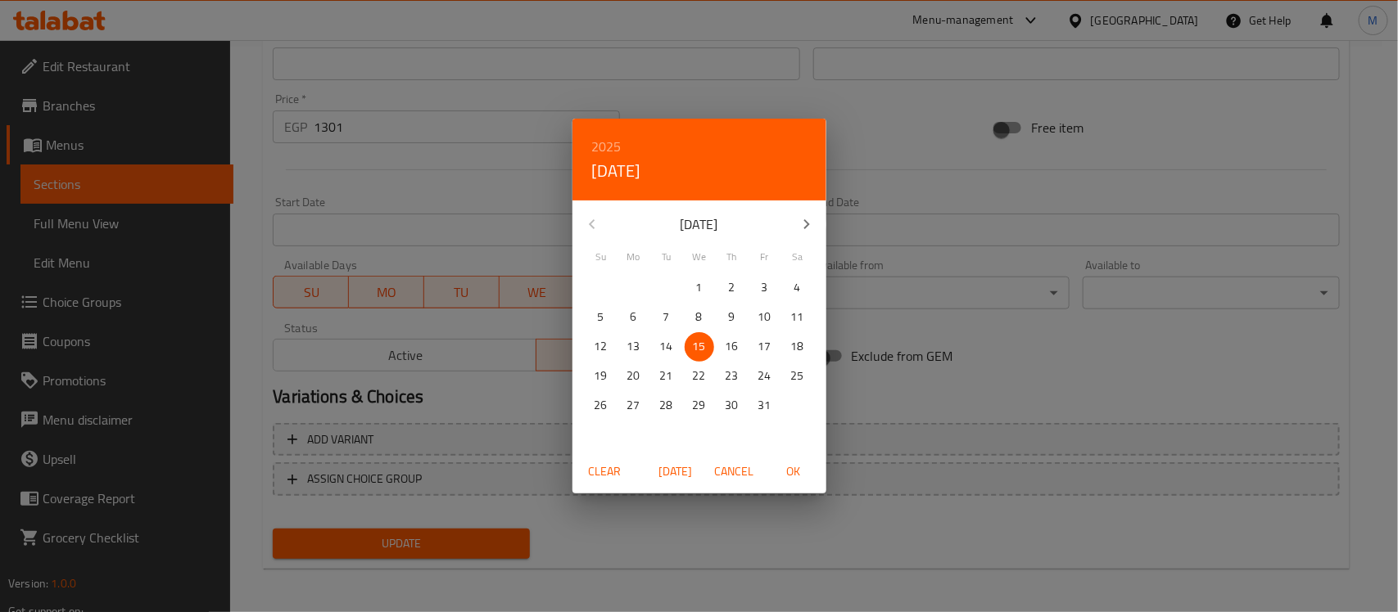
click at [799, 479] on span "OK" at bounding box center [793, 472] width 39 height 20
type input "[DATE]"
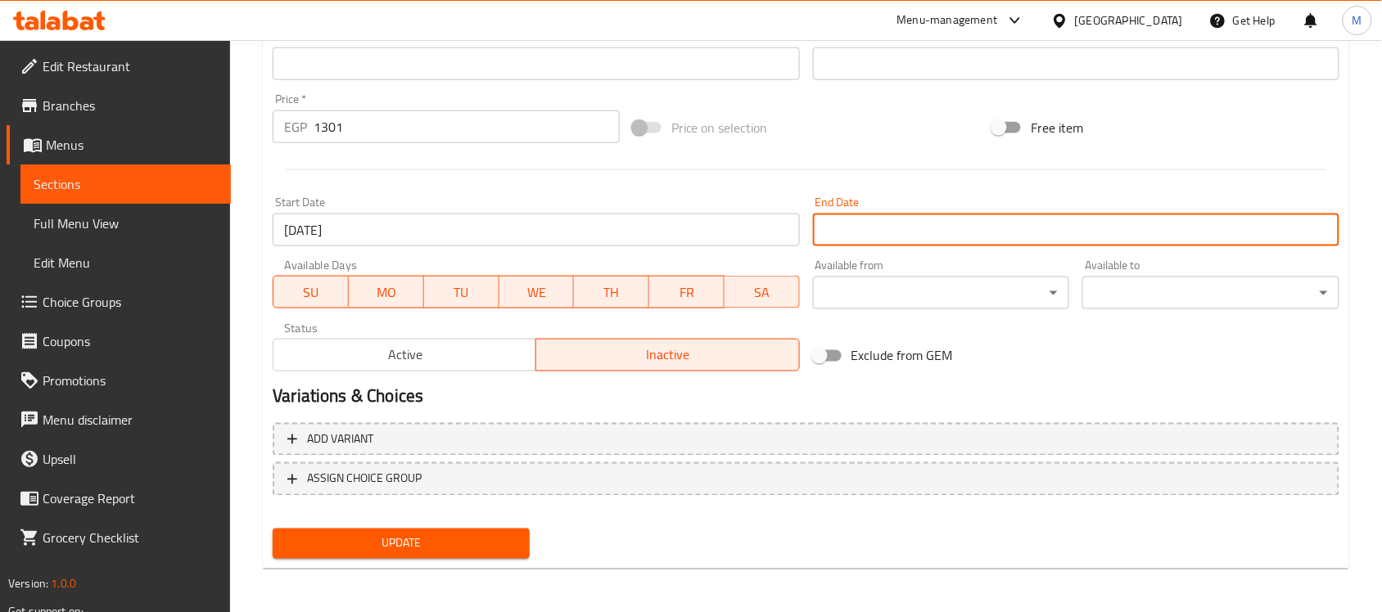
click at [849, 234] on input "Start Date" at bounding box center [1076, 230] width 526 height 33
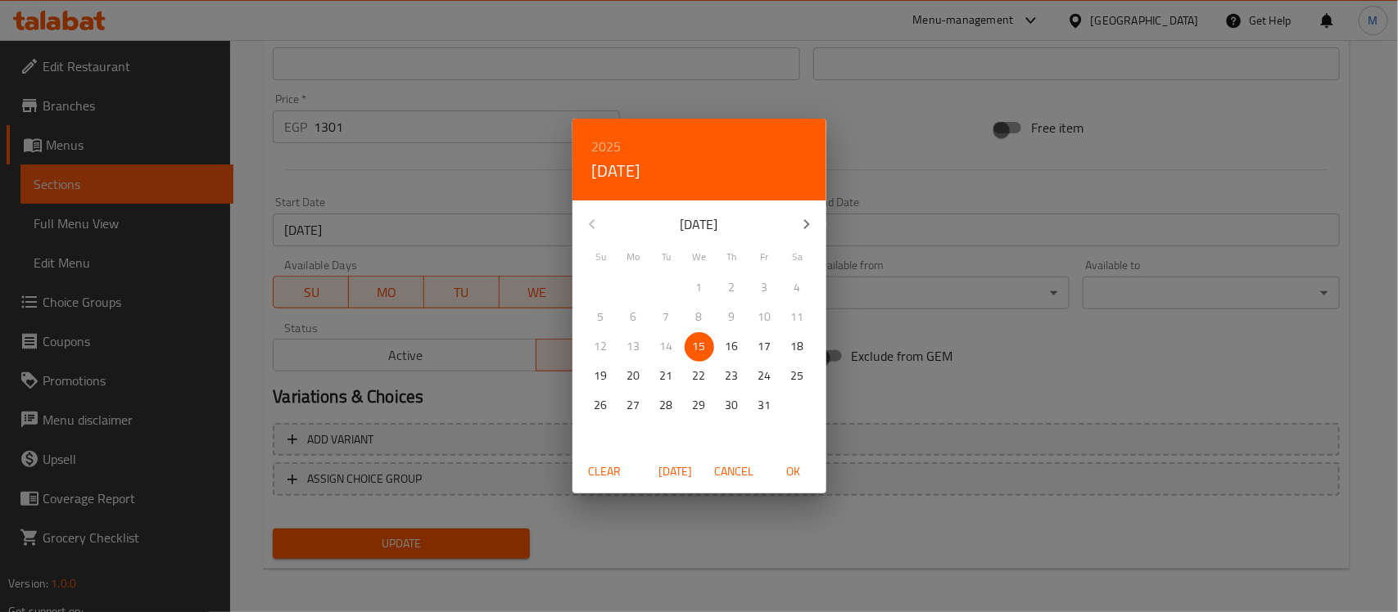
click at [612, 133] on div "2025 Wed, Oct 15" at bounding box center [699, 160] width 254 height 82
click at [611, 144] on h6 "2025" at bounding box center [606, 146] width 29 height 23
click at [680, 264] on div "2026" at bounding box center [699, 268] width 254 height 33
click at [729, 280] on p "1" at bounding box center [732, 288] width 7 height 20
click at [788, 476] on span "OK" at bounding box center [793, 472] width 39 height 20
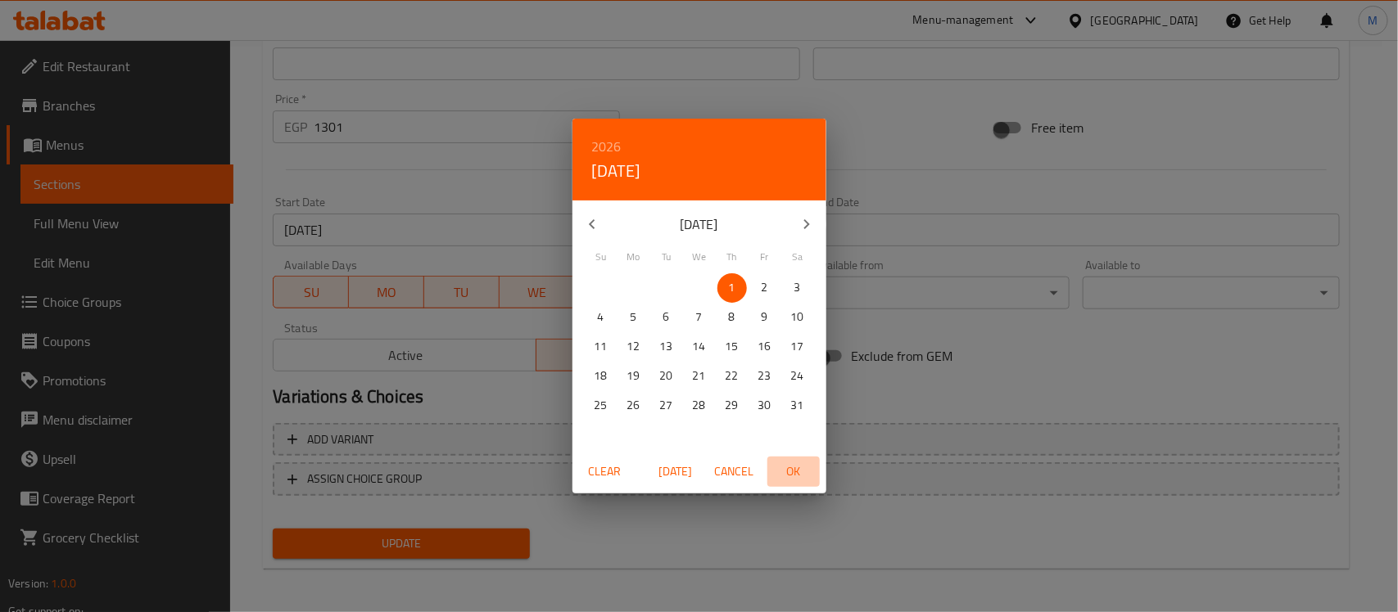
type input "[DATE]"
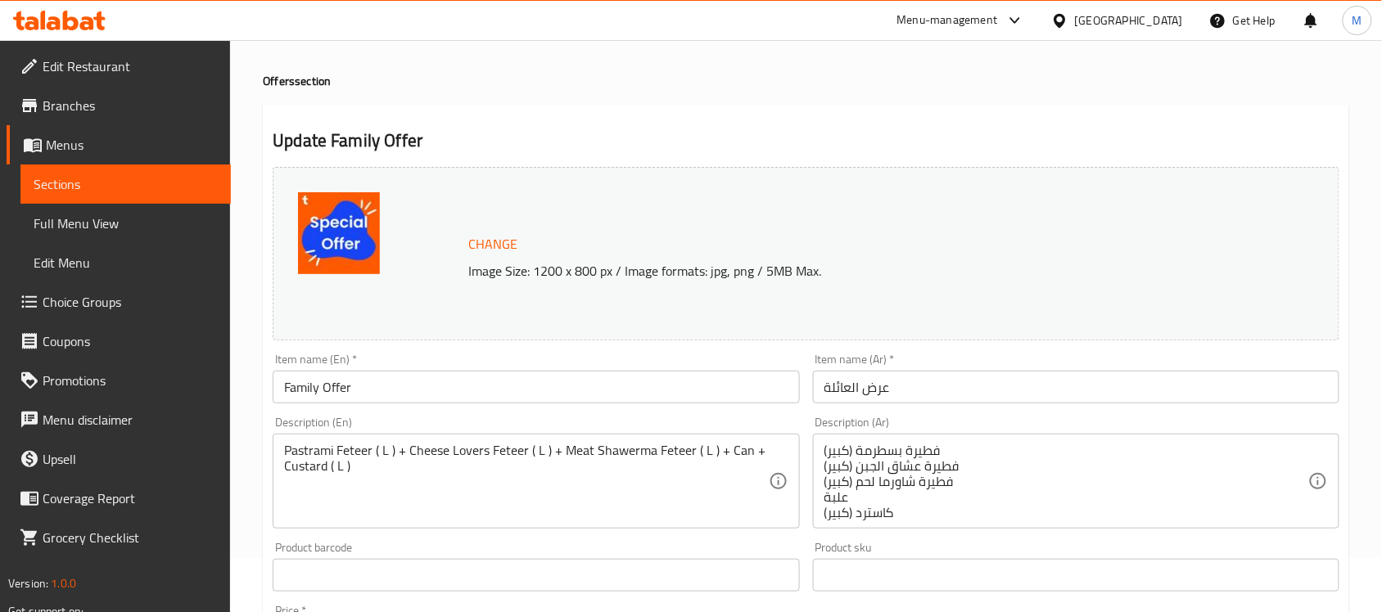
scroll to position [0, 0]
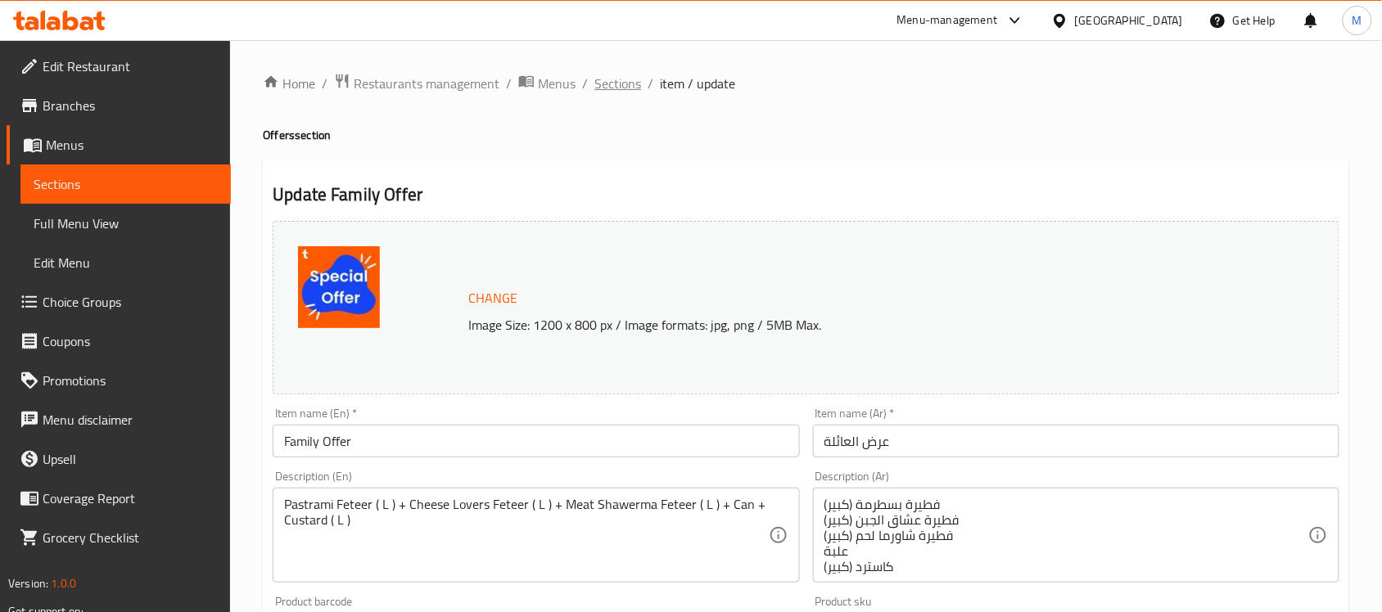
click at [616, 84] on span "Sections" at bounding box center [617, 84] width 47 height 20
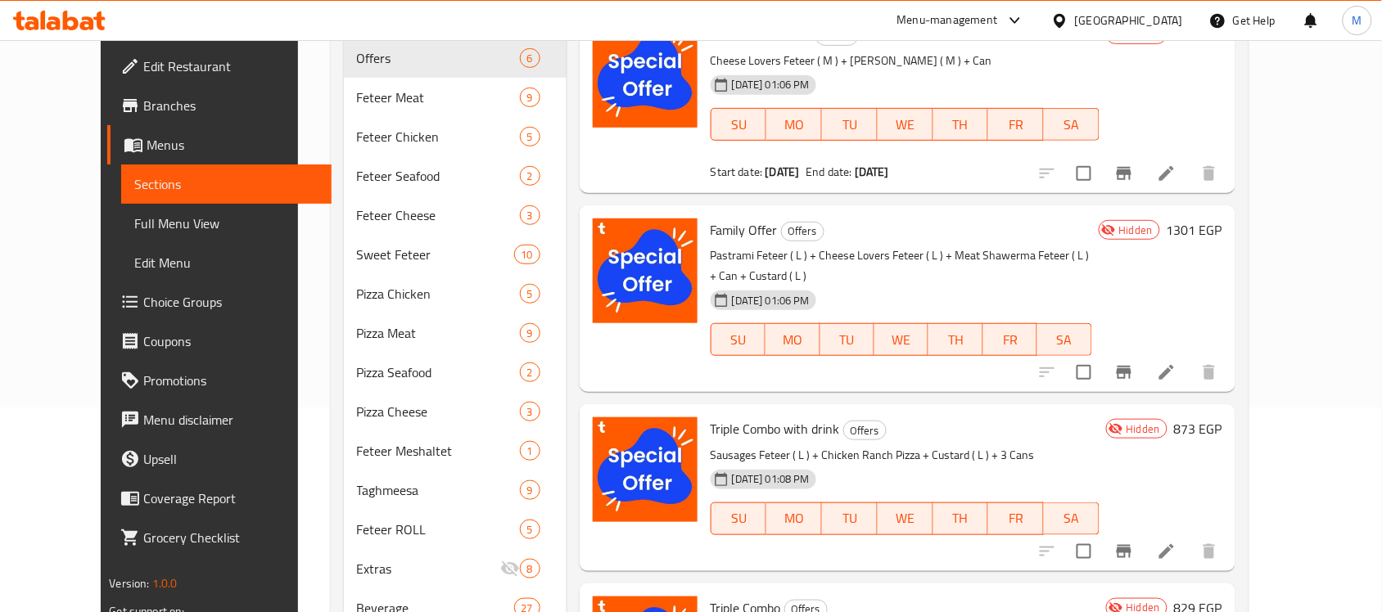
scroll to position [307, 0]
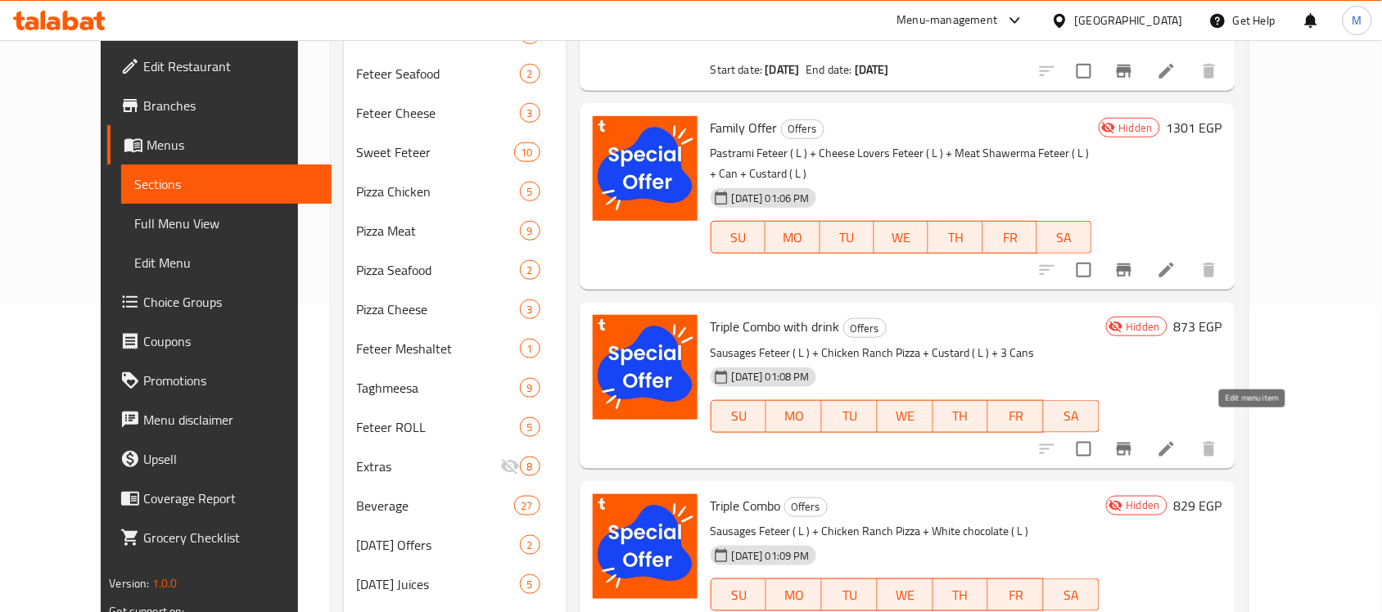
click at [1176, 440] on icon at bounding box center [1167, 450] width 20 height 20
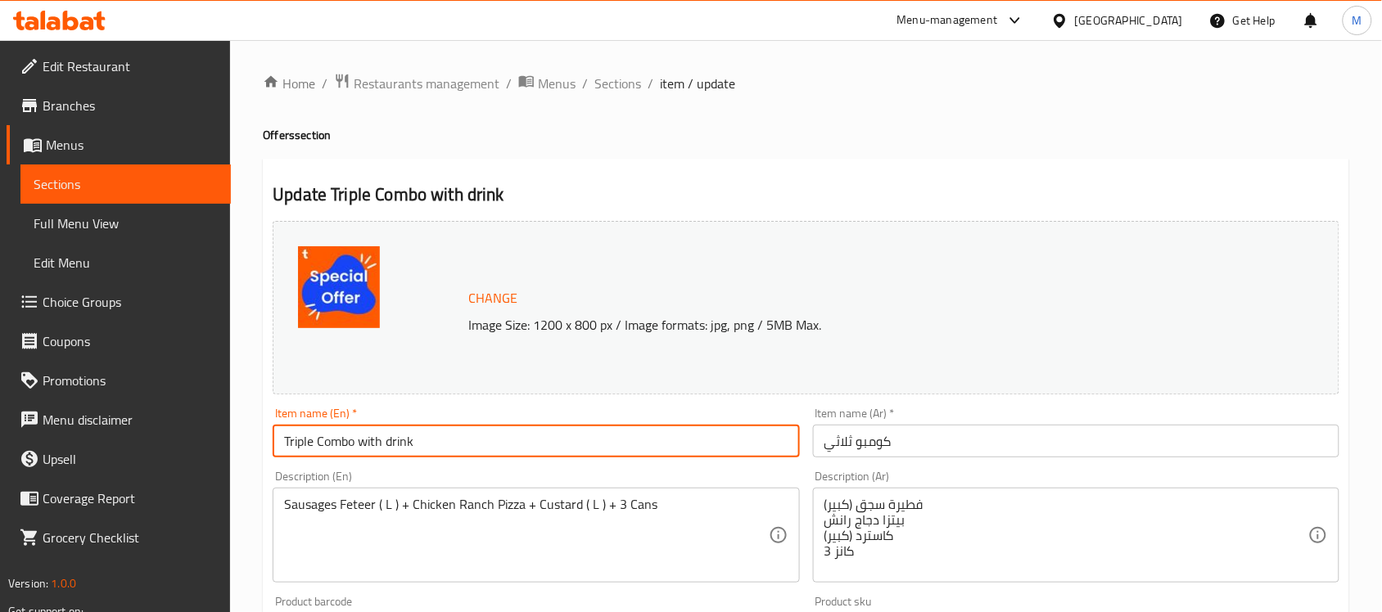
click at [454, 442] on input "Triple Combo with drink" at bounding box center [536, 441] width 526 height 33
type input "Triple Combo with Drink"
click at [447, 428] on input "Triple Combo with Drink" at bounding box center [536, 441] width 526 height 33
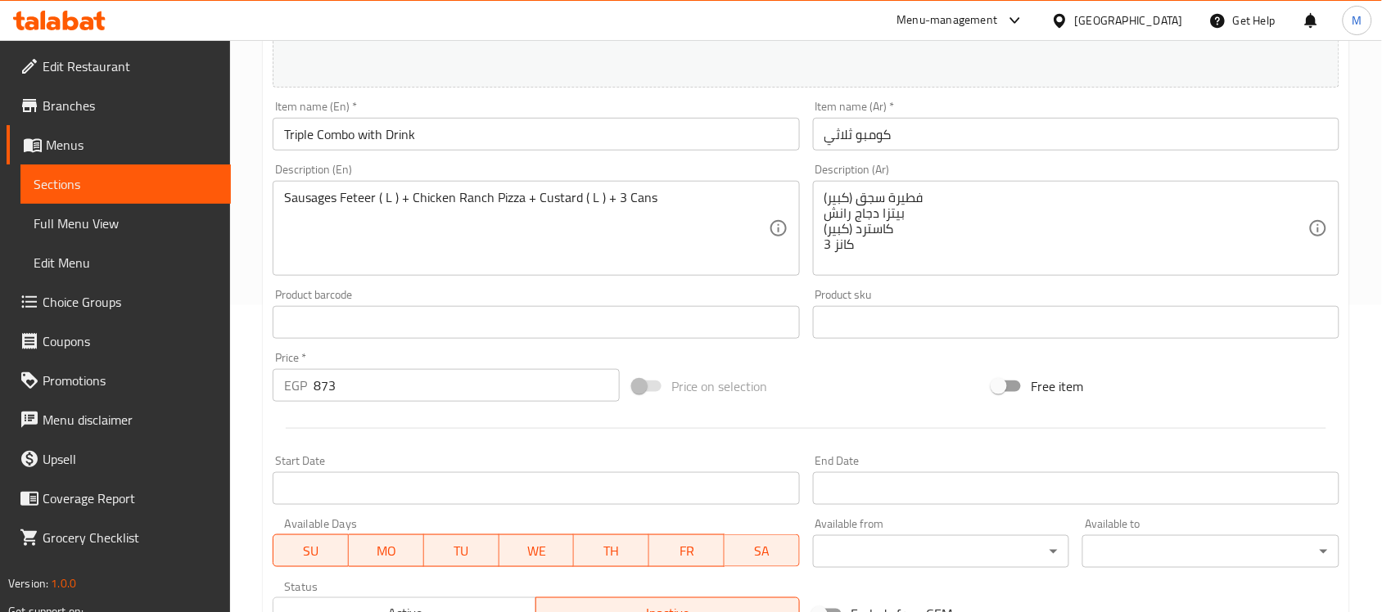
scroll to position [566, 0]
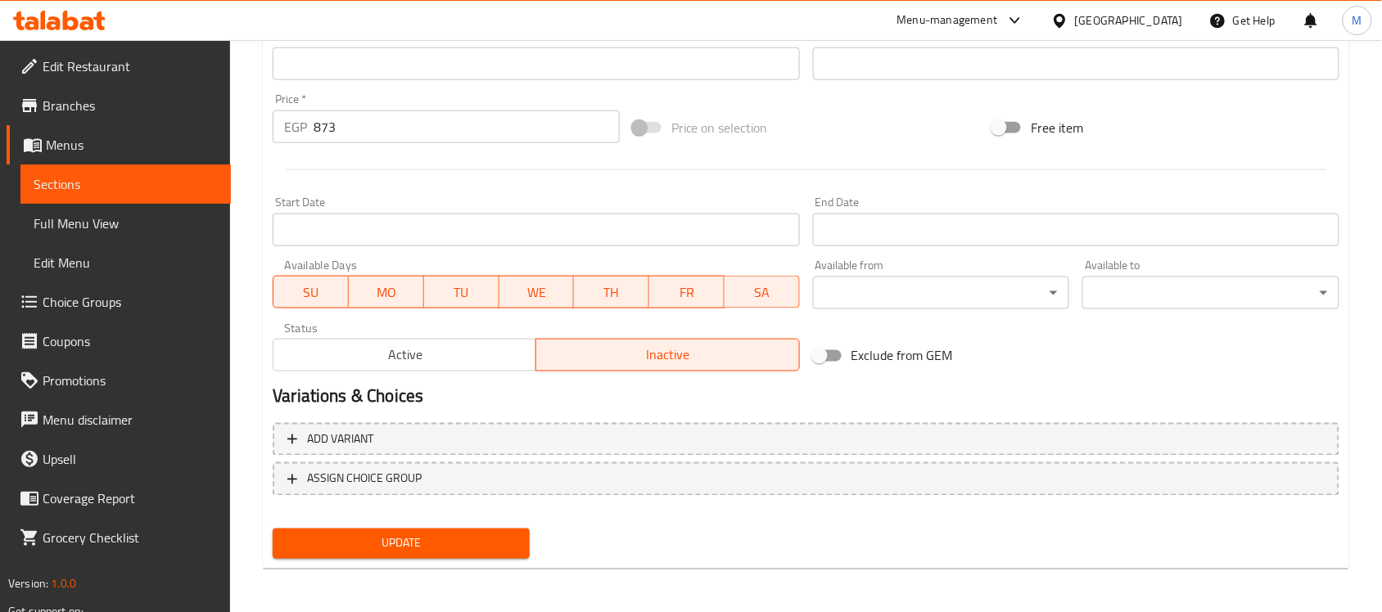
click at [543, 232] on input "Start Date" at bounding box center [536, 230] width 526 height 33
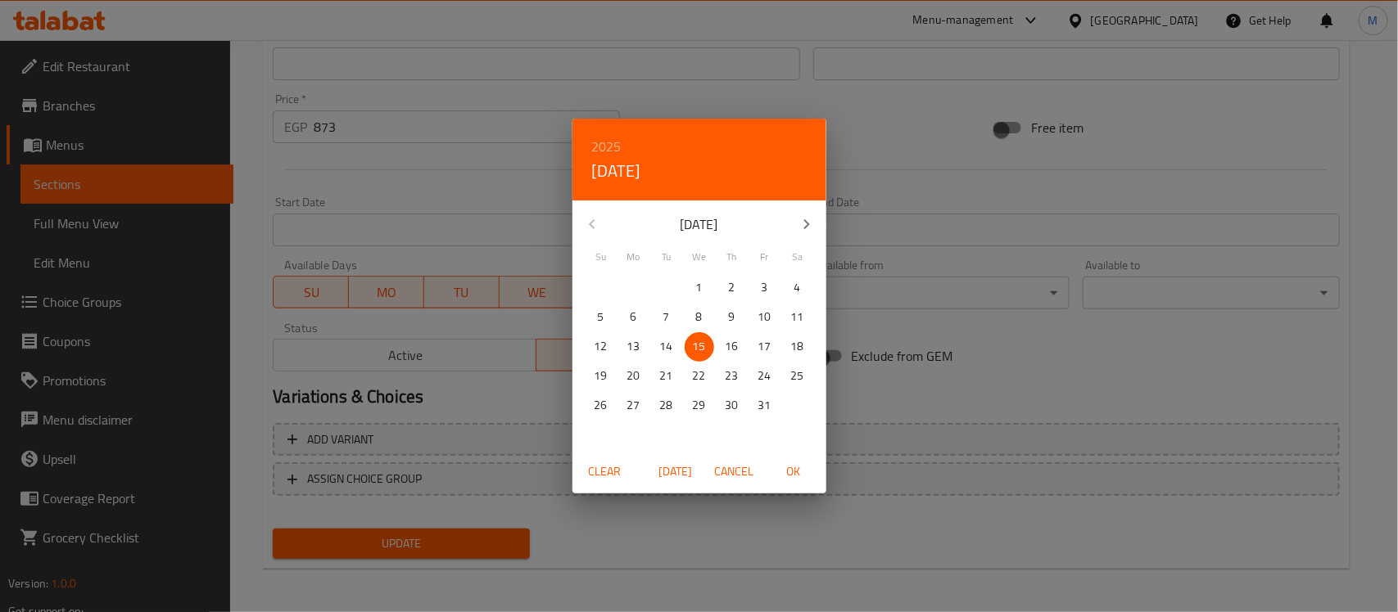
click at [793, 475] on span "OK" at bounding box center [793, 472] width 39 height 20
type input "[DATE]"
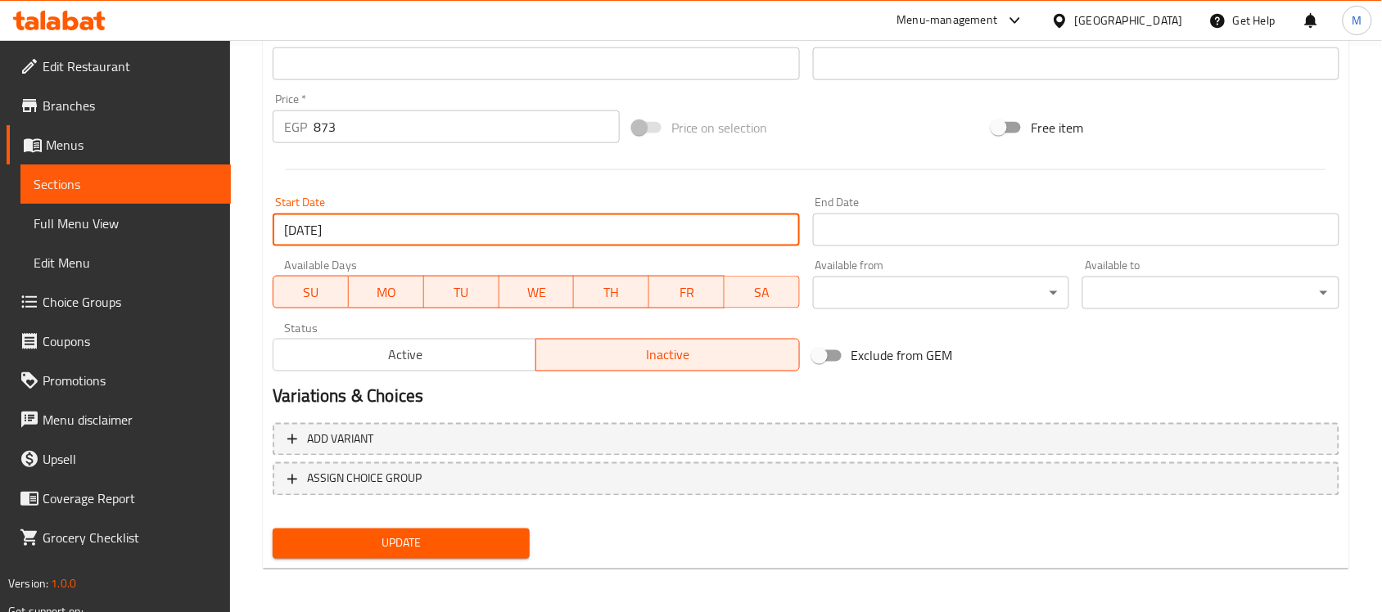
click at [861, 239] on input "Start Date" at bounding box center [1076, 230] width 526 height 33
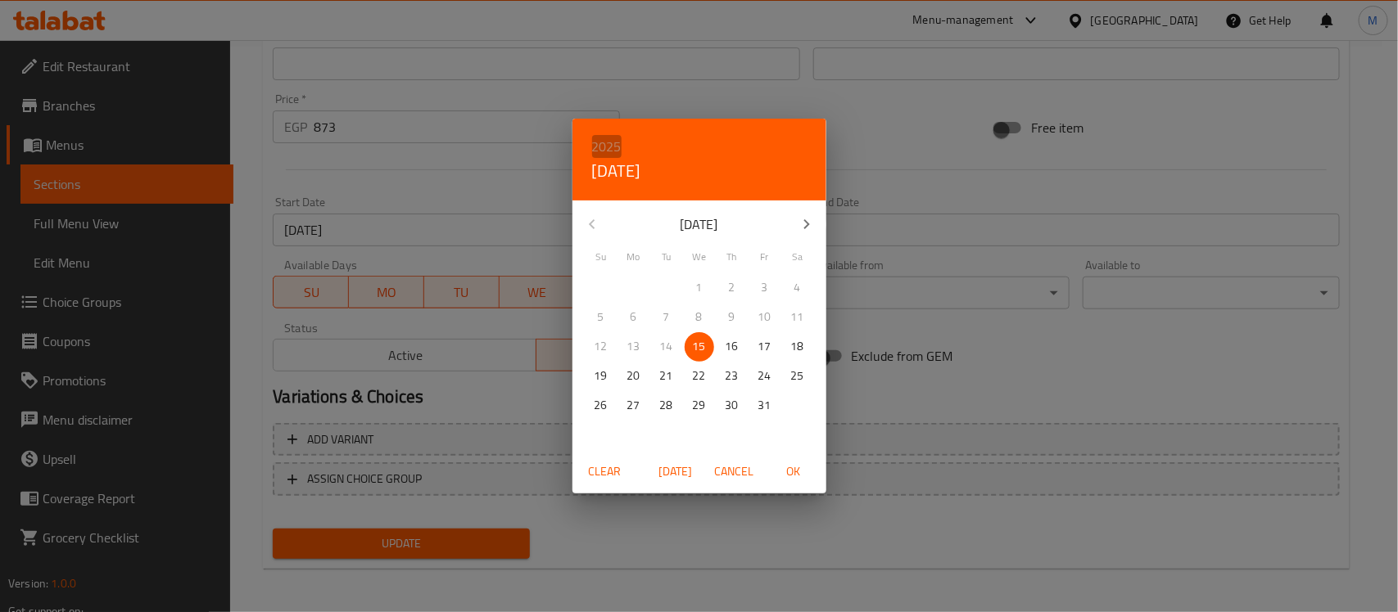
click at [615, 139] on h6 "2025" at bounding box center [606, 146] width 29 height 23
click at [663, 263] on div "2026" at bounding box center [699, 268] width 254 height 33
click at [726, 285] on span "1" at bounding box center [731, 288] width 29 height 20
click at [795, 467] on span "OK" at bounding box center [793, 472] width 39 height 20
type input "[DATE]"
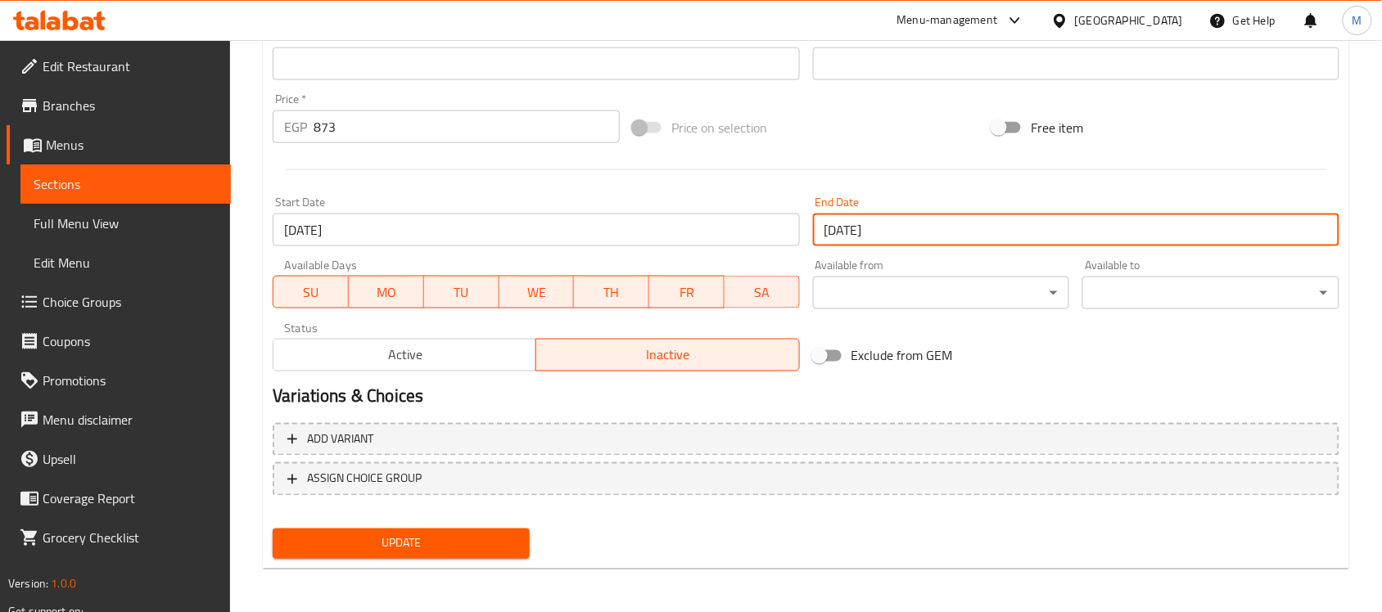
click at [467, 538] on span "Update" at bounding box center [401, 544] width 231 height 20
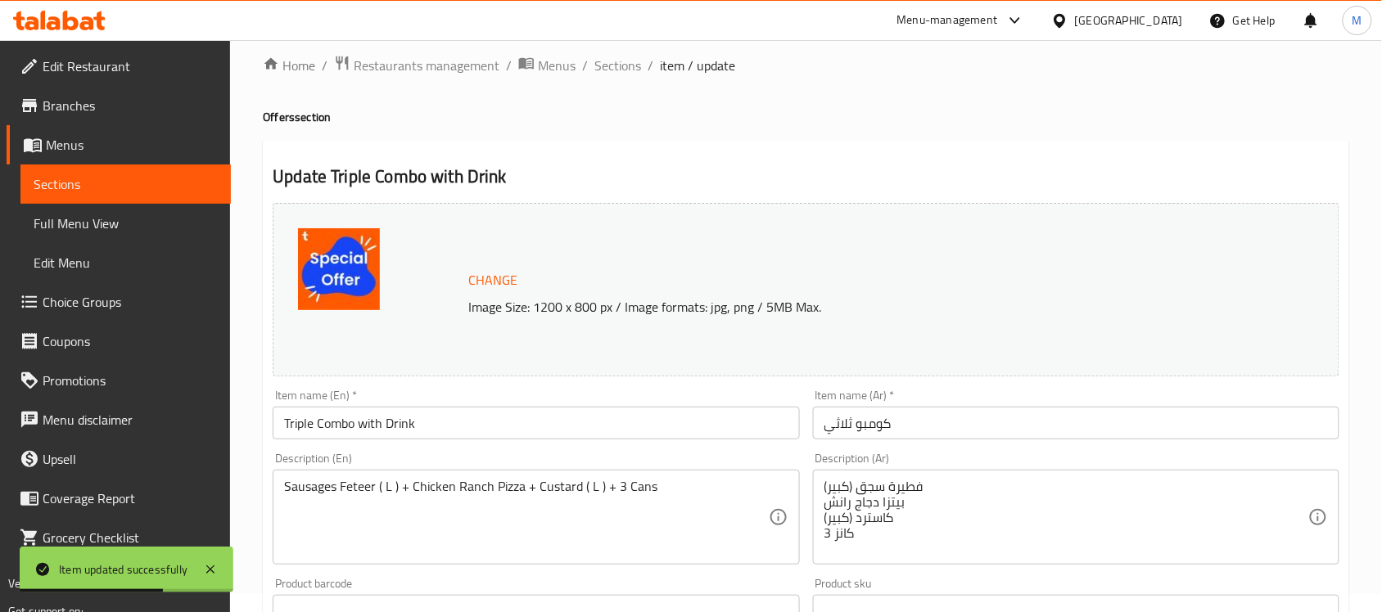
scroll to position [0, 0]
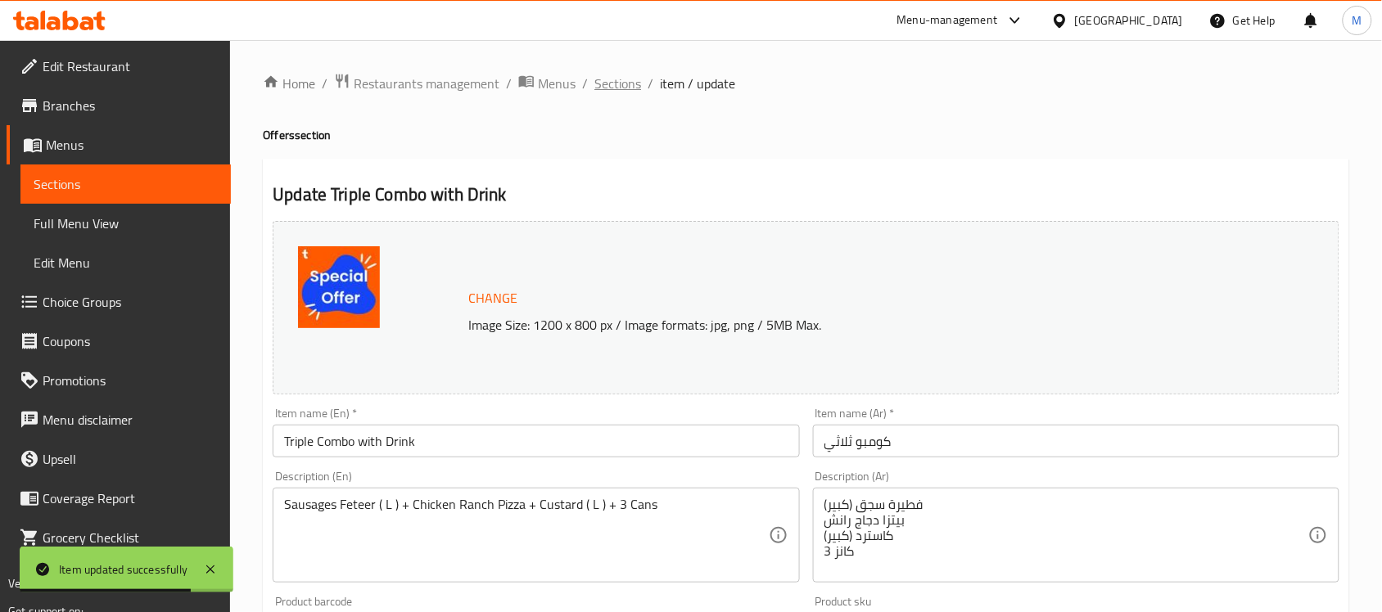
click at [624, 84] on span "Sections" at bounding box center [617, 84] width 47 height 20
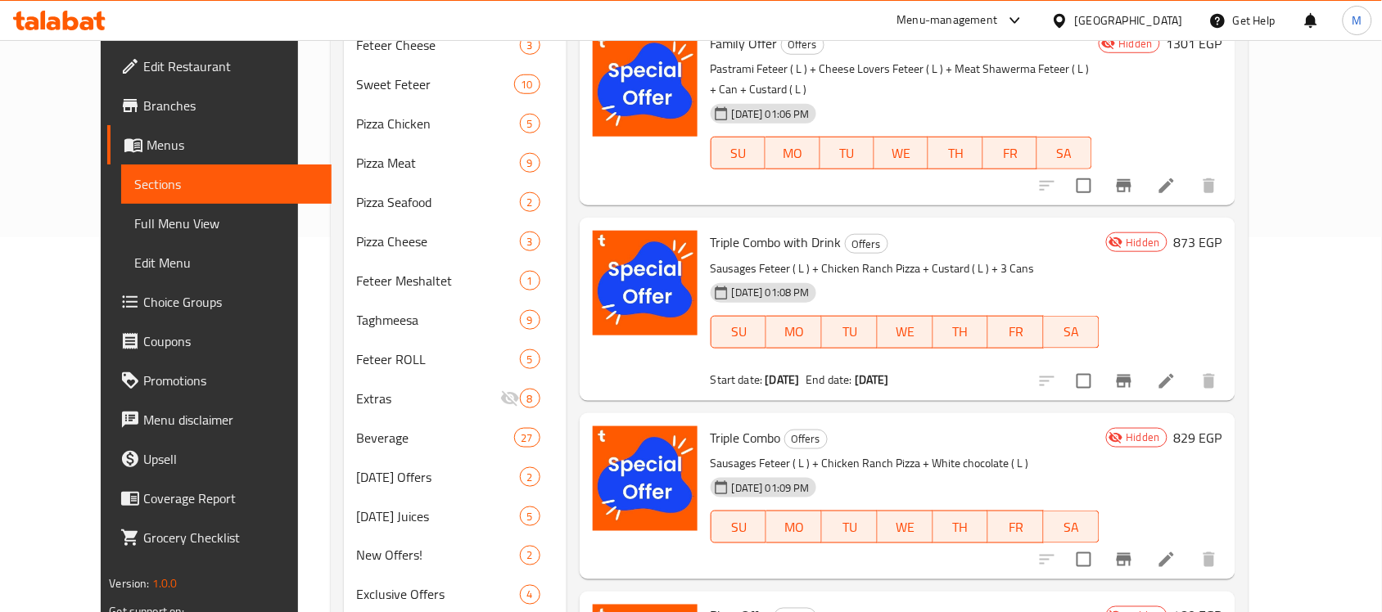
scroll to position [409, 0]
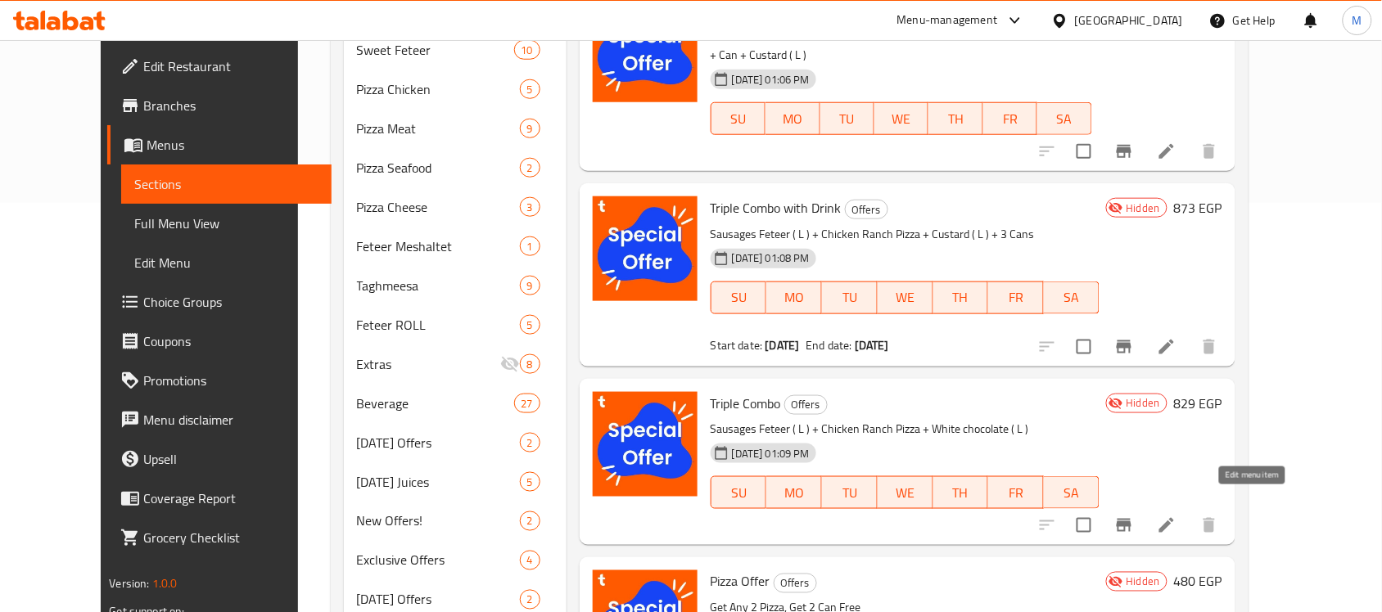
click at [1176, 516] on icon at bounding box center [1167, 526] width 20 height 20
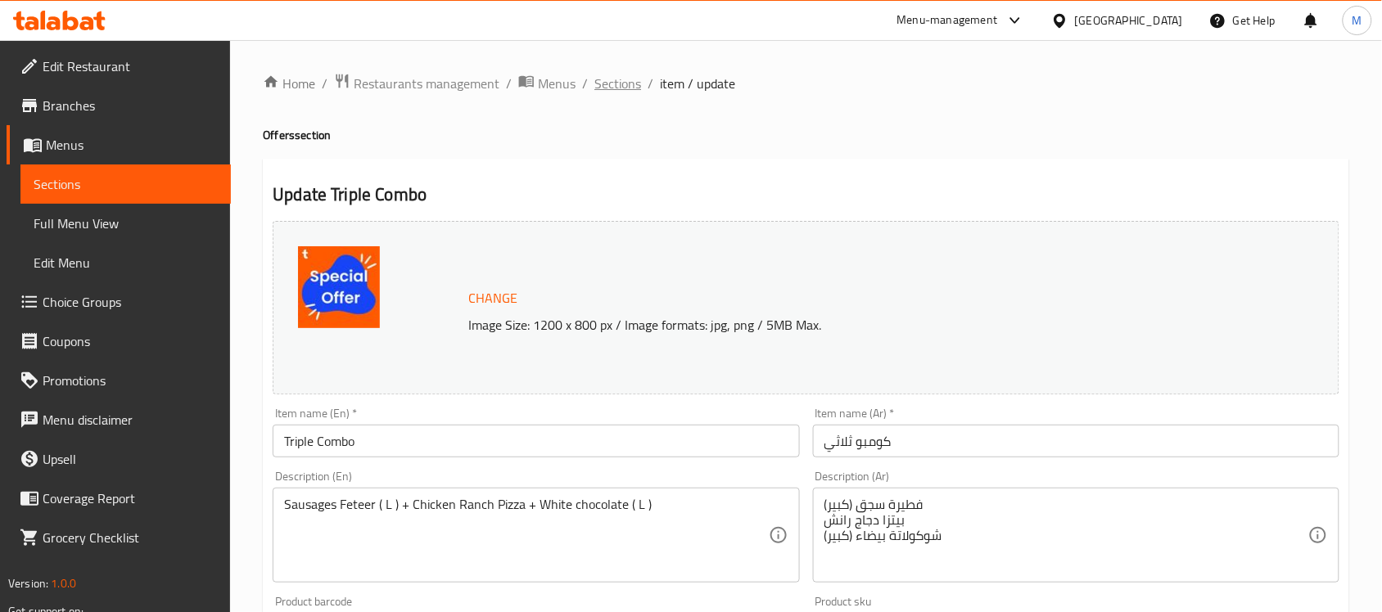
click at [607, 83] on span "Sections" at bounding box center [617, 84] width 47 height 20
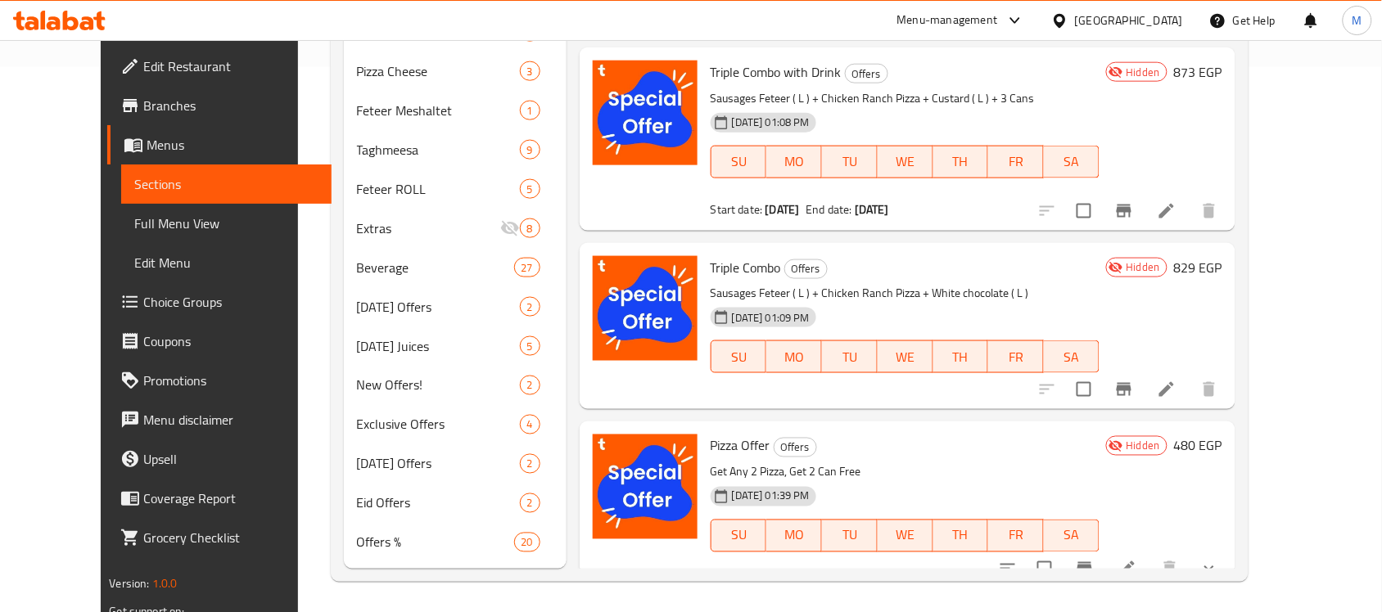
scroll to position [546, 0]
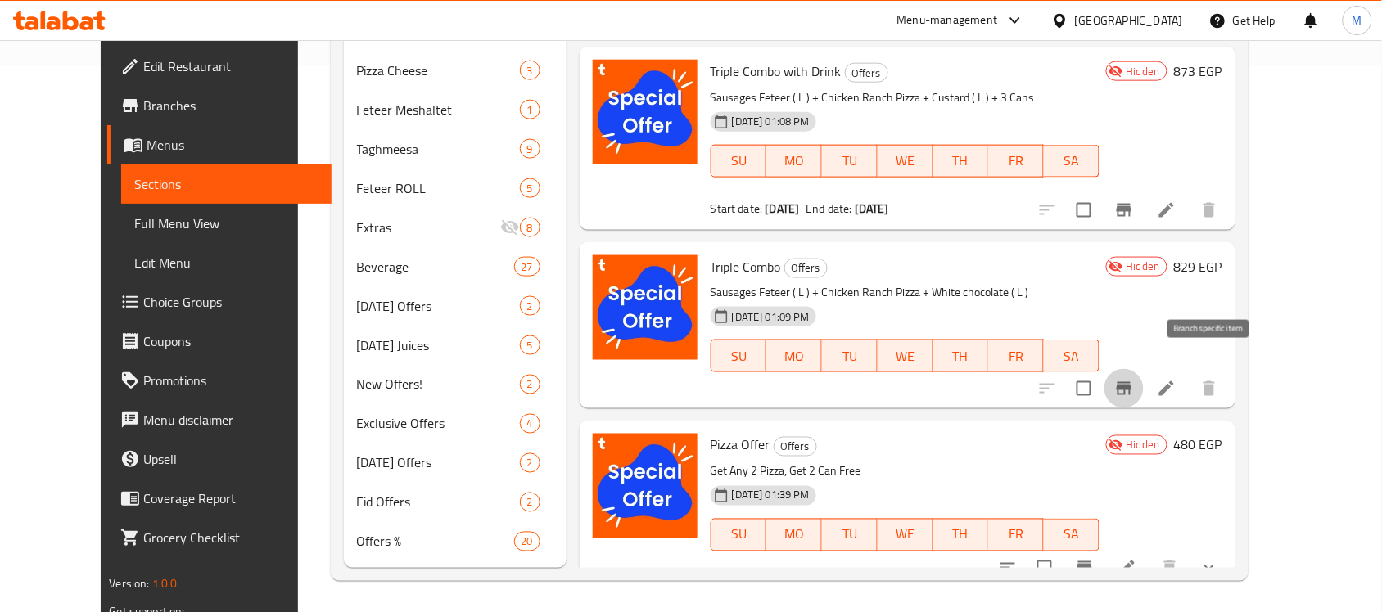
click at [1134, 379] on icon "Branch-specific-item" at bounding box center [1124, 389] width 20 height 20
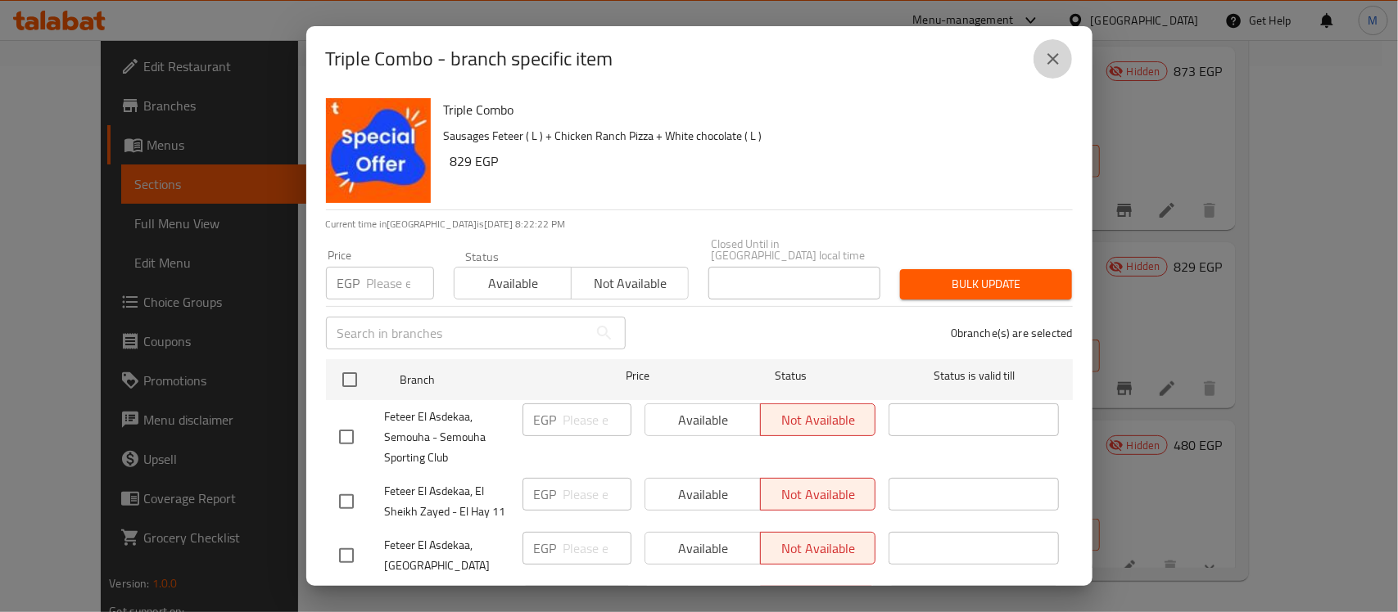
click at [1046, 71] on button "close" at bounding box center [1052, 58] width 39 height 39
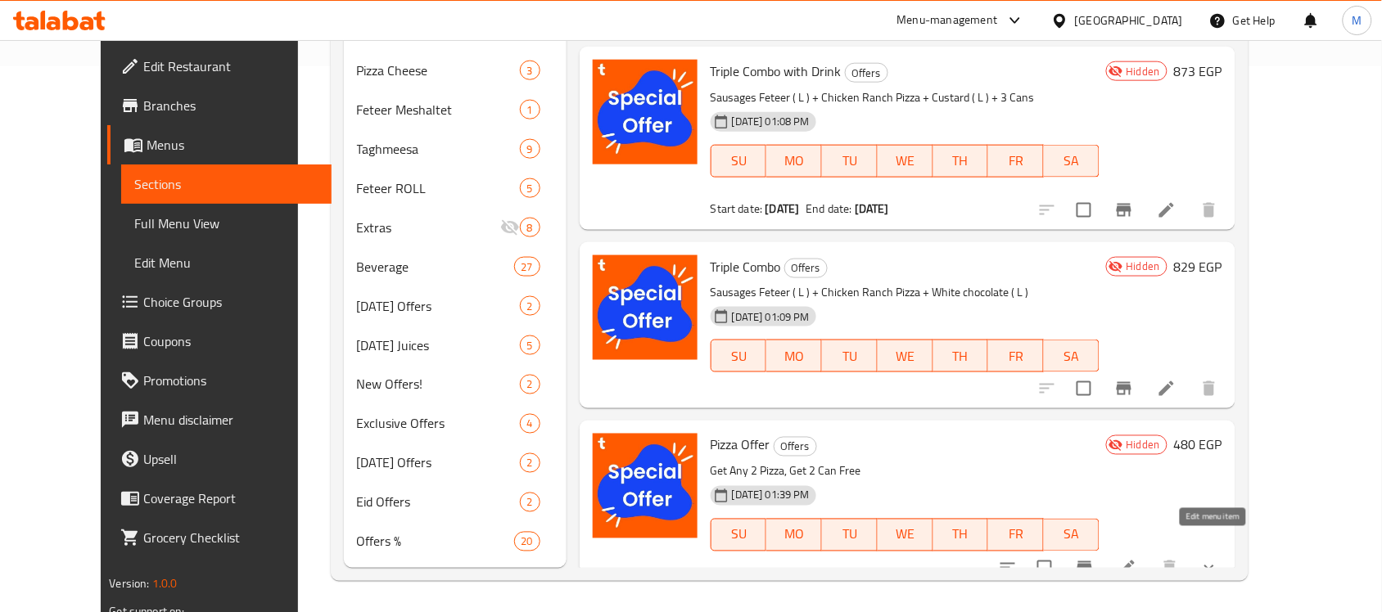
click at [1135, 561] on icon at bounding box center [1127, 568] width 15 height 15
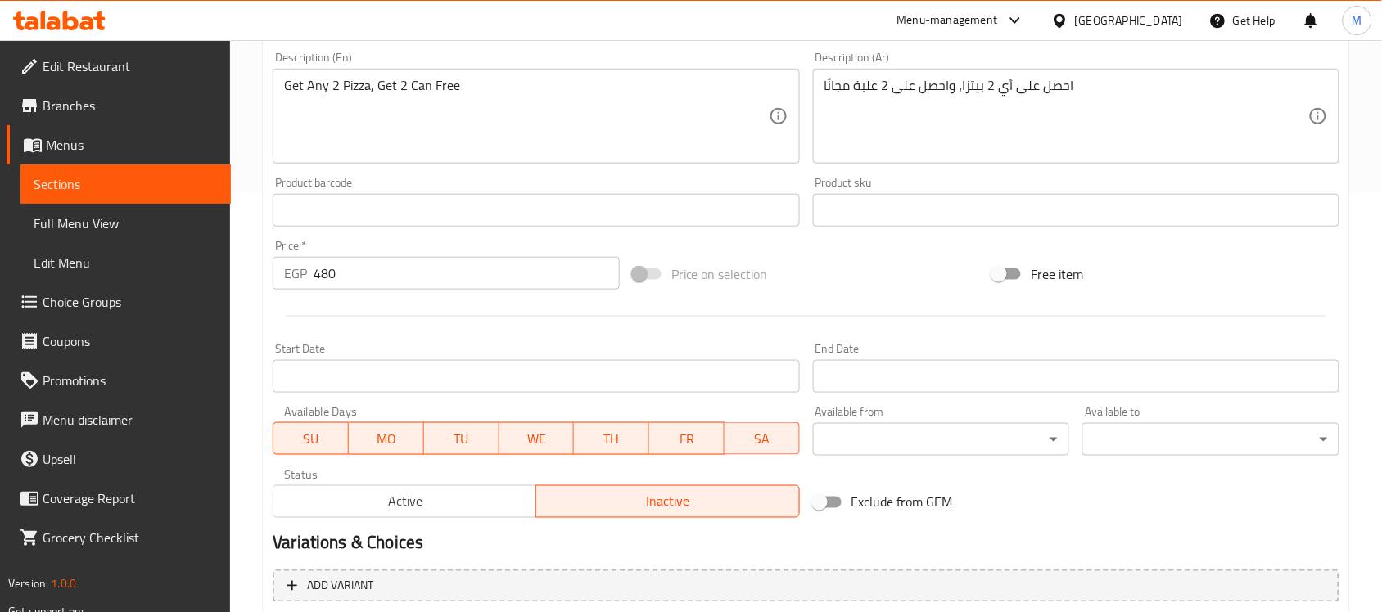
scroll to position [422, 0]
click at [751, 377] on input "Start Date" at bounding box center [536, 374] width 526 height 33
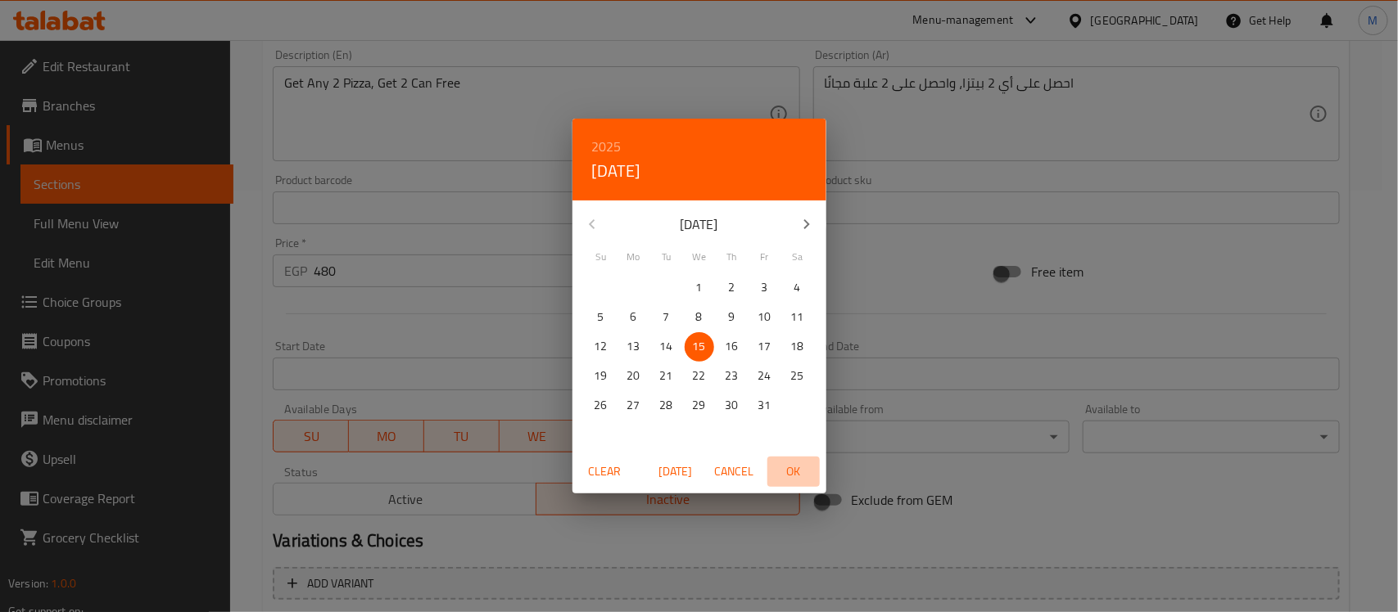
click at [784, 475] on span "OK" at bounding box center [793, 472] width 39 height 20
type input "[DATE]"
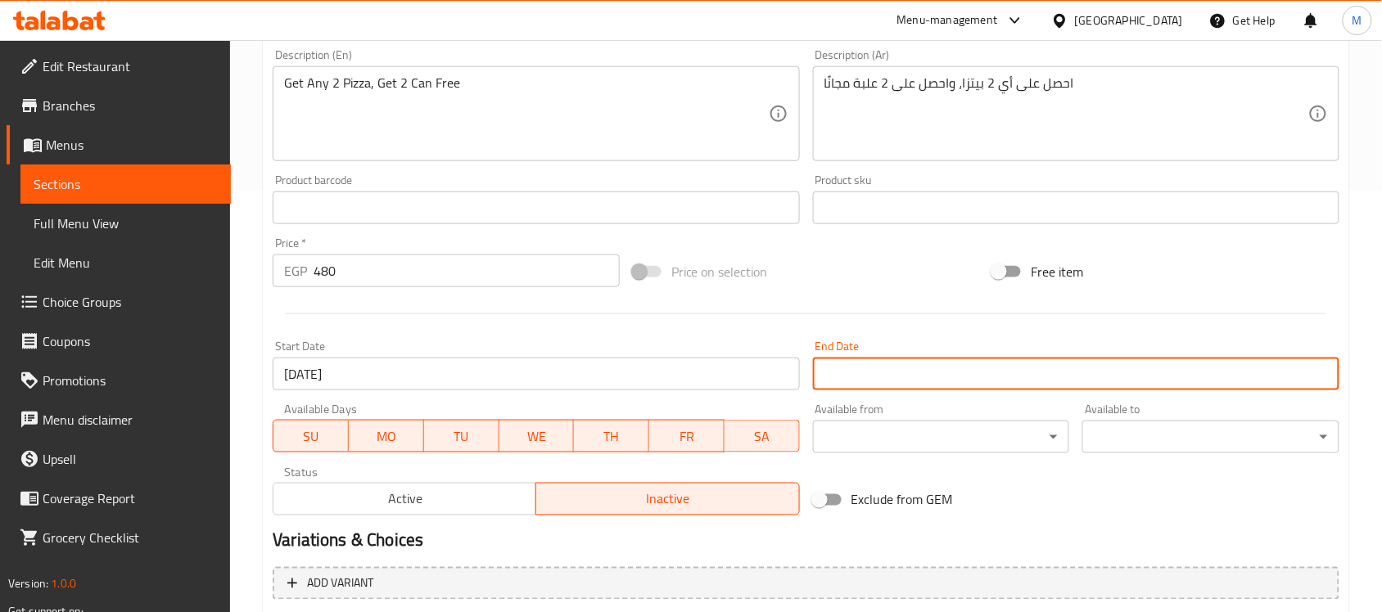
click at [922, 364] on input "Start Date" at bounding box center [1076, 374] width 526 height 33
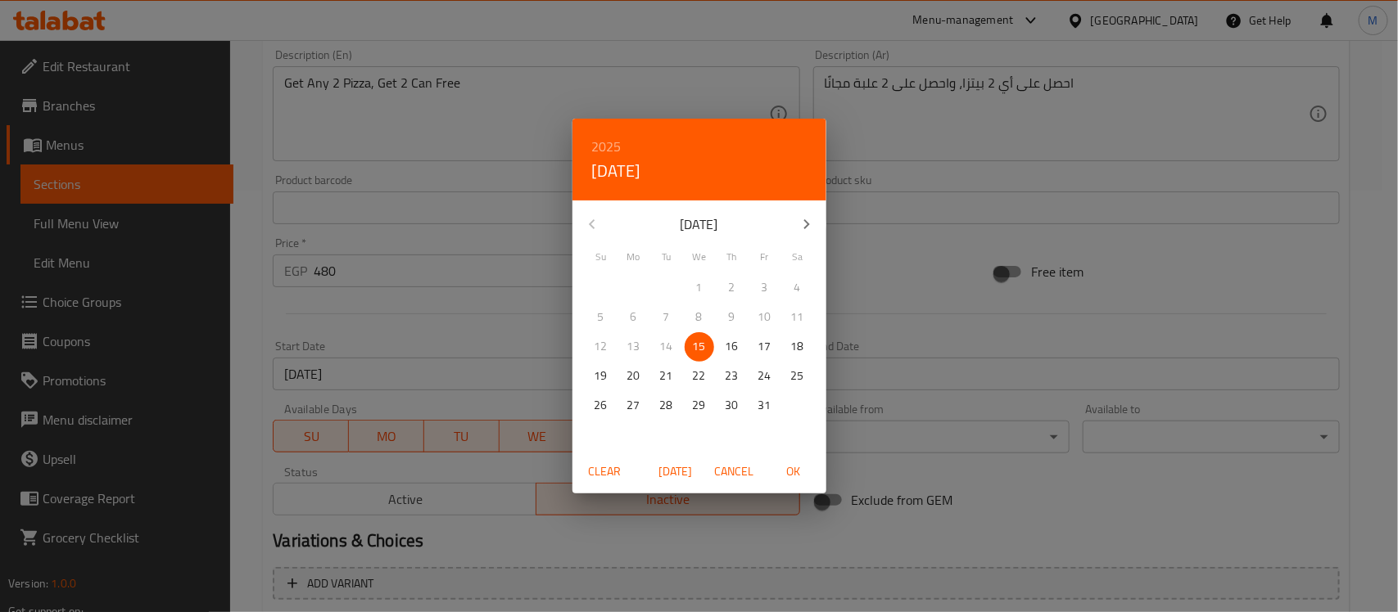
click at [625, 143] on div "2025 Wed, Oct 15" at bounding box center [699, 160] width 254 height 82
click at [599, 139] on h6 "2025" at bounding box center [606, 146] width 29 height 23
click at [647, 264] on div "2026" at bounding box center [699, 268] width 254 height 33
click at [721, 280] on span "1" at bounding box center [731, 288] width 29 height 20
click at [787, 465] on span "OK" at bounding box center [793, 472] width 39 height 20
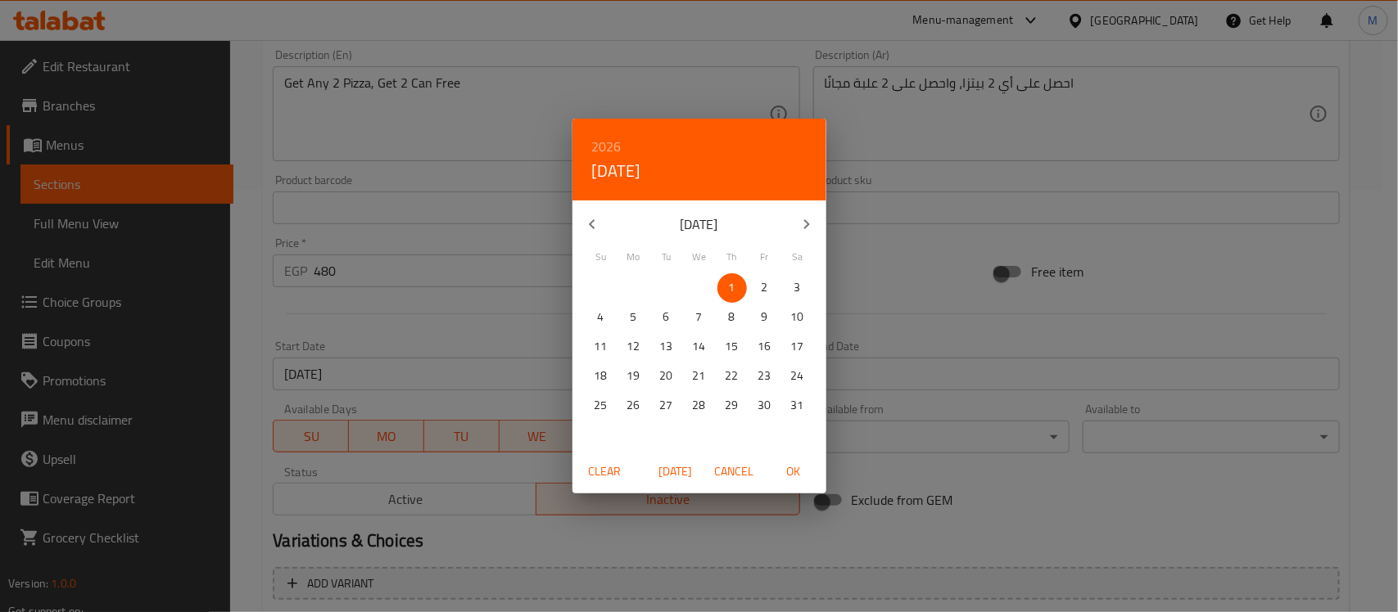
type input "[DATE]"
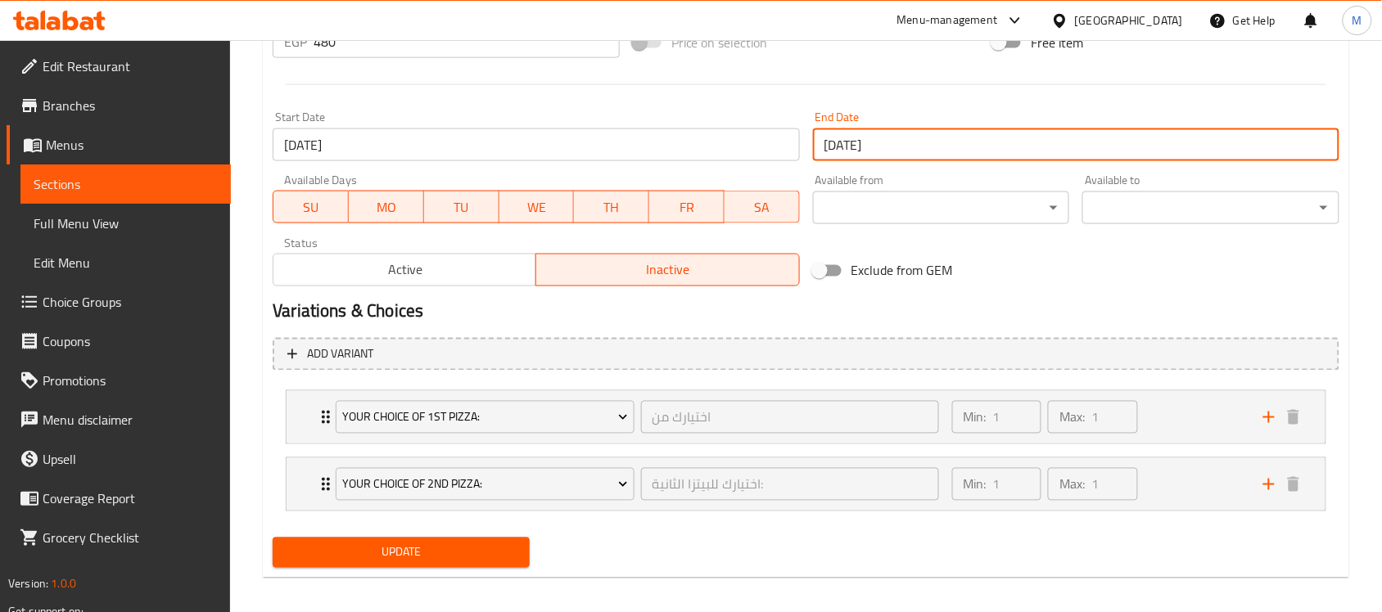
scroll to position [662, 0]
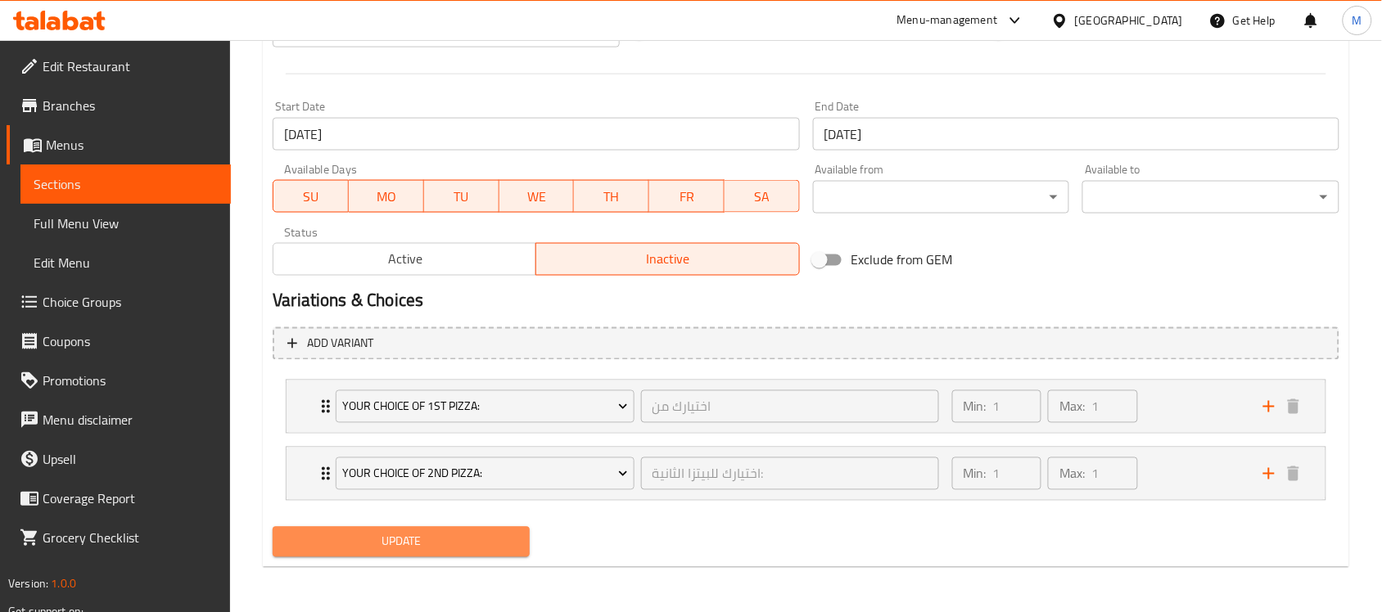
click at [431, 537] on span "Update" at bounding box center [401, 542] width 231 height 20
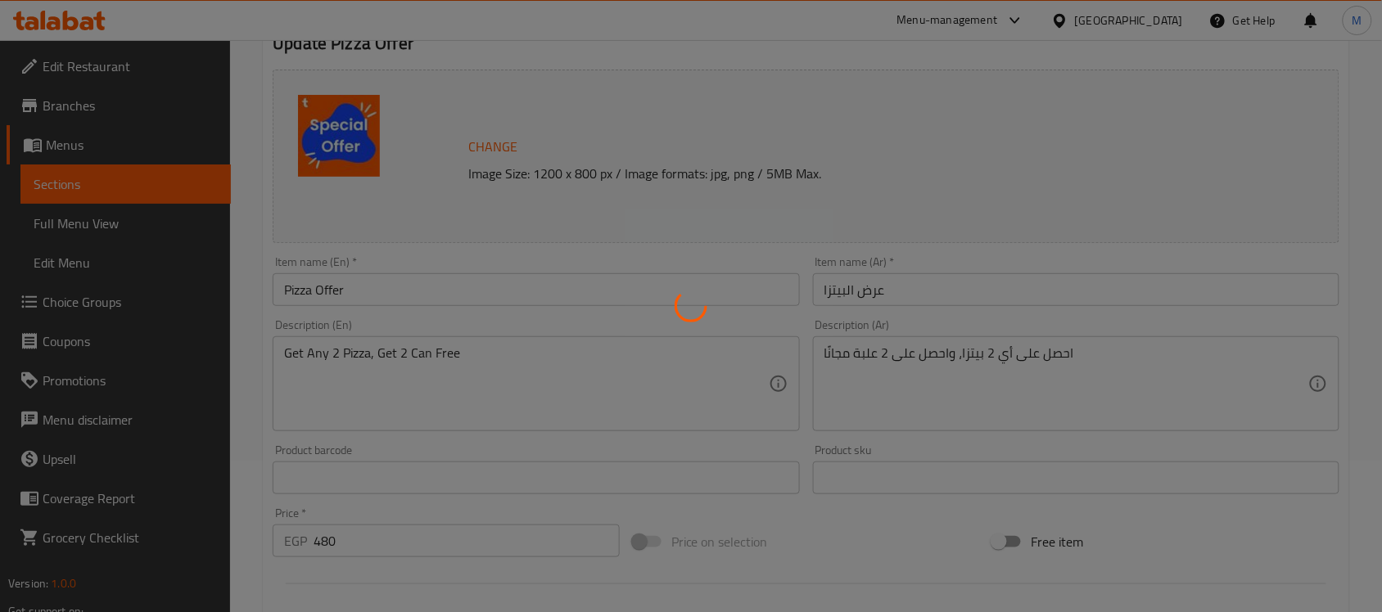
scroll to position [150, 0]
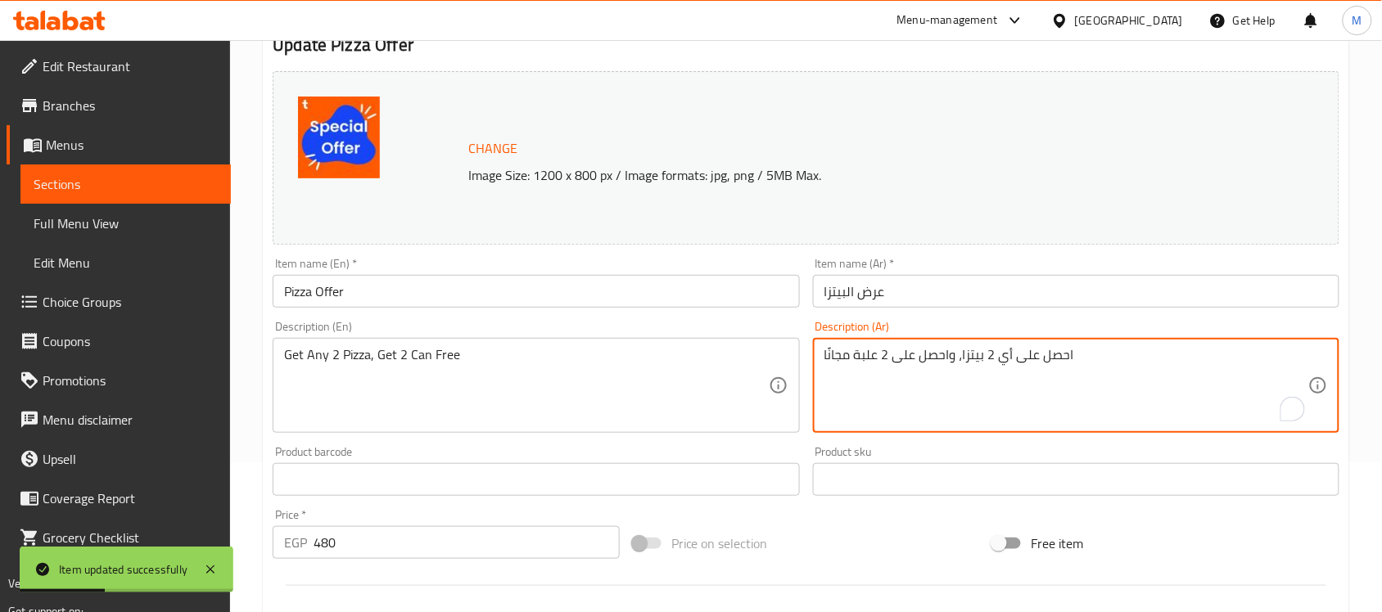
click at [869, 353] on textarea "احصل على أي 2 بيتزا، واحصل على 2 علبة مجانًا" at bounding box center [1066, 386] width 484 height 78
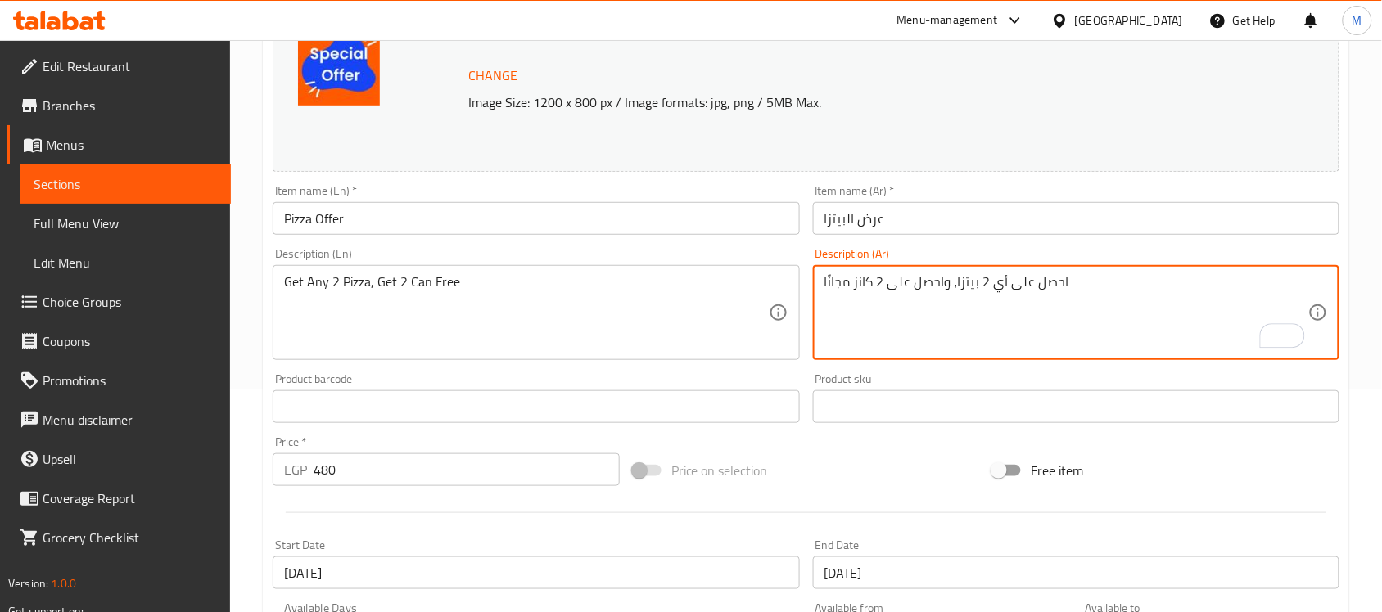
scroll to position [662, 0]
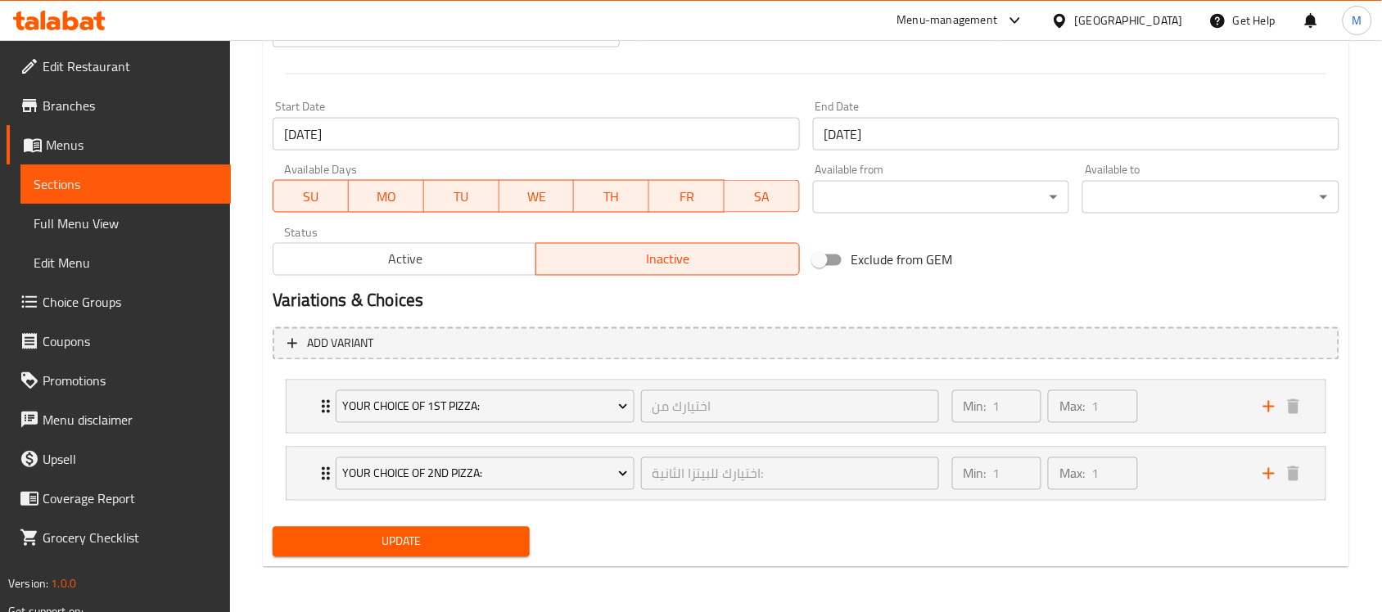
type textarea "احصل على أي 2 بيتزا، واحصل على 2 كانز مجانًا"
click at [367, 554] on button "Update" at bounding box center [401, 542] width 257 height 30
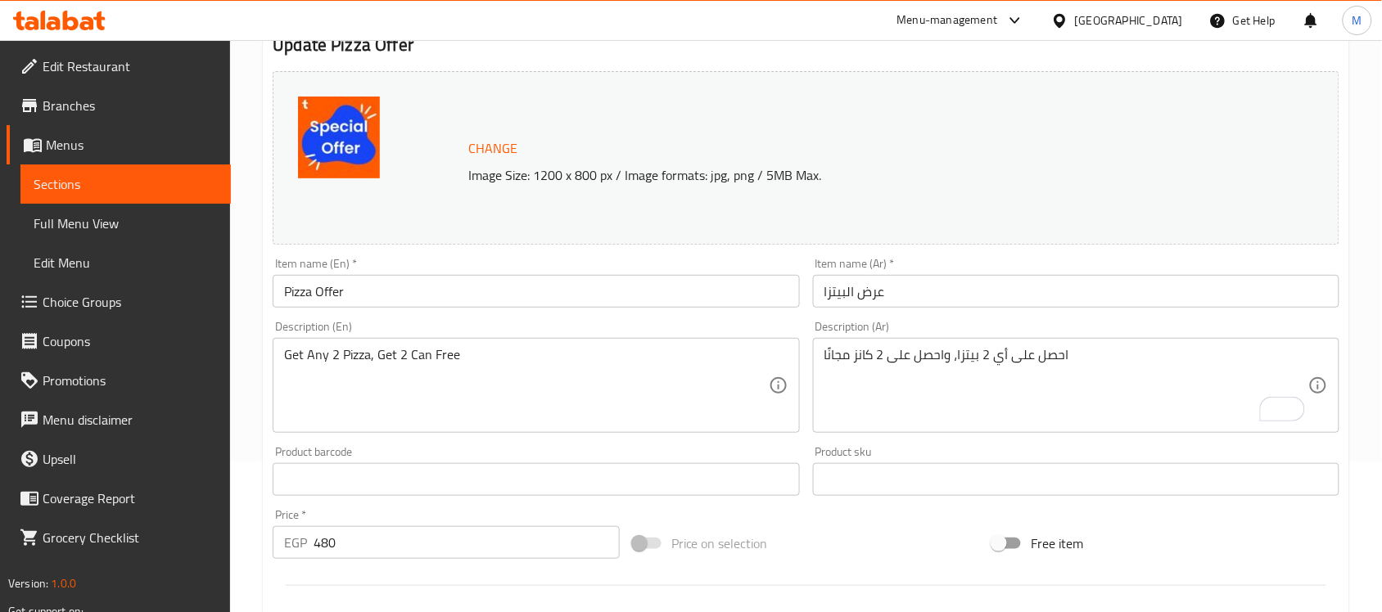
scroll to position [0, 0]
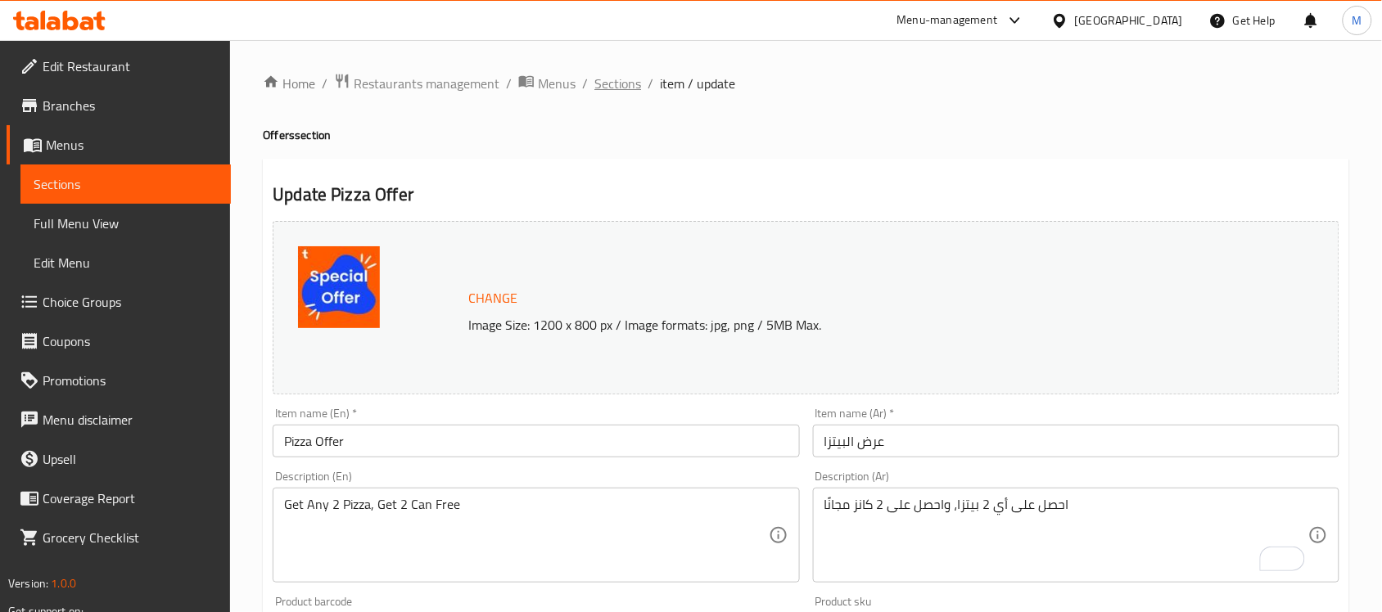
click at [615, 92] on span "Sections" at bounding box center [617, 84] width 47 height 20
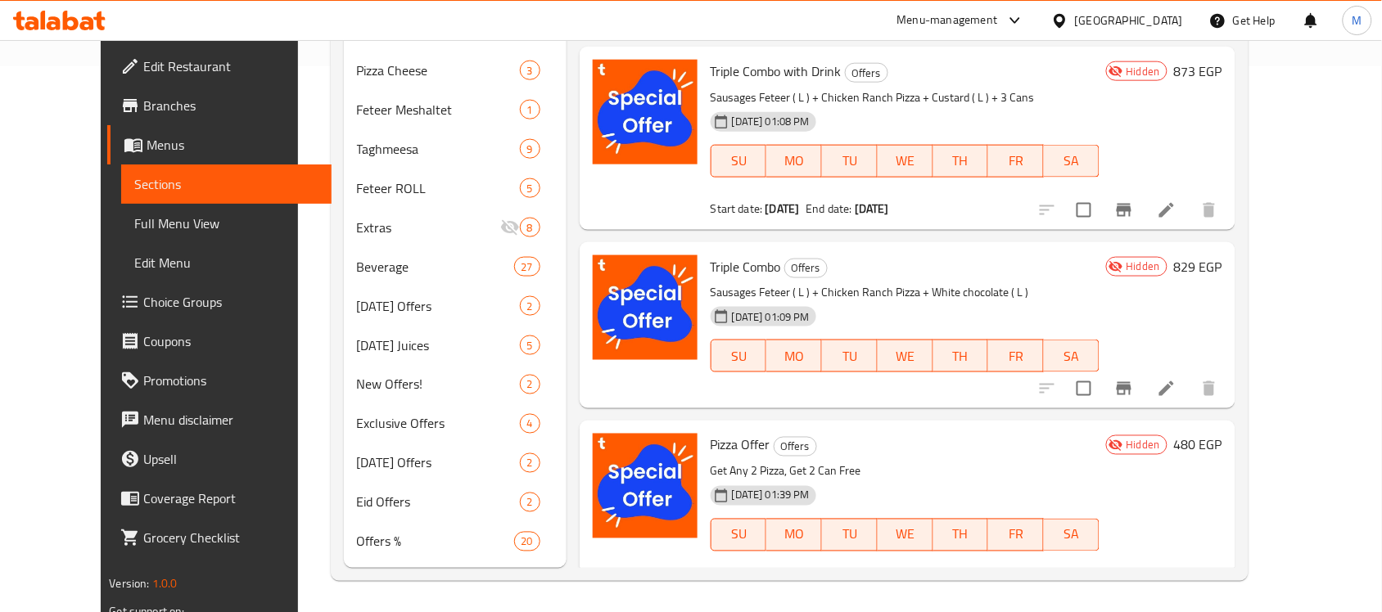
scroll to position [270, 0]
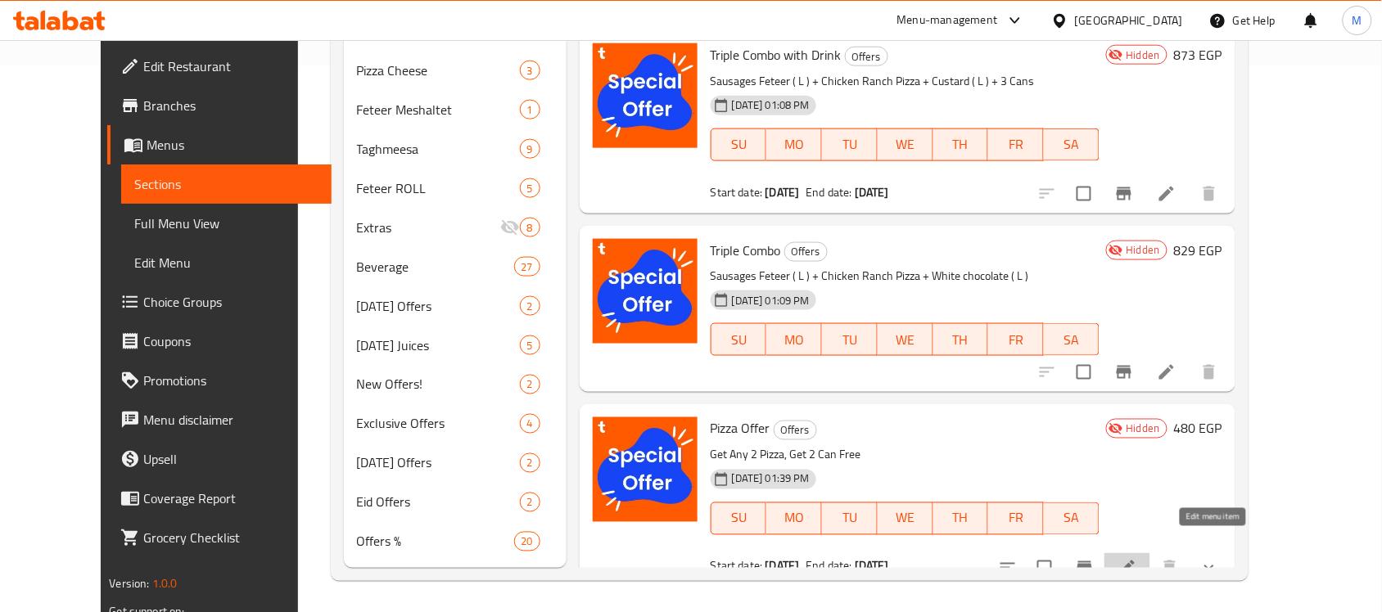
click at [1135, 561] on icon at bounding box center [1127, 568] width 15 height 15
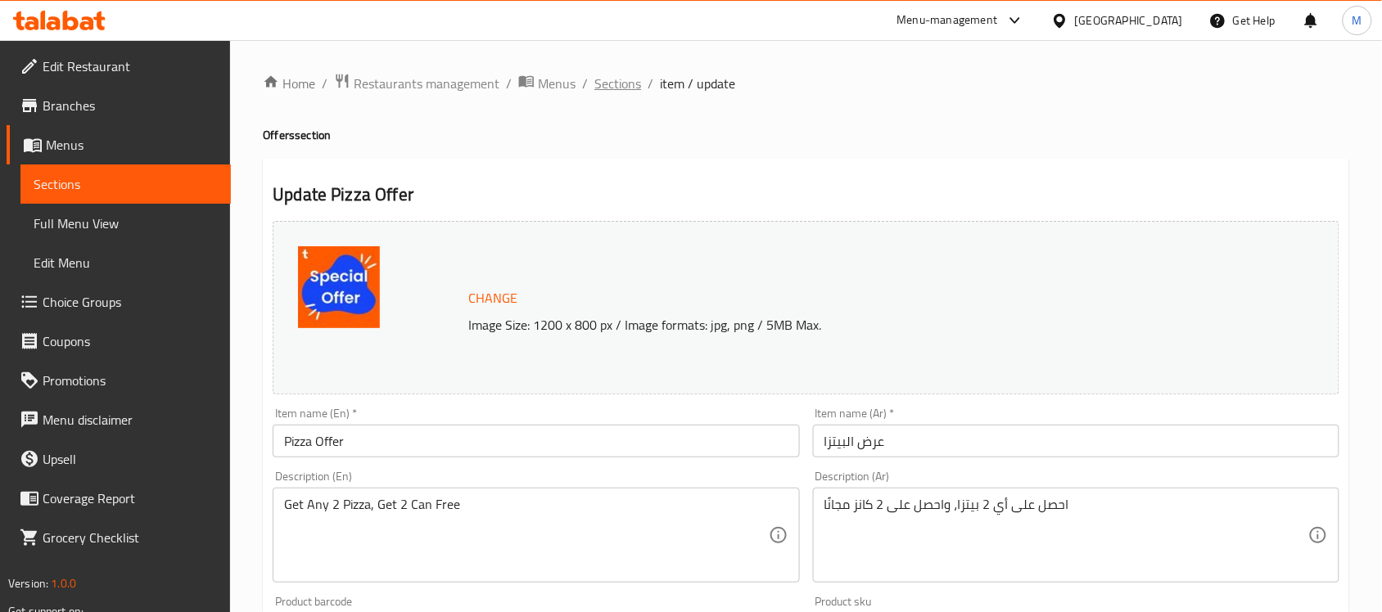
click at [622, 92] on span "Sections" at bounding box center [617, 84] width 47 height 20
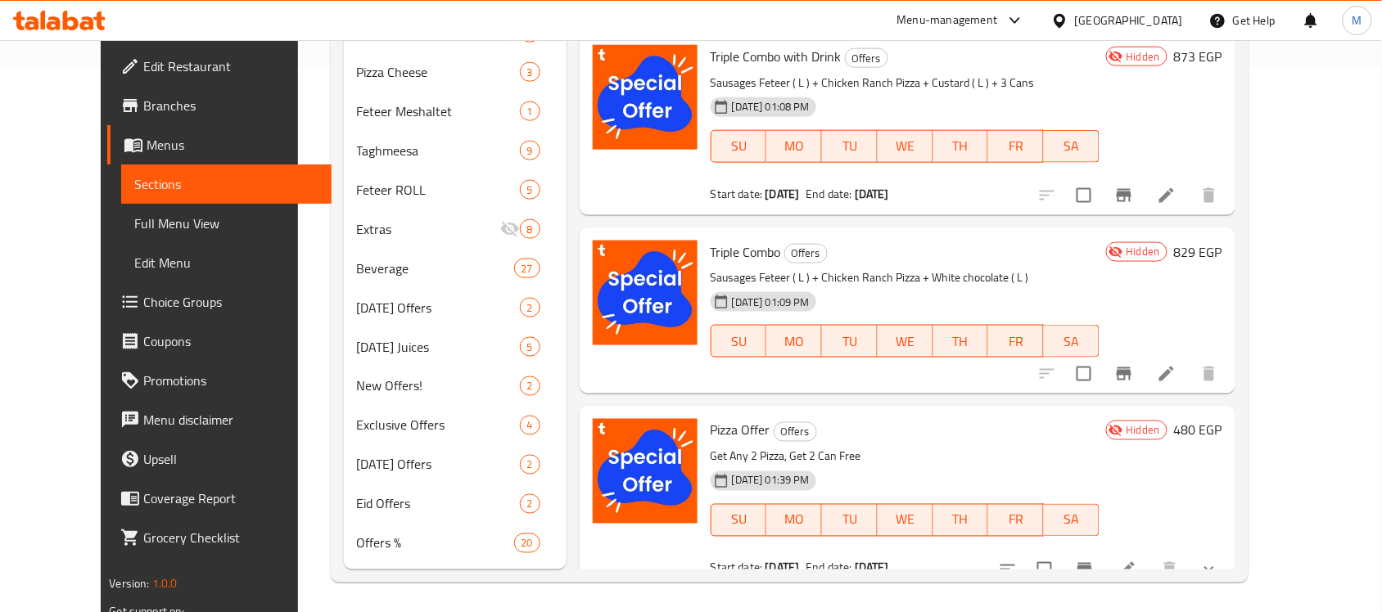
scroll to position [546, 0]
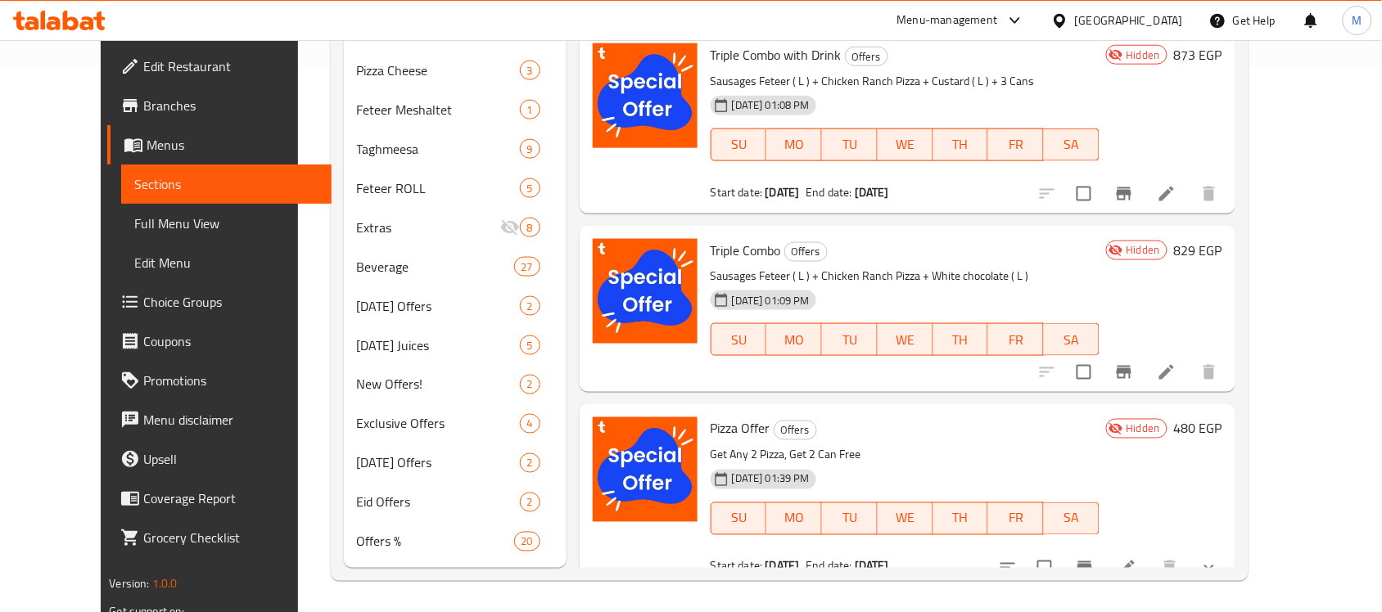
click at [1219, 558] on icon "show more" at bounding box center [1209, 568] width 20 height 20
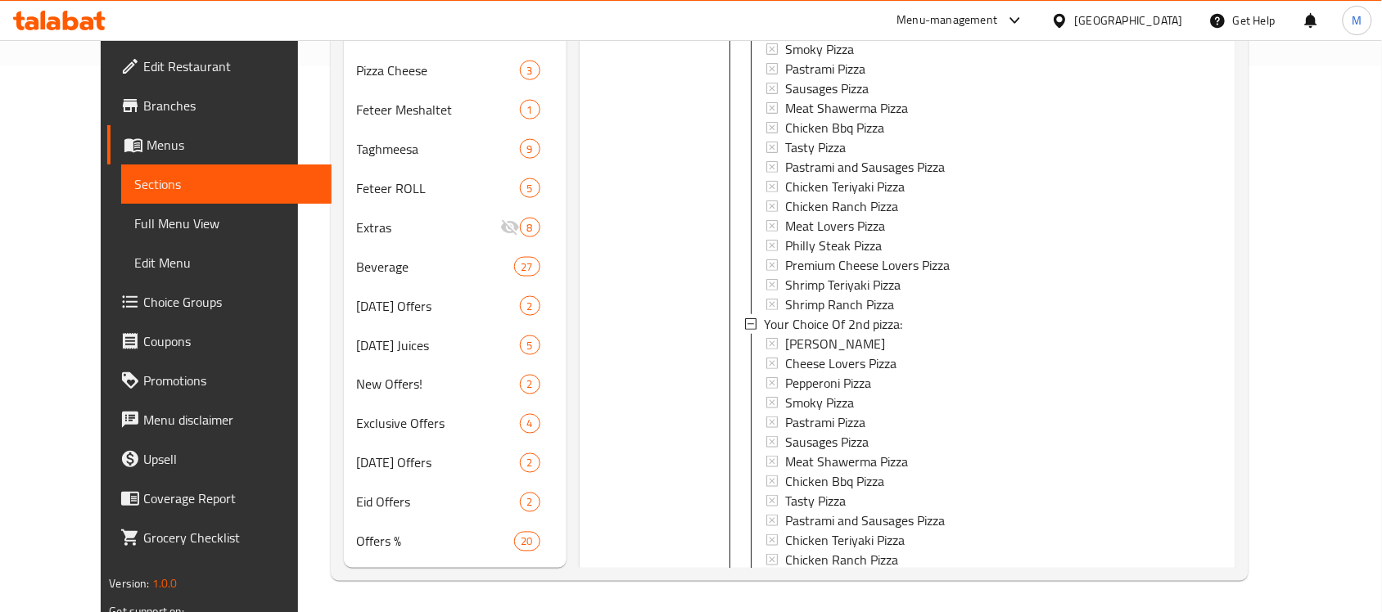
scroll to position [1058, 0]
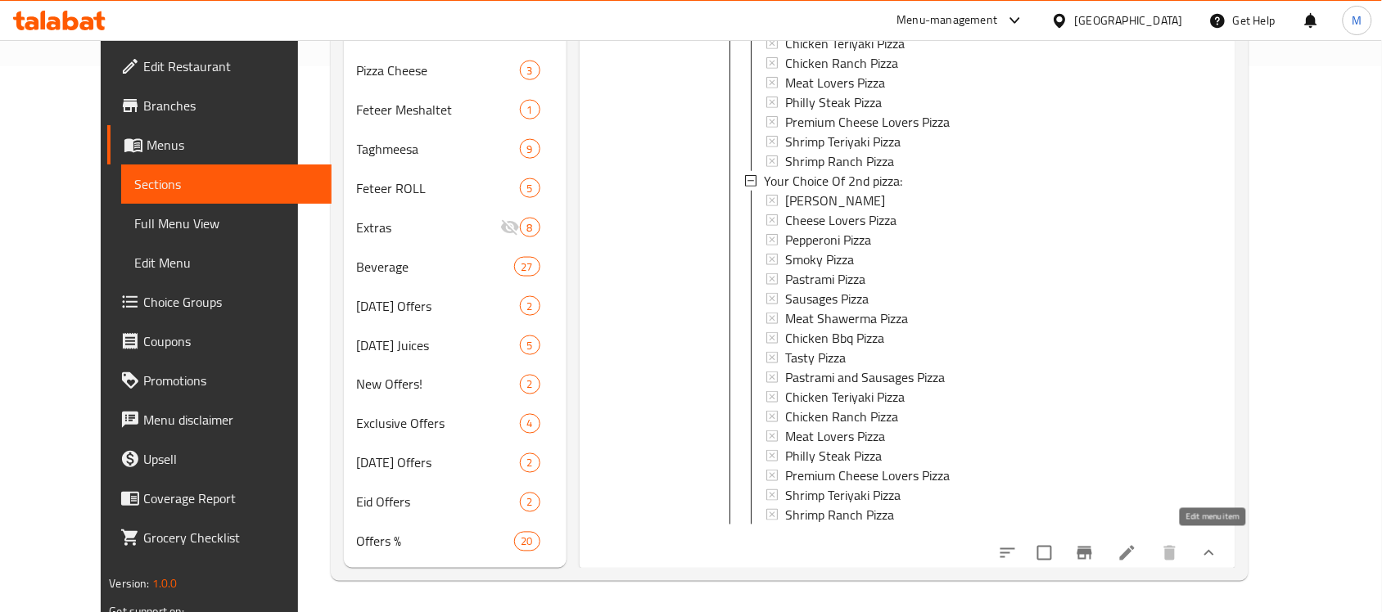
click at [1137, 547] on icon at bounding box center [1128, 554] width 20 height 20
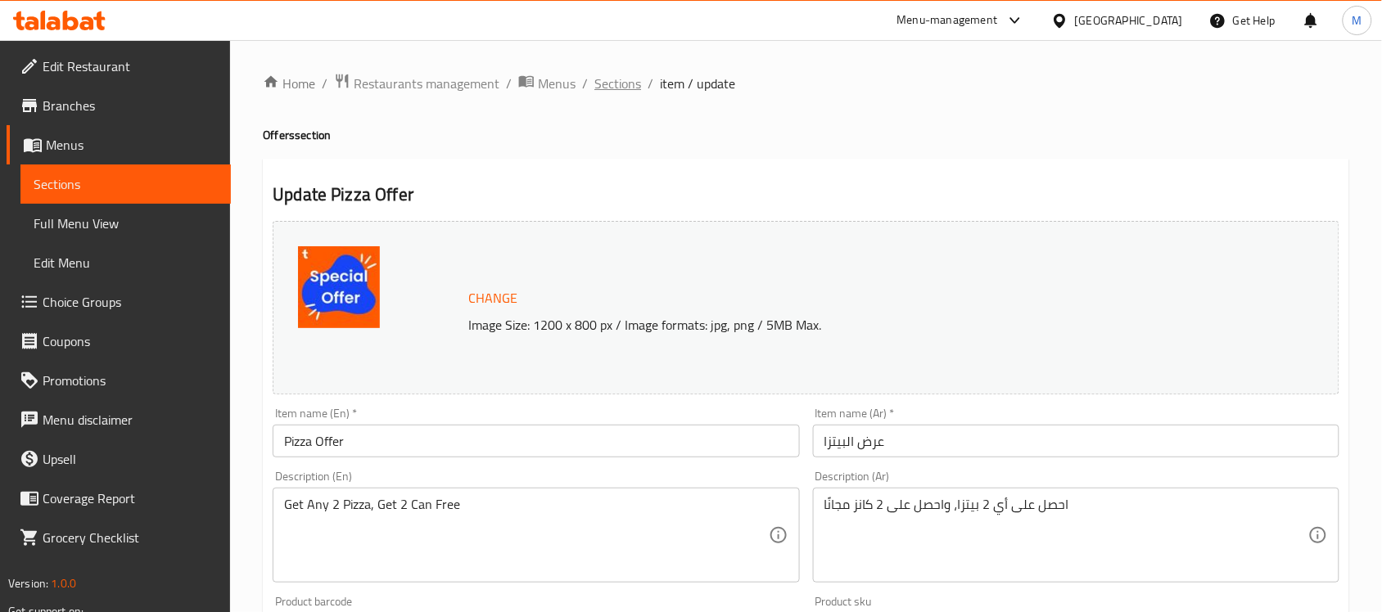
click at [630, 83] on span "Sections" at bounding box center [617, 84] width 47 height 20
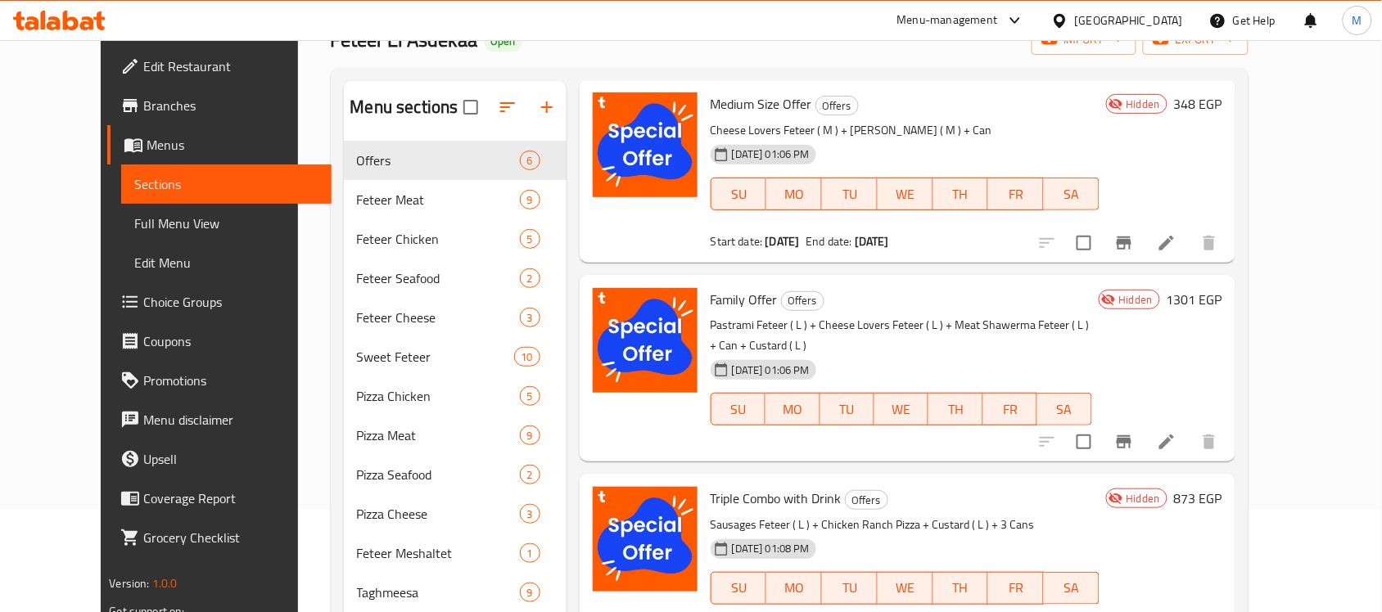
scroll to position [205, 0]
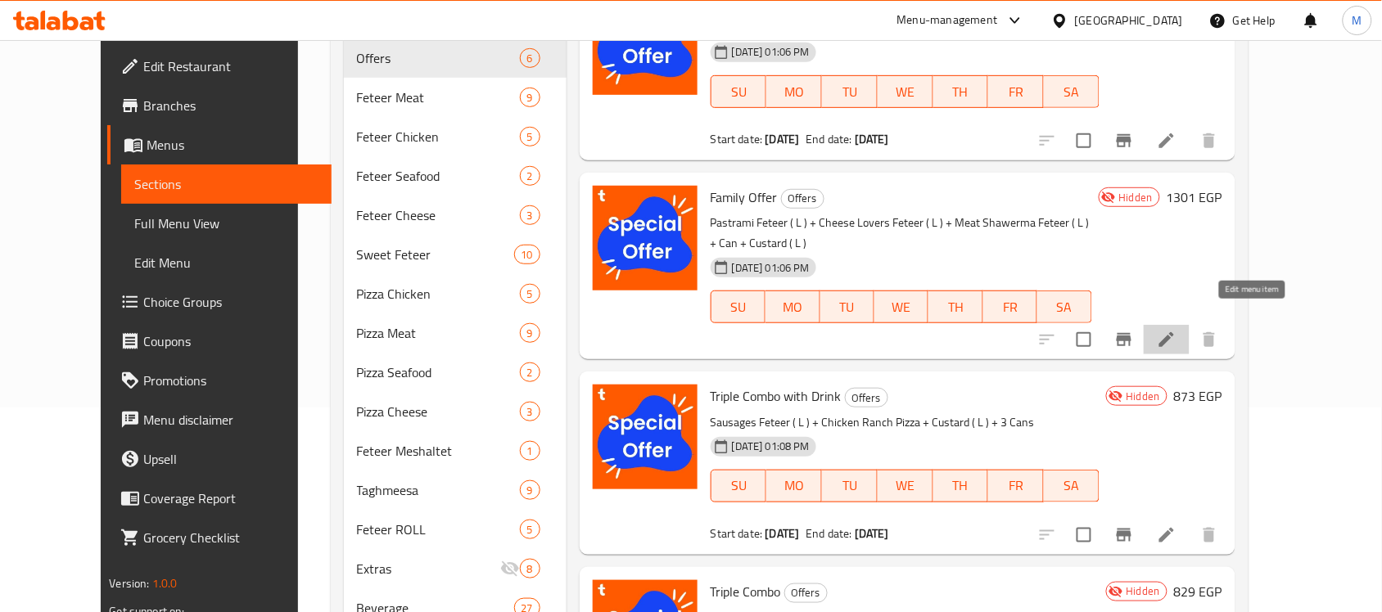
click at [1176, 330] on icon at bounding box center [1167, 340] width 20 height 20
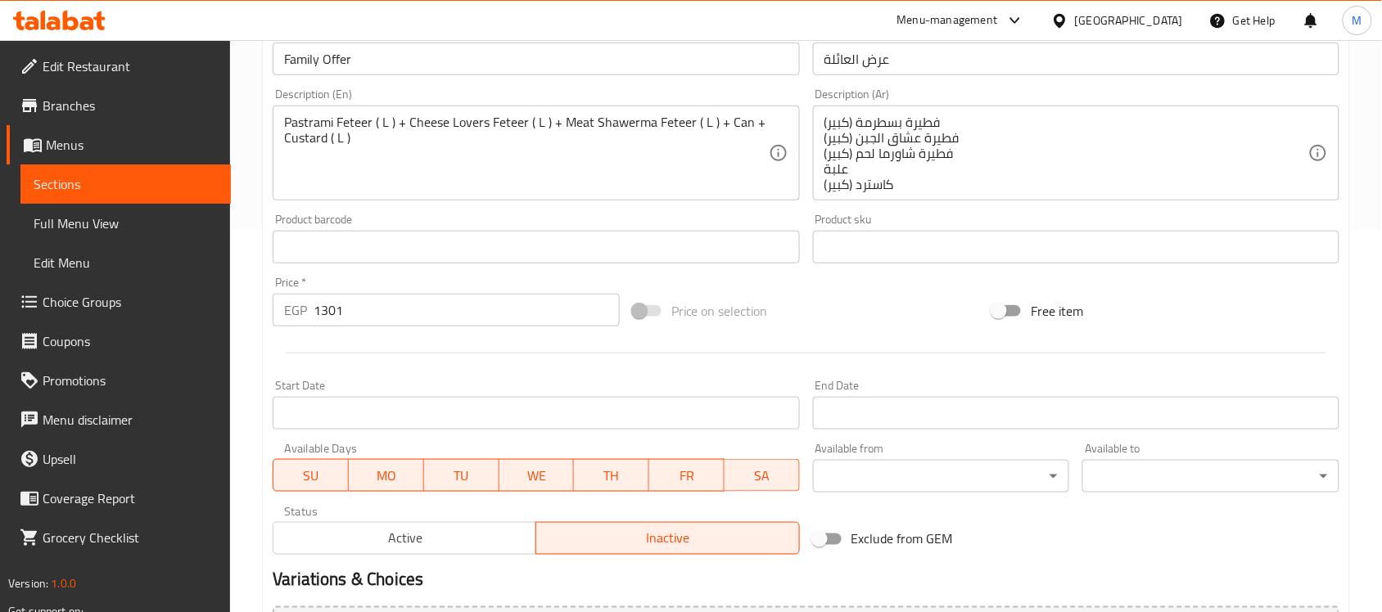
scroll to position [512, 0]
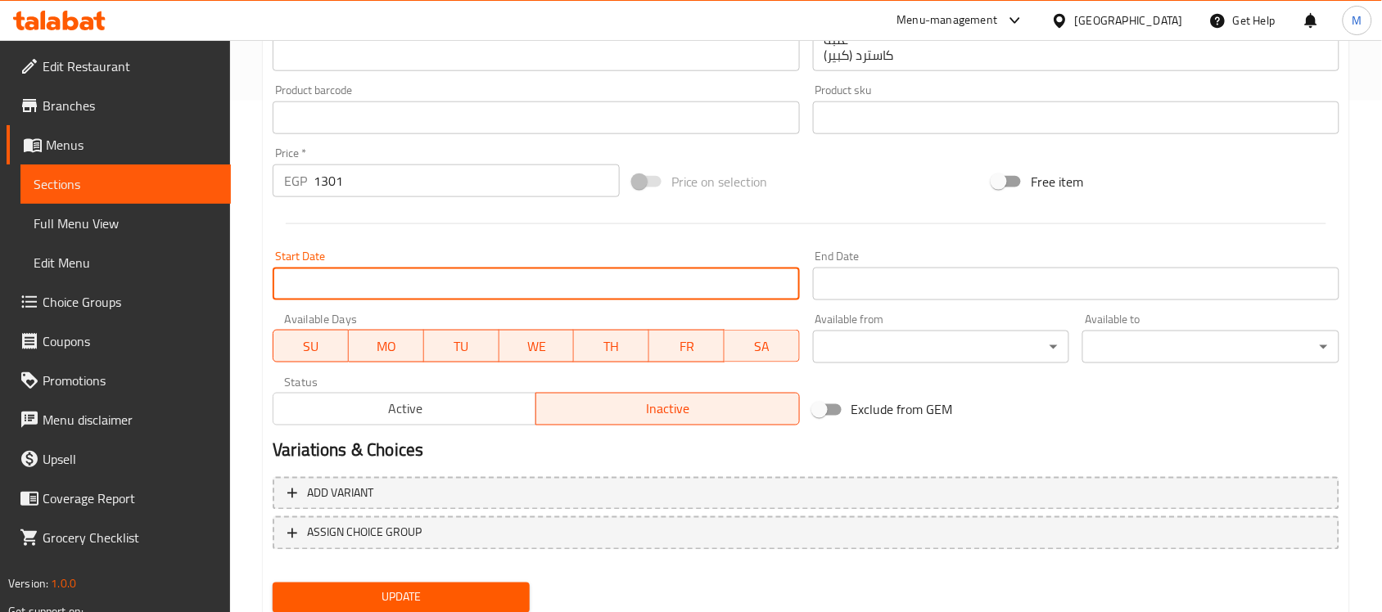
click at [651, 285] on input "Start Date" at bounding box center [536, 284] width 526 height 33
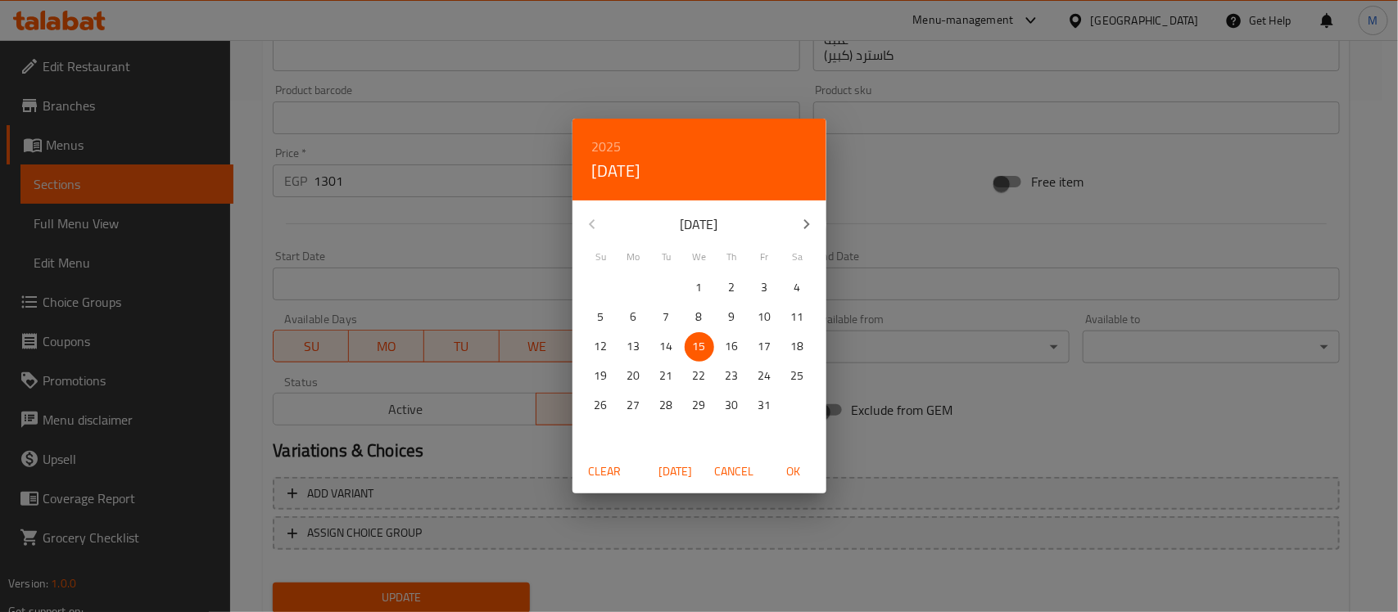
click at [786, 462] on span "OK" at bounding box center [793, 472] width 39 height 20
type input "[DATE]"
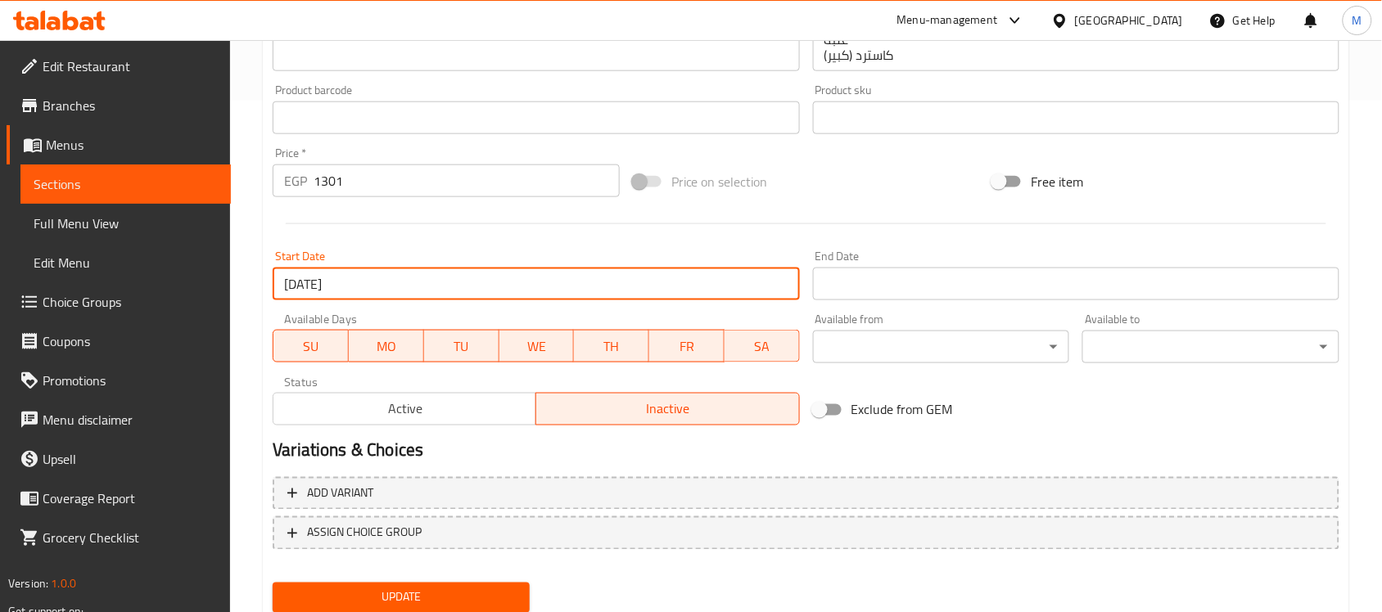
click at [894, 288] on input "Start Date" at bounding box center [1076, 284] width 526 height 33
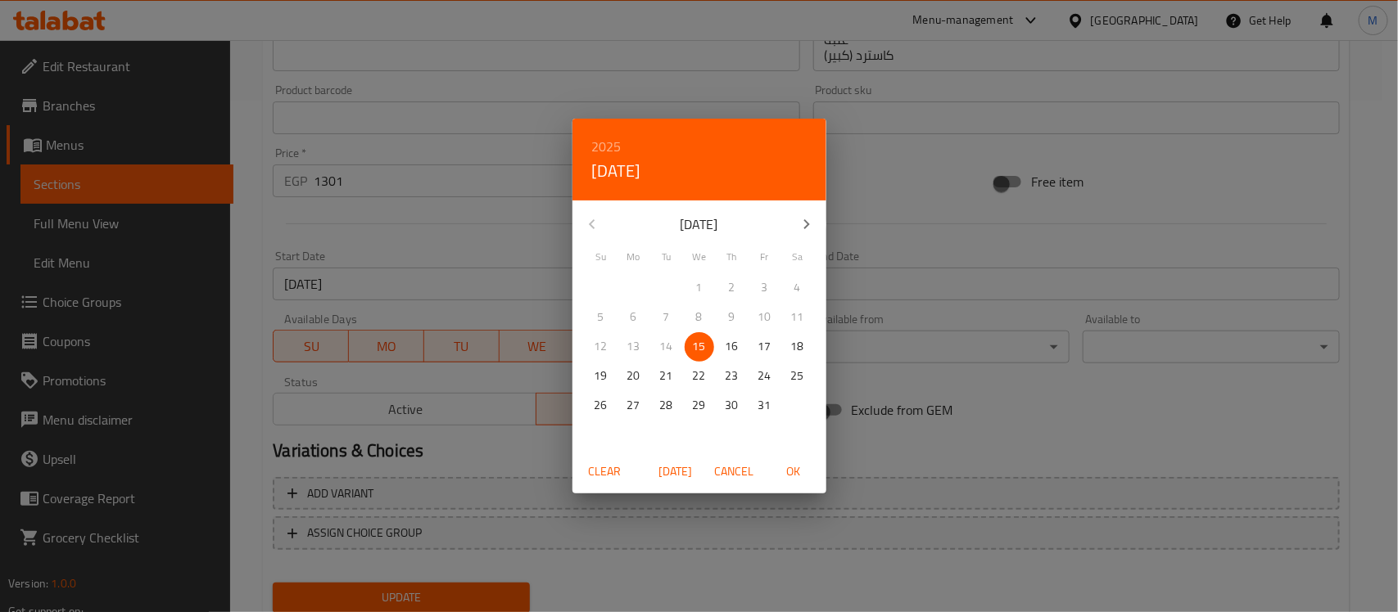
click at [615, 144] on h6 "2025" at bounding box center [606, 146] width 29 height 23
click at [678, 258] on div "2026" at bounding box center [699, 268] width 254 height 33
click at [723, 281] on span "1" at bounding box center [731, 288] width 29 height 20
click at [788, 467] on span "OK" at bounding box center [793, 472] width 39 height 20
type input "[DATE]"
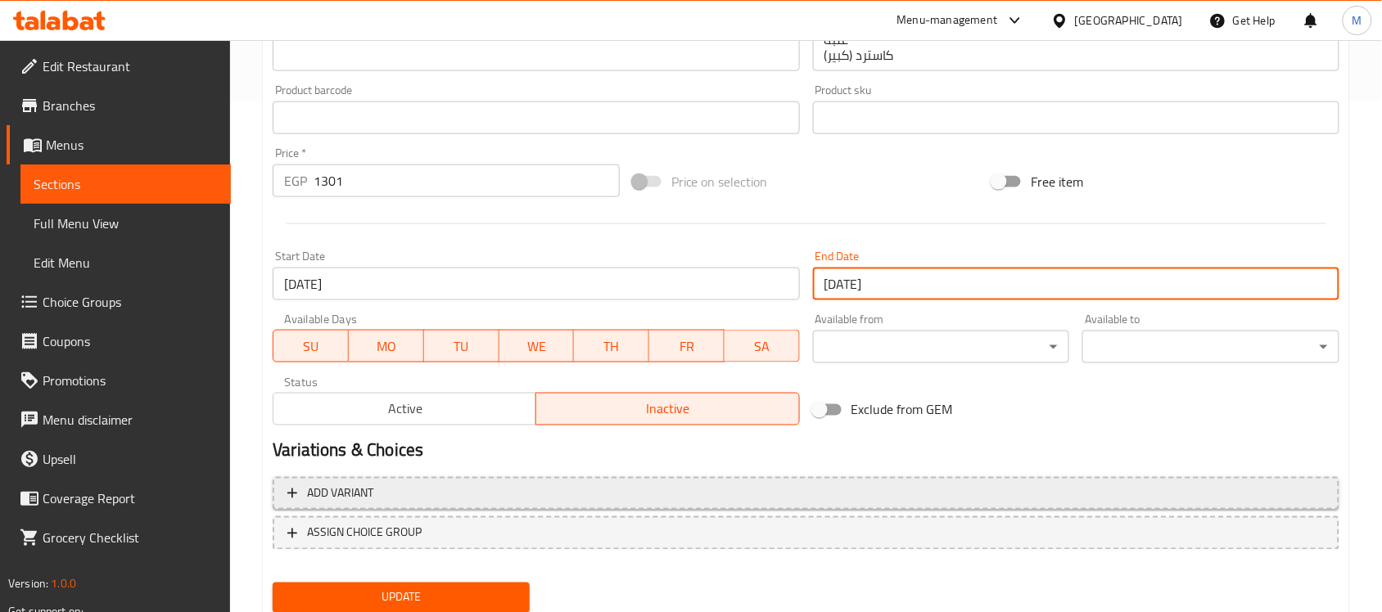
scroll to position [566, 0]
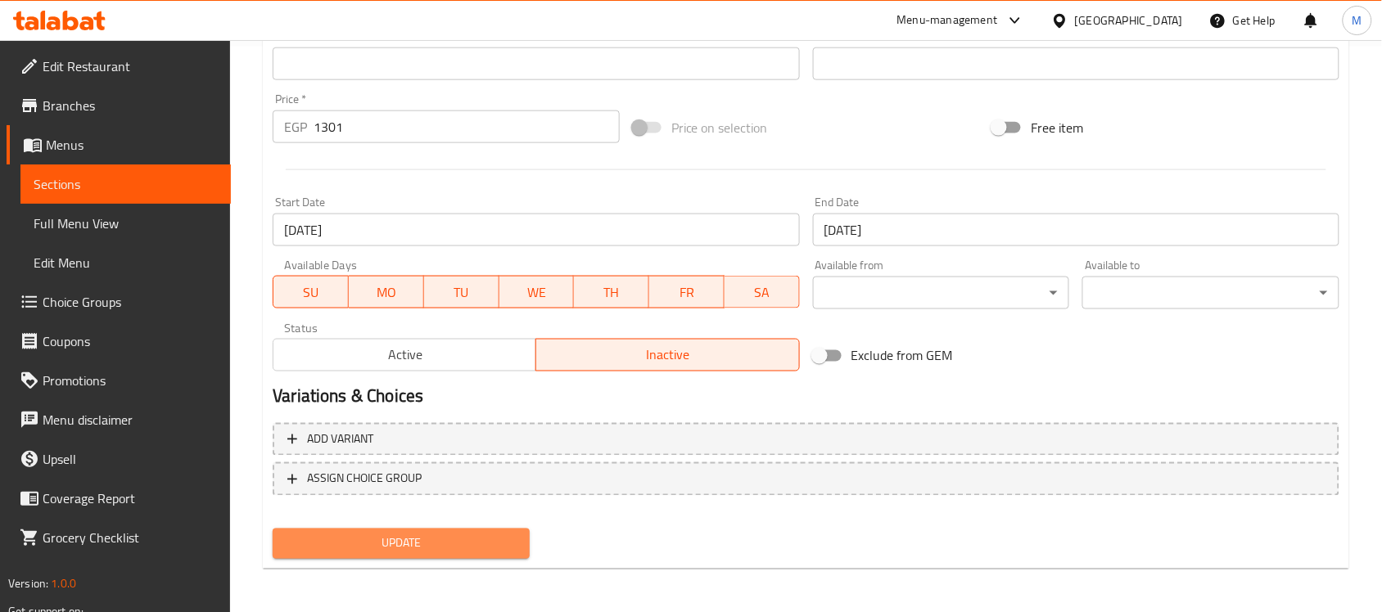
click at [493, 534] on span "Update" at bounding box center [401, 544] width 231 height 20
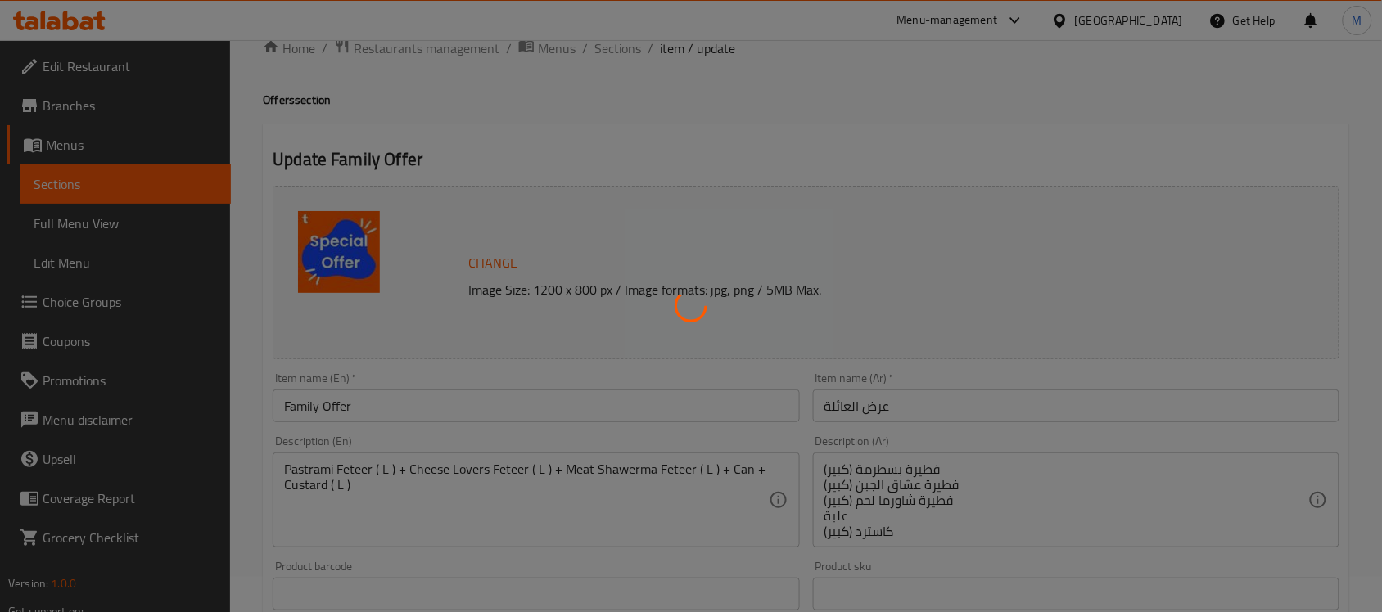
scroll to position [0, 0]
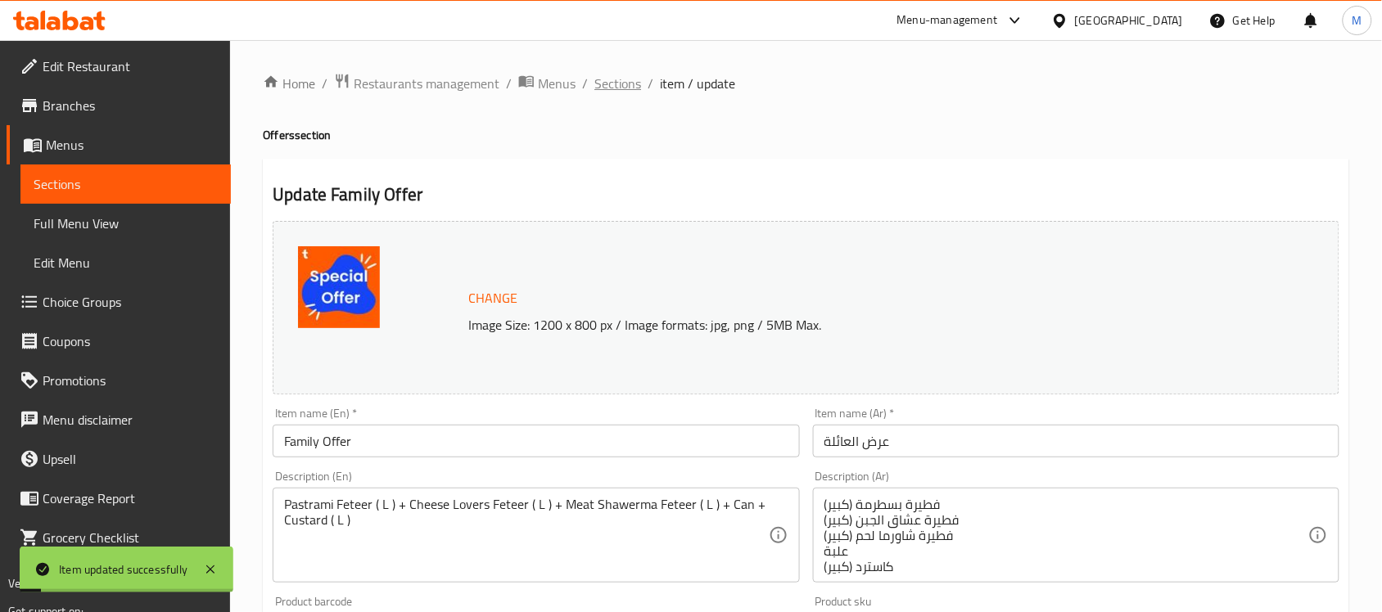
click at [610, 84] on span "Sections" at bounding box center [617, 84] width 47 height 20
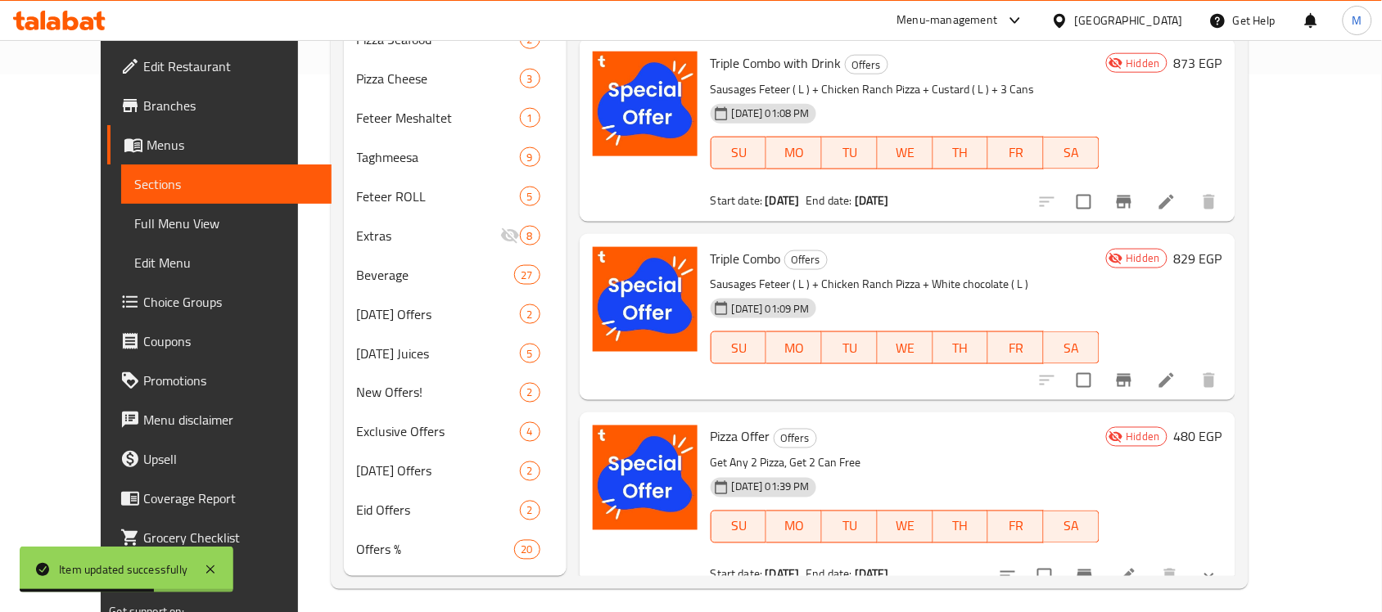
scroll to position [546, 0]
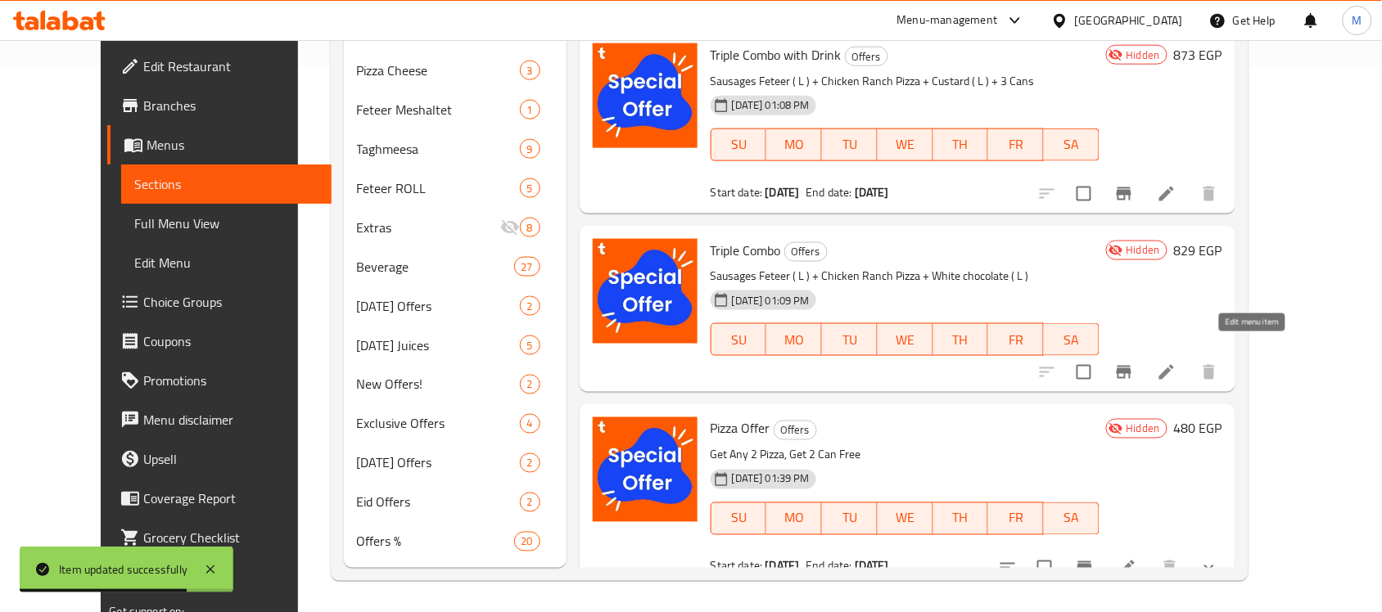
click at [1176, 363] on icon at bounding box center [1167, 373] width 20 height 20
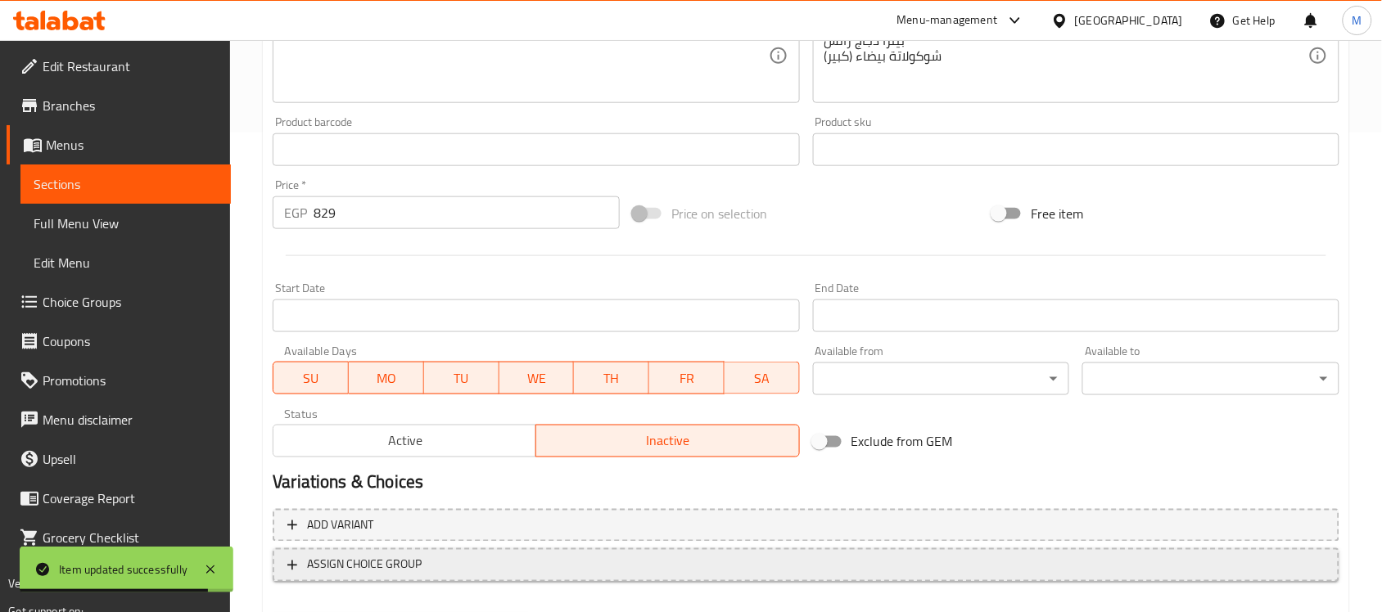
scroll to position [566, 0]
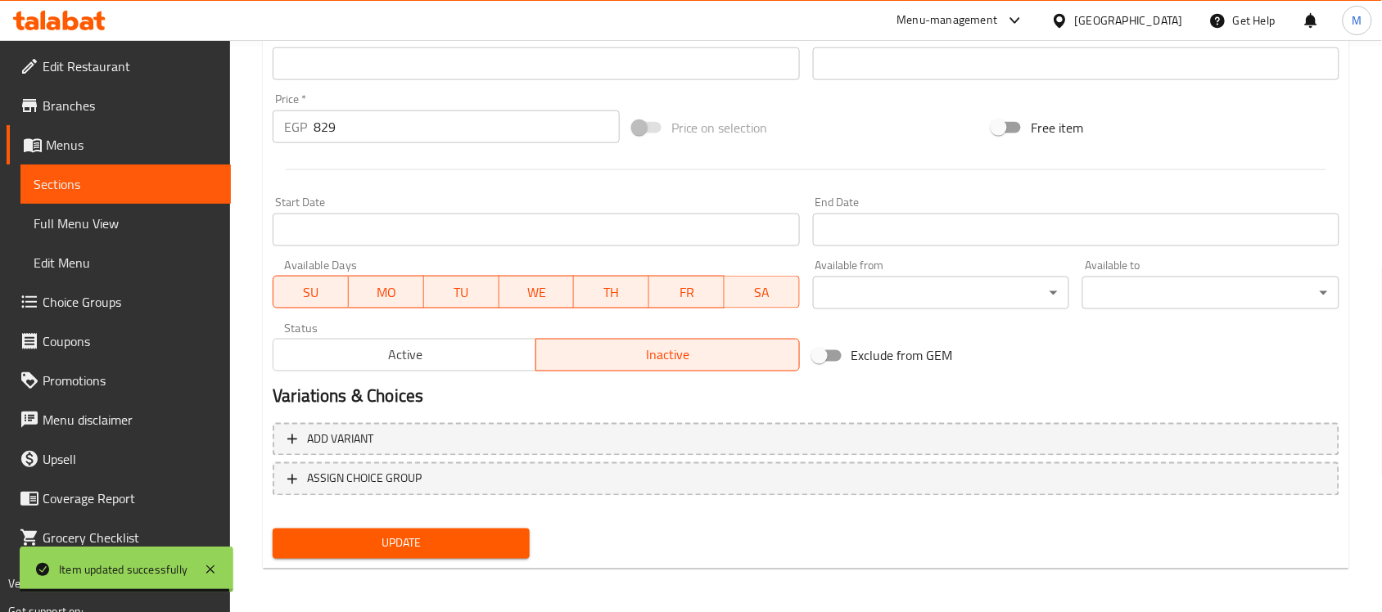
click at [606, 236] on input "Start Date" at bounding box center [536, 230] width 526 height 33
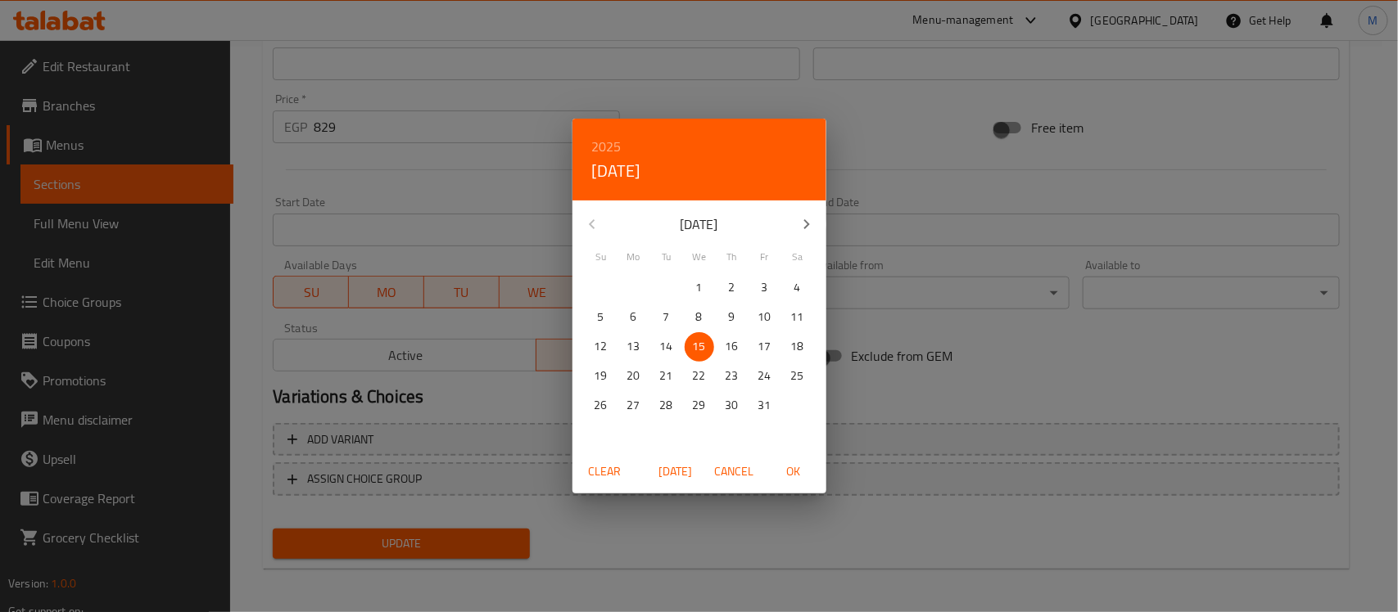
click at [791, 472] on span "OK" at bounding box center [793, 472] width 39 height 20
type input "[DATE]"
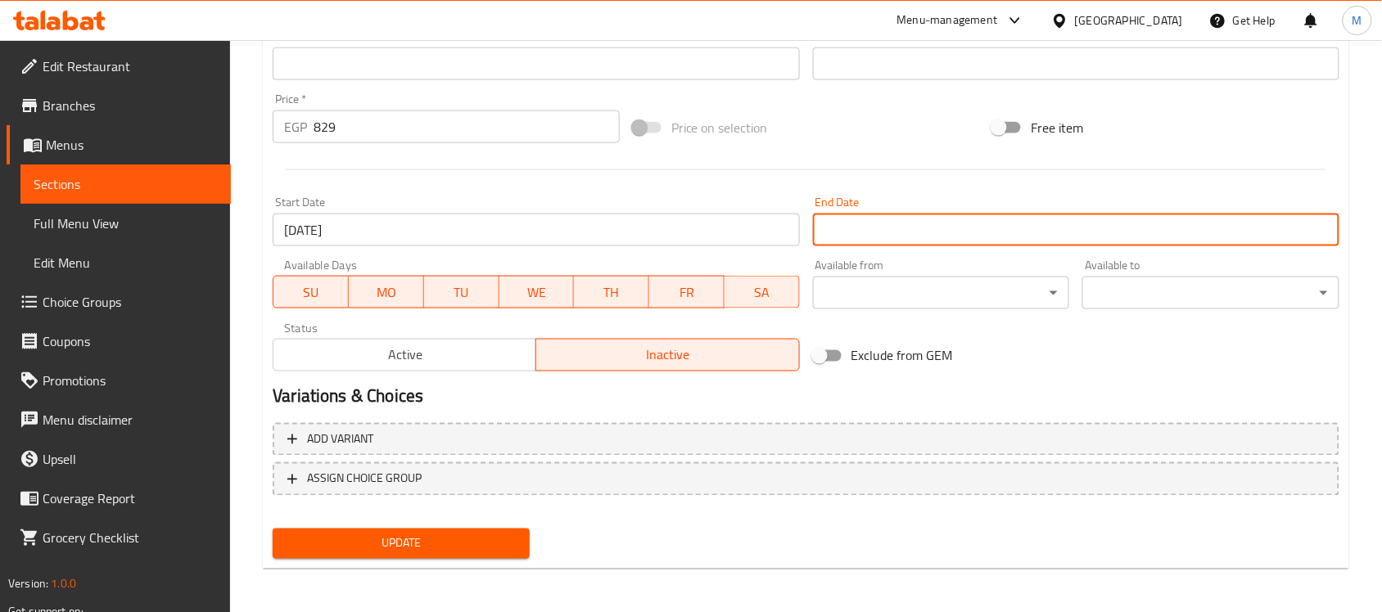
click at [934, 239] on input "Start Date" at bounding box center [1076, 230] width 526 height 33
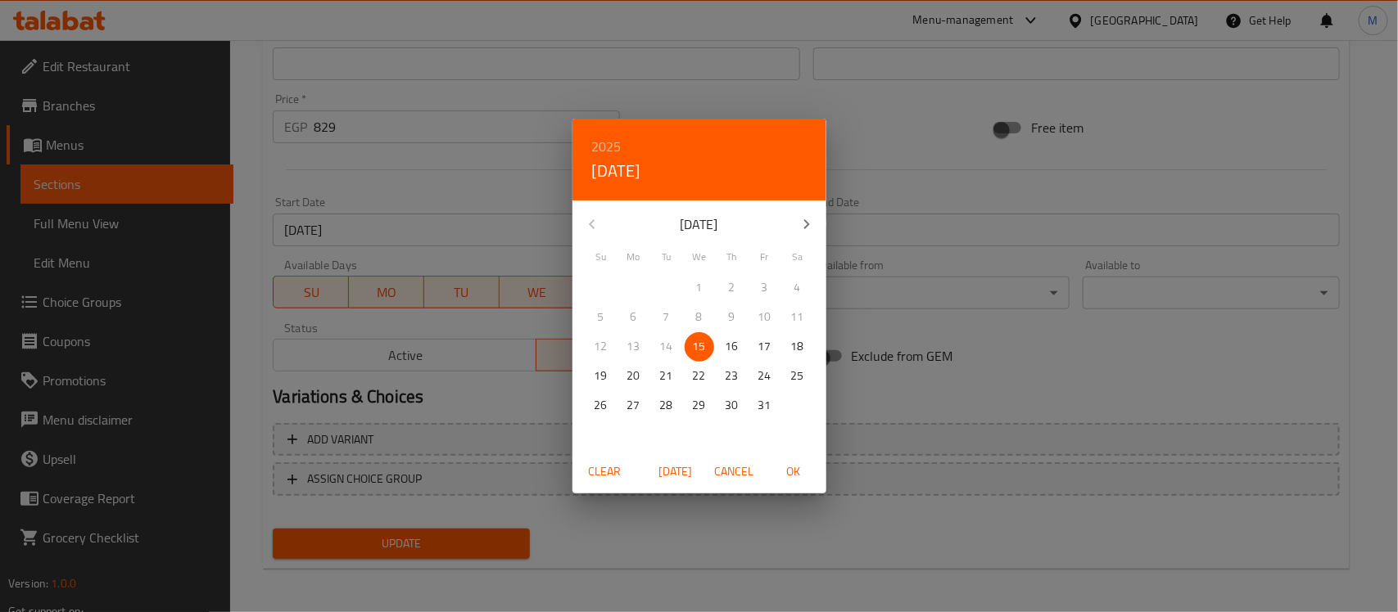
click at [611, 142] on h6 "2025" at bounding box center [606, 146] width 29 height 23
click at [663, 264] on div "2026" at bounding box center [699, 268] width 254 height 33
click at [731, 285] on p "1" at bounding box center [732, 288] width 7 height 20
click at [792, 471] on span "OK" at bounding box center [793, 472] width 39 height 20
type input "[DATE]"
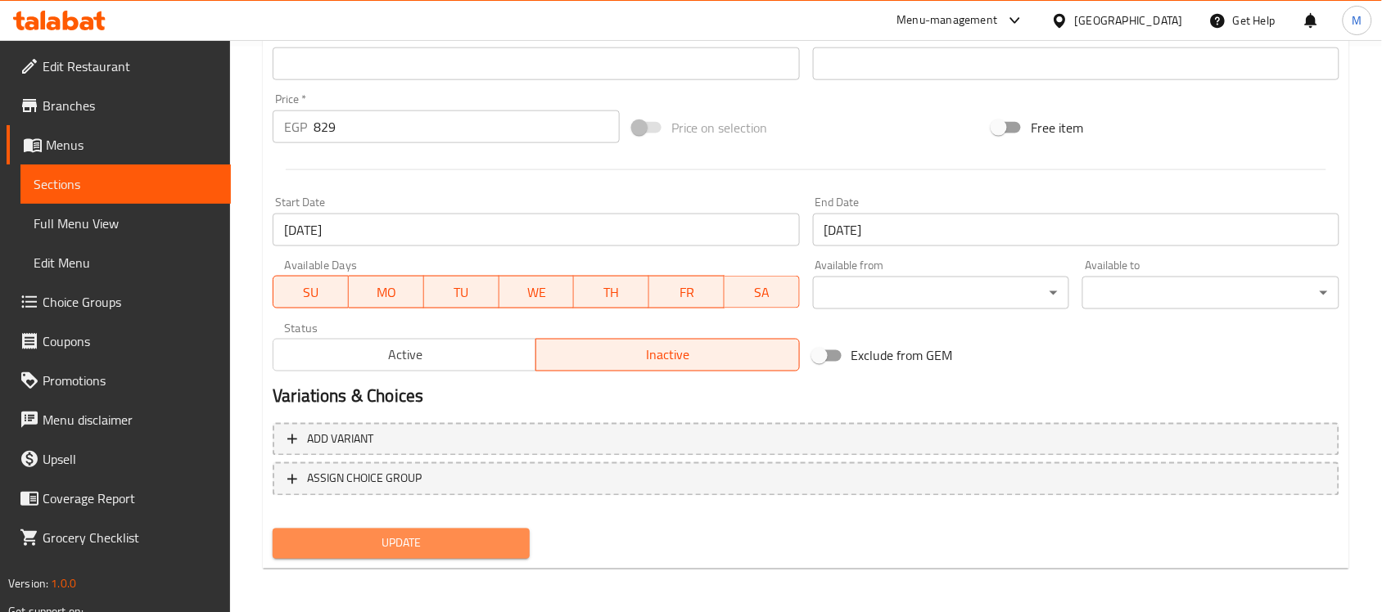
click at [464, 534] on span "Update" at bounding box center [401, 544] width 231 height 20
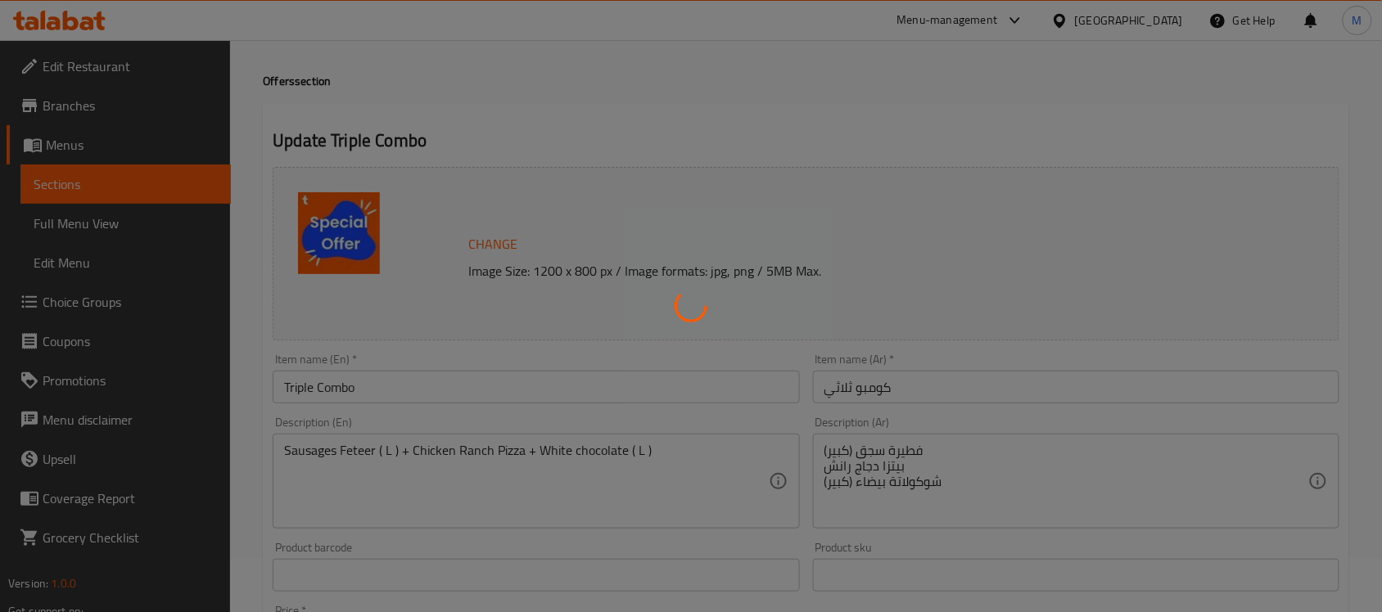
scroll to position [0, 0]
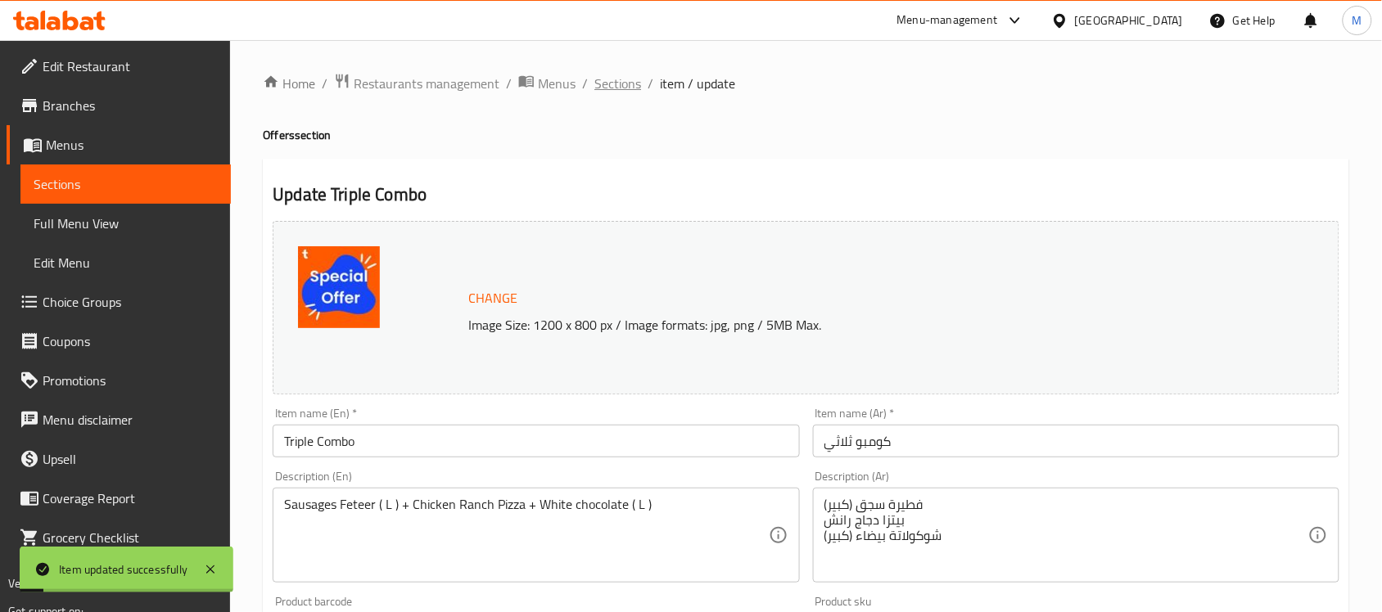
click at [622, 90] on span "Sections" at bounding box center [617, 84] width 47 height 20
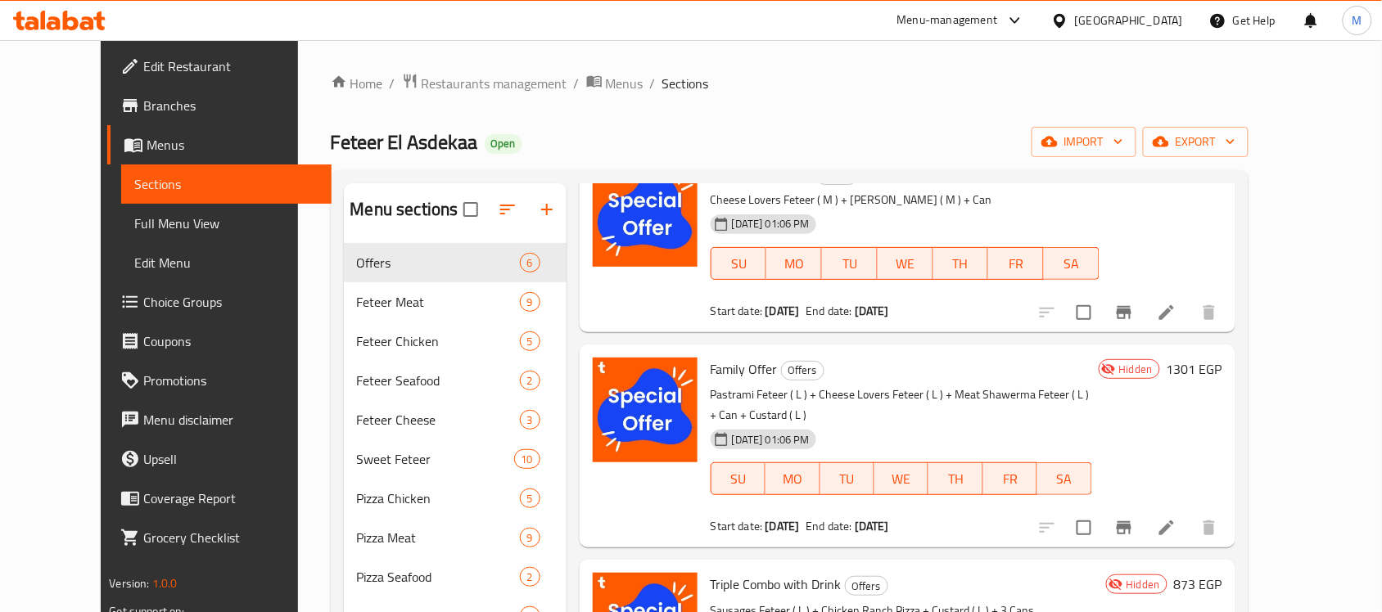
click at [134, 222] on span "Full Menu View" at bounding box center [226, 224] width 184 height 20
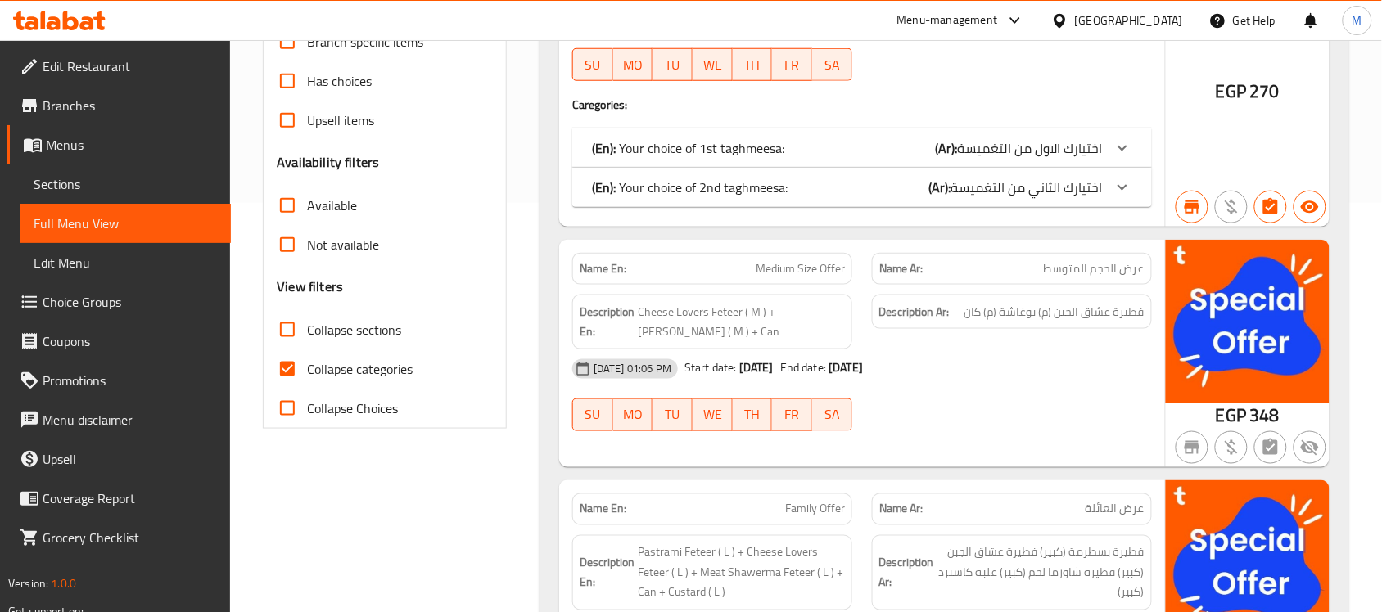
scroll to position [716, 0]
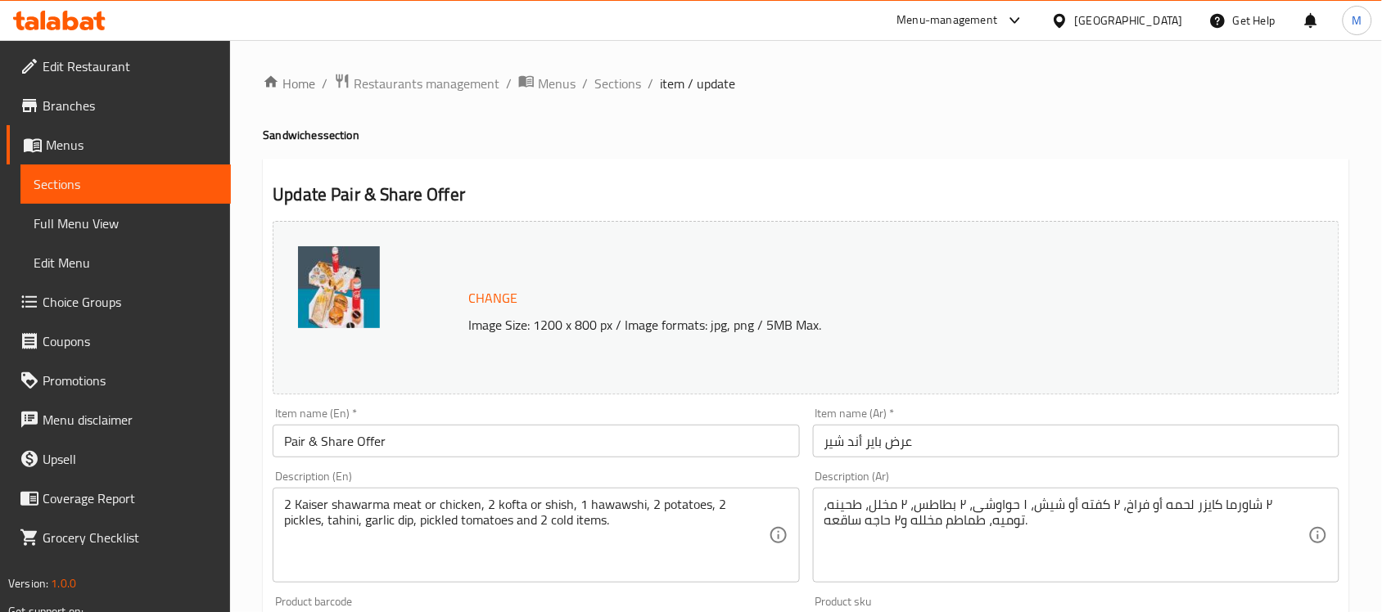
click at [83, 299] on span "Choice Groups" at bounding box center [130, 302] width 175 height 20
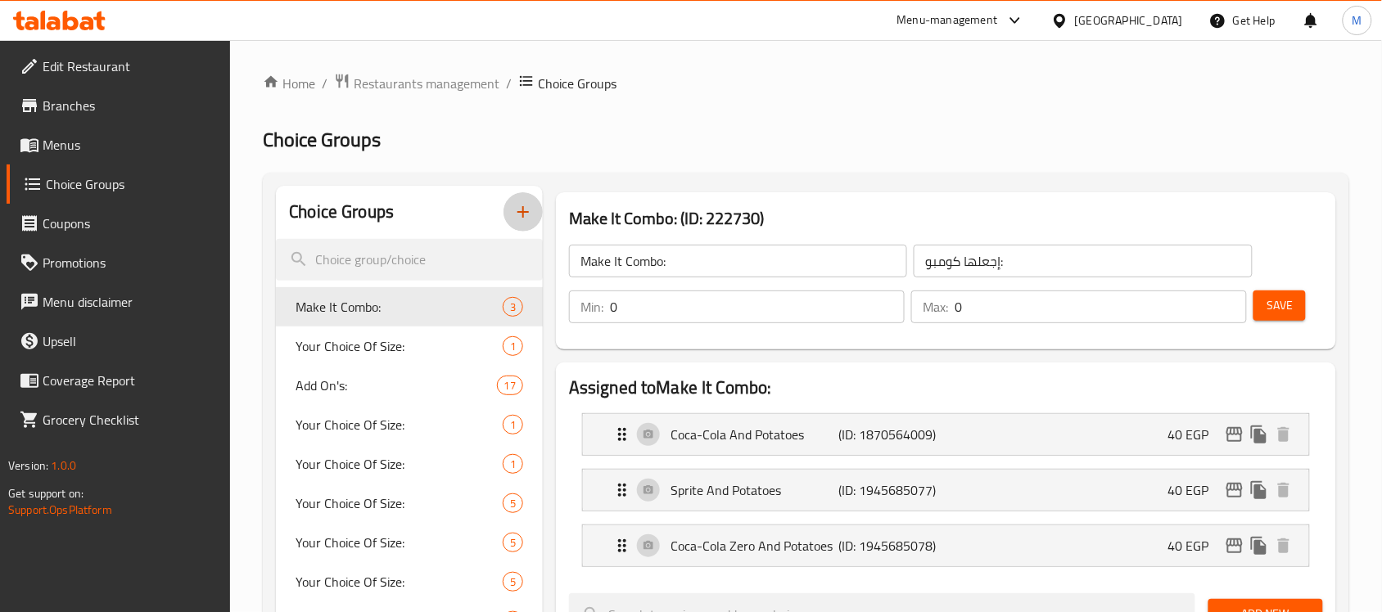
click at [524, 214] on icon "button" at bounding box center [522, 211] width 11 height 11
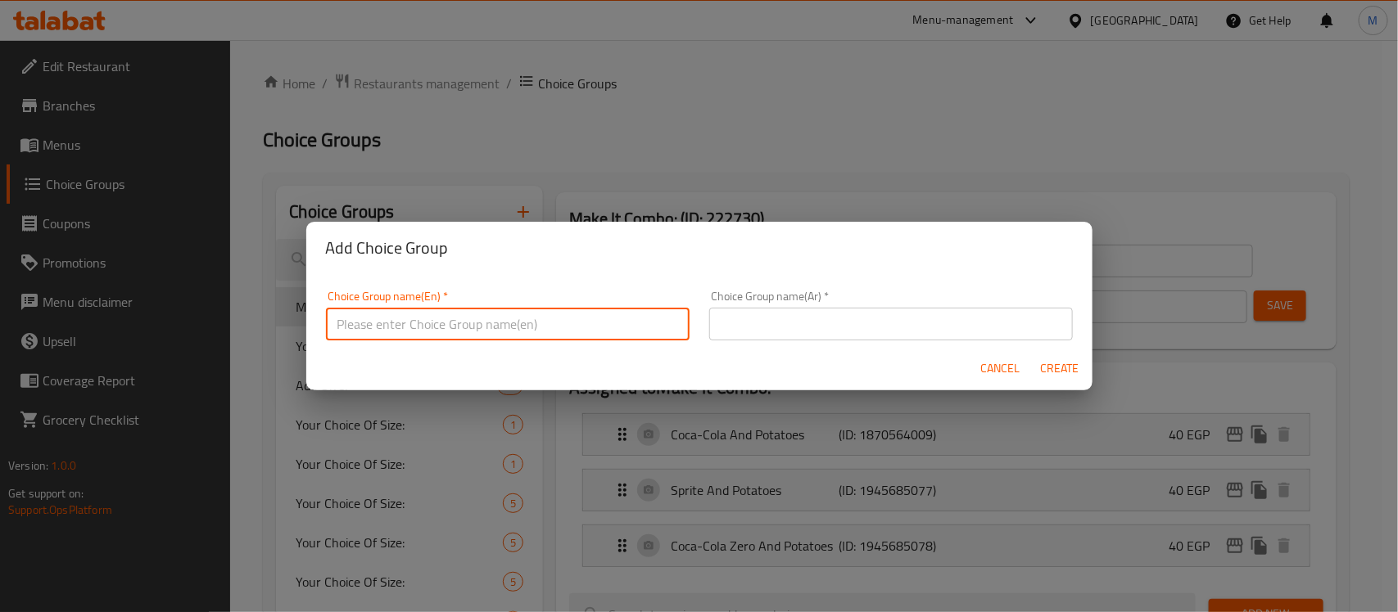
click at [627, 313] on input "text" at bounding box center [508, 324] width 364 height 33
click at [413, 328] on input "Your Choice of:" at bounding box center [508, 324] width 364 height 33
type input "Your Choice of 1st Drink:"
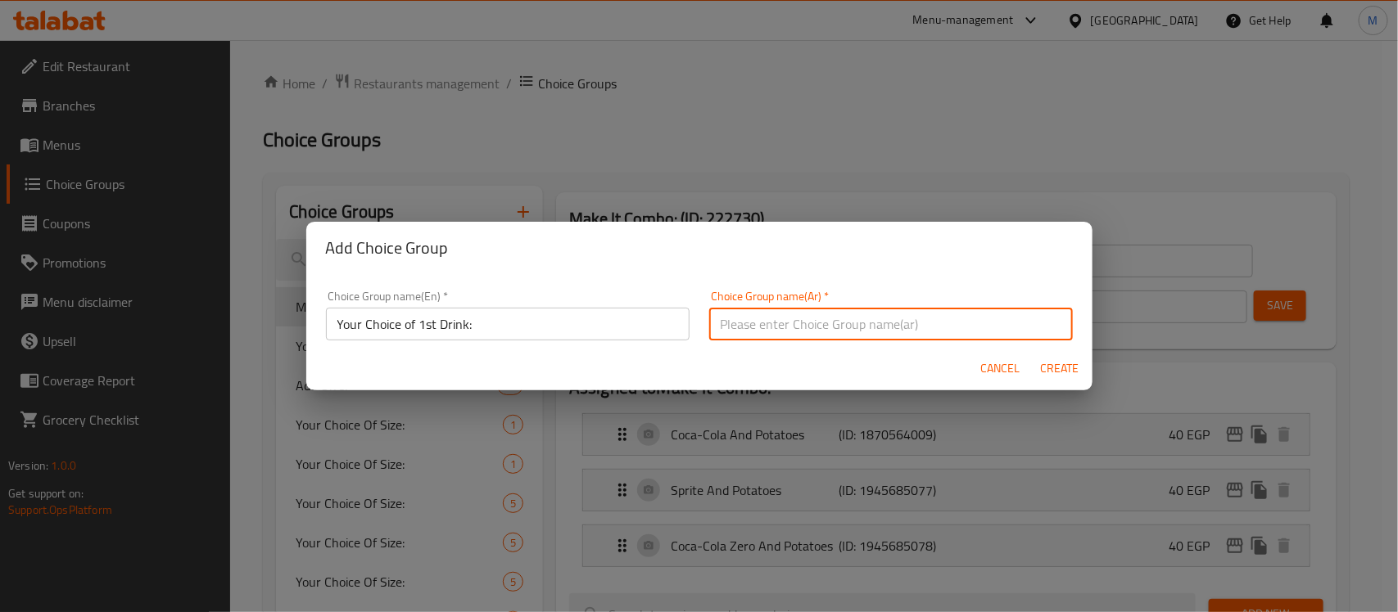
click at [797, 316] on input "text" at bounding box center [891, 324] width 364 height 33
type input "اختيارك من :"
click at [987, 332] on input "اختيارك من :" at bounding box center [891, 324] width 364 height 33
click at [982, 332] on input "اختيارك من :" at bounding box center [891, 324] width 364 height 33
click at [982, 329] on input "اختيارك من :" at bounding box center [891, 324] width 364 height 33
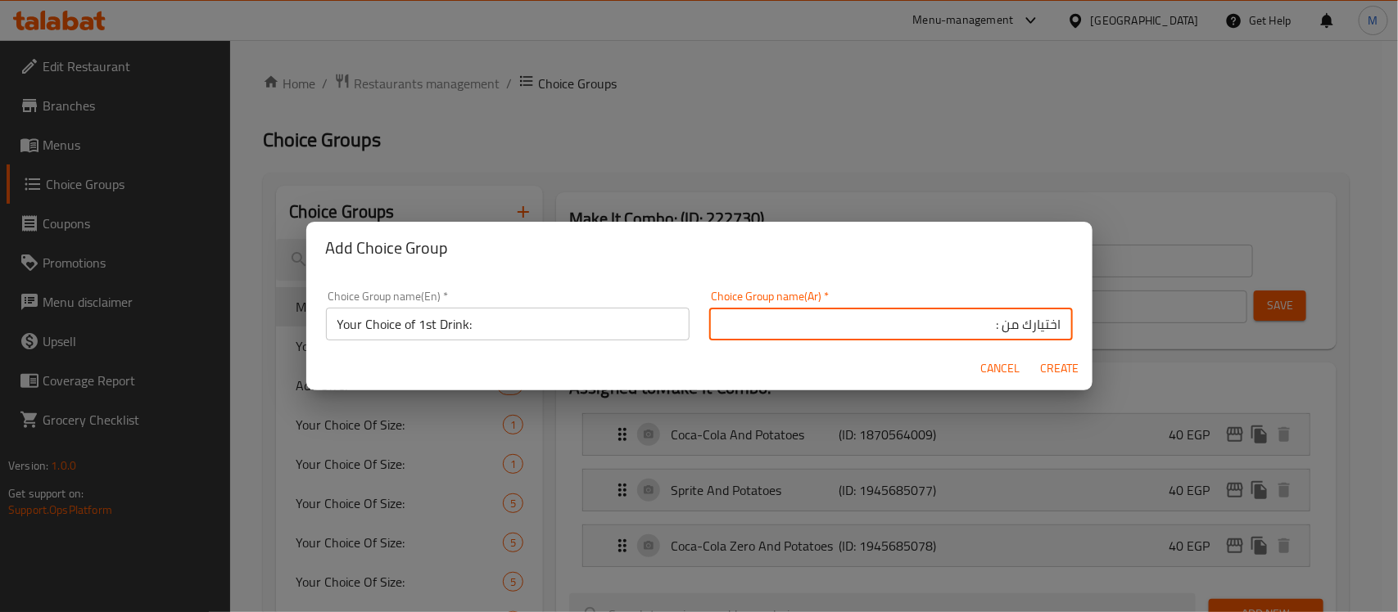
click at [987, 326] on input "اختيارك من :" at bounding box center [891, 324] width 364 height 33
click at [985, 326] on input "اختيارك من :" at bounding box center [891, 324] width 364 height 33
click at [997, 370] on span "Cancel" at bounding box center [1000, 369] width 39 height 20
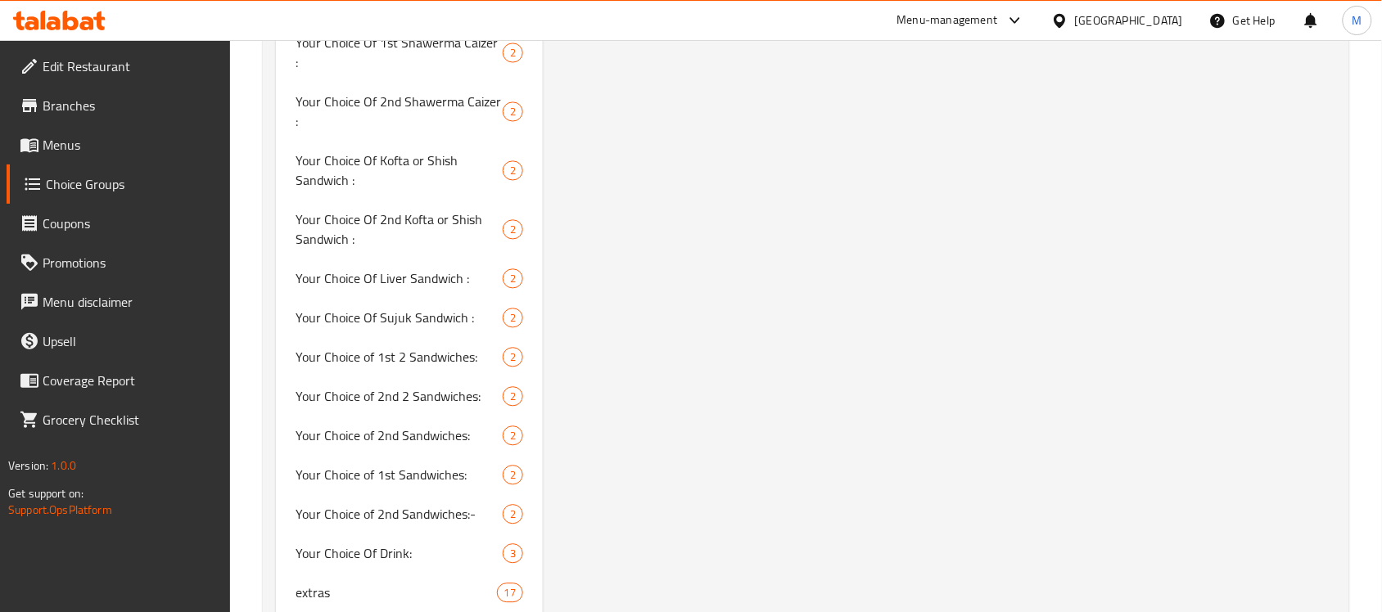
scroll to position [2766, 0]
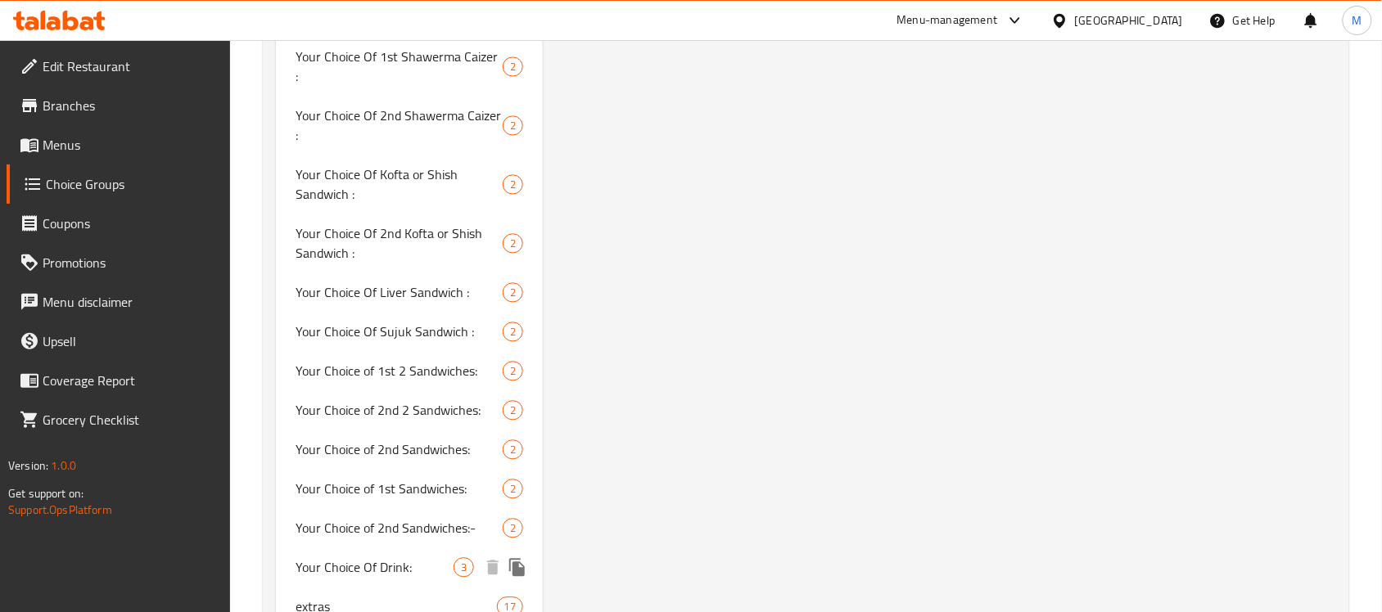
click at [364, 558] on span "Your Choice Of Drink:" at bounding box center [375, 568] width 158 height 20
type input "Your Choice Of Drink:"
type input "إختيارك من المشروب:"
type input "1"
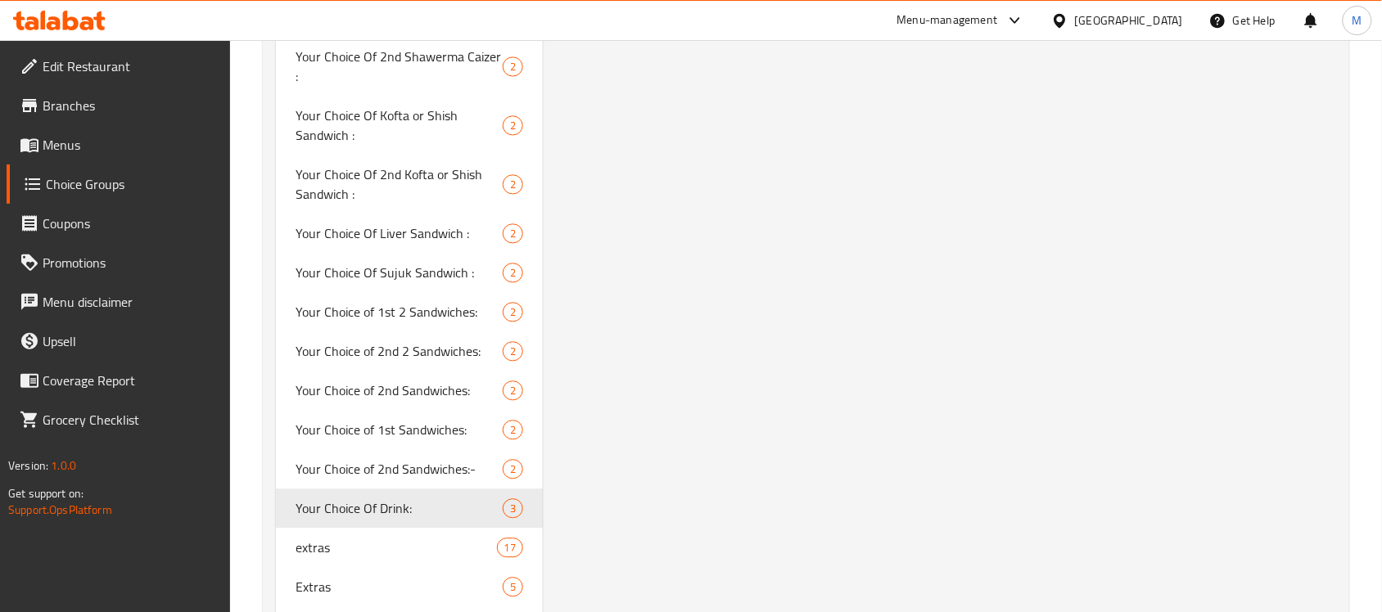
scroll to position [2859, 0]
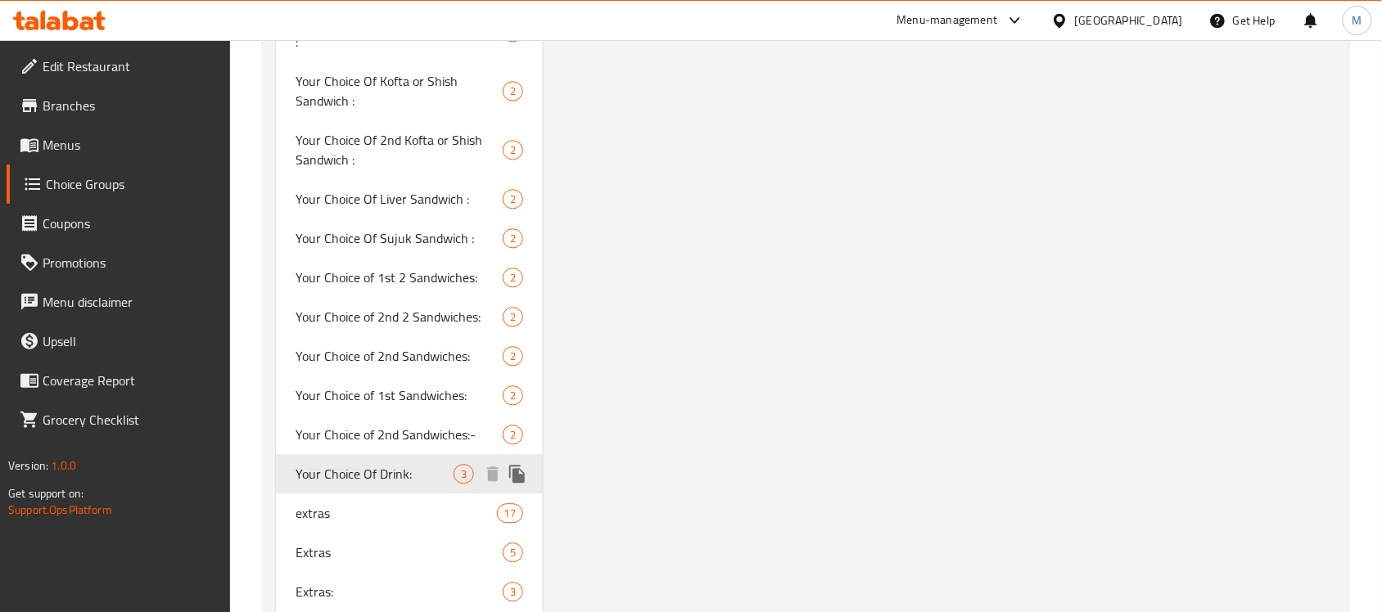
click at [520, 465] on icon "duplicate" at bounding box center [517, 474] width 16 height 18
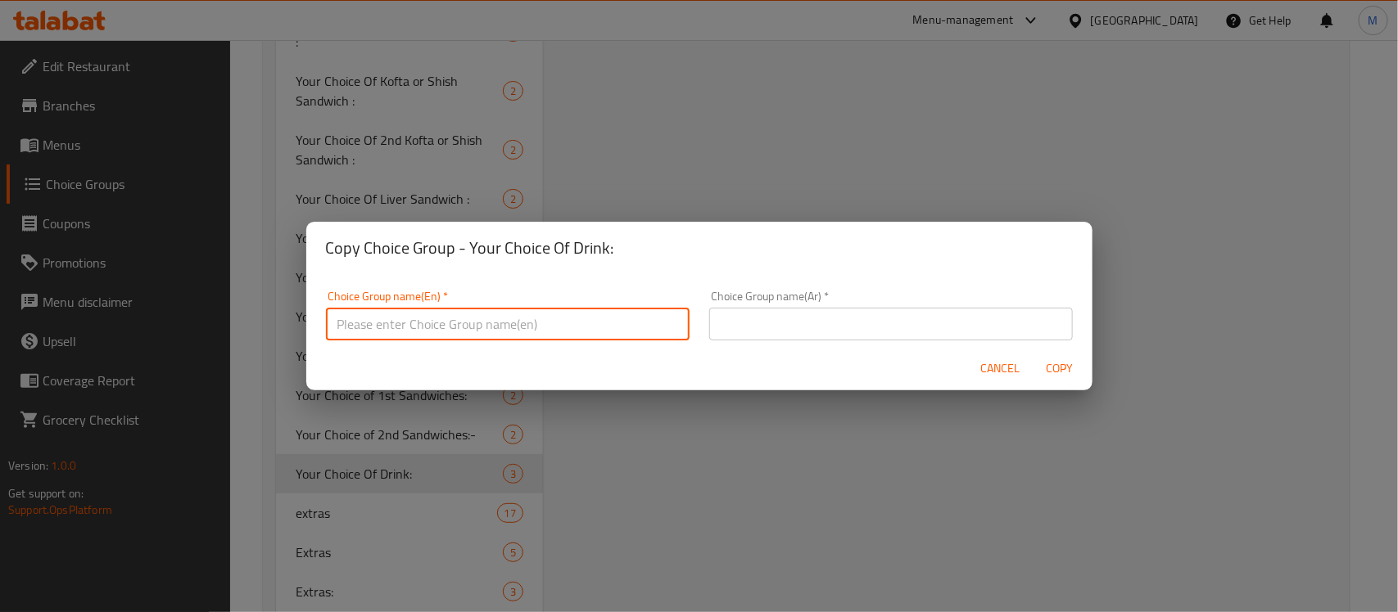
click at [585, 332] on input "text" at bounding box center [508, 324] width 364 height 33
click at [414, 332] on input "Your Choice of:" at bounding box center [508, 324] width 364 height 33
type input "Your Choice of 1st Drink:"
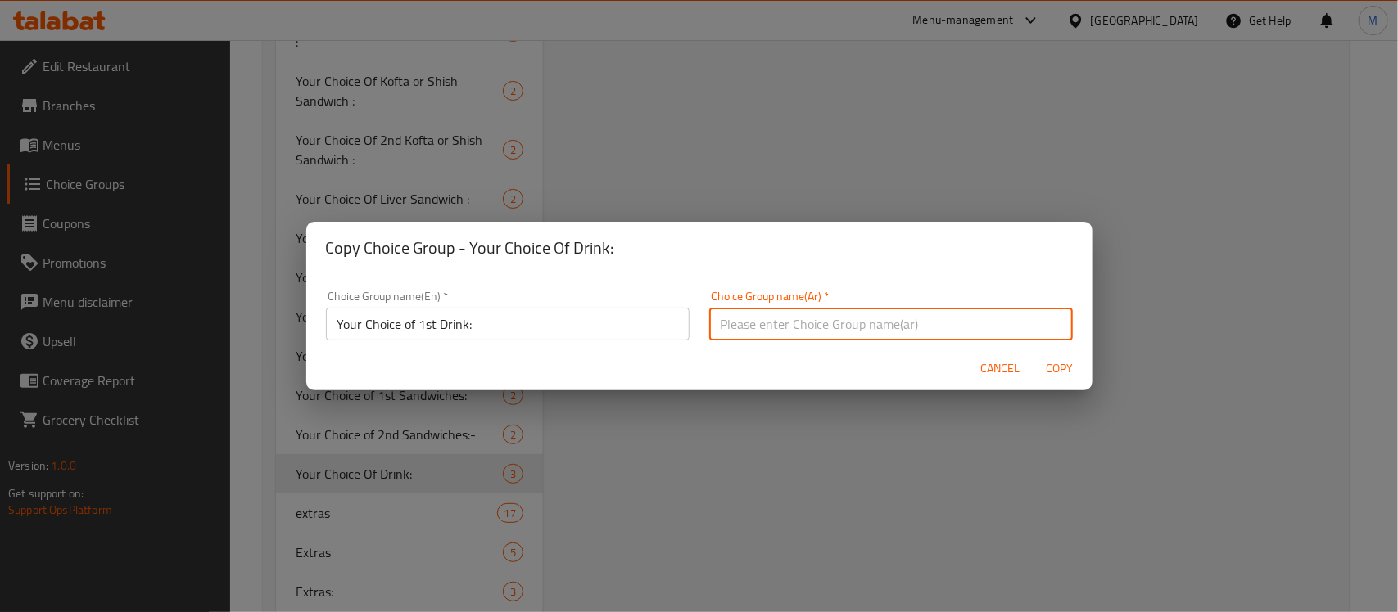
click at [755, 337] on input "text" at bounding box center [891, 324] width 364 height 33
click at [985, 325] on input "اختيارك من :" at bounding box center [891, 324] width 364 height 33
type input "اختيارك من المشروب الأول:"
click at [1056, 366] on span "Copy" at bounding box center [1059, 369] width 39 height 20
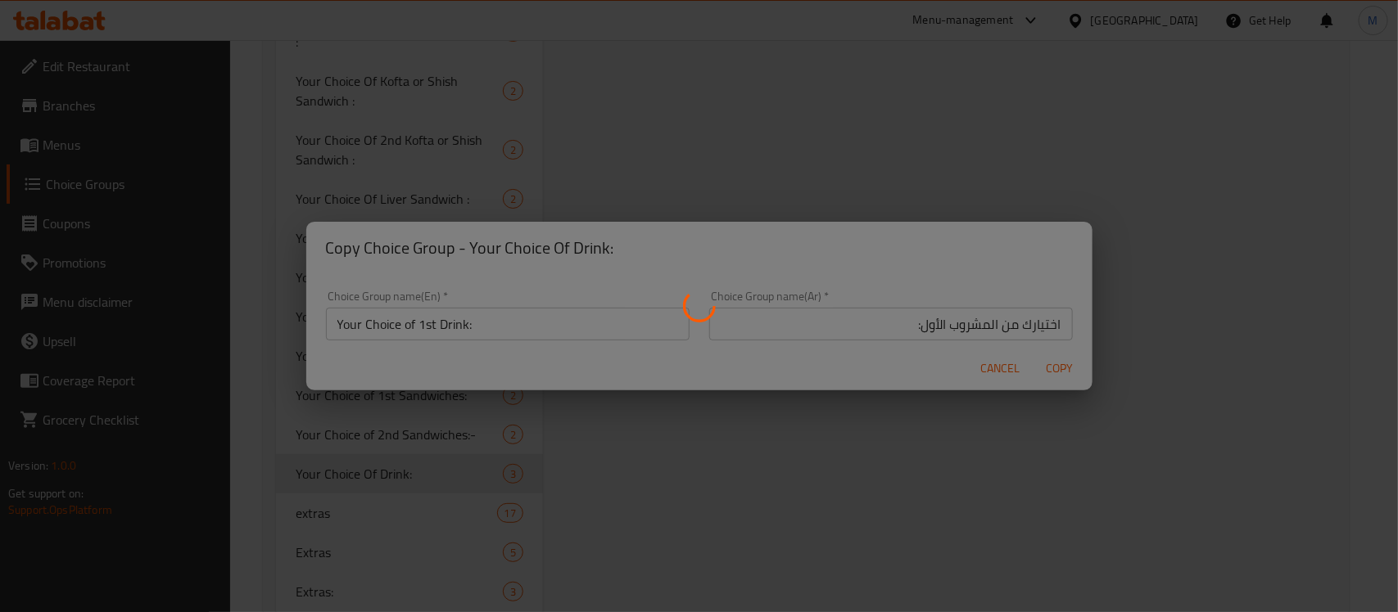
type input "Your Choice of 1st Drink:"
type input "اختيارك من المشروب الأول:"
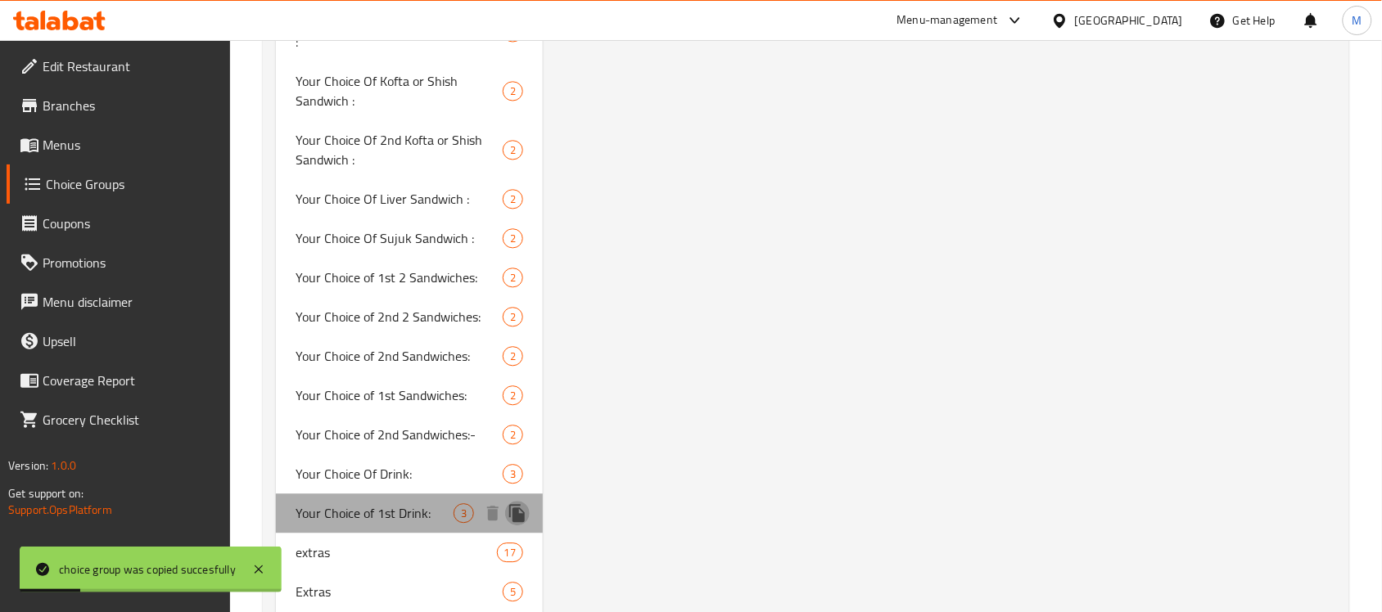
click at [514, 504] on icon "duplicate" at bounding box center [517, 513] width 16 height 18
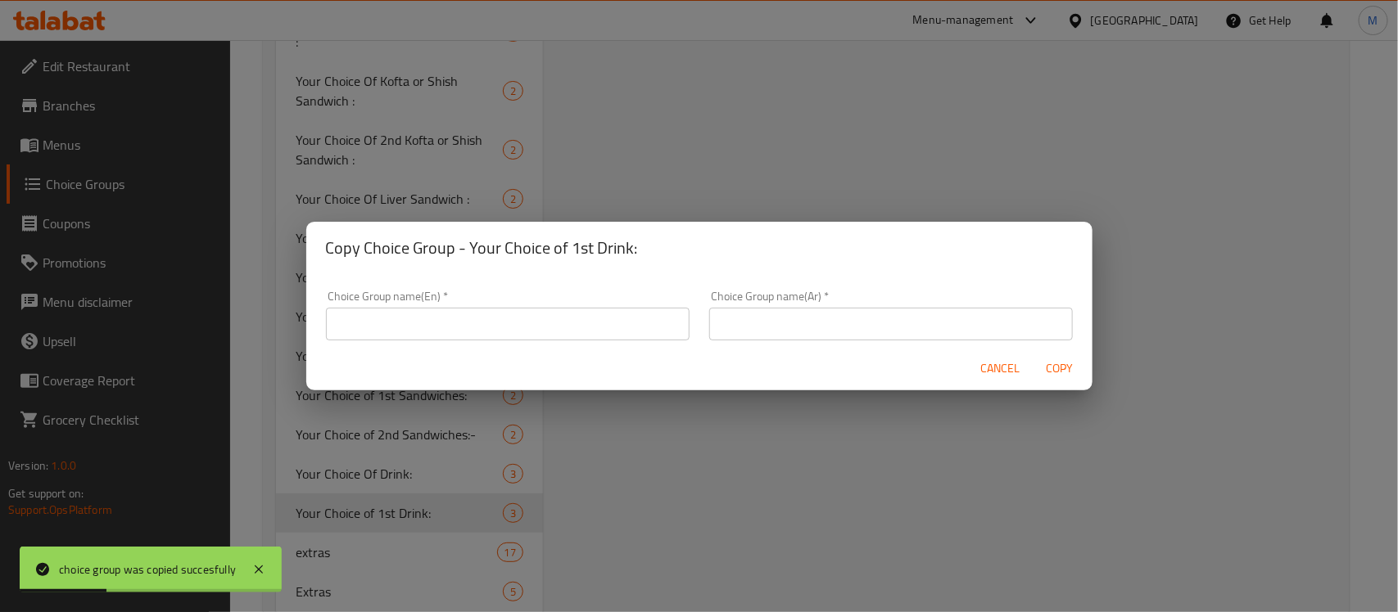
click at [562, 329] on input "text" at bounding box center [508, 324] width 364 height 33
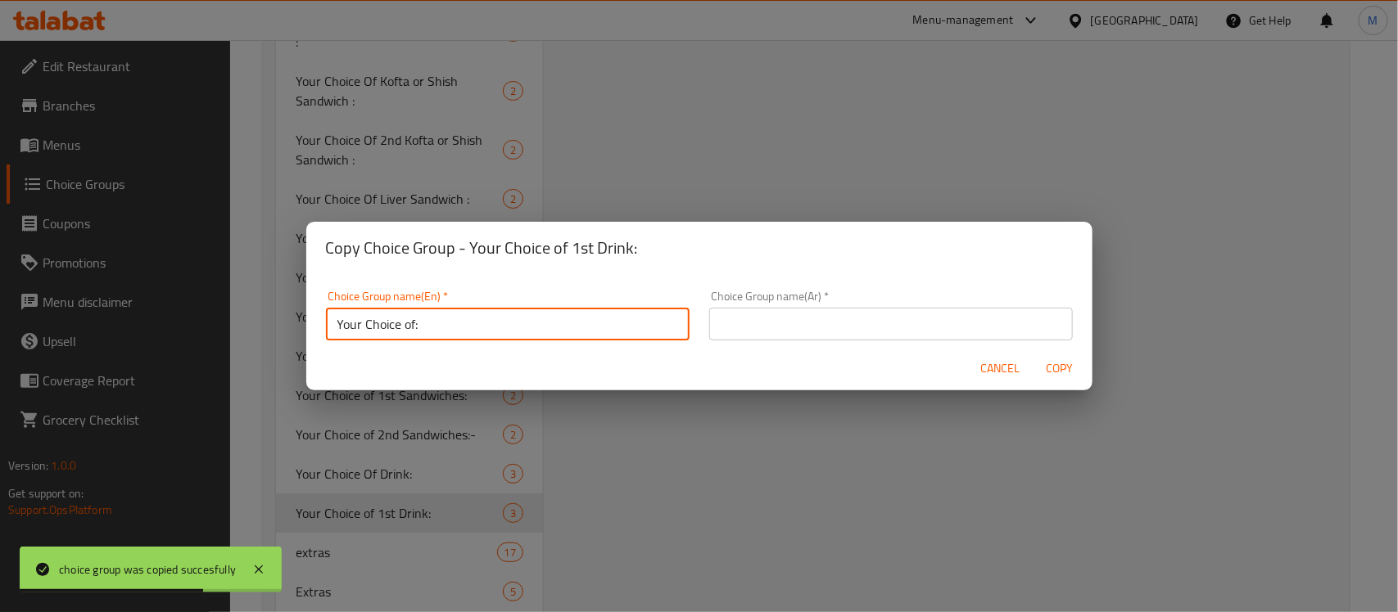
click at [414, 329] on input "Your Choice of:" at bounding box center [508, 324] width 364 height 33
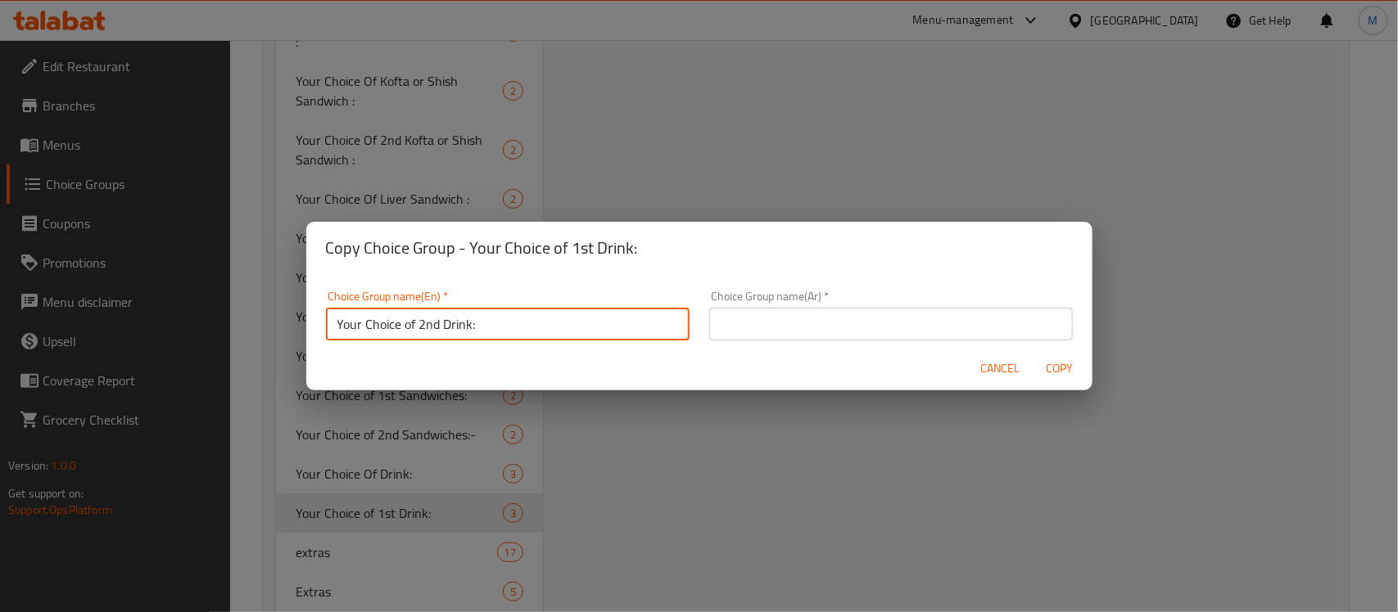
type input "Your Choice of 2nd Drink:"
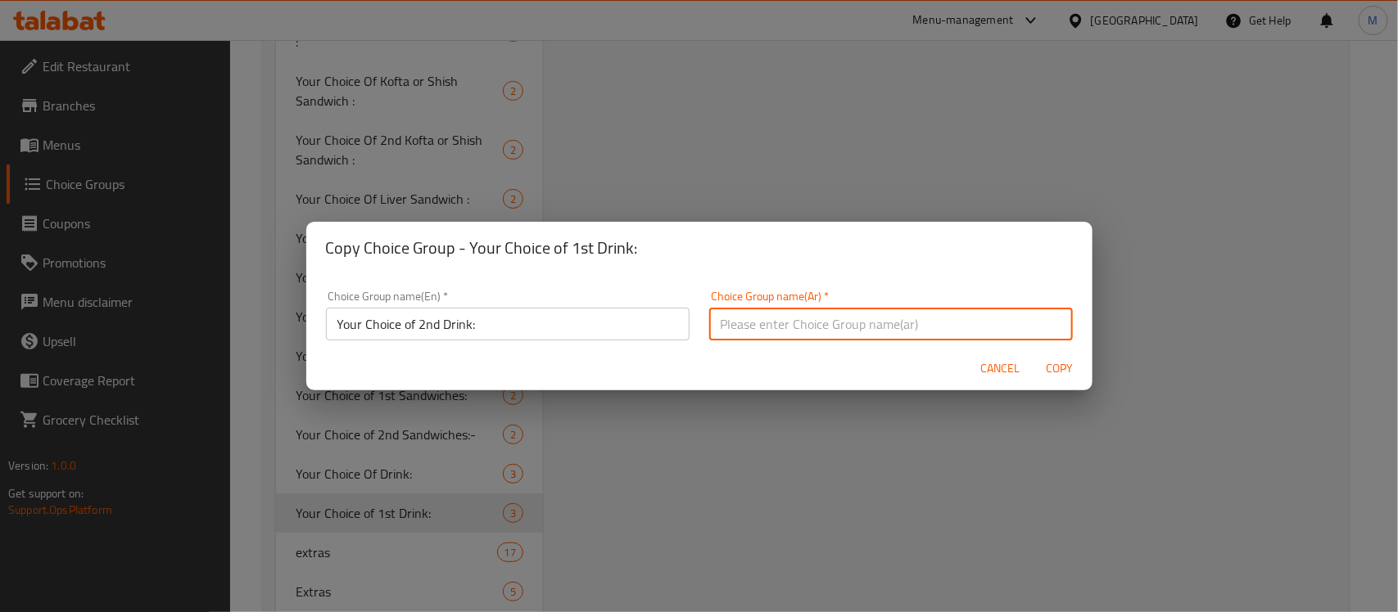
click at [839, 324] on input "text" at bounding box center [891, 324] width 364 height 33
click at [983, 322] on input "اختيارك من :" at bounding box center [891, 324] width 364 height 33
type input "اختيارك من المشروب الثاني:"
click at [1053, 365] on span "Copy" at bounding box center [1059, 369] width 39 height 20
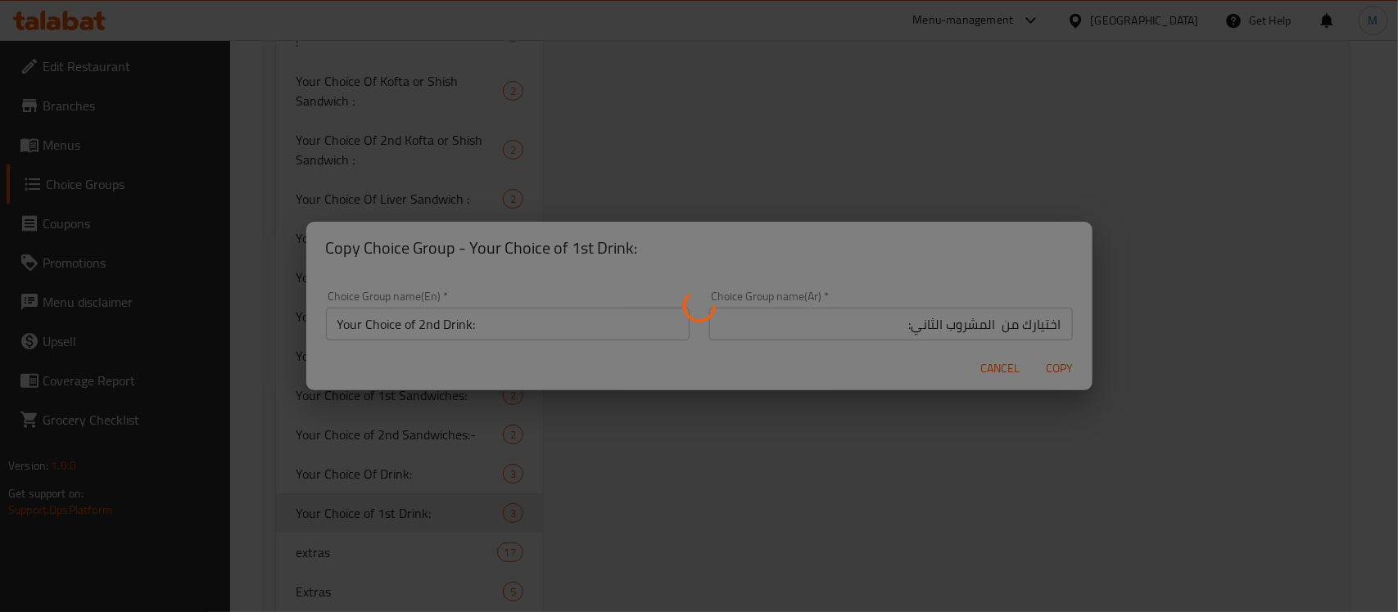
type input "Your Choice of 2nd Drink:"
type input "اختيارك من المشروب الثاني:"
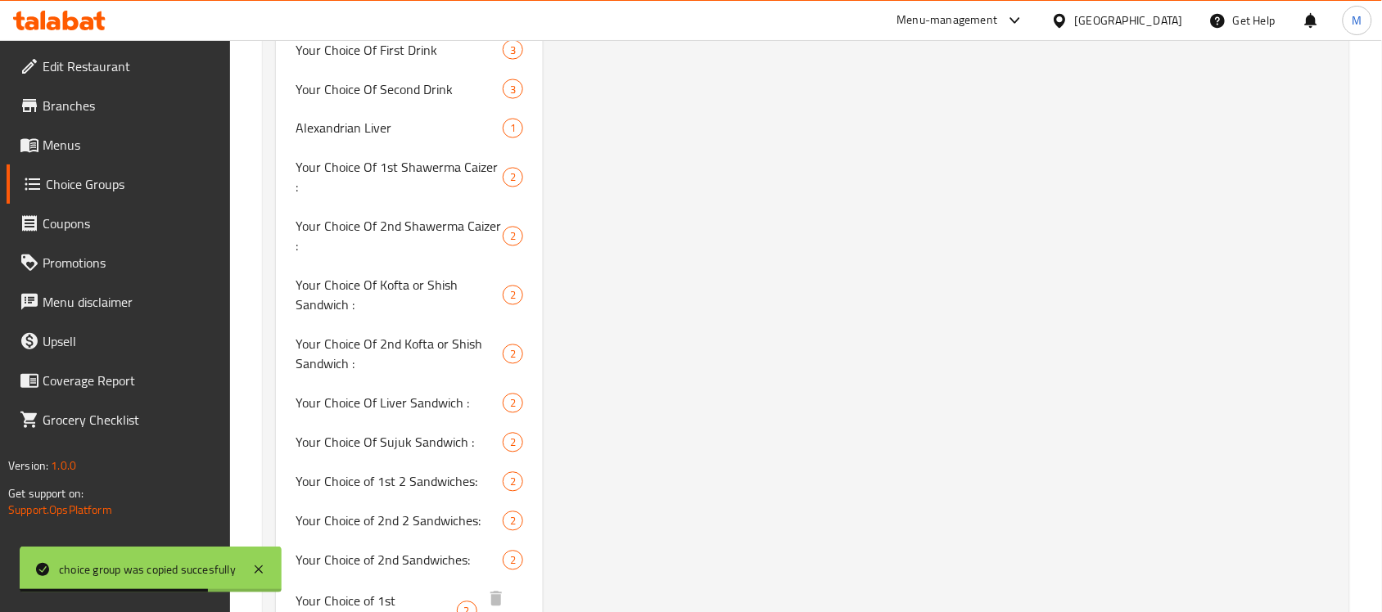
scroll to position [3166, 0]
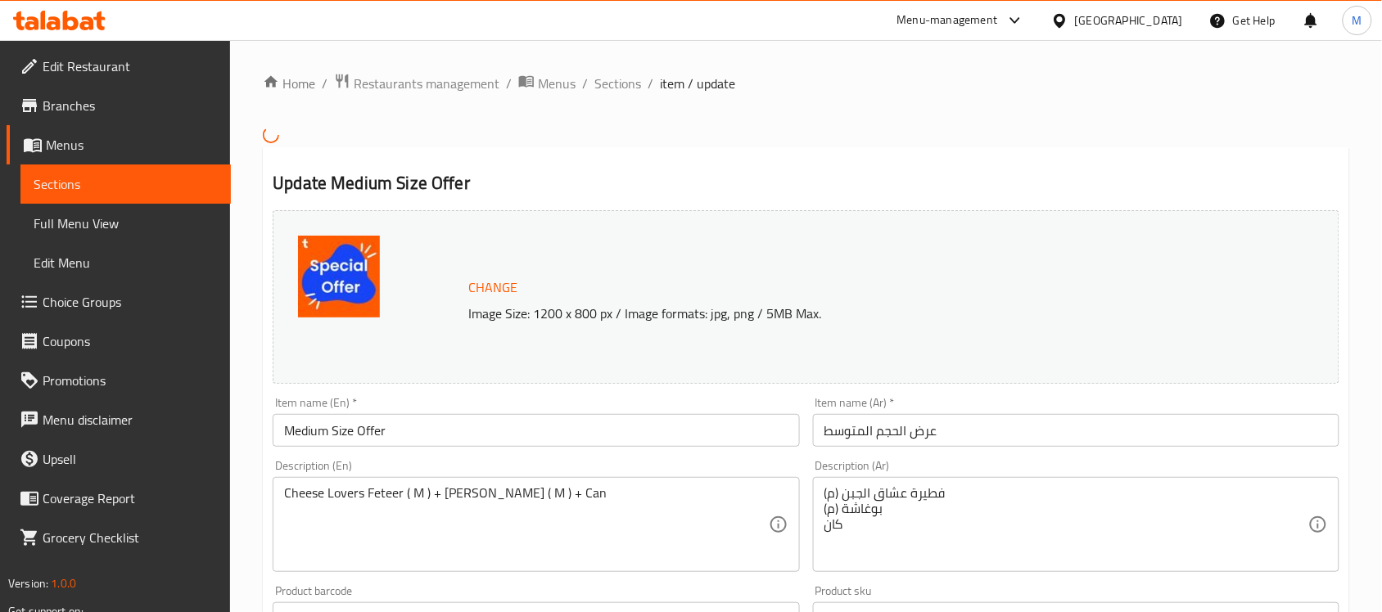
click at [54, 107] on span "Branches" at bounding box center [130, 106] width 175 height 20
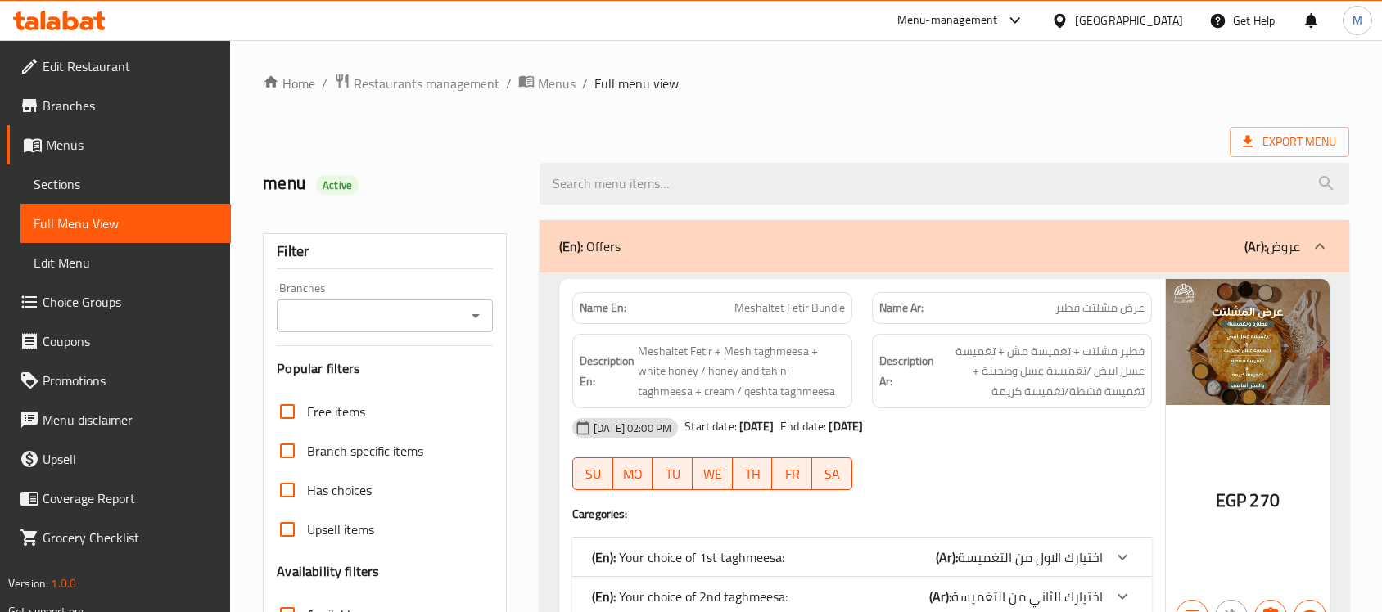
checkbox input "true"
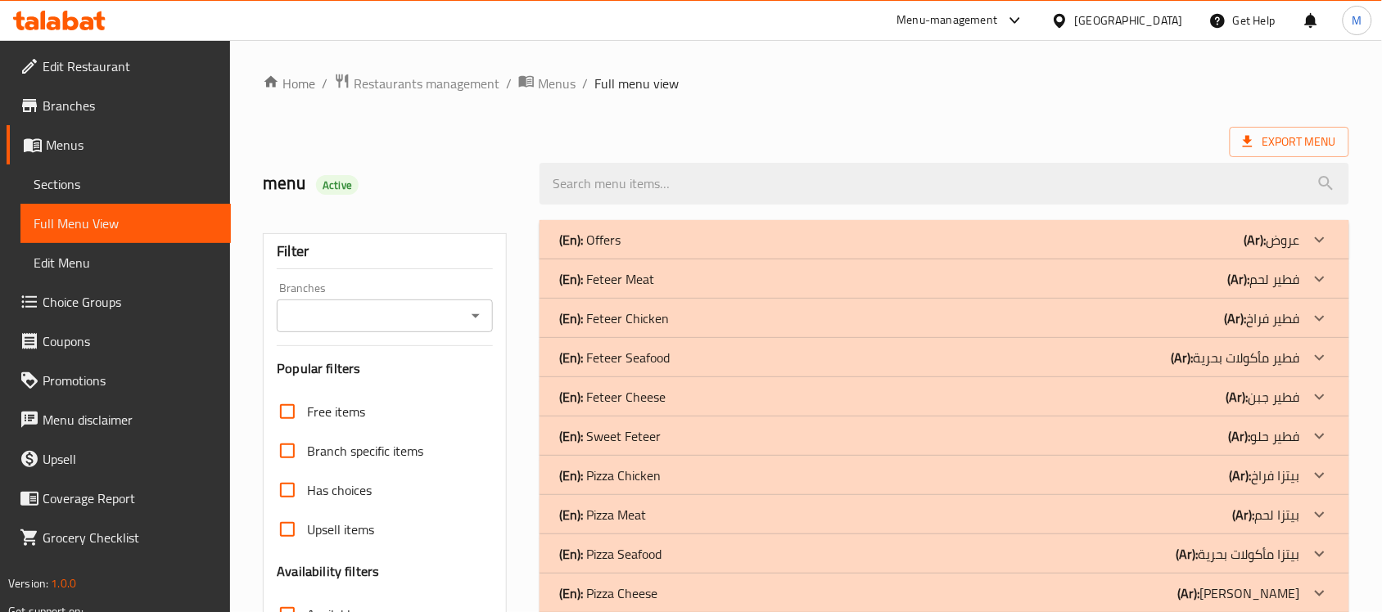
click at [1054, 238] on div "(En): Offers (Ar): عروض" at bounding box center [929, 240] width 741 height 20
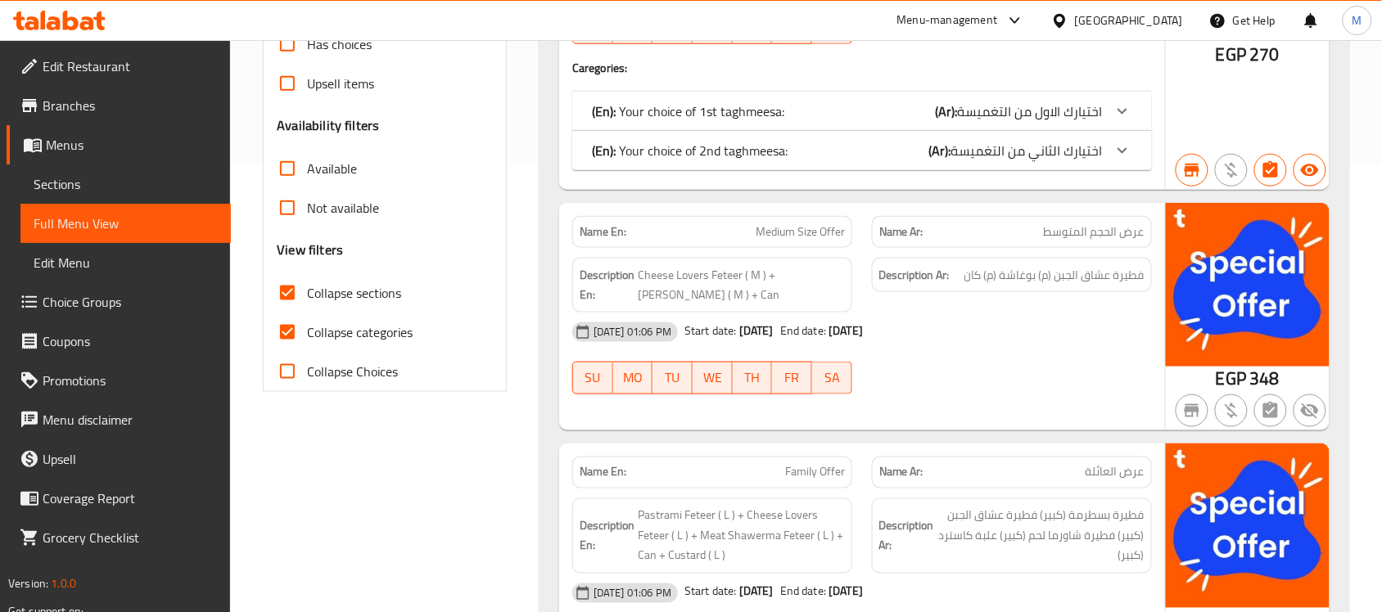
scroll to position [98, 0]
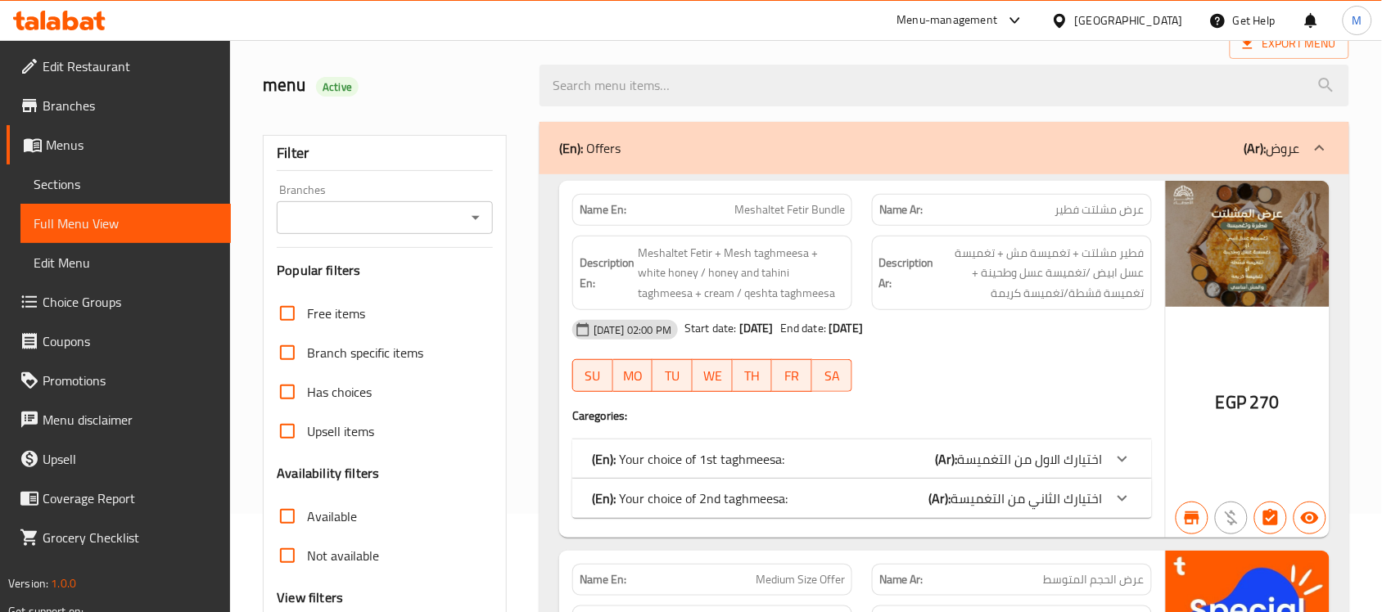
click at [87, 147] on span "Menus" at bounding box center [132, 145] width 172 height 20
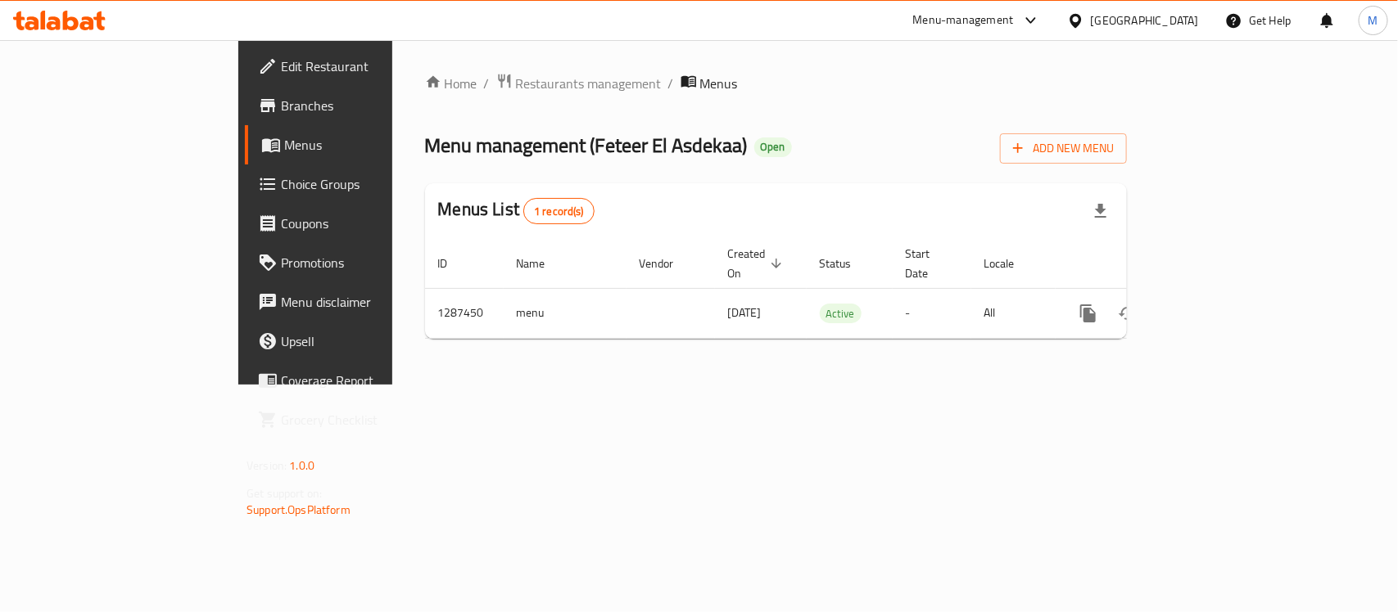
click at [516, 75] on span "Restaurants management" at bounding box center [589, 84] width 146 height 20
